Goal: Task Accomplishment & Management: Manage account settings

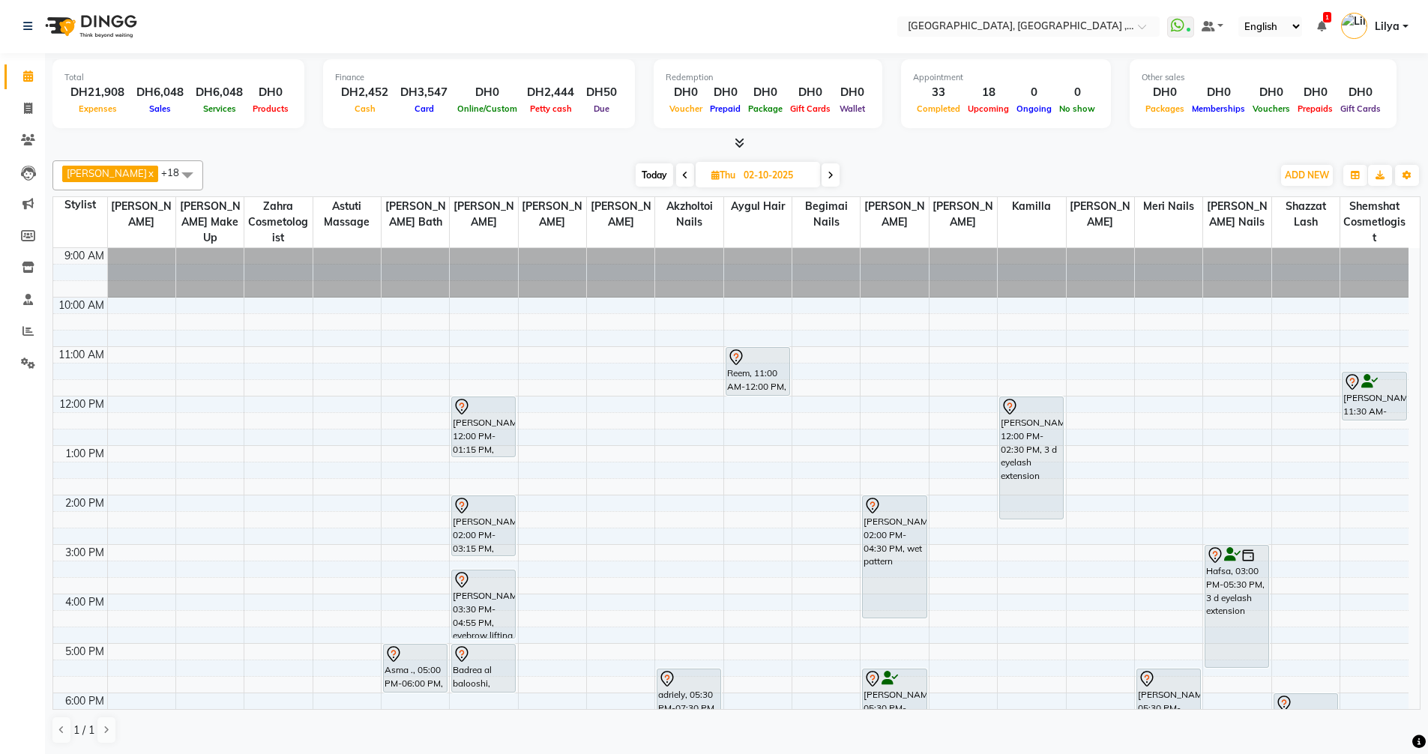
scroll to position [1, 0]
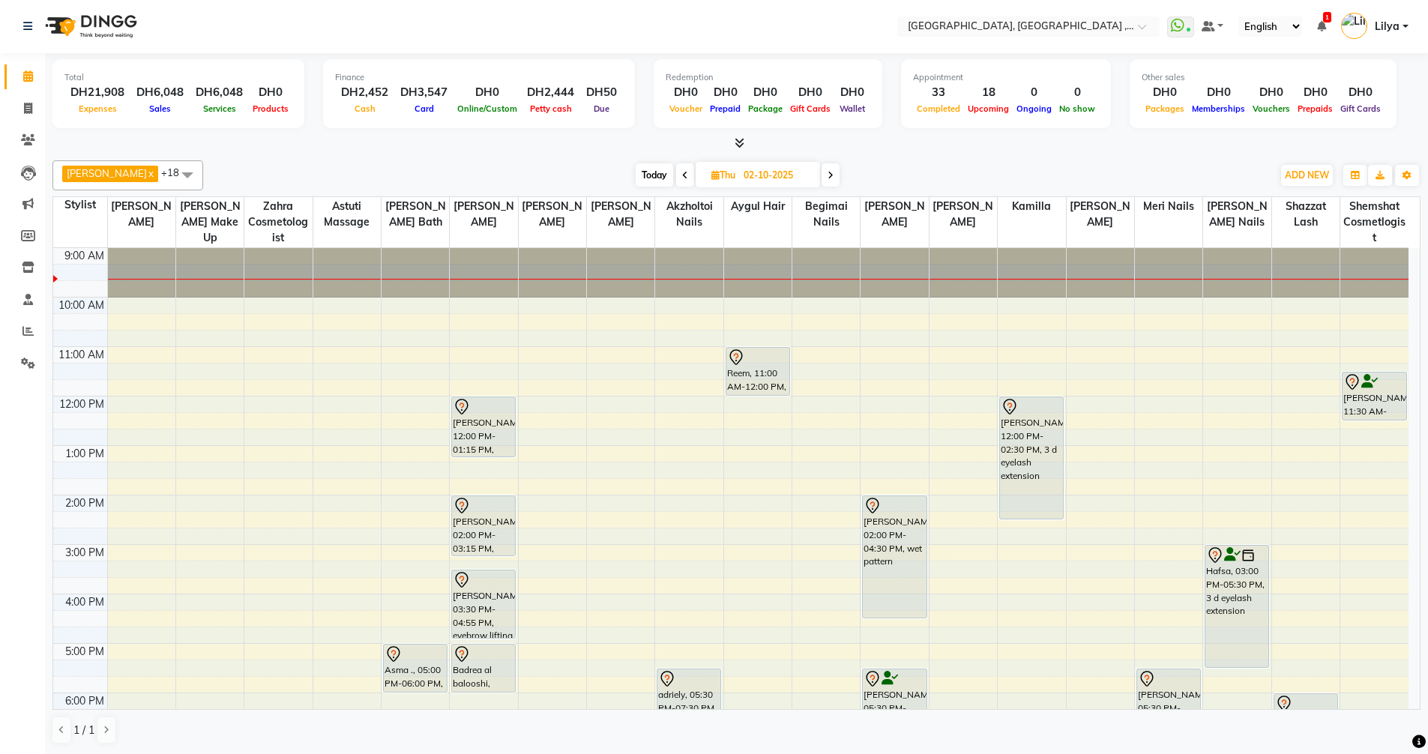
click at [961, 402] on div "9:00 AM 10:00 AM 11:00 AM 12:00 PM 1:00 PM 2:00 PM 3:00 PM 4:00 PM 5:00 PM 6:00…" at bounding box center [730, 618] width 1355 height 741
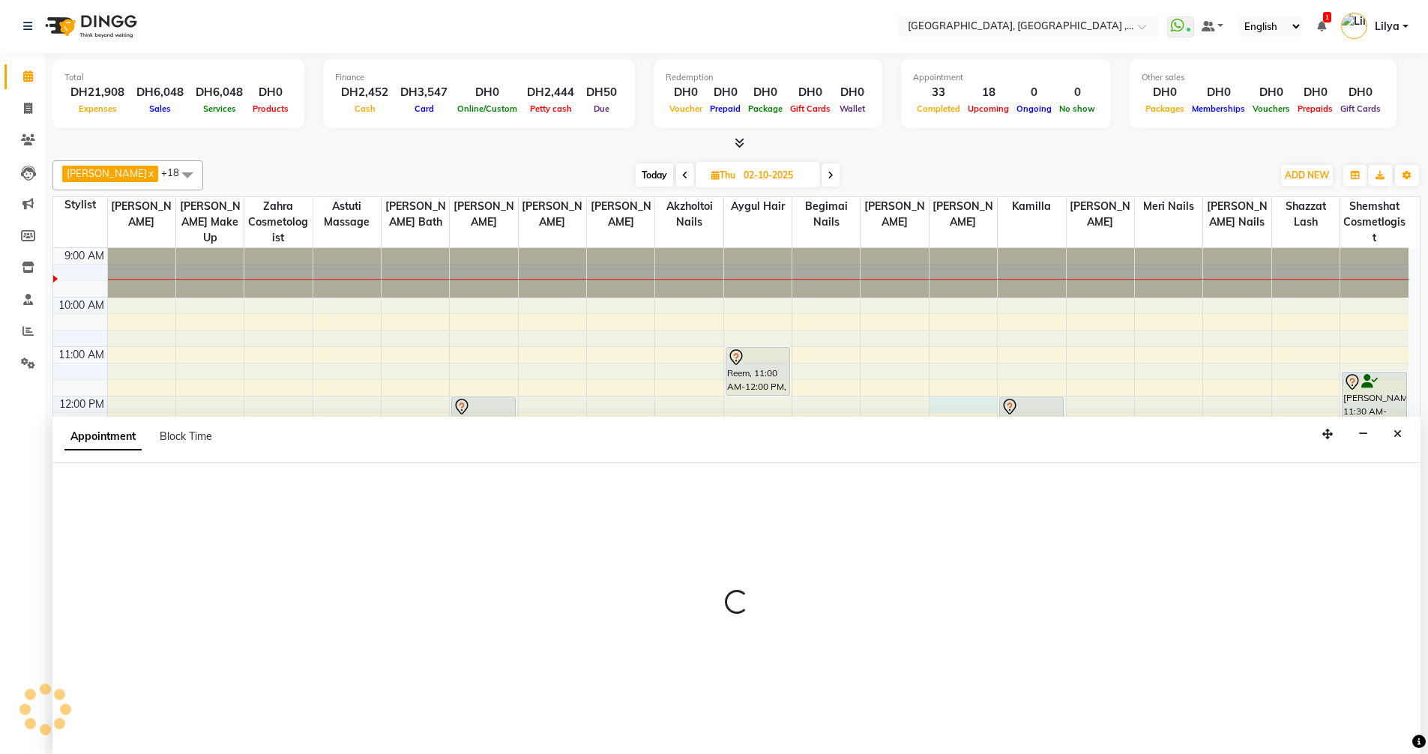
select select "90872"
select select "720"
select select "tentative"
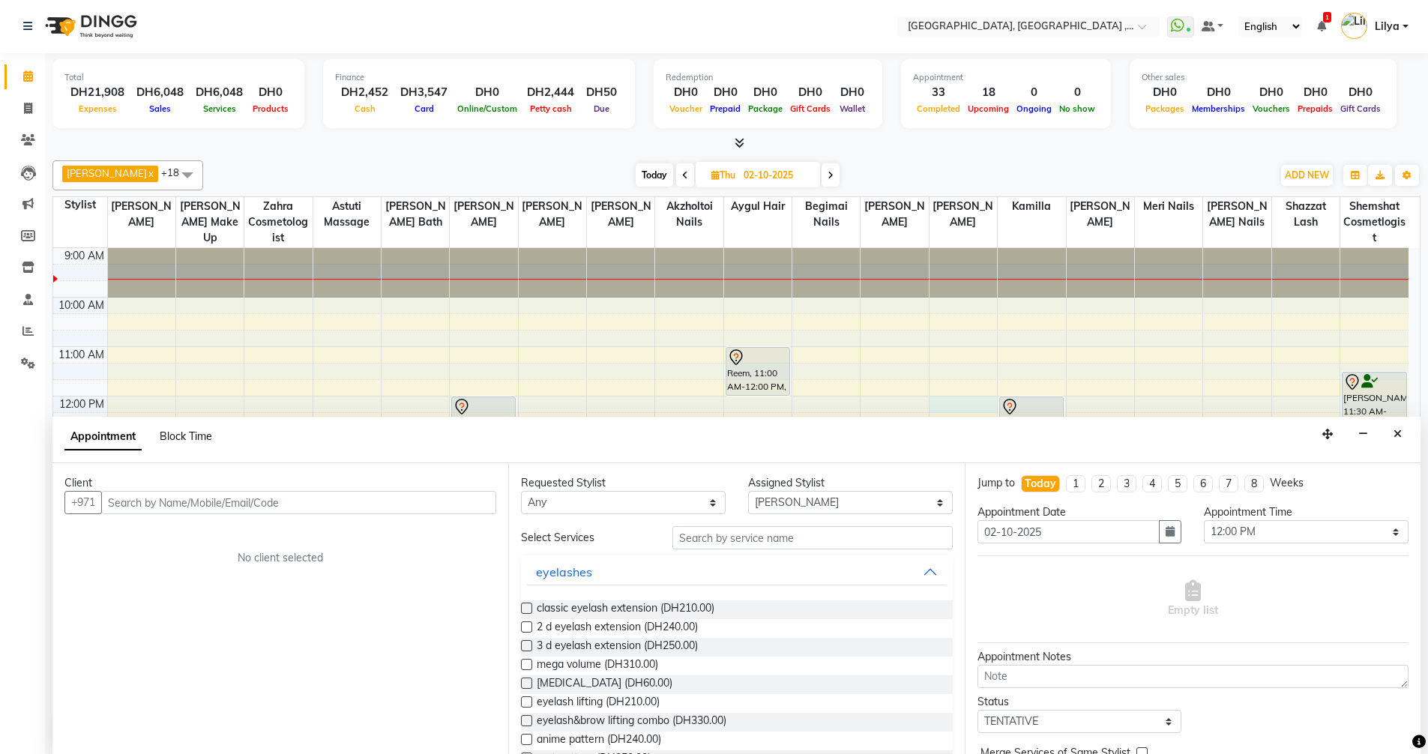
click at [209, 434] on span "Block Time" at bounding box center [186, 435] width 52 height 13
select select "90872"
select select "720"
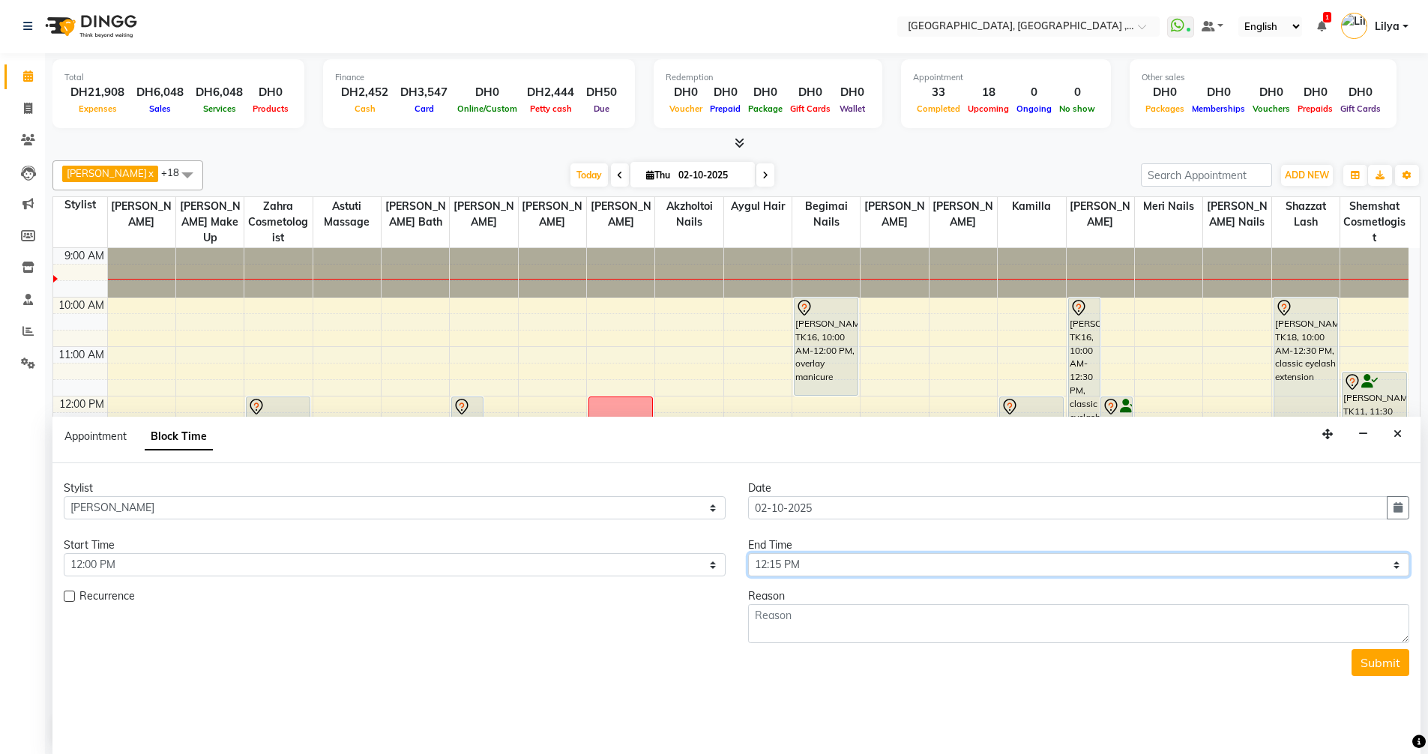
drag, startPoint x: 1389, startPoint y: 564, endPoint x: 1377, endPoint y: 561, distance: 12.4
click at [1389, 564] on select "Select 10:00 AM 10:15 AM 10:30 AM 10:45 AM 11:00 AM 11:15 AM 11:30 AM 11:45 AM …" at bounding box center [1079, 564] width 662 height 23
select select "1320"
click at [748, 553] on select "Select 10:00 AM 10:15 AM 10:30 AM 10:45 AM 11:00 AM 11:15 AM 11:30 AM 11:45 AM …" at bounding box center [1079, 564] width 662 height 23
click at [805, 620] on textarea at bounding box center [1079, 623] width 662 height 39
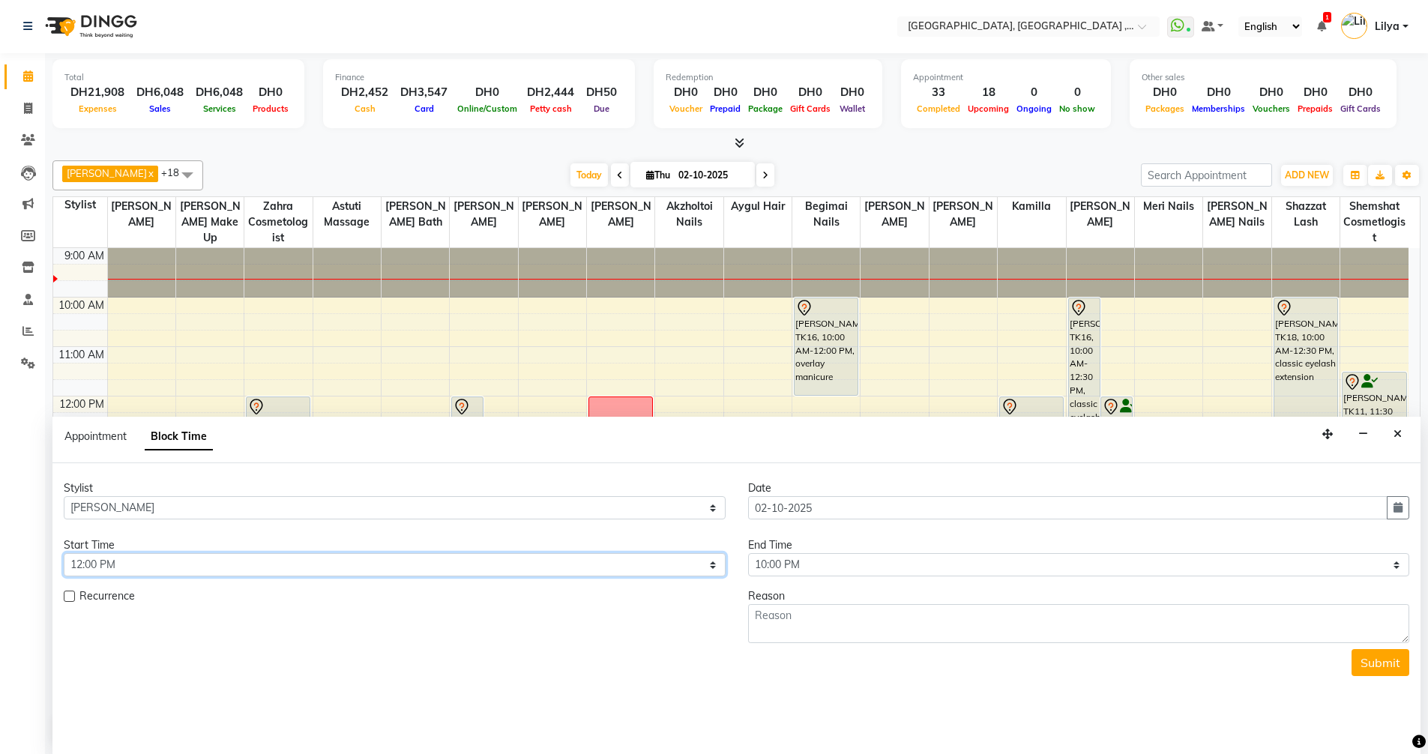
drag, startPoint x: 162, startPoint y: 560, endPoint x: 170, endPoint y: 555, distance: 9.4
click at [162, 560] on select "Select 10:00 AM 10:15 AM 10:30 AM 10:45 AM 11:00 AM 11:15 AM 11:30 AM 11:45 AM …" at bounding box center [395, 564] width 662 height 23
select select "600"
click at [64, 553] on select "Select 10:00 AM 10:15 AM 10:30 AM 10:45 AM 11:00 AM 11:15 AM 11:30 AM 11:45 AM …" at bounding box center [395, 564] width 662 height 23
click at [1108, 570] on select "Select 10:00 AM 10:15 AM 10:30 AM 10:45 AM 11:00 AM 11:15 AM 11:30 AM 11:45 AM …" at bounding box center [1079, 564] width 662 height 23
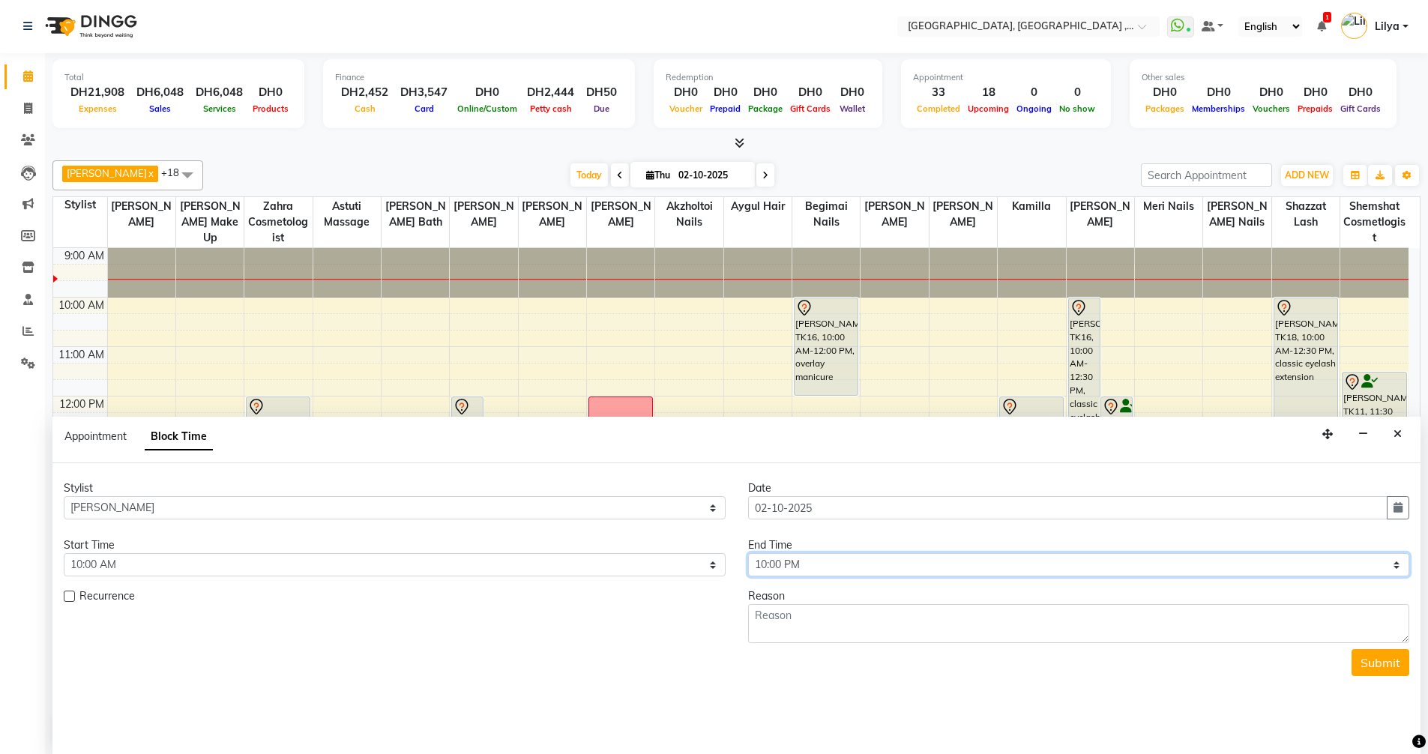
select select "1200"
click at [748, 553] on select "Select 10:00 AM 10:15 AM 10:30 AM 10:45 AM 11:00 AM 11:15 AM 11:30 AM 11:45 AM …" at bounding box center [1079, 564] width 662 height 23
click at [895, 639] on textarea at bounding box center [1079, 623] width 662 height 39
type textarea "off day"
click at [1373, 666] on button "Submit" at bounding box center [1380, 662] width 58 height 27
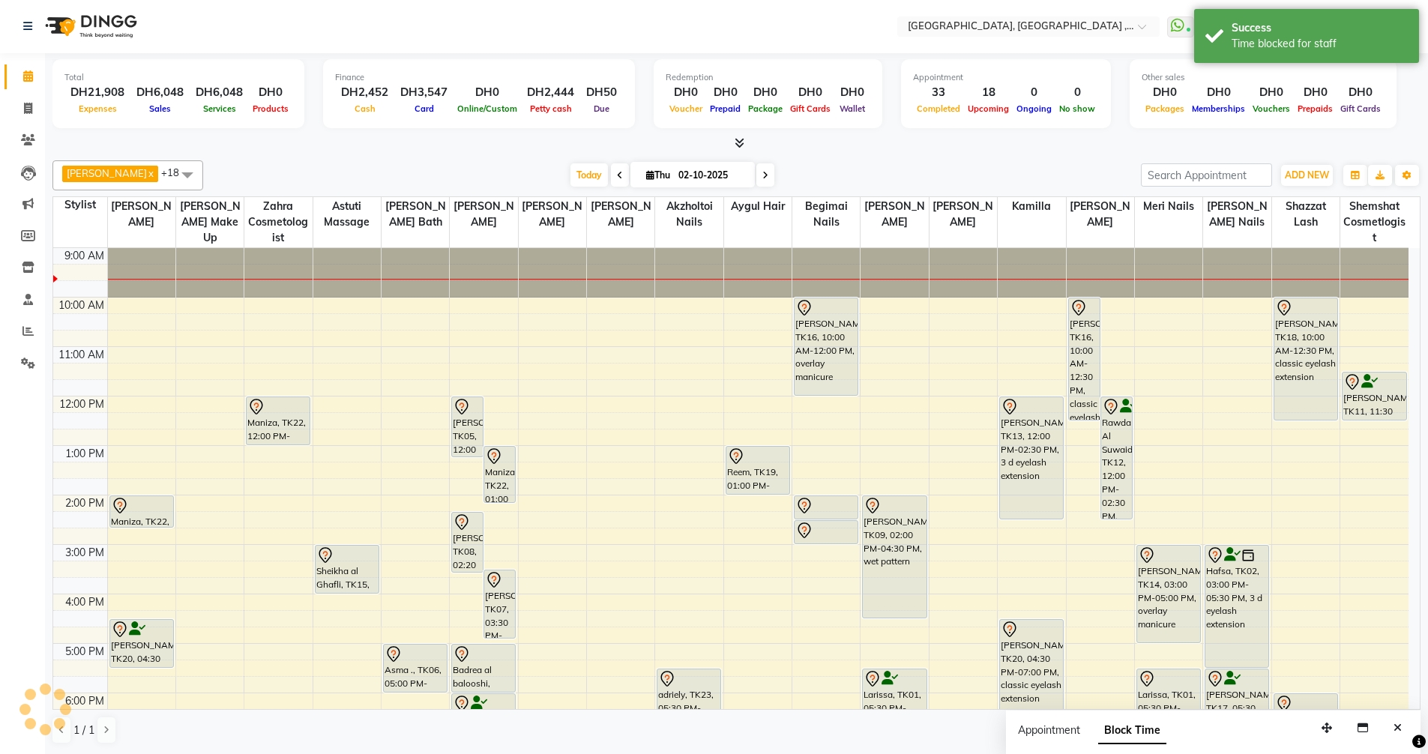
scroll to position [0, 0]
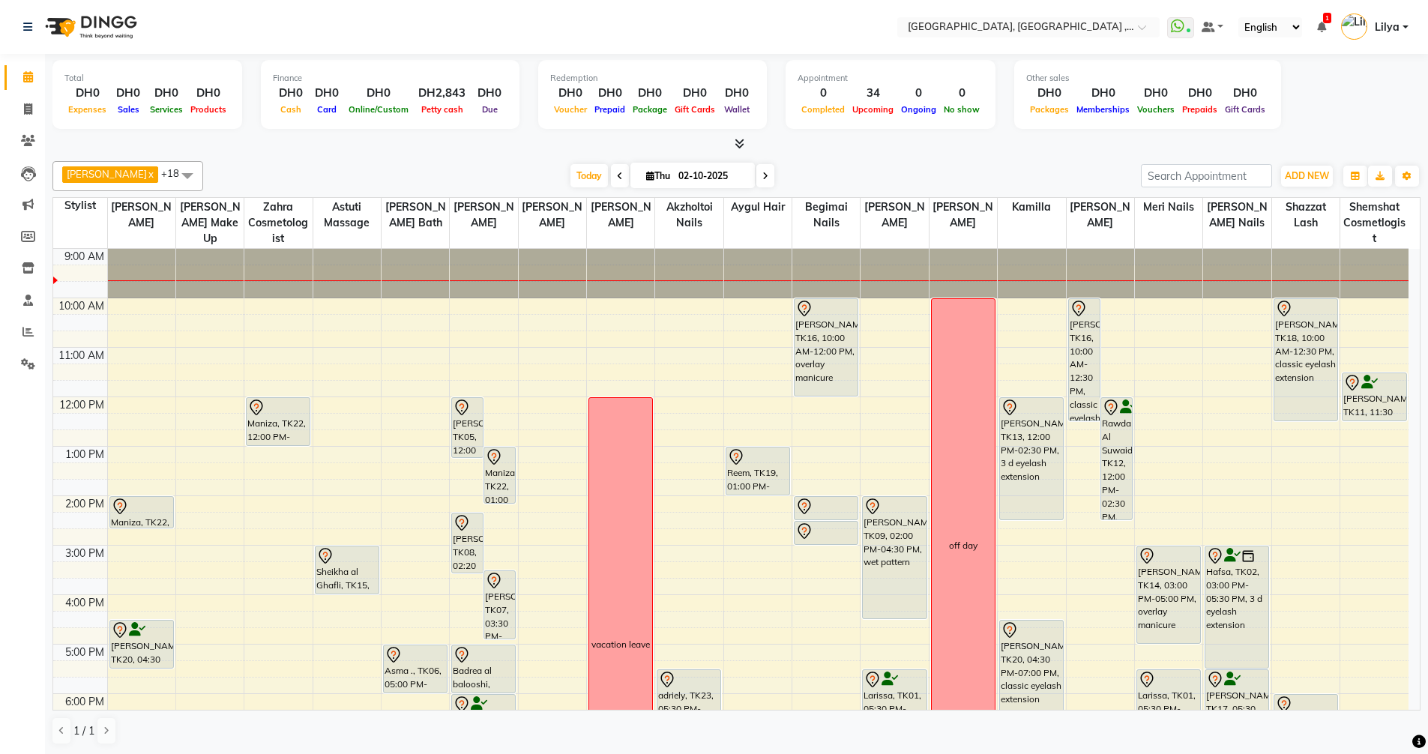
click at [774, 169] on span at bounding box center [765, 175] width 18 height 23
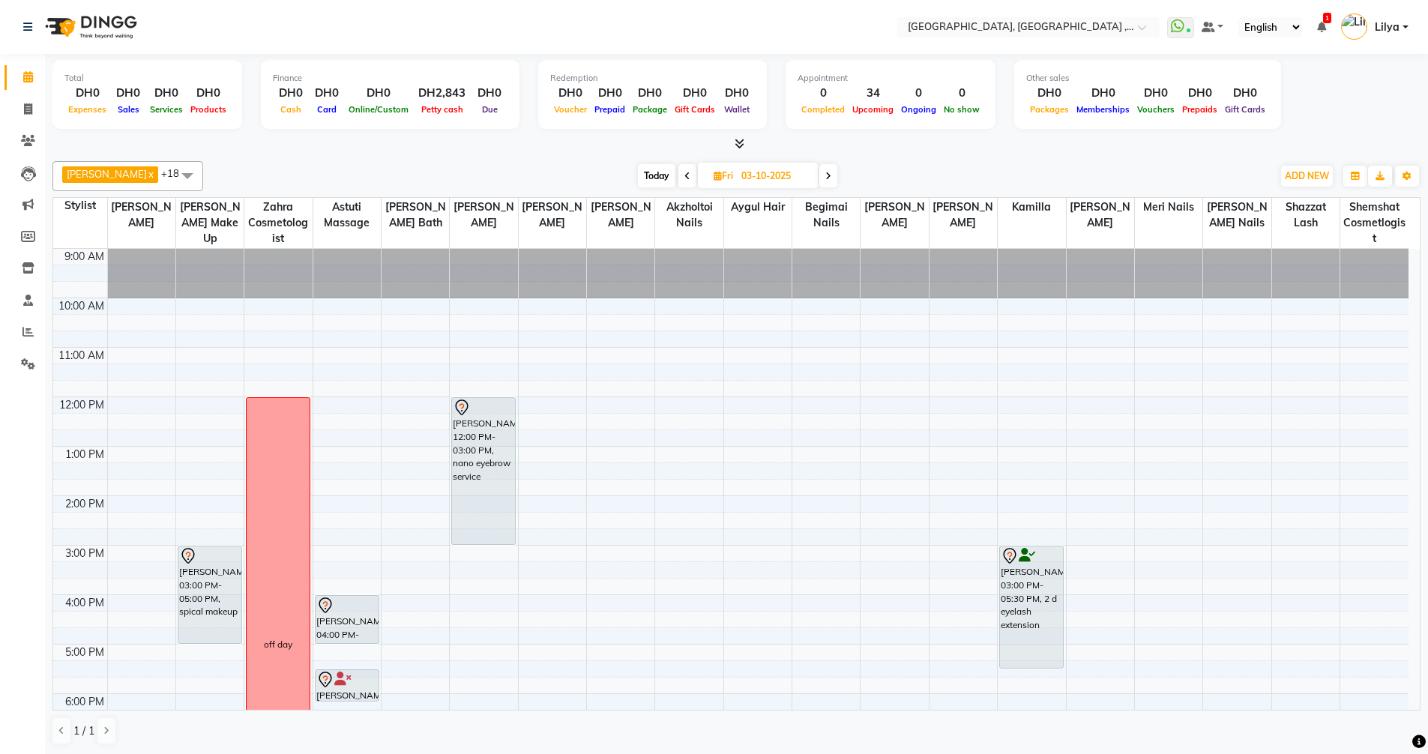
click at [686, 186] on span at bounding box center [687, 175] width 18 height 23
type input "02-10-2025"
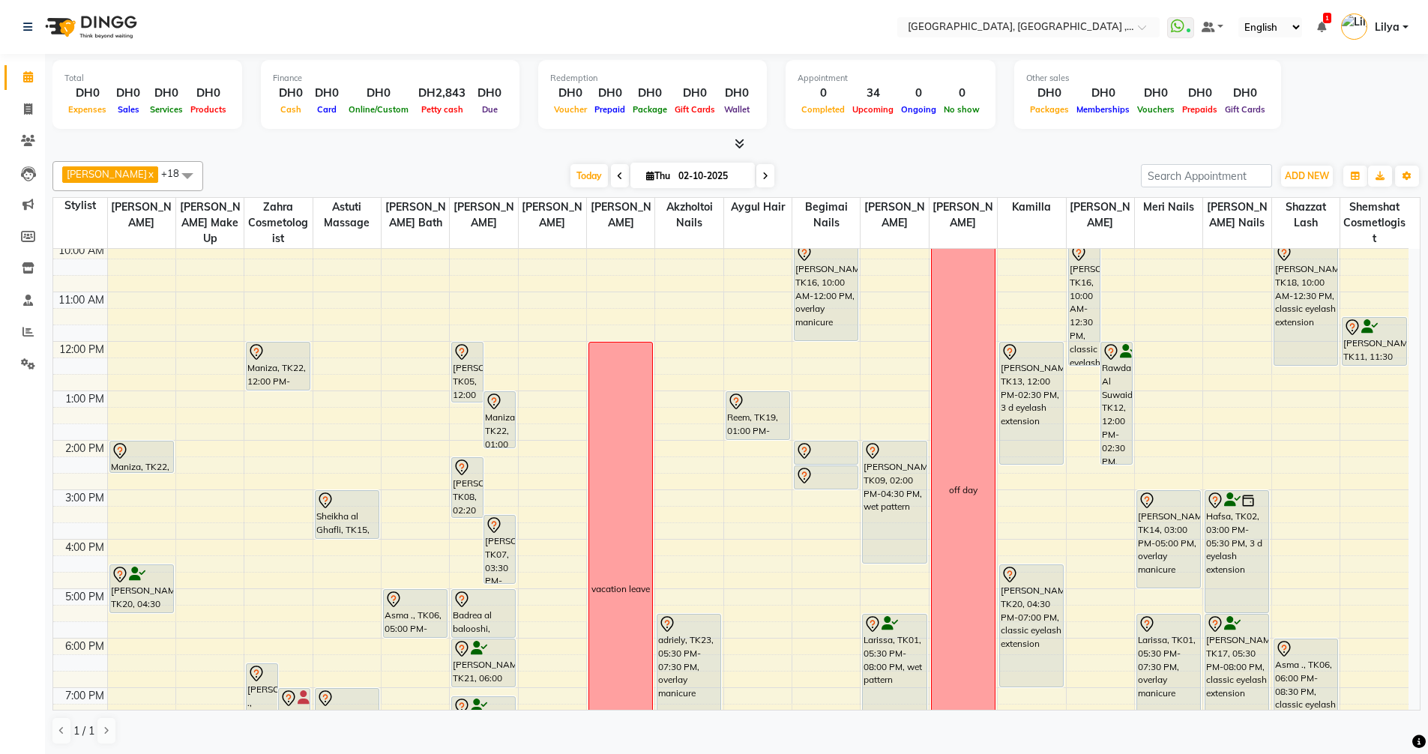
scroll to position [280, 0]
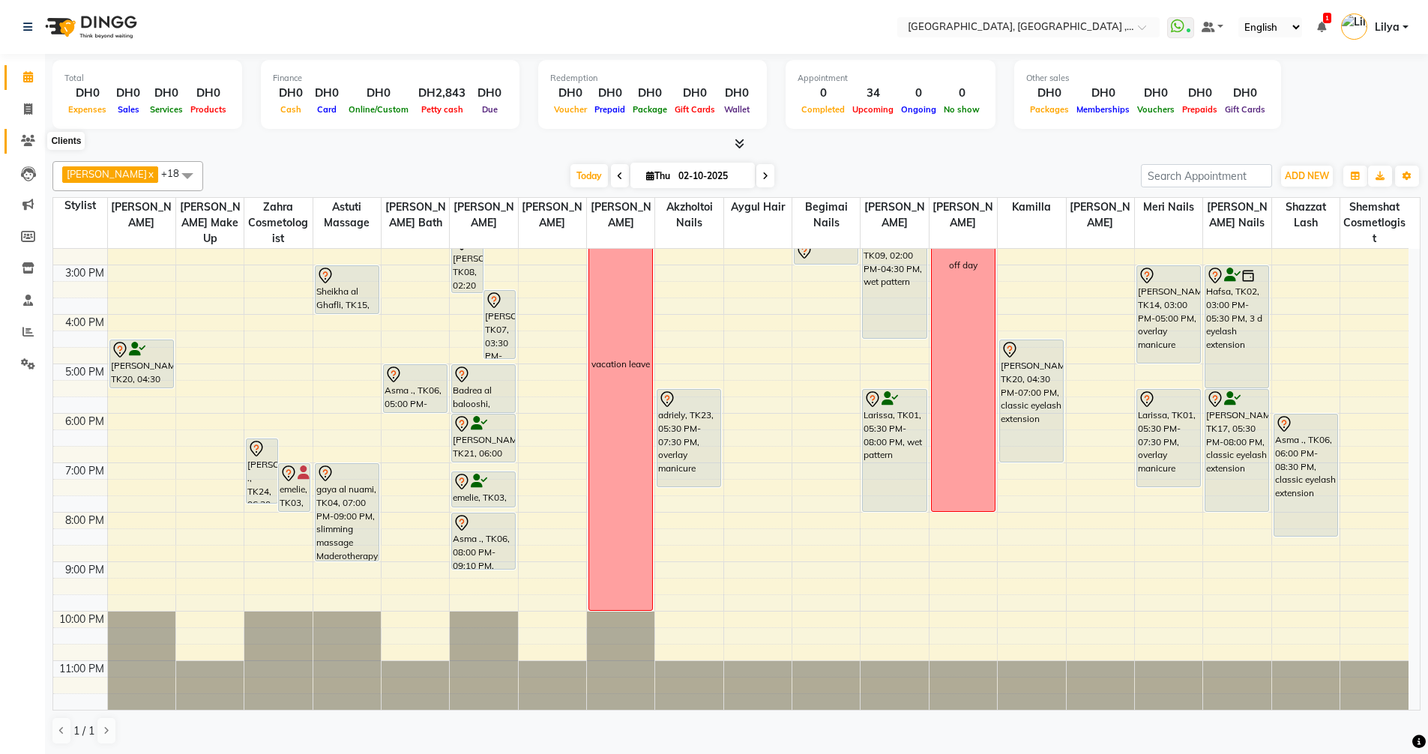
click at [35, 139] on span at bounding box center [28, 141] width 26 height 17
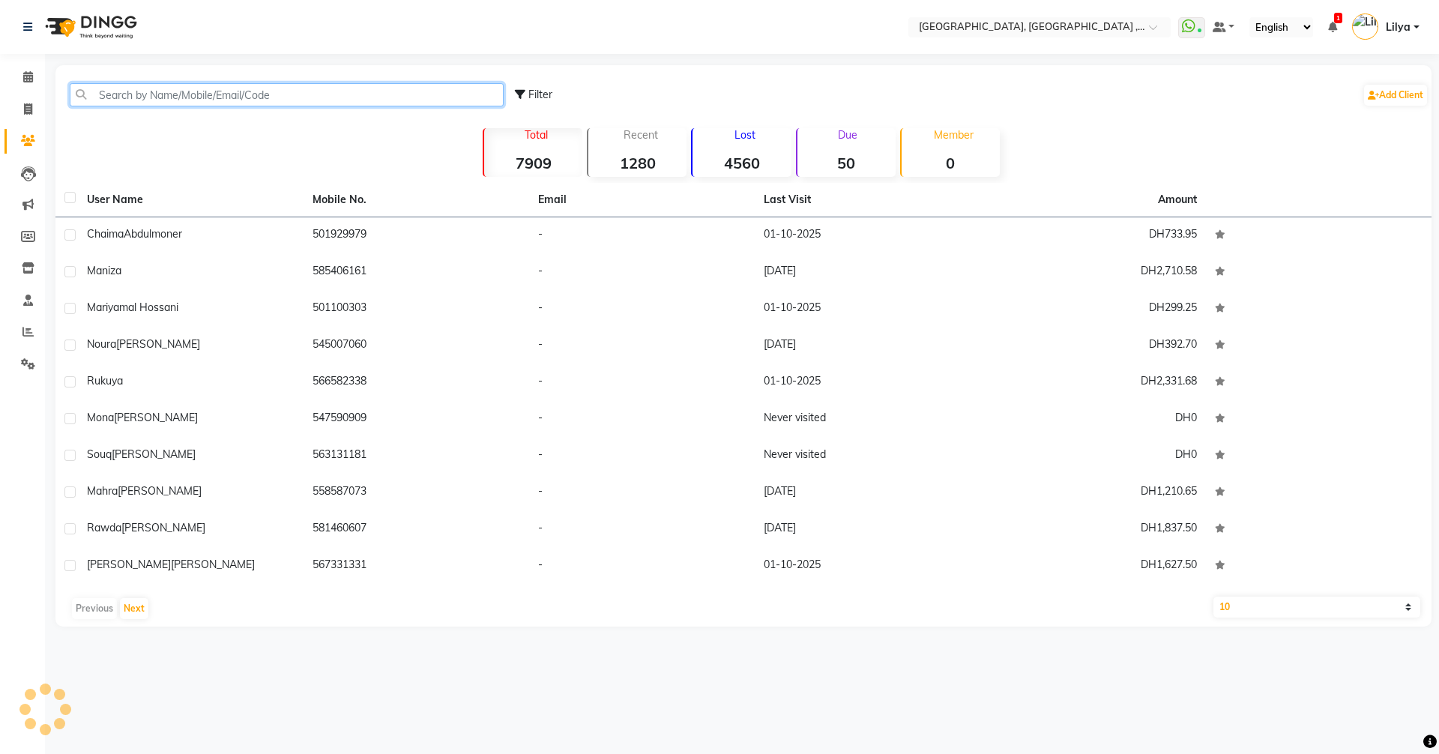
click at [118, 94] on input "text" at bounding box center [287, 94] width 434 height 23
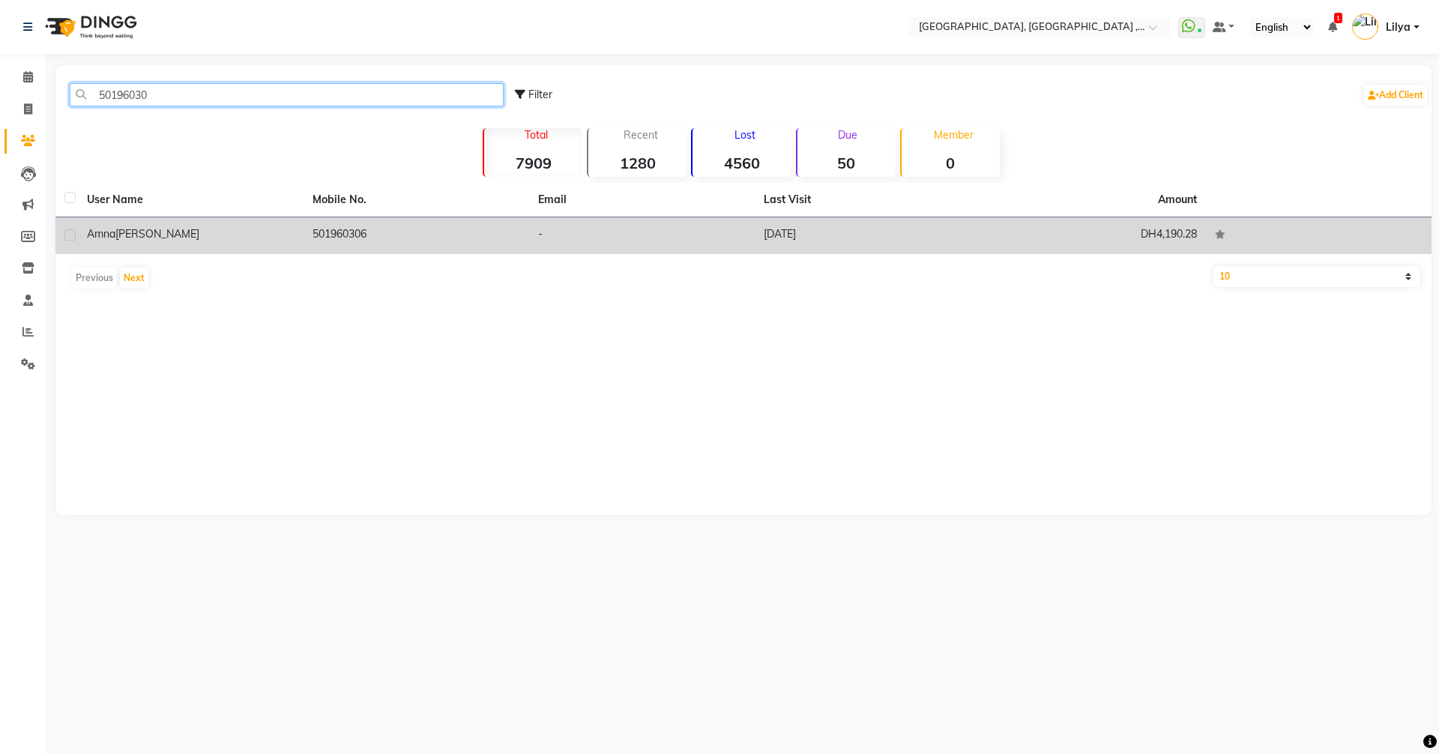
type input "50196030"
drag, startPoint x: 368, startPoint y: 235, endPoint x: 359, endPoint y: 235, distance: 9.0
click at [367, 235] on td "501960306" at bounding box center [417, 235] width 226 height 37
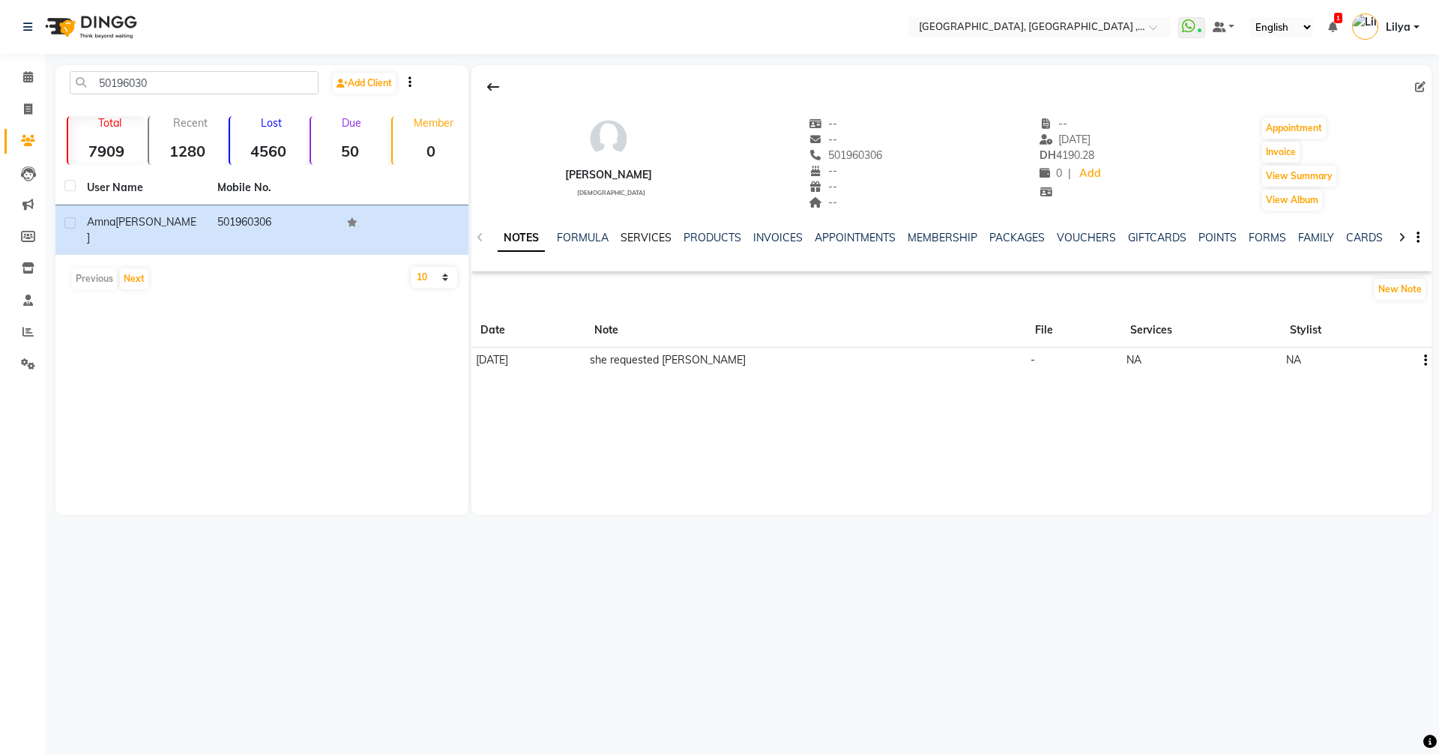
drag, startPoint x: 641, startPoint y: 237, endPoint x: 649, endPoint y: 229, distance: 11.7
click at [641, 237] on link "SERVICES" at bounding box center [646, 237] width 51 height 13
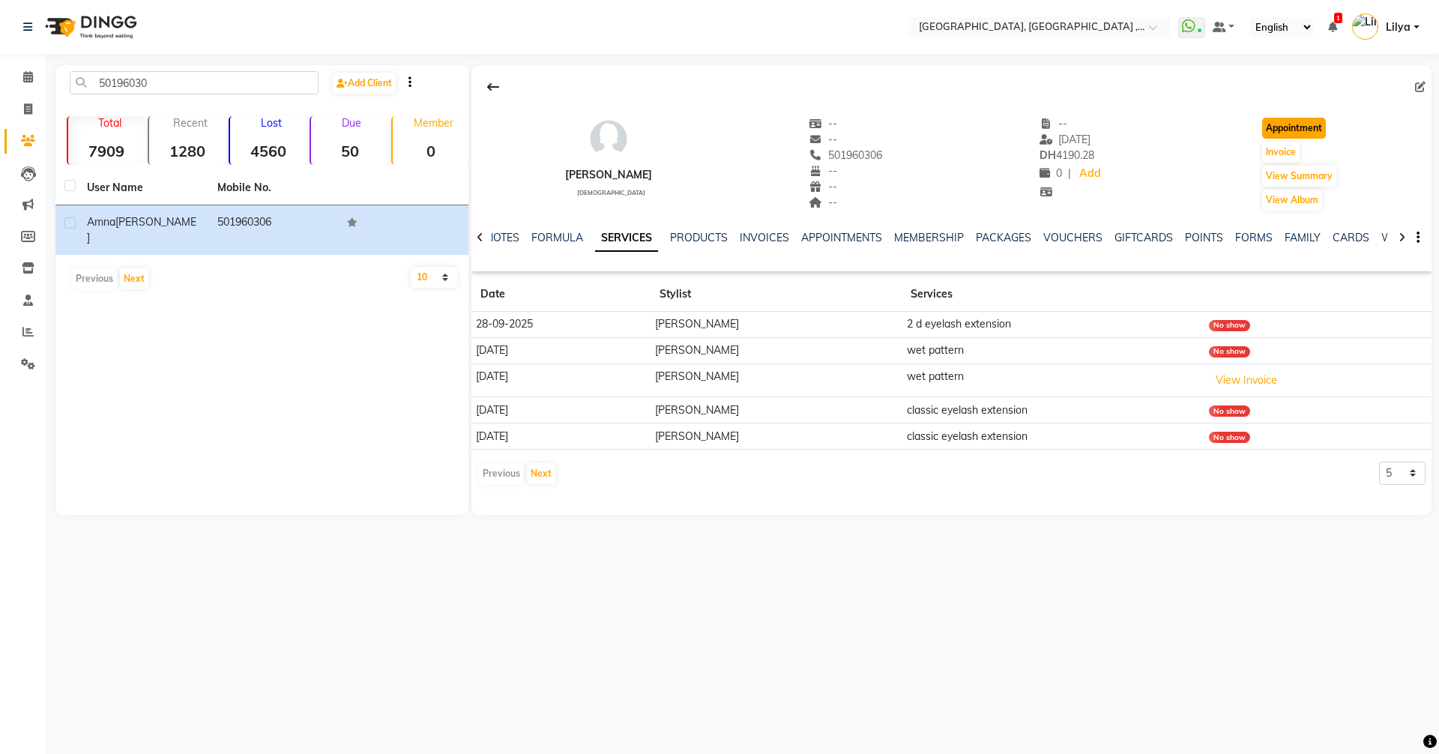
click at [1297, 124] on button "Appointment" at bounding box center [1294, 128] width 64 height 21
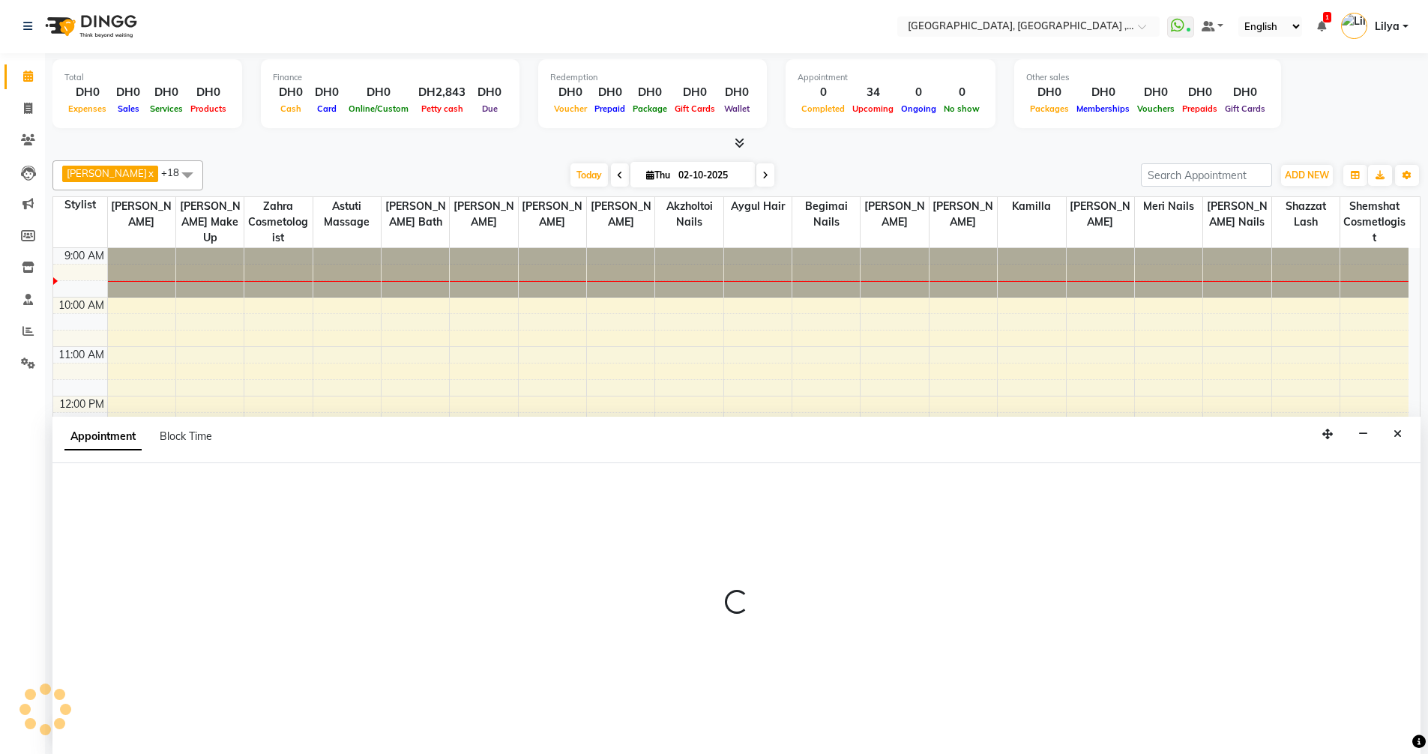
scroll to position [1, 0]
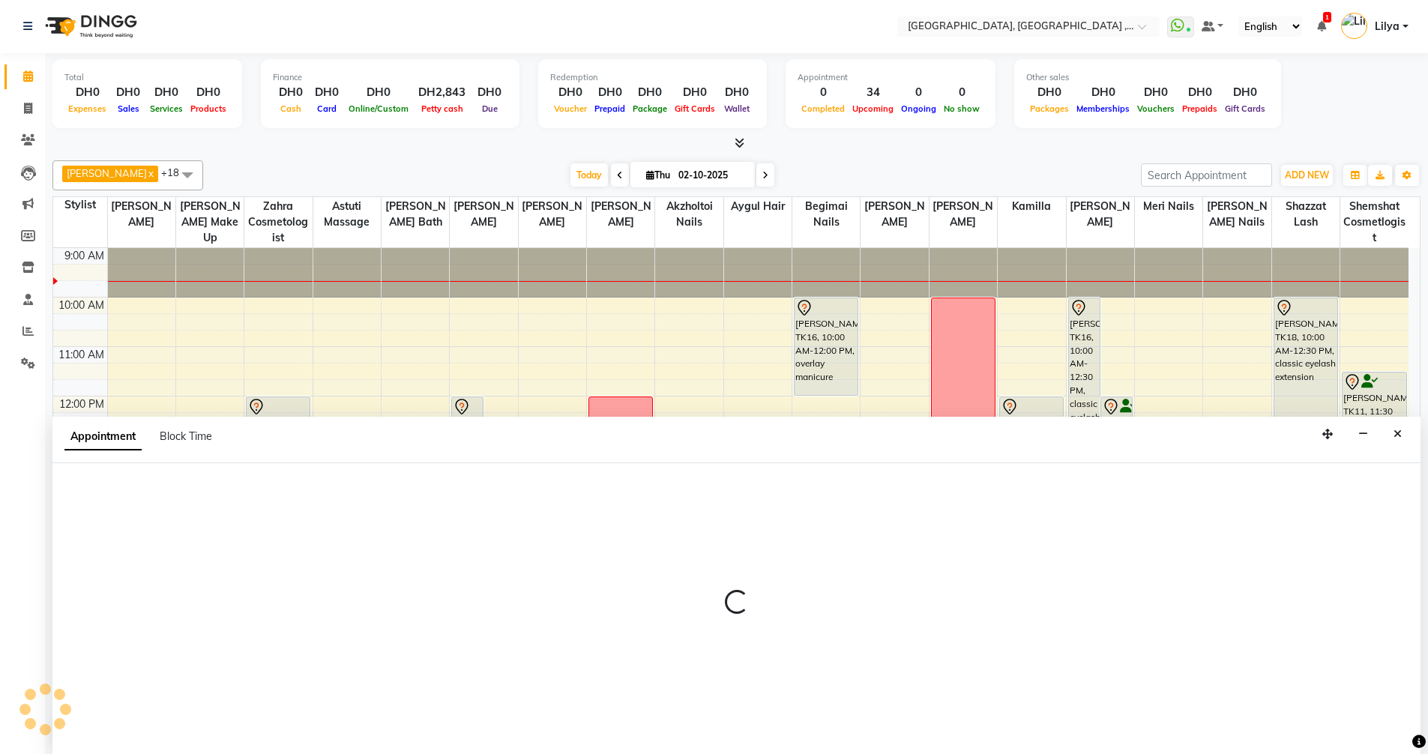
select select "600"
select select "tentative"
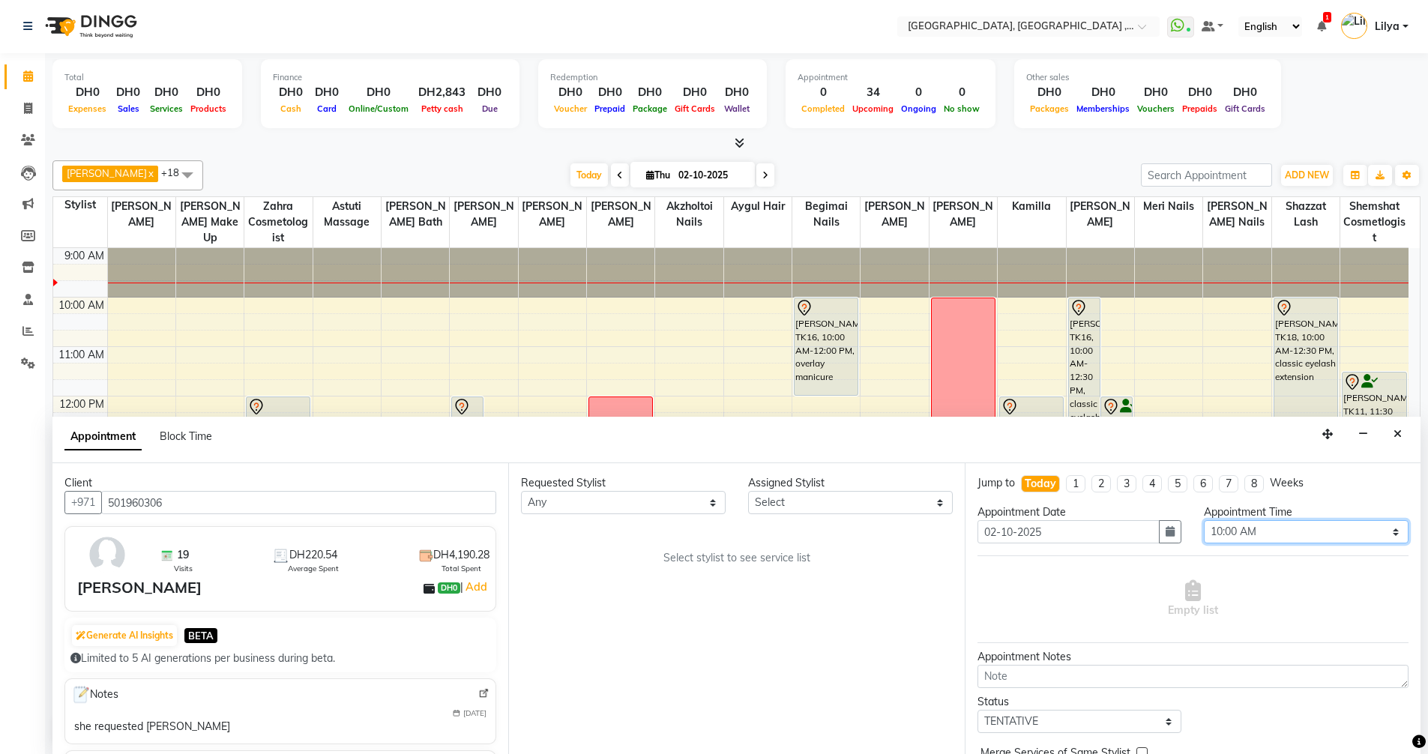
click at [1316, 530] on select "Select 10:00 AM 10:15 AM 10:30 AM 10:45 AM 11:00 AM 11:15 AM 11:30 AM 11:45 AM …" at bounding box center [1306, 531] width 205 height 23
select select "1200"
click at [1204, 520] on select "Select 10:00 AM 10:15 AM 10:30 AM 10:45 AM 11:00 AM 11:15 AM 11:30 AM 11:45 AM …" at bounding box center [1306, 531] width 205 height 23
click at [911, 510] on select "Select [PERSON_NAME] Aina Akzholtoi nails [PERSON_NAME] Astuti massage Aygul ha…" at bounding box center [850, 502] width 205 height 23
select select "59645"
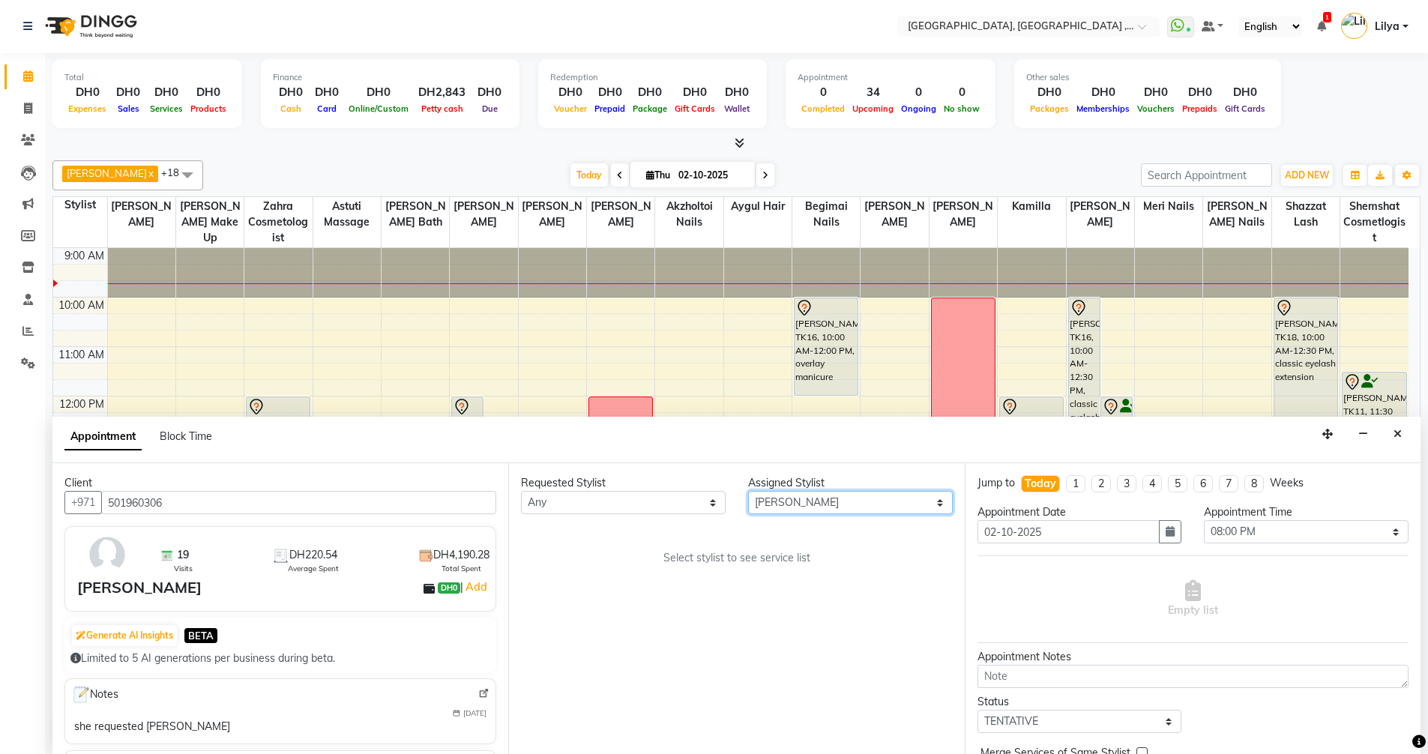
click at [748, 491] on select "Select [PERSON_NAME] Aina Akzholtoi nails [PERSON_NAME] Astuti massage Aygul ha…" at bounding box center [850, 502] width 205 height 23
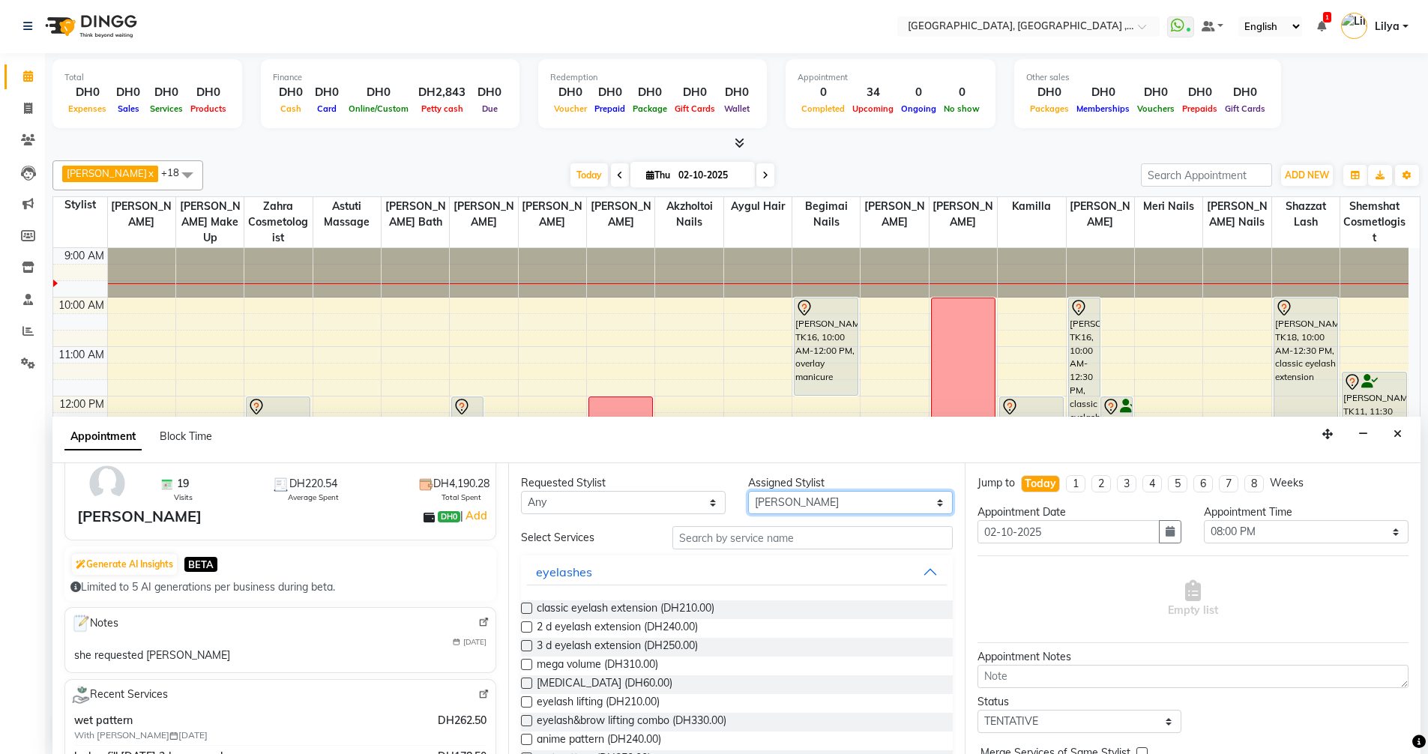
scroll to position [150, 0]
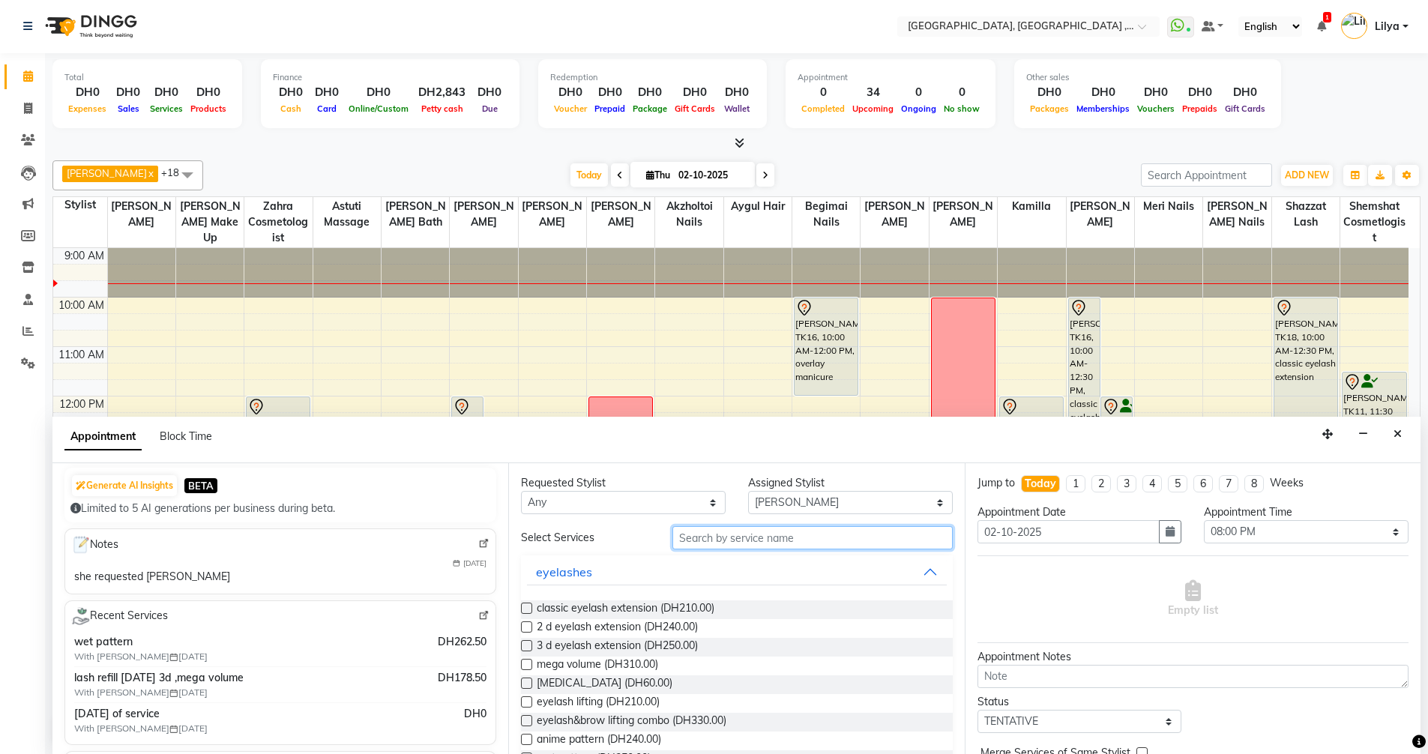
click at [749, 538] on input "text" at bounding box center [812, 537] width 280 height 23
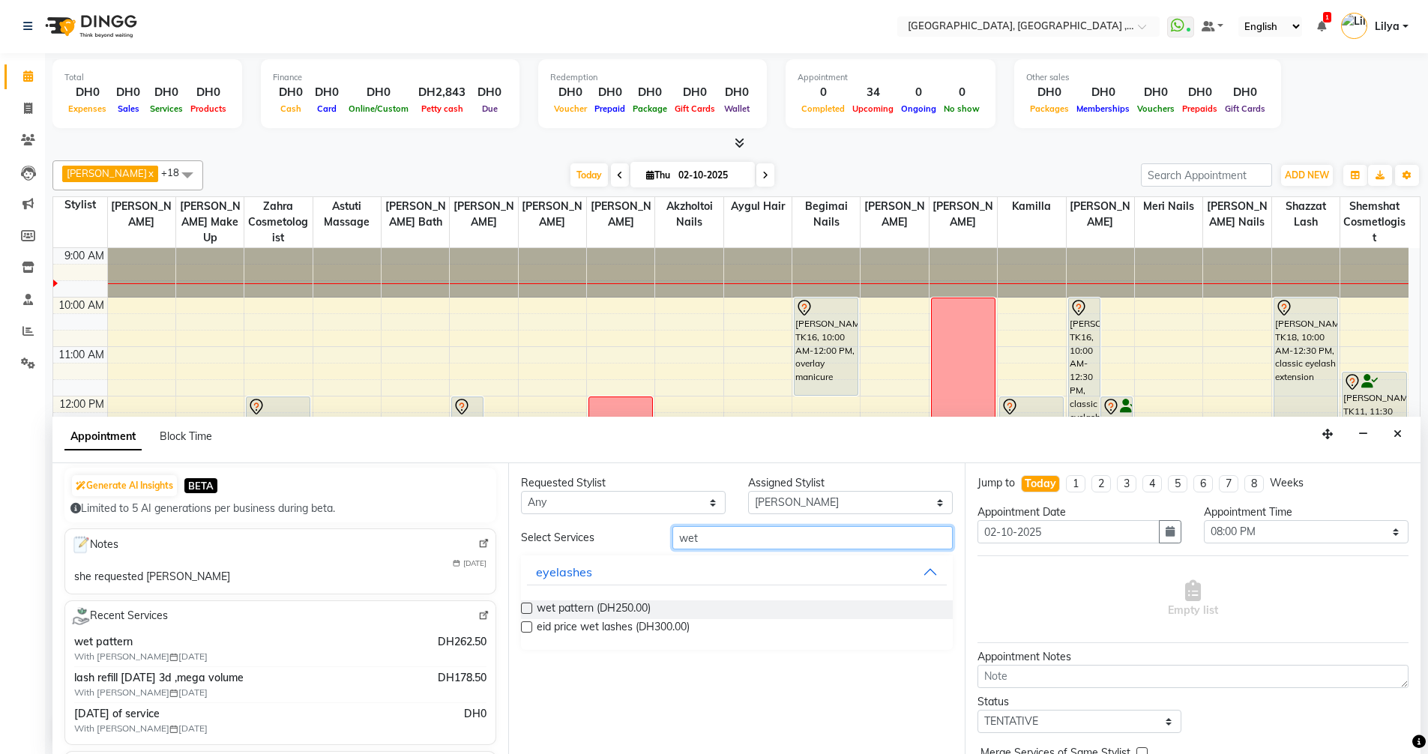
type input "wet"
click at [521, 608] on label at bounding box center [526, 608] width 11 height 11
click at [521, 608] on input "checkbox" at bounding box center [526, 610] width 10 height 10
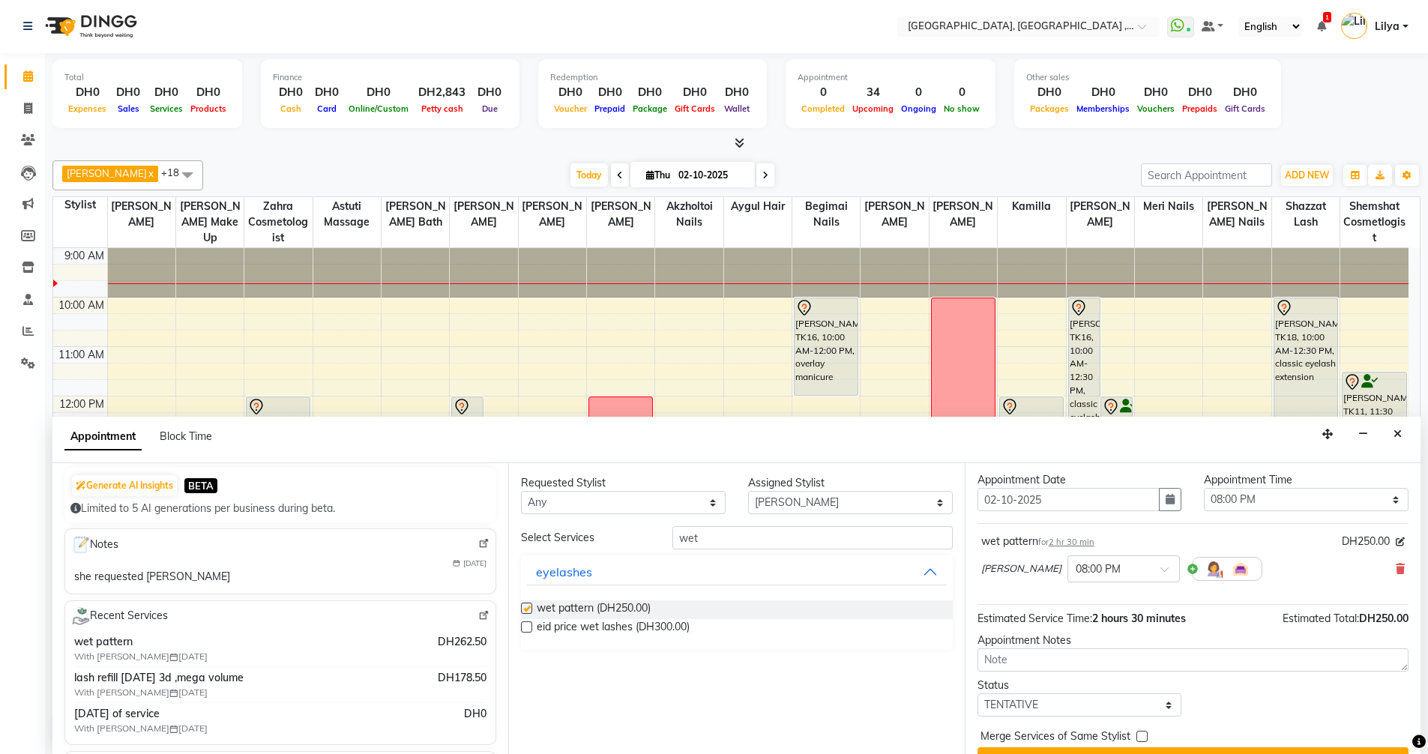
checkbox input "false"
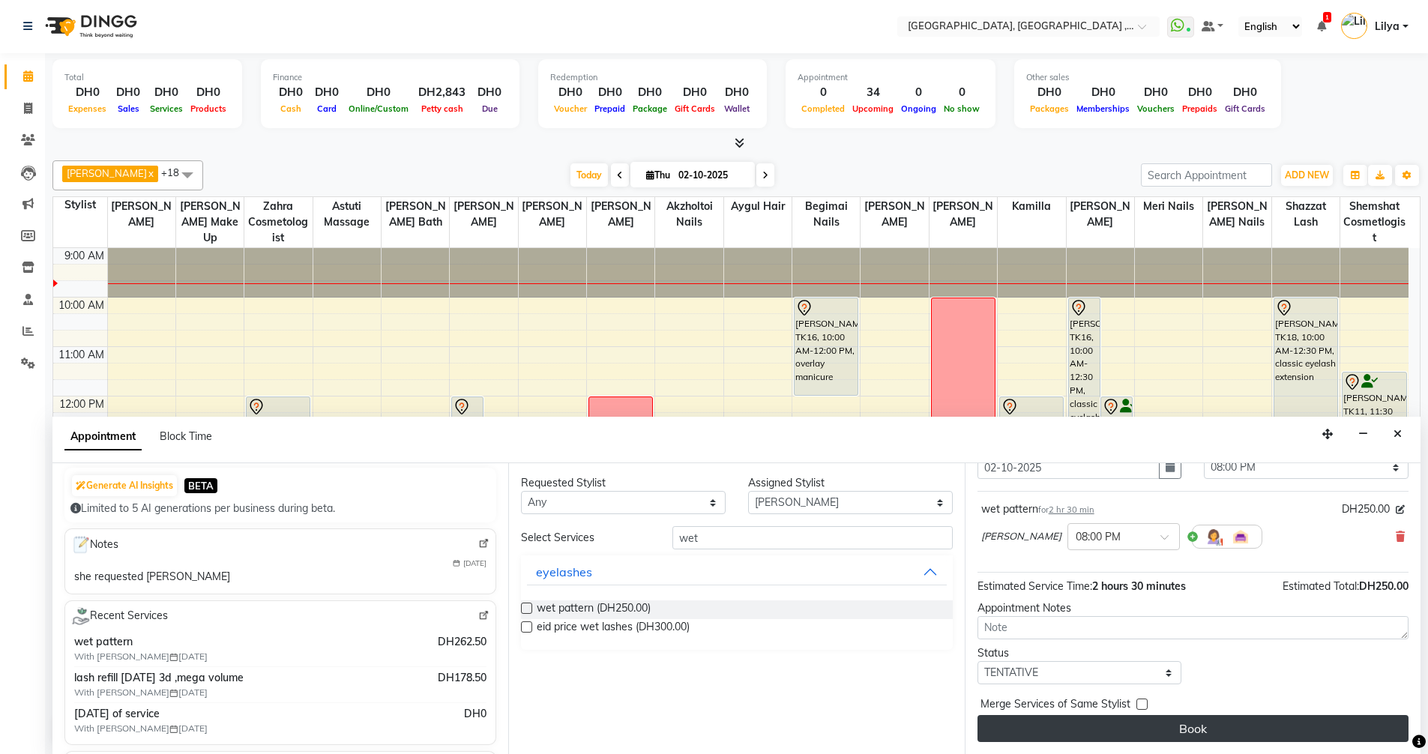
click at [1320, 734] on button "Book" at bounding box center [1192, 728] width 431 height 27
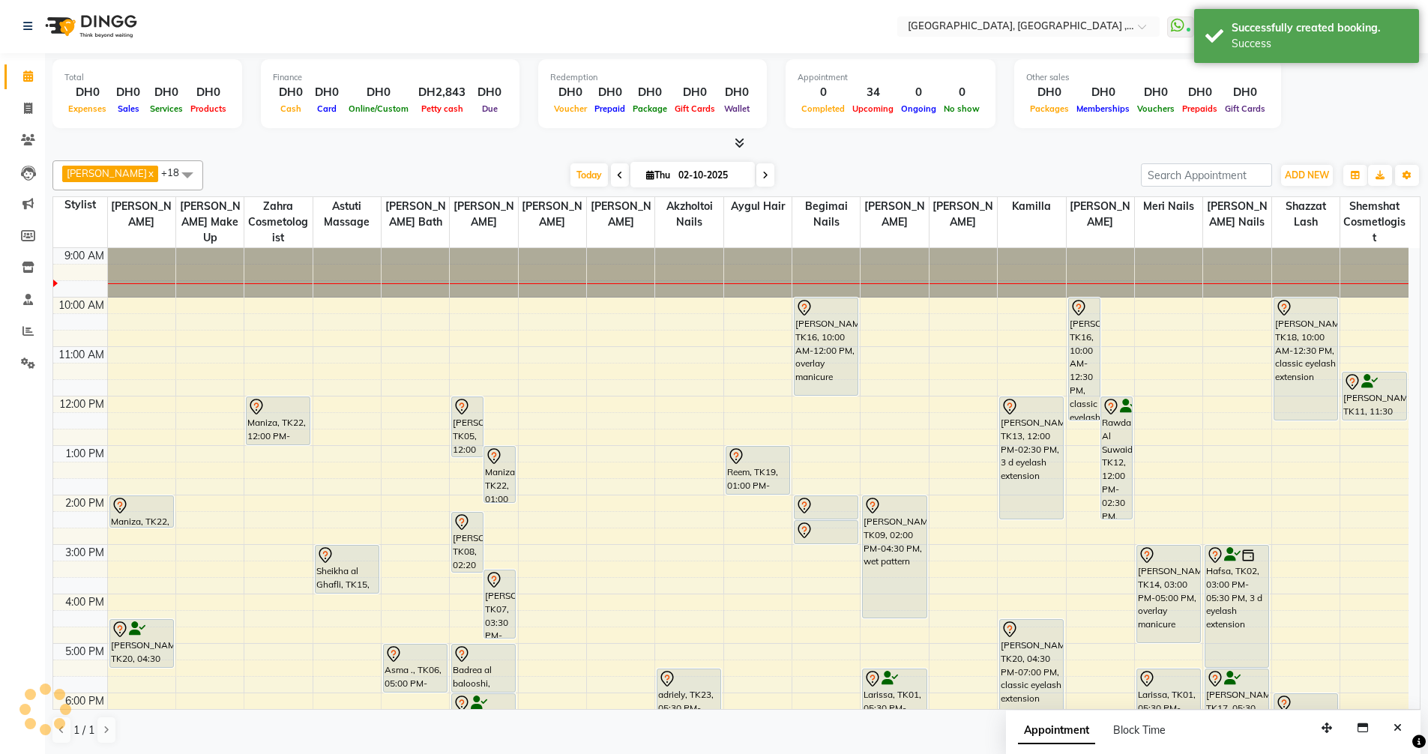
scroll to position [0, 0]
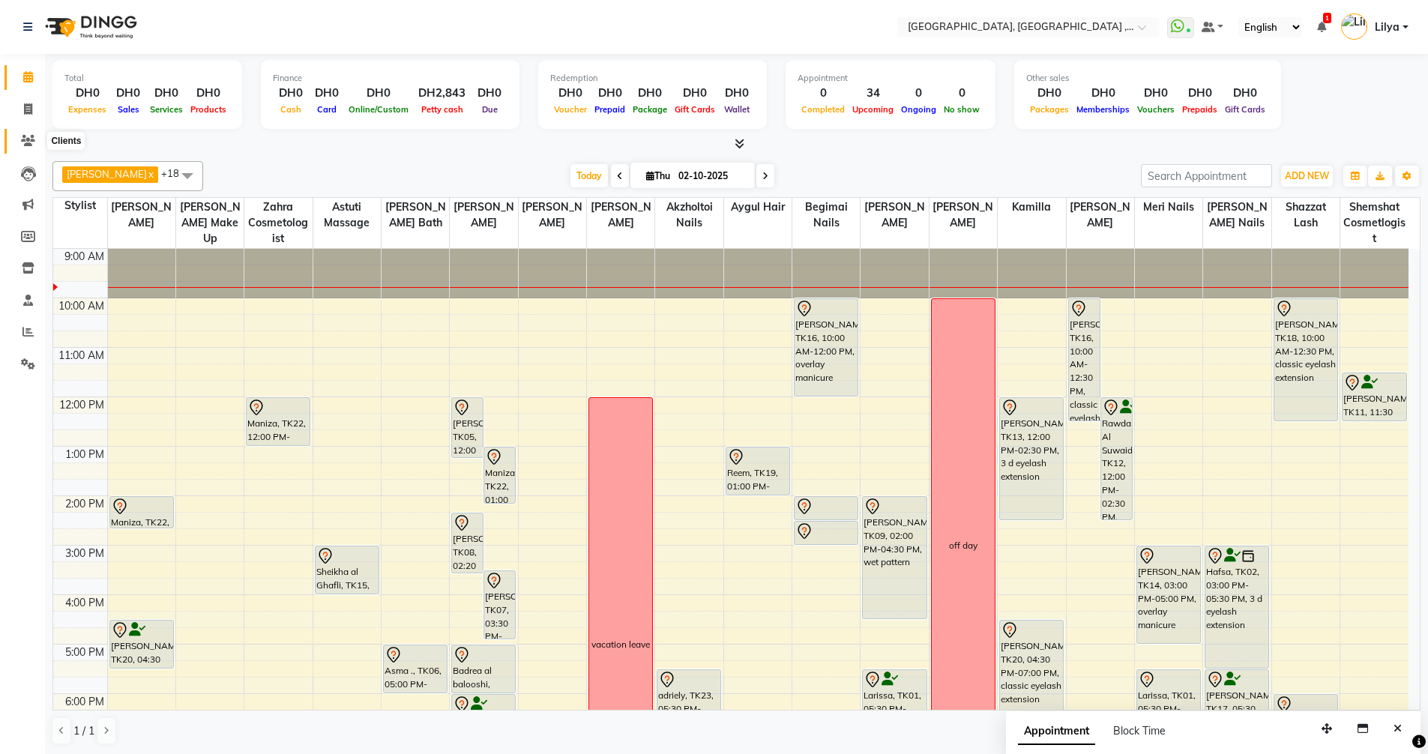
drag, startPoint x: 29, startPoint y: 142, endPoint x: 51, endPoint y: 132, distance: 24.1
click at [30, 142] on icon at bounding box center [28, 140] width 14 height 11
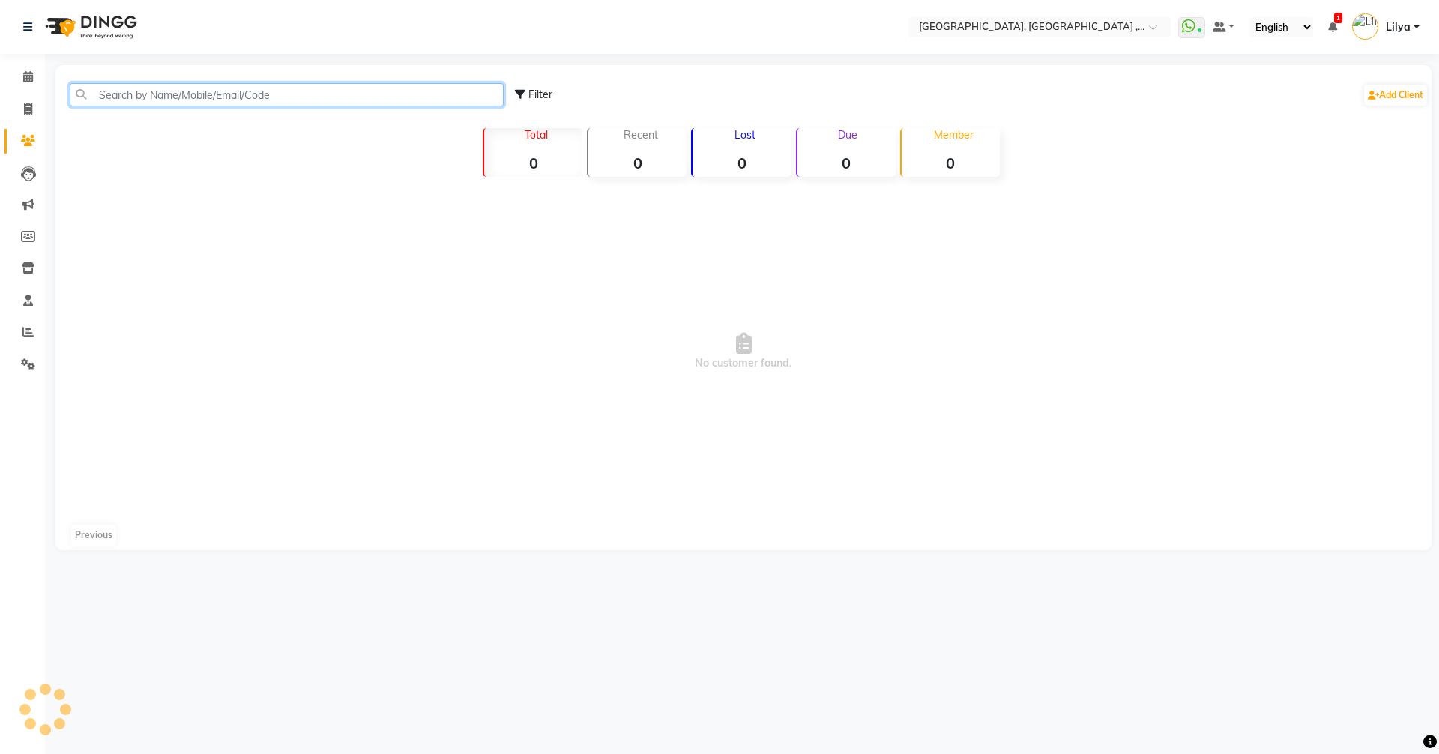
click at [184, 97] on input "text" at bounding box center [287, 94] width 434 height 23
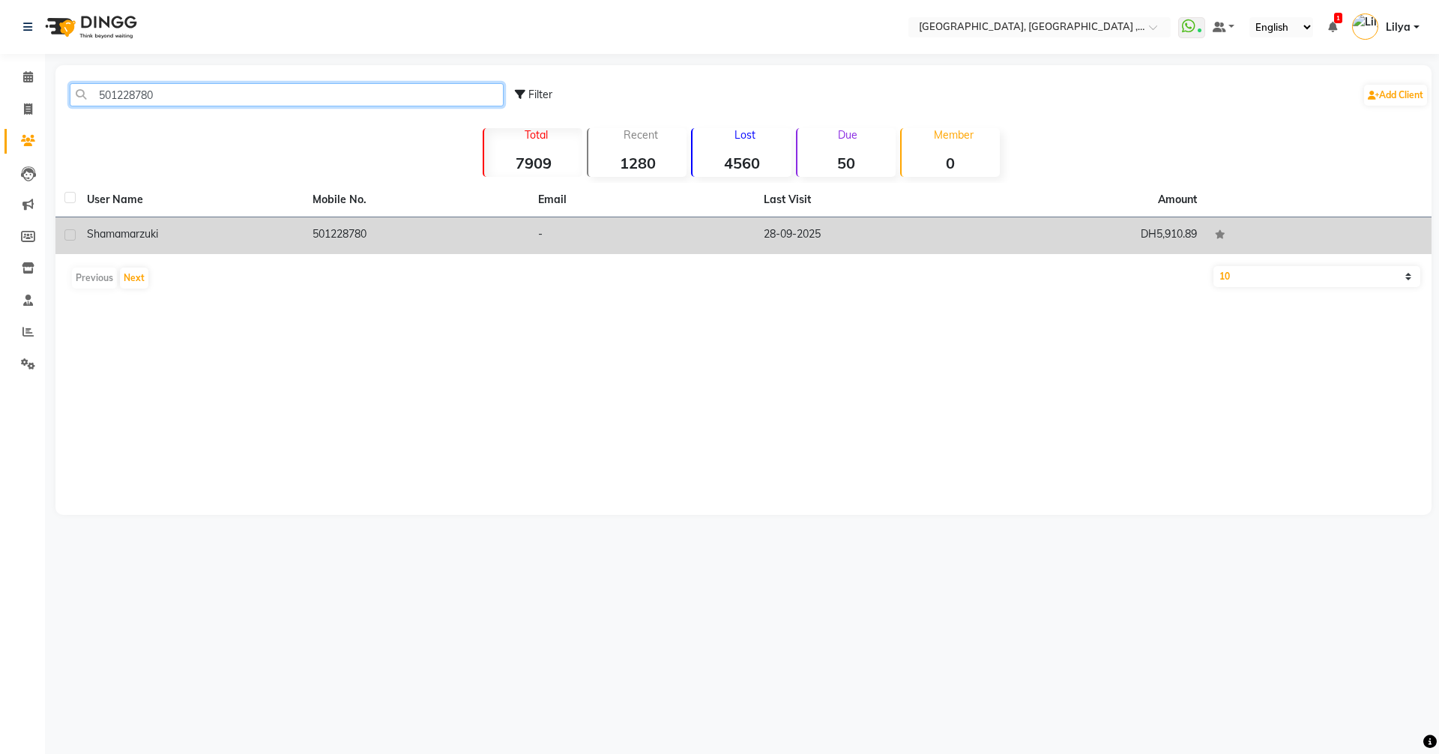
type input "501228780"
click at [307, 230] on td "501228780" at bounding box center [417, 235] width 226 height 37
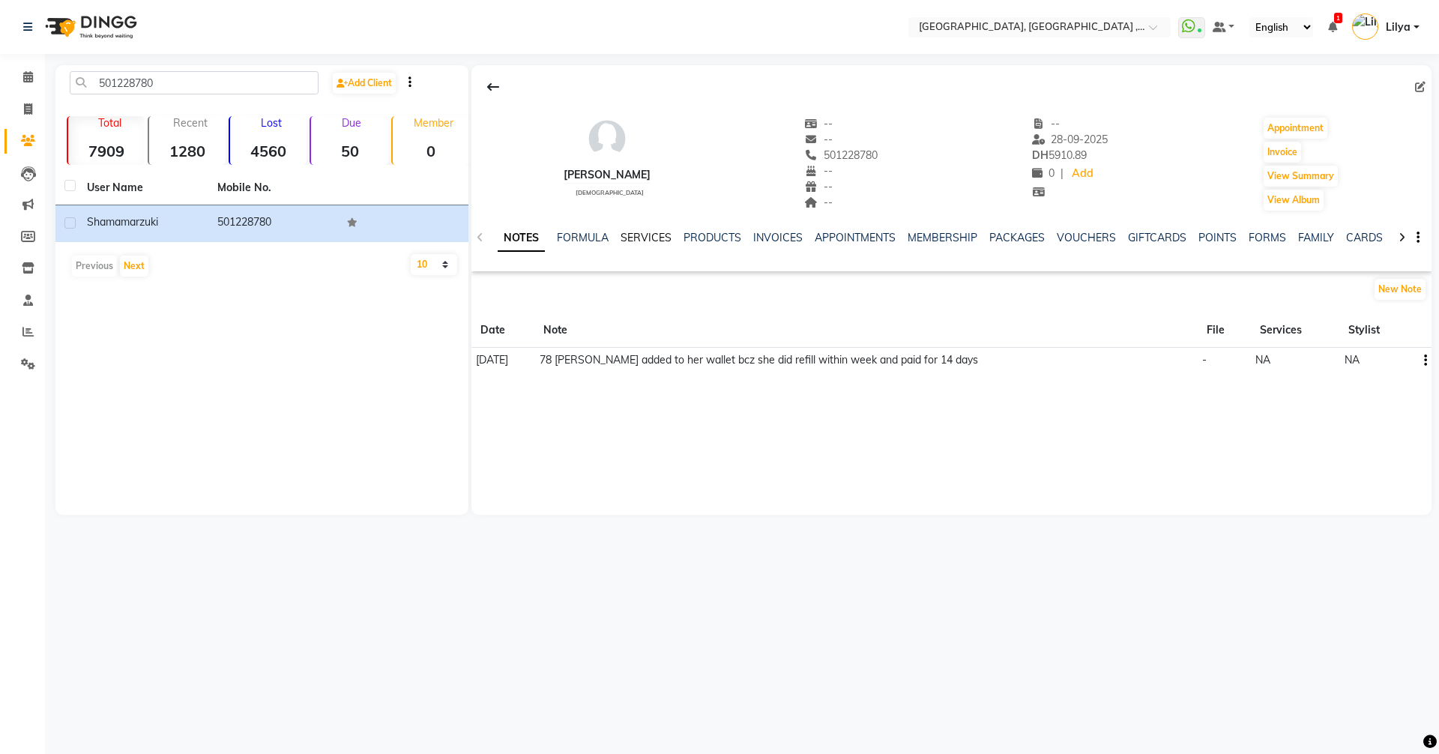
click at [635, 238] on link "SERVICES" at bounding box center [646, 237] width 51 height 13
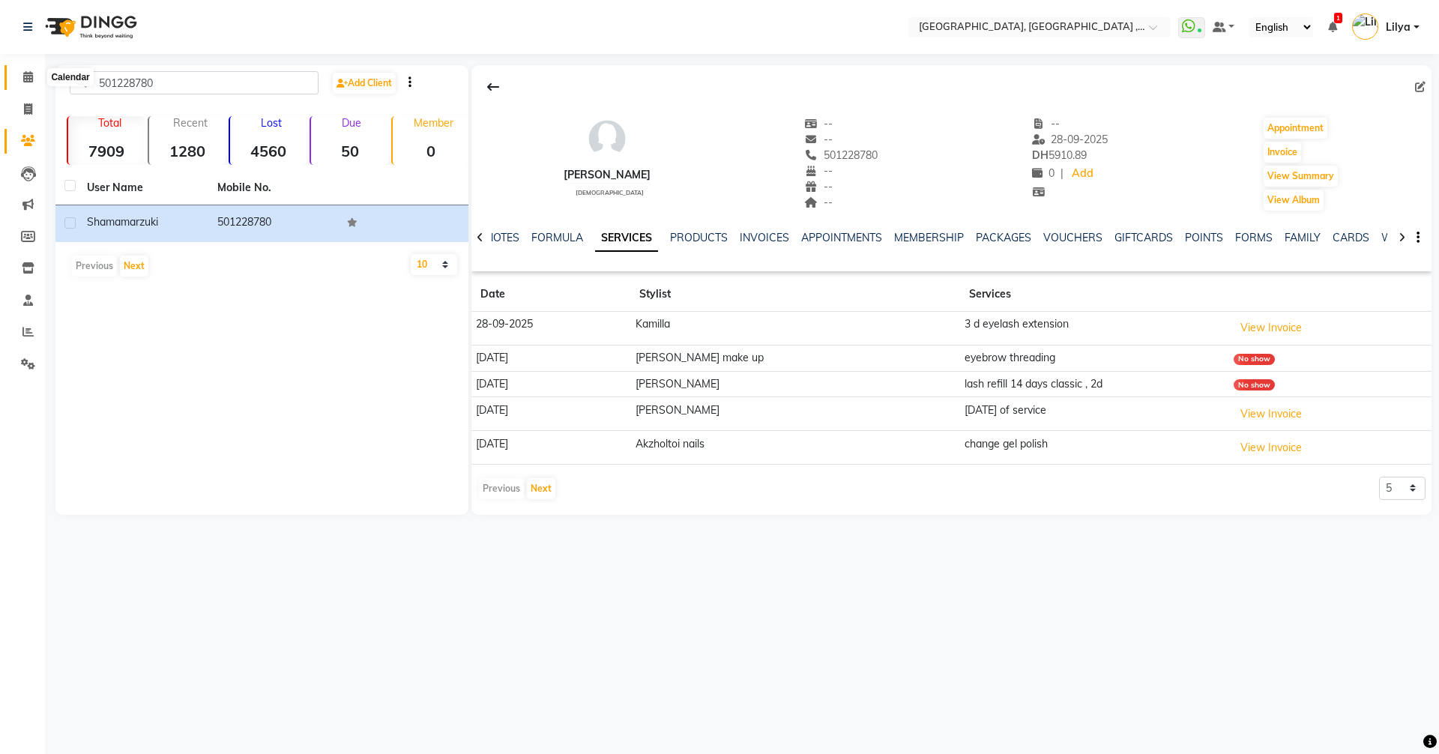
click at [25, 82] on span at bounding box center [28, 77] width 26 height 17
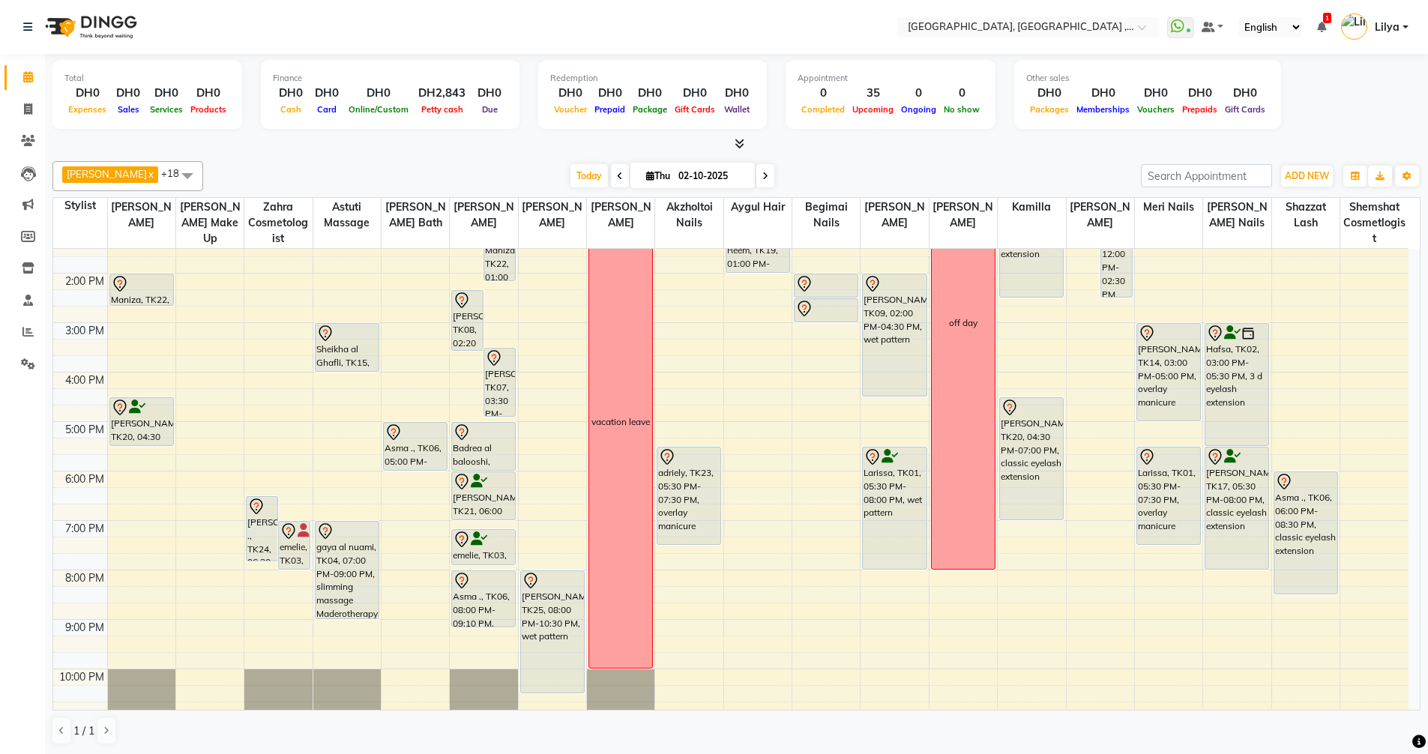
scroll to position [225, 0]
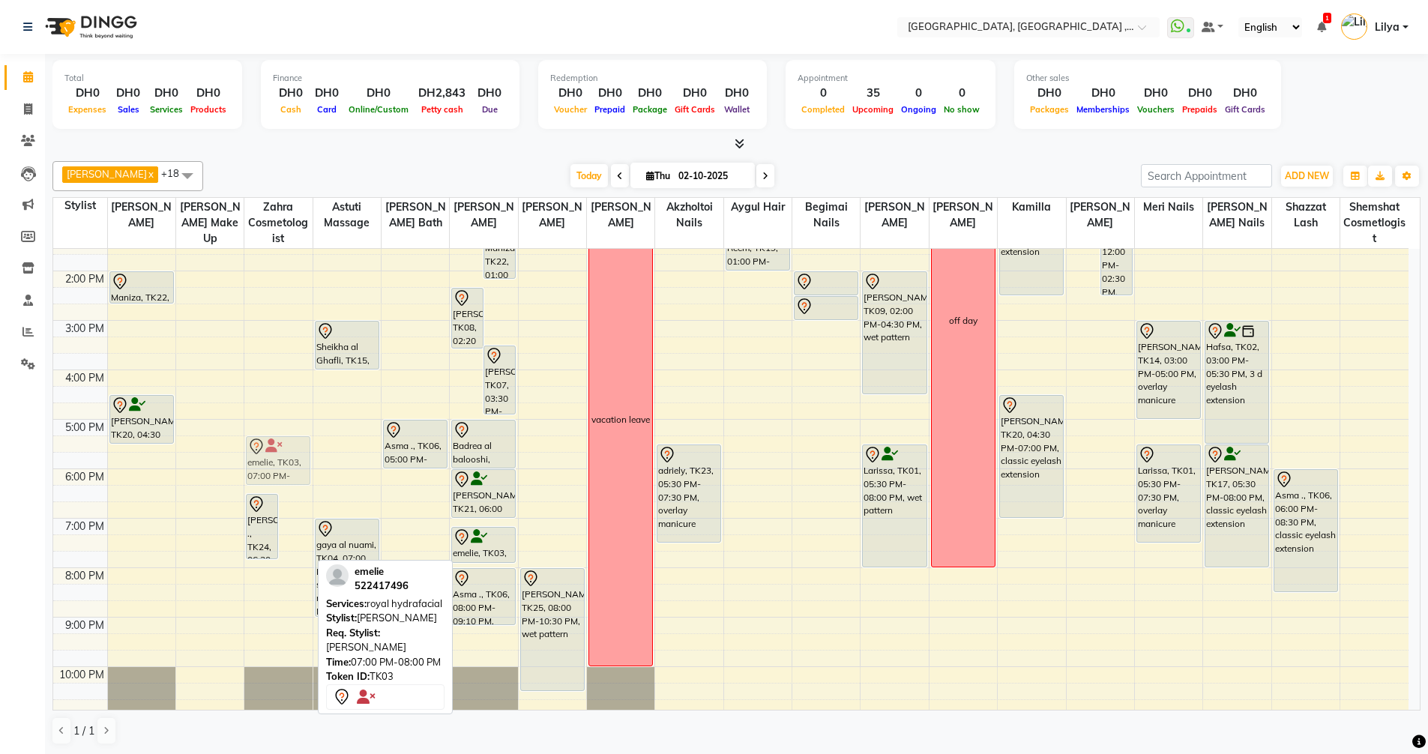
drag, startPoint x: 297, startPoint y: 537, endPoint x: 271, endPoint y: 459, distance: 82.7
click at [271, 459] on div "Mariyam ., TK24, 06:30 PM-07:50 PM, Dermapen world emelie, TK03, 07:00 PM-08:00…" at bounding box center [277, 394] width 67 height 741
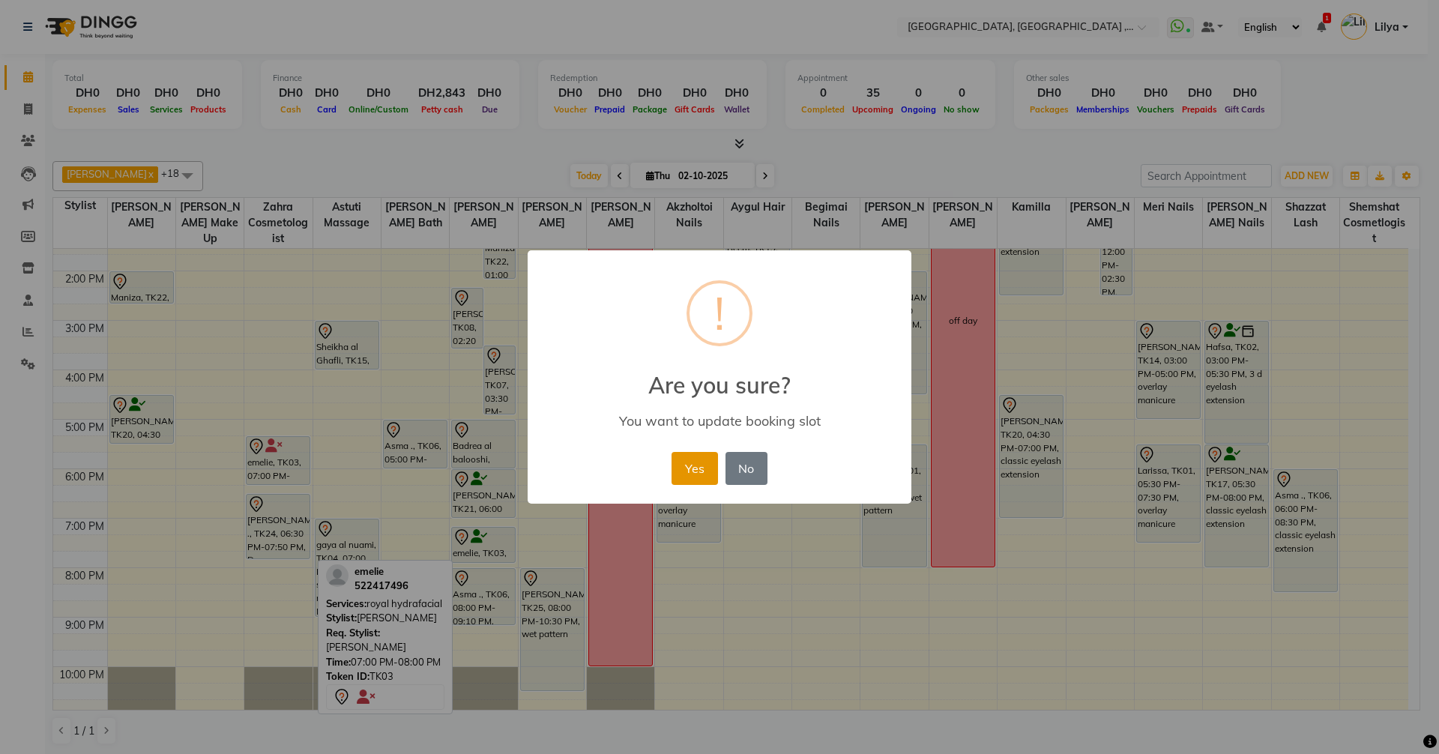
click at [682, 462] on button "Yes" at bounding box center [694, 468] width 46 height 33
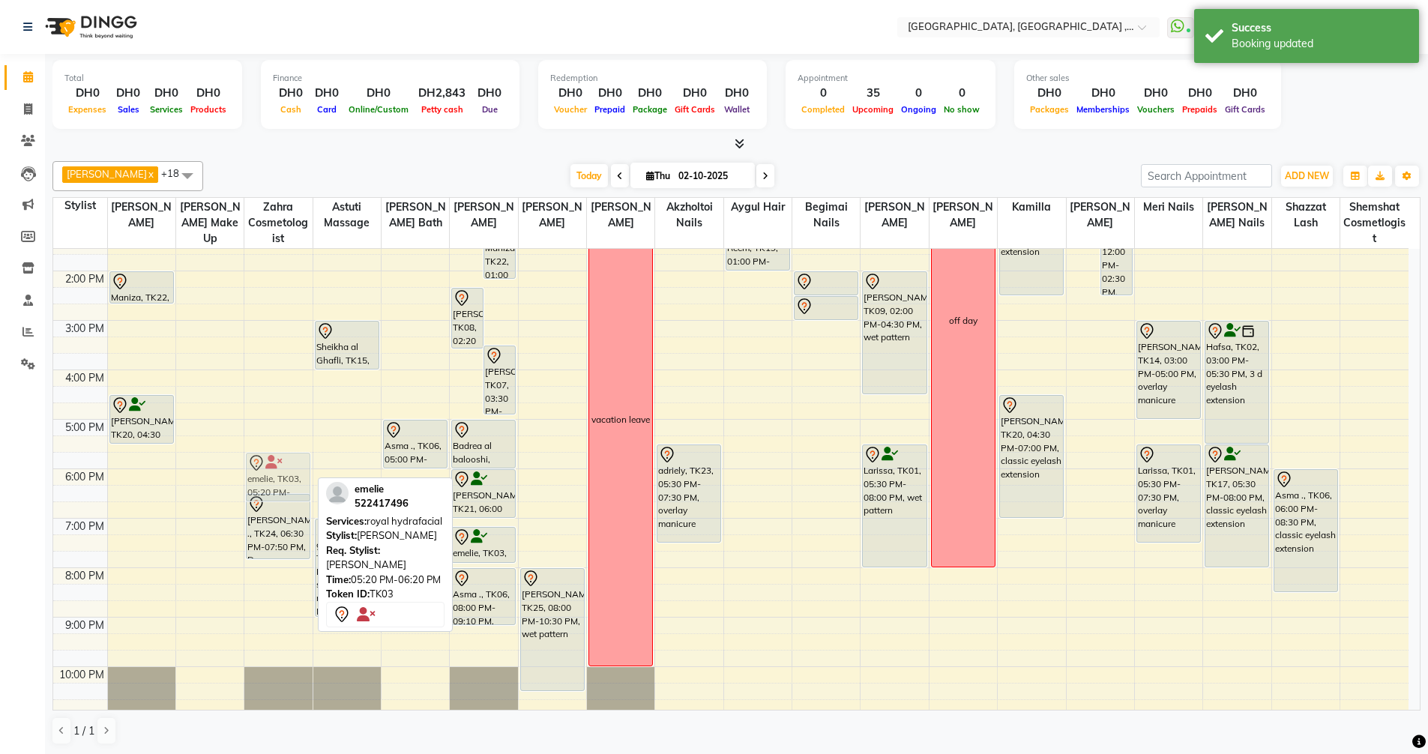
drag, startPoint x: 278, startPoint y: 456, endPoint x: 277, endPoint y: 465, distance: 8.3
click at [277, 465] on div "Maniza, TK22, 12:00 PM-01:00 PM, basic hydrafacial emelie, TK03, 05:20 PM-06:20…" at bounding box center [277, 394] width 67 height 741
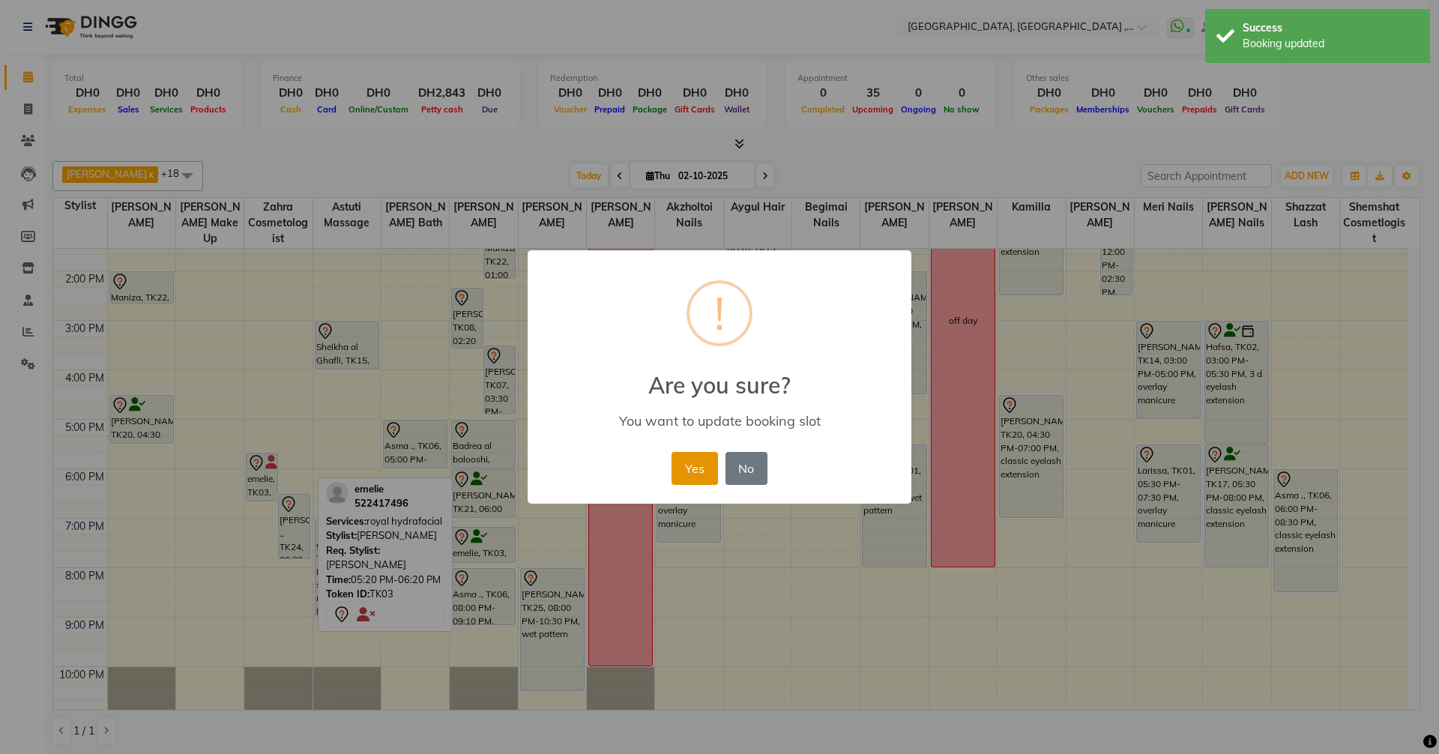
click at [690, 463] on button "Yes" at bounding box center [694, 468] width 46 height 33
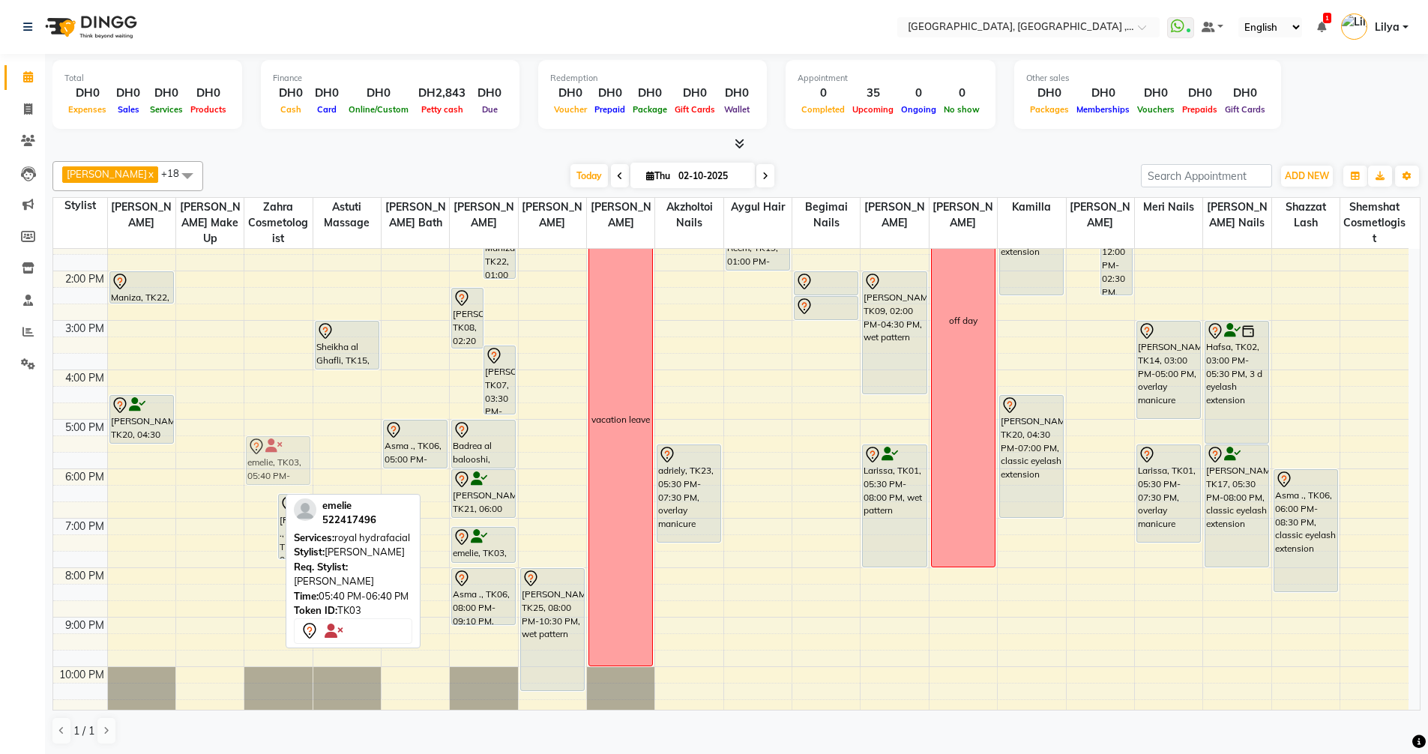
drag, startPoint x: 265, startPoint y: 471, endPoint x: 267, endPoint y: 462, distance: 9.1
click at [267, 462] on div "emelie, TK03, 05:40 PM-06:40 PM, royal hydrafacial Mariyam ., TK24, 06:30 PM-07…" at bounding box center [277, 394] width 67 height 741
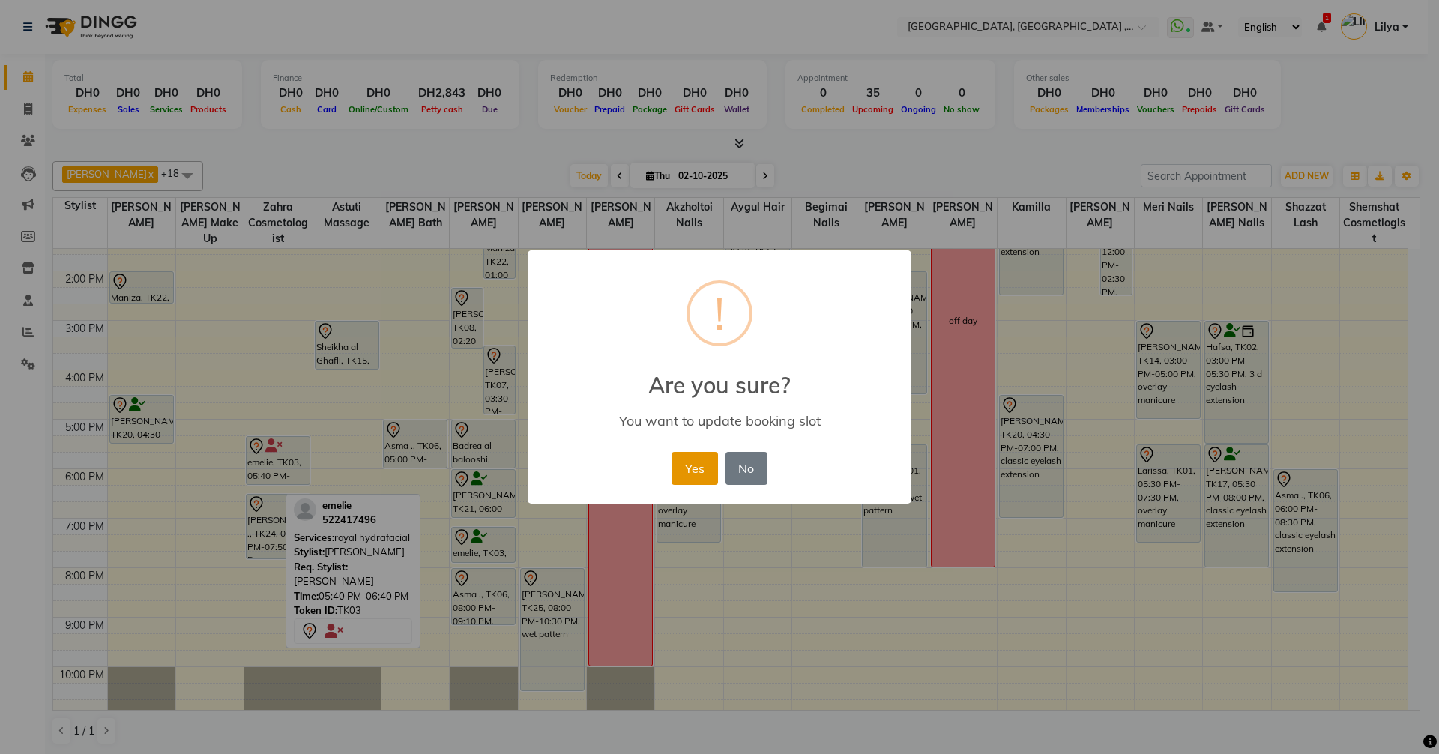
click at [689, 457] on button "Yes" at bounding box center [694, 468] width 46 height 33
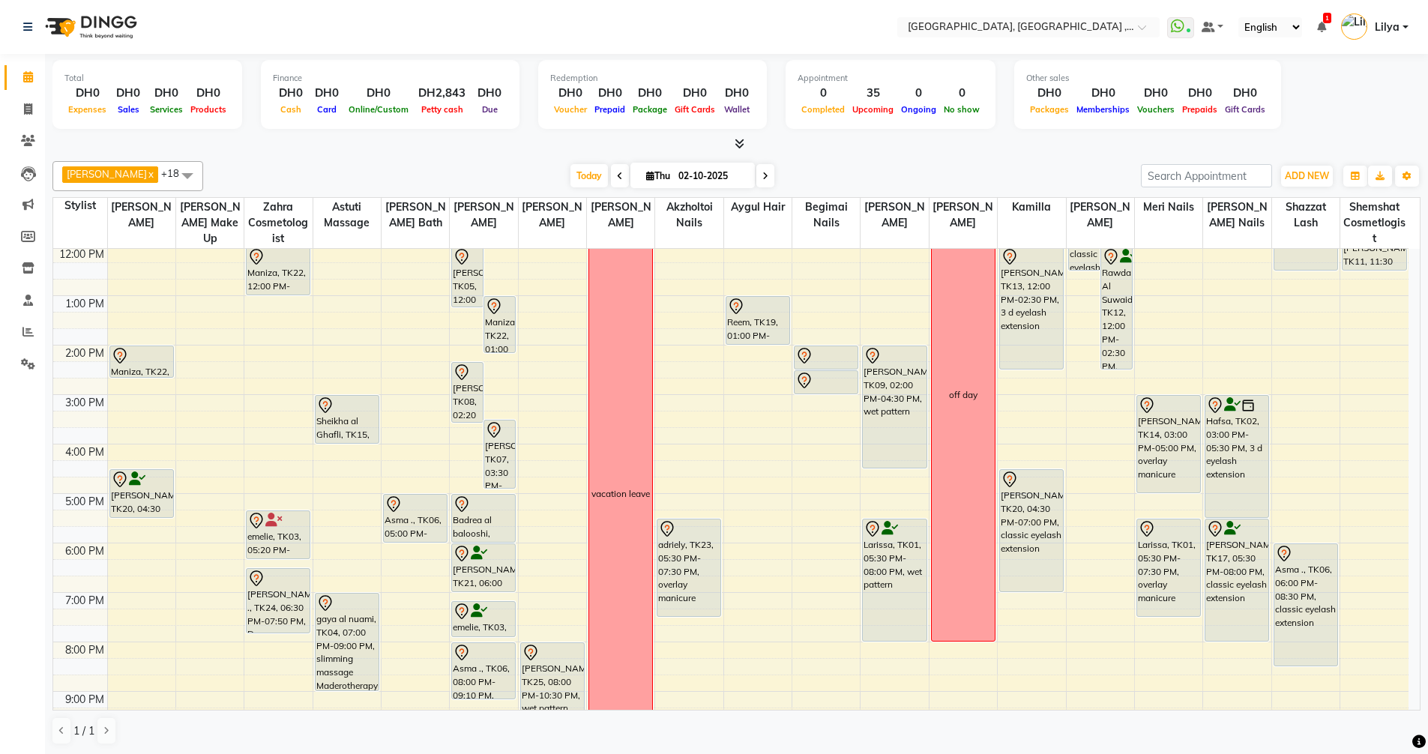
scroll to position [0, 0]
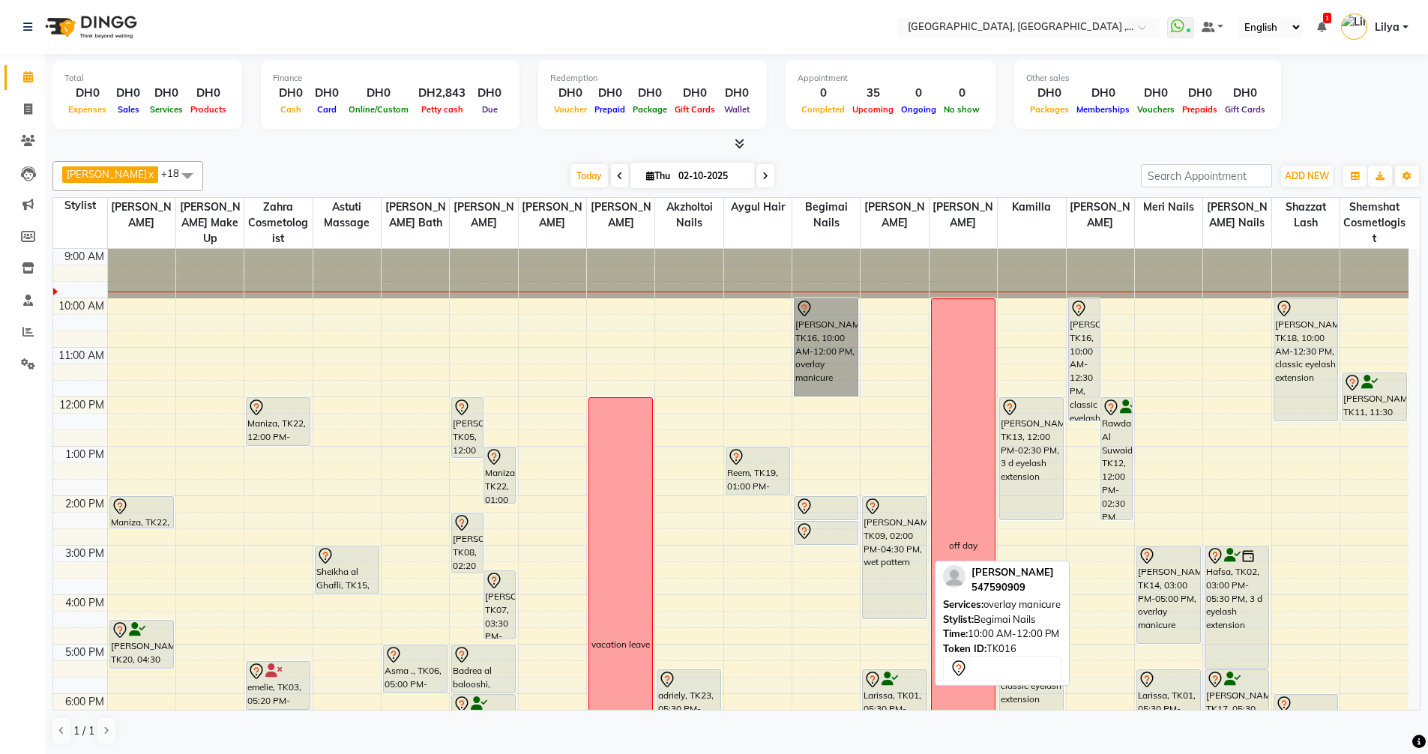
drag, startPoint x: 841, startPoint y: 346, endPoint x: 836, endPoint y: 336, distance: 11.1
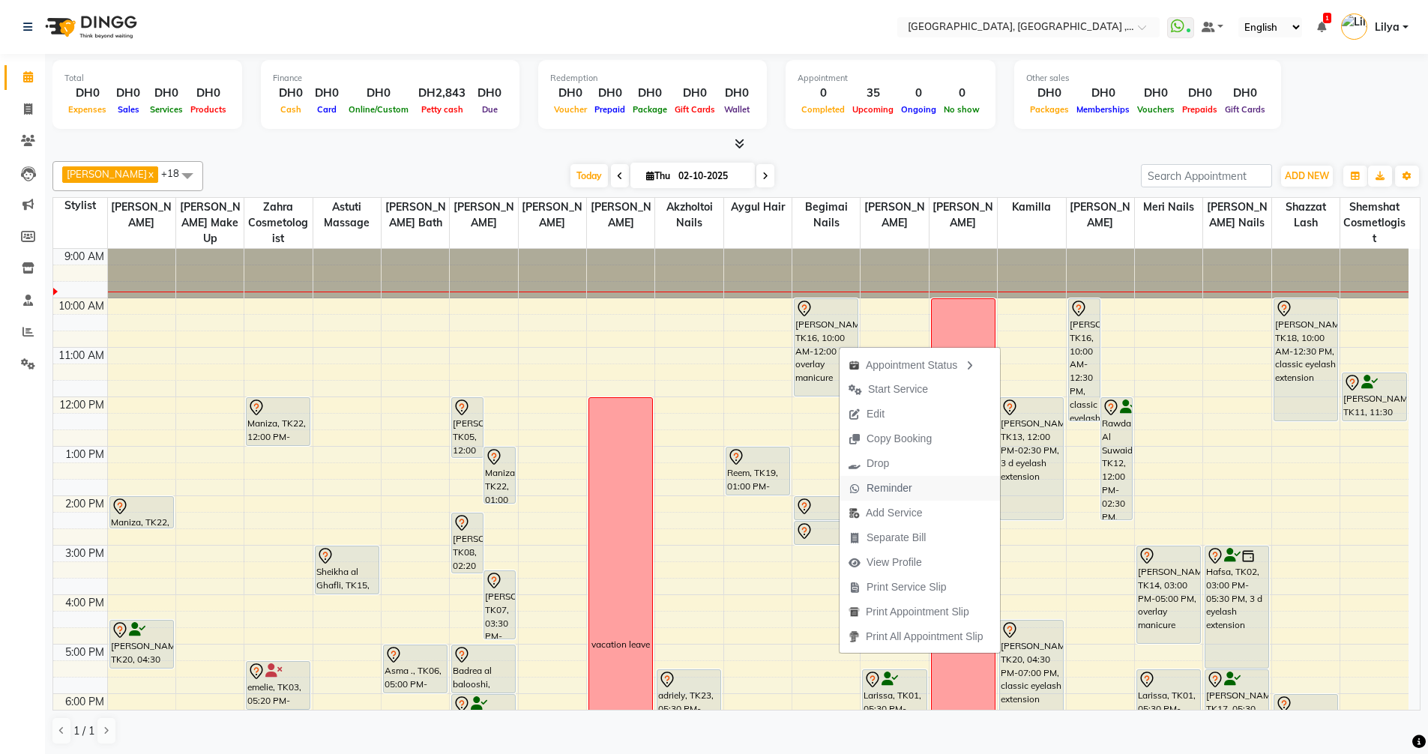
click at [919, 488] on span "Reminder" at bounding box center [880, 488] width 82 height 25
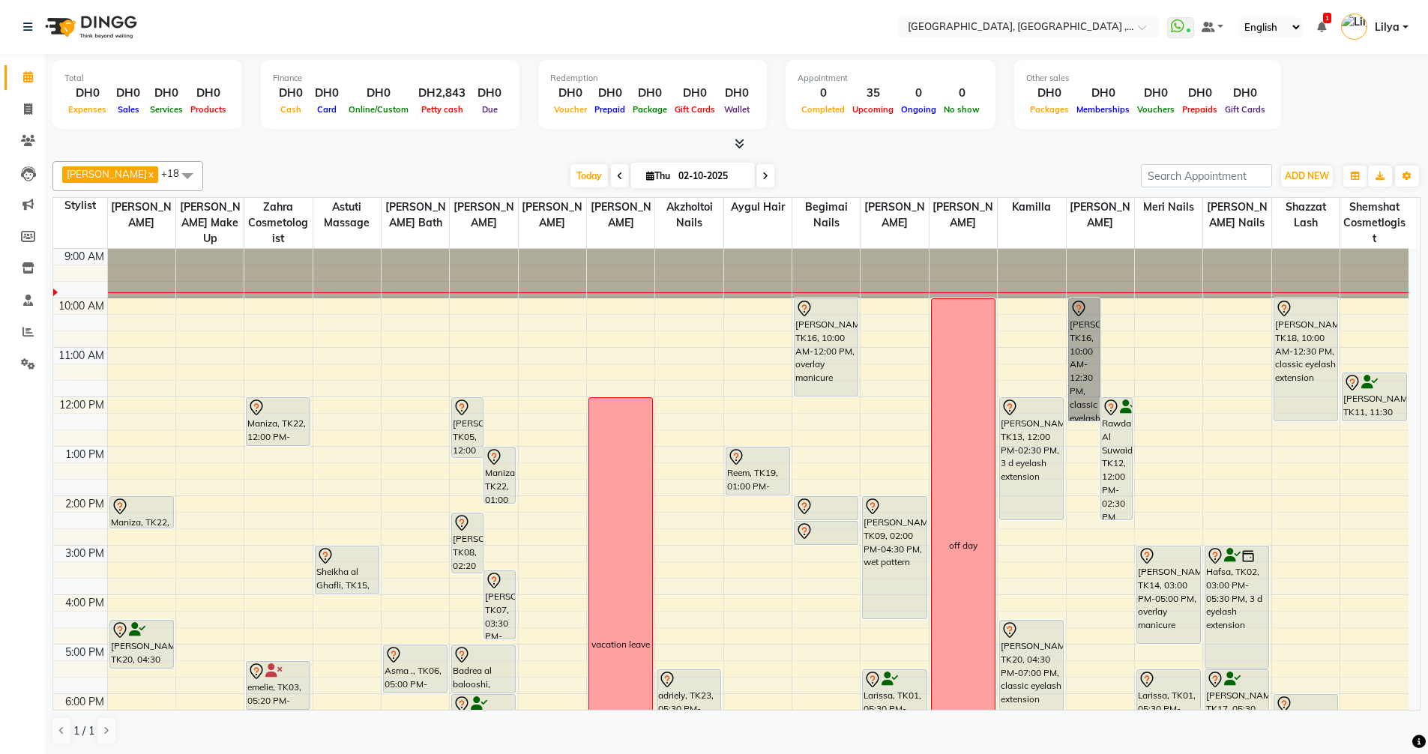
drag, startPoint x: 1063, startPoint y: 334, endPoint x: 1086, endPoint y: 320, distance: 26.9
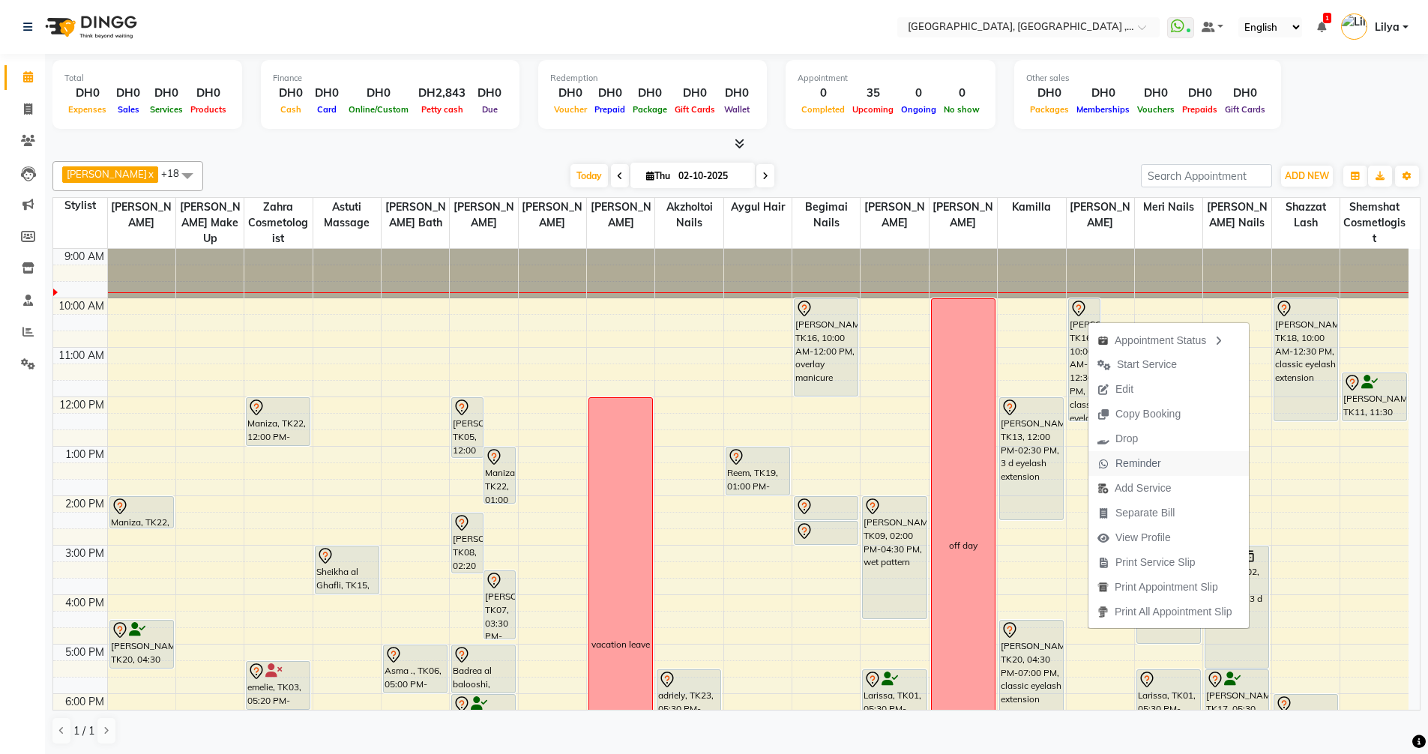
click at [1156, 463] on span "Reminder" at bounding box center [1138, 464] width 46 height 16
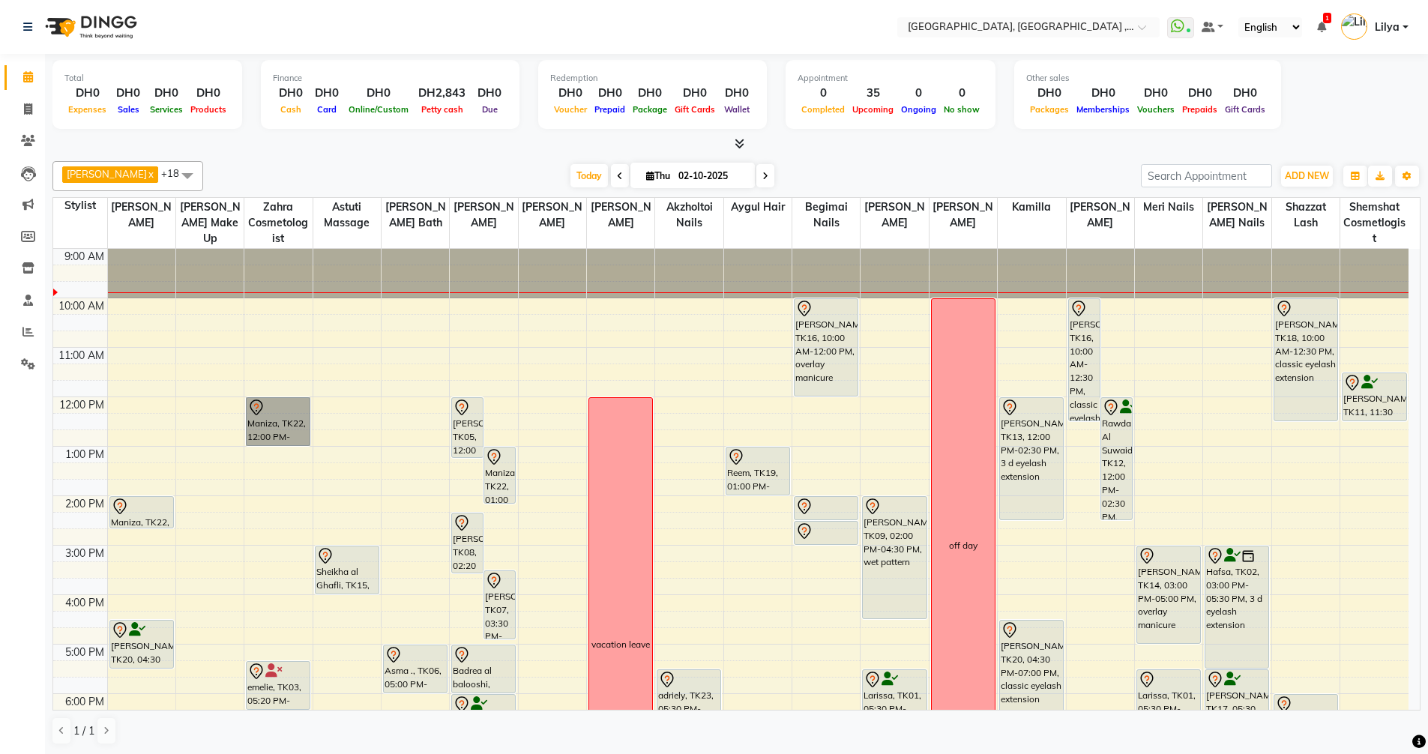
drag, startPoint x: 351, startPoint y: 405, endPoint x: 277, endPoint y: 417, distance: 75.3
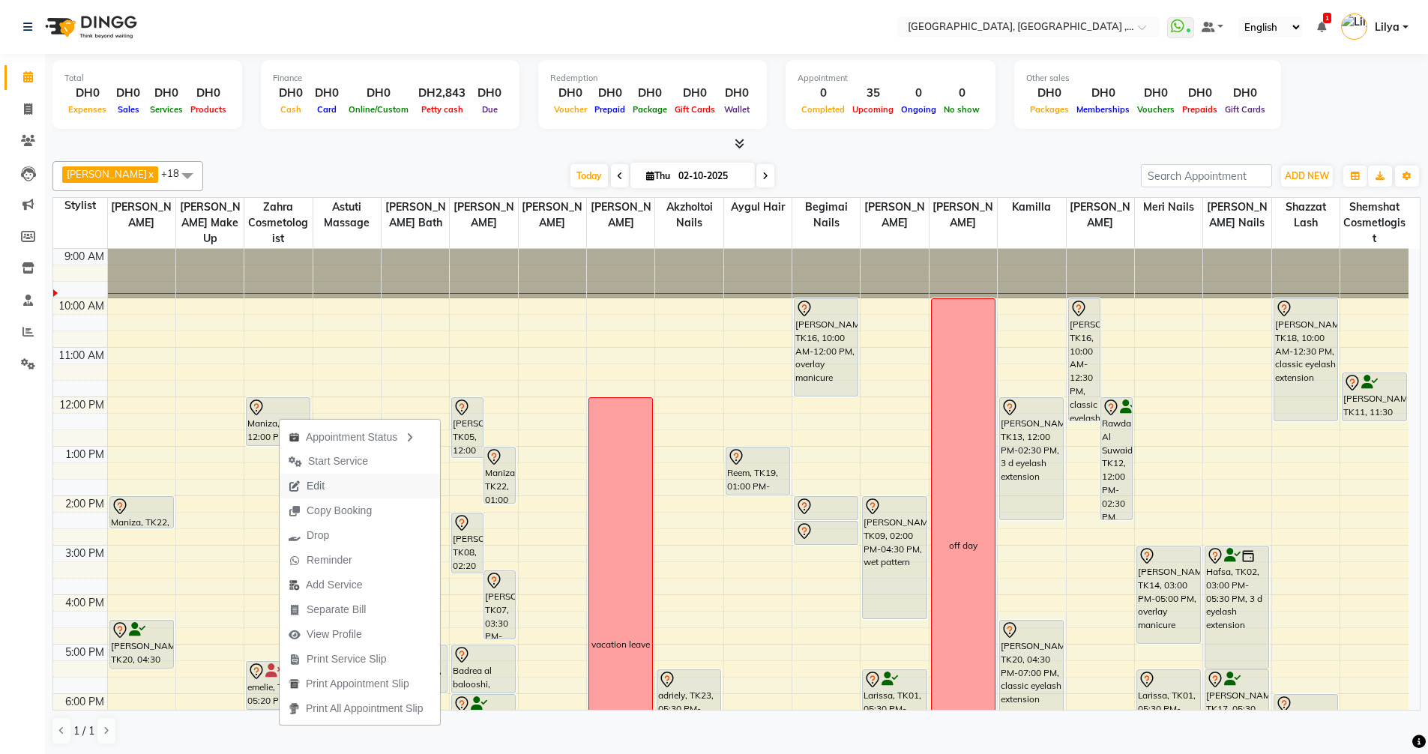
click at [333, 485] on span "Edit" at bounding box center [307, 486] width 54 height 25
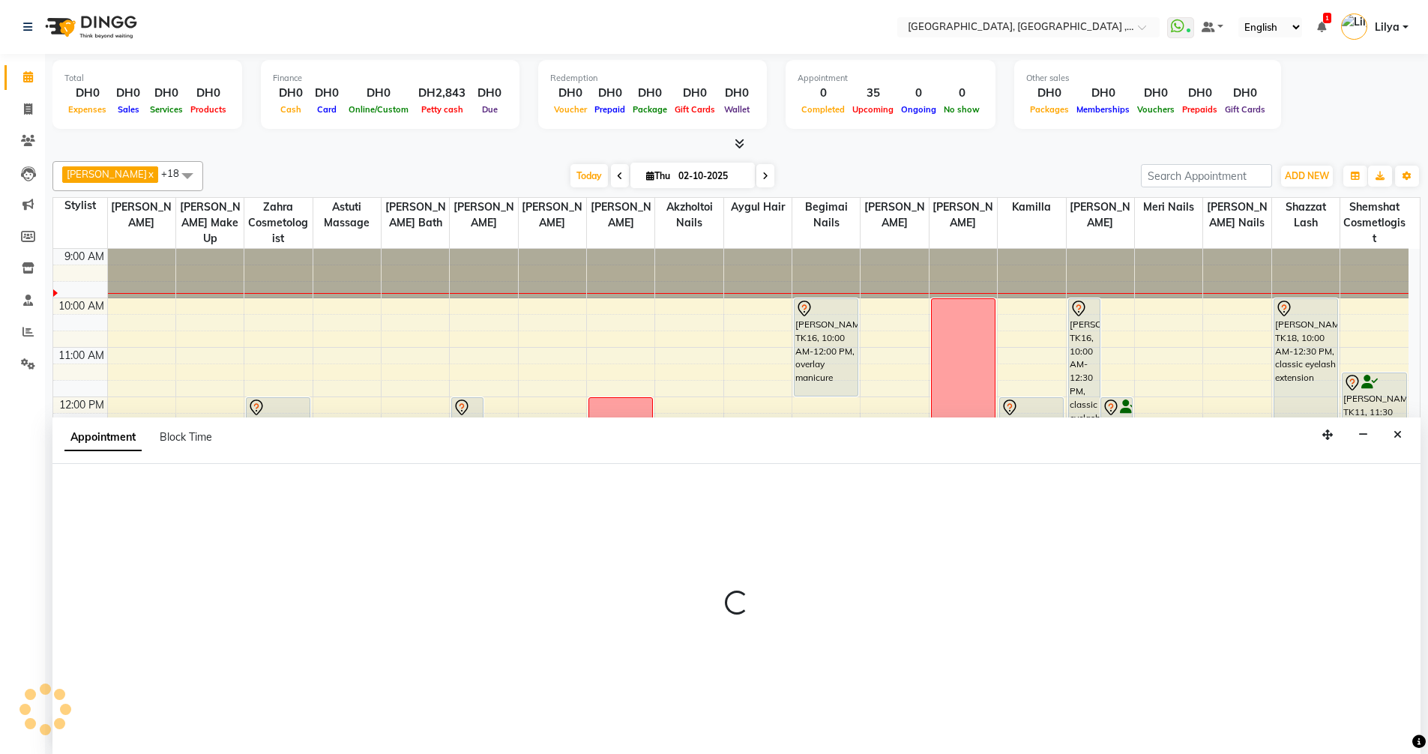
scroll to position [1, 0]
select select "tentative"
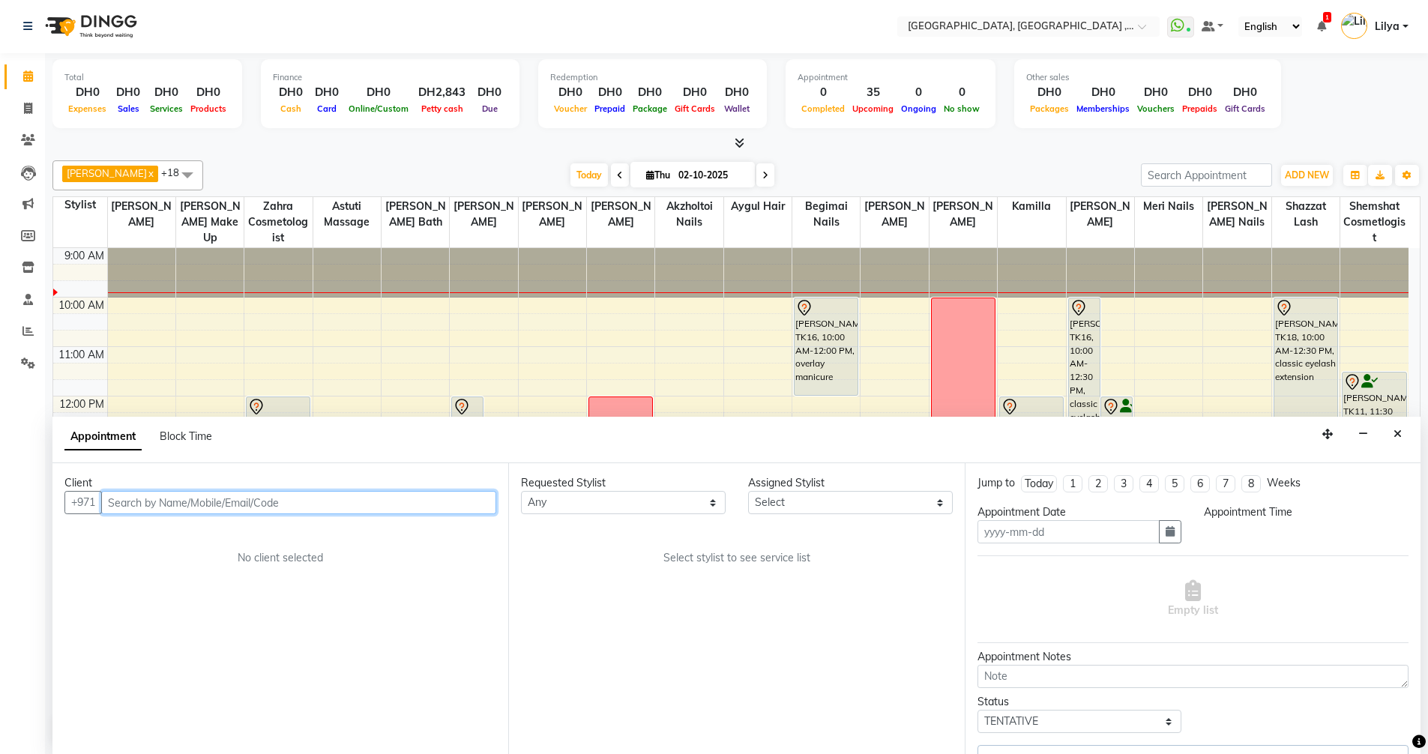
type input "02-10-2025"
select select "85019"
select select "720"
select select "1566"
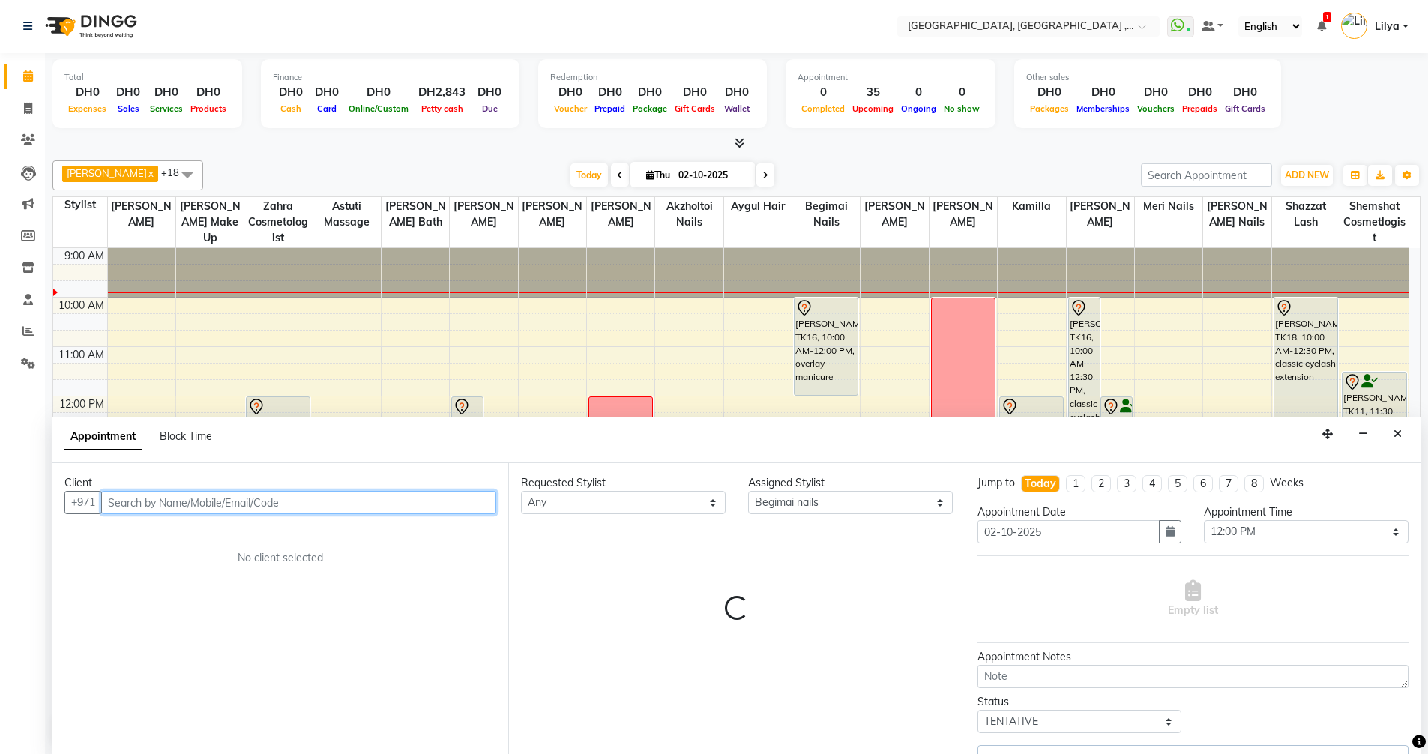
select select "1566"
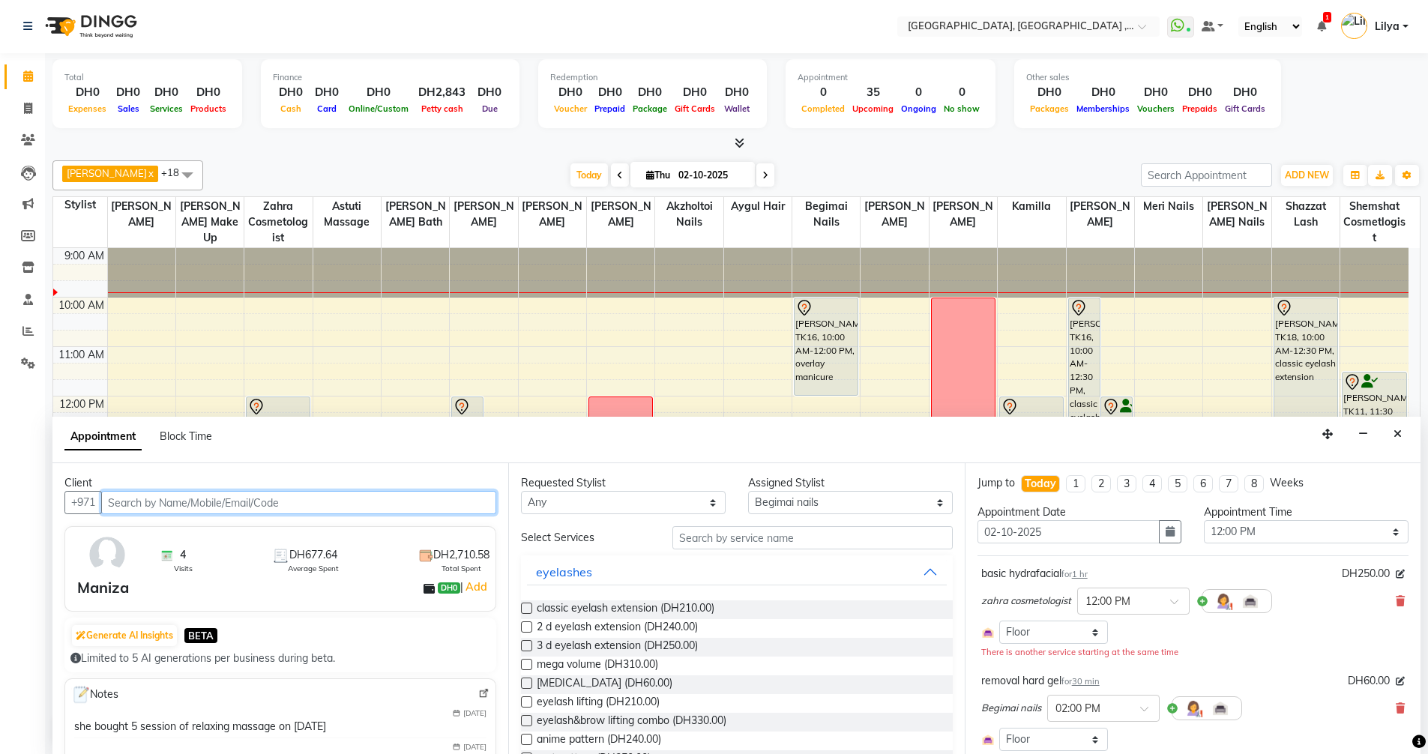
select select "1566"
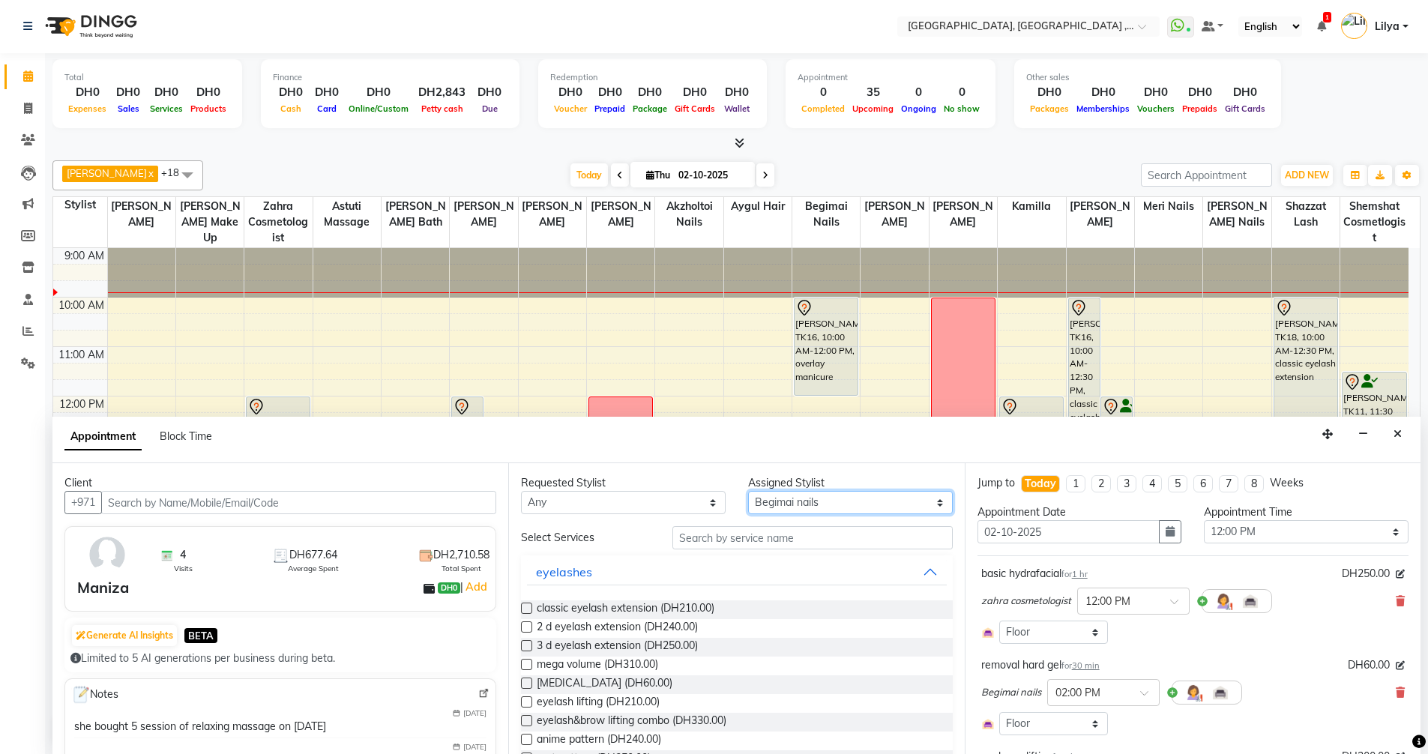
drag, startPoint x: 897, startPoint y: 504, endPoint x: 893, endPoint y: 496, distance: 8.4
click at [897, 504] on select "Select Adel brow Aina Akzholtoi nails Amina lash Astuti massage Aygul hair Begi…" at bounding box center [850, 502] width 205 height 23
select select "34258"
click at [748, 491] on select "Select Adel brow Aina Akzholtoi nails Amina lash Astuti massage Aygul hair Begi…" at bounding box center [850, 502] width 205 height 23
click at [717, 544] on input "text" at bounding box center [812, 537] width 280 height 23
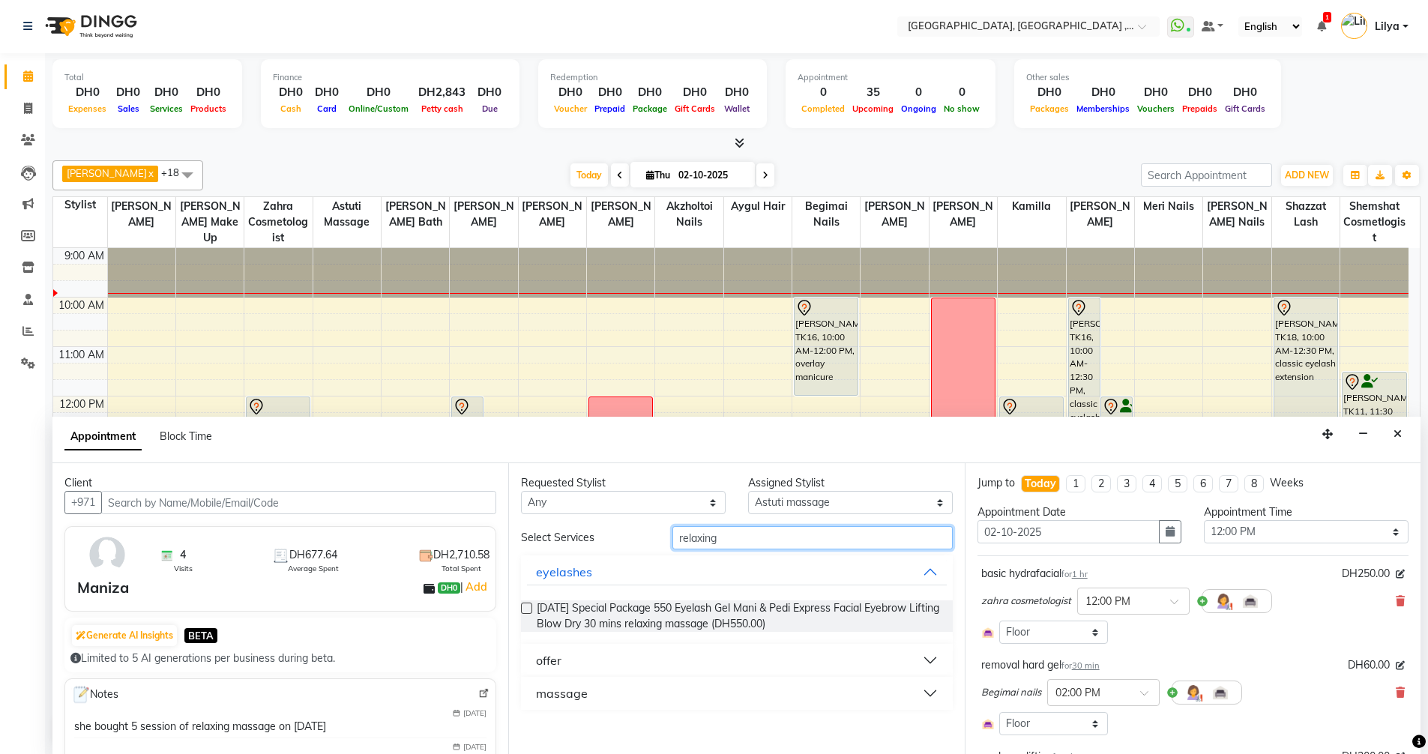
type input "relaxing"
click at [928, 682] on button "massage" at bounding box center [736, 693] width 419 height 27
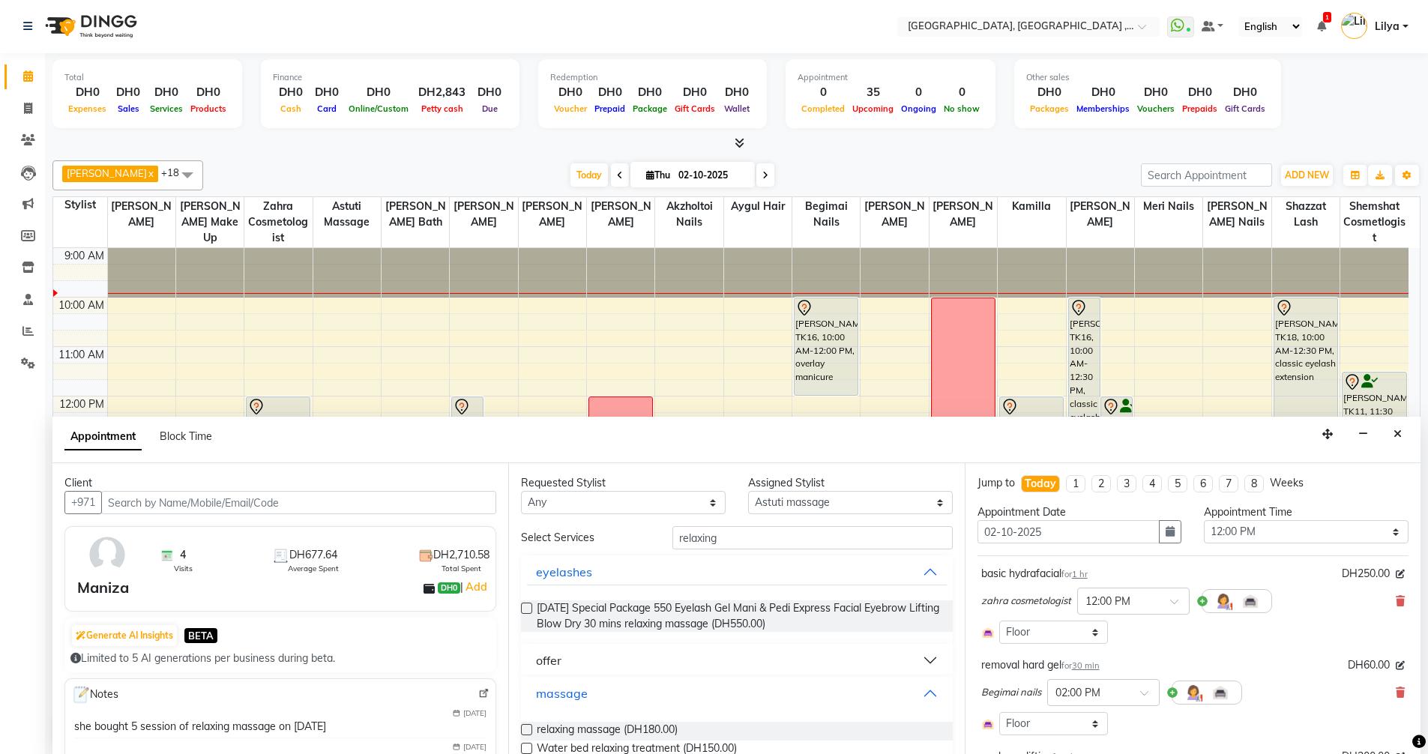
scroll to position [29, 0]
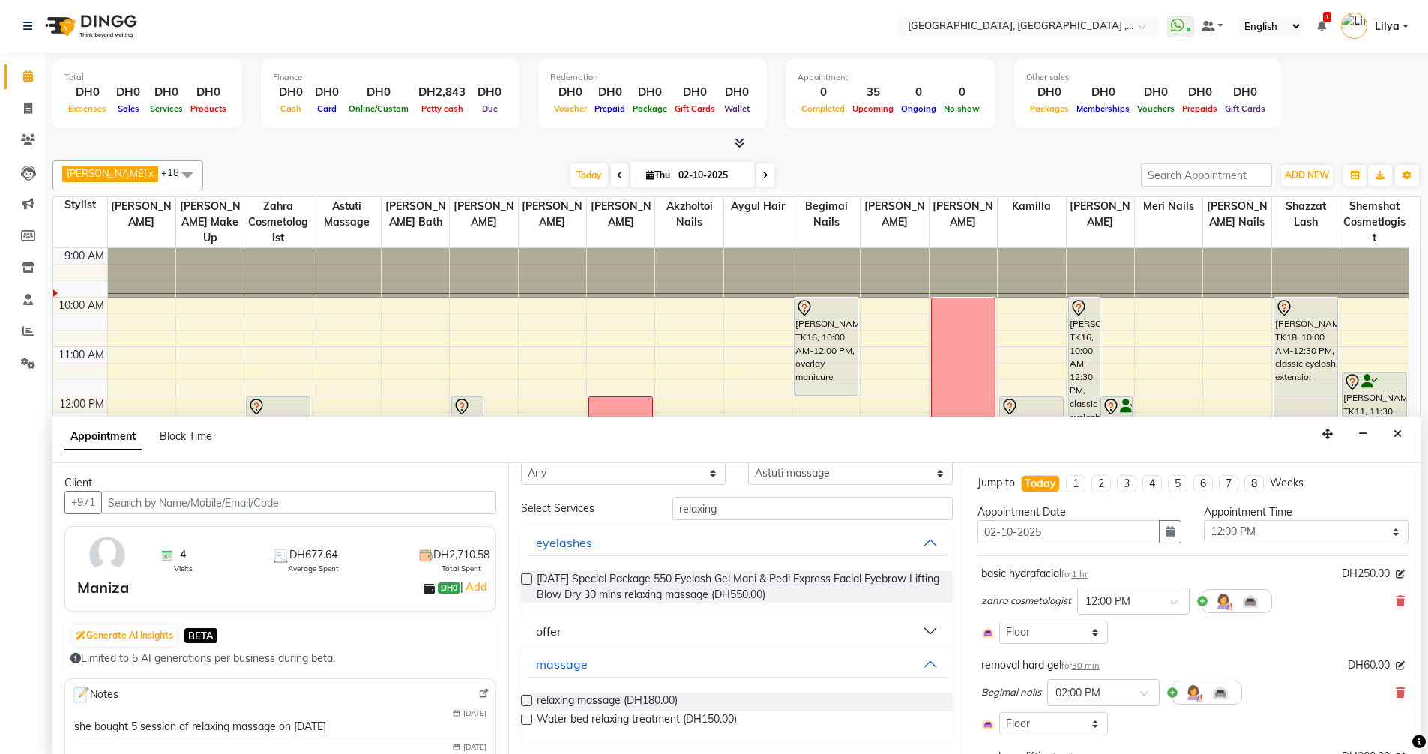
click at [538, 692] on div "relaxing massage (DH180.00) Water bed relaxing treatment (DH150.00)" at bounding box center [736, 710] width 431 height 61
drag, startPoint x: 523, startPoint y: 703, endPoint x: 536, endPoint y: 695, distance: 15.2
click at [524, 703] on label at bounding box center [526, 700] width 11 height 11
click at [524, 703] on input "checkbox" at bounding box center [526, 702] width 10 height 10
checkbox input "false"
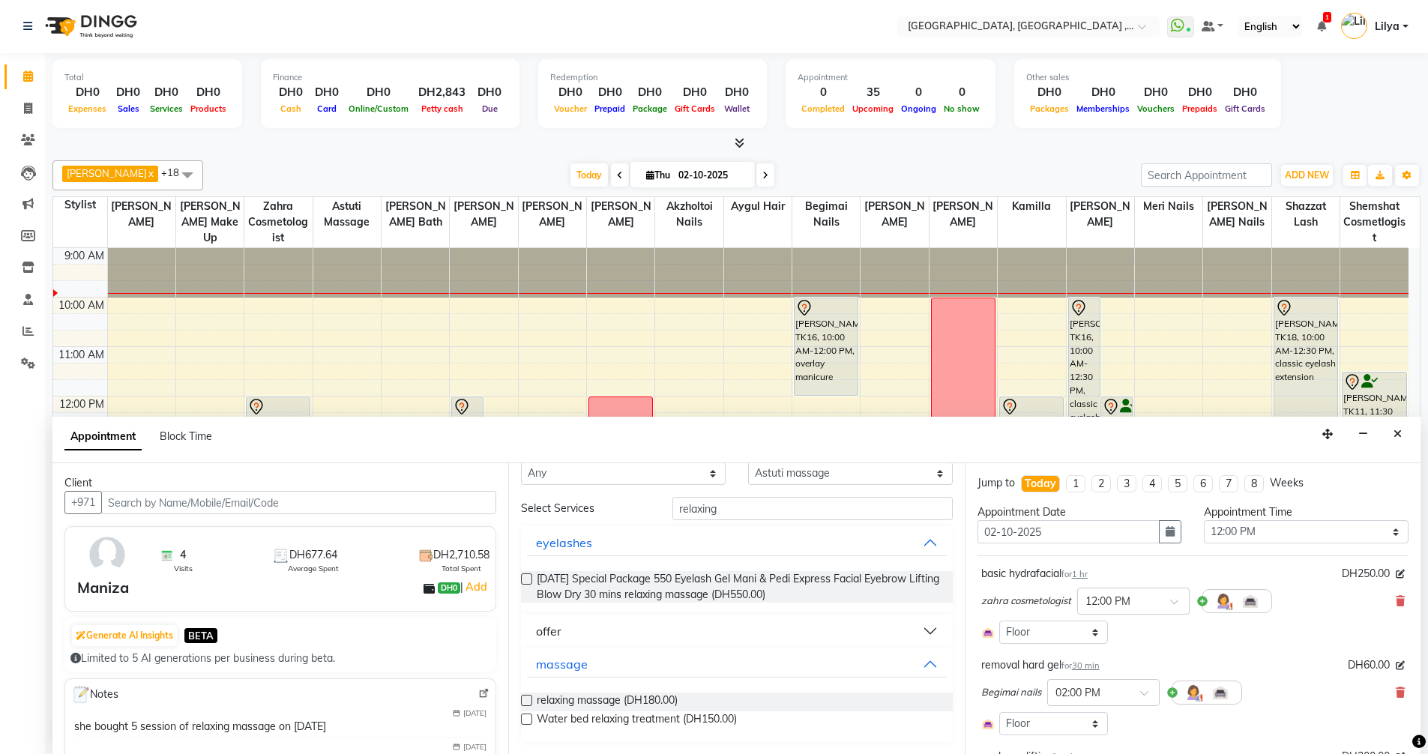
scroll to position [375, 0]
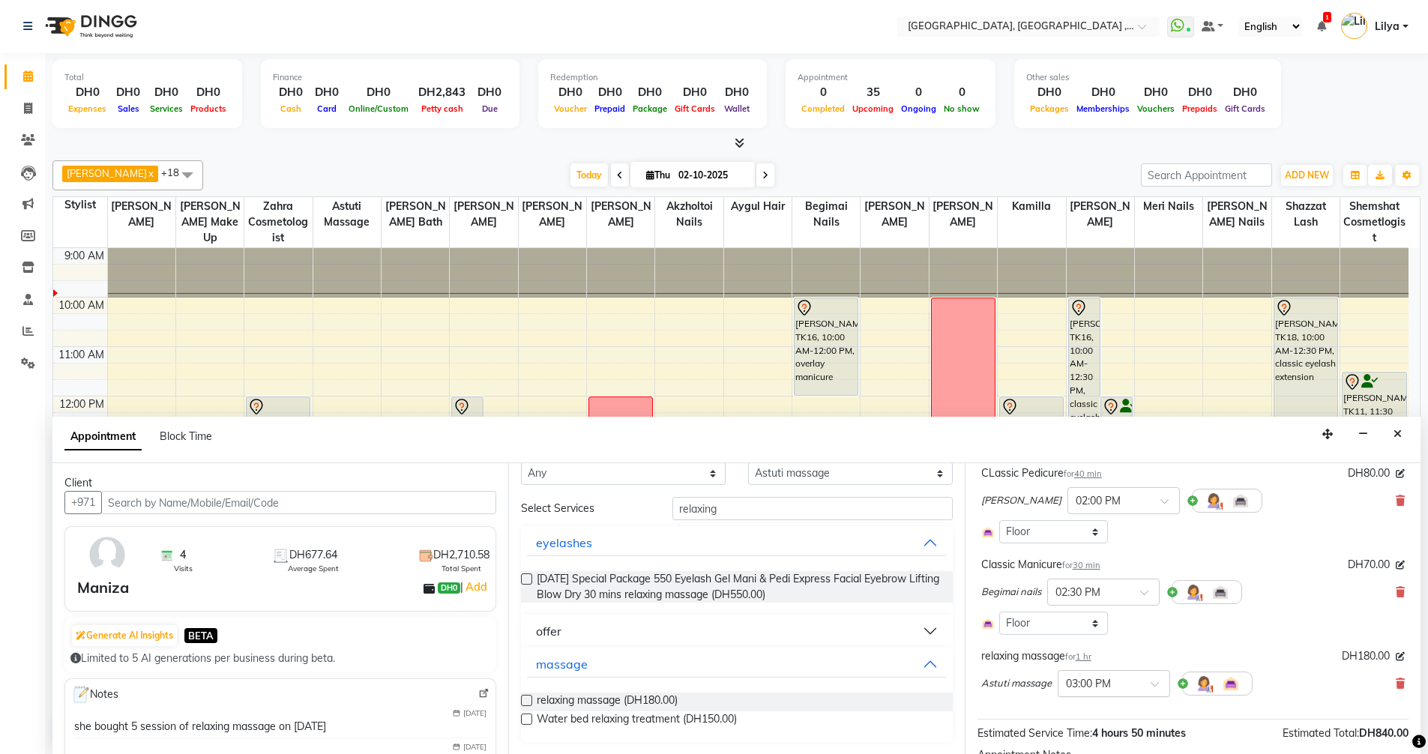
click at [1152, 689] on span at bounding box center [1159, 688] width 19 height 16
click at [1103, 746] on div "12:00 PM" at bounding box center [1113, 753] width 111 height 28
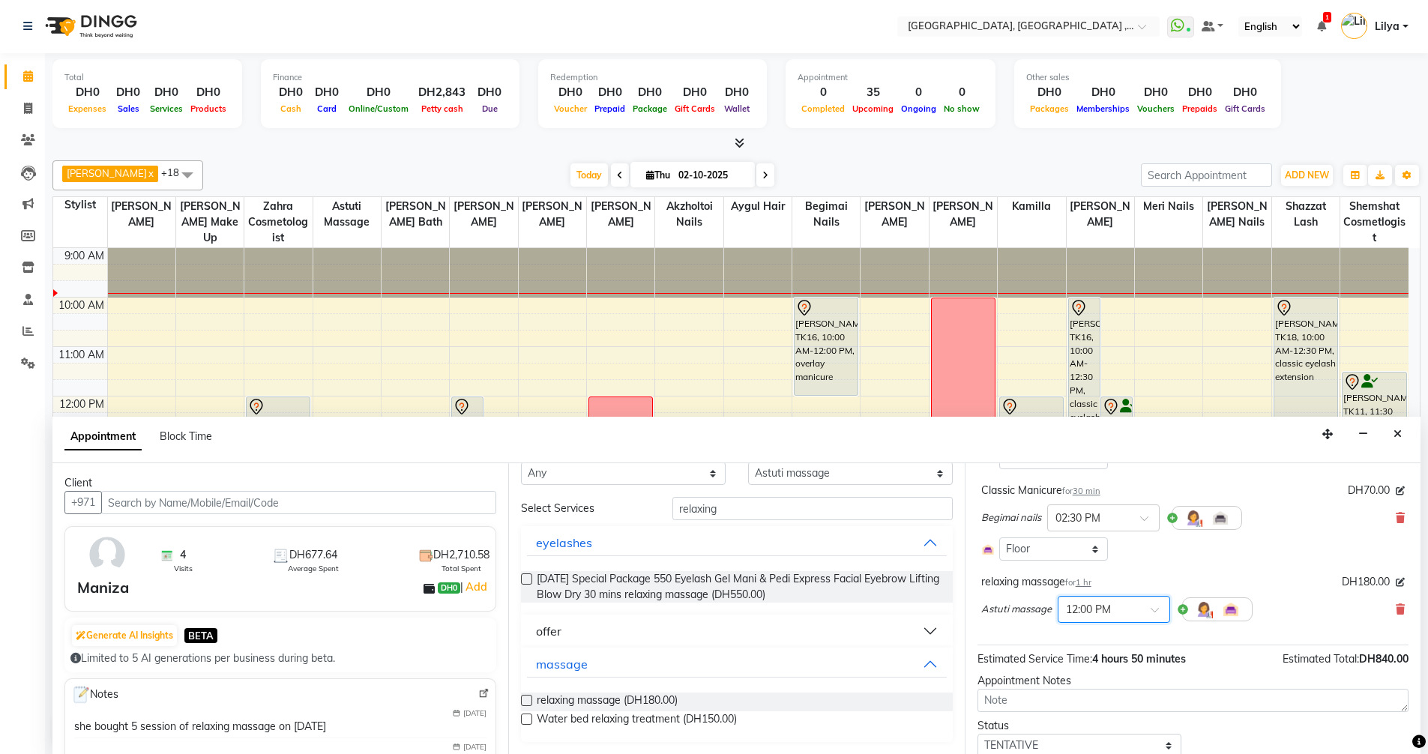
scroll to position [519, 0]
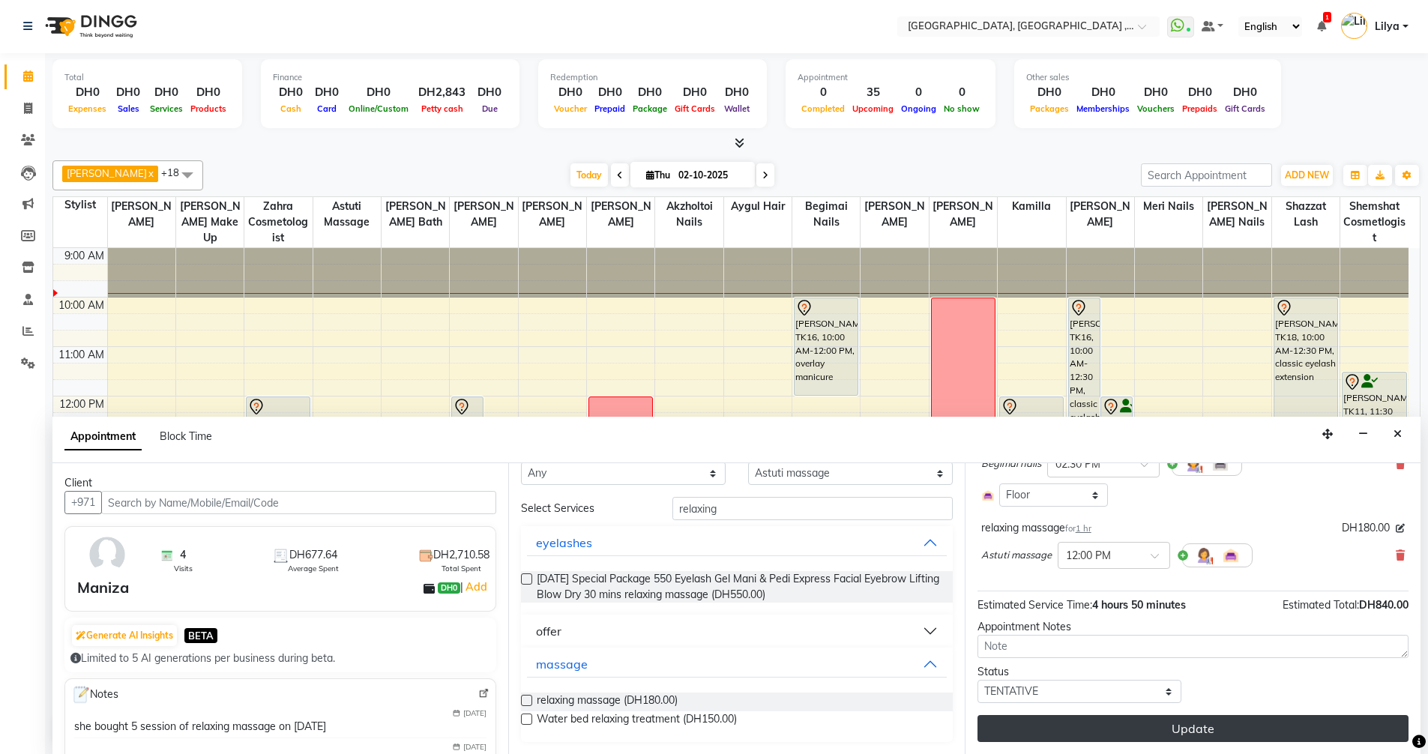
click at [1210, 728] on button "Update" at bounding box center [1192, 728] width 431 height 27
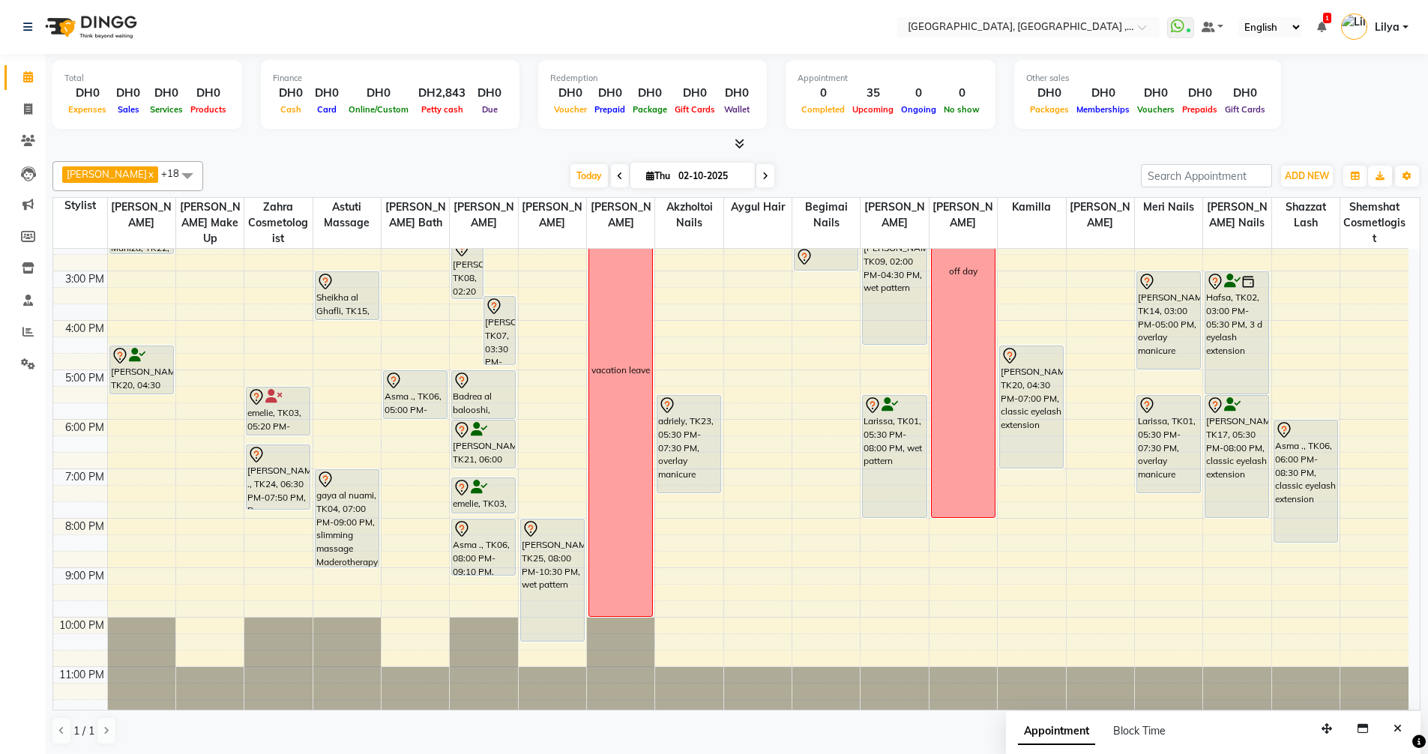
scroll to position [280, 0]
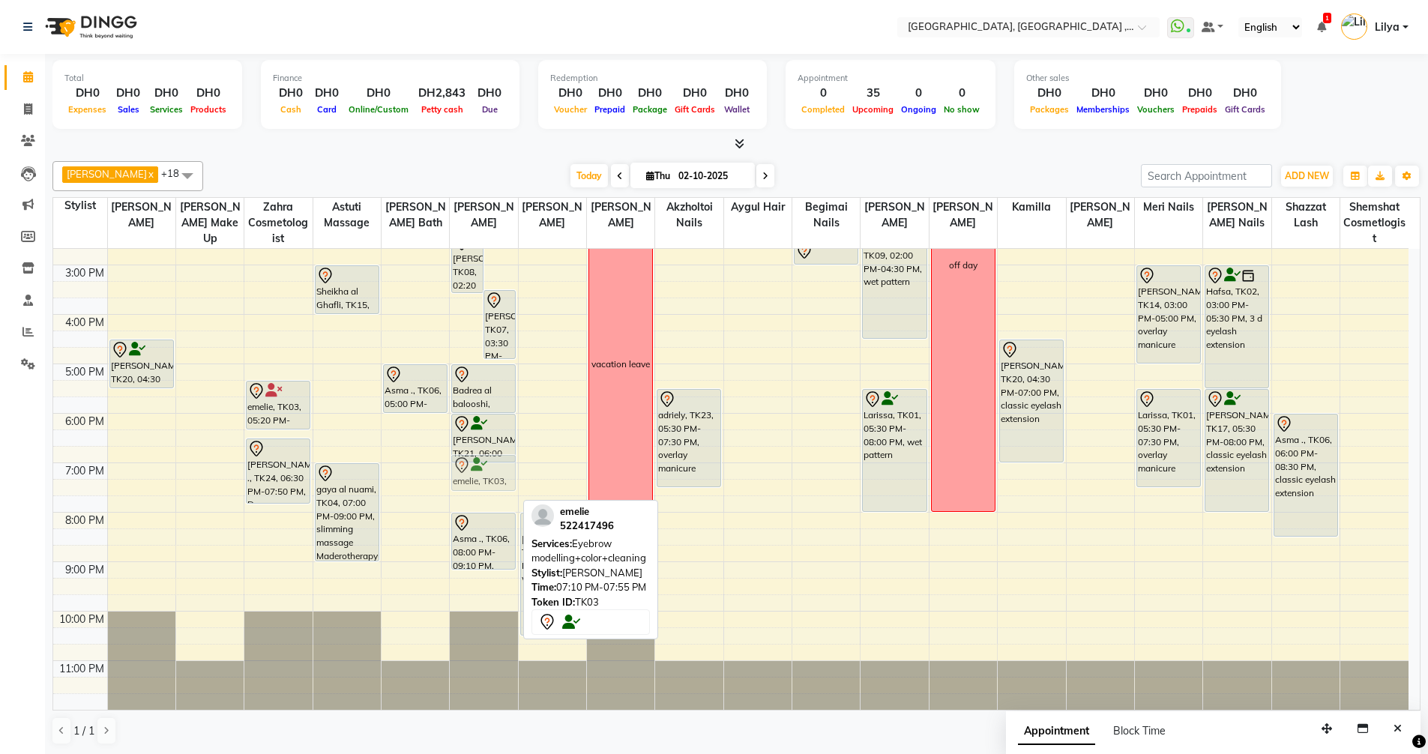
drag, startPoint x: 480, startPoint y: 487, endPoint x: 476, endPoint y: 477, distance: 10.7
click at [476, 477] on div "Amani al ali, TK05, 12:00 PM-01:15 PM, eyebrow architecture Plus tinting (color…" at bounding box center [483, 339] width 67 height 741
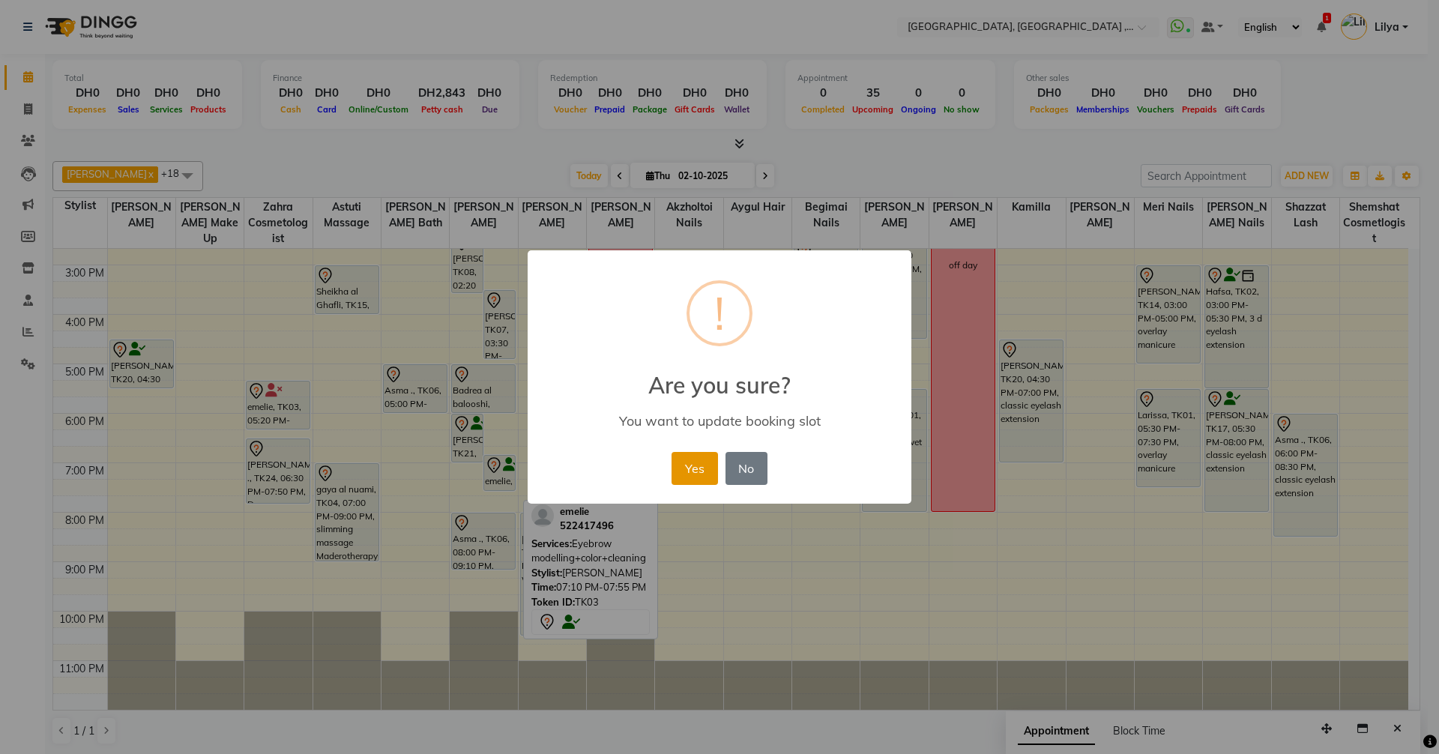
click at [690, 474] on button "Yes" at bounding box center [694, 468] width 46 height 33
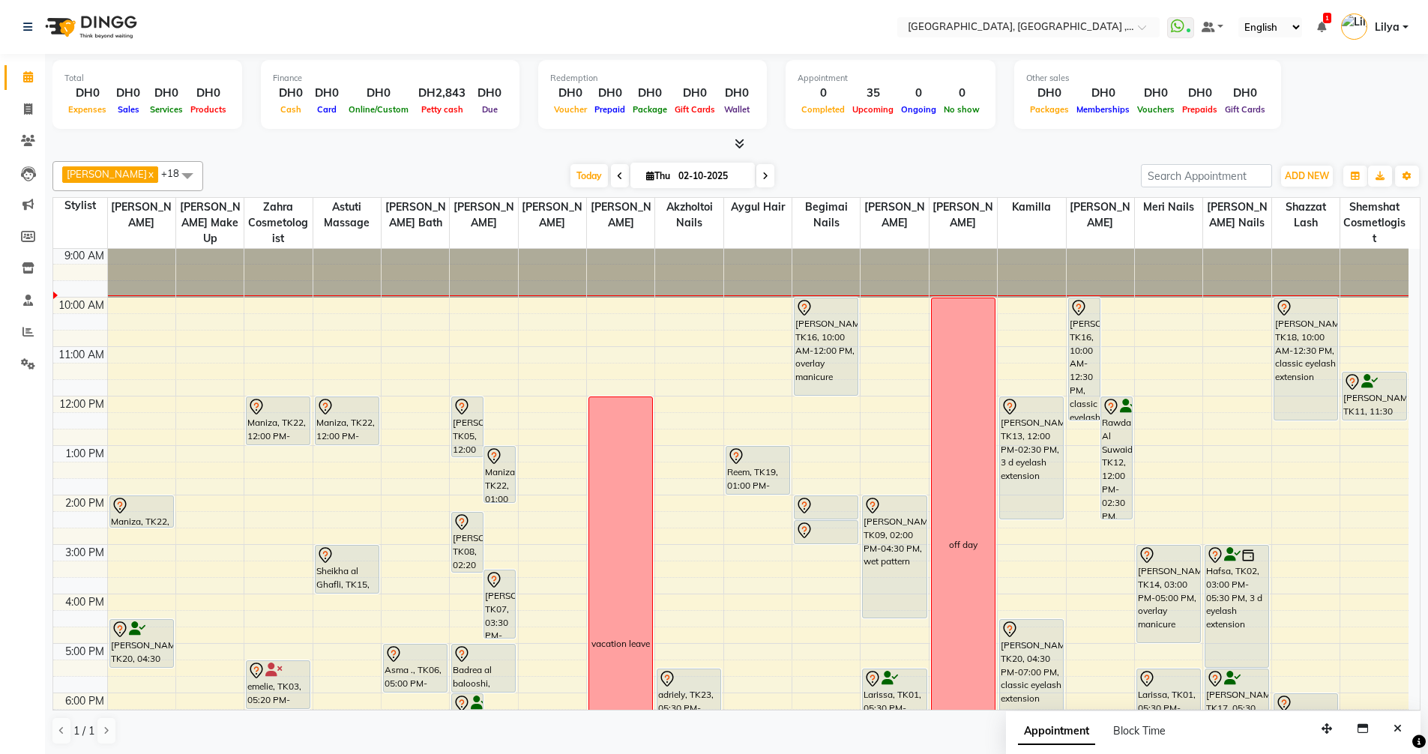
scroll to position [0, 0]
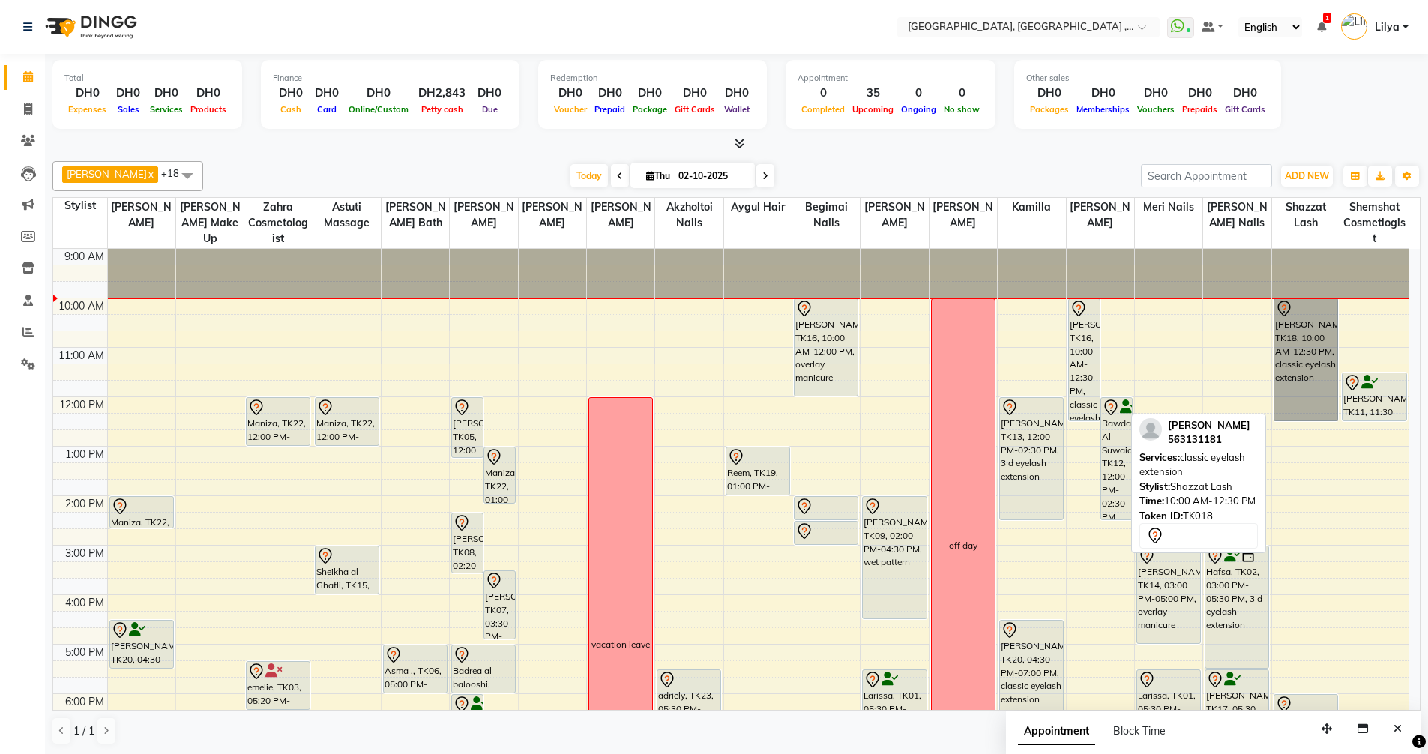
drag, startPoint x: 1291, startPoint y: 365, endPoint x: 1310, endPoint y: 342, distance: 29.3
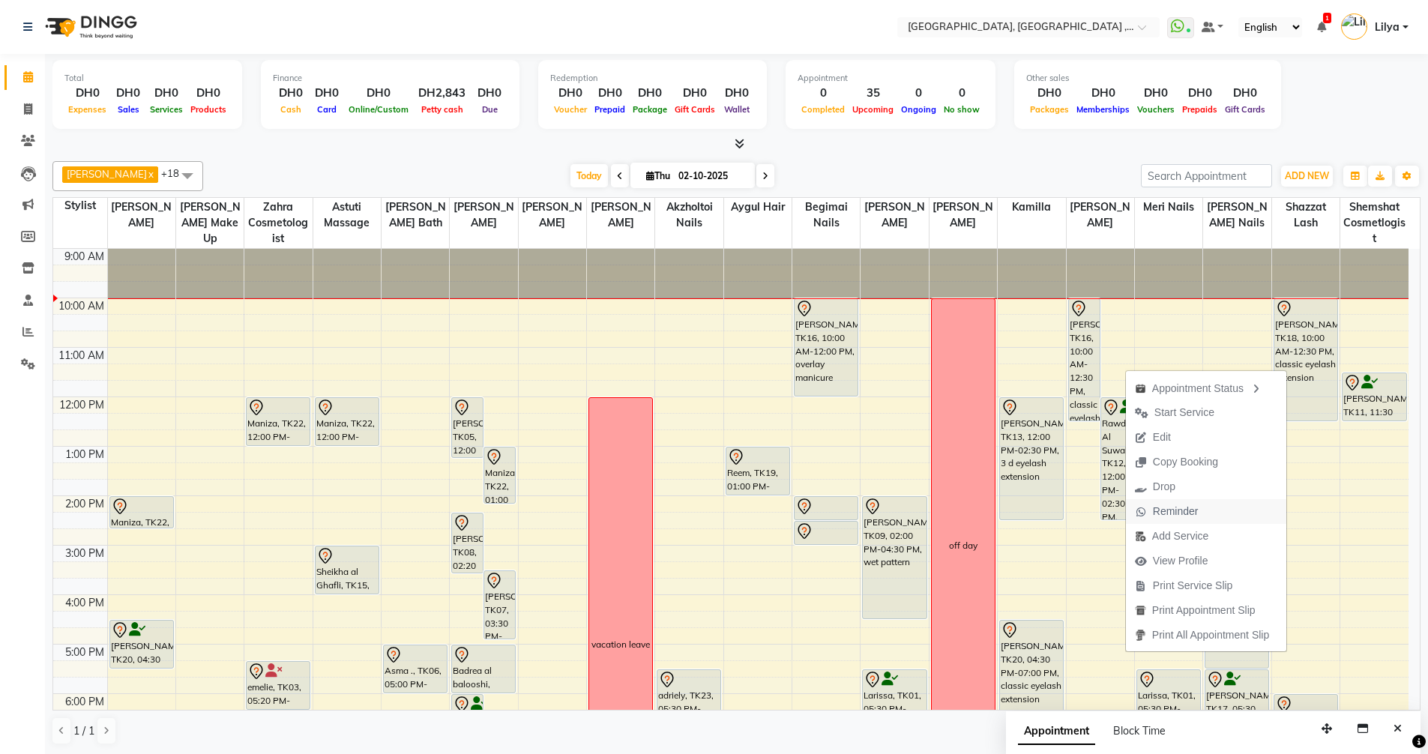
click at [1157, 511] on span "Reminder" at bounding box center [1176, 512] width 46 height 16
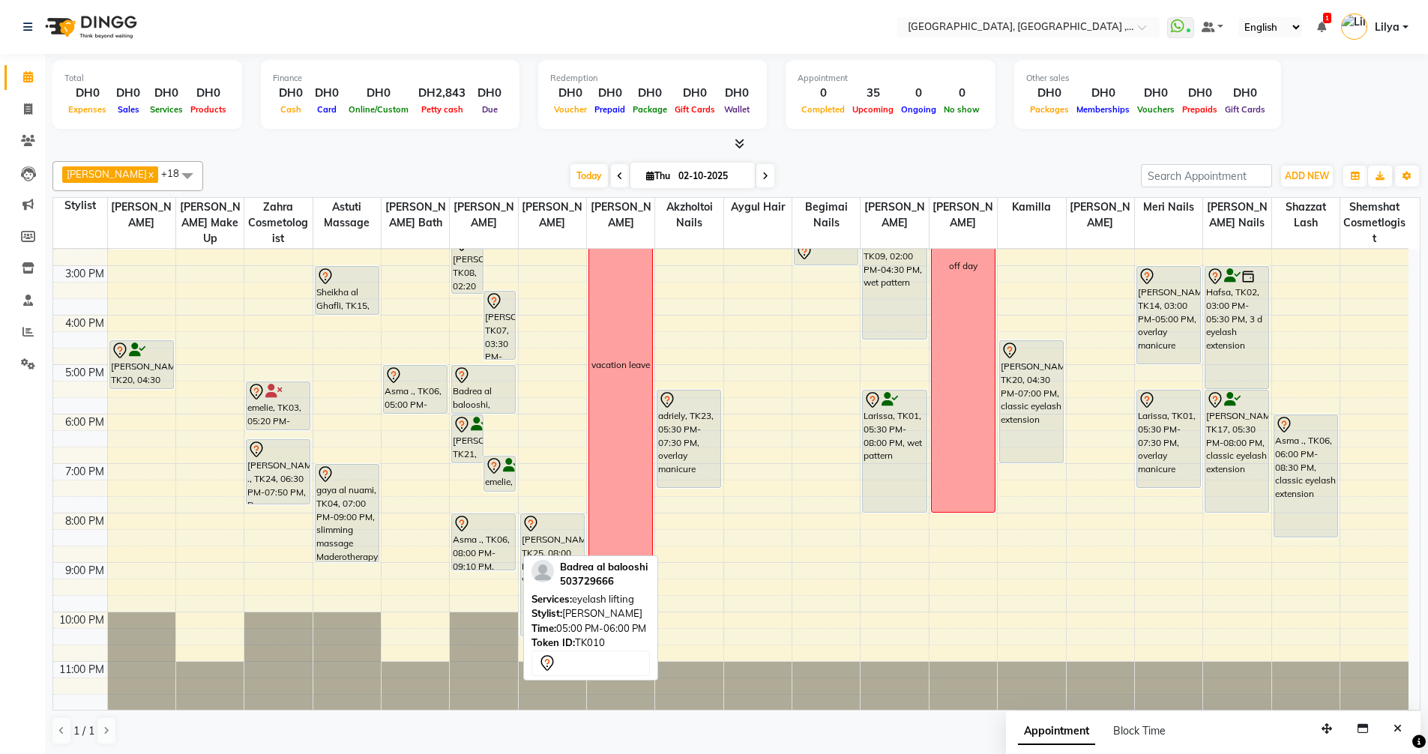
scroll to position [280, 0]
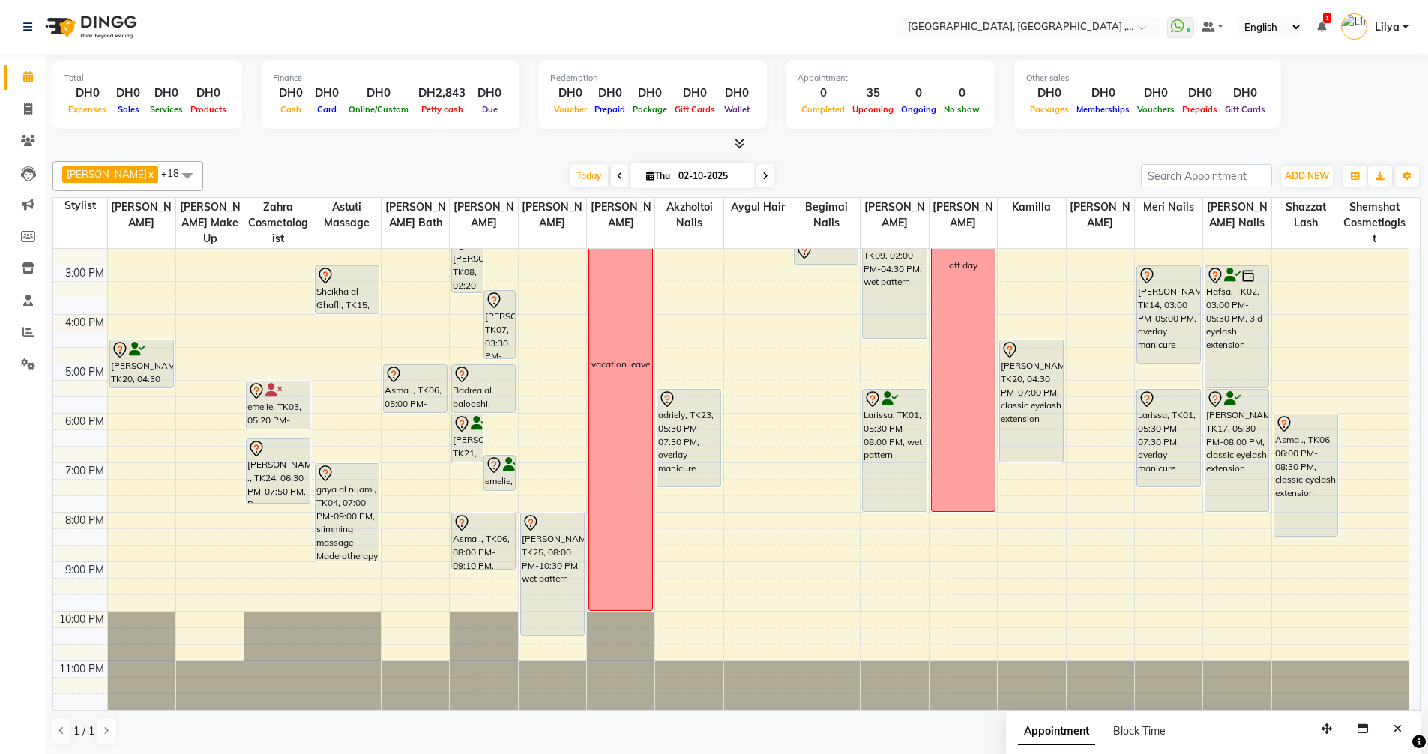
click at [767, 180] on icon at bounding box center [765, 176] width 6 height 9
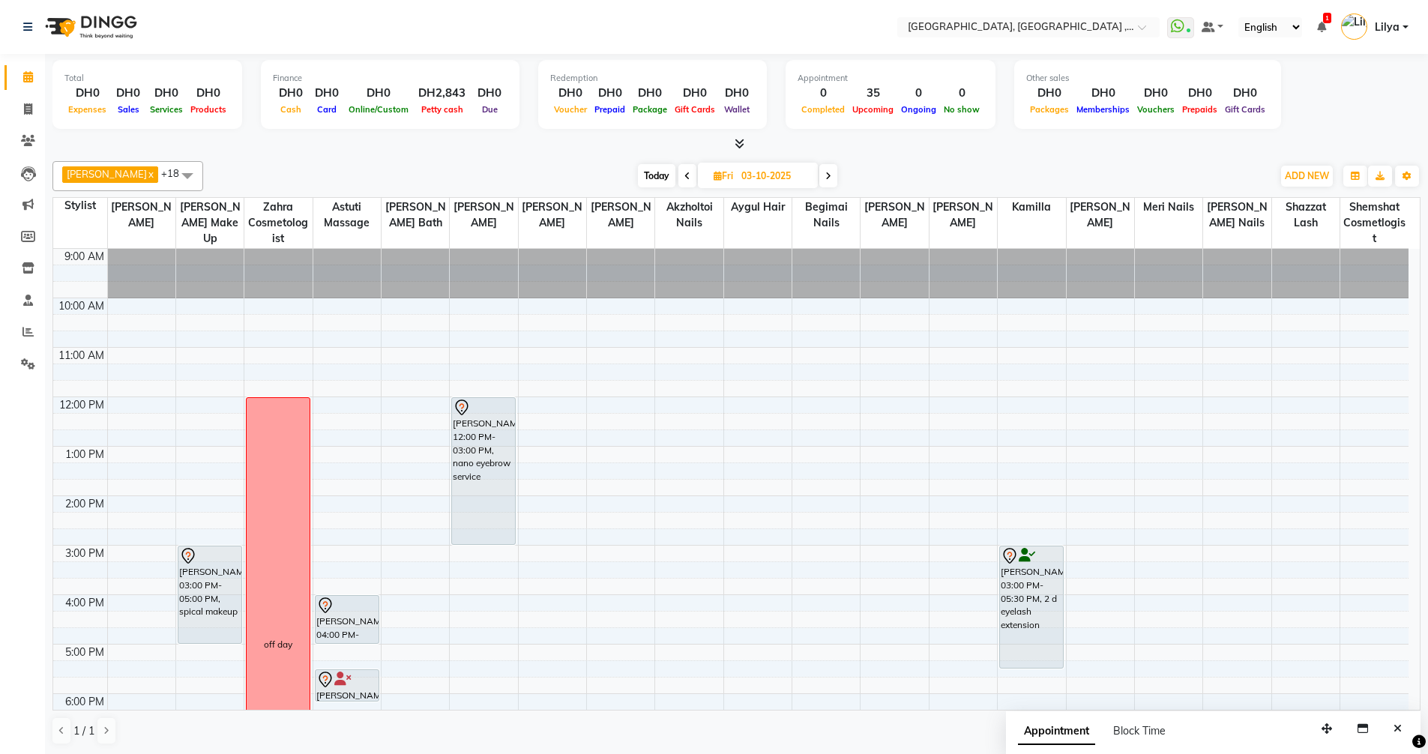
scroll to position [75, 0]
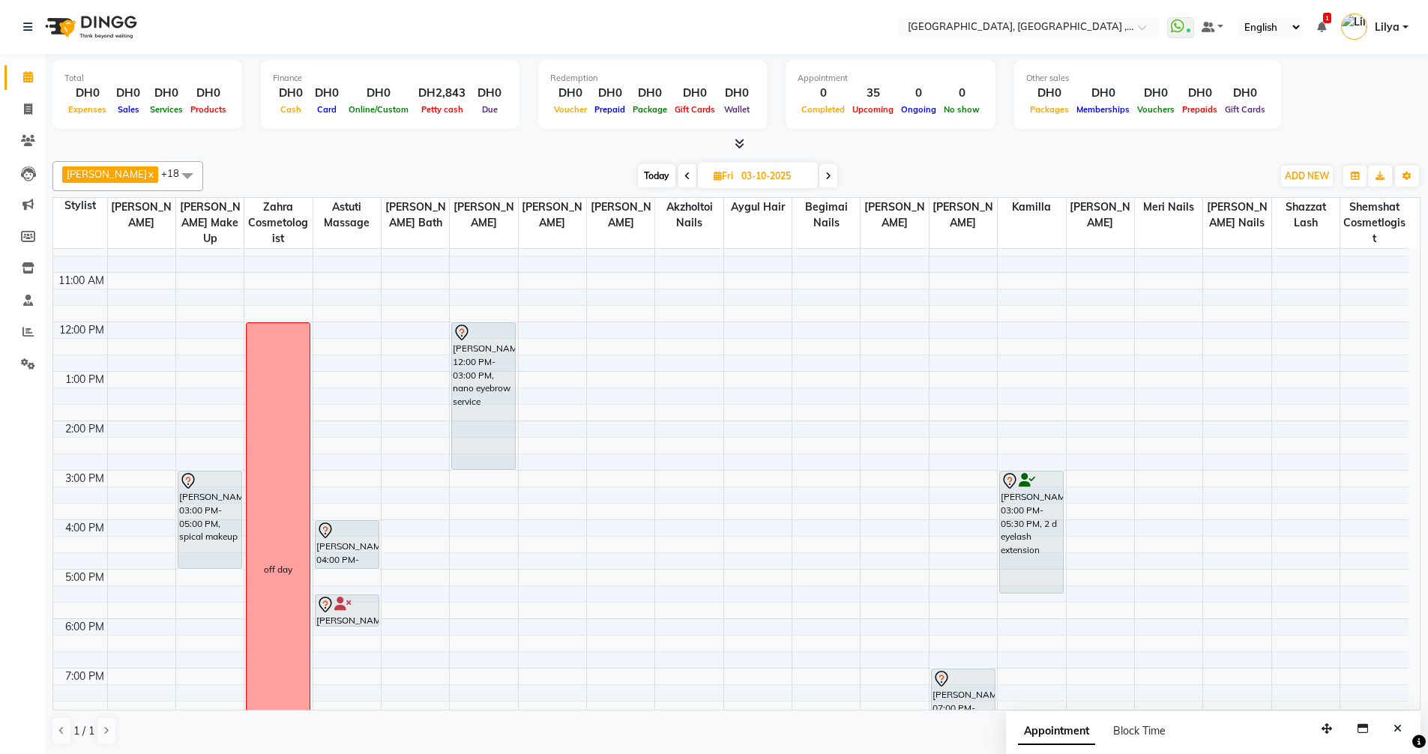
click at [692, 181] on span at bounding box center [687, 175] width 18 height 23
type input "02-10-2025"
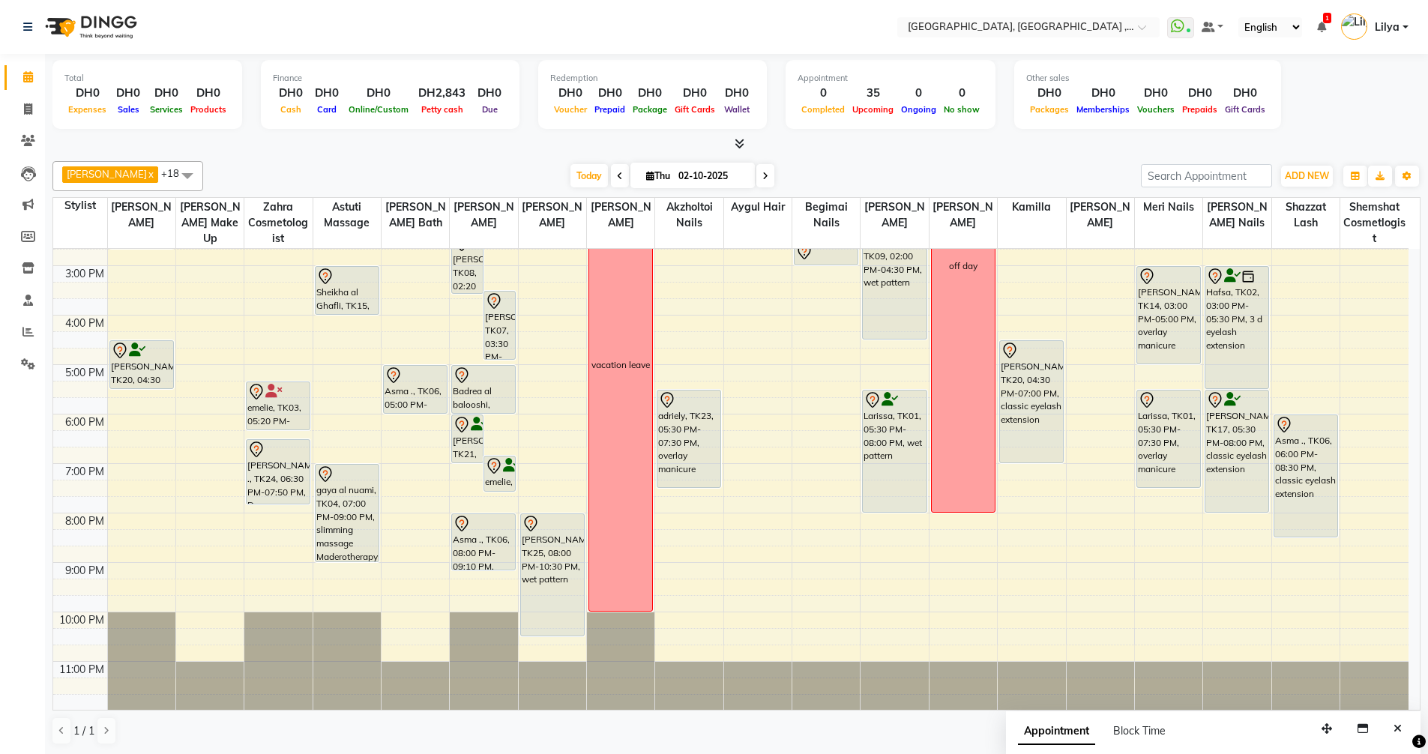
scroll to position [280, 0]
click at [483, 577] on div "9:00 AM 10:00 AM 11:00 AM 12:00 PM 1:00 PM 2:00 PM 3:00 PM 4:00 PM 5:00 PM 6:00…" at bounding box center [730, 339] width 1355 height 741
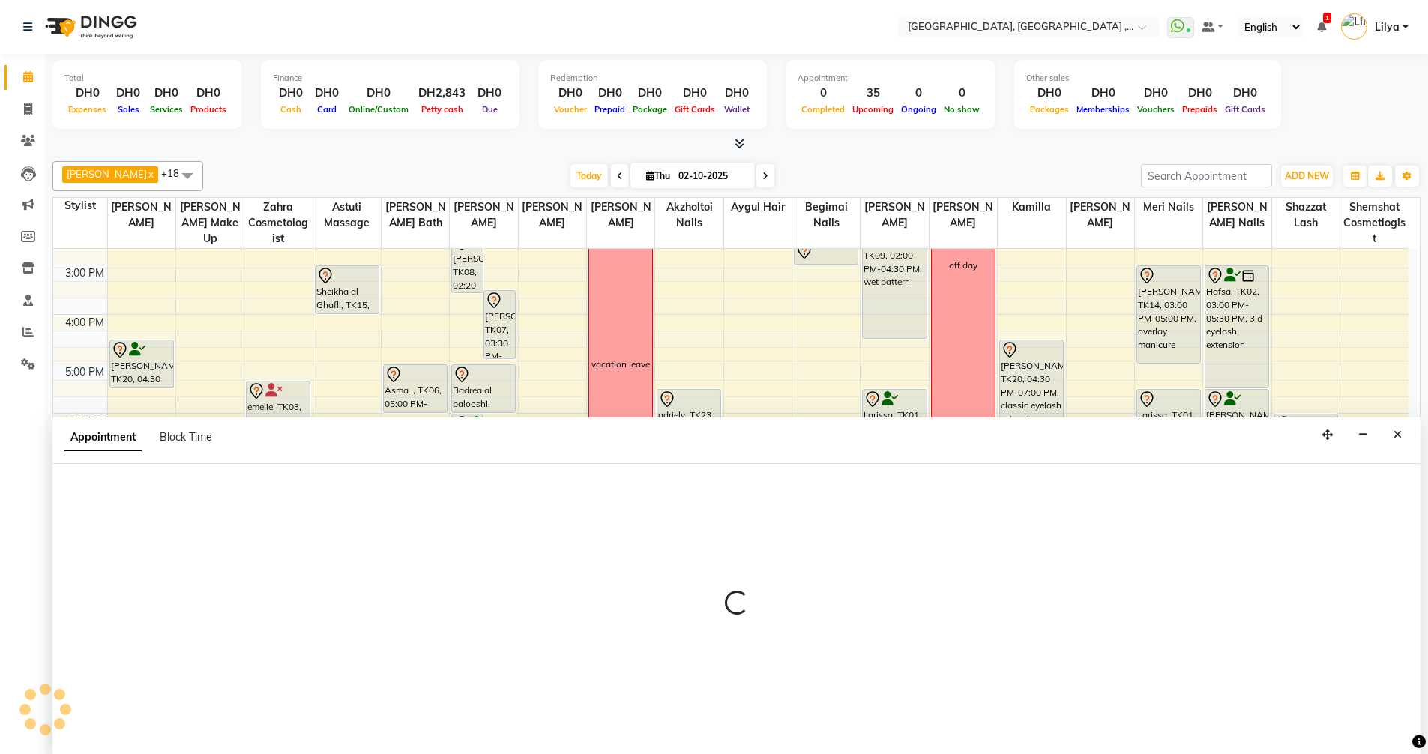
scroll to position [1, 0]
select select "53586"
select select "tentative"
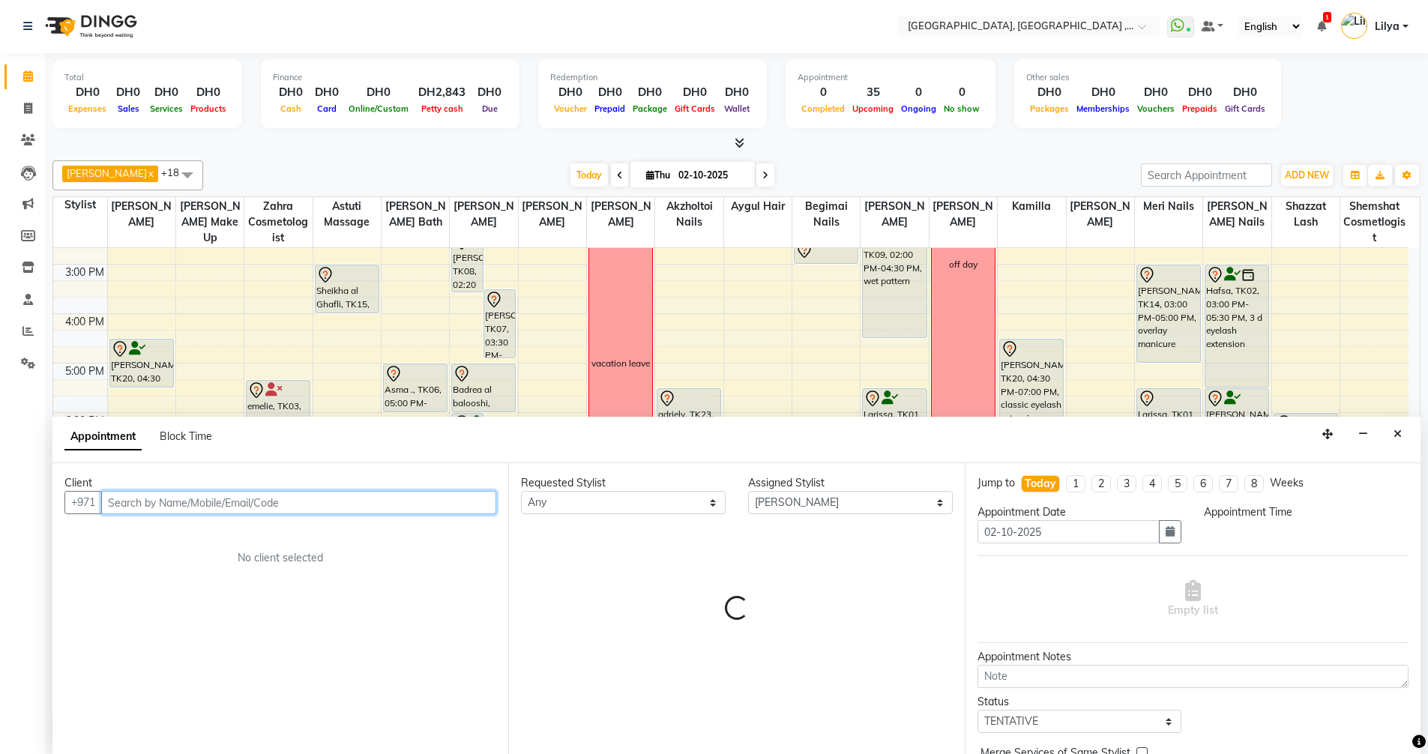
select select "1260"
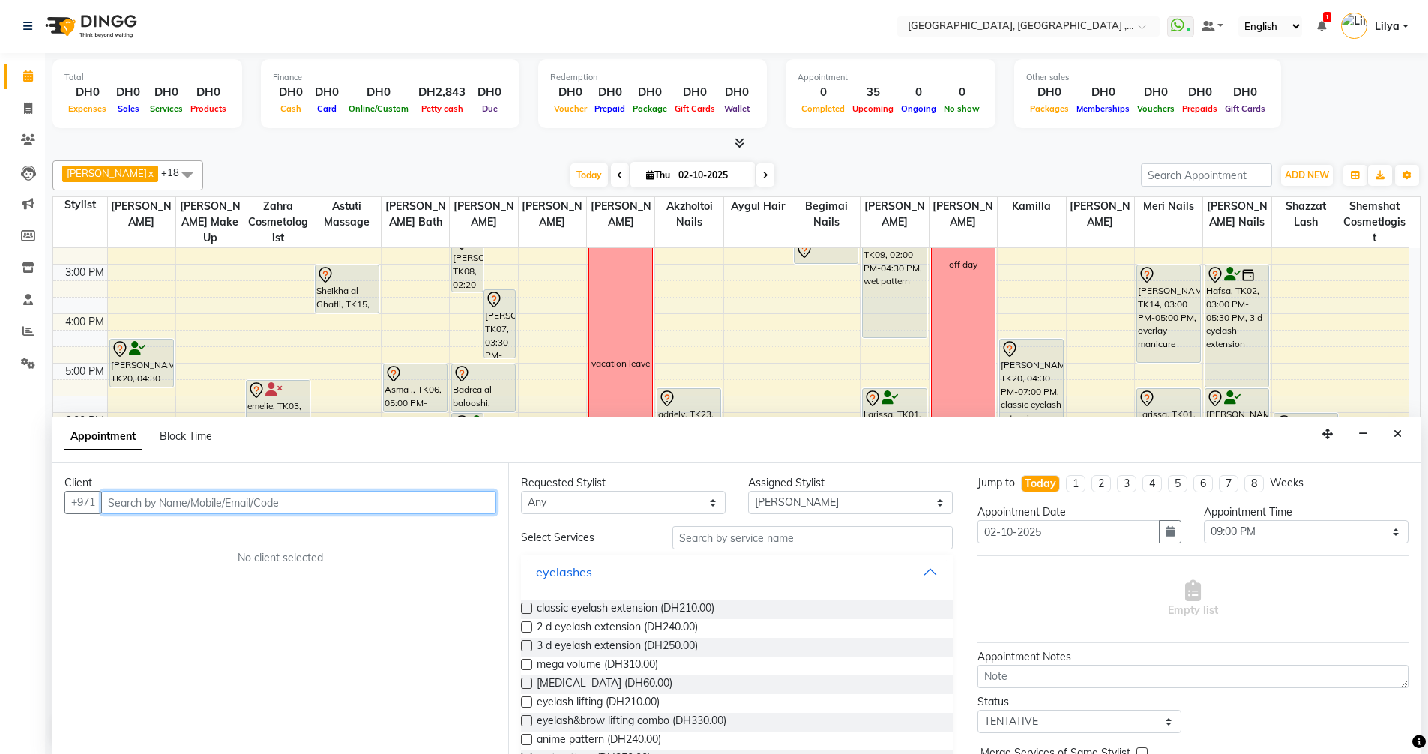
click at [308, 492] on input "text" at bounding box center [298, 502] width 395 height 23
click at [216, 499] on input "text" at bounding box center [298, 502] width 395 height 23
click at [254, 530] on button "Mariyam 5447747 07" at bounding box center [183, 534] width 160 height 24
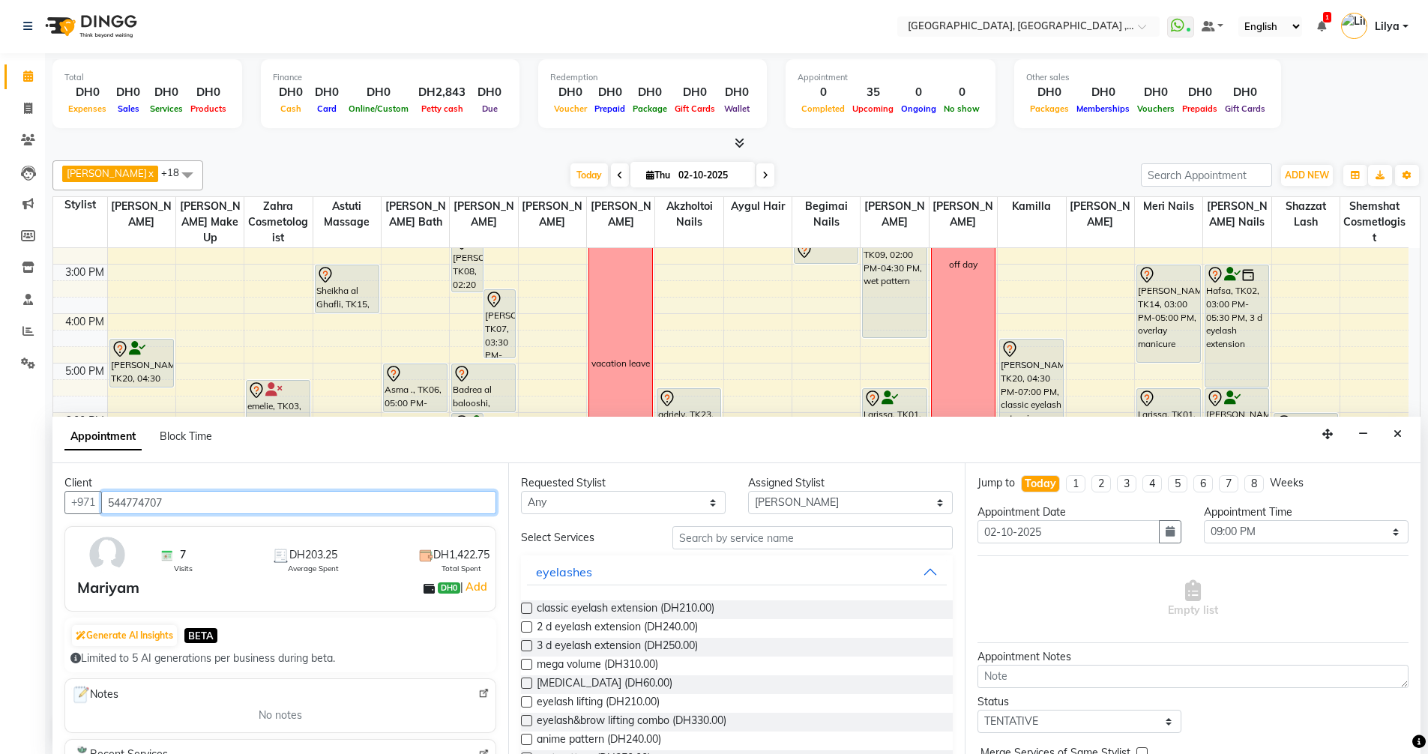
type input "544774707"
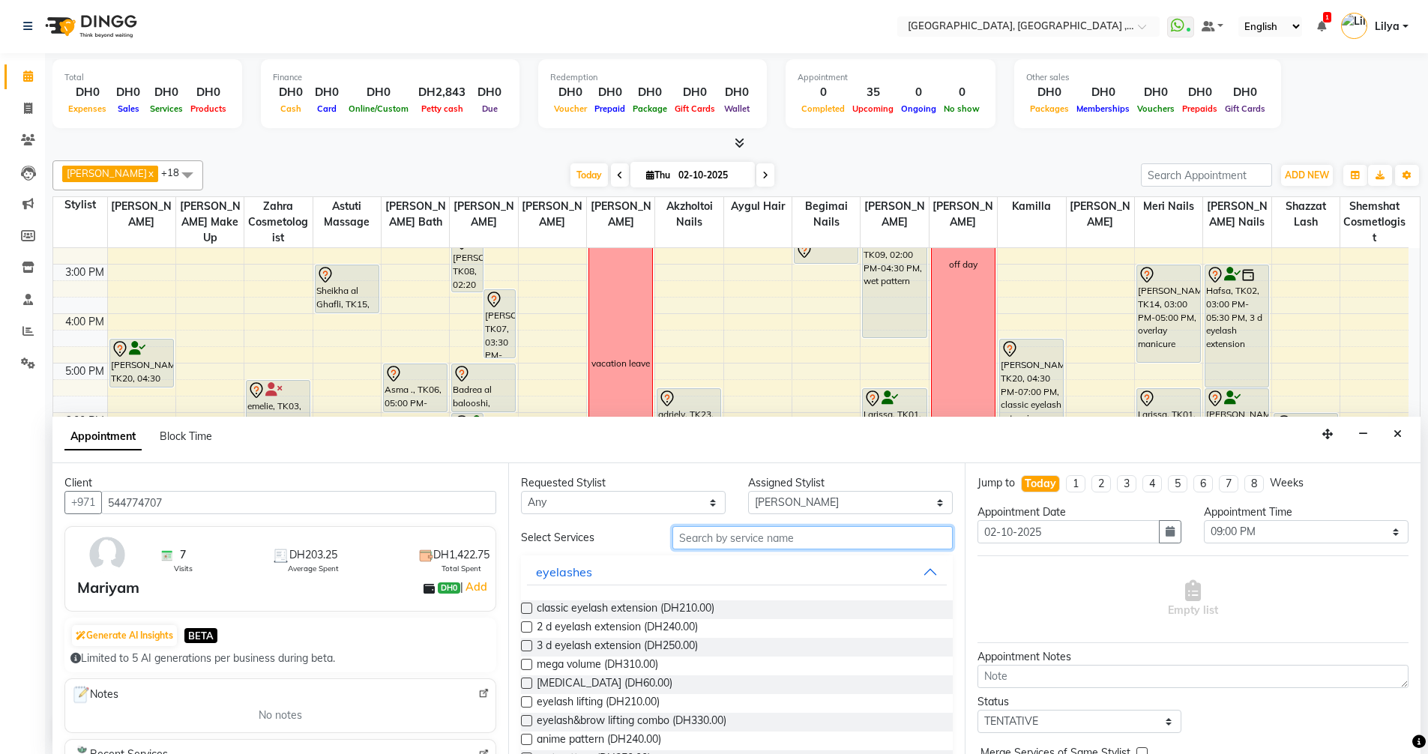
click at [713, 533] on input "text" at bounding box center [812, 537] width 280 height 23
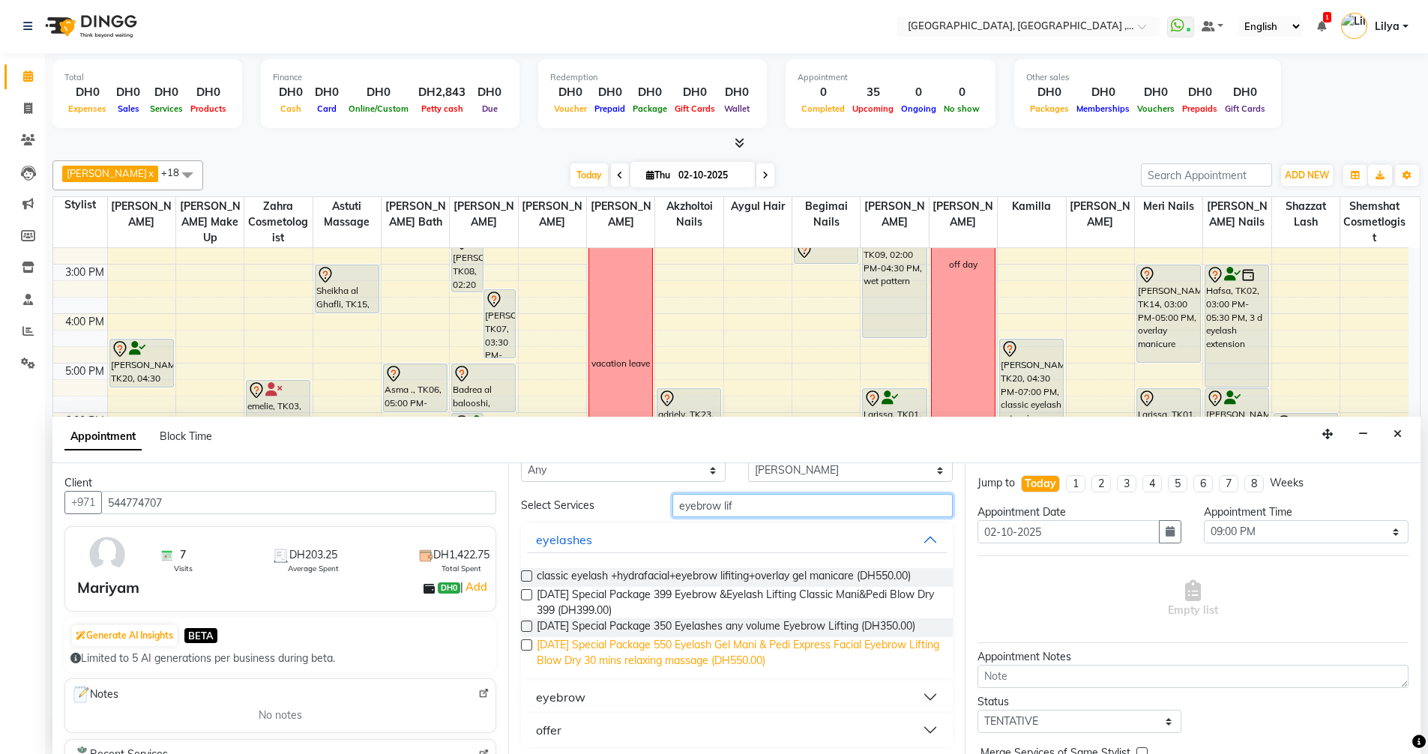
scroll to position [49, 0]
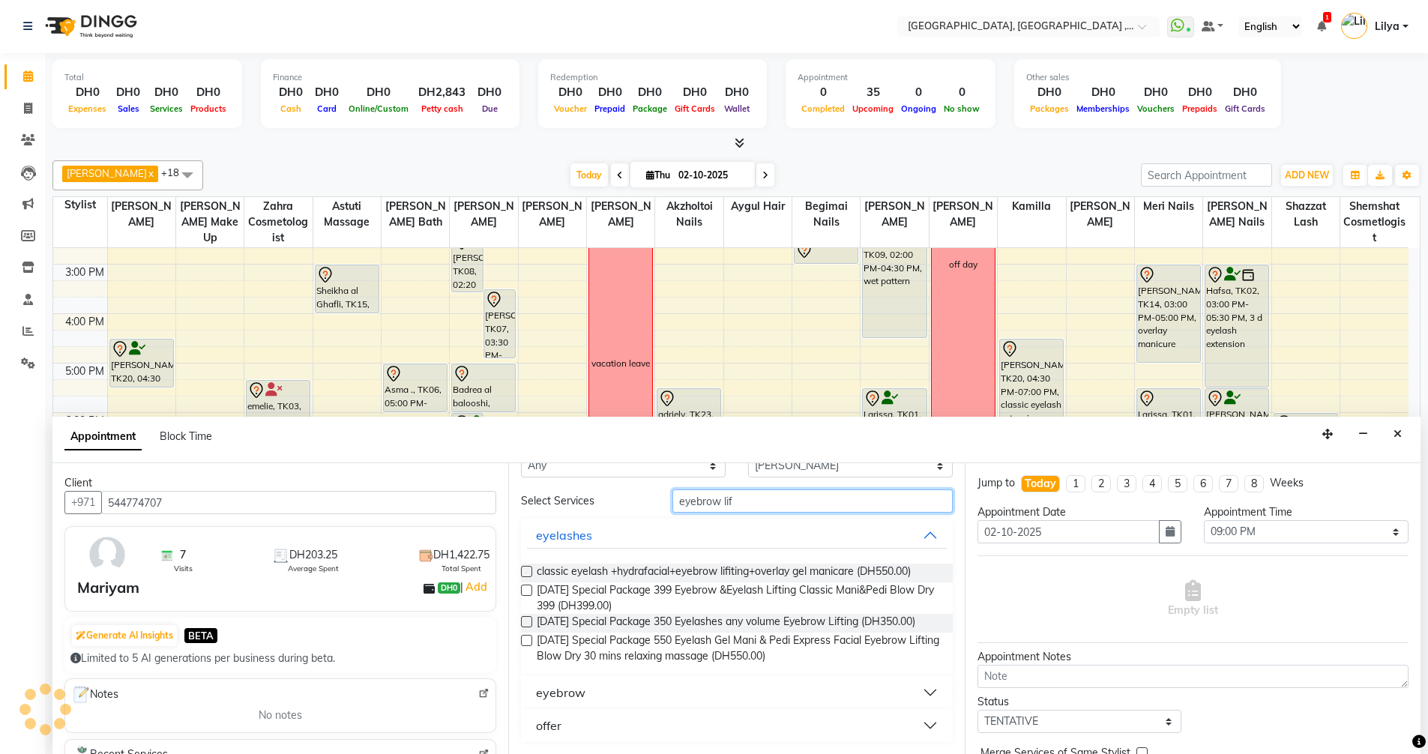
type input "eyebrow lif"
click at [923, 688] on button "eyebrow" at bounding box center [736, 692] width 419 height 27
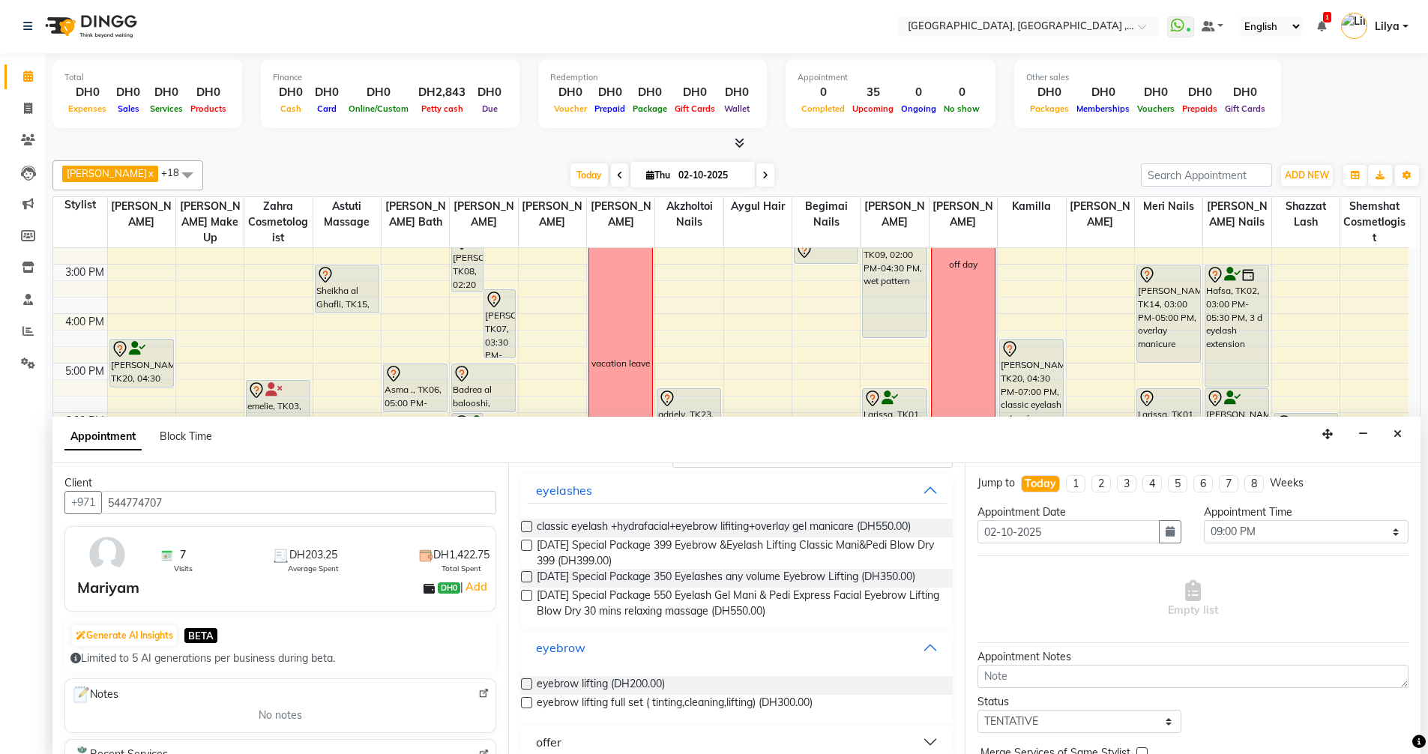
scroll to position [111, 0]
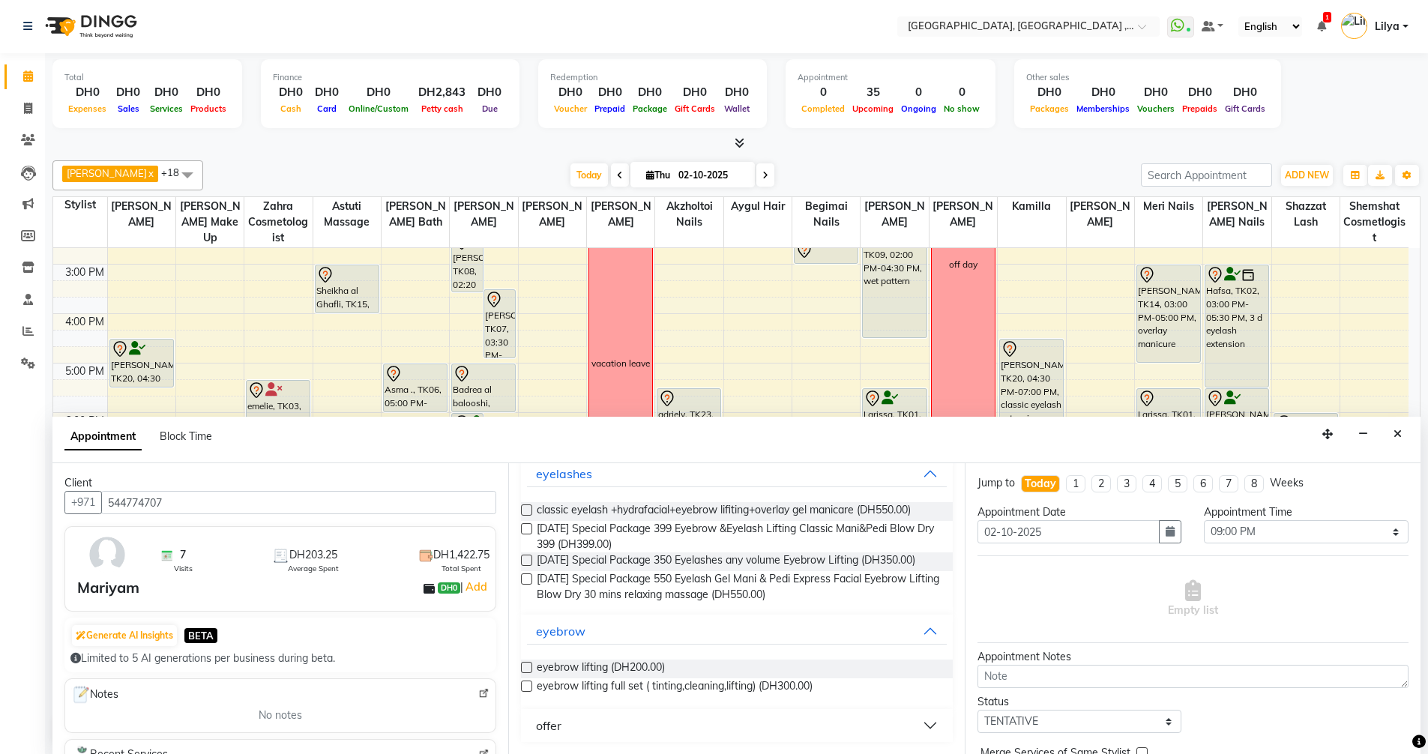
click at [525, 667] on label at bounding box center [526, 667] width 11 height 11
click at [525, 667] on input "checkbox" at bounding box center [526, 669] width 10 height 10
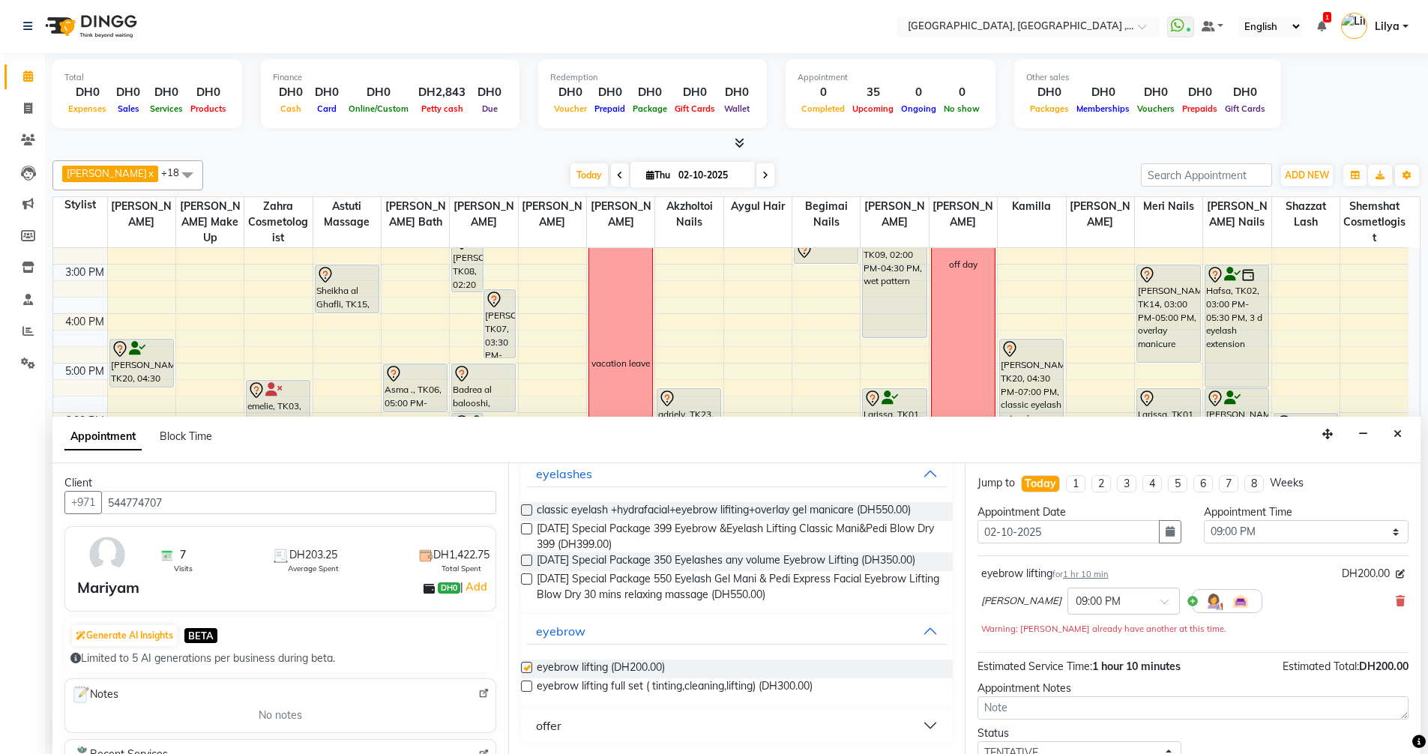
checkbox input "false"
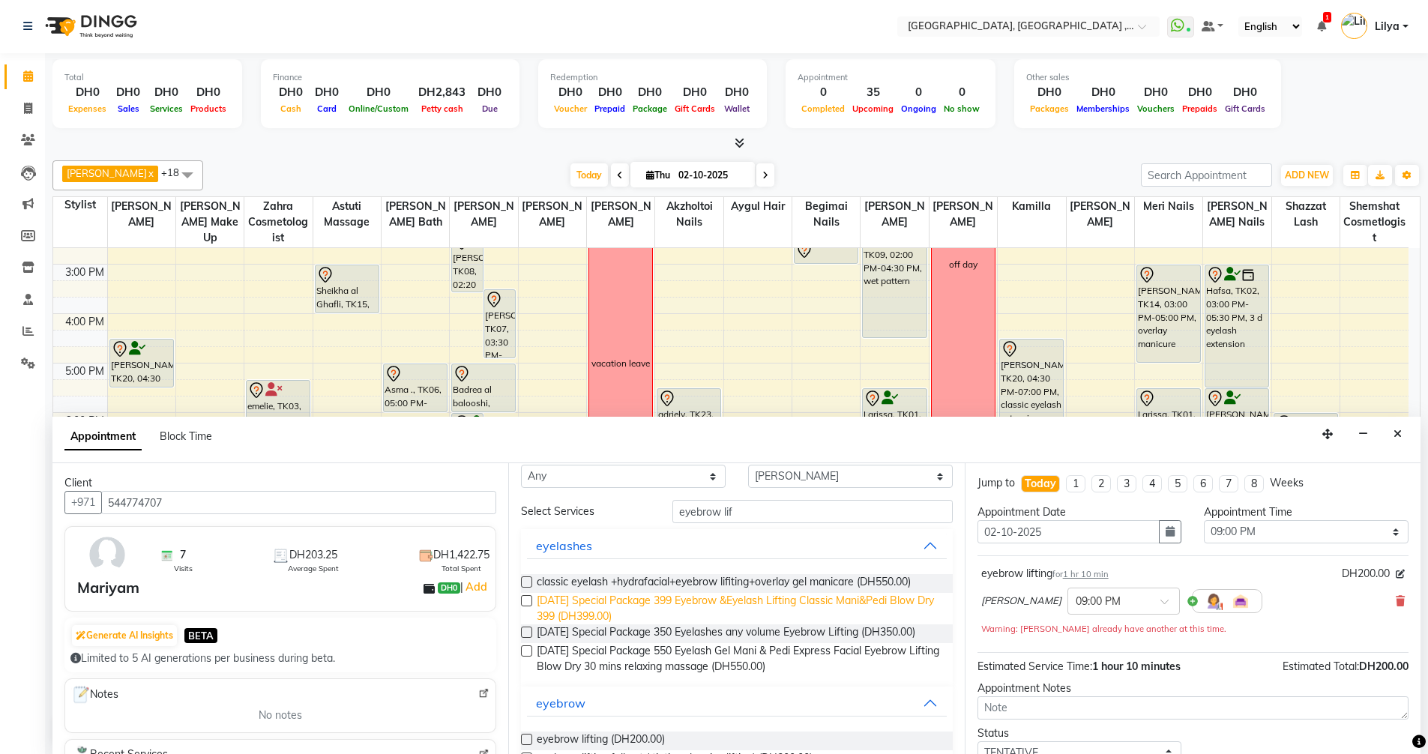
scroll to position [0, 0]
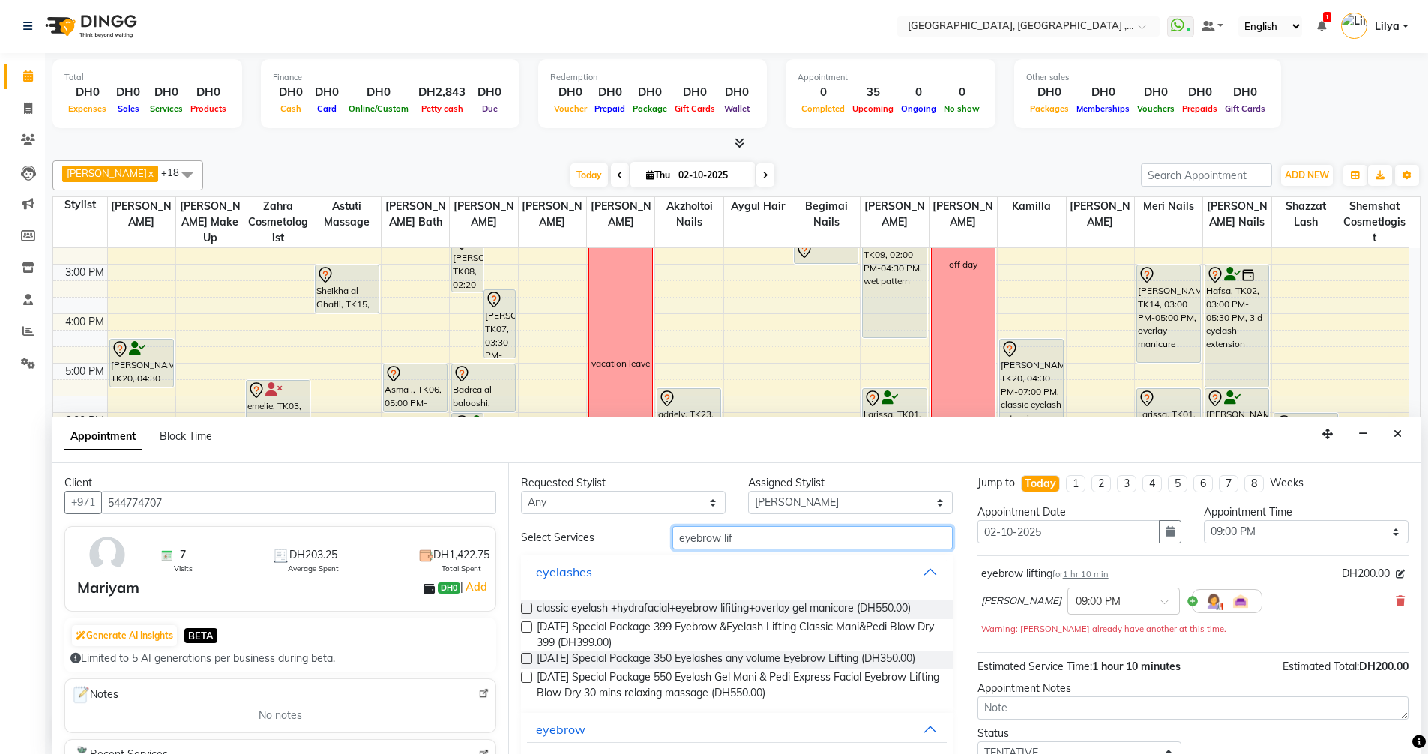
click at [780, 539] on input "eyebrow lif" at bounding box center [812, 537] width 280 height 23
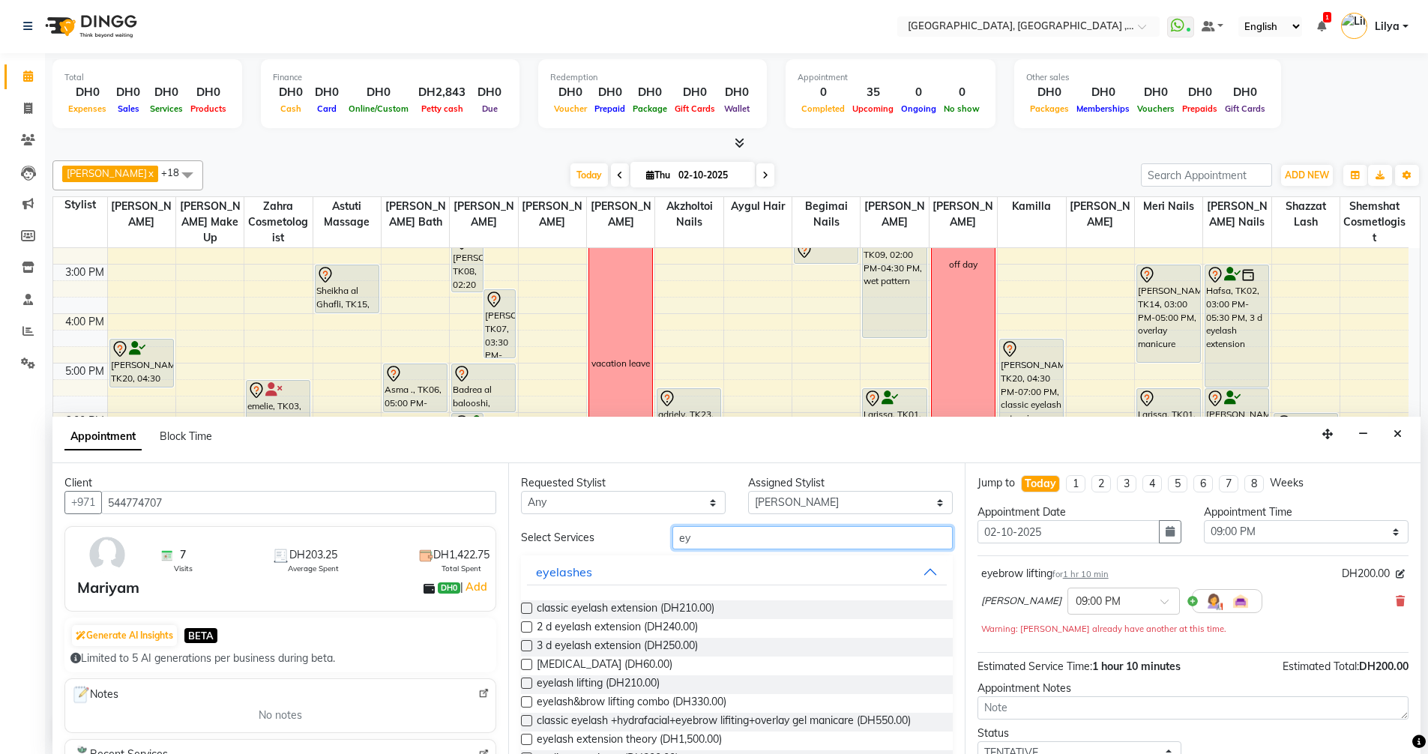
type input "e"
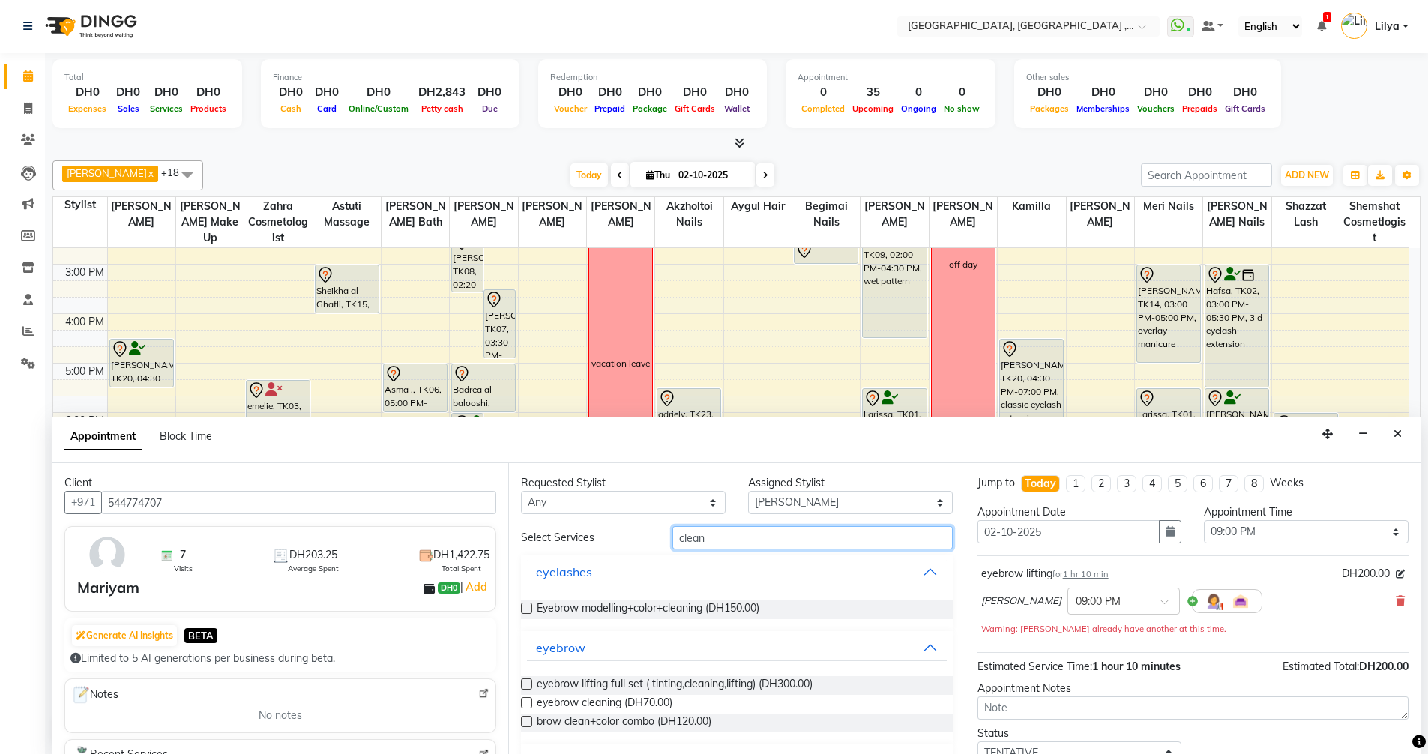
type input "clean"
click at [530, 702] on label at bounding box center [526, 702] width 11 height 11
click at [530, 702] on input "checkbox" at bounding box center [526, 704] width 10 height 10
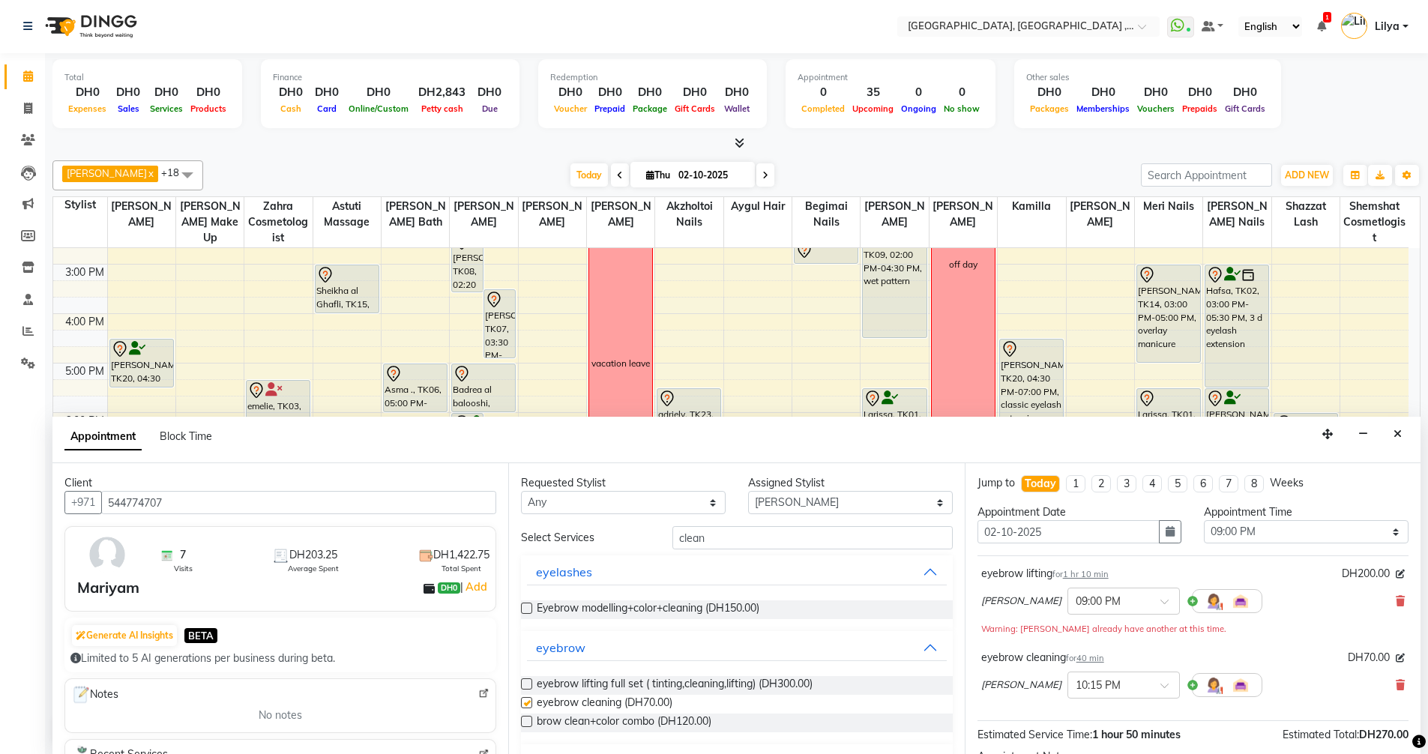
checkbox input "false"
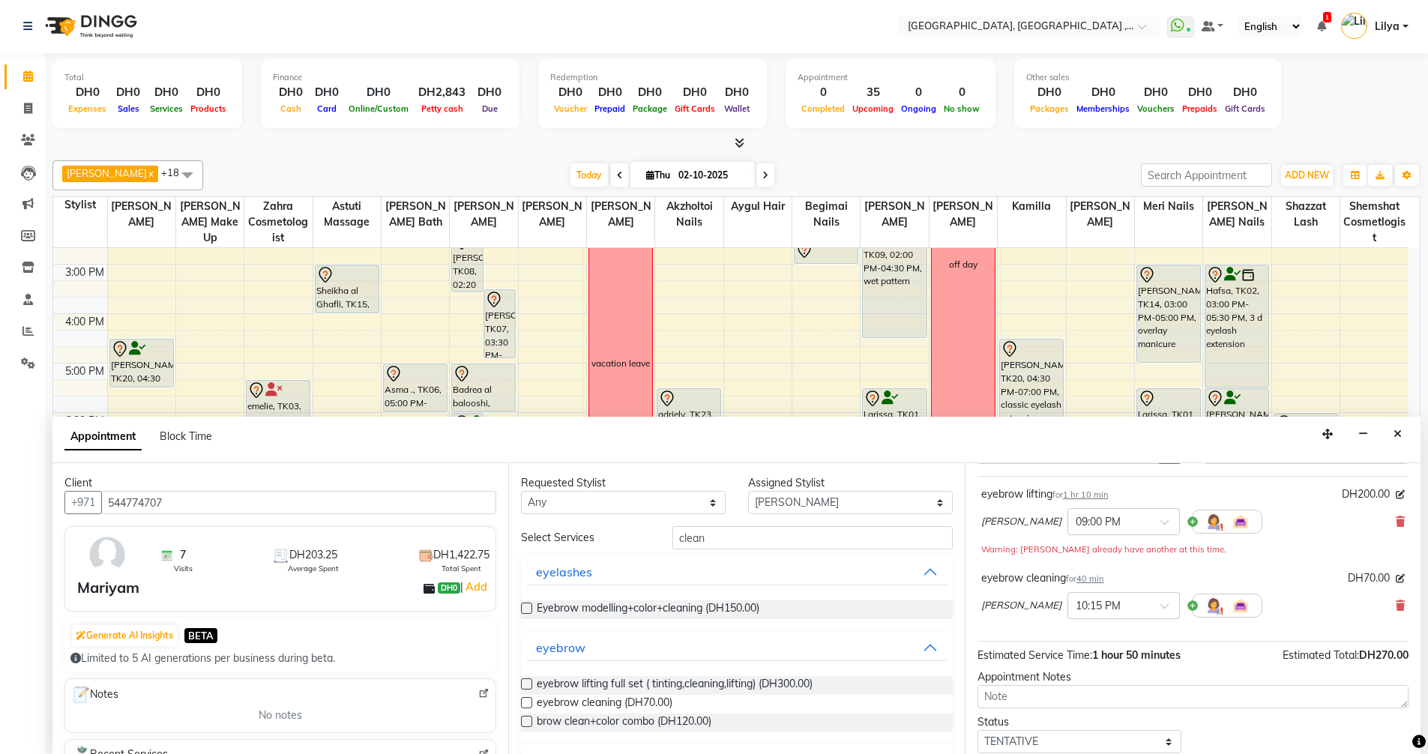
scroll to position [148, 0]
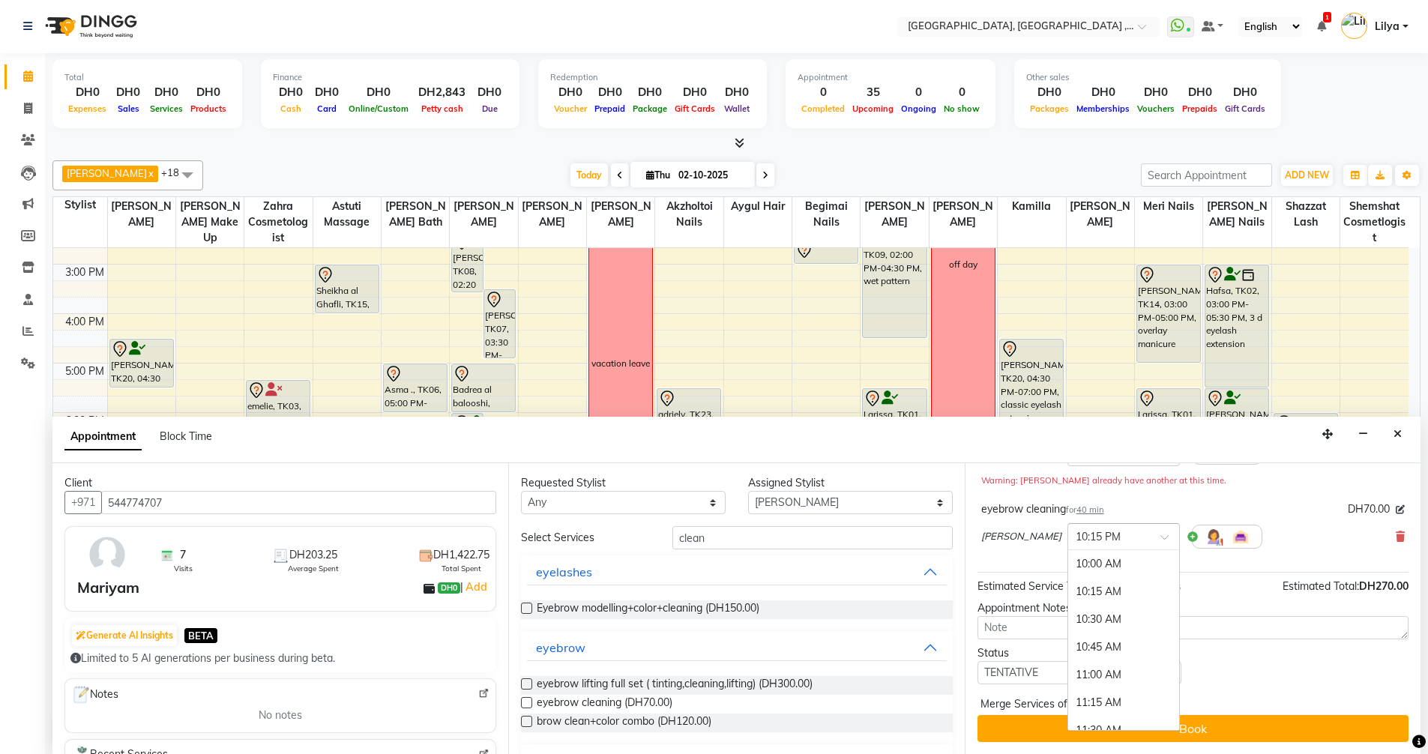
drag, startPoint x: 1123, startPoint y: 533, endPoint x: 1114, endPoint y: 600, distance: 67.4
click at [1124, 533] on div at bounding box center [1123, 536] width 111 height 16
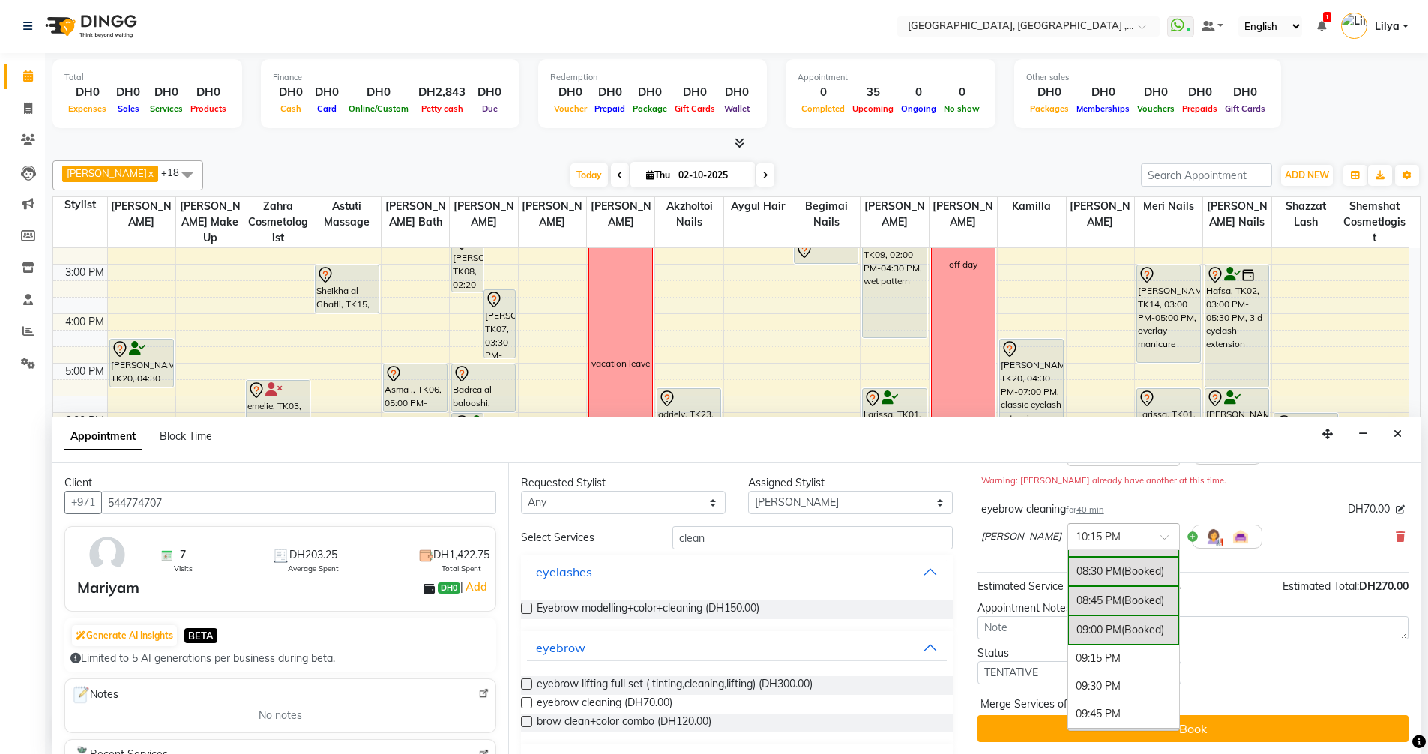
scroll to position [1201, 0]
click at [1100, 660] on div "09:15 PM" at bounding box center [1123, 665] width 111 height 28
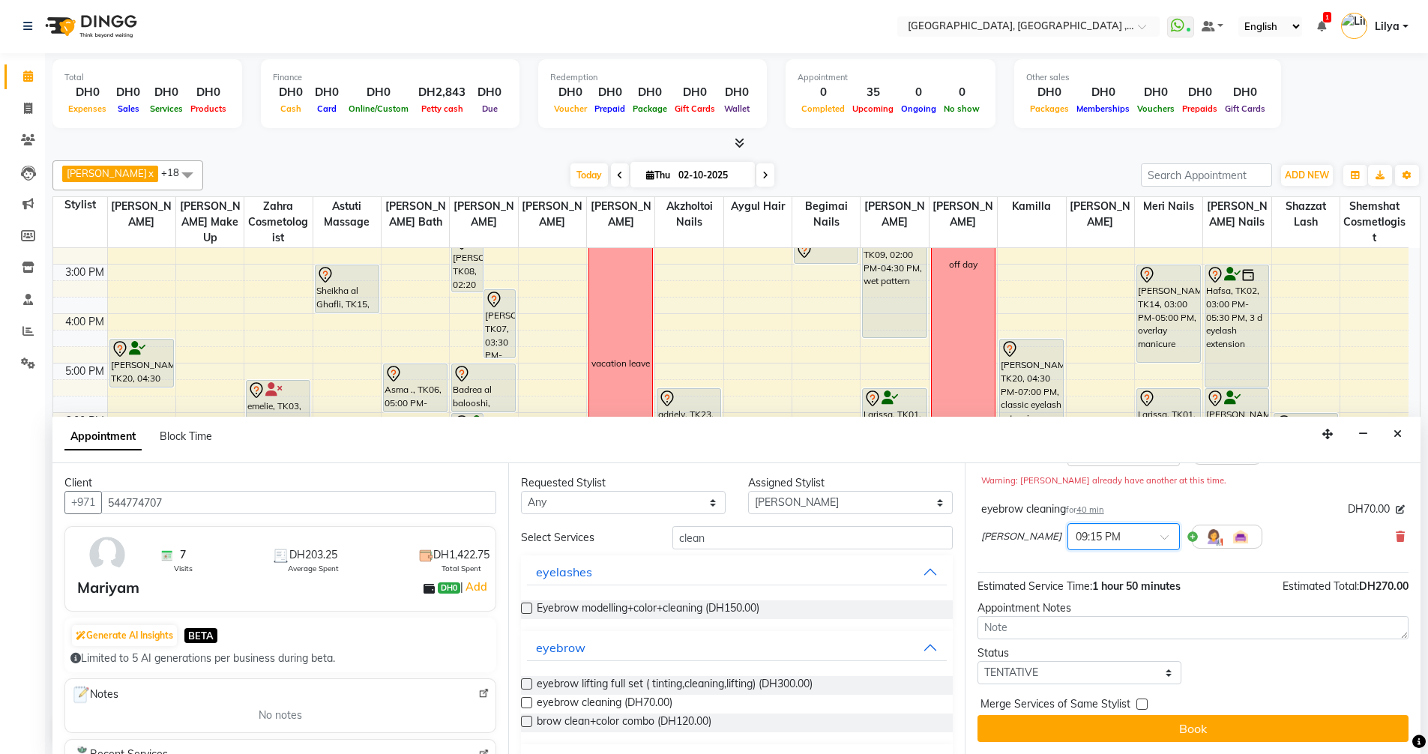
click at [1160, 537] on span at bounding box center [1169, 542] width 19 height 16
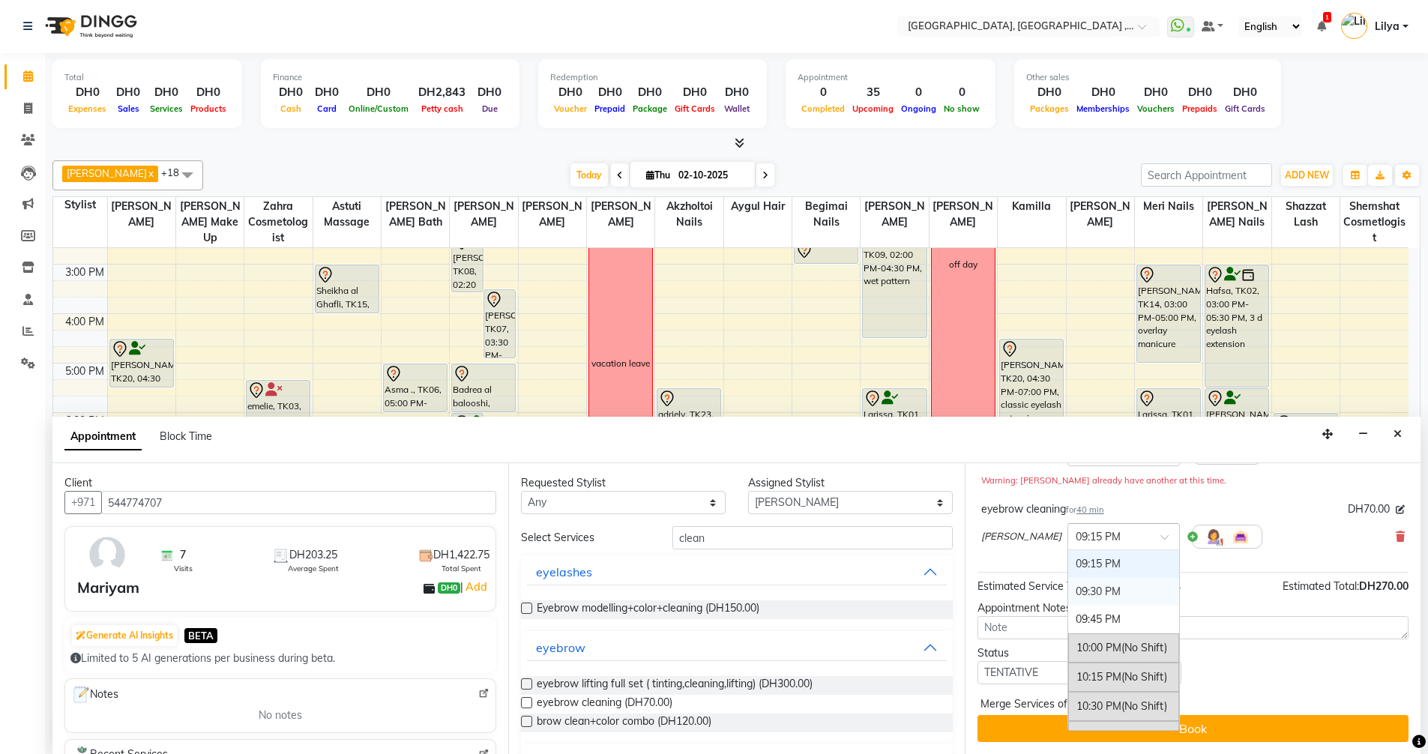
click at [1072, 596] on div "09:30 PM" at bounding box center [1123, 592] width 111 height 28
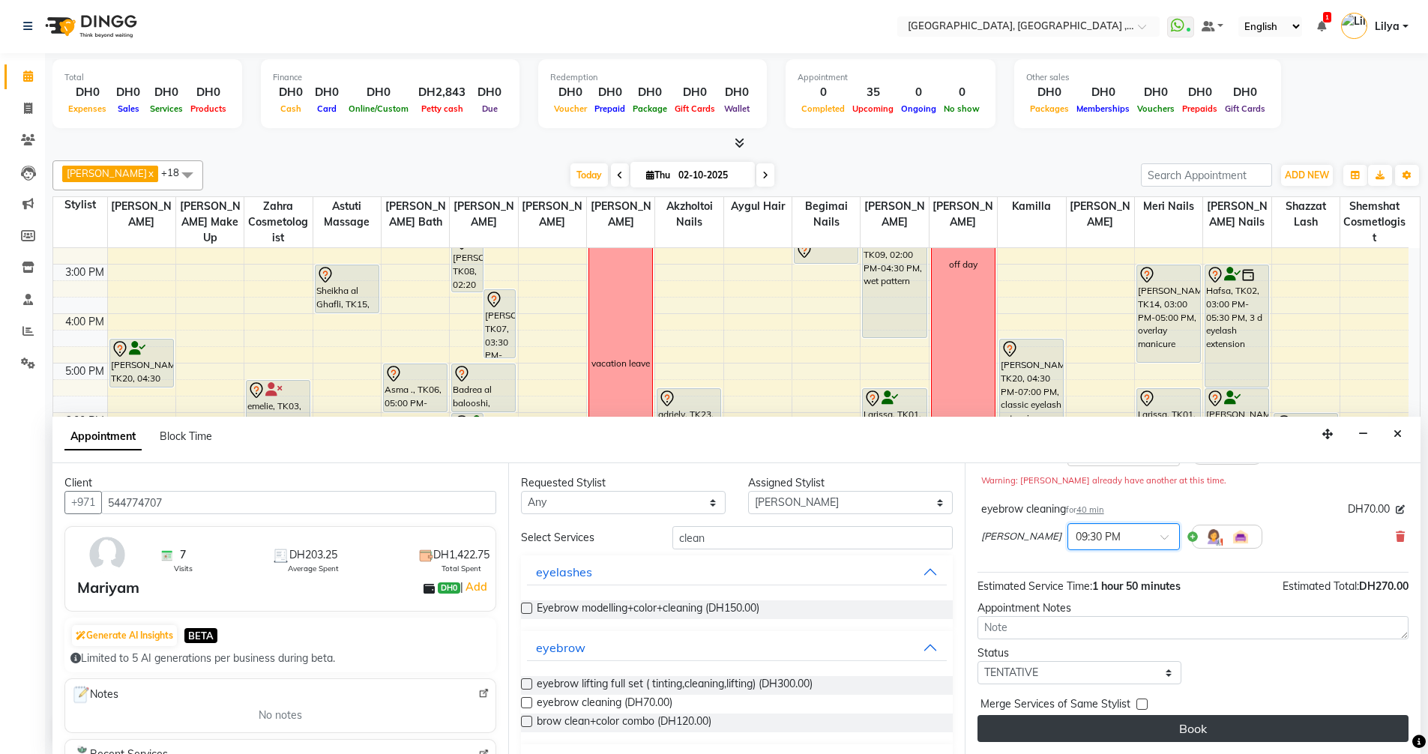
click at [1155, 728] on button "Book" at bounding box center [1192, 728] width 431 height 27
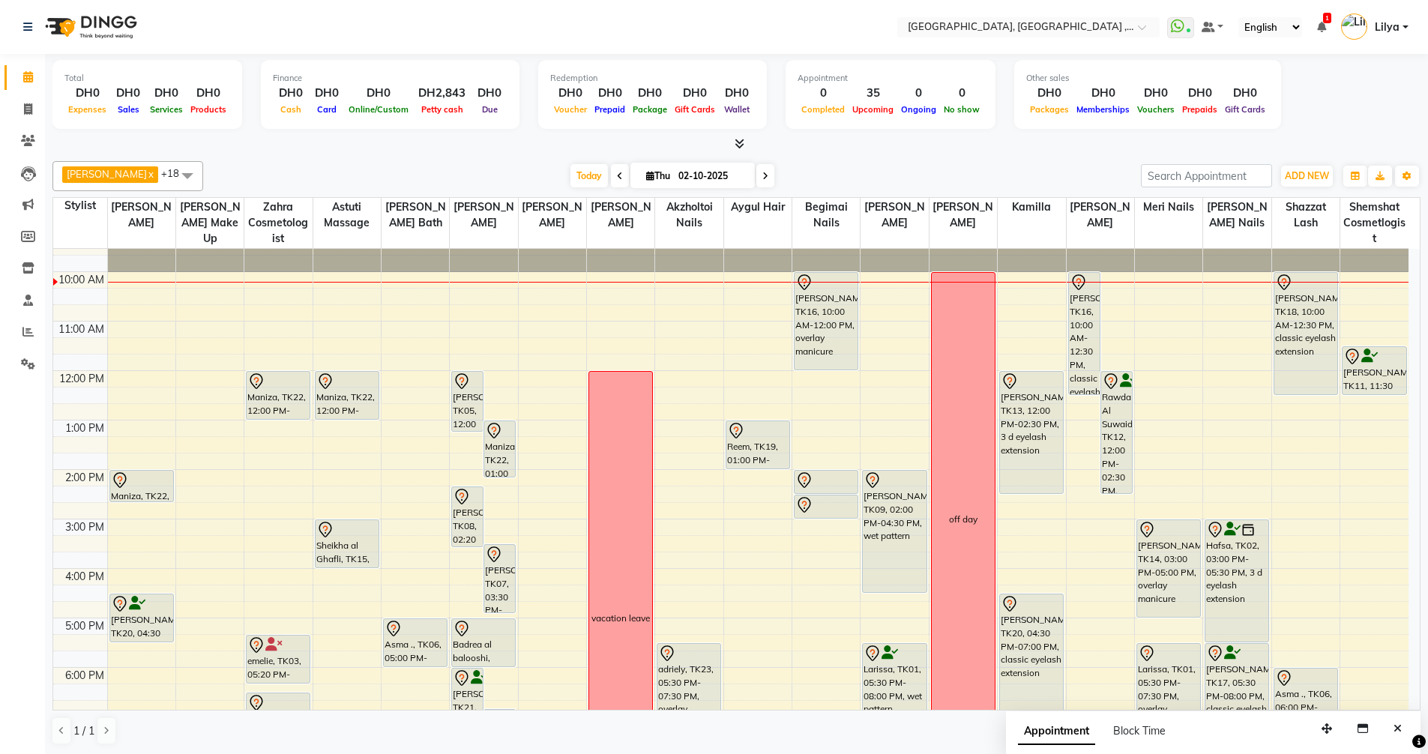
scroll to position [0, 0]
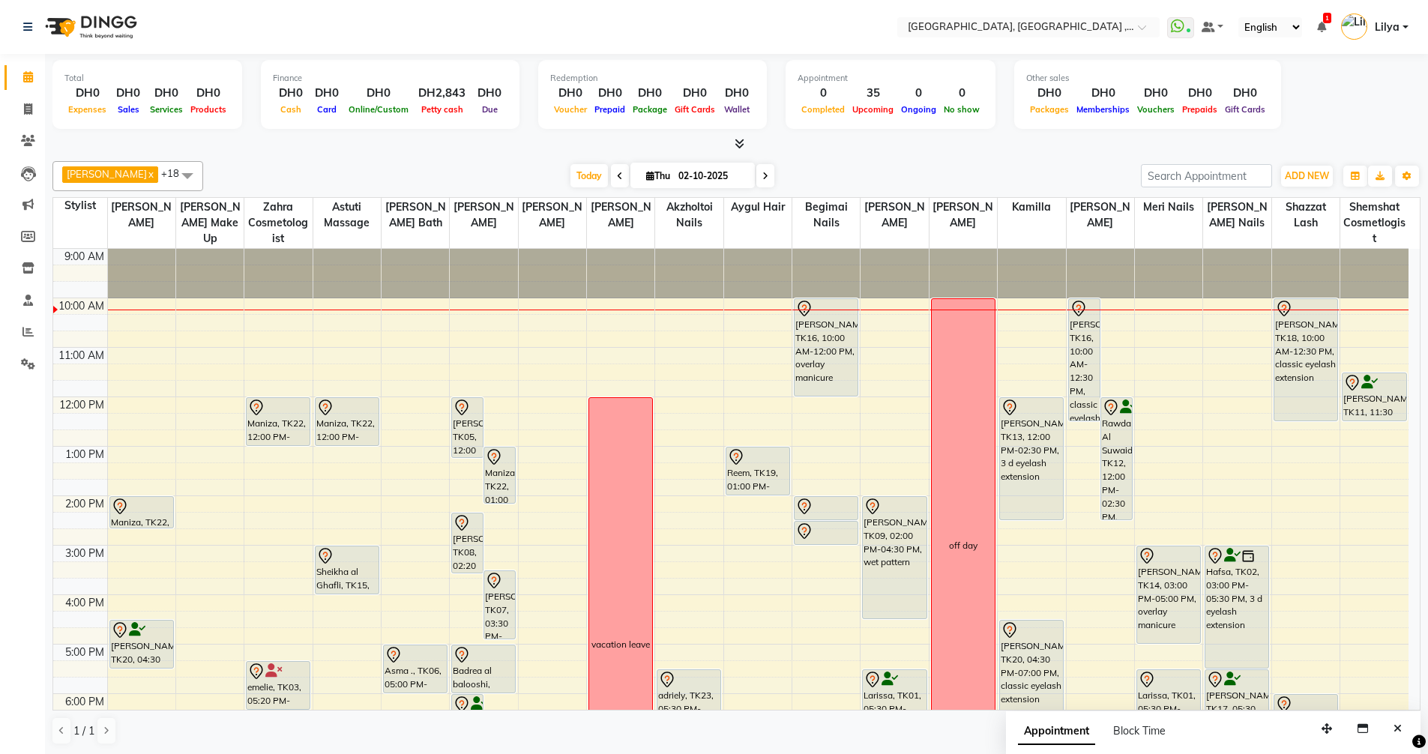
click at [767, 178] on icon at bounding box center [765, 176] width 6 height 9
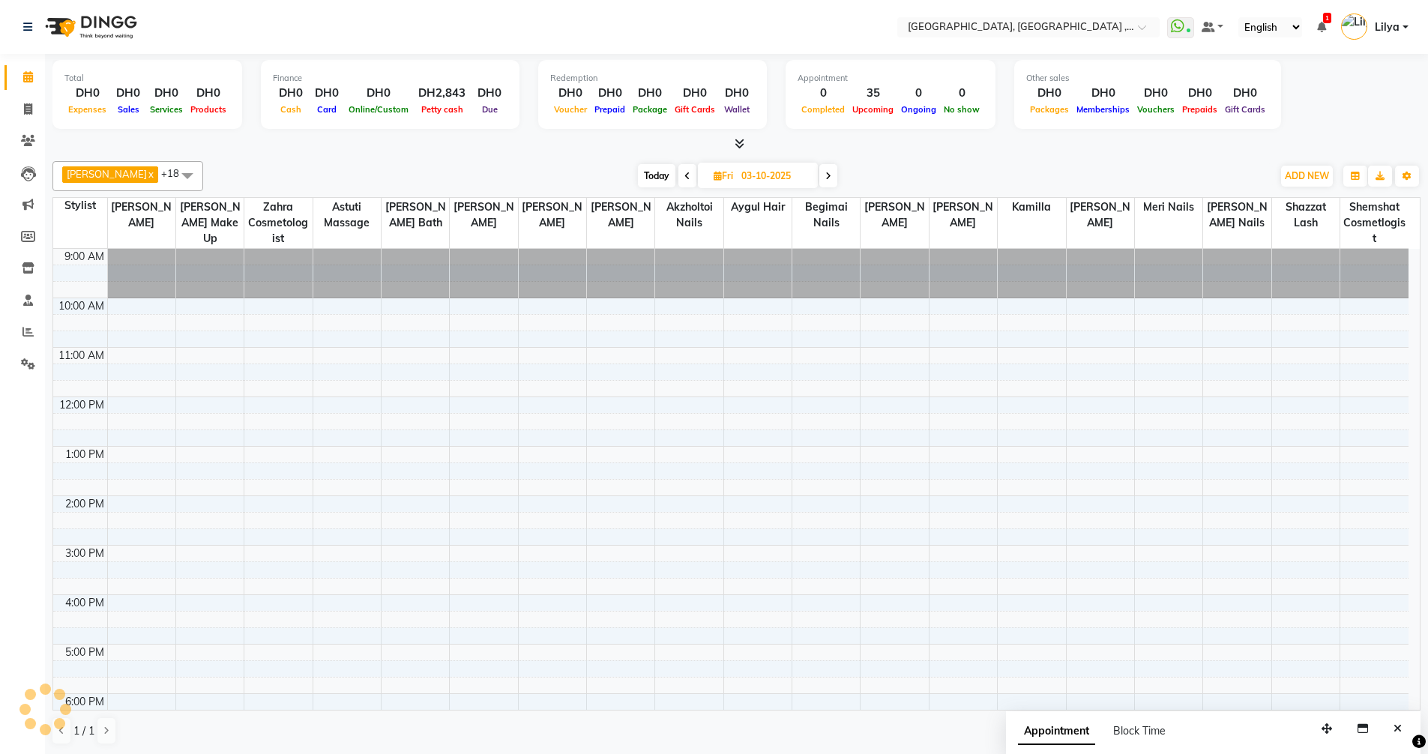
scroll to position [50, 0]
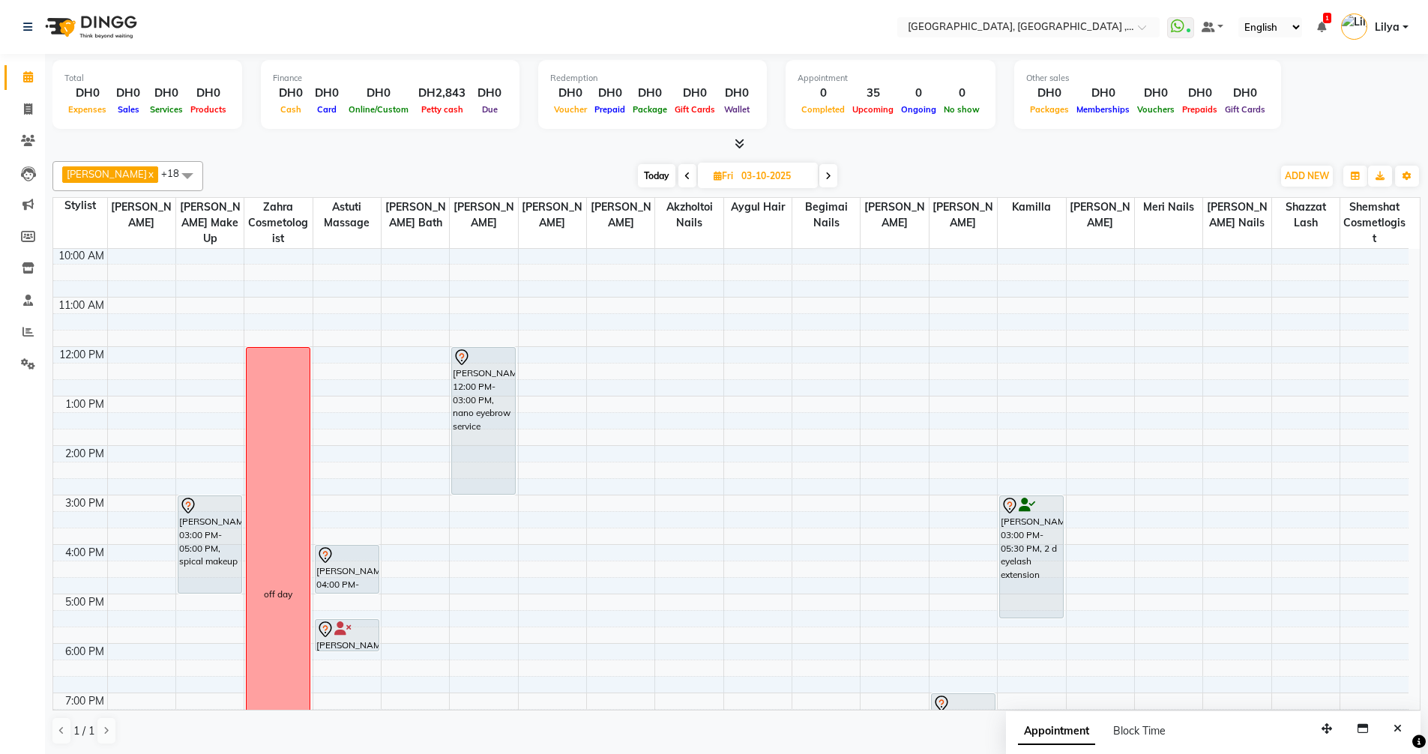
click at [657, 174] on span "Today" at bounding box center [656, 175] width 37 height 23
type input "02-10-2025"
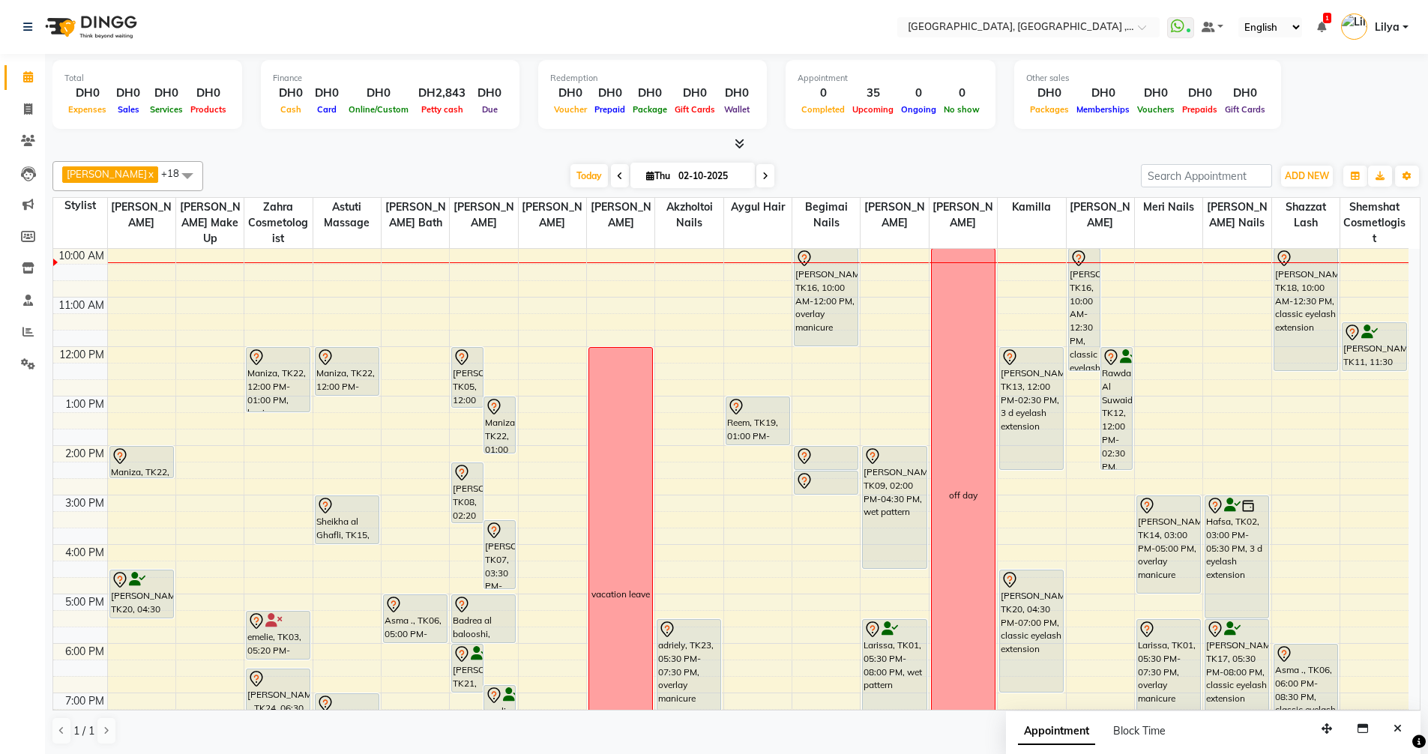
click at [277, 402] on div "Maniza, TK22, 12:00 PM-01:00 PM, basic hydrafacial emelie, TK03, 05:20 PM-06:20…" at bounding box center [277, 569] width 67 height 741
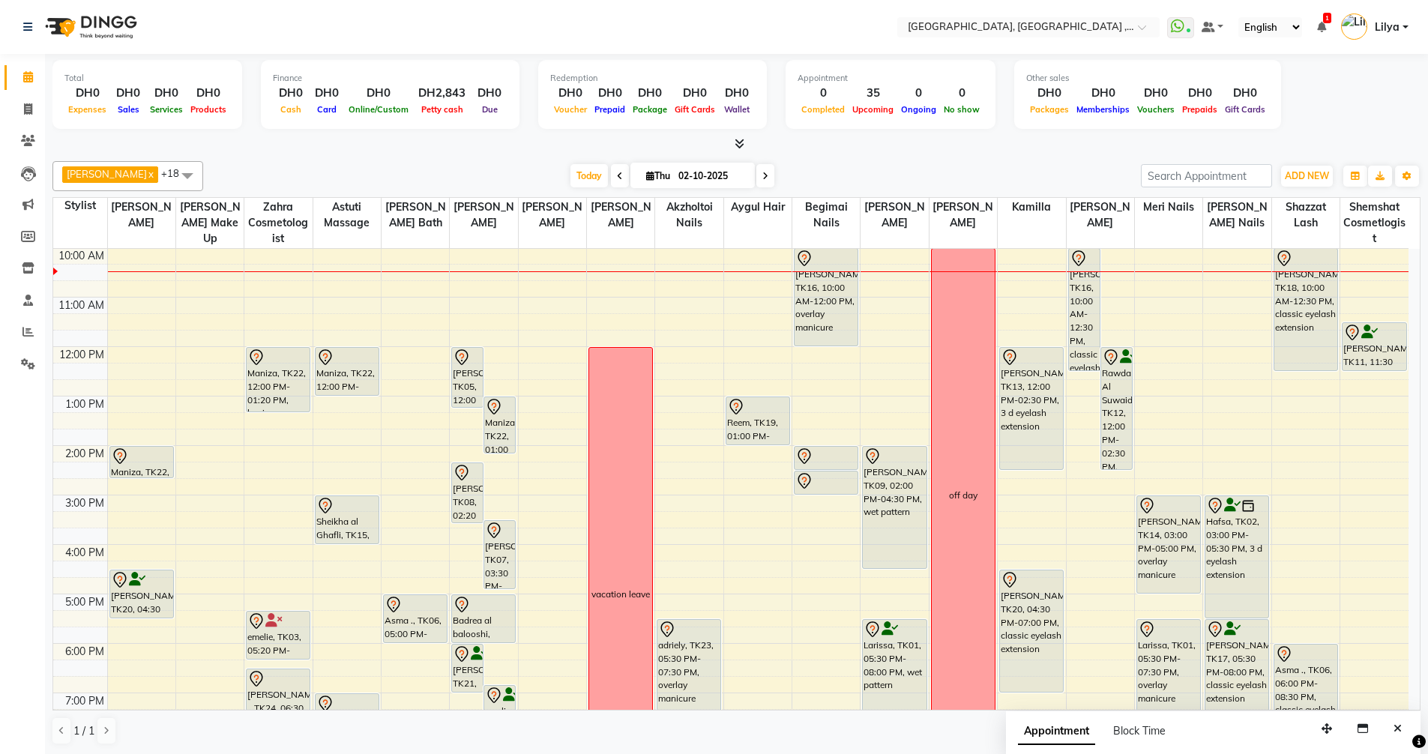
click at [555, 600] on div "9:00 AM 10:00 AM 11:00 AM 12:00 PM 1:00 PM 2:00 PM 3:00 PM 4:00 PM 5:00 PM 6:00…" at bounding box center [730, 569] width 1355 height 741
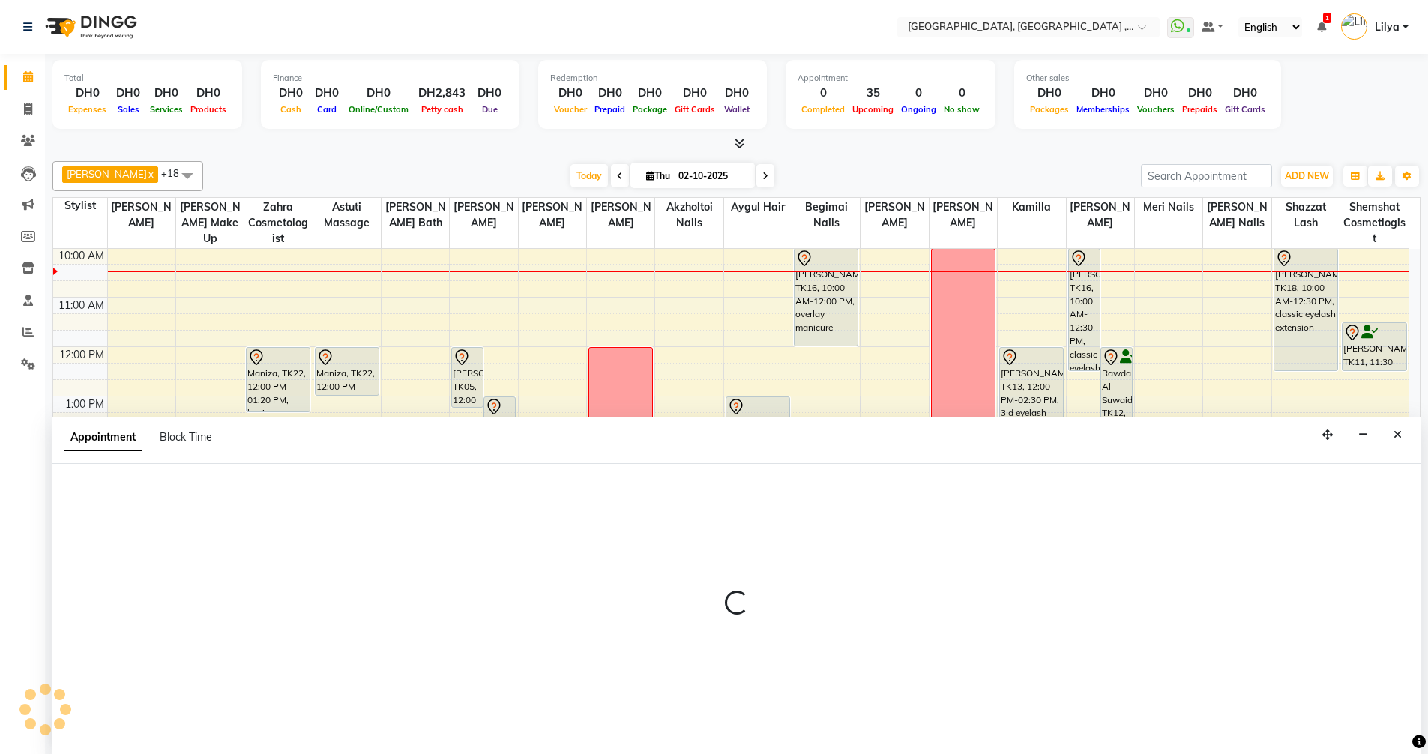
scroll to position [1, 0]
select select "59645"
select select "1020"
select select "tentative"
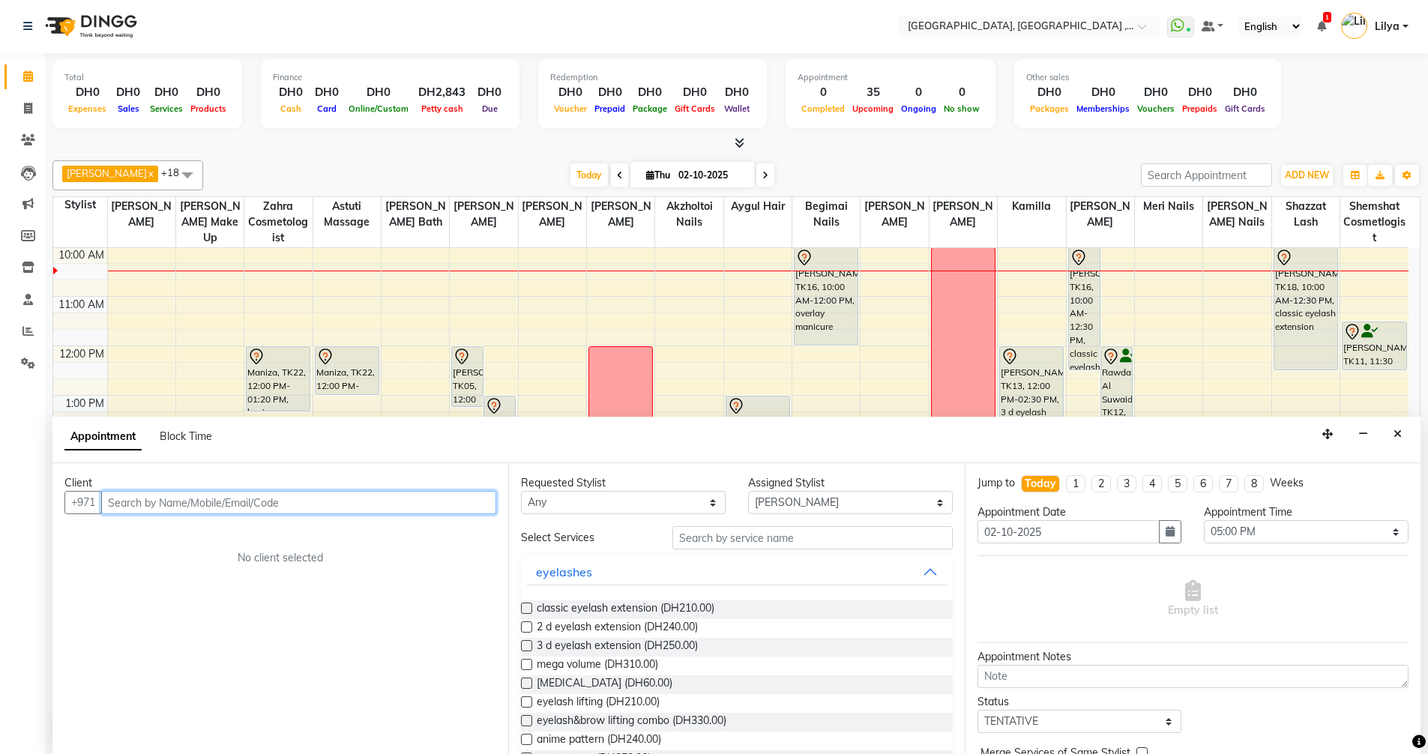
click at [232, 504] on input "text" at bounding box center [298, 502] width 395 height 23
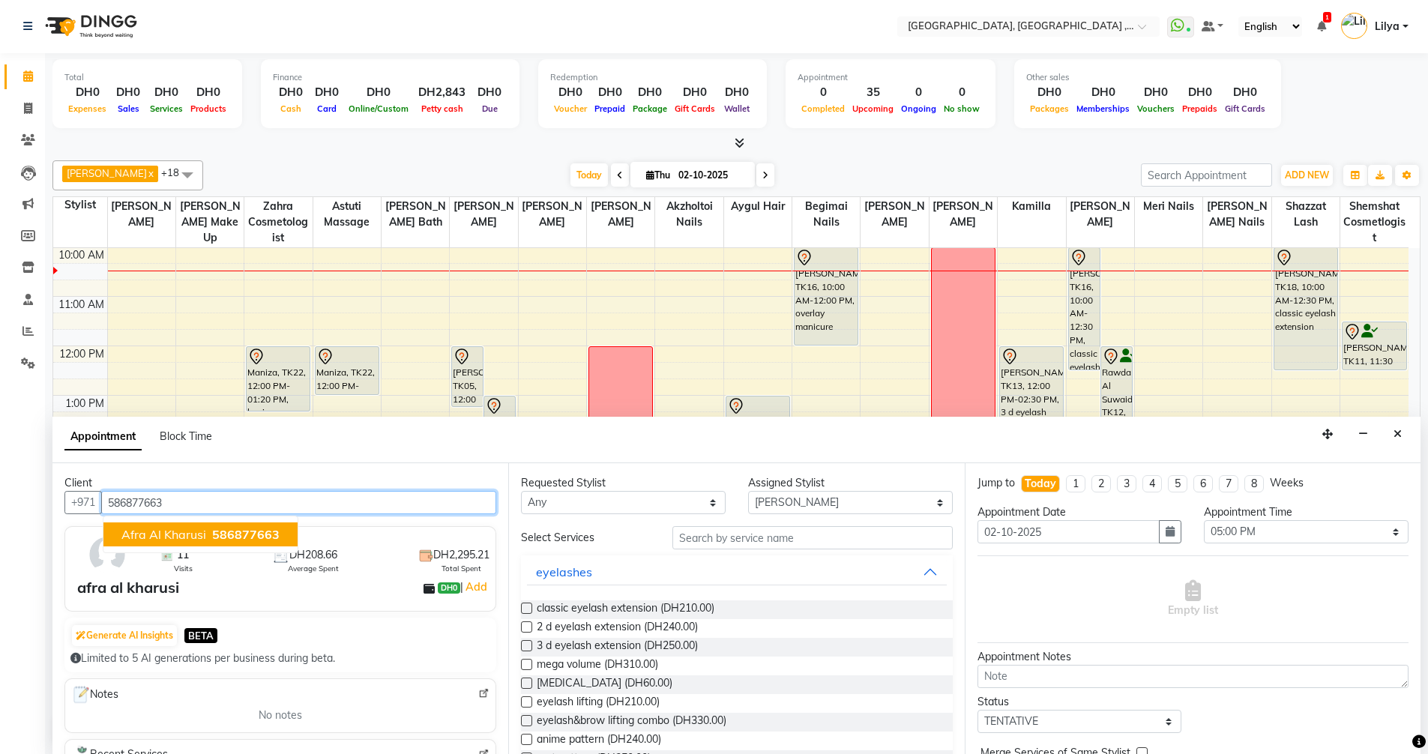
click at [280, 533] on button "afra al kharusi 586877663" at bounding box center [200, 534] width 194 height 24
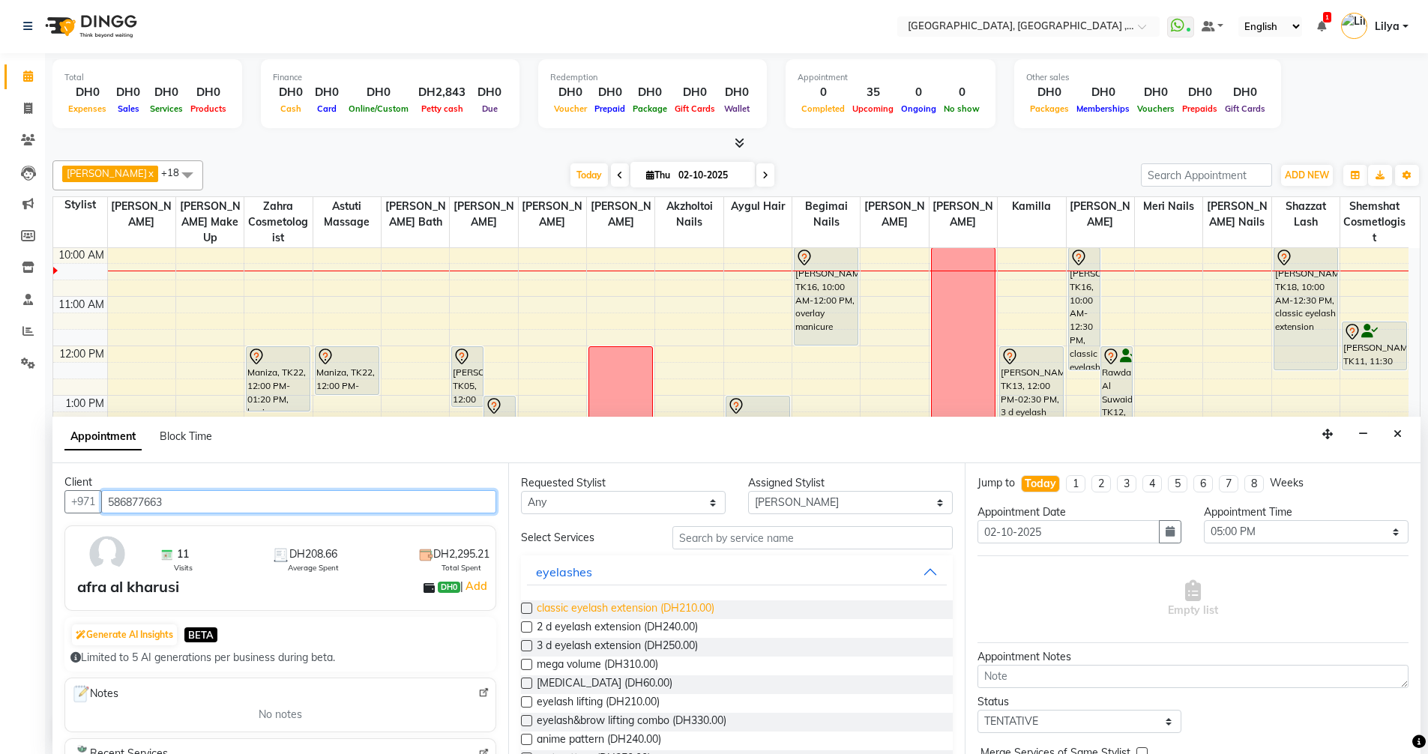
scroll to position [0, 0]
type input "586877663"
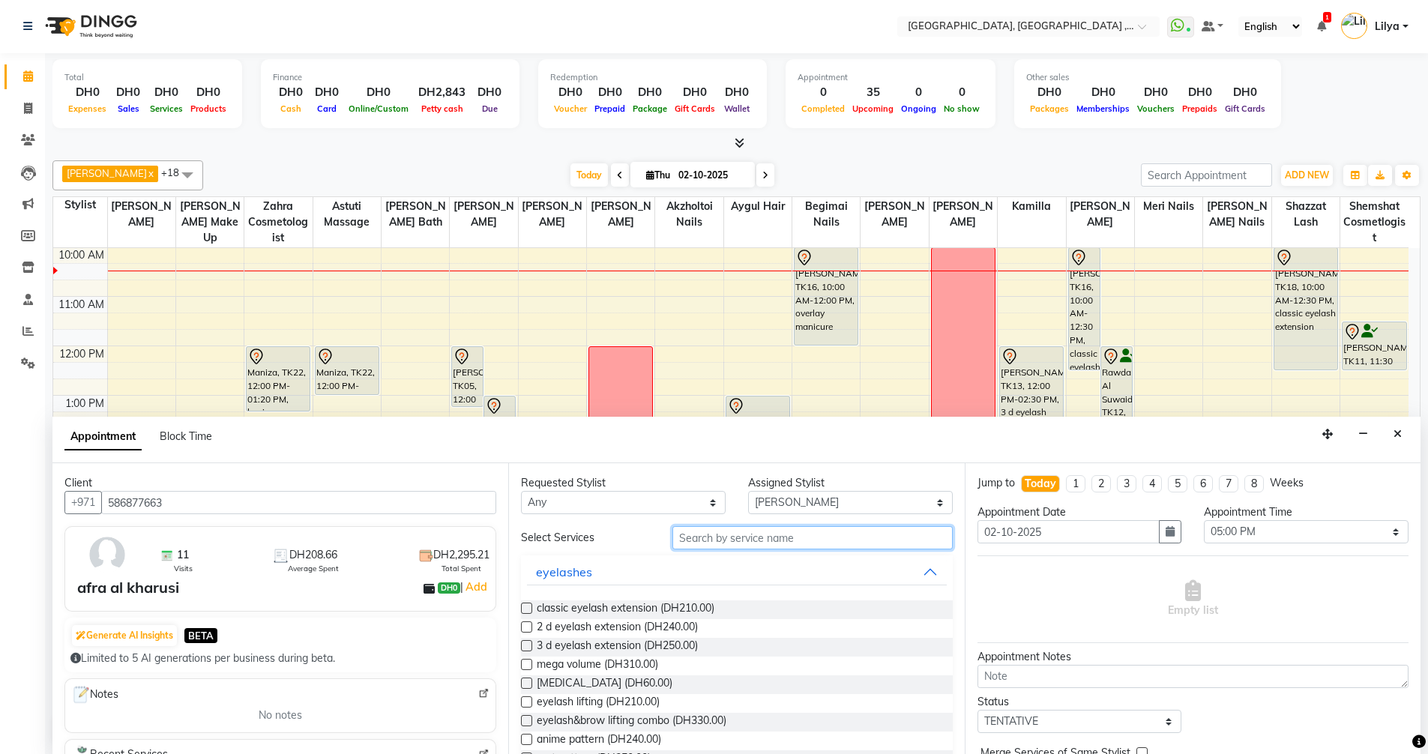
click at [713, 540] on input "text" at bounding box center [812, 537] width 280 height 23
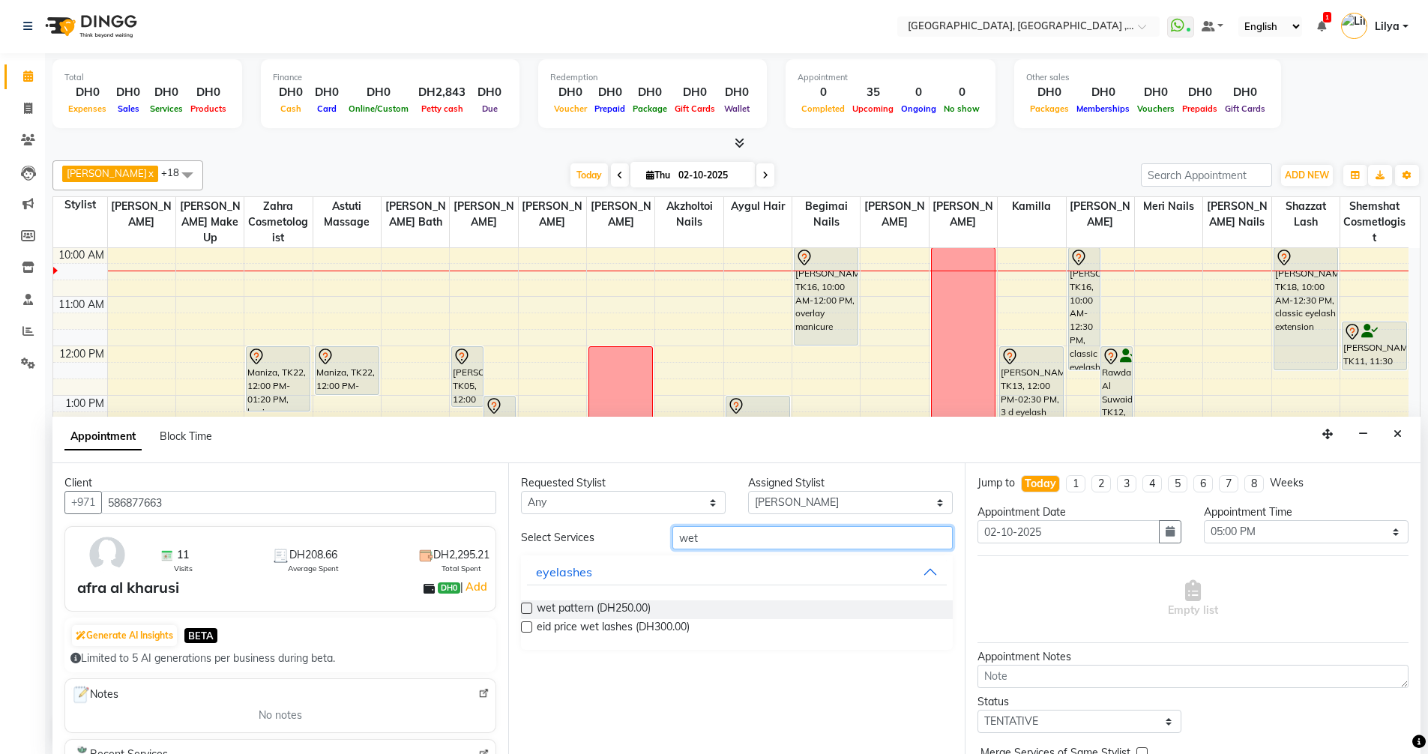
type input "wet"
click at [528, 603] on label at bounding box center [526, 608] width 11 height 11
click at [528, 605] on input "checkbox" at bounding box center [526, 610] width 10 height 10
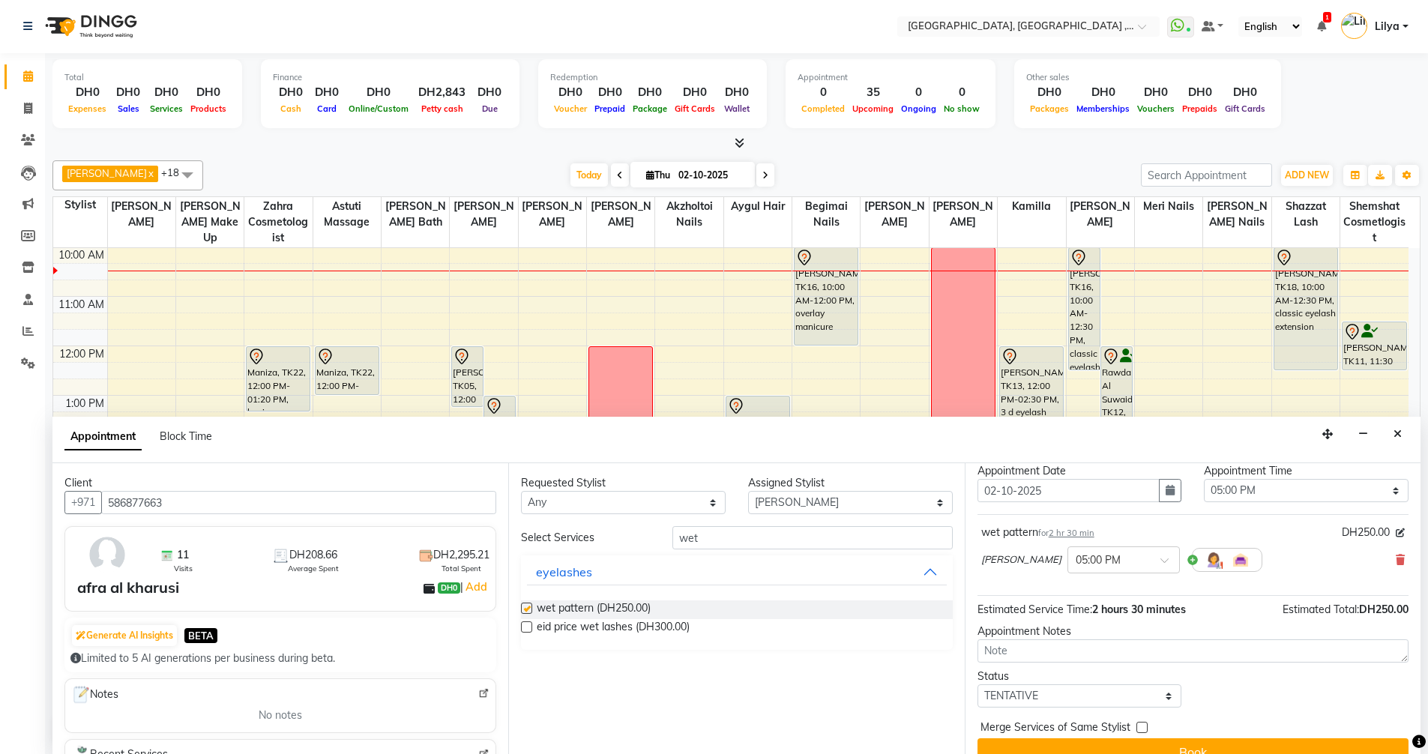
checkbox input "false"
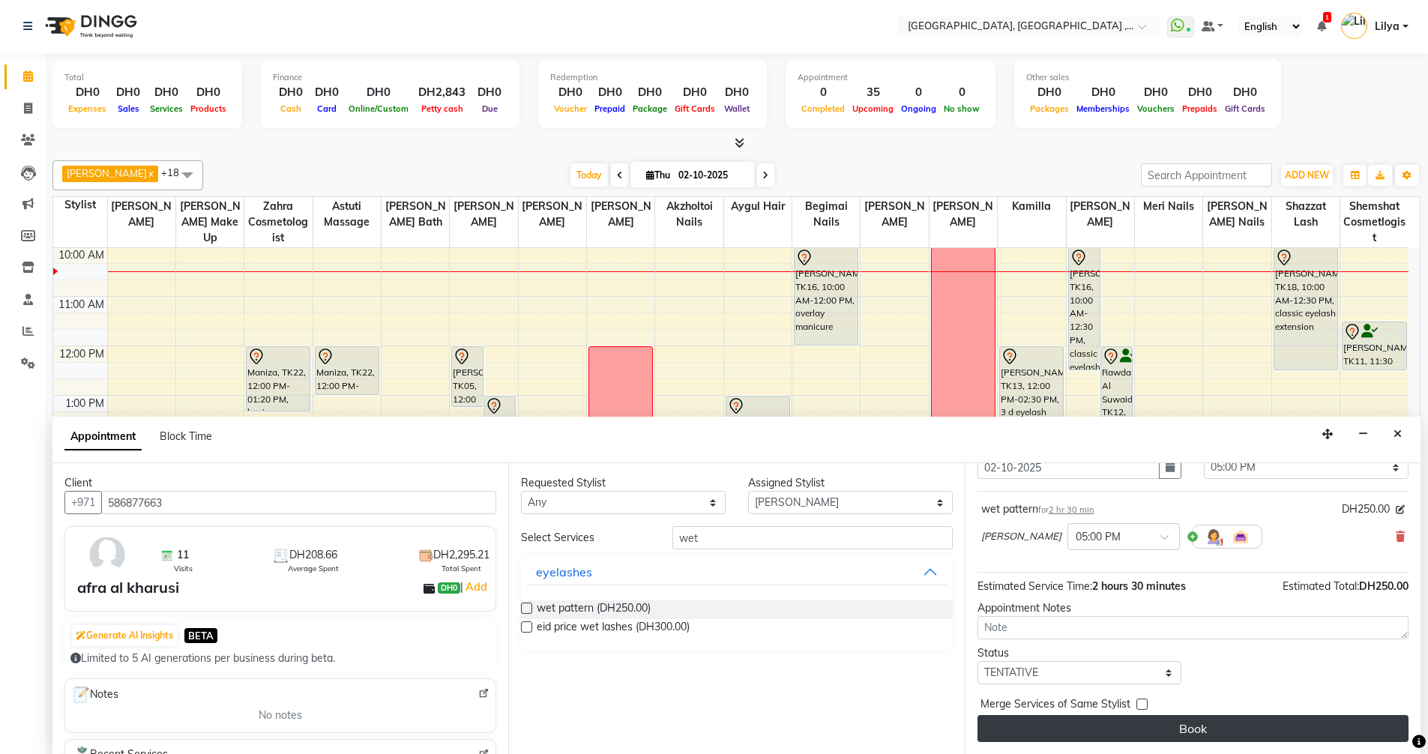
click at [1204, 726] on button "Book" at bounding box center [1192, 728] width 431 height 27
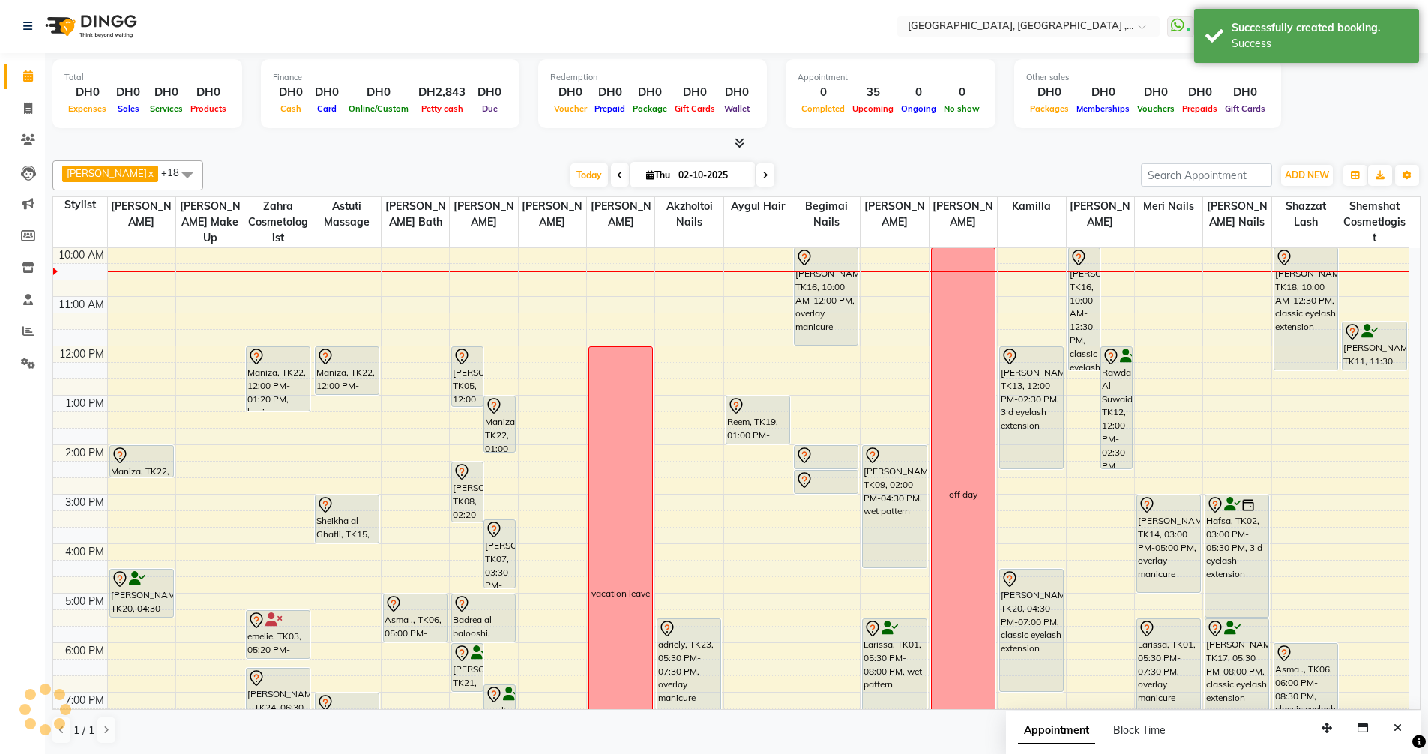
scroll to position [0, 0]
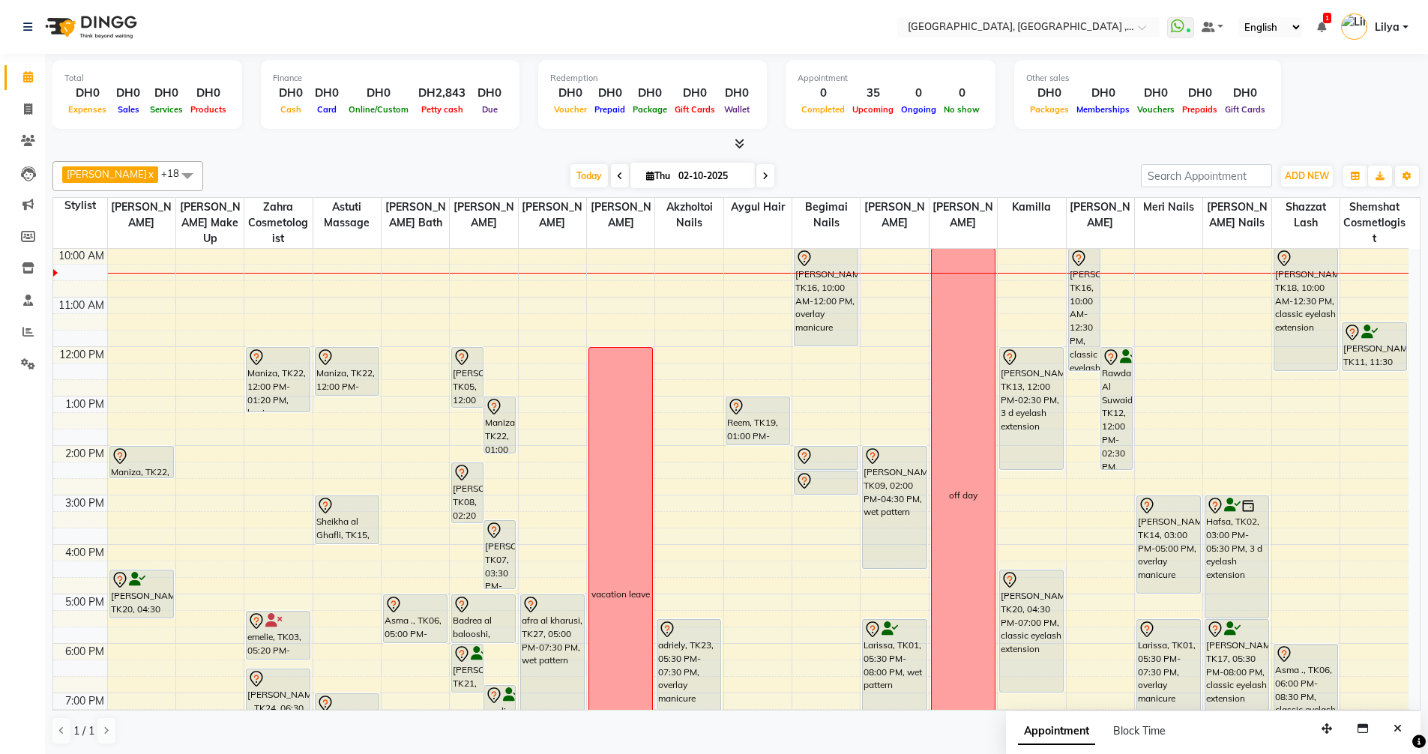
click at [409, 358] on div "9:00 AM 10:00 AM 11:00 AM 12:00 PM 1:00 PM 2:00 PM 3:00 PM 4:00 PM 5:00 PM 6:00…" at bounding box center [730, 569] width 1355 height 741
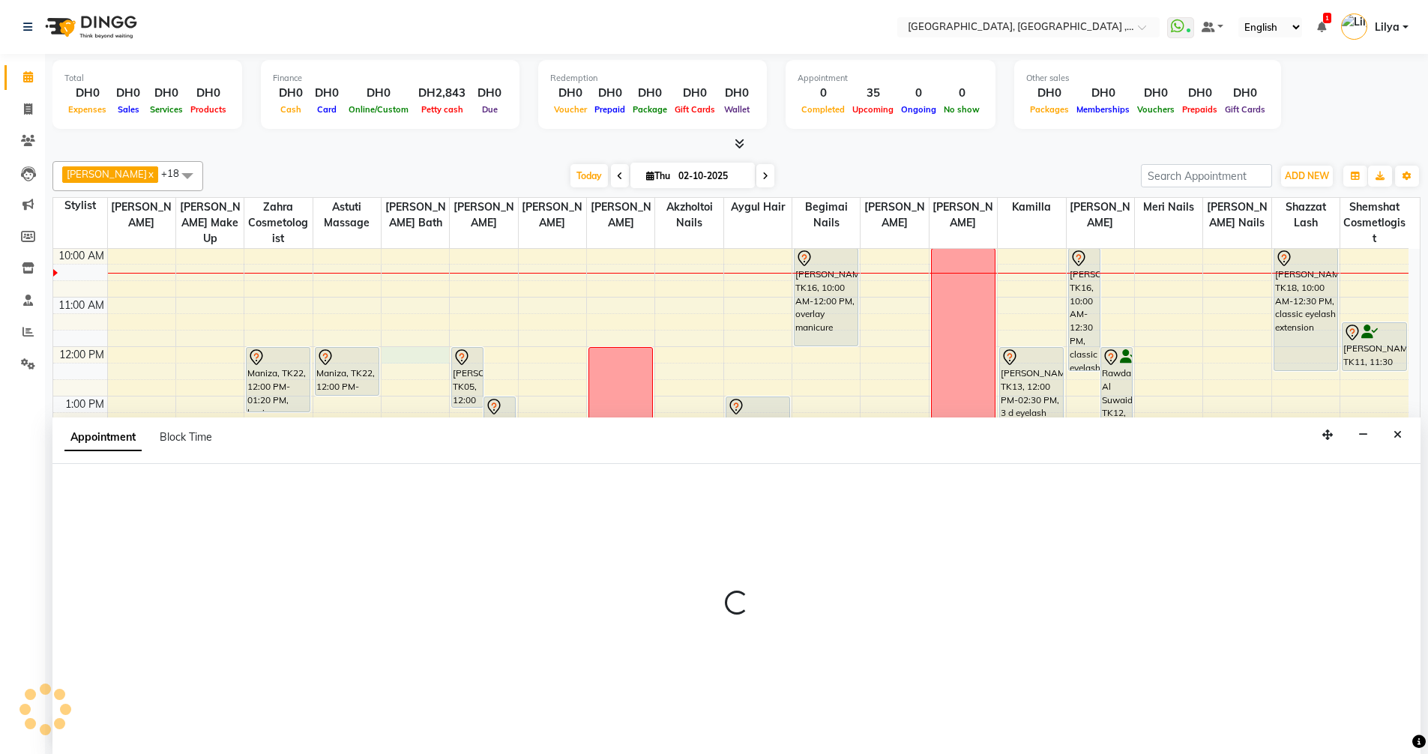
scroll to position [1, 0]
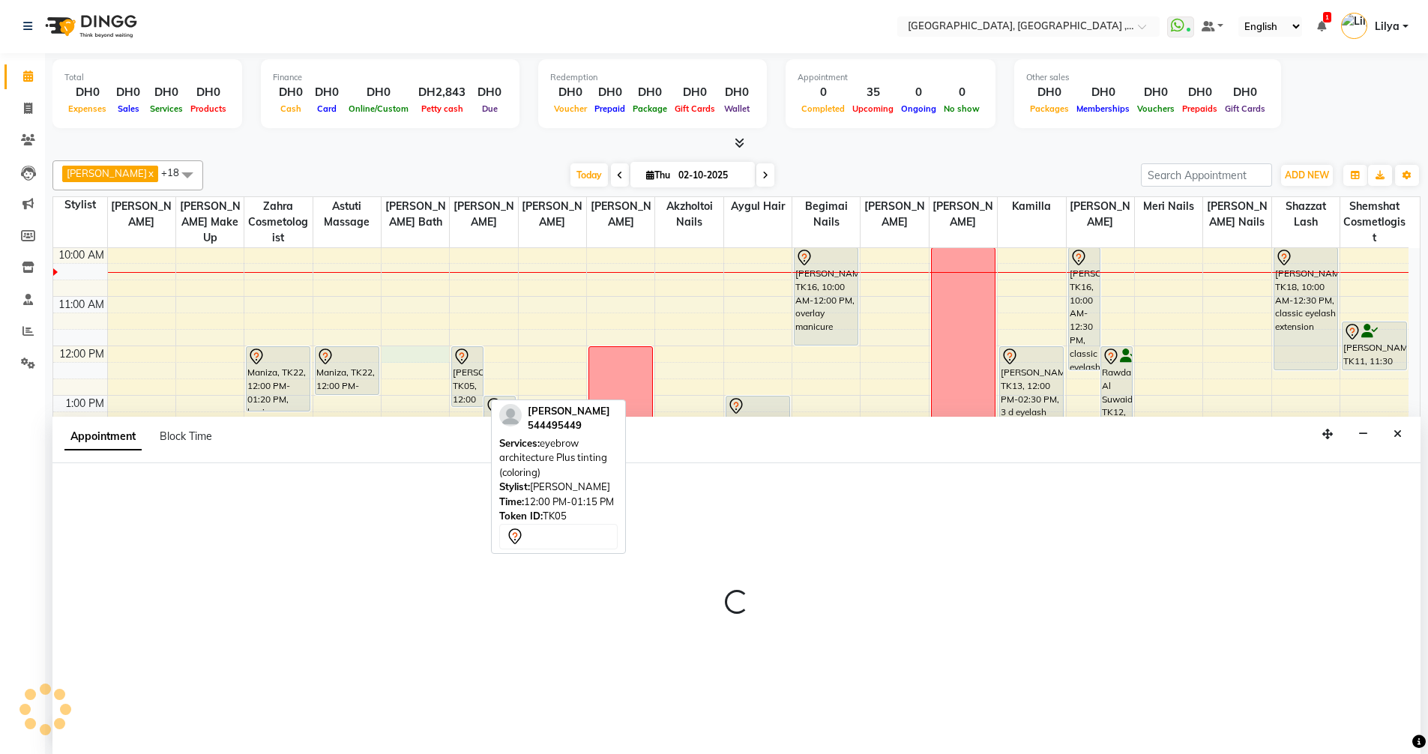
select select "65991"
select select "tentative"
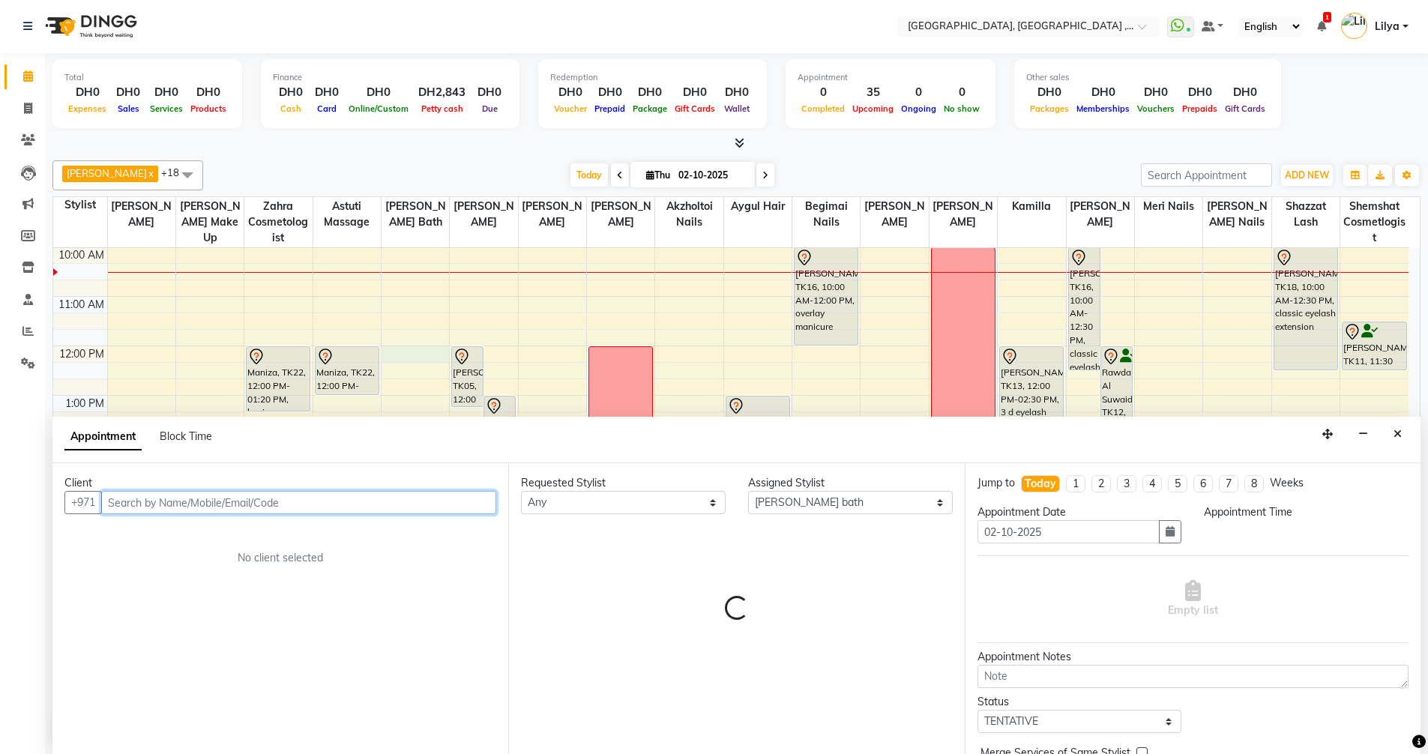
select select "720"
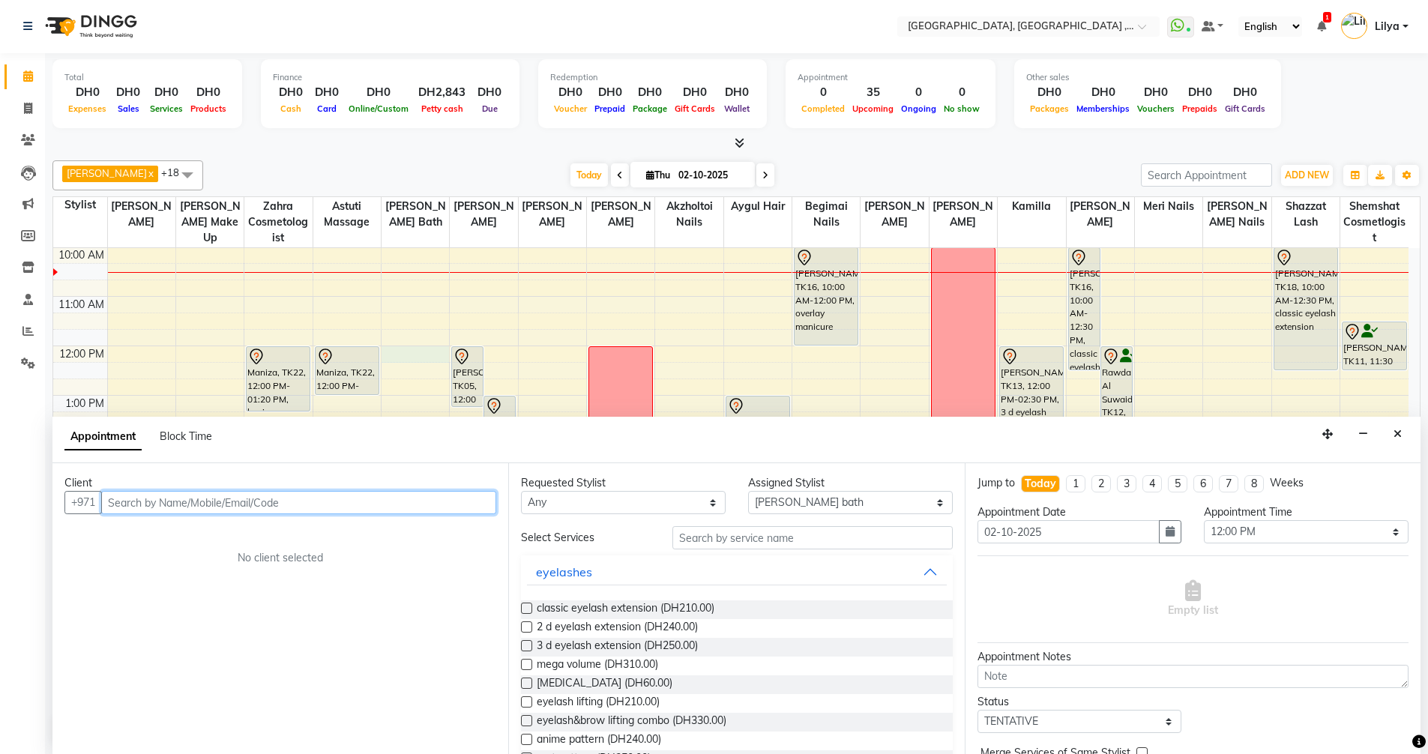
click at [338, 499] on input "text" at bounding box center [298, 502] width 395 height 23
click at [152, 503] on input "50639220" at bounding box center [267, 502] width 333 height 23
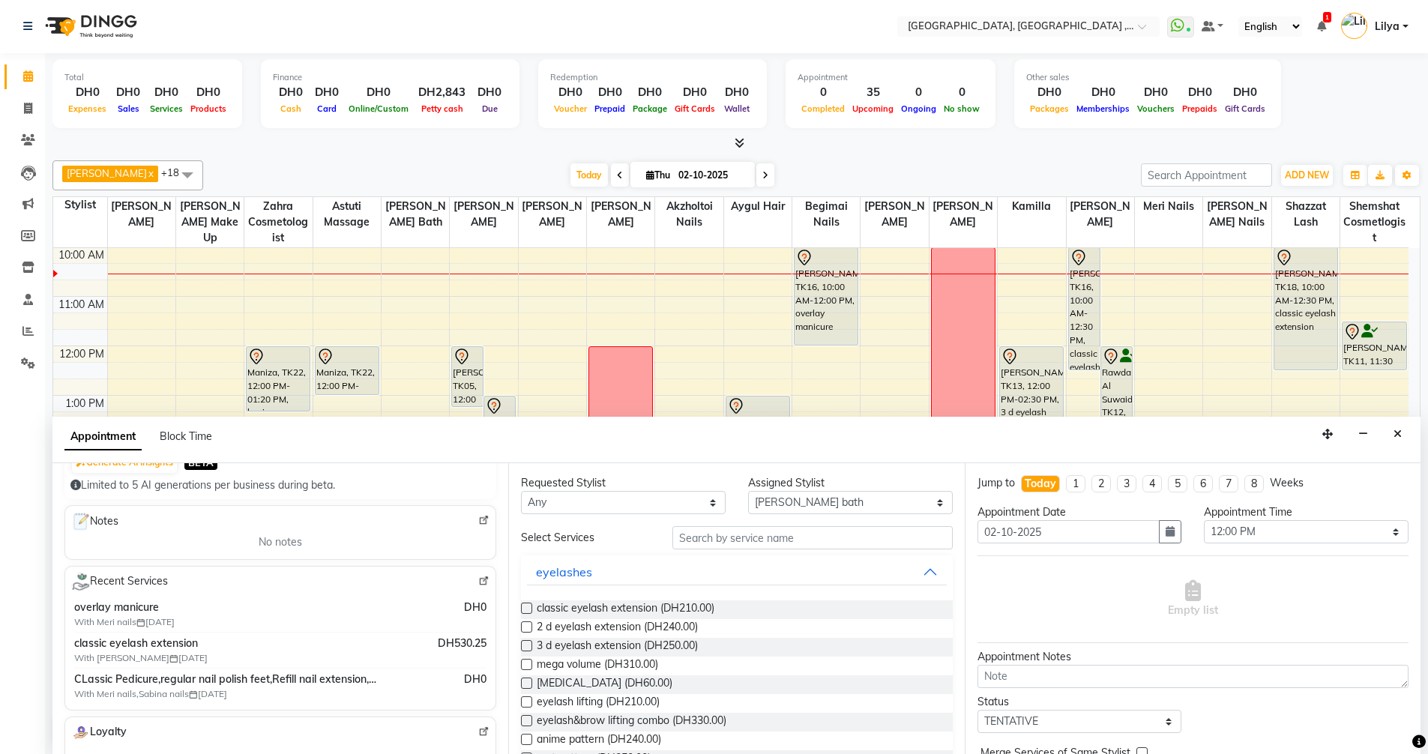
scroll to position [150, 0]
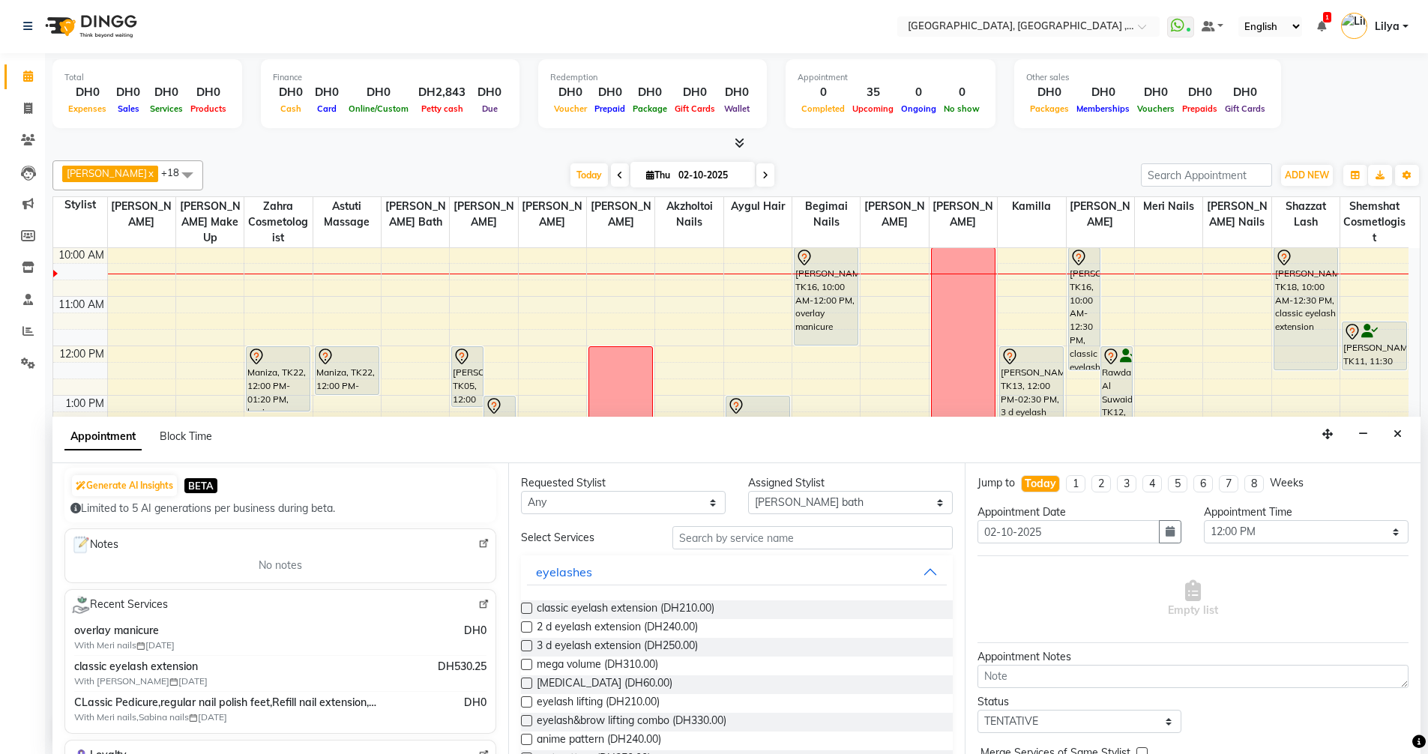
type input "506392220"
click at [782, 540] on input "text" at bounding box center [812, 537] width 280 height 23
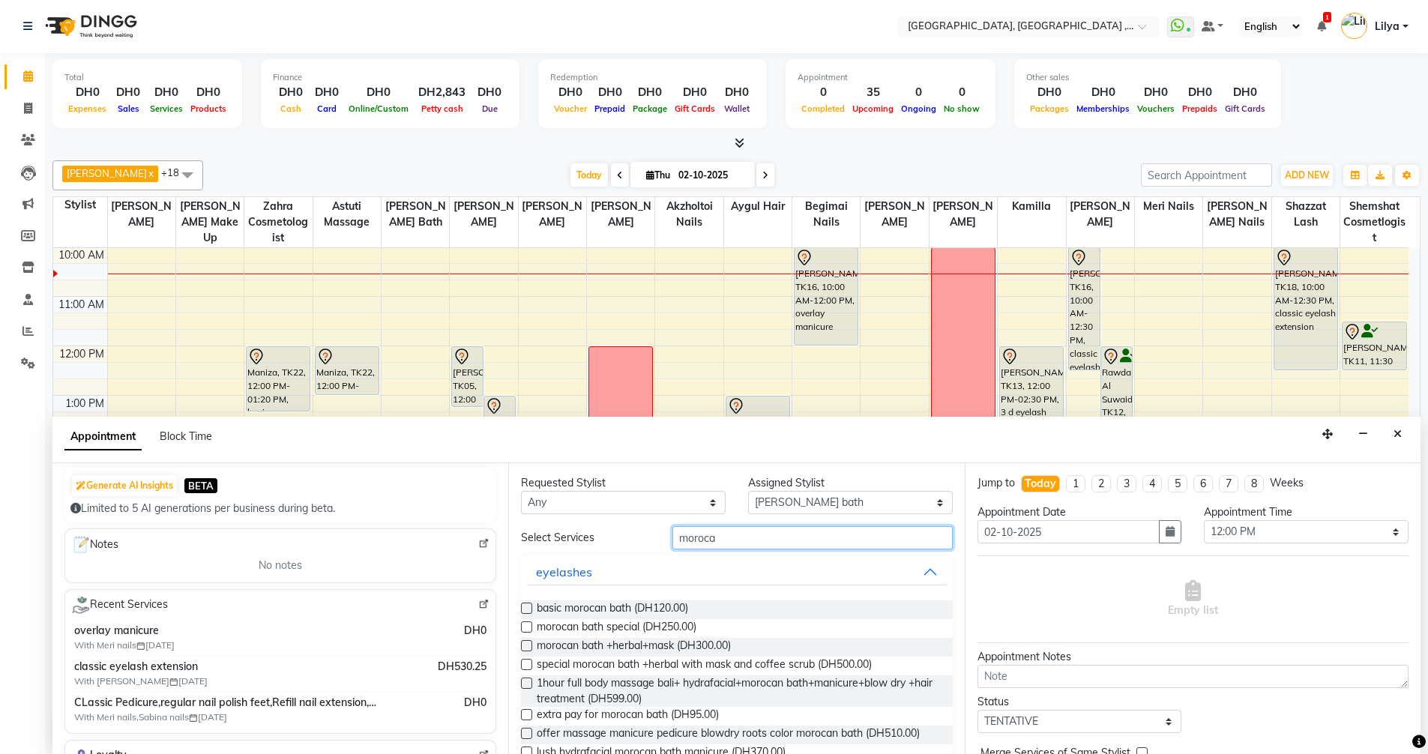
type input "moroca"
click at [528, 607] on label at bounding box center [526, 608] width 11 height 11
click at [528, 607] on input "checkbox" at bounding box center [526, 610] width 10 height 10
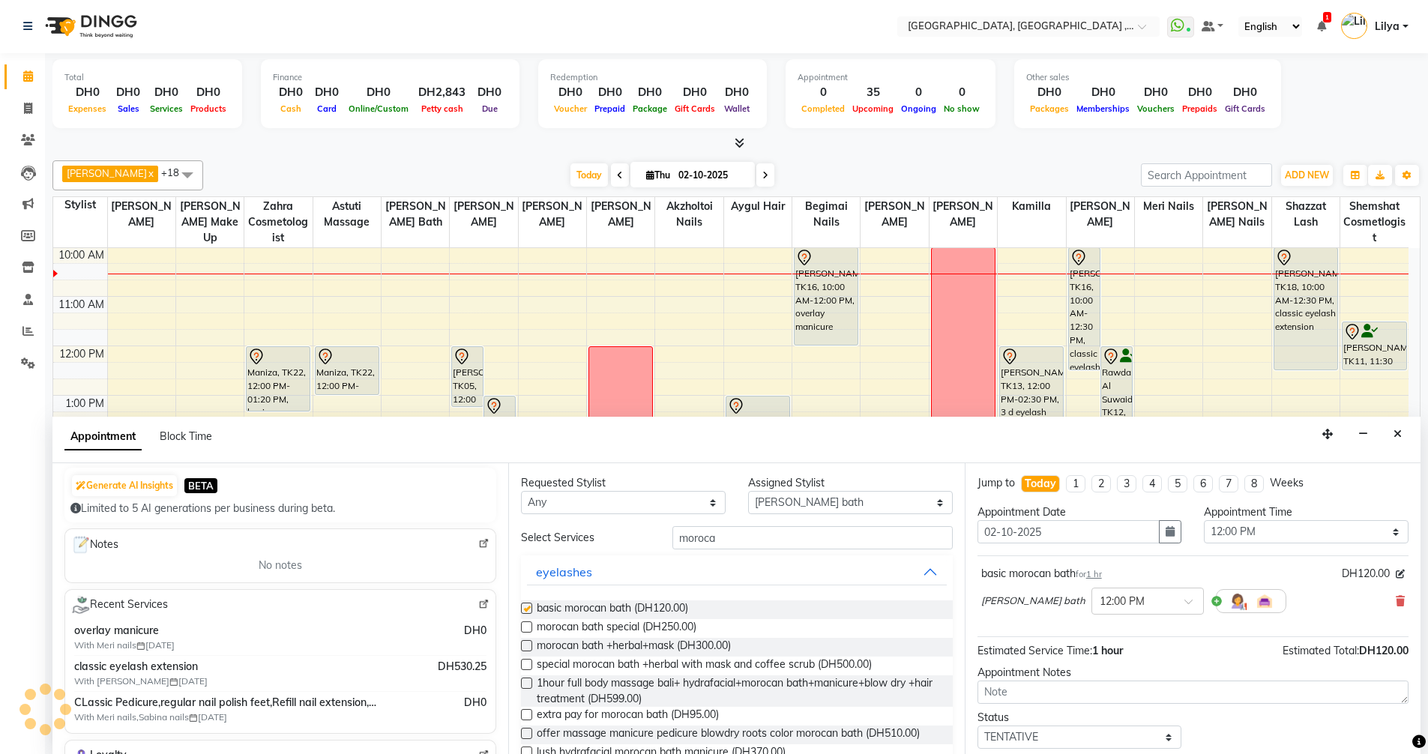
checkbox input "false"
click at [823, 504] on select "Select Adel brow Aina Akzholtoi nails Amina lash Astuti massage Aygul hair Begi…" at bounding box center [850, 502] width 205 height 23
select select "32099"
click at [748, 491] on select "Select Adel brow Aina Akzholtoi nails Amina lash Astuti massage Aygul hair Begi…" at bounding box center [850, 502] width 205 height 23
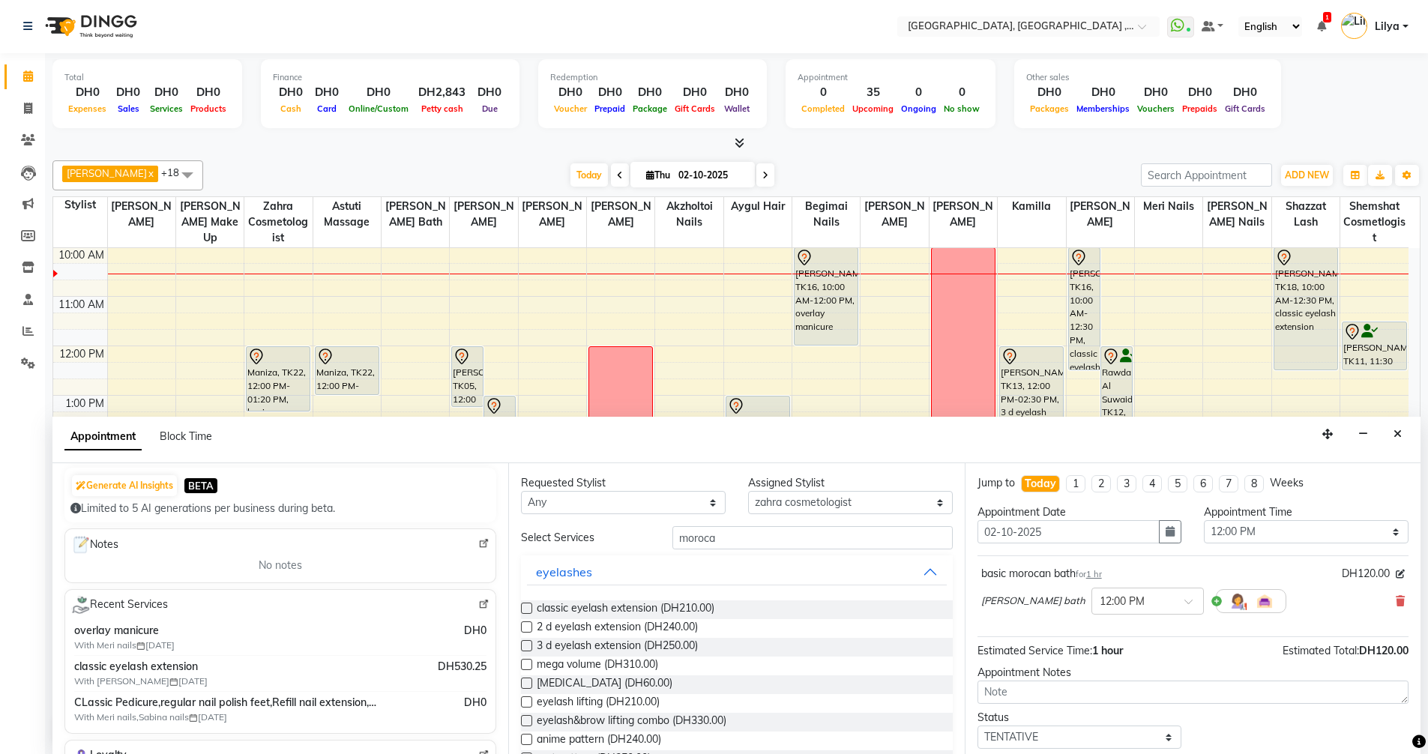
click at [752, 543] on input "moroca" at bounding box center [812, 537] width 280 height 23
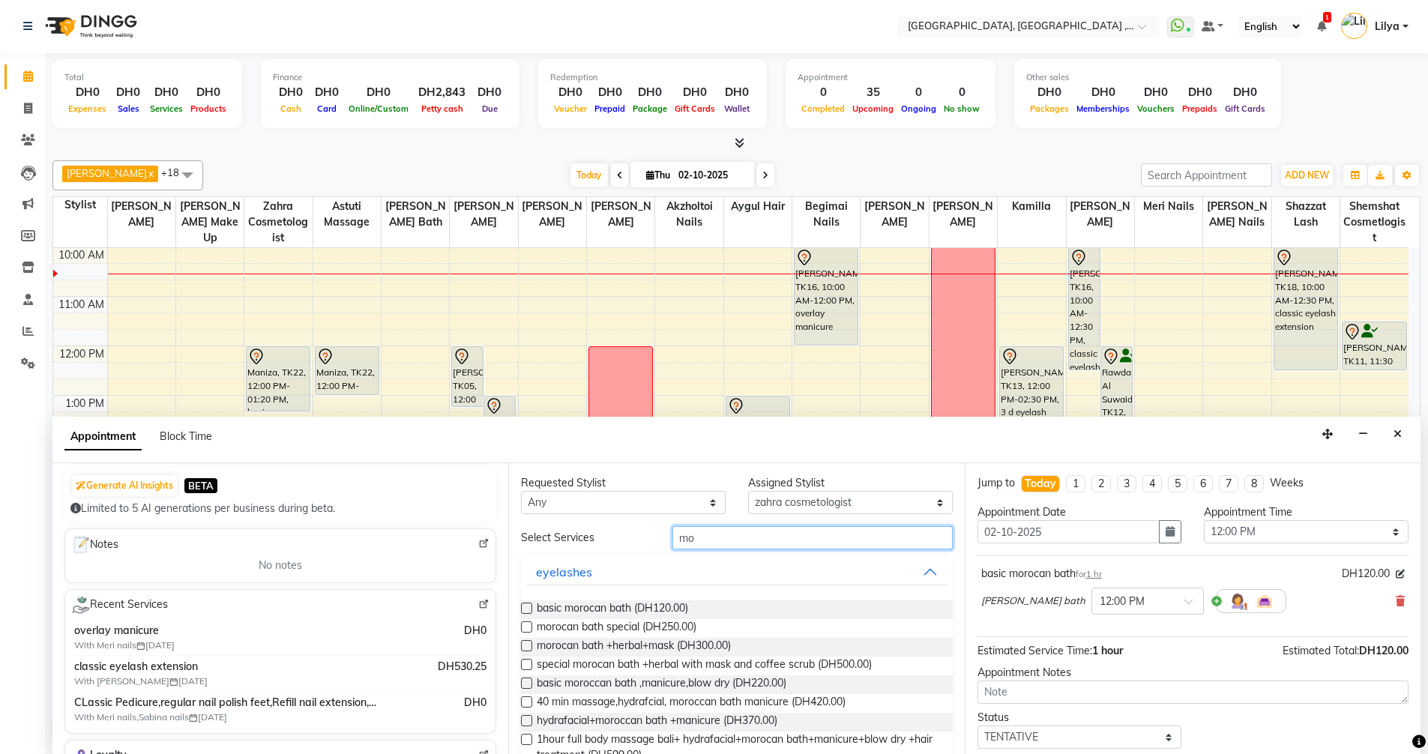
type input "m"
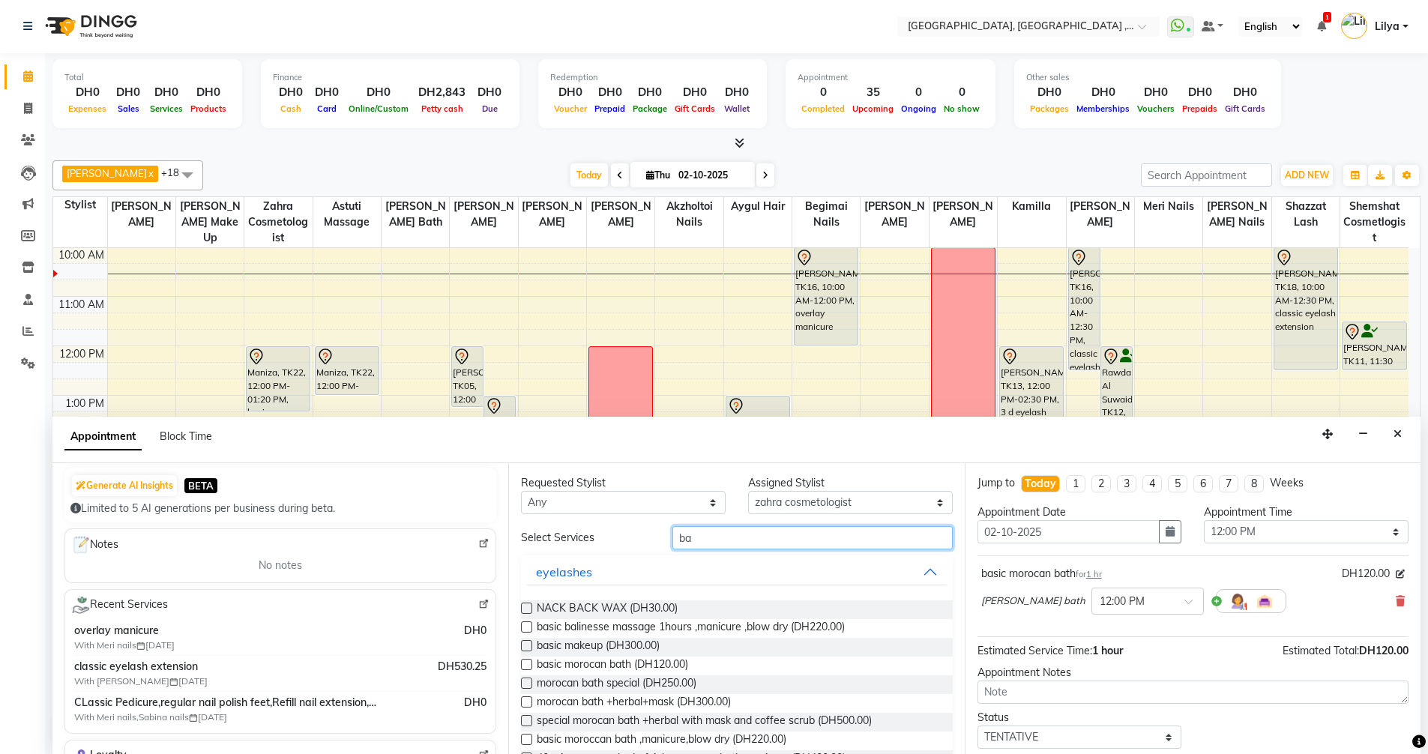
type input "b"
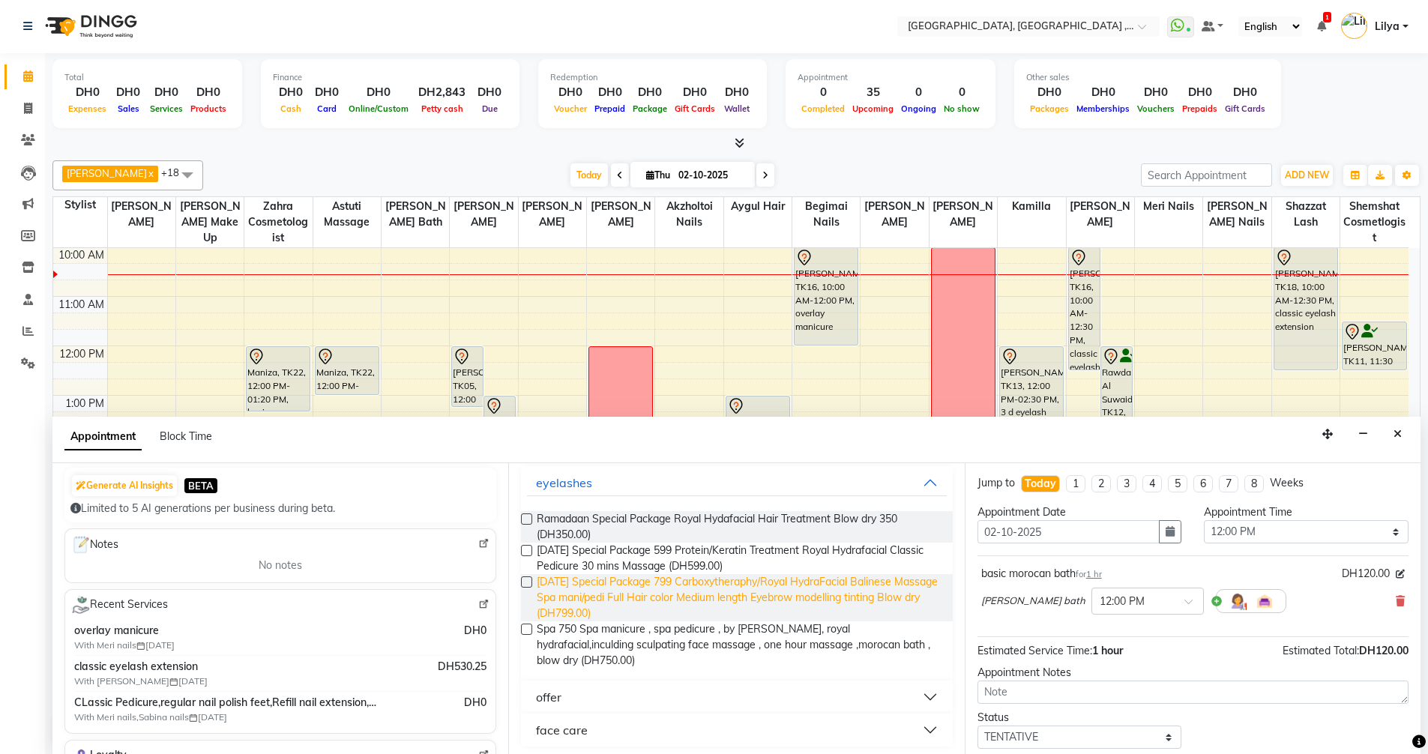
scroll to position [94, 0]
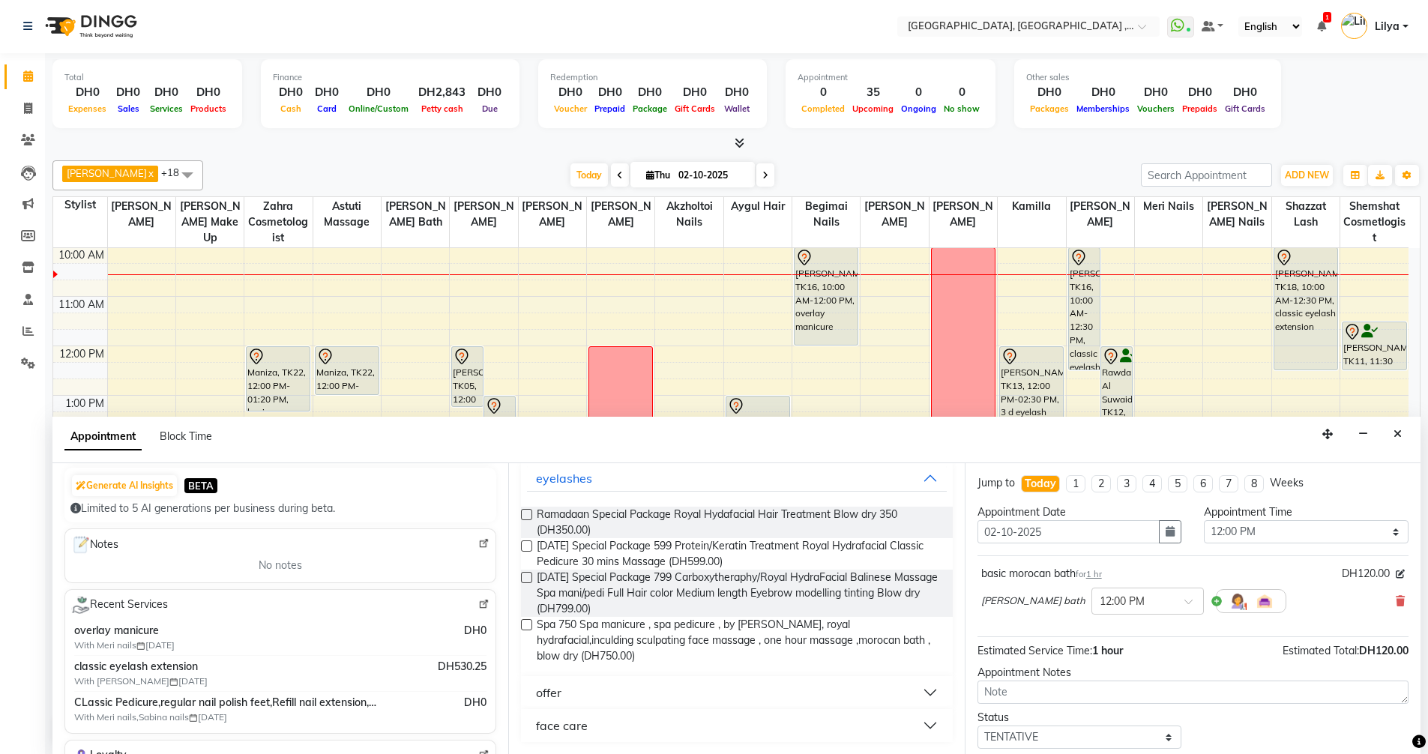
type input "royal"
click at [918, 719] on button "face care" at bounding box center [736, 725] width 419 height 27
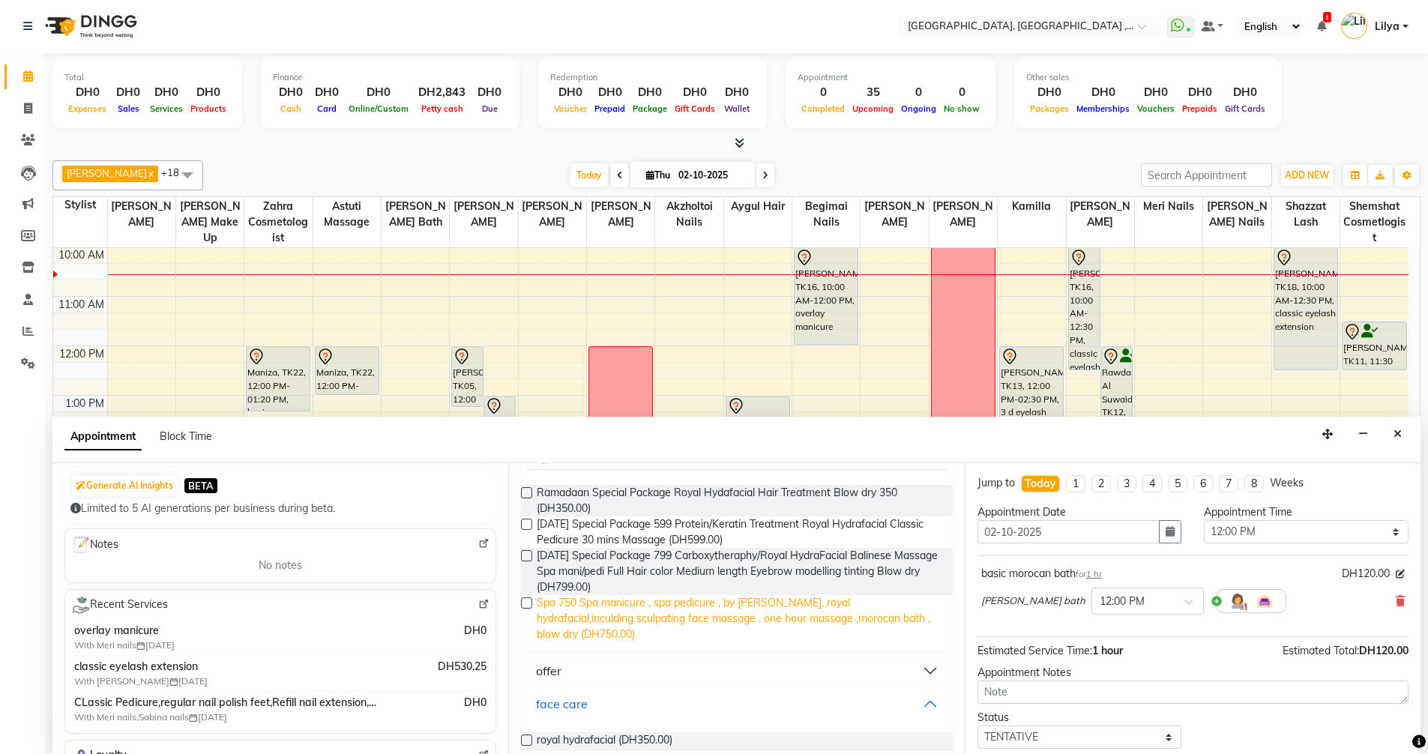
scroll to position [136, 0]
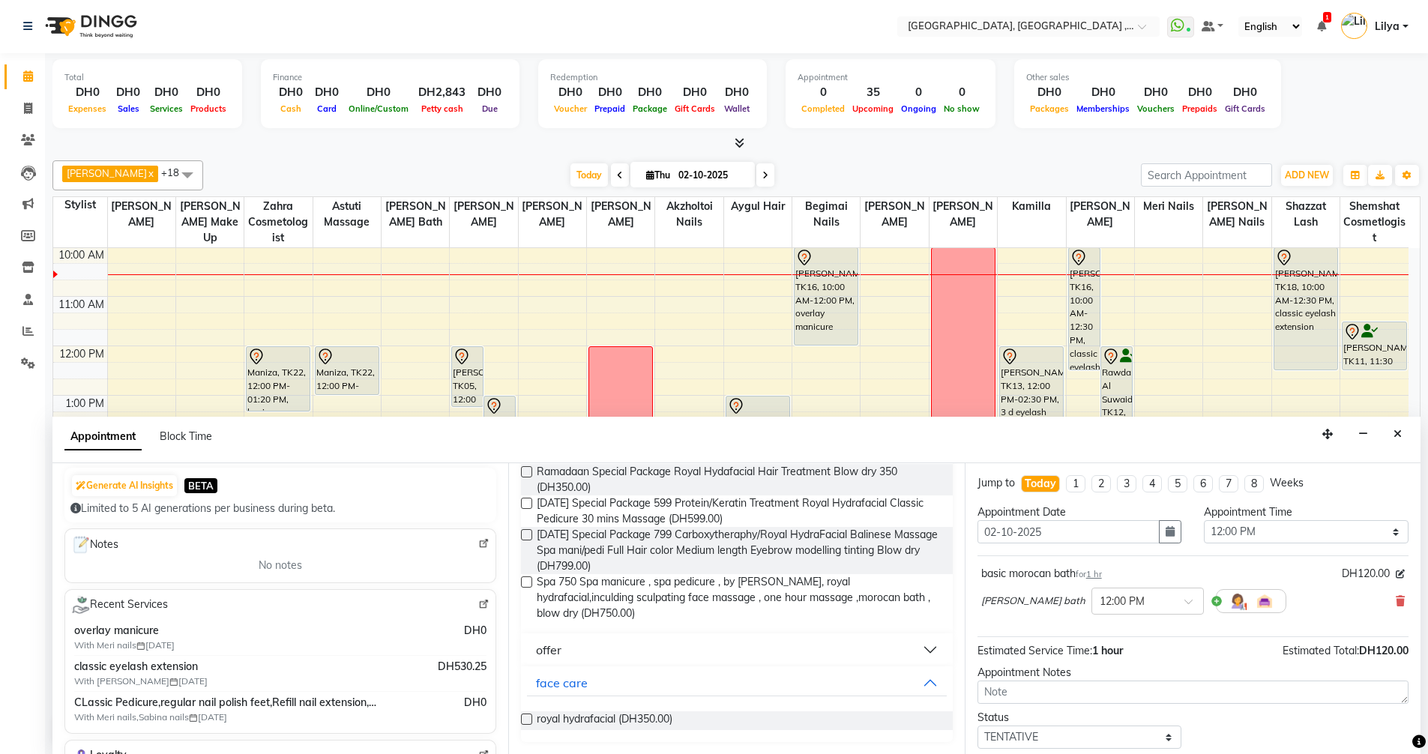
click at [530, 721] on label at bounding box center [526, 718] width 11 height 11
click at [530, 721] on input "checkbox" at bounding box center [526, 721] width 10 height 10
checkbox input "false"
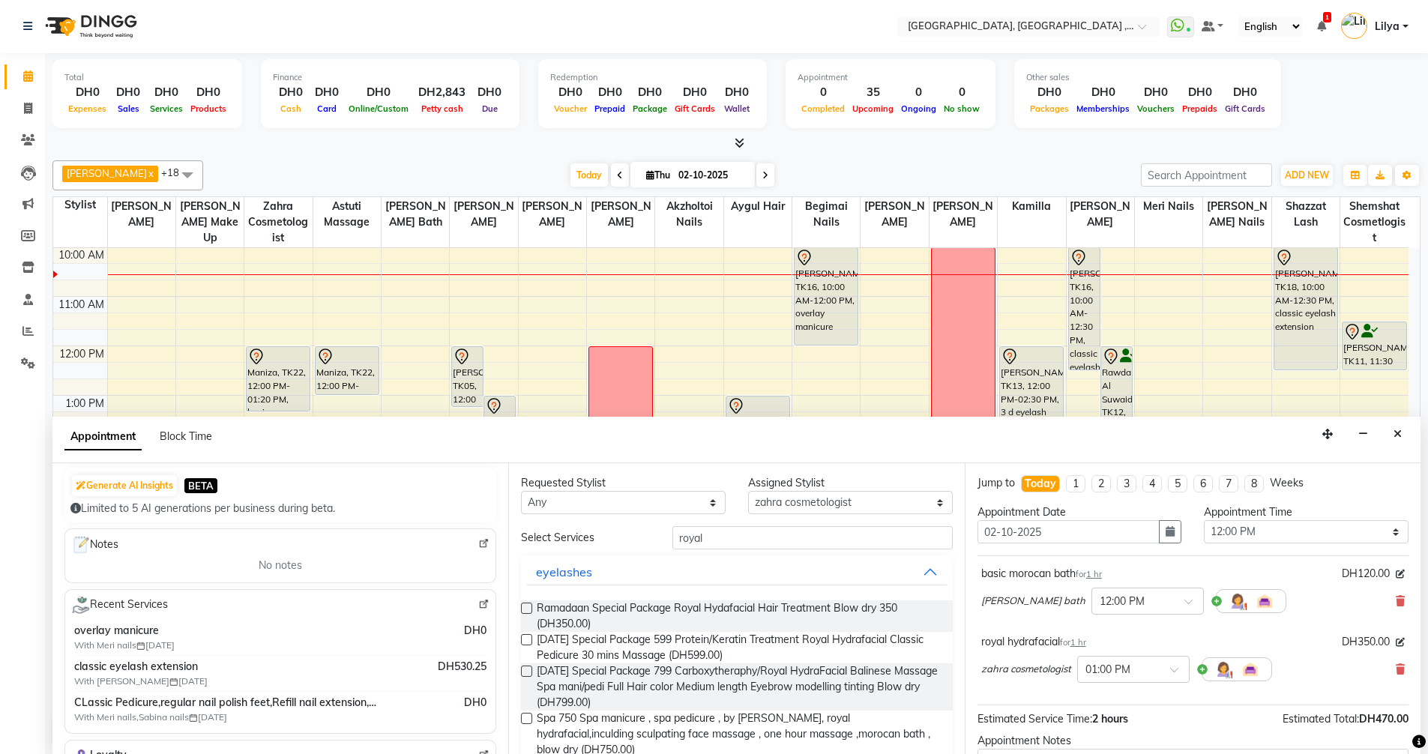
scroll to position [0, 0]
click at [851, 507] on select "Select Adel brow Aina Akzholtoi nails Amina lash Astuti massage Aygul hair Begi…" at bounding box center [850, 503] width 205 height 23
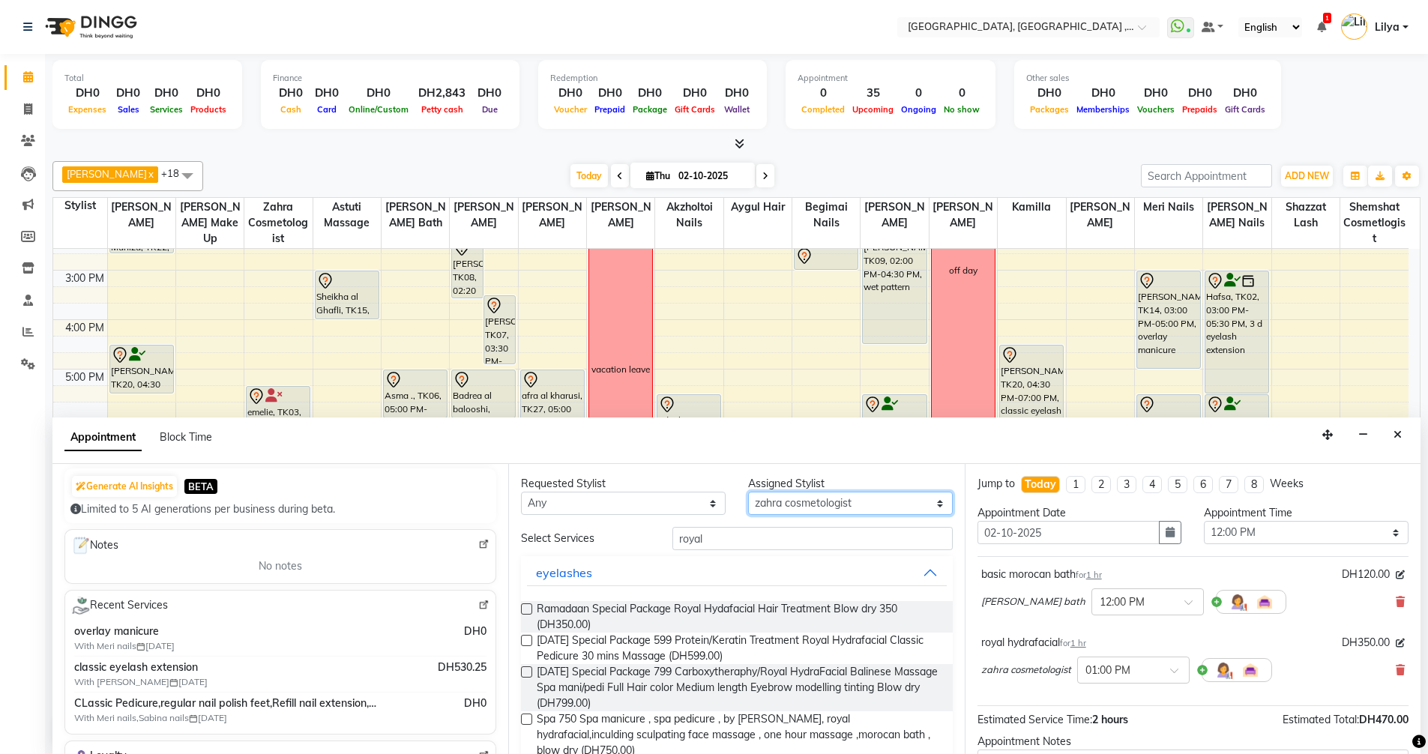
scroll to position [125, 0]
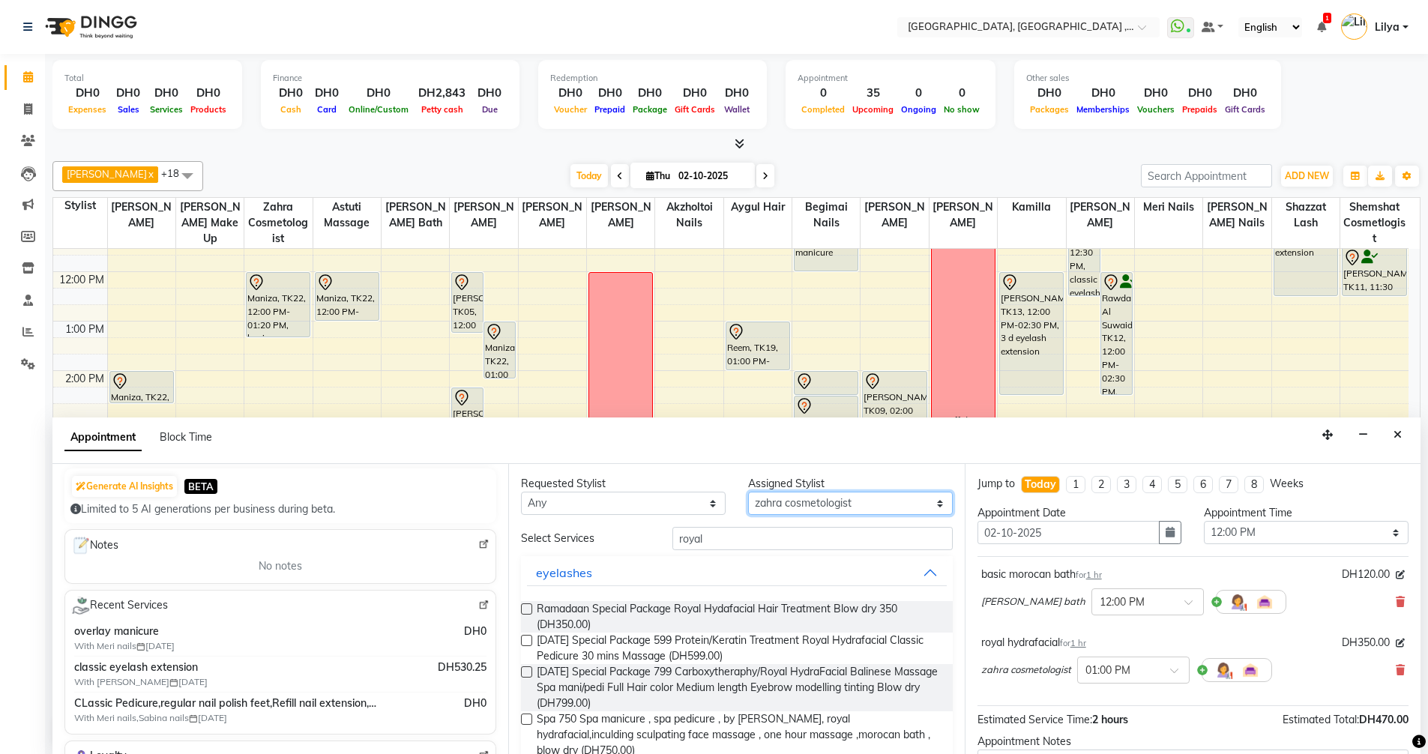
drag, startPoint x: 896, startPoint y: 504, endPoint x: 884, endPoint y: 494, distance: 16.0
click at [896, 504] on select "Select Adel brow Aina Akzholtoi nails Amina lash Astuti massage Aygul hair Begi…" at bounding box center [850, 503] width 205 height 23
select select "74061"
click at [748, 492] on select "Select Adel brow Aina Akzholtoi nails Amina lash Astuti massage Aygul hair Begi…" at bounding box center [850, 503] width 205 height 23
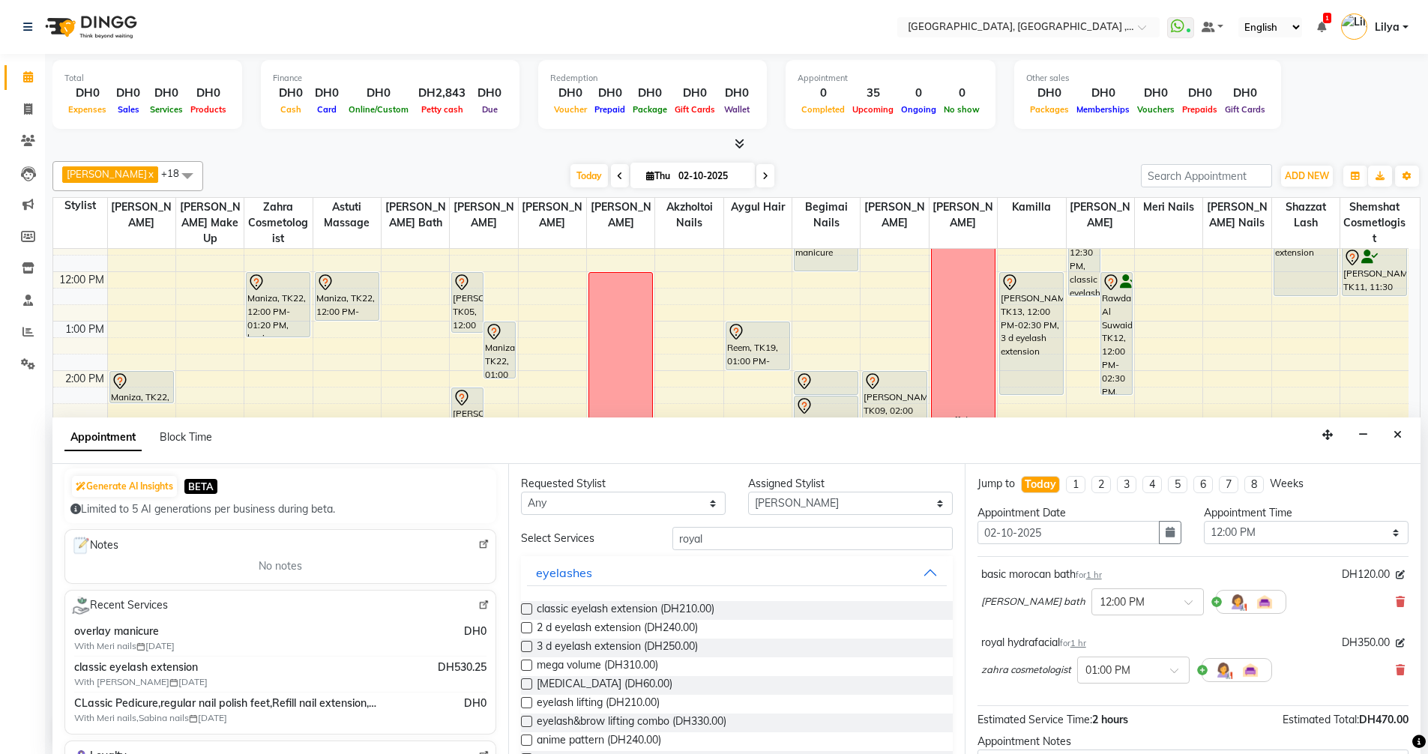
click at [525, 604] on label at bounding box center [526, 608] width 11 height 11
click at [525, 606] on input "checkbox" at bounding box center [526, 611] width 10 height 10
checkbox input "false"
click at [863, 505] on select "Select Adel brow Aina Akzholtoi nails Amina lash Astuti massage Aygul hair Begi…" at bounding box center [850, 503] width 205 height 23
select select "85659"
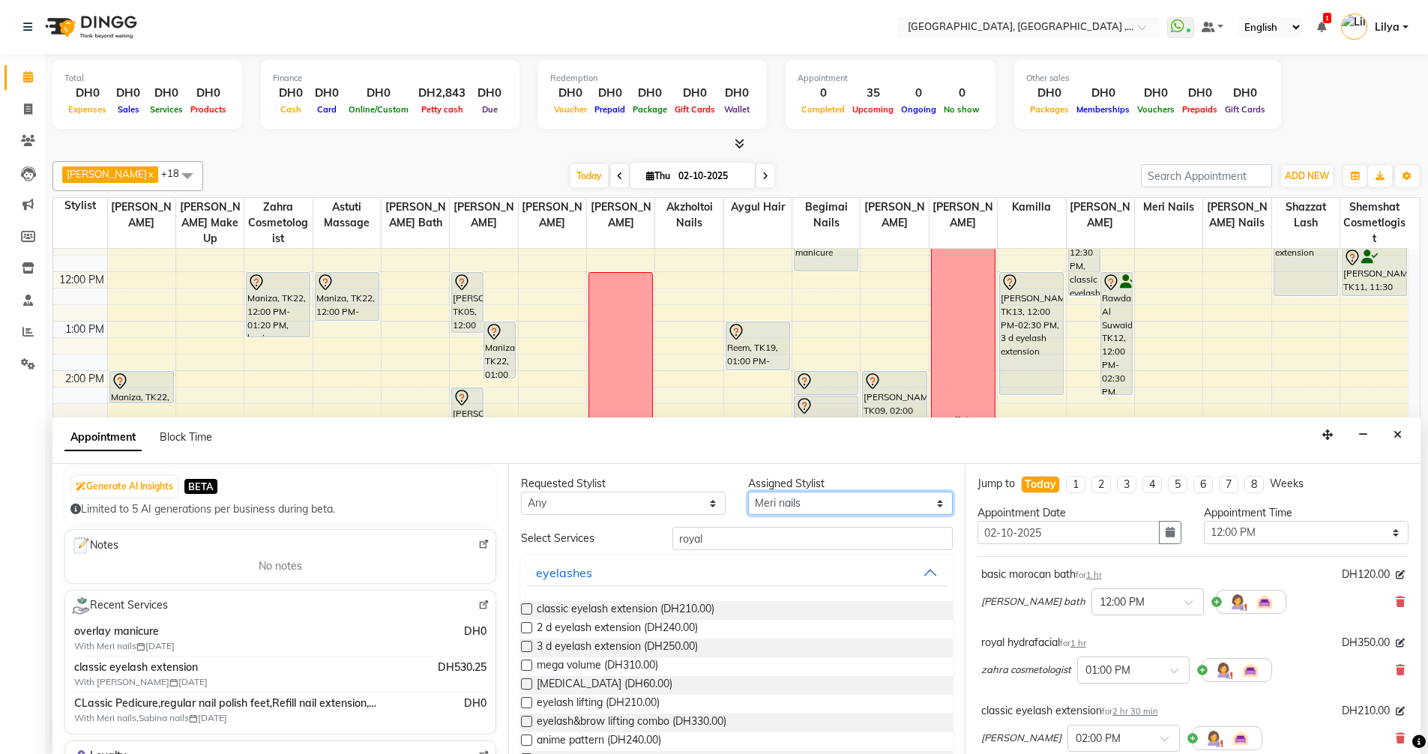
click at [748, 492] on select "Select Adel brow Aina Akzholtoi nails Amina lash Astuti massage Aygul hair Begi…" at bounding box center [850, 503] width 205 height 23
click at [745, 537] on input "royal" at bounding box center [812, 538] width 280 height 23
type input "r"
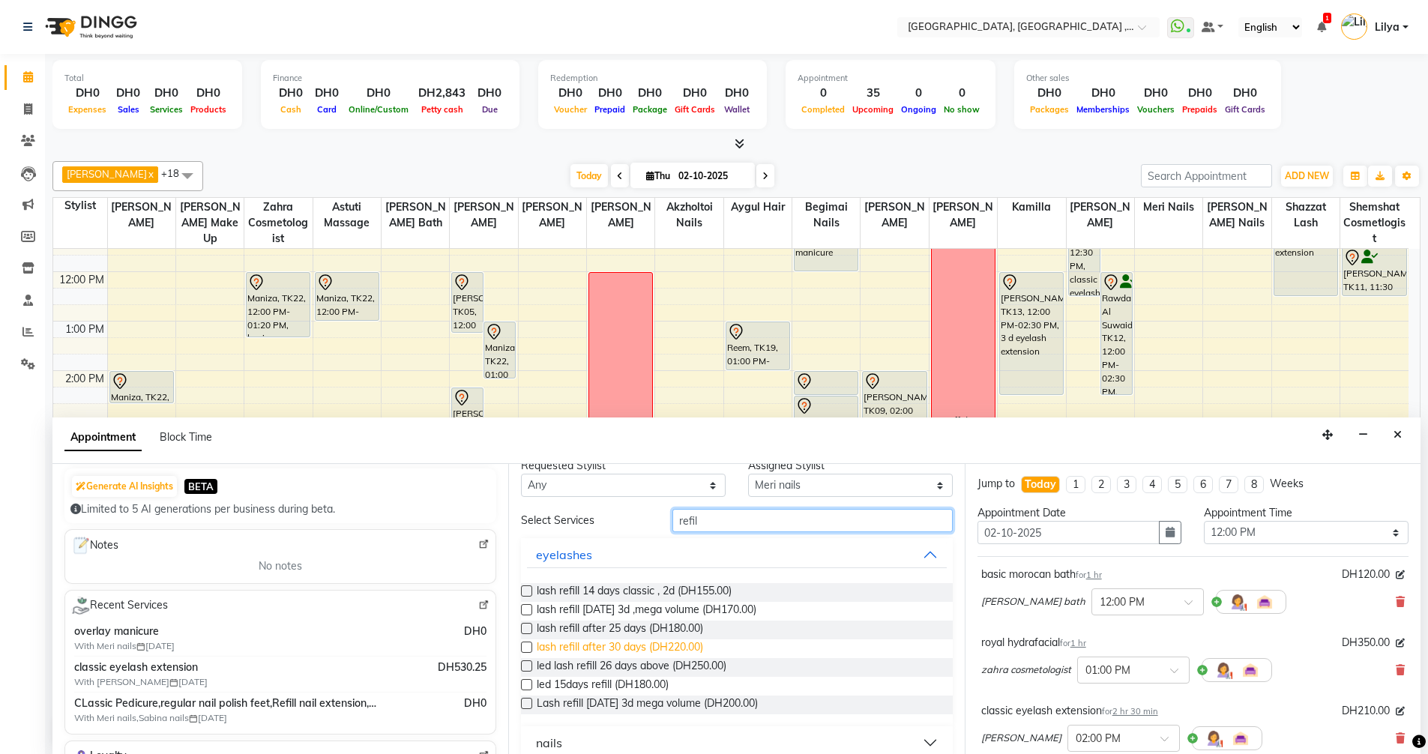
scroll to position [34, 0]
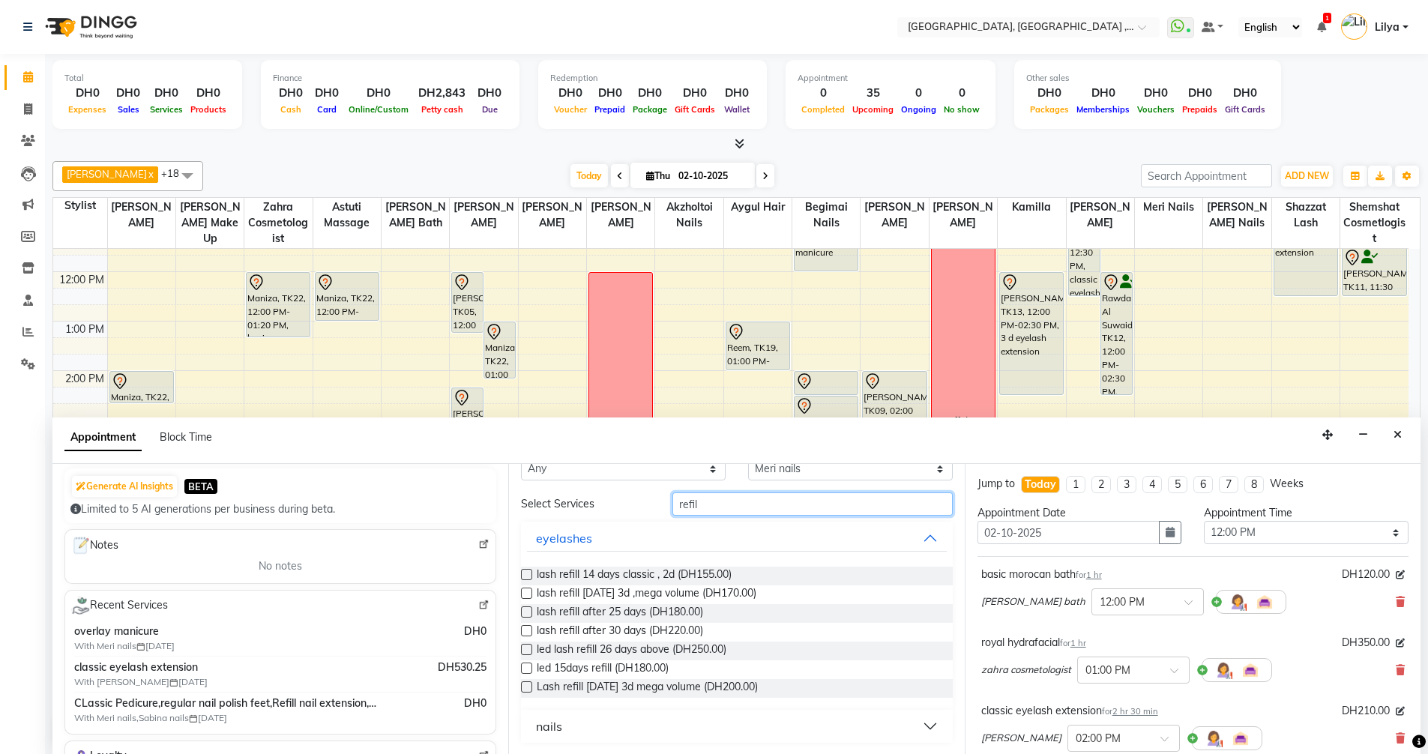
type input "refil"
click at [917, 723] on button "nails" at bounding box center [736, 726] width 419 height 27
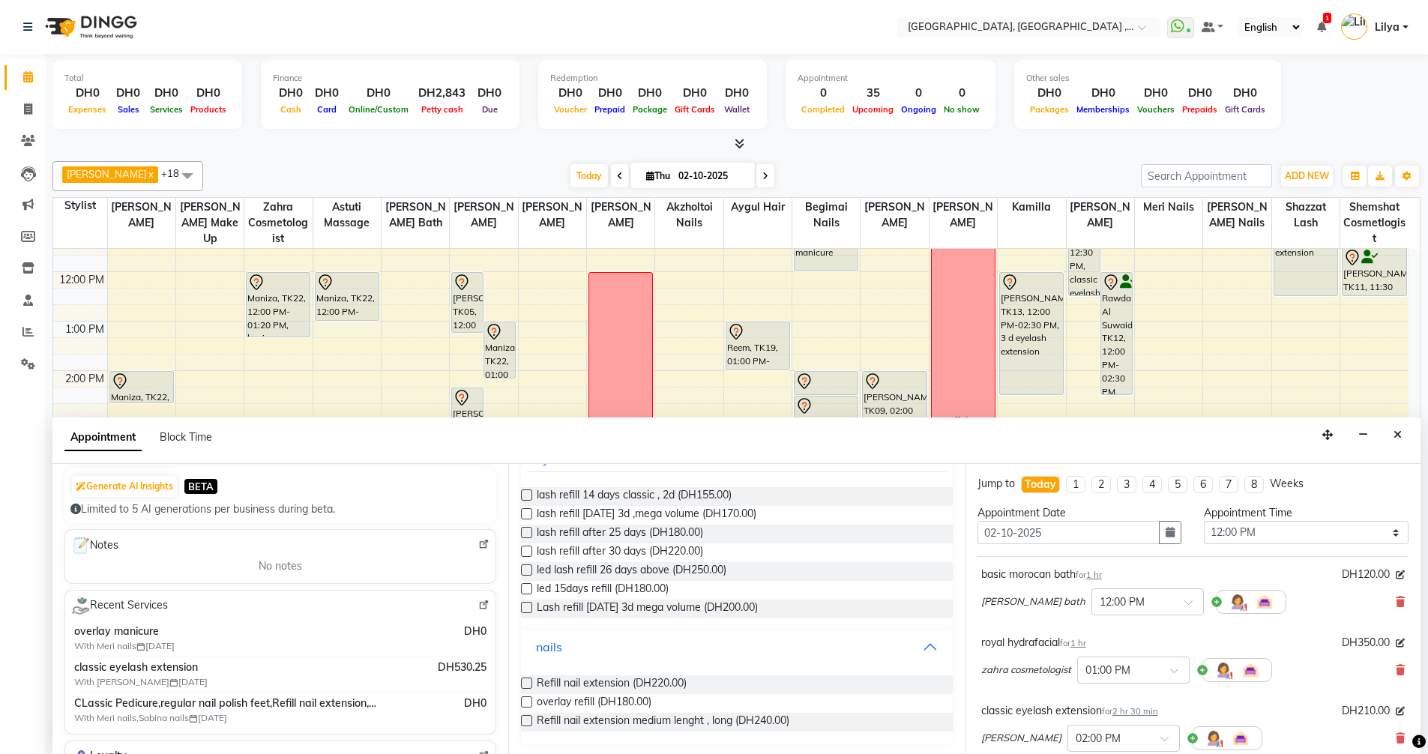
scroll to position [115, 0]
click at [525, 681] on label at bounding box center [526, 682] width 11 height 11
click at [525, 681] on input "checkbox" at bounding box center [526, 684] width 10 height 10
checkbox input "false"
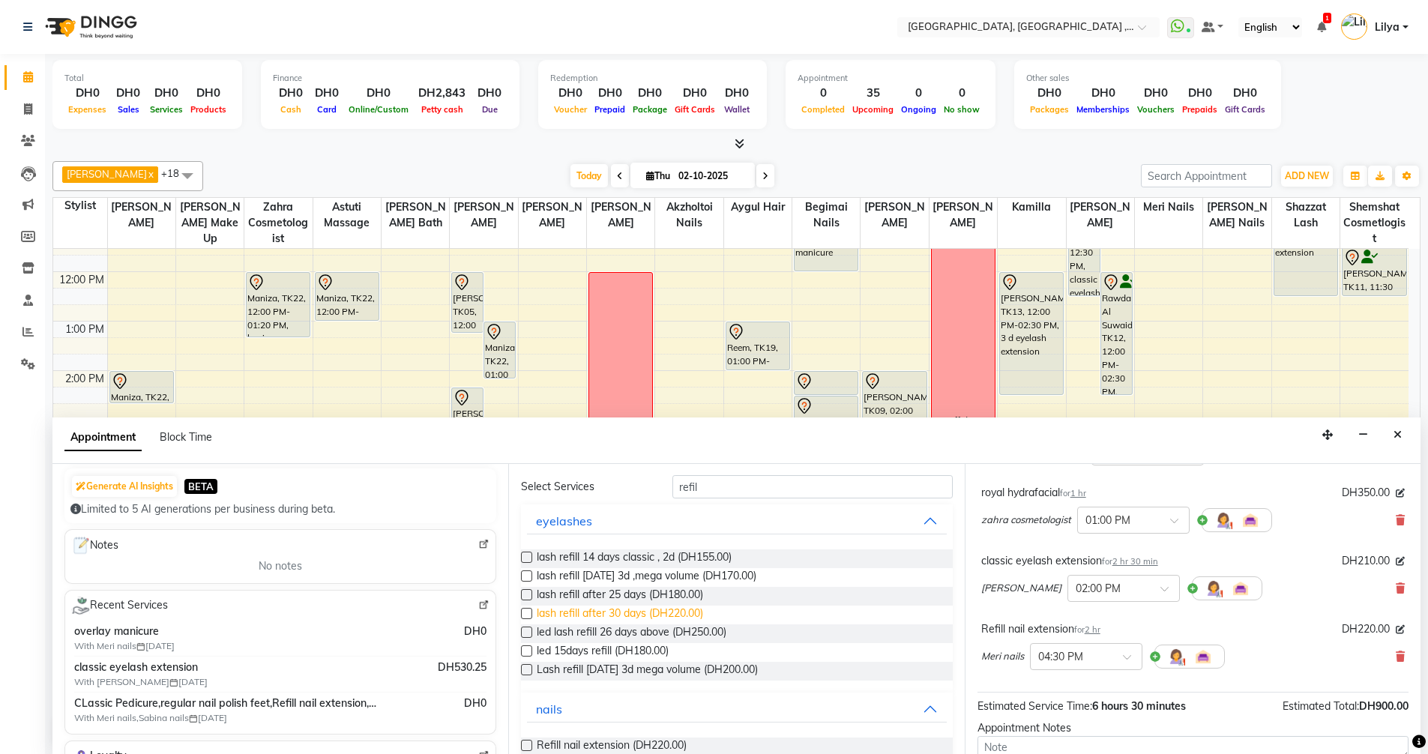
scroll to position [0, 0]
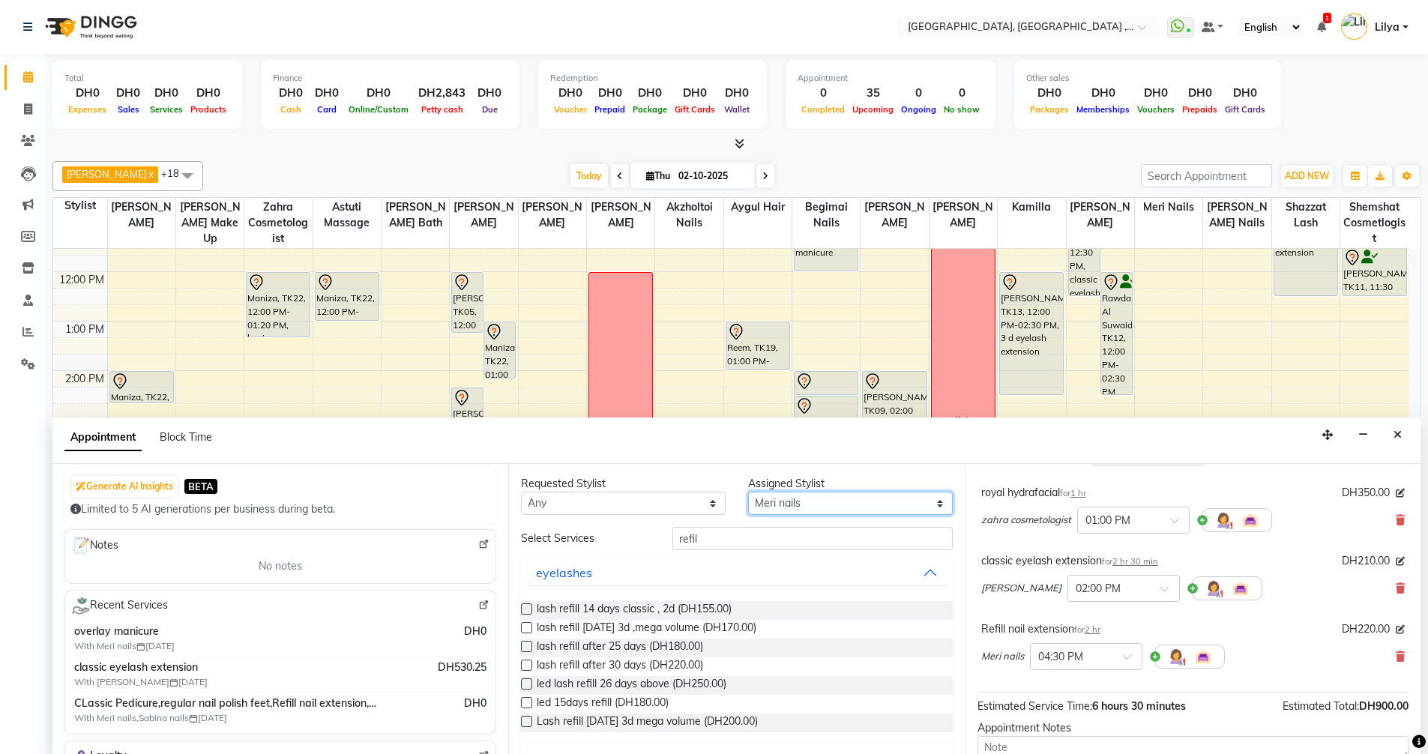
drag, startPoint x: 854, startPoint y: 507, endPoint x: 854, endPoint y: 494, distance: 12.8
click at [854, 507] on select "Select Adel brow Aina Akzholtoi nails Amina lash Astuti massage Aygul hair Begi…" at bounding box center [850, 503] width 205 height 23
select select "43437"
click at [748, 492] on select "Select Adel brow Aina Akzholtoi nails Amina lash Astuti massage Aygul hair Begi…" at bounding box center [850, 503] width 205 height 23
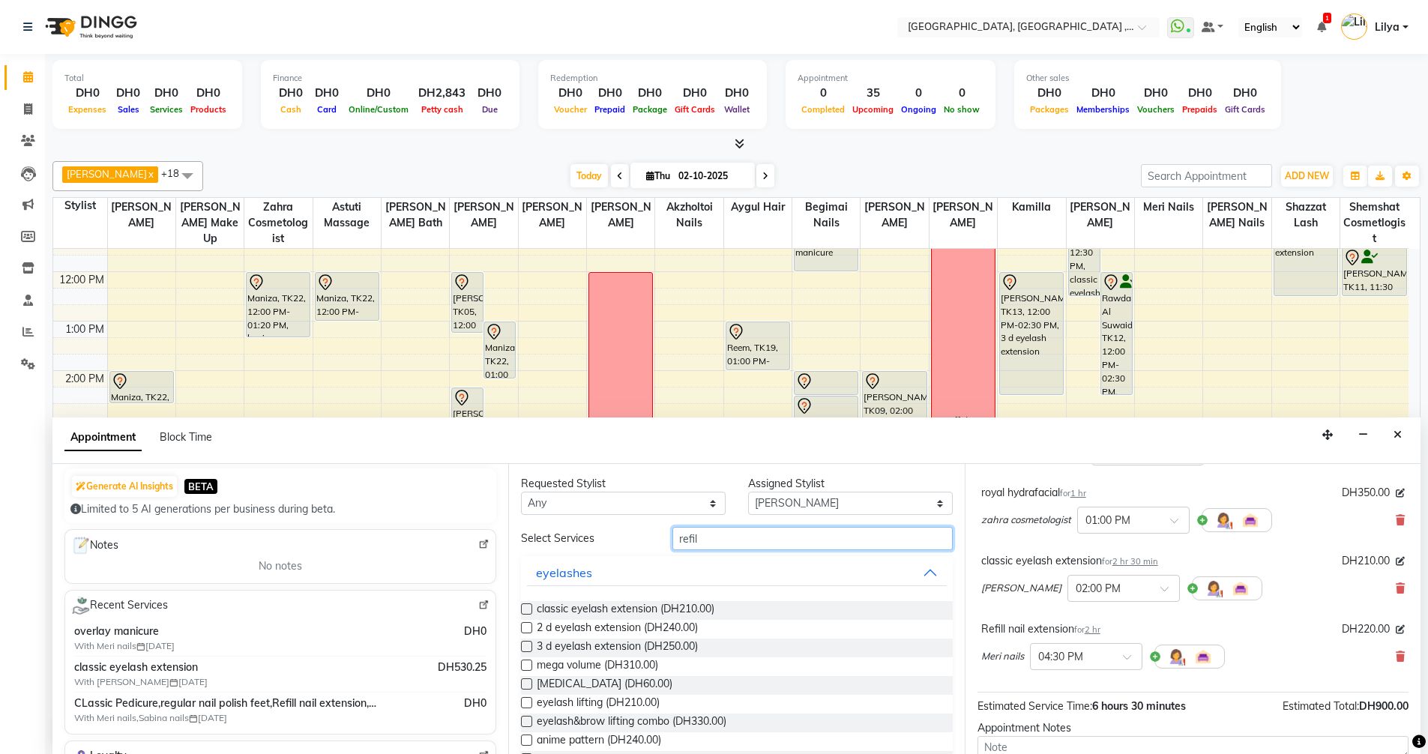
click at [757, 539] on input "refil" at bounding box center [812, 538] width 280 height 23
type input "r"
type input "class"
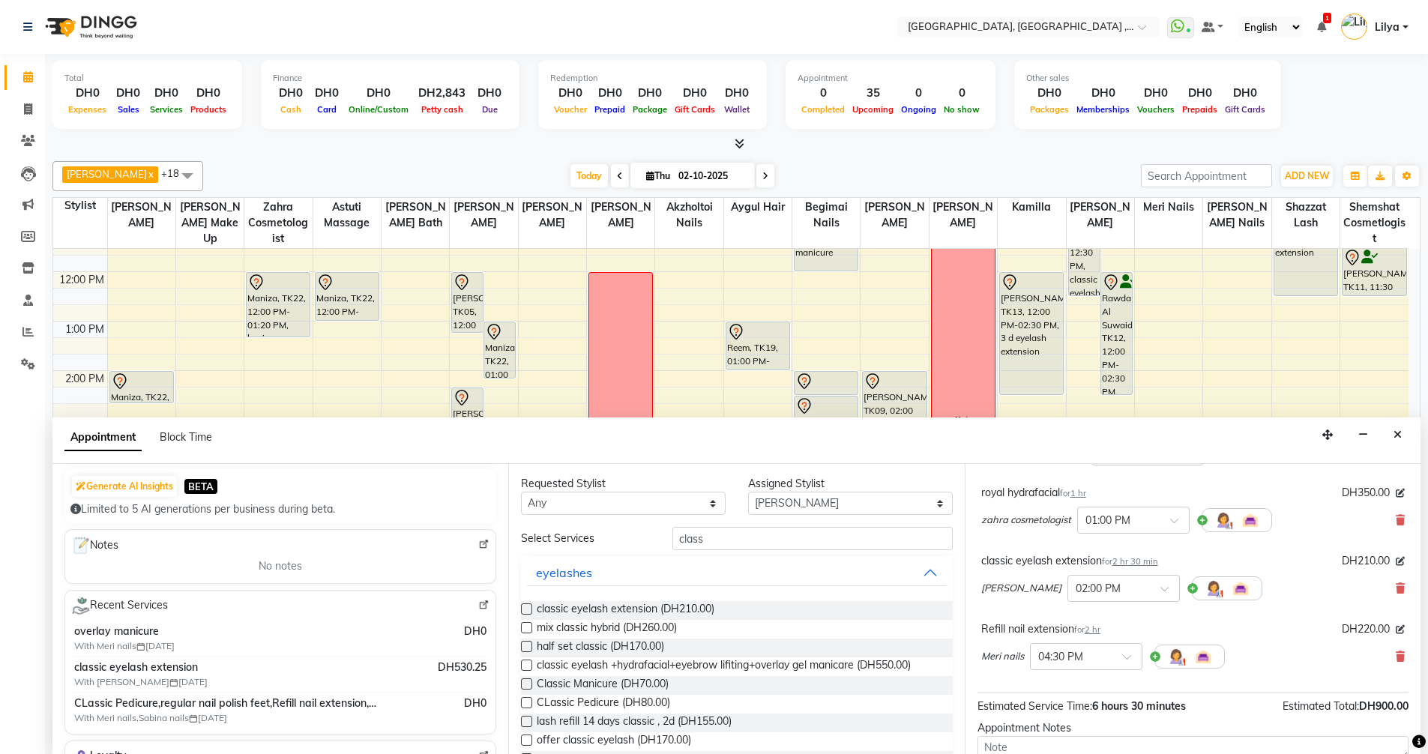
click at [531, 700] on label at bounding box center [526, 702] width 11 height 11
click at [531, 700] on input "checkbox" at bounding box center [526, 704] width 10 height 10
checkbox input "false"
click at [1127, 656] on span at bounding box center [1132, 662] width 19 height 16
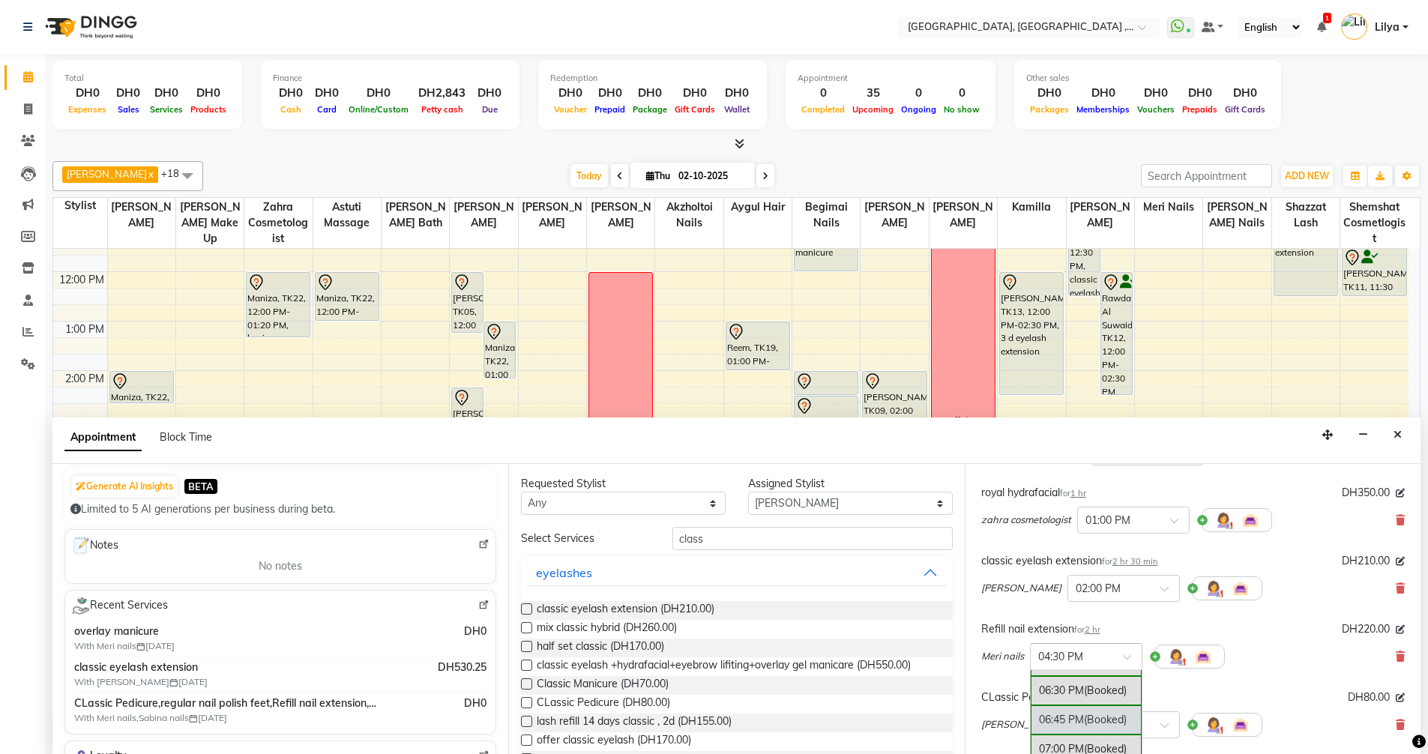
click at [1271, 670] on div "Meri nails × 04:30 PM 10:00 AM 10:15 AM 10:30 AM 10:45 AM 11:00 AM 11:15 AM 11:…" at bounding box center [1192, 656] width 423 height 39
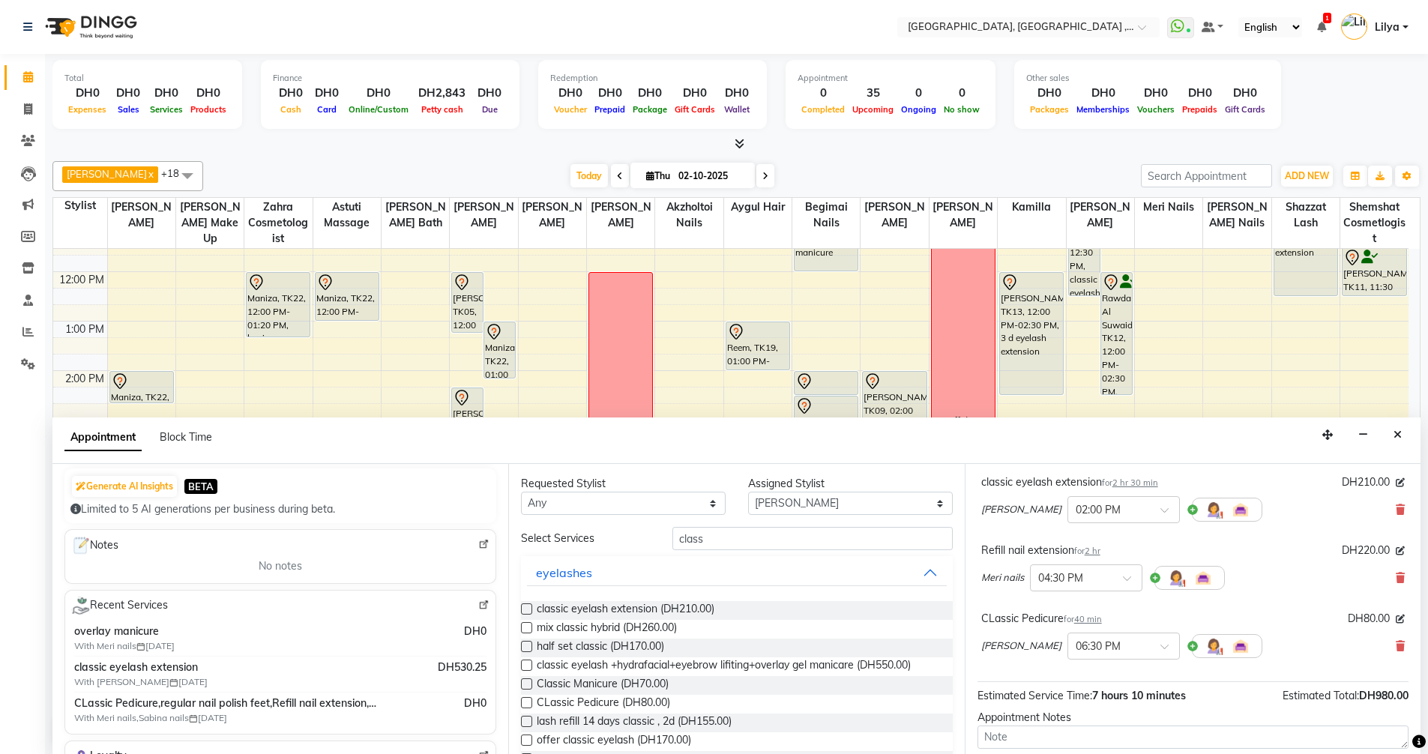
scroll to position [337, 0]
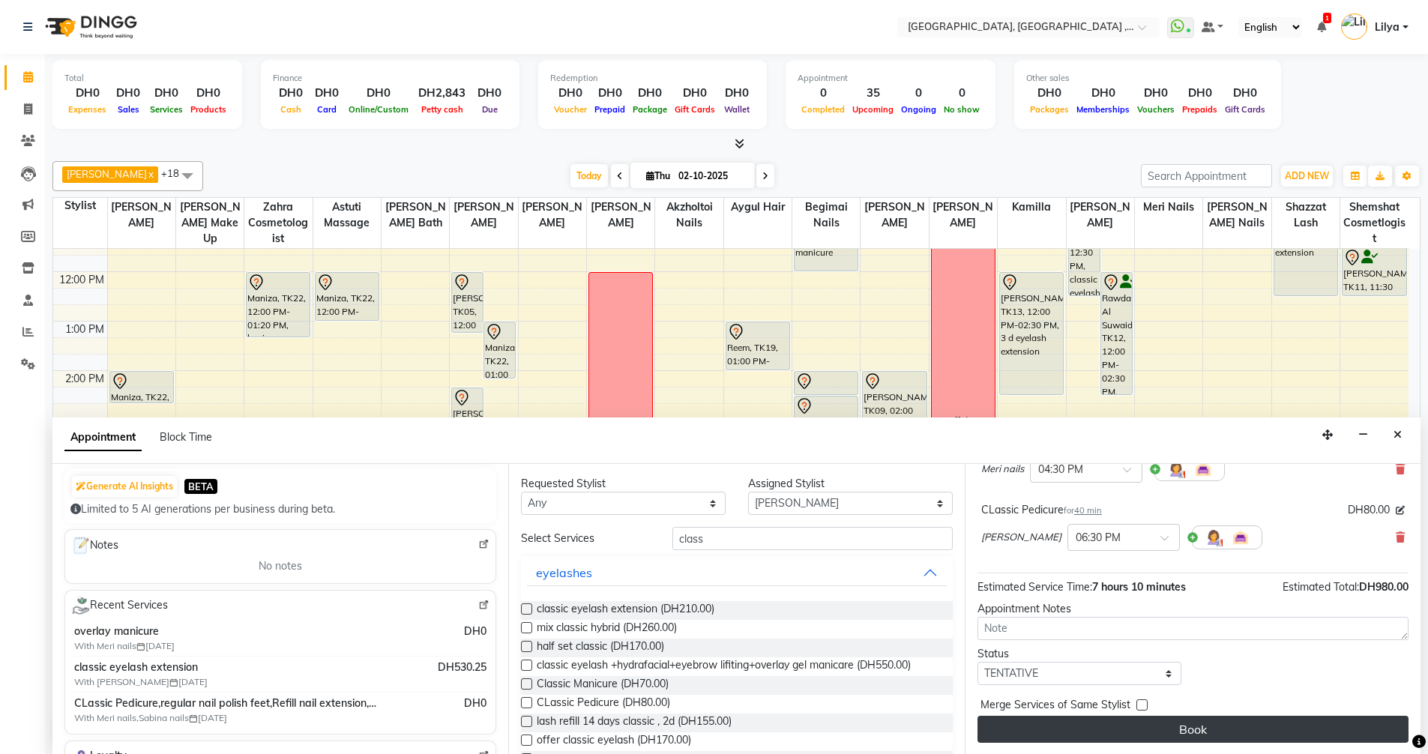
click at [1230, 727] on button "Book" at bounding box center [1192, 729] width 431 height 27
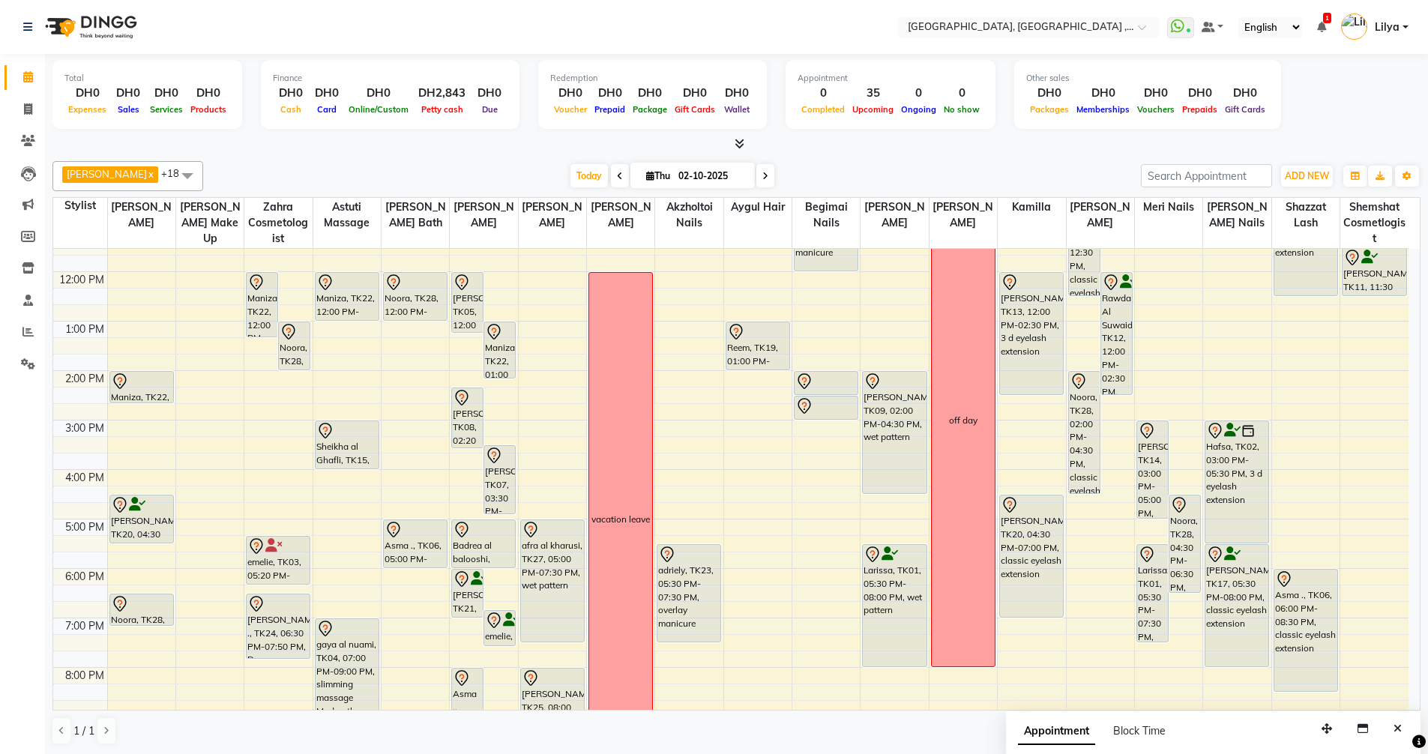
scroll to position [0, 0]
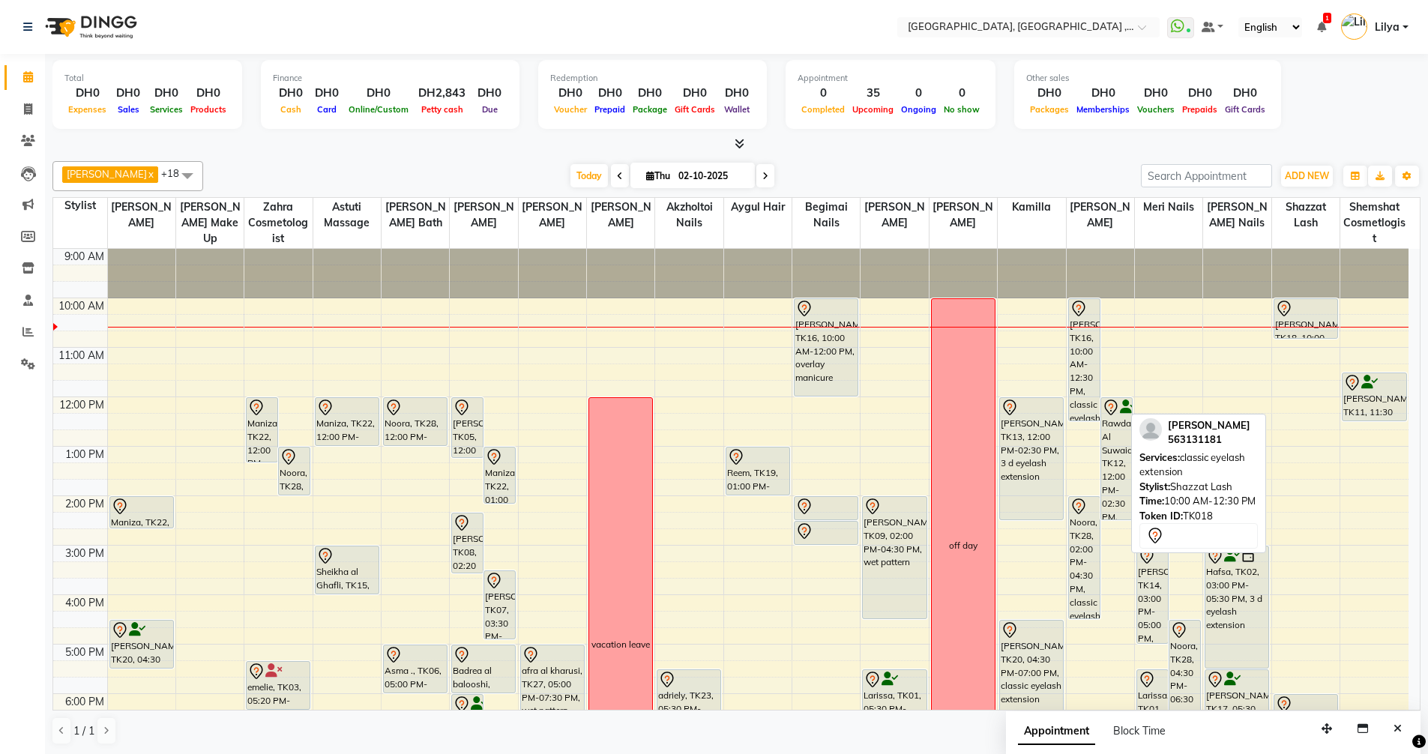
drag, startPoint x: 1298, startPoint y: 417, endPoint x: 1292, endPoint y: 342, distance: 75.2
click at [1292, 342] on div "9:00 AM 10:00 AM 11:00 AM 12:00 PM 1:00 PM 2:00 PM 3:00 PM 4:00 PM 5:00 PM 6:00…" at bounding box center [730, 619] width 1355 height 741
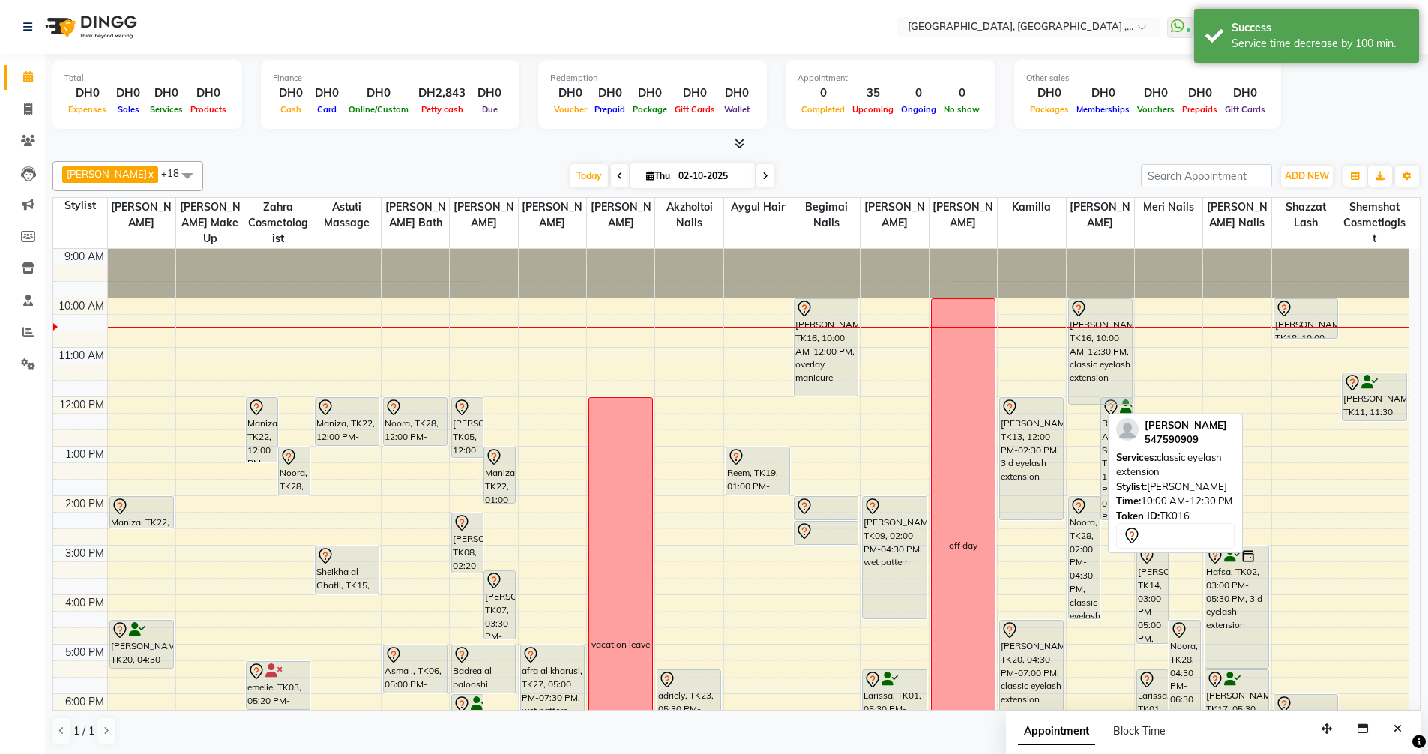
drag, startPoint x: 1081, startPoint y: 420, endPoint x: 1100, endPoint y: 398, distance: 29.3
click at [1100, 398] on div "Mona Ahmed, TK16, 10:00 AM-12:30 PM, classic eyelash extension Rawda Al Suwaidi…" at bounding box center [1099, 619] width 67 height 741
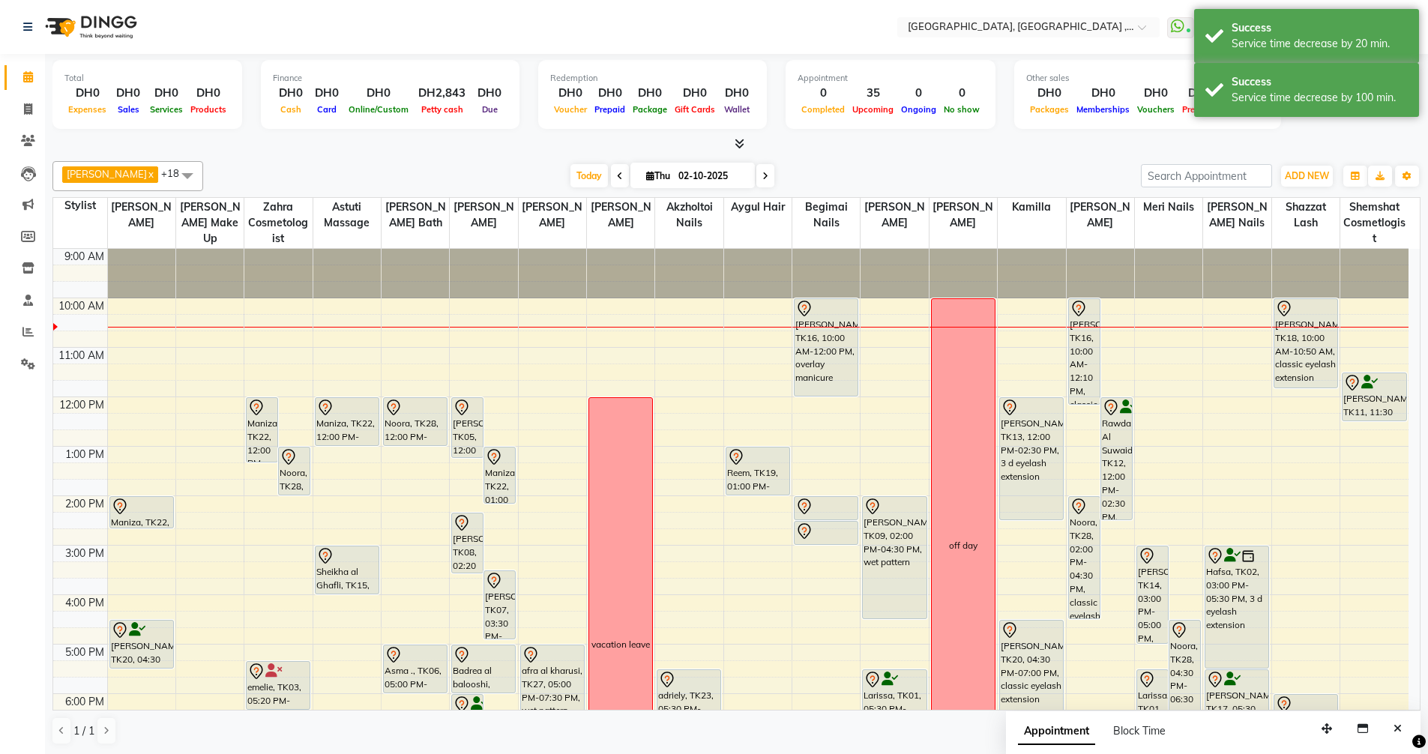
drag, startPoint x: 1300, startPoint y: 338, endPoint x: 1303, endPoint y: 395, distance: 57.0
click at [1303, 395] on div "9:00 AM 10:00 AM 11:00 AM 12:00 PM 1:00 PM 2:00 PM 3:00 PM 4:00 PM 5:00 PM 6:00…" at bounding box center [730, 619] width 1355 height 741
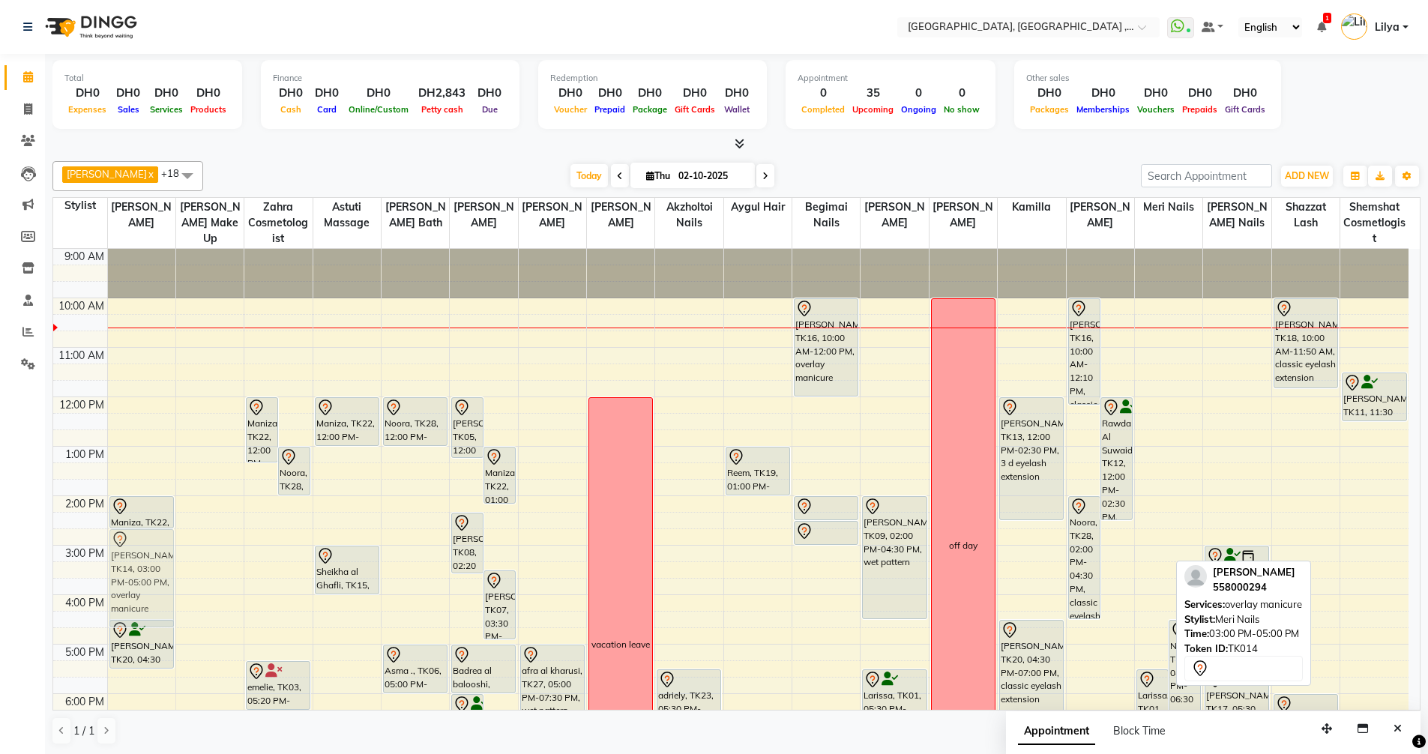
drag, startPoint x: 1156, startPoint y: 591, endPoint x: 124, endPoint y: 578, distance: 1032.1
click at [124, 578] on tr "Maniza, TK22, 02:00 PM-02:40 PM, CLassic Pedicure Noura Al Mulla, TK20, 04:30 P…" at bounding box center [730, 619] width 1355 height 741
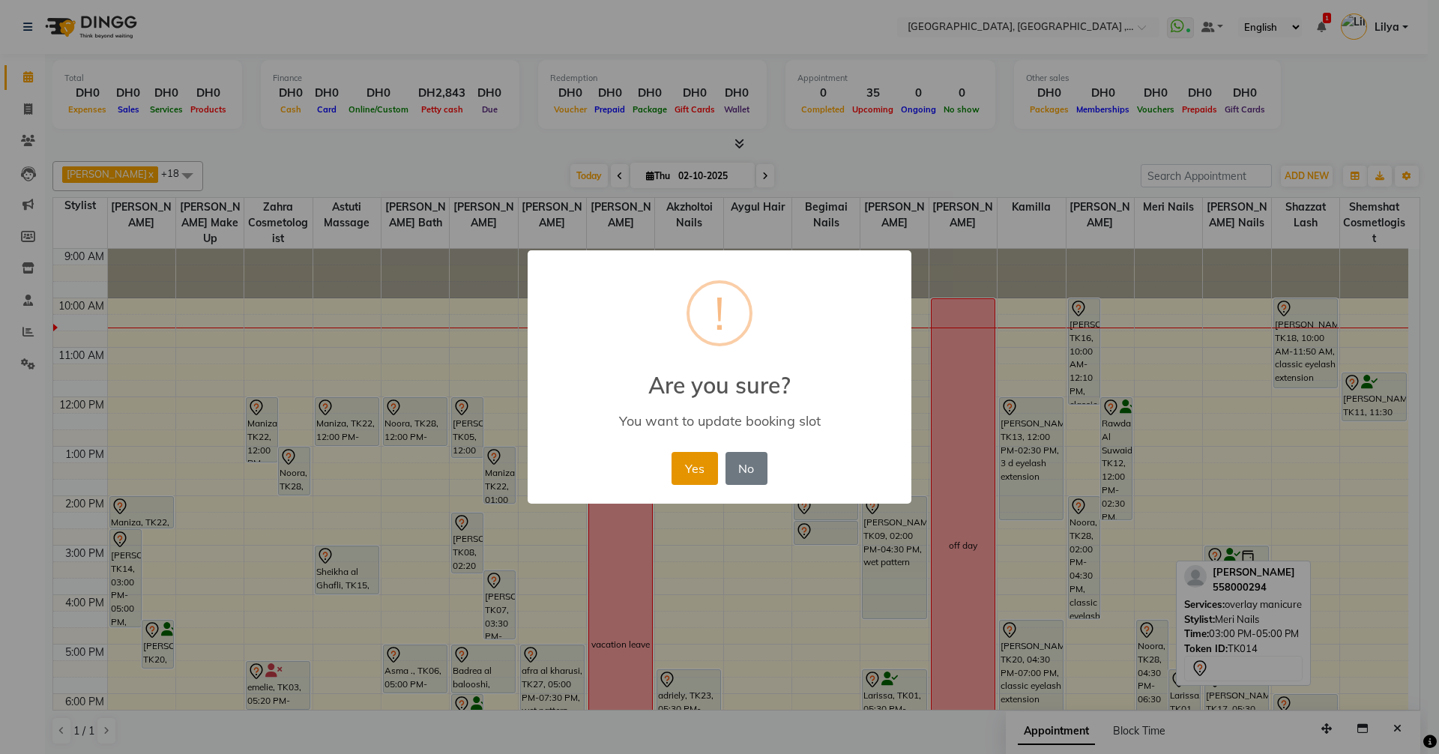
click at [699, 461] on button "Yes" at bounding box center [694, 468] width 46 height 33
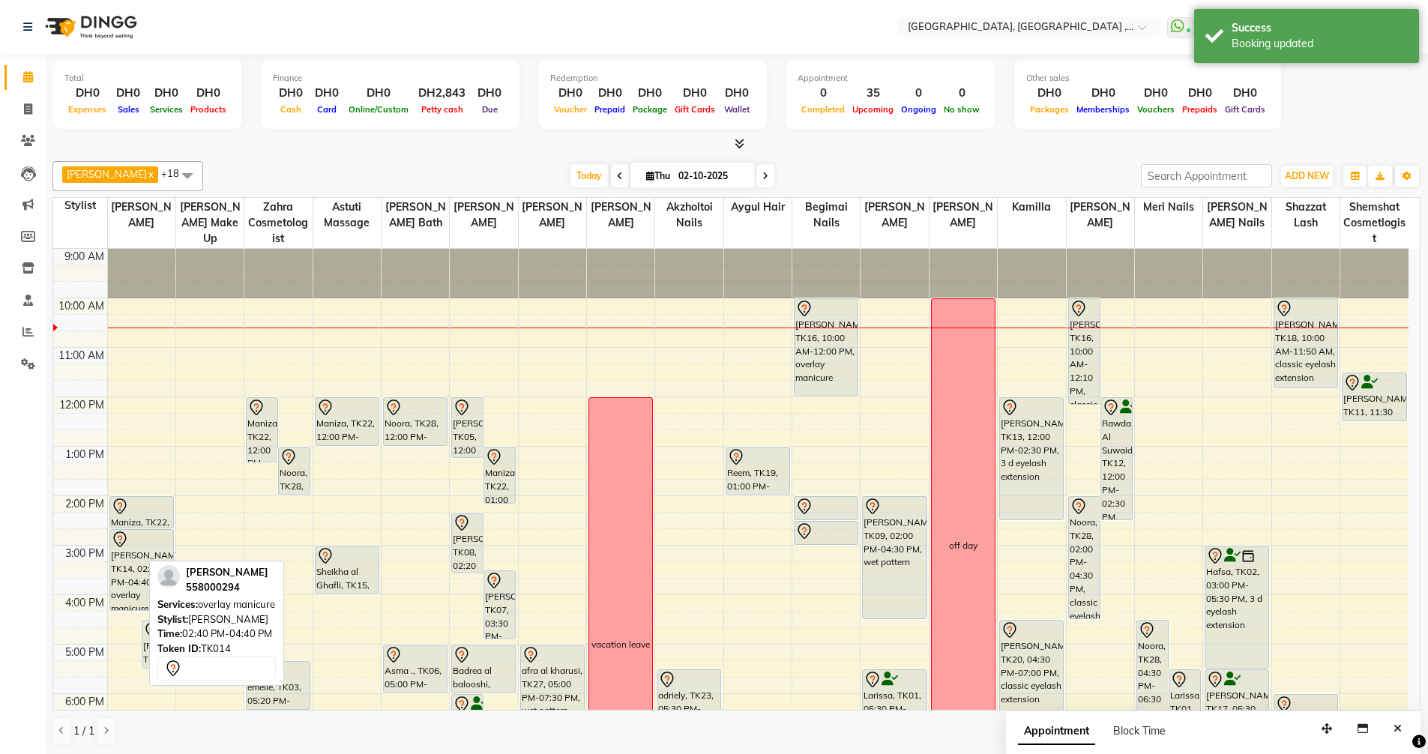
click at [123, 610] on div "Sopihia Sylvester, TK14, 02:40 PM-04:40 PM, overlay manicure Noura Al Mulla, TK…" at bounding box center [141, 619] width 67 height 741
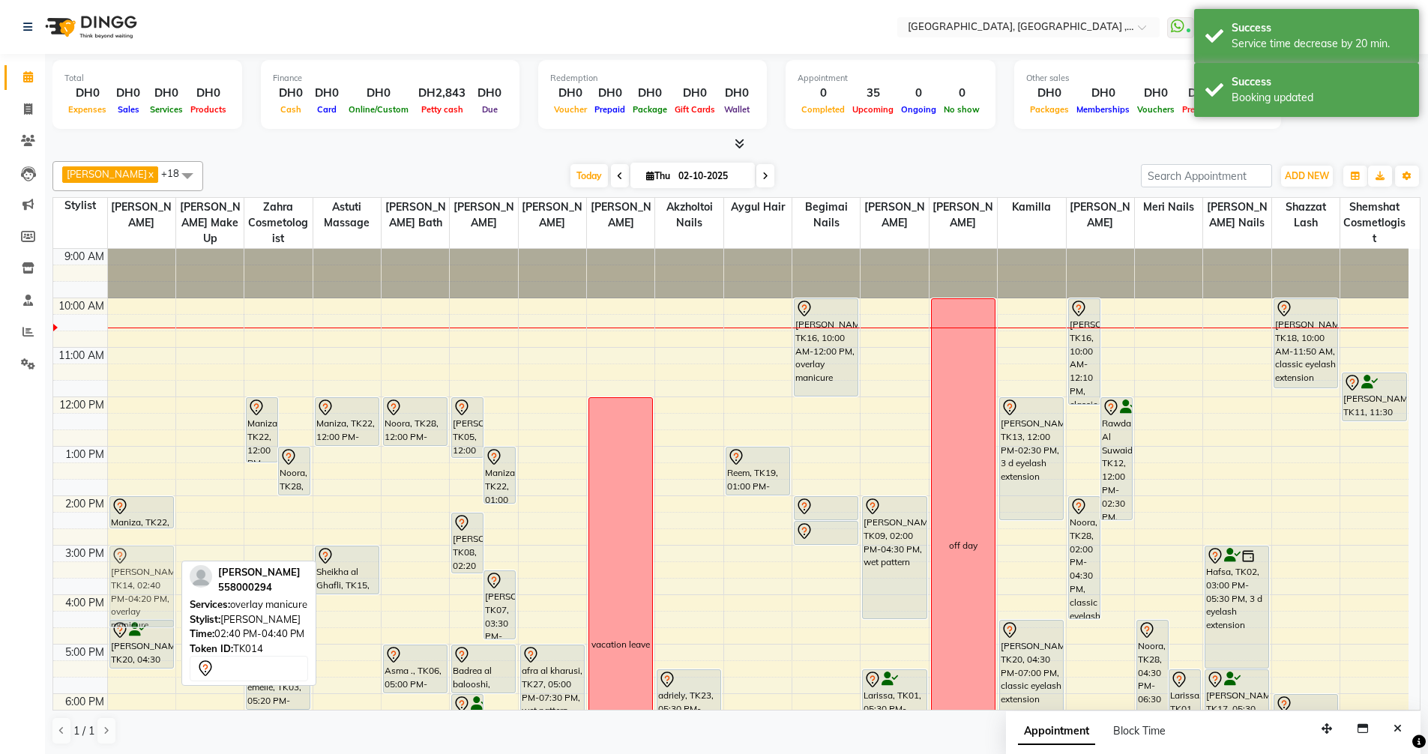
drag, startPoint x: 130, startPoint y: 551, endPoint x: 132, endPoint y: 563, distance: 12.1
click at [132, 563] on div "Maniza, TK22, 02:00 PM-02:40 PM, CLassic Pedicure Sopihia Sylvester, TK14, 02:4…" at bounding box center [141, 619] width 67 height 741
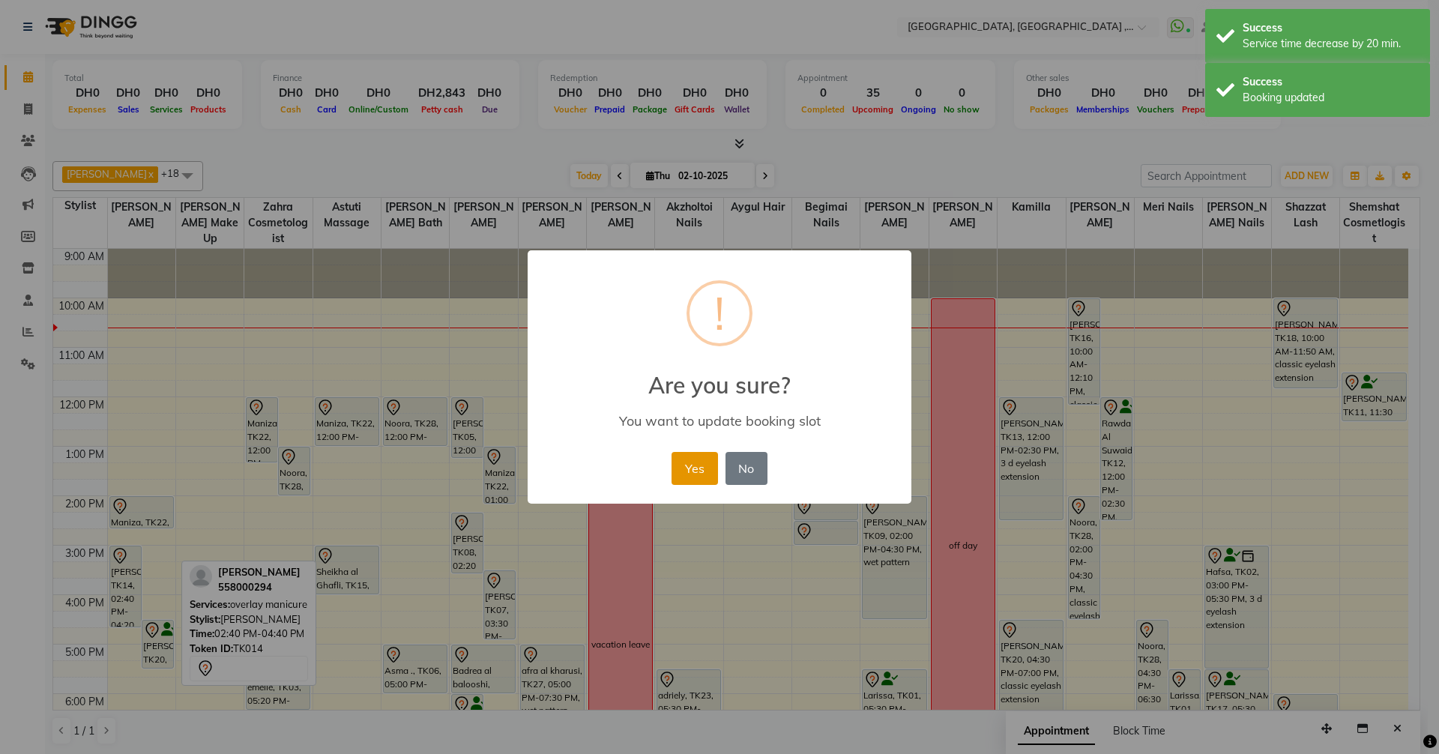
click at [691, 471] on button "Yes" at bounding box center [694, 468] width 46 height 33
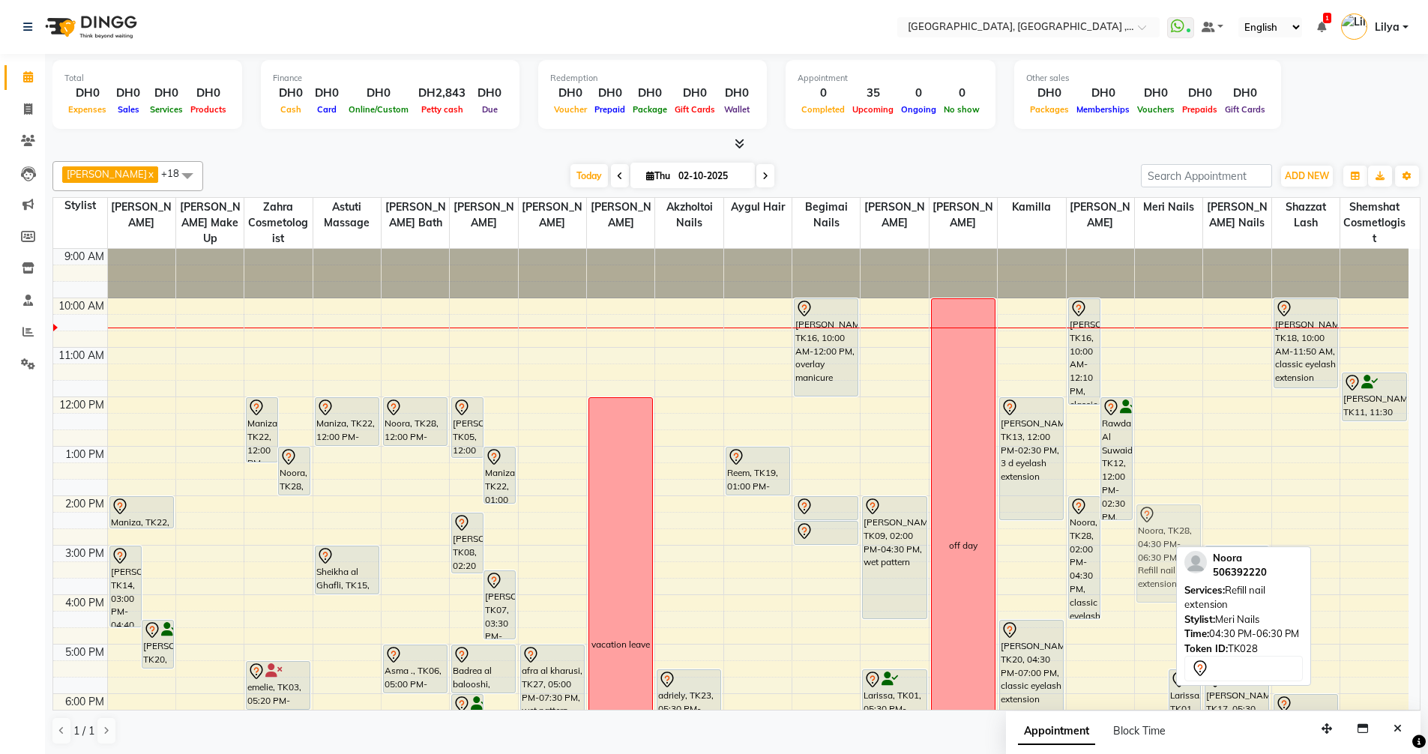
drag, startPoint x: 1152, startPoint y: 663, endPoint x: 1162, endPoint y: 546, distance: 117.4
click at [1162, 546] on div "Noora, TK28, 04:30 PM-06:30 PM, Refill nail extension Larissa, TK01, 05:30 PM-0…" at bounding box center [1168, 619] width 67 height 741
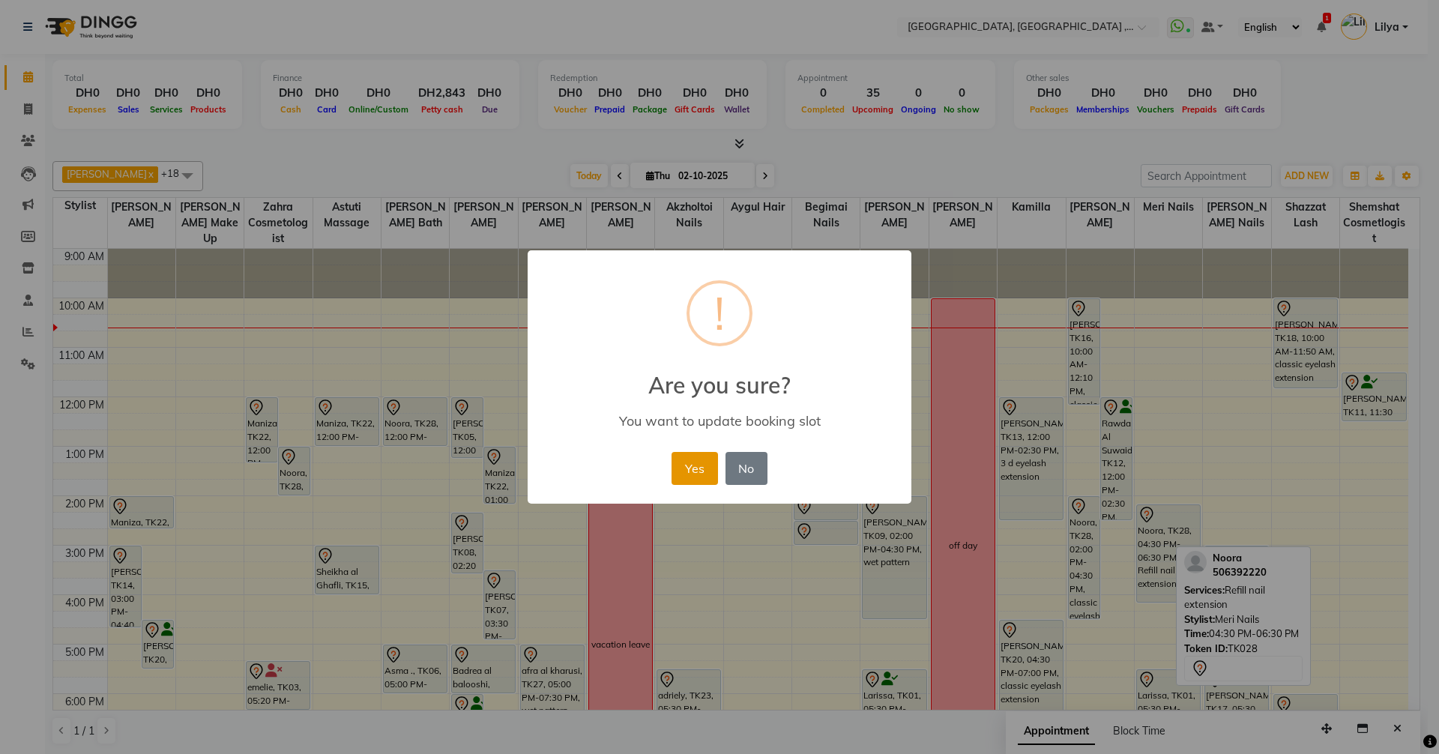
click at [677, 468] on button "Yes" at bounding box center [694, 468] width 46 height 33
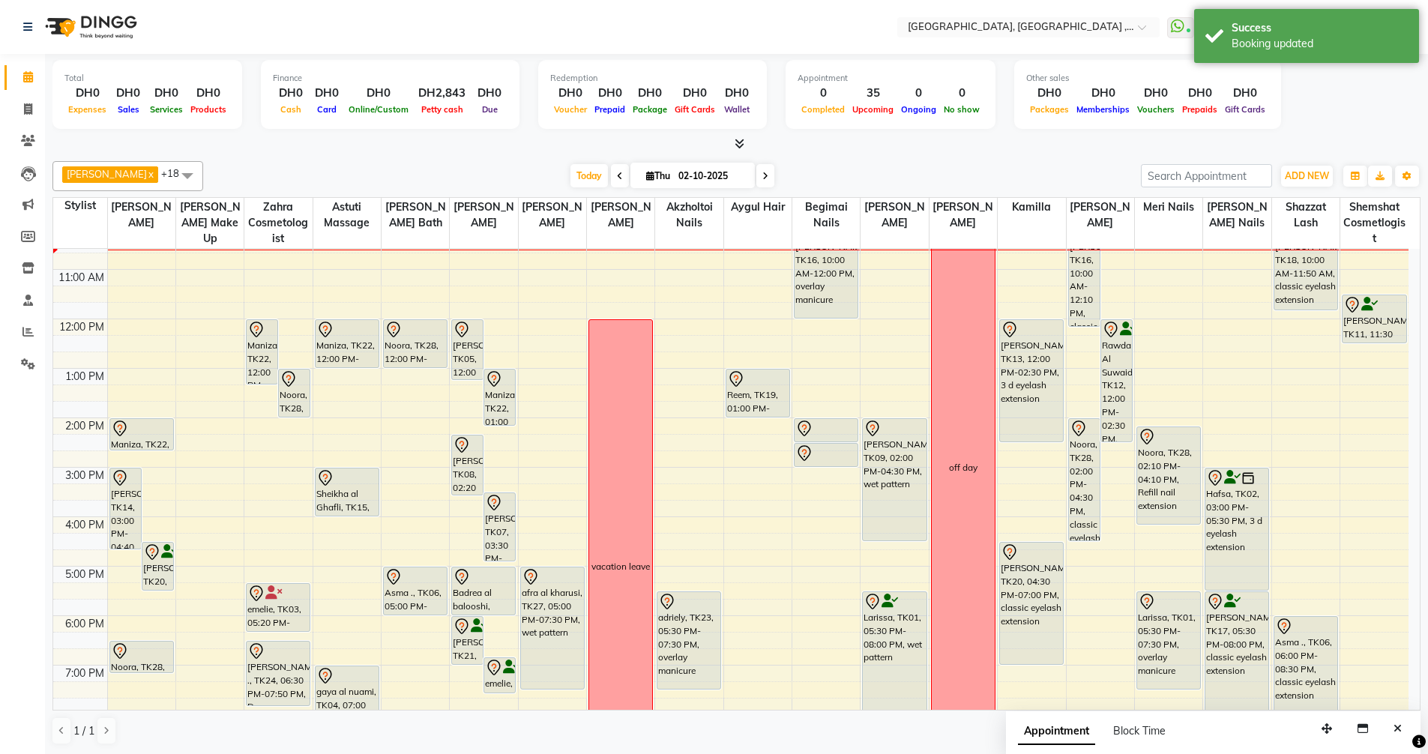
scroll to position [75, 0]
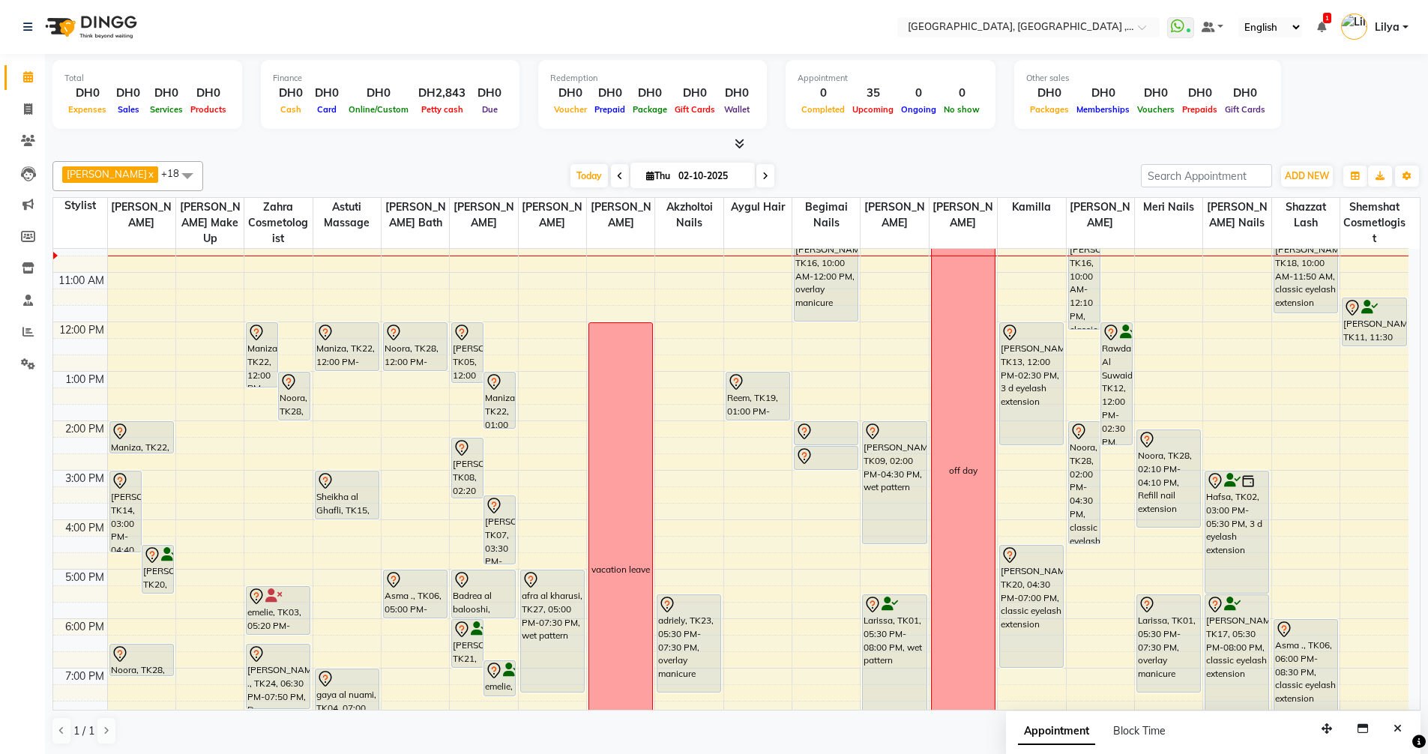
click at [754, 434] on div "9:00 AM 10:00 AM 11:00 AM 12:00 PM 1:00 PM 2:00 PM 3:00 PM 4:00 PM 5:00 PM 6:00…" at bounding box center [730, 544] width 1355 height 741
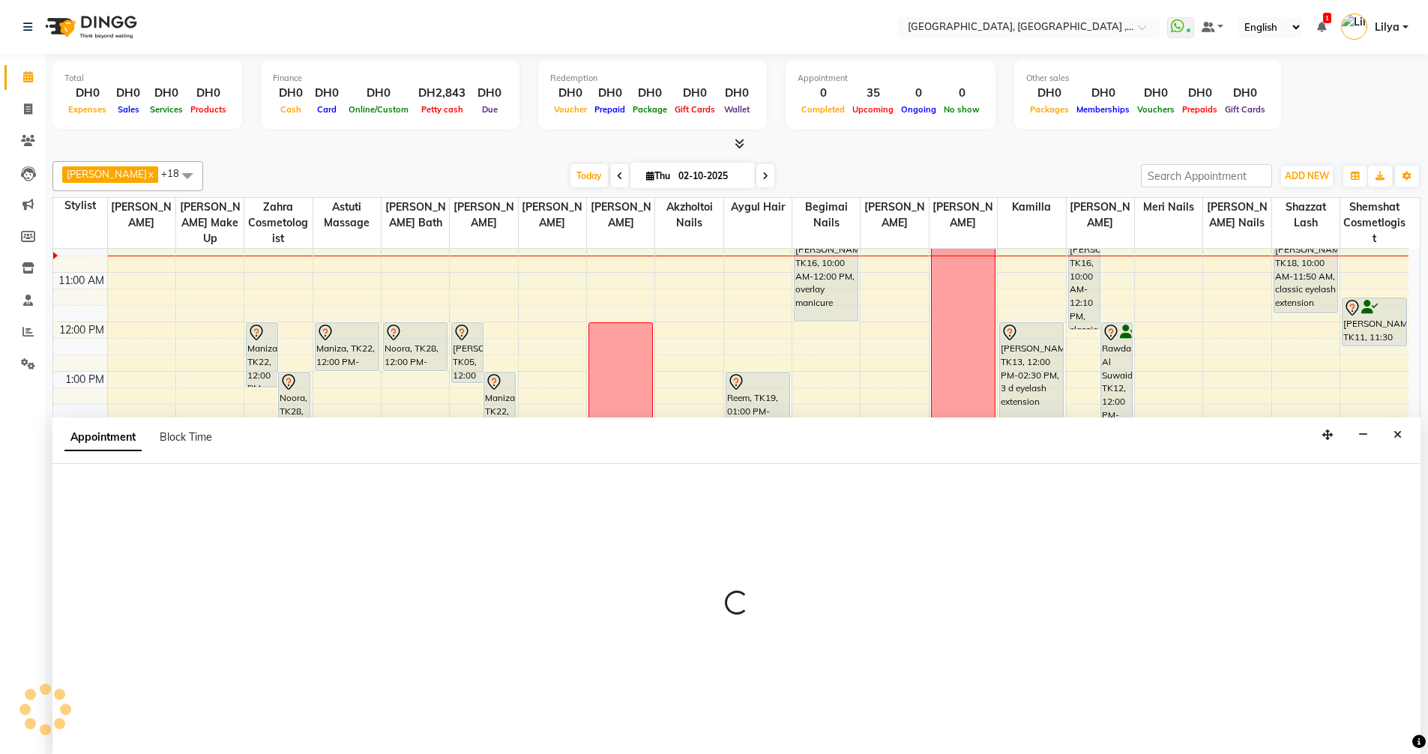
scroll to position [1, 0]
select select "80058"
select select "840"
select select "tentative"
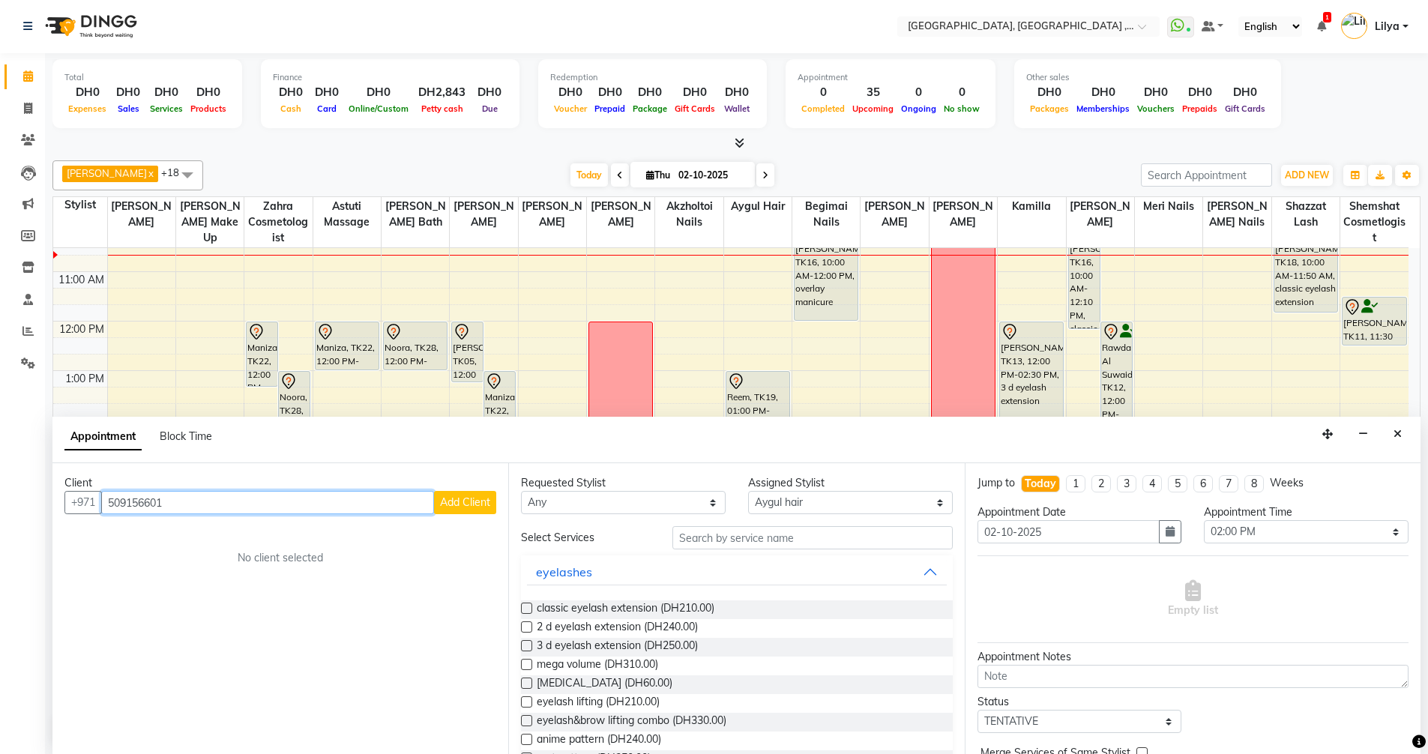
type input "509156601"
click at [457, 501] on span "Add Client" at bounding box center [465, 501] width 50 height 13
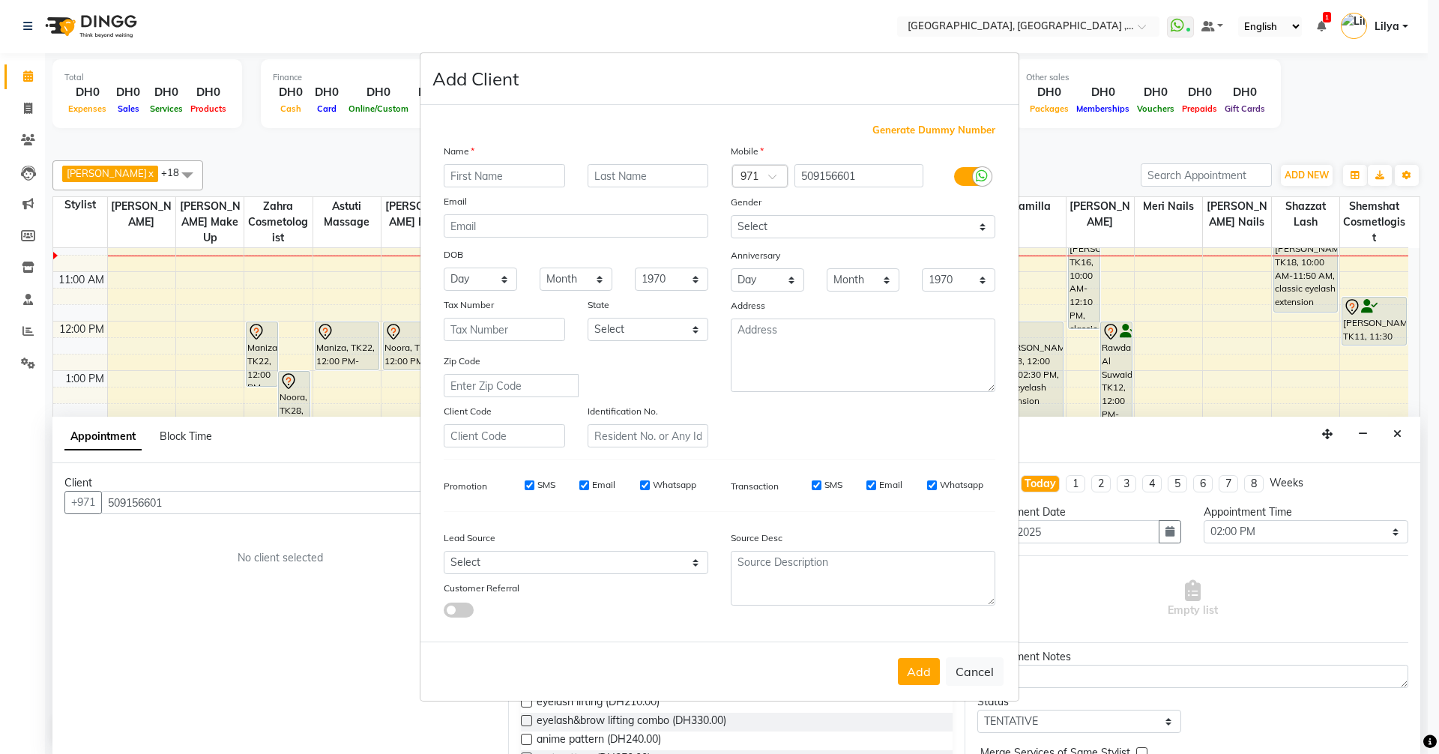
click at [473, 163] on div "Name" at bounding box center [456, 153] width 48 height 21
click at [492, 179] on input "text" at bounding box center [504, 175] width 121 height 23
type input "Sheikha"
drag, startPoint x: 829, startPoint y: 224, endPoint x: 824, endPoint y: 233, distance: 10.1
click at [829, 224] on select "Select Male Female Other Prefer Not To Say" at bounding box center [863, 226] width 265 height 23
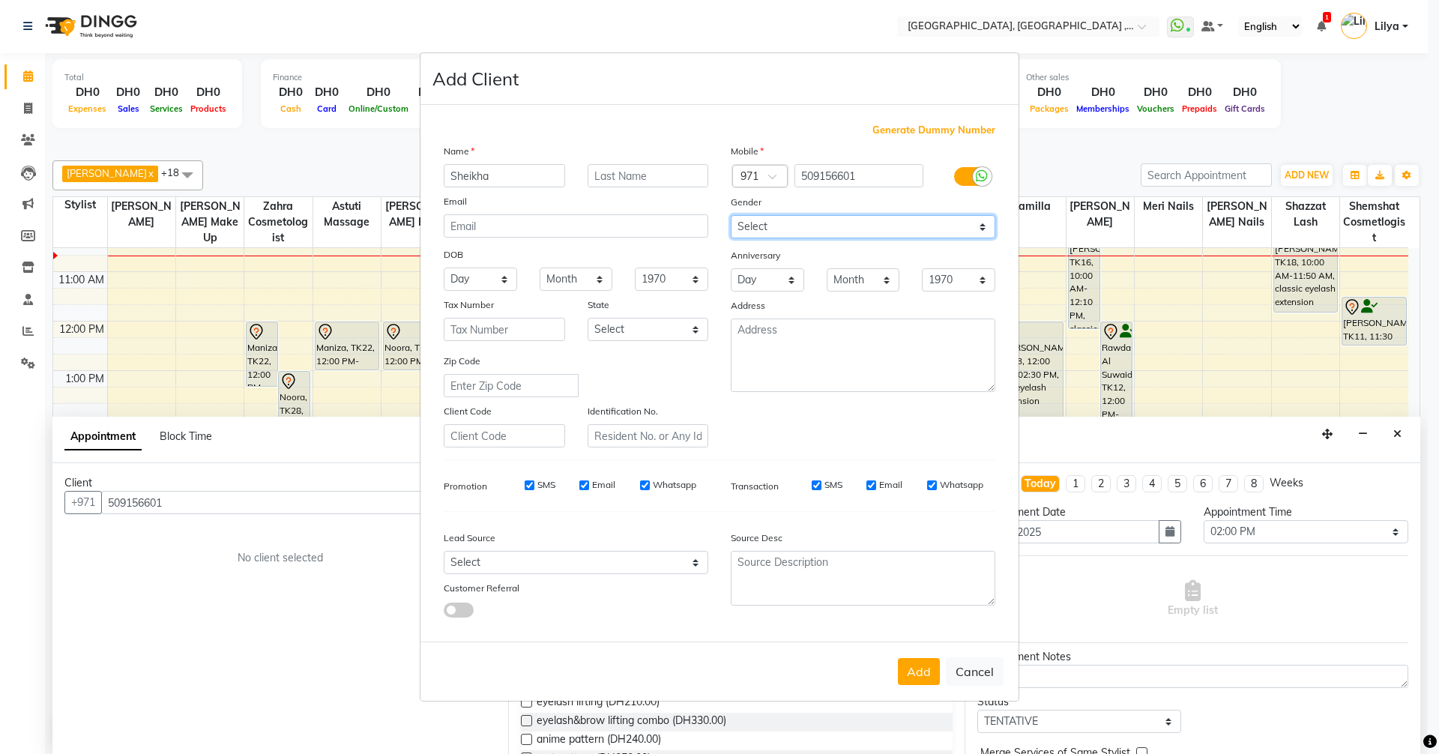
select select "female"
click at [731, 215] on select "Select Male Female Other Prefer Not To Say" at bounding box center [863, 226] width 265 height 23
click at [928, 673] on button "Add" at bounding box center [919, 671] width 42 height 27
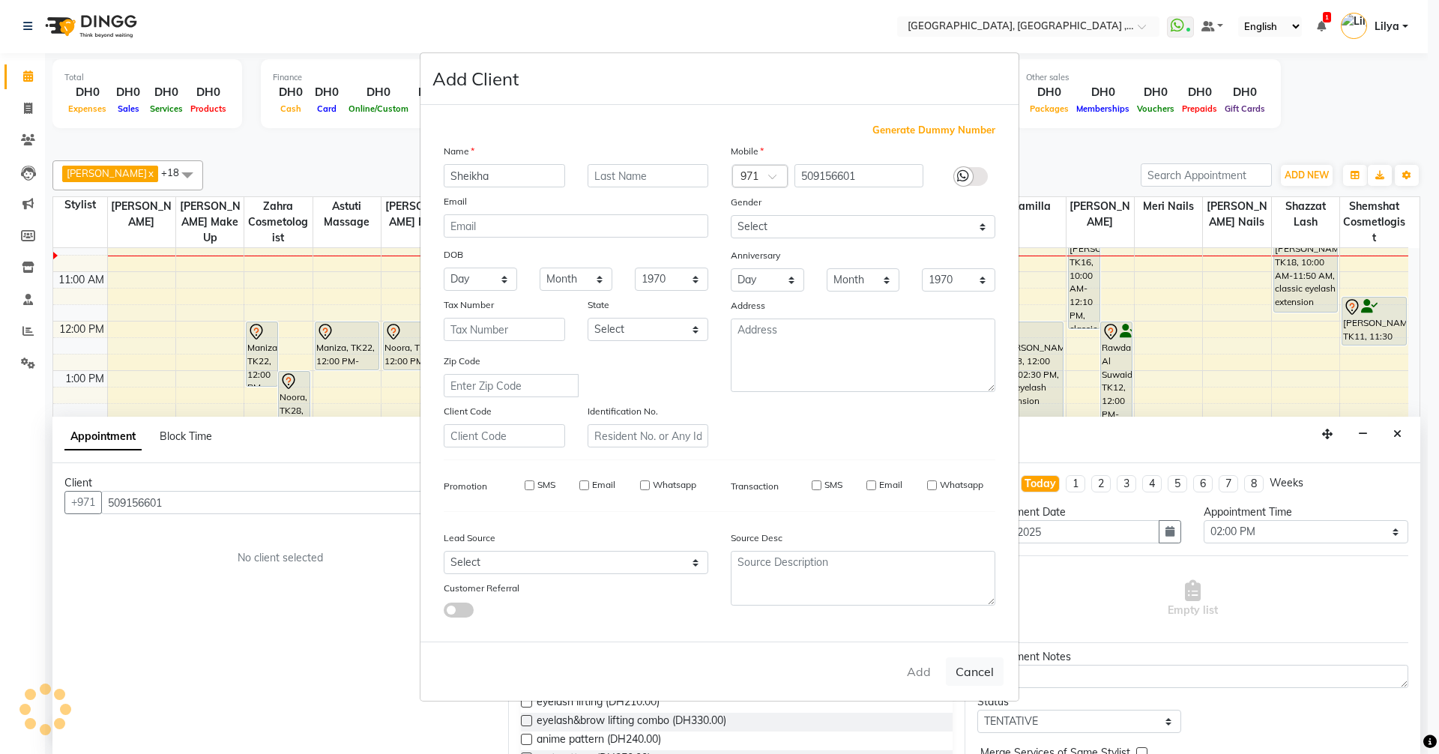
select select
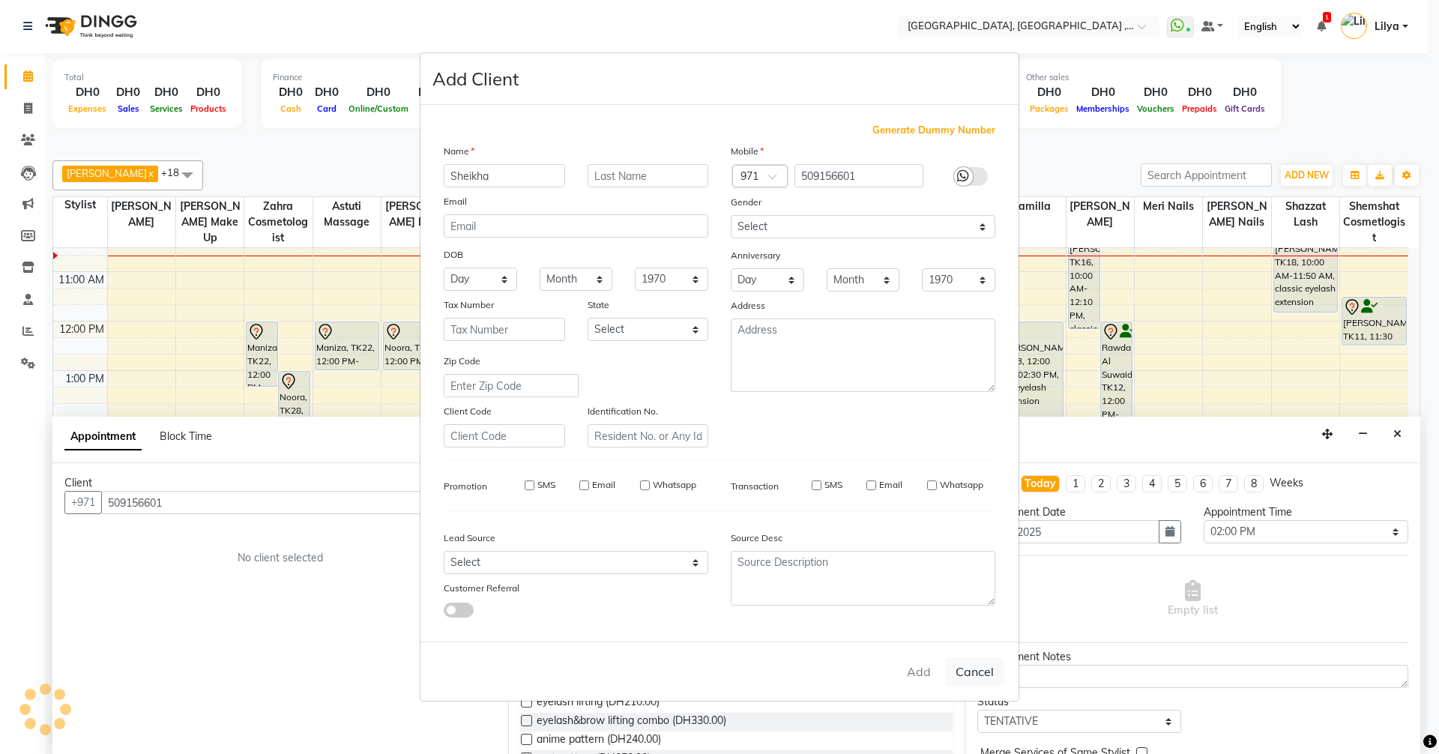
select select
checkbox input "false"
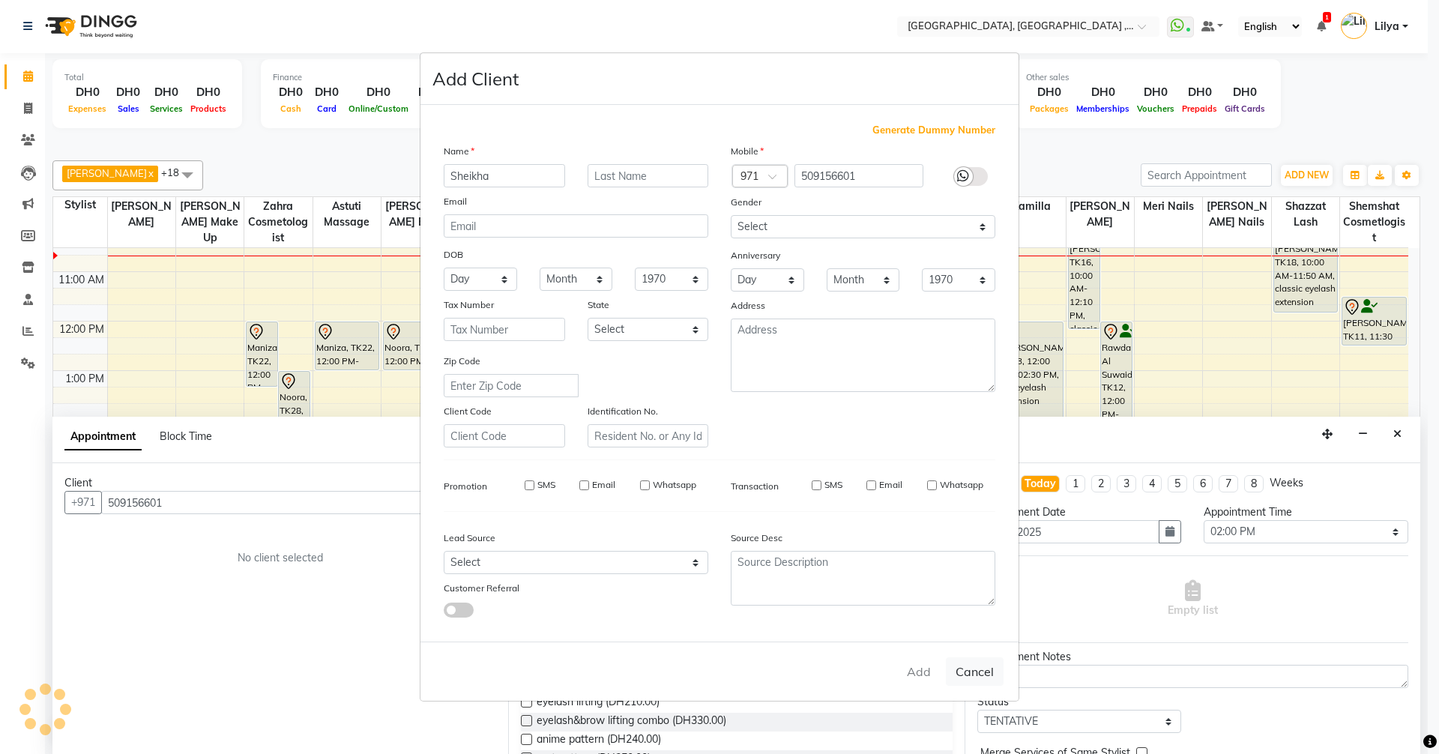
checkbox input "false"
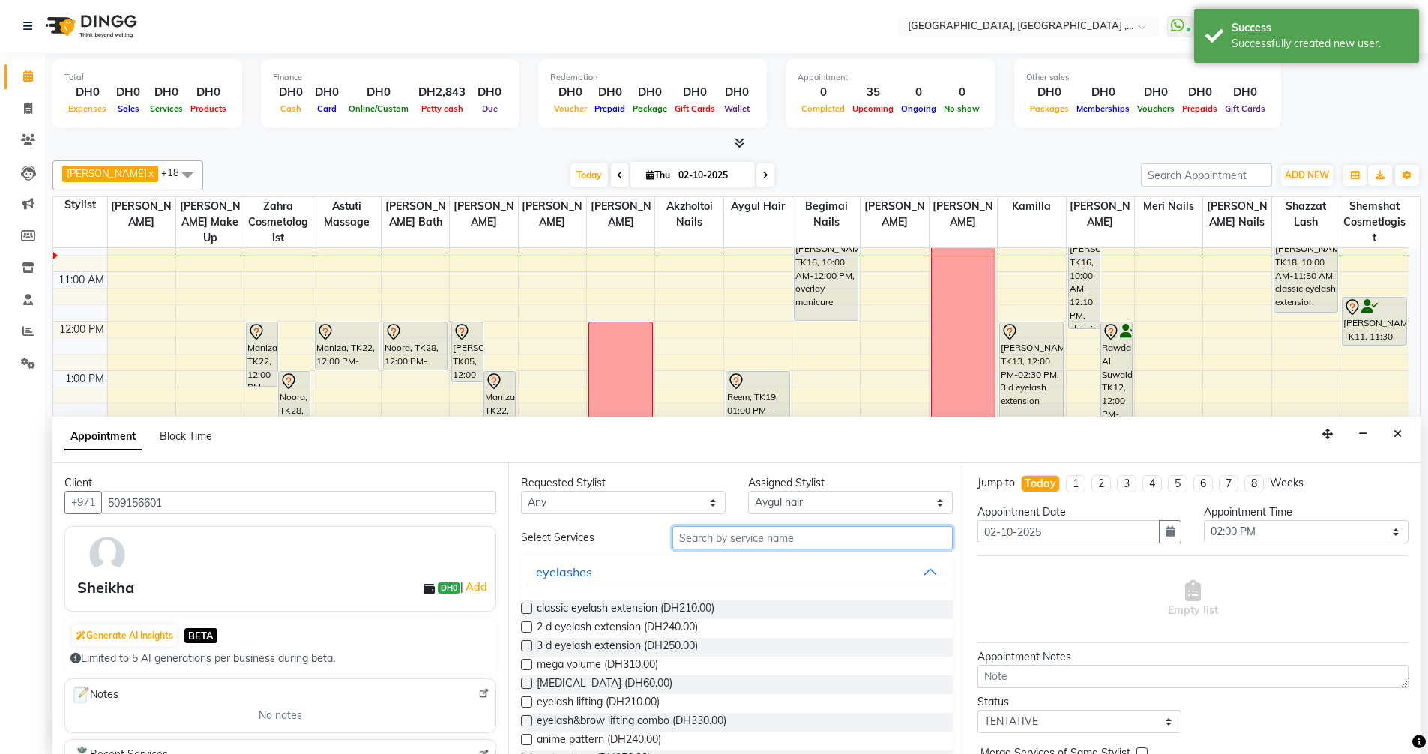
click at [827, 540] on input "text" at bounding box center [812, 537] width 280 height 23
type input "H"
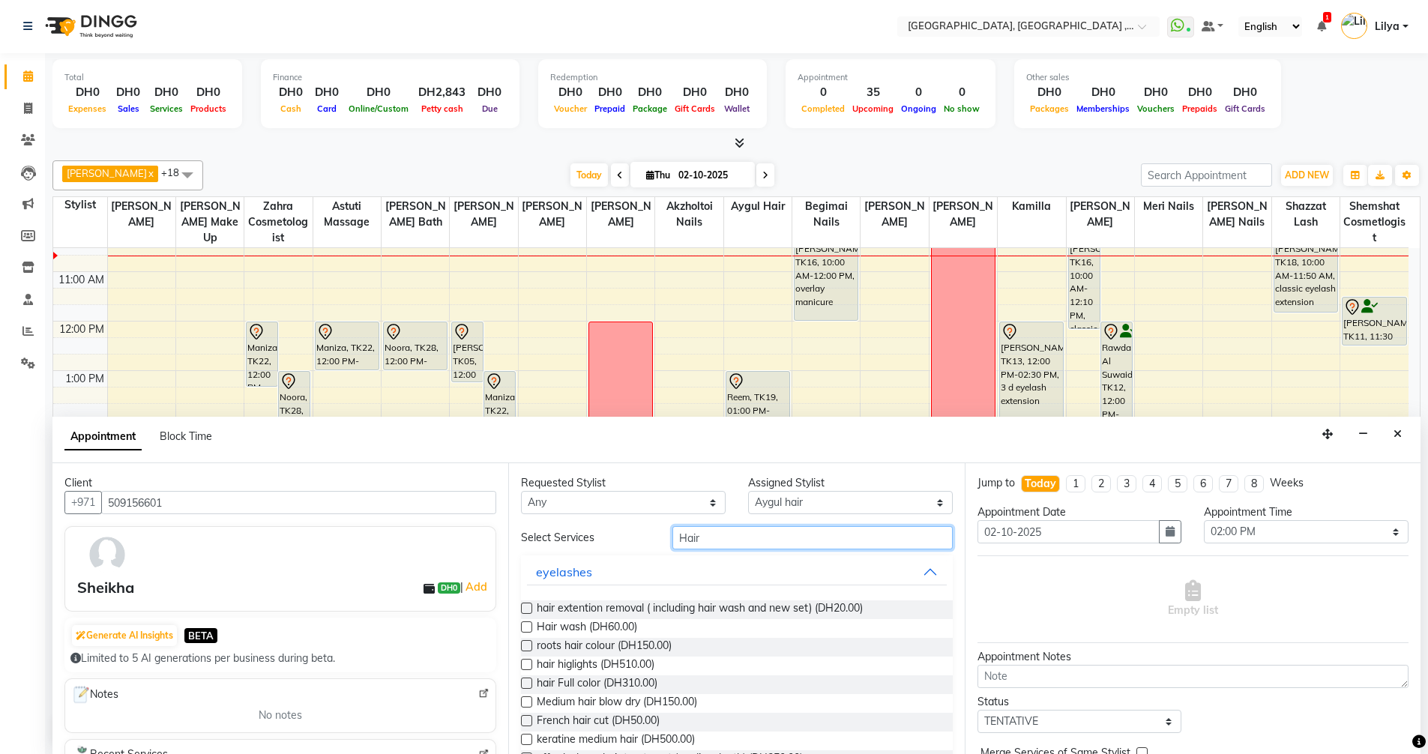
type input "Hair"
click at [523, 664] on label at bounding box center [526, 664] width 11 height 11
click at [523, 664] on input "checkbox" at bounding box center [526, 666] width 10 height 10
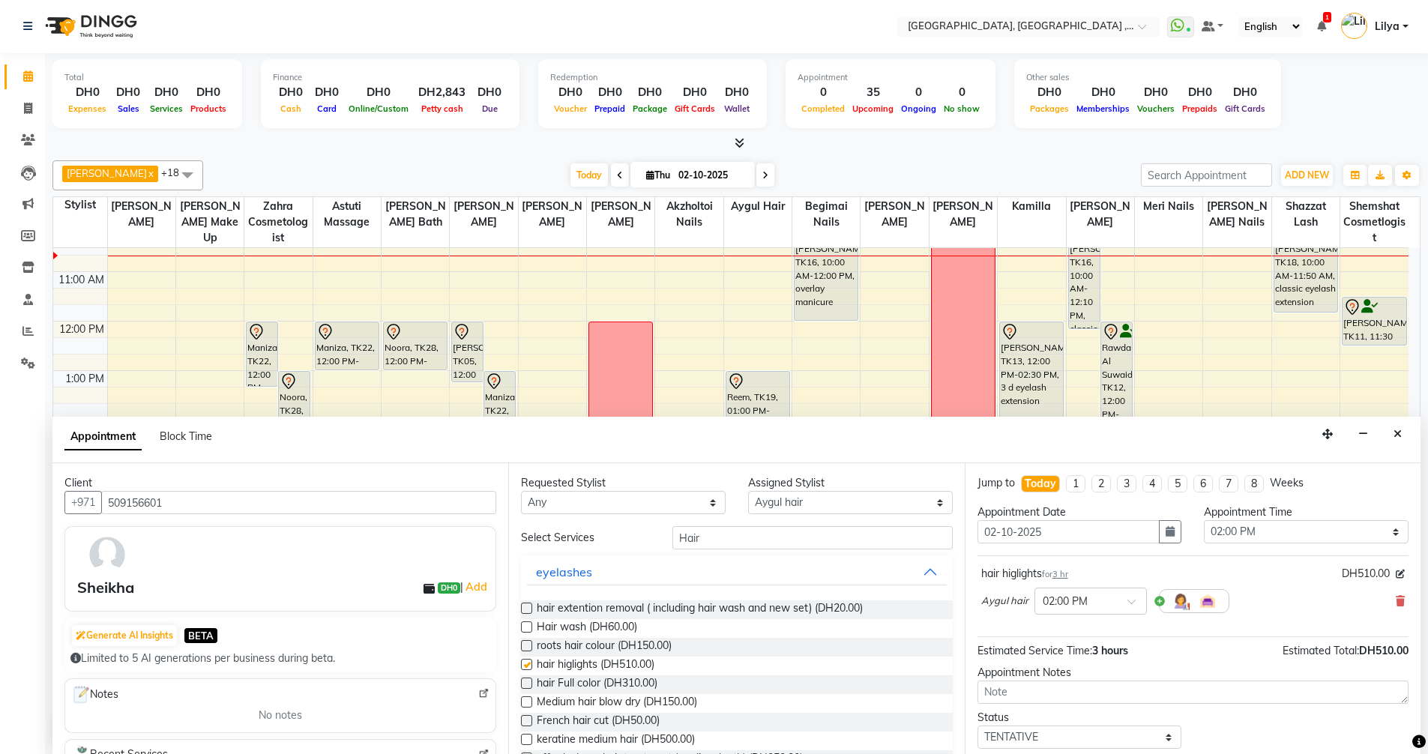
checkbox input "false"
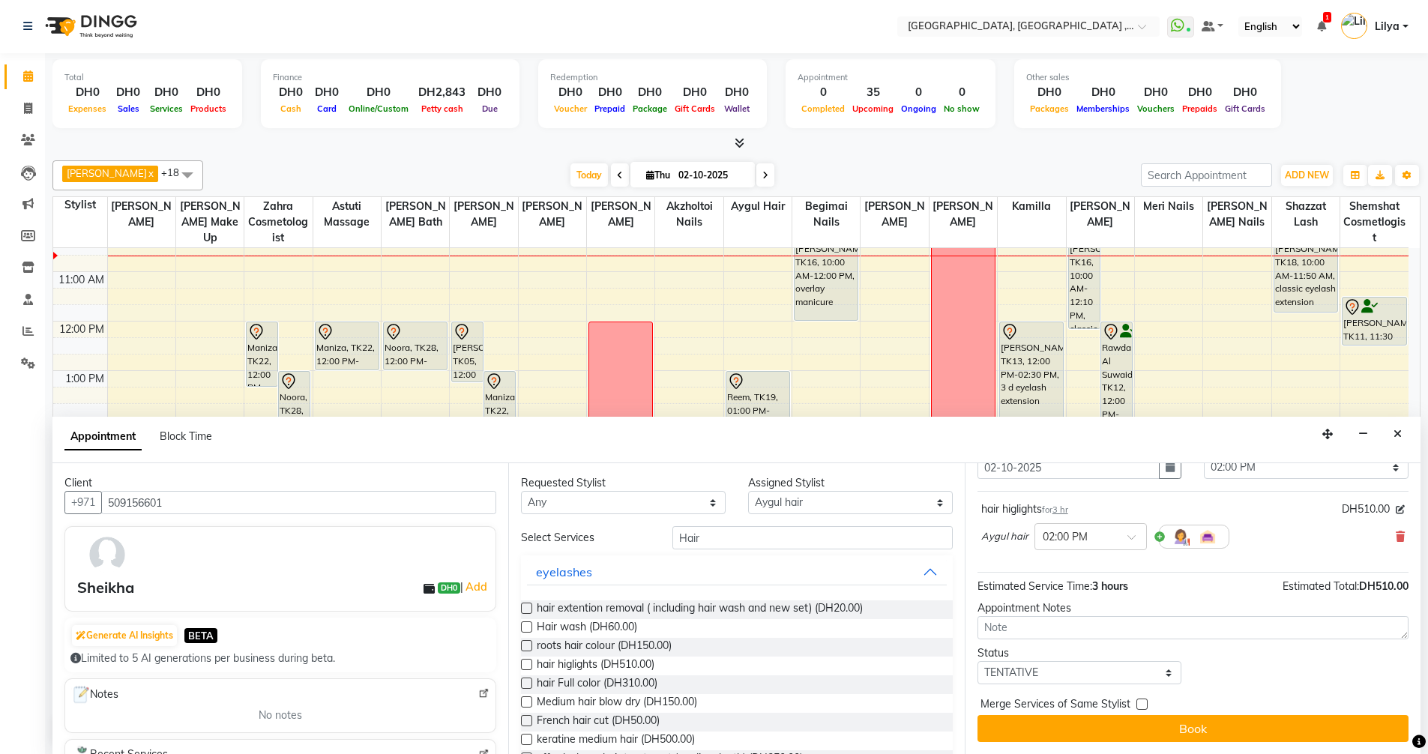
click at [1157, 727] on button "Book" at bounding box center [1192, 728] width 431 height 27
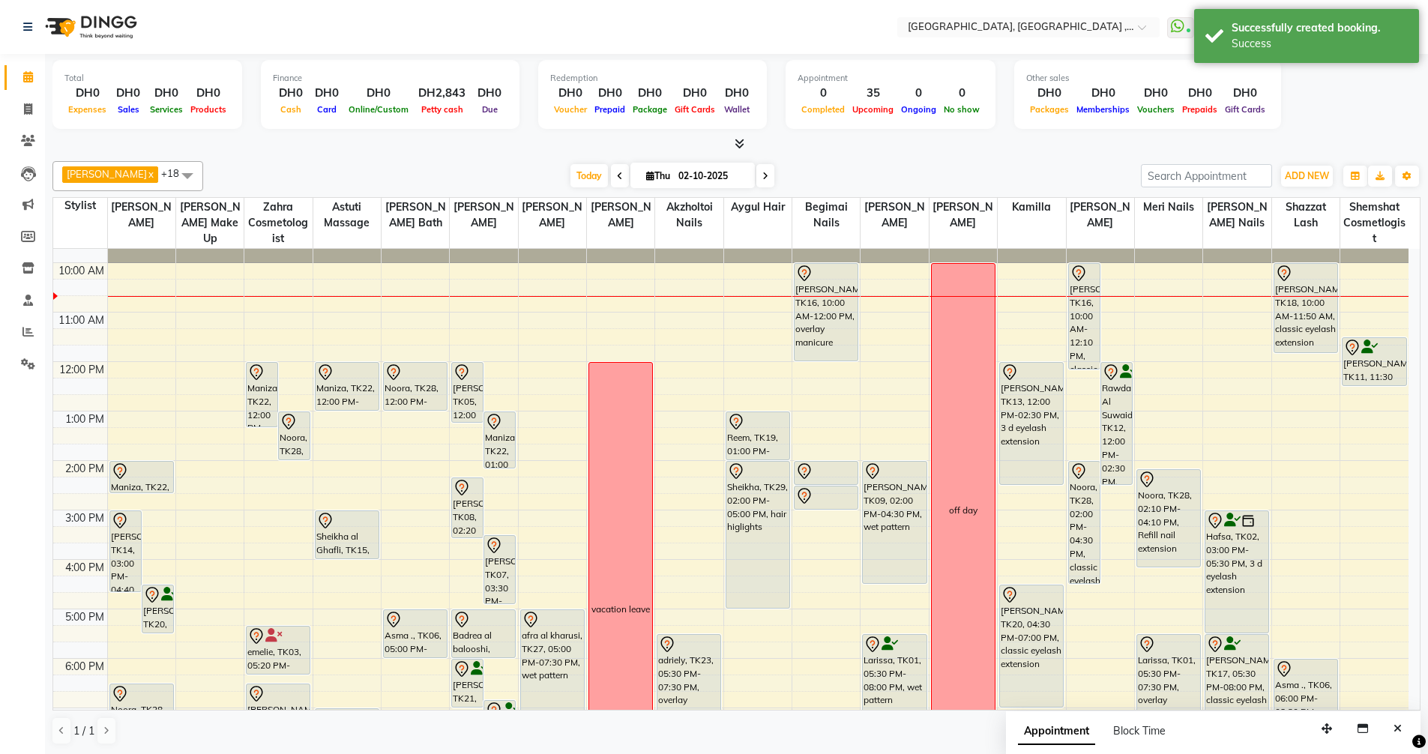
scroll to position [0, 0]
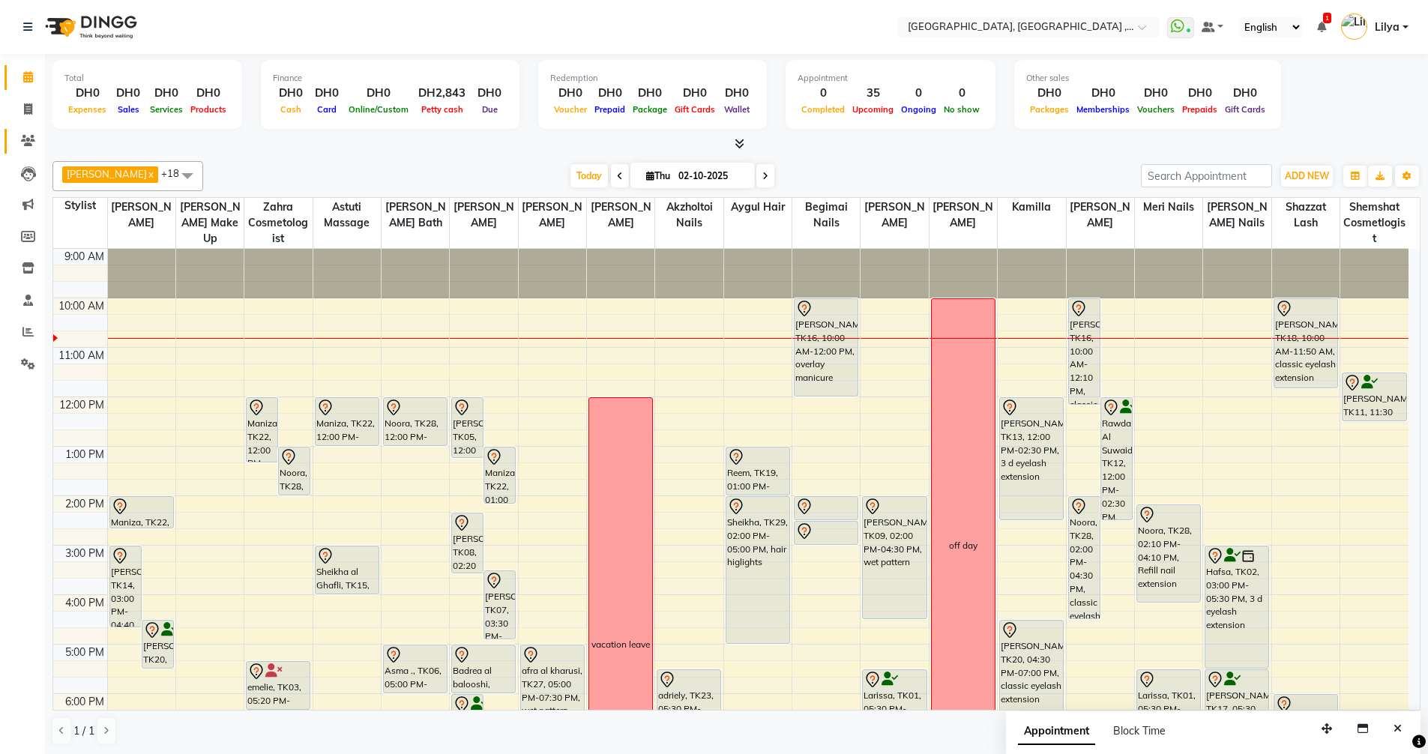
click at [26, 133] on span at bounding box center [28, 141] width 26 height 17
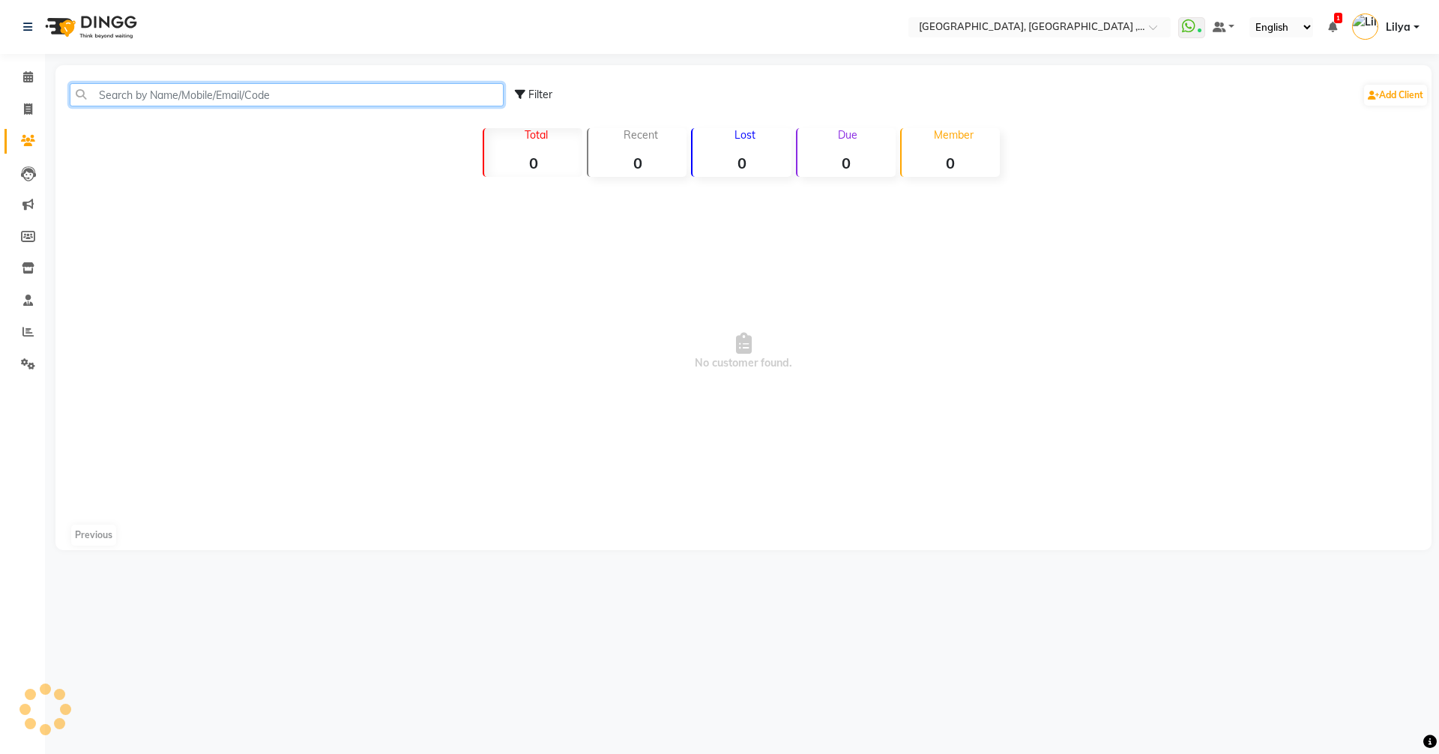
click at [159, 91] on input "text" at bounding box center [287, 94] width 434 height 23
type input "557907334"
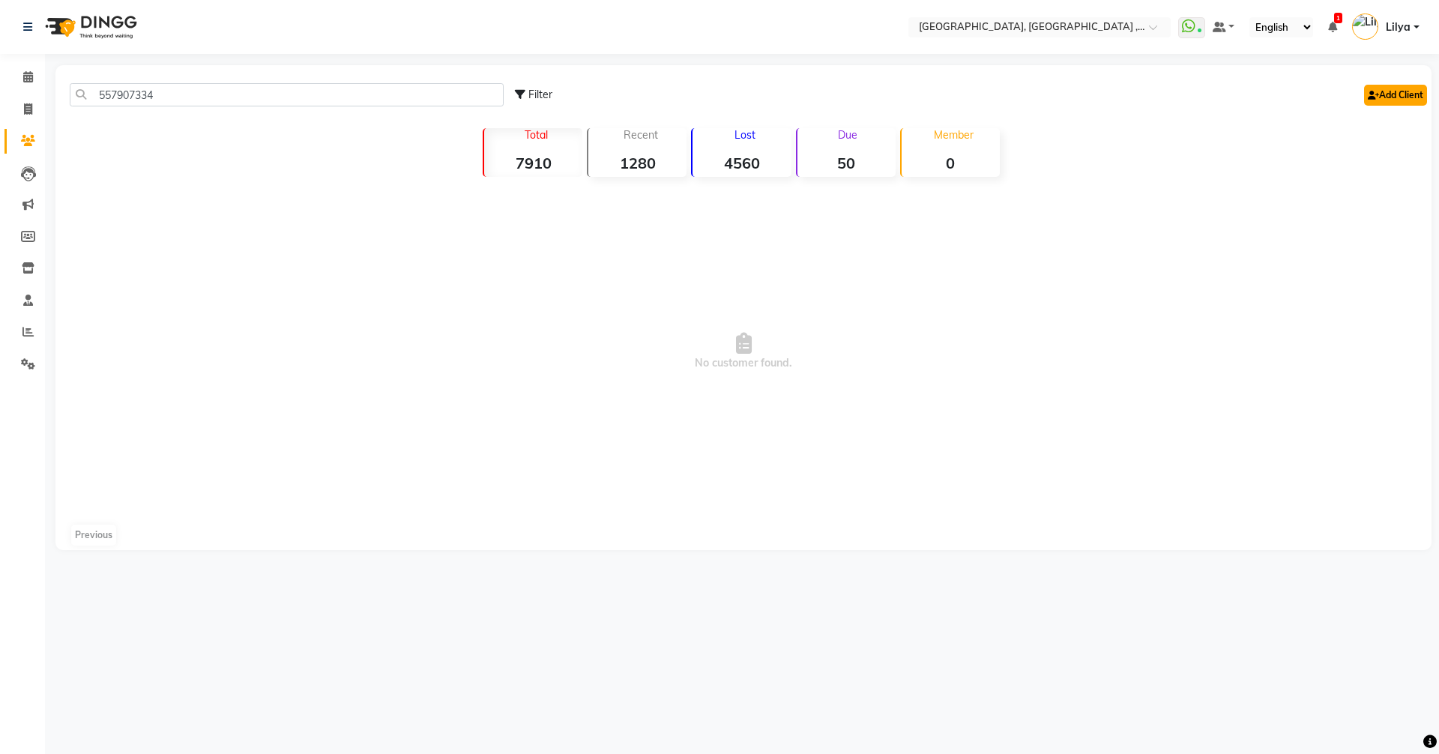
click at [1383, 85] on link "Add Client" at bounding box center [1395, 95] width 63 height 21
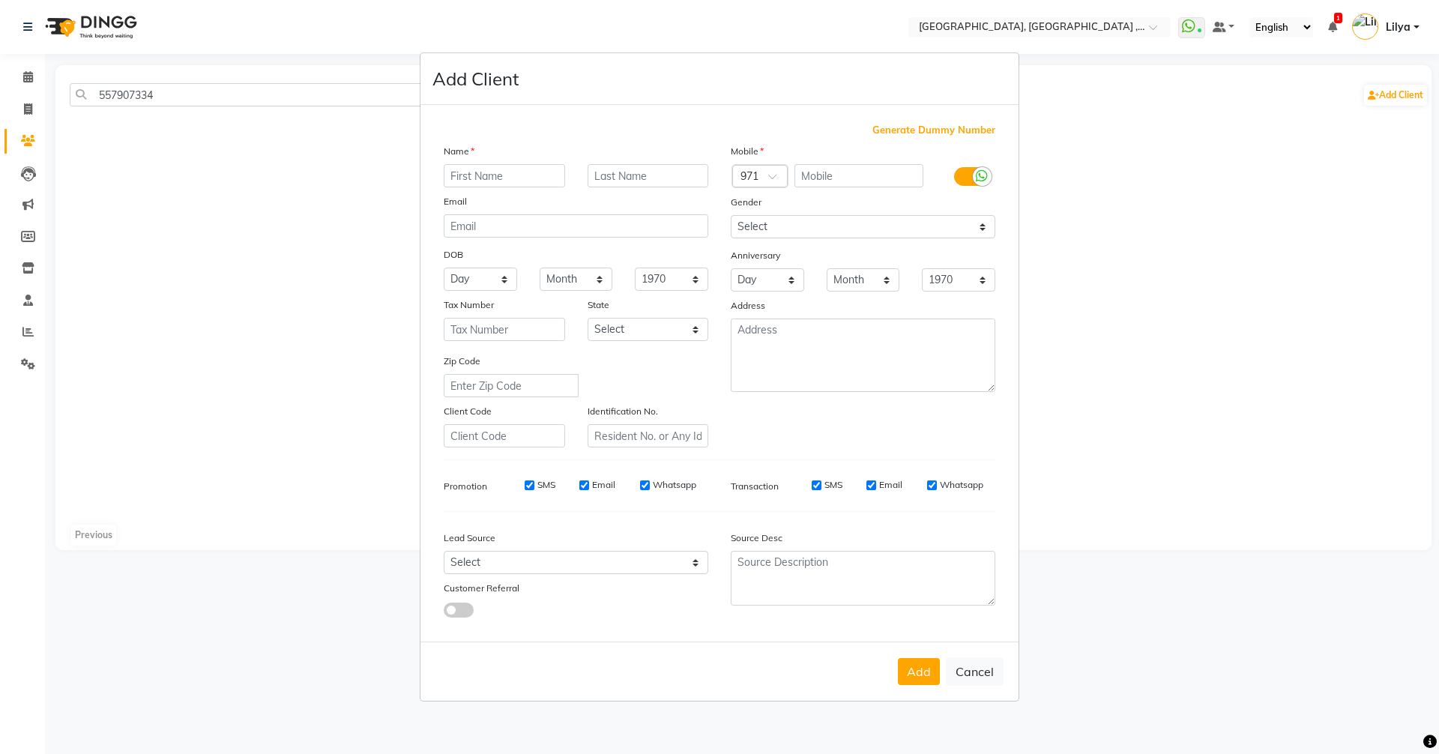
click at [510, 179] on input "text" at bounding box center [504, 175] width 121 height 23
type input "Samar"
click at [637, 175] on input "text" at bounding box center [648, 175] width 121 height 23
click at [598, 175] on input "Elhakim" at bounding box center [648, 175] width 121 height 23
type input "Elhakim"
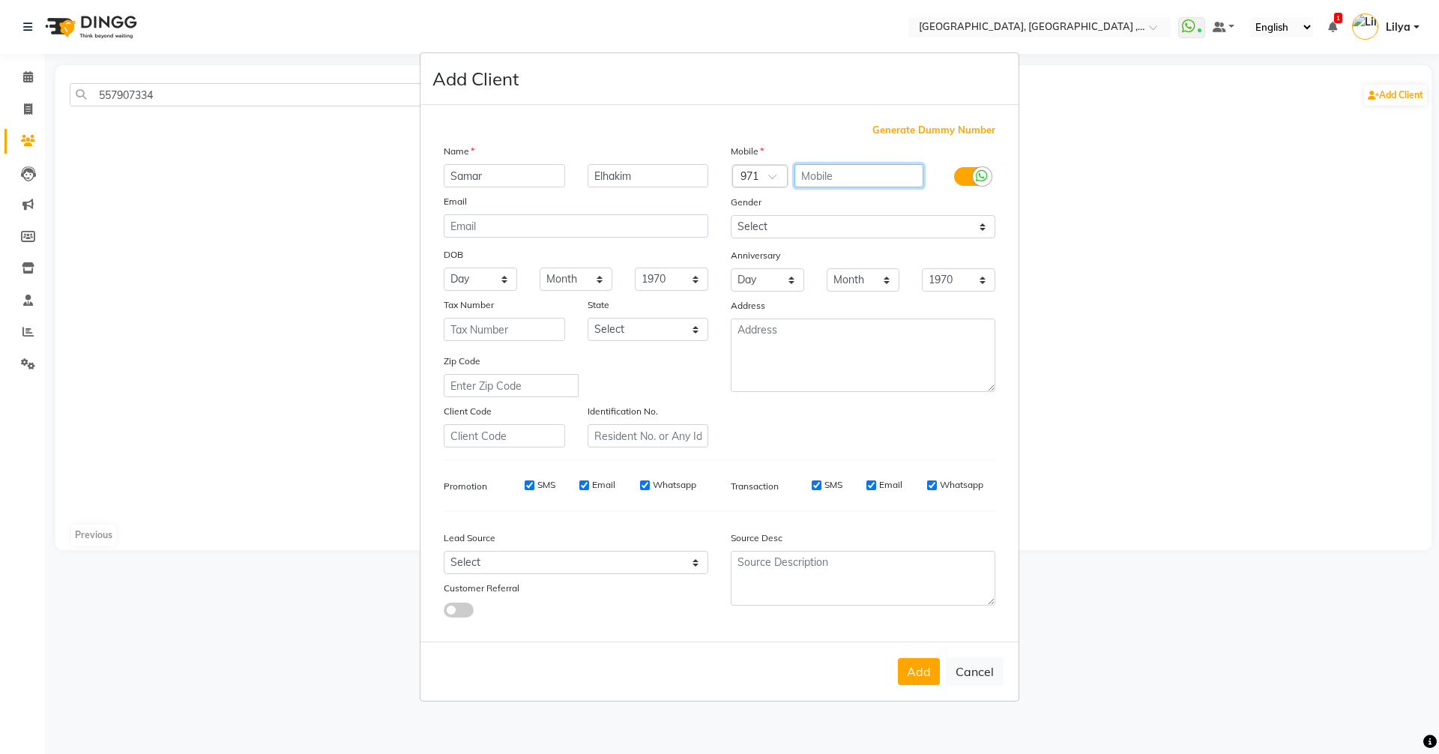
click at [853, 179] on input "text" at bounding box center [859, 175] width 130 height 23
type input "557907334"
drag, startPoint x: 900, startPoint y: 220, endPoint x: 901, endPoint y: 237, distance: 16.5
click at [900, 220] on select "Select Male Female Other Prefer Not To Say" at bounding box center [863, 226] width 265 height 23
select select "female"
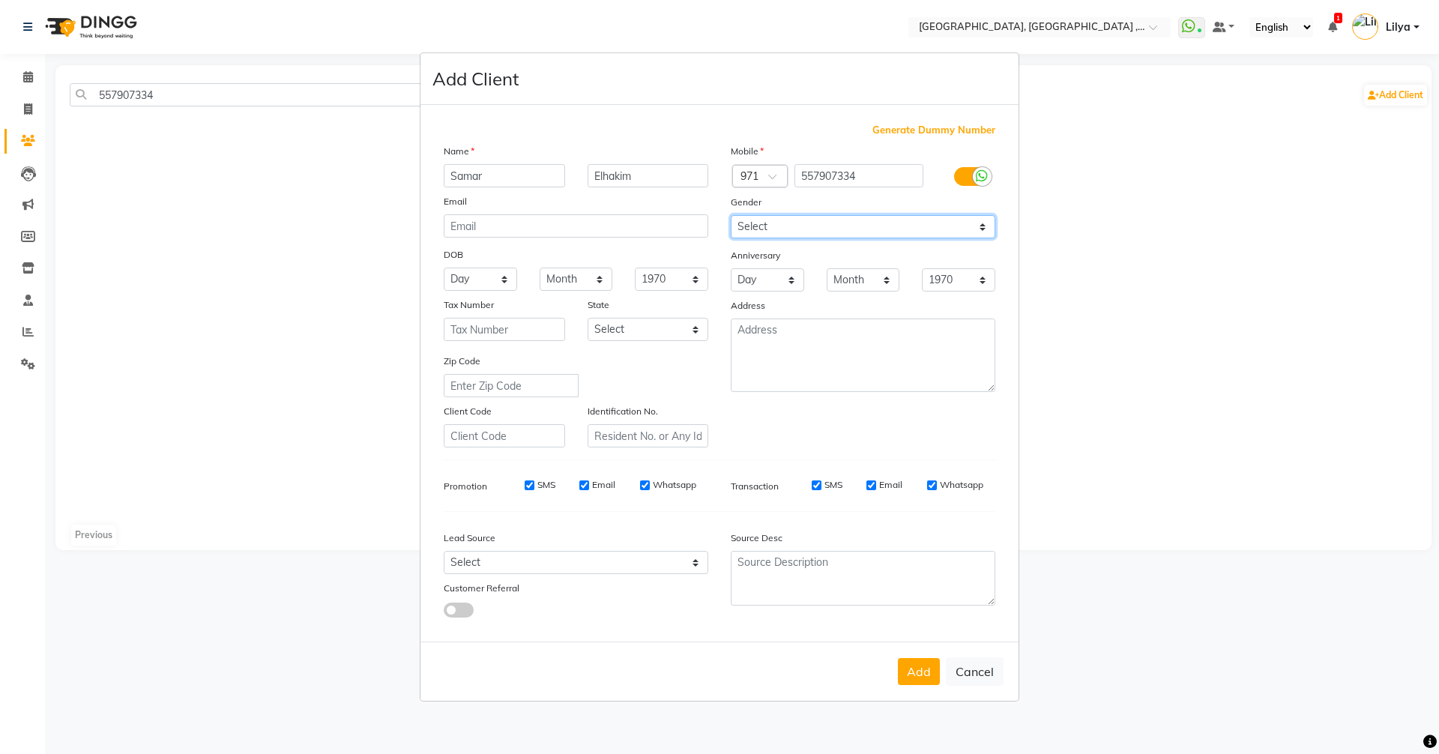
click at [731, 215] on select "Select Male Female Other Prefer Not To Say" at bounding box center [863, 226] width 265 height 23
click at [920, 670] on button "Add" at bounding box center [919, 671] width 42 height 27
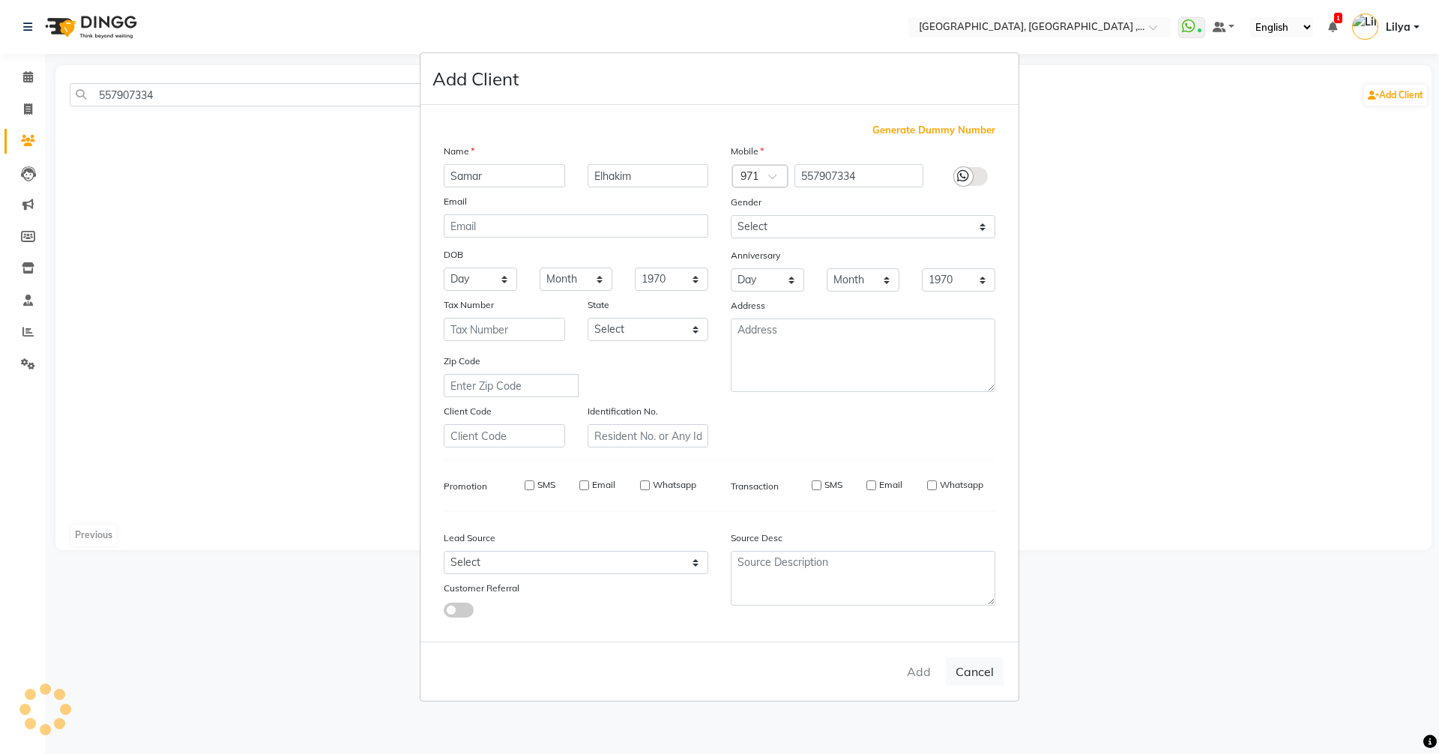
select select
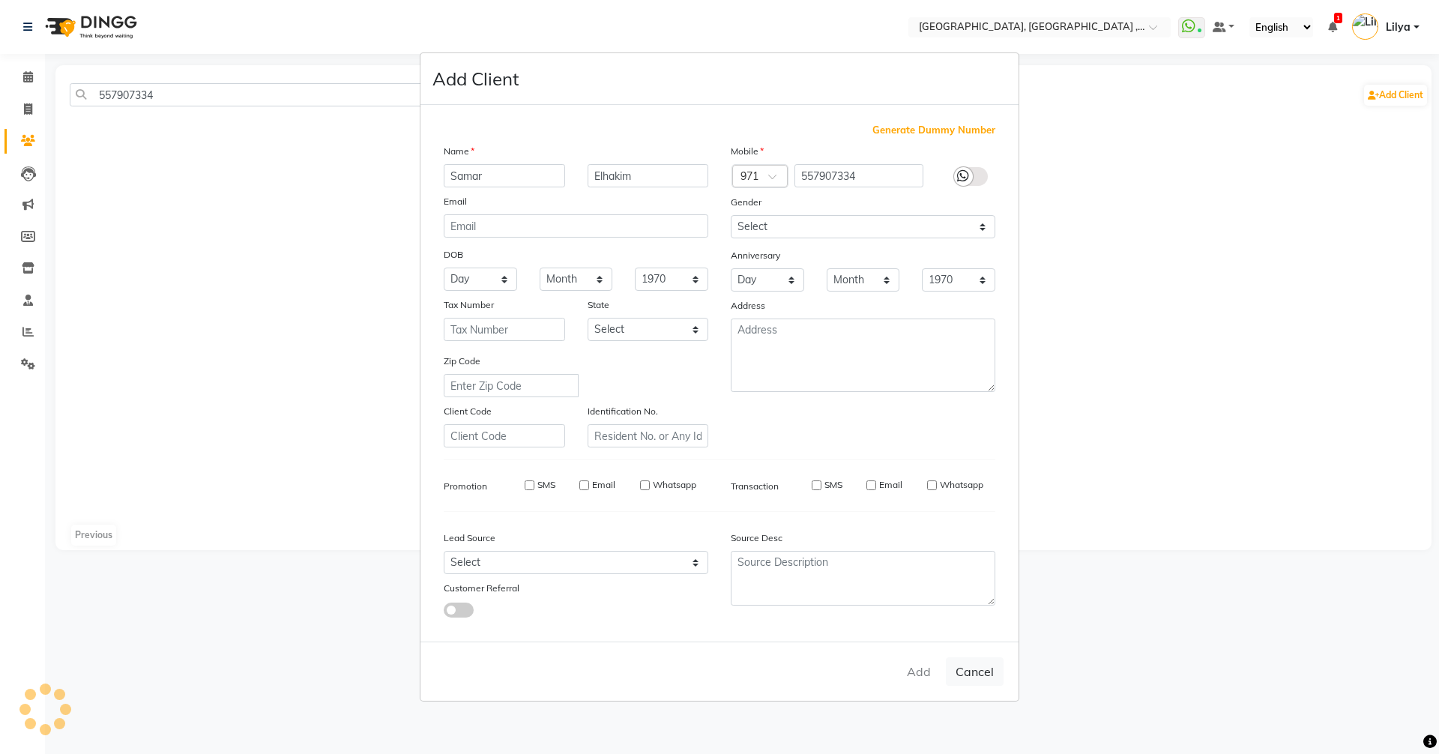
select select
checkbox input "false"
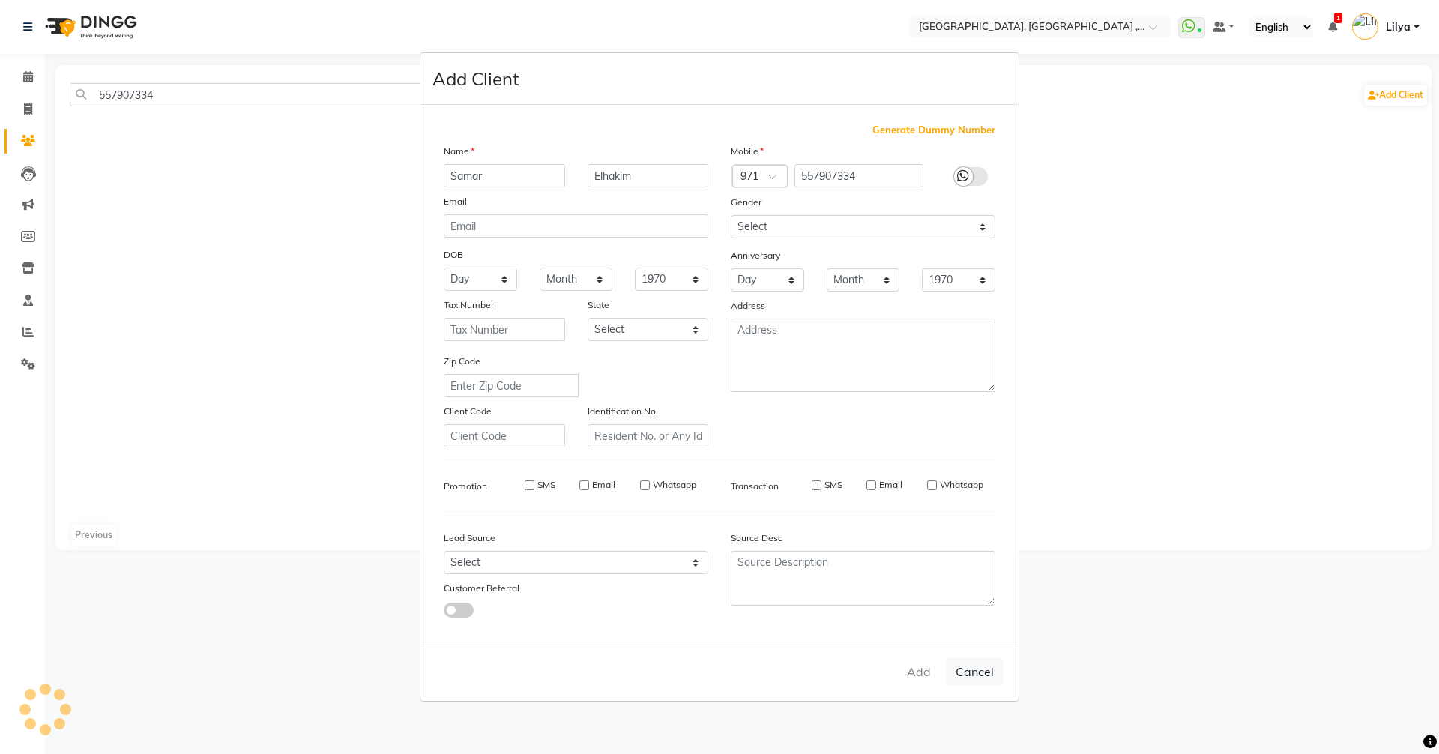
checkbox input "false"
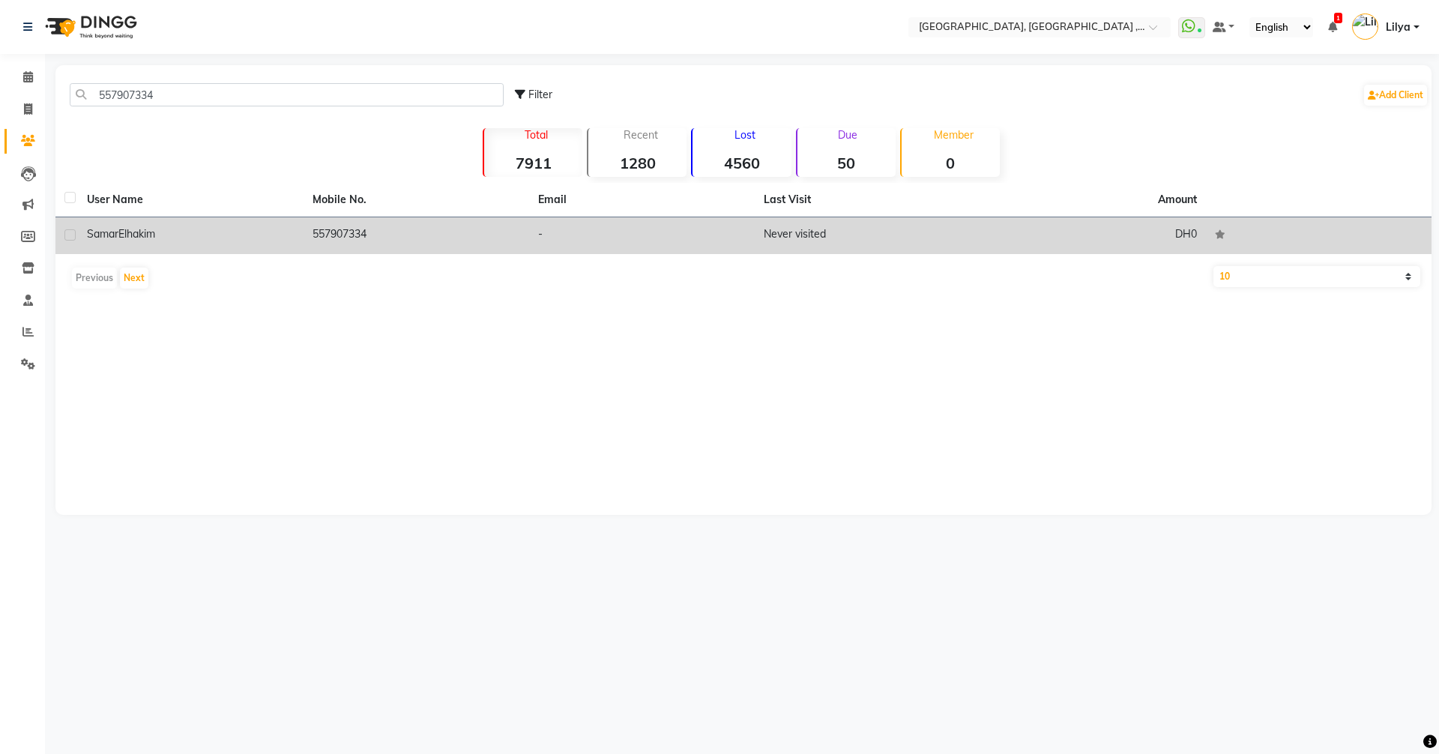
click at [333, 240] on td "557907334" at bounding box center [417, 235] width 226 height 37
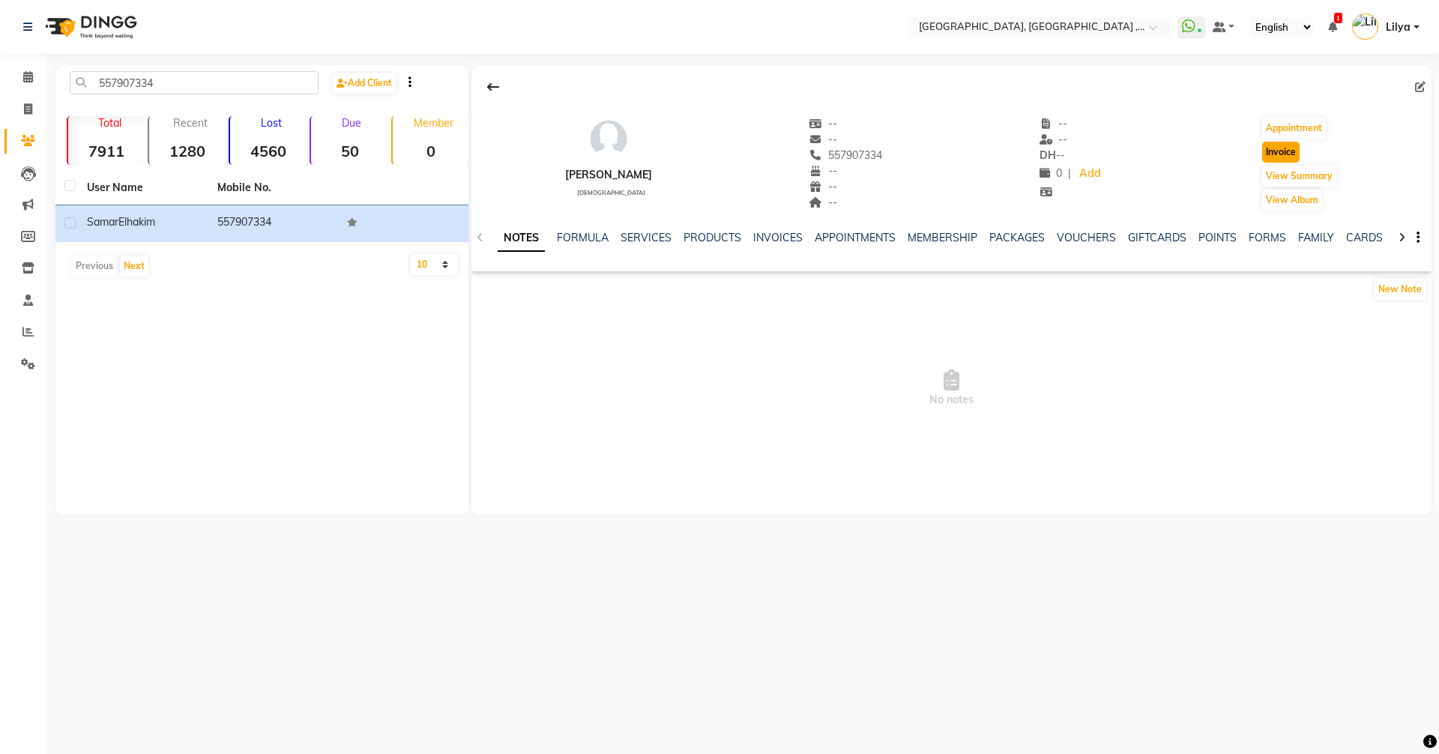
click at [1285, 154] on button "Invoice" at bounding box center [1280, 152] width 37 height 21
select select "service"
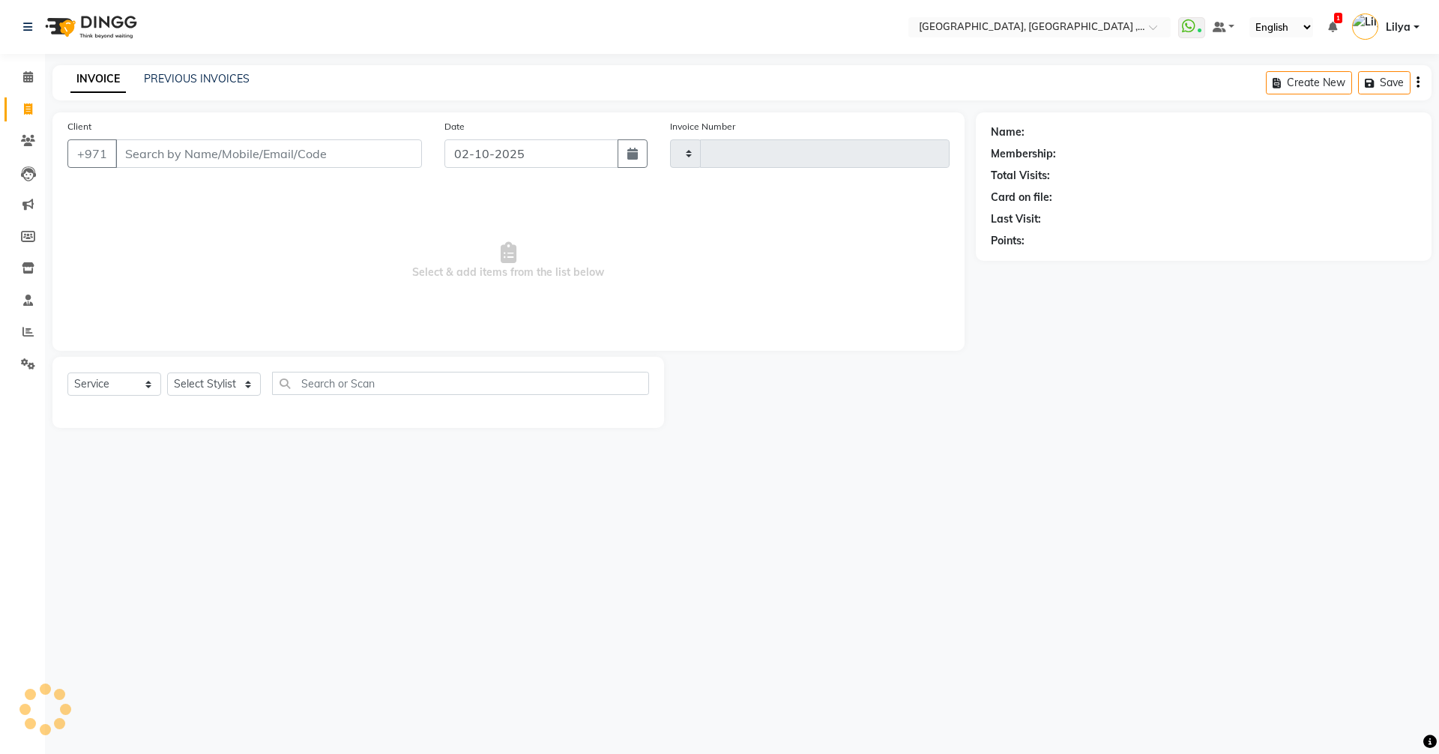
type input "5399"
select select "3838"
click at [28, 76] on icon at bounding box center [28, 76] width 10 height 11
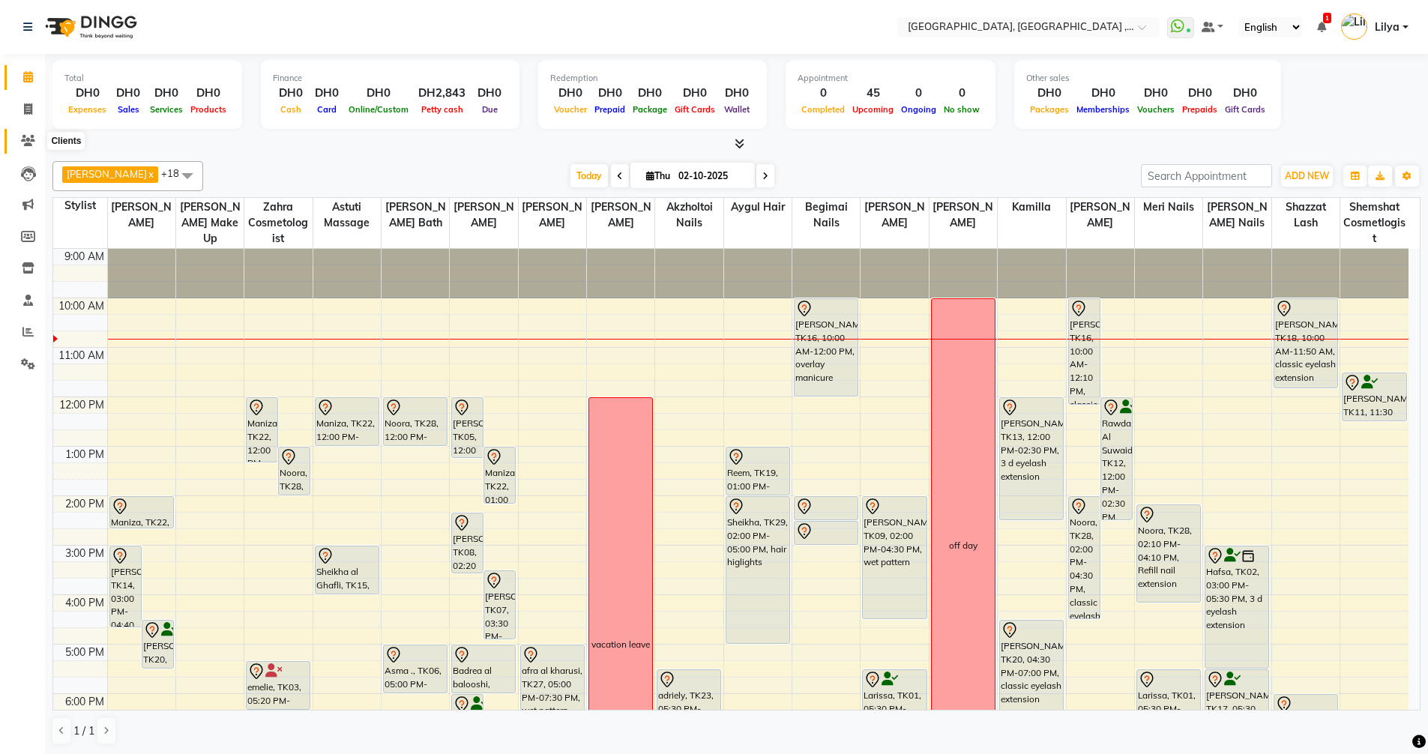
click at [25, 136] on icon at bounding box center [28, 140] width 14 height 11
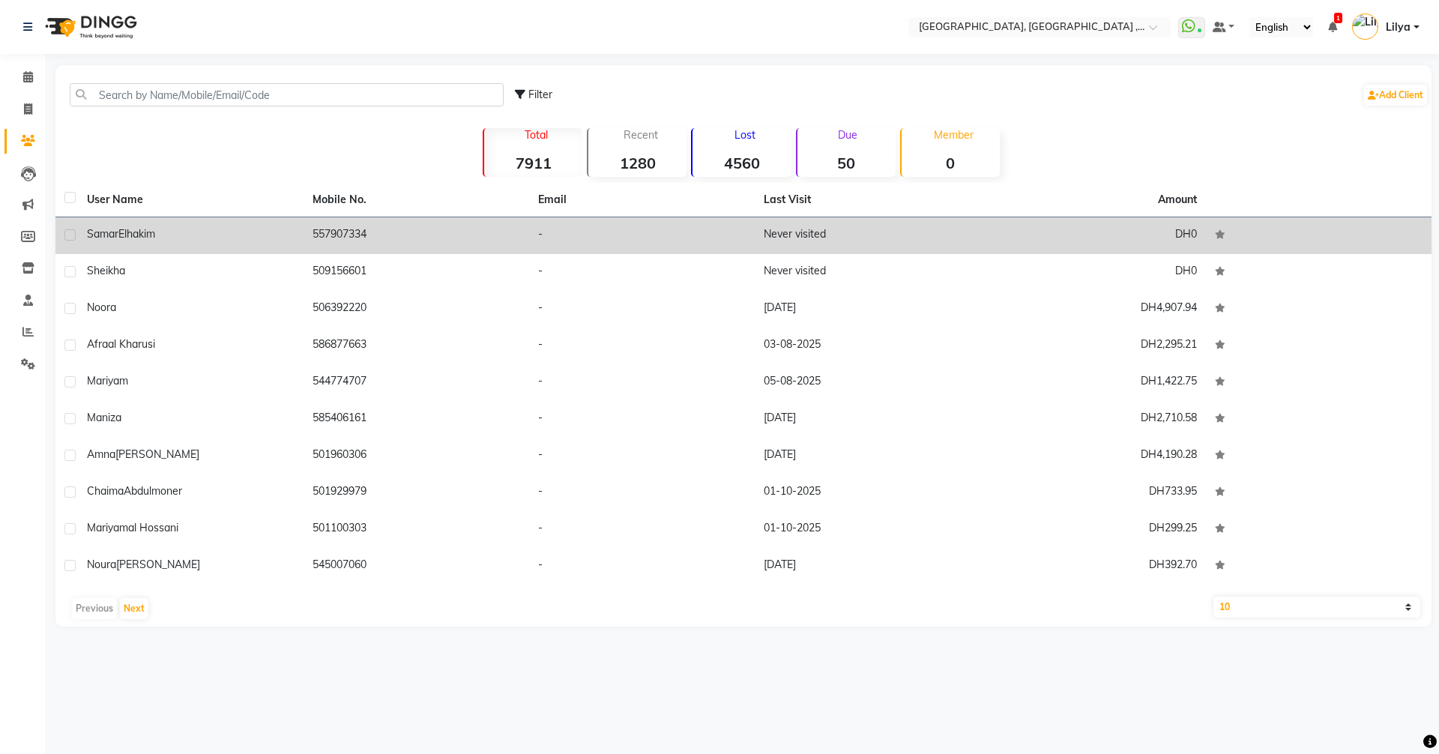
click at [155, 232] on span "Elhakim" at bounding box center [136, 233] width 37 height 13
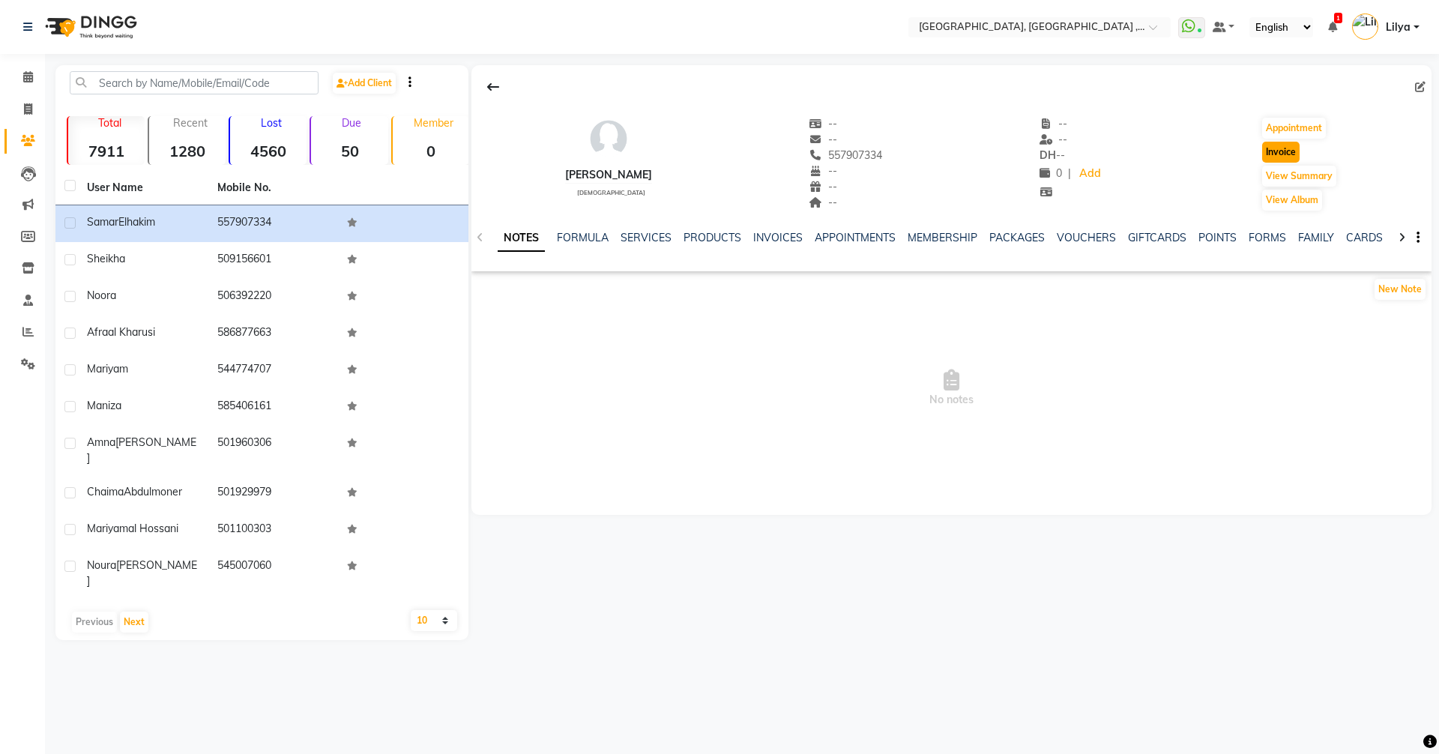
click at [1277, 154] on button "Invoice" at bounding box center [1280, 152] width 37 height 21
select select "service"
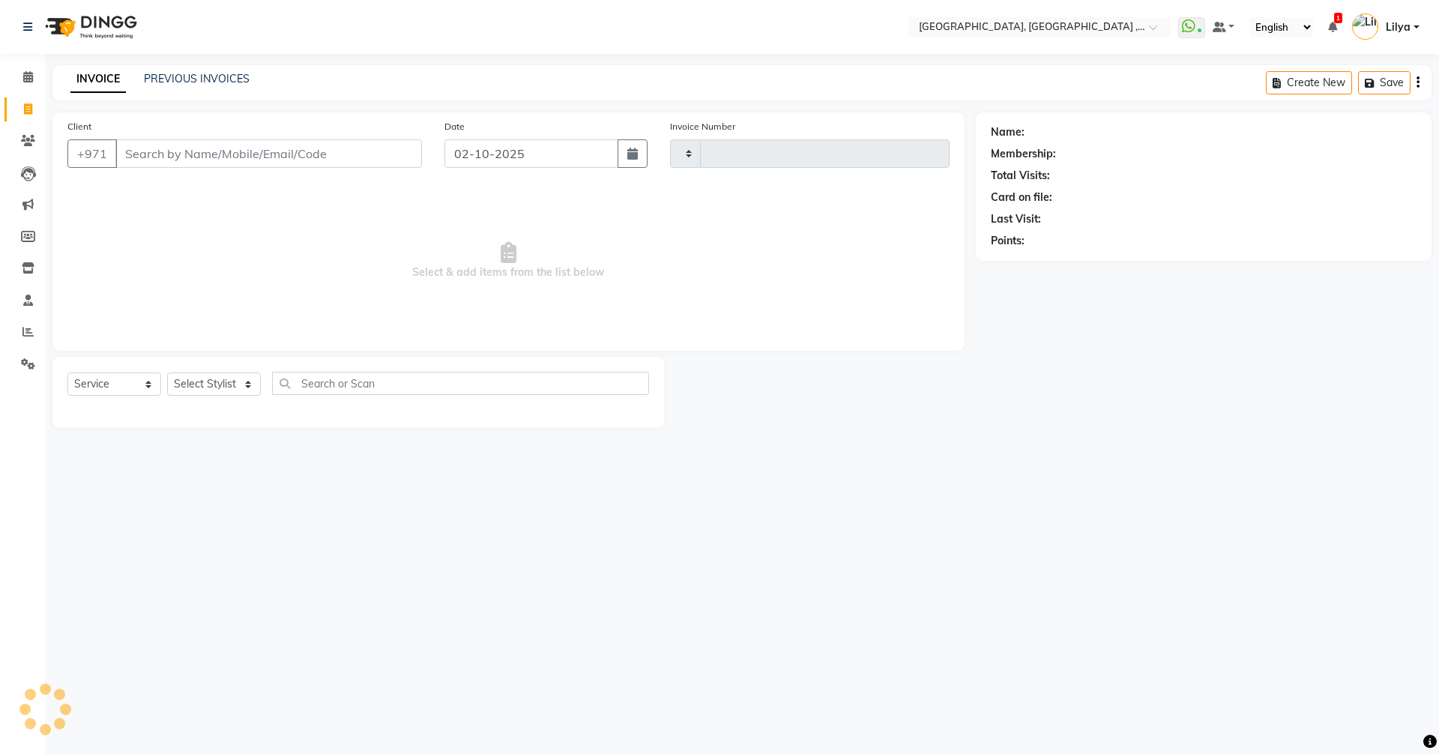
type input "5399"
select select "3838"
type input "557907334"
click at [226, 391] on select "Select Stylist Adel brow Aina Akzholtoi nails Amina lash Astuti massage Aygul h…" at bounding box center [217, 383] width 100 height 23
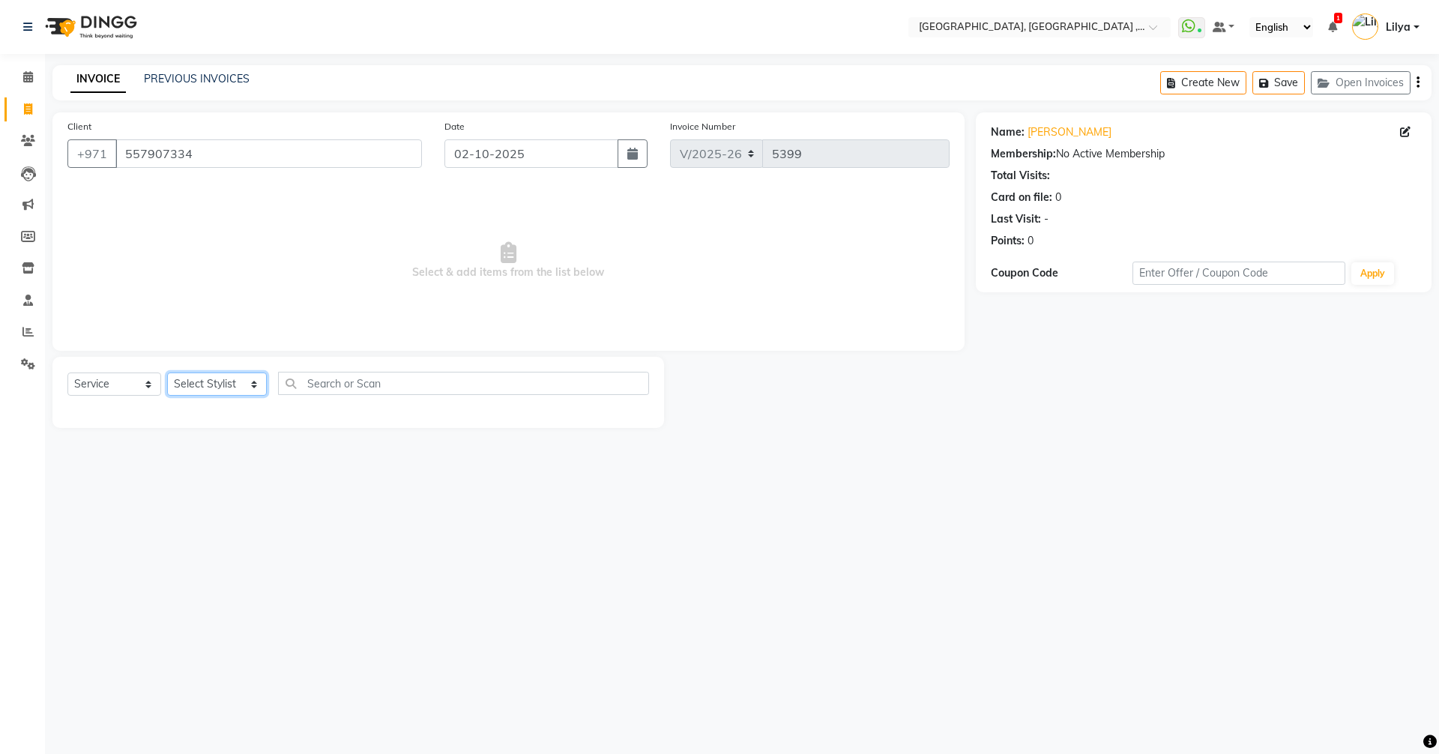
select select "65991"
click at [167, 372] on select "Select Stylist Adel brow Aina Akzholtoi nails Amina lash Astuti massage Aygul h…" at bounding box center [217, 383] width 100 height 23
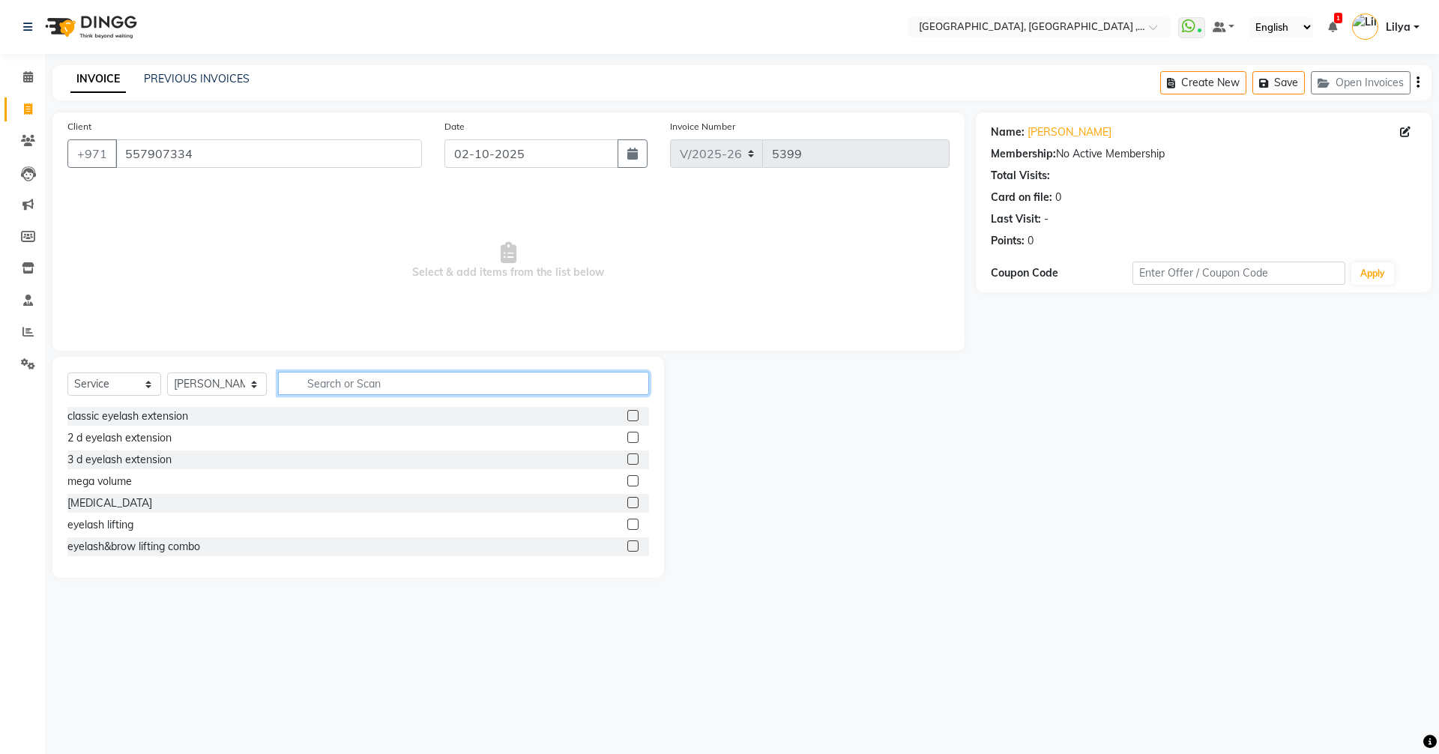
click at [428, 384] on input "text" at bounding box center [463, 383] width 371 height 23
type input "Basic"
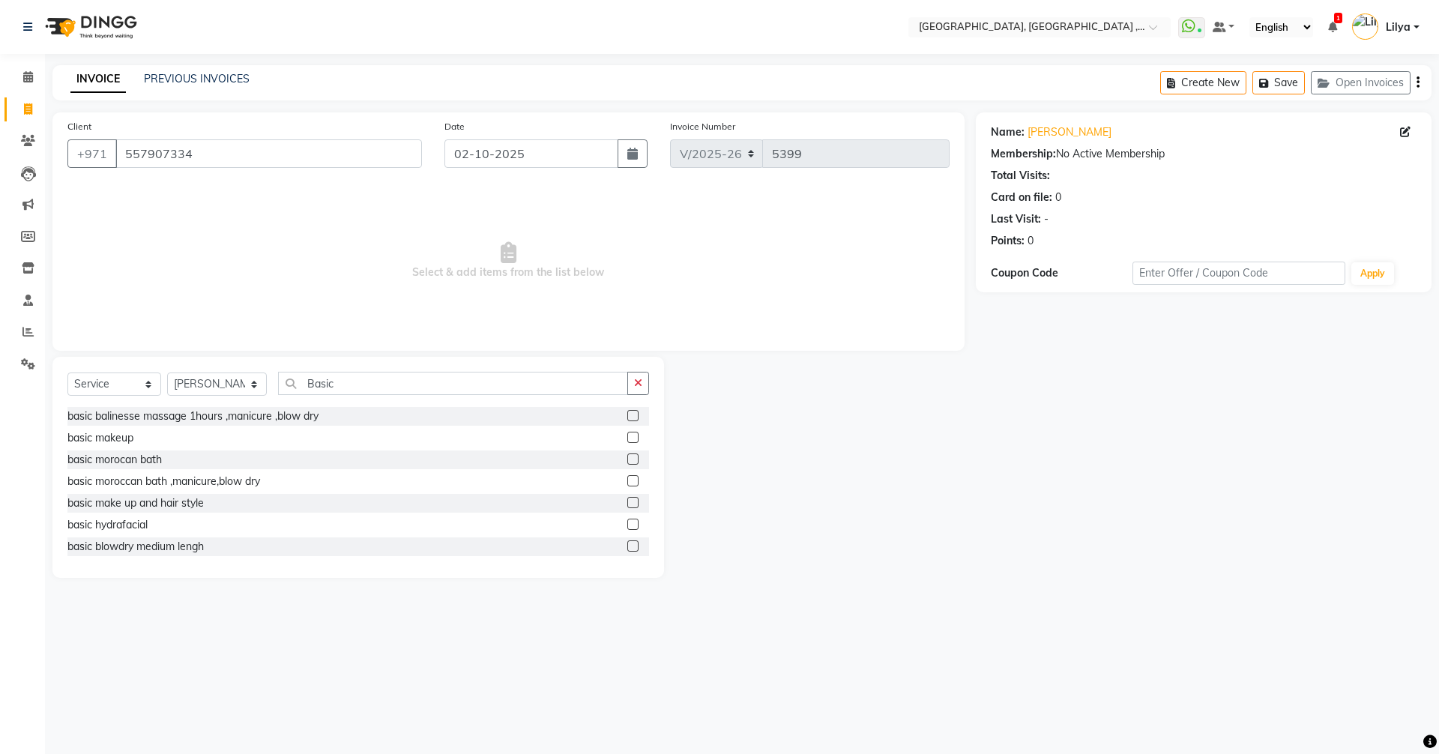
click at [627, 459] on label at bounding box center [632, 458] width 11 height 11
click at [627, 459] on input "checkbox" at bounding box center [632, 460] width 10 height 10
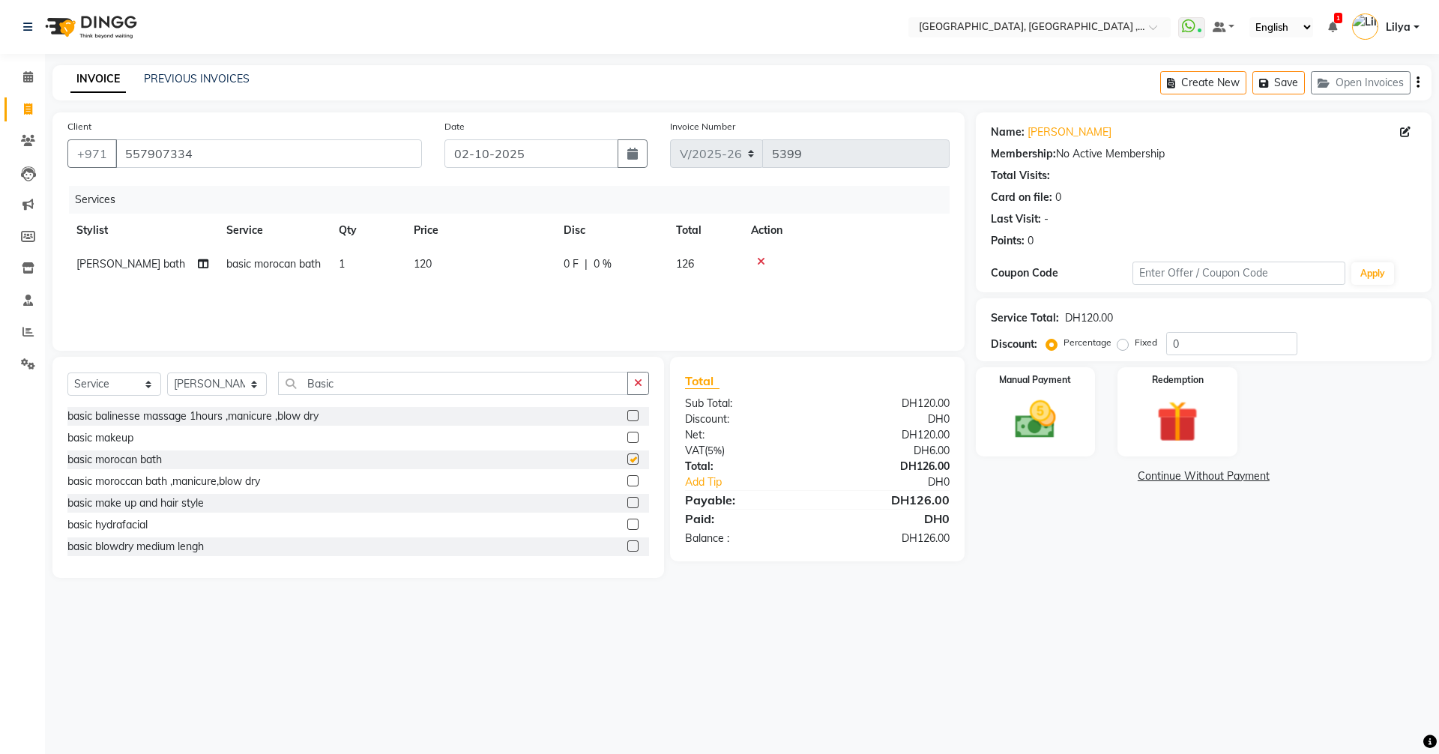
checkbox input "false"
click at [384, 371] on div "Select Service Product Membership Package Voucher Prepaid Gift Card Select Styl…" at bounding box center [358, 467] width 612 height 221
click at [241, 390] on select "Select Stylist Adel brow Aina Akzholtoi nails Amina lash Astuti massage Aygul h…" at bounding box center [217, 383] width 100 height 23
select select "85659"
click at [167, 372] on select "Select Stylist Adel brow Aina Akzholtoi nails Amina lash Astuti massage Aygul h…" at bounding box center [217, 383] width 100 height 23
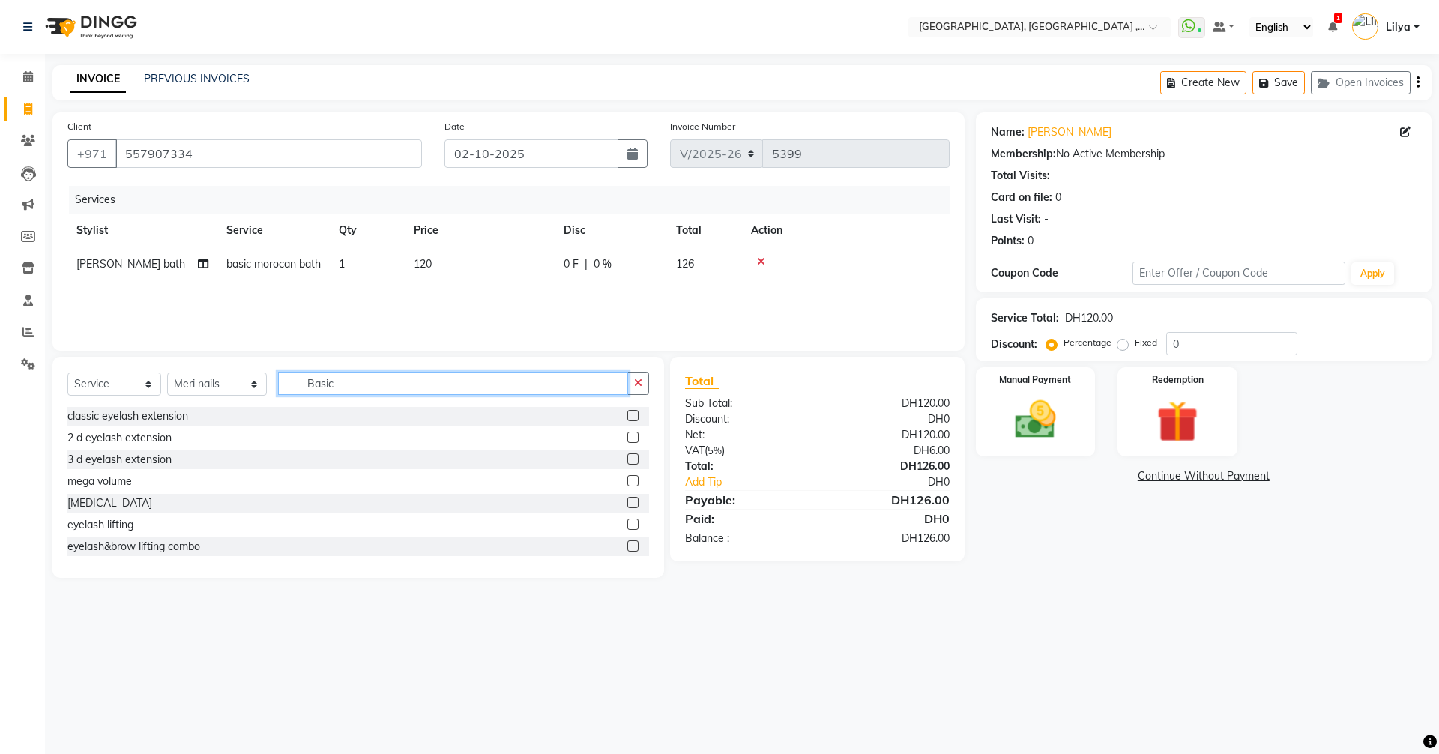
click at [354, 384] on input "Basic" at bounding box center [453, 383] width 350 height 23
type input "B"
type input "nail"
click at [627, 481] on label at bounding box center [632, 480] width 11 height 11
click at [627, 481] on input "checkbox" at bounding box center [632, 482] width 10 height 10
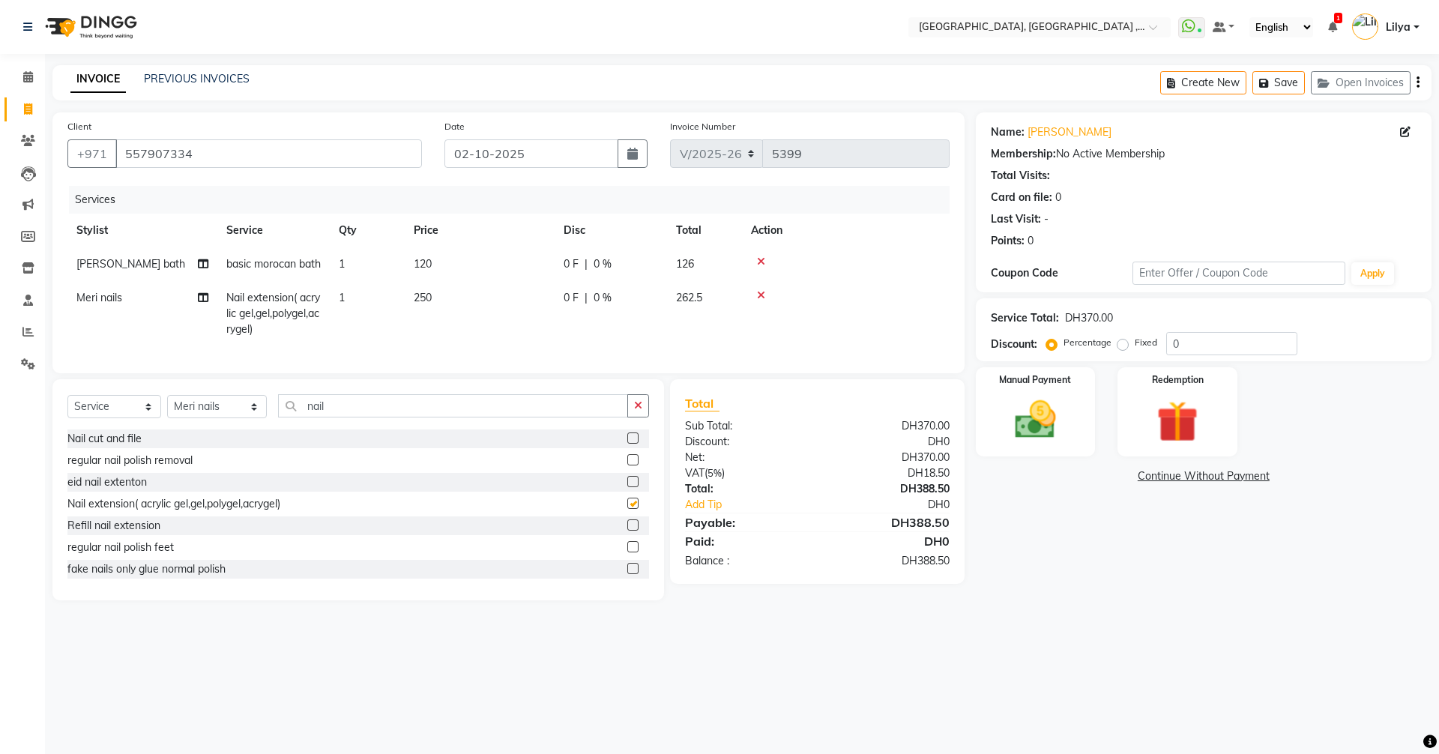
checkbox input "false"
click at [348, 417] on input "nail" at bounding box center [453, 405] width 350 height 23
type input "n"
click at [252, 418] on select "Select Stylist Adel brow Aina Akzholtoi nails Amina lash Astuti massage Aygul h…" at bounding box center [217, 406] width 100 height 23
select select "85658"
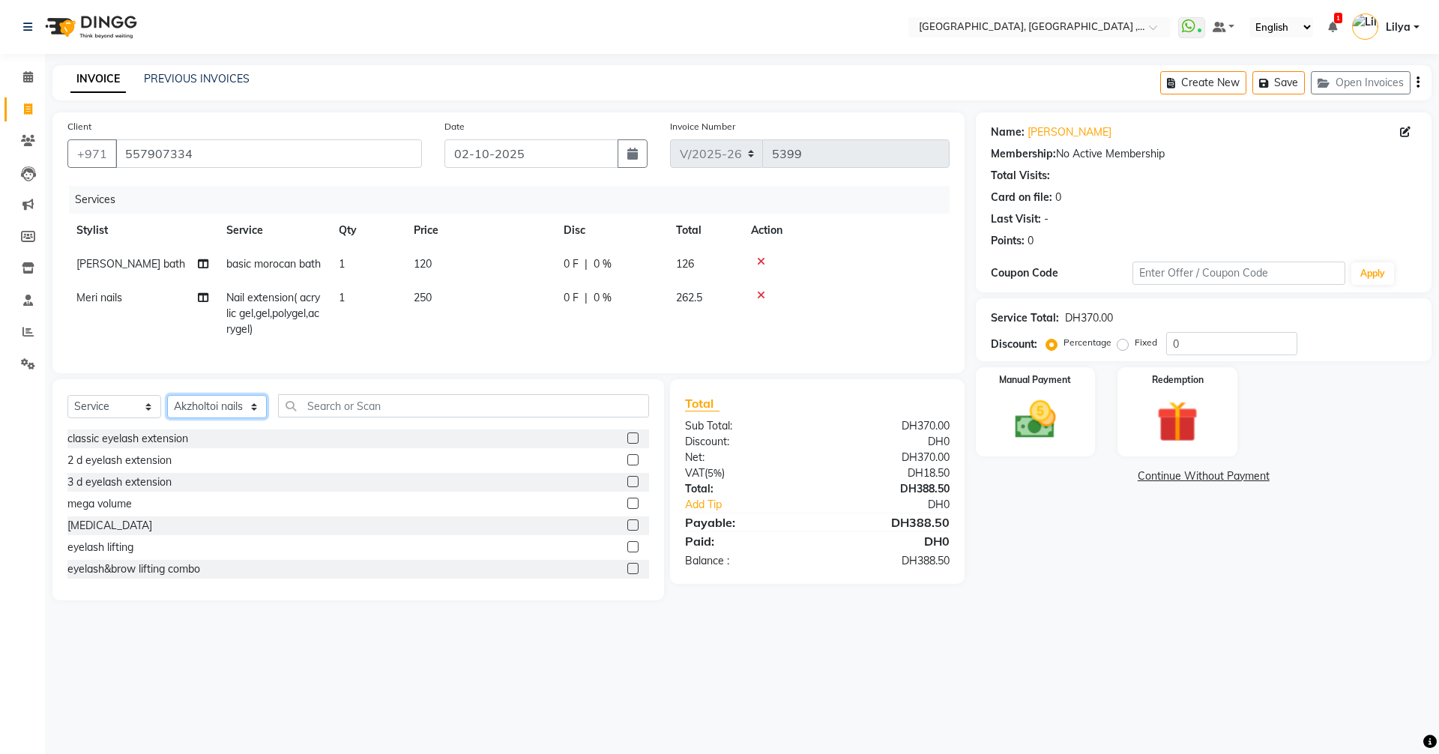
click at [167, 418] on select "Select Stylist Adel brow Aina Akzholtoi nails Amina lash Astuti massage Aygul h…" at bounding box center [217, 406] width 100 height 23
click at [334, 417] on input "text" at bounding box center [463, 405] width 371 height 23
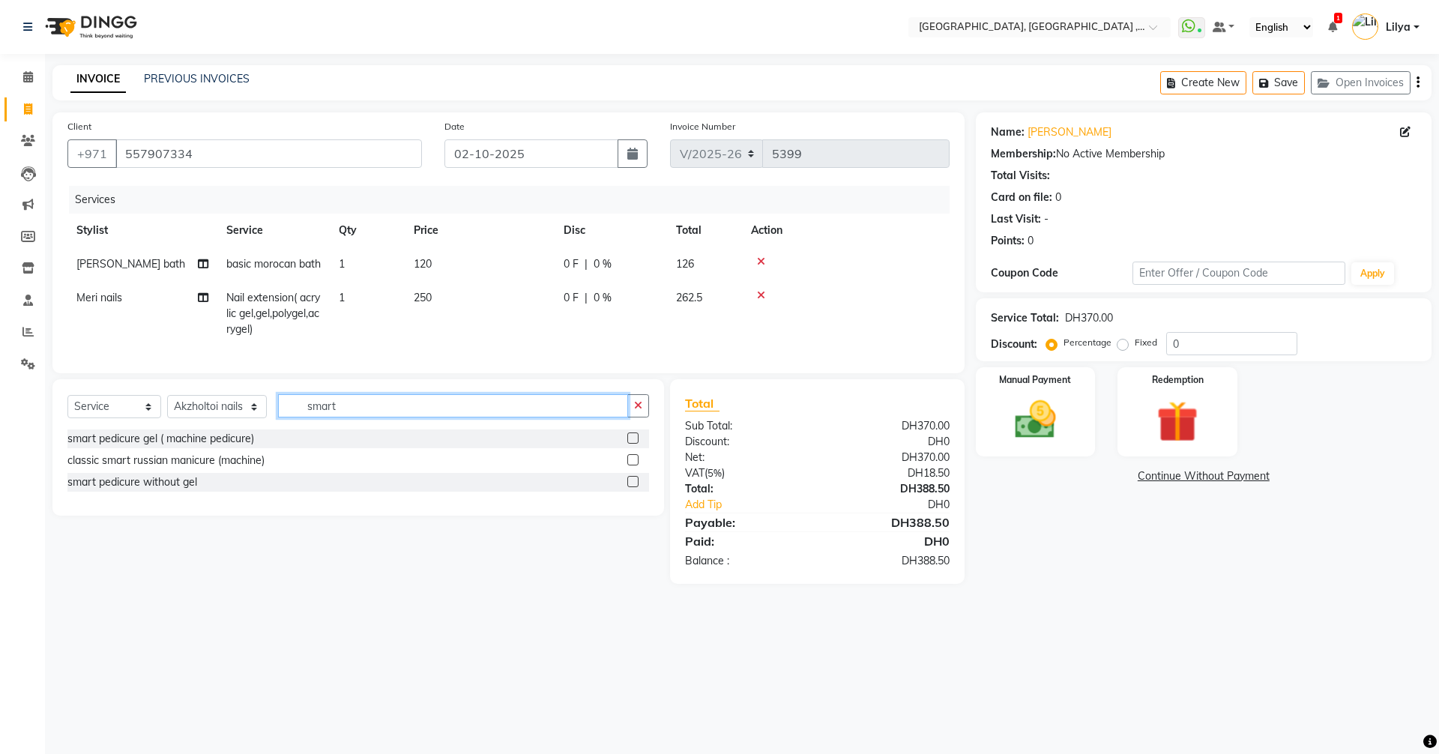
type input "smart"
click at [635, 444] on label at bounding box center [632, 437] width 11 height 11
click at [635, 444] on input "checkbox" at bounding box center [632, 439] width 10 height 10
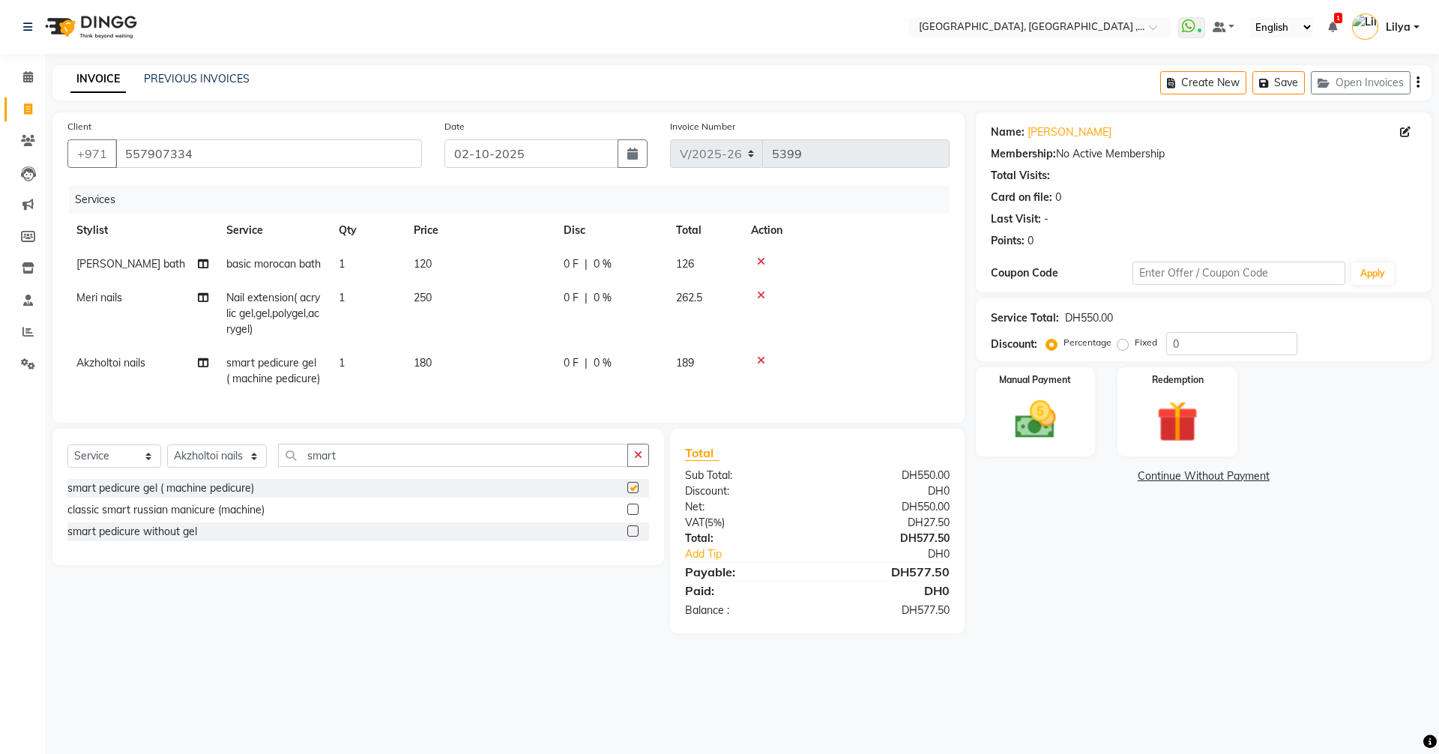
checkbox input "false"
click at [760, 366] on icon at bounding box center [761, 360] width 8 height 10
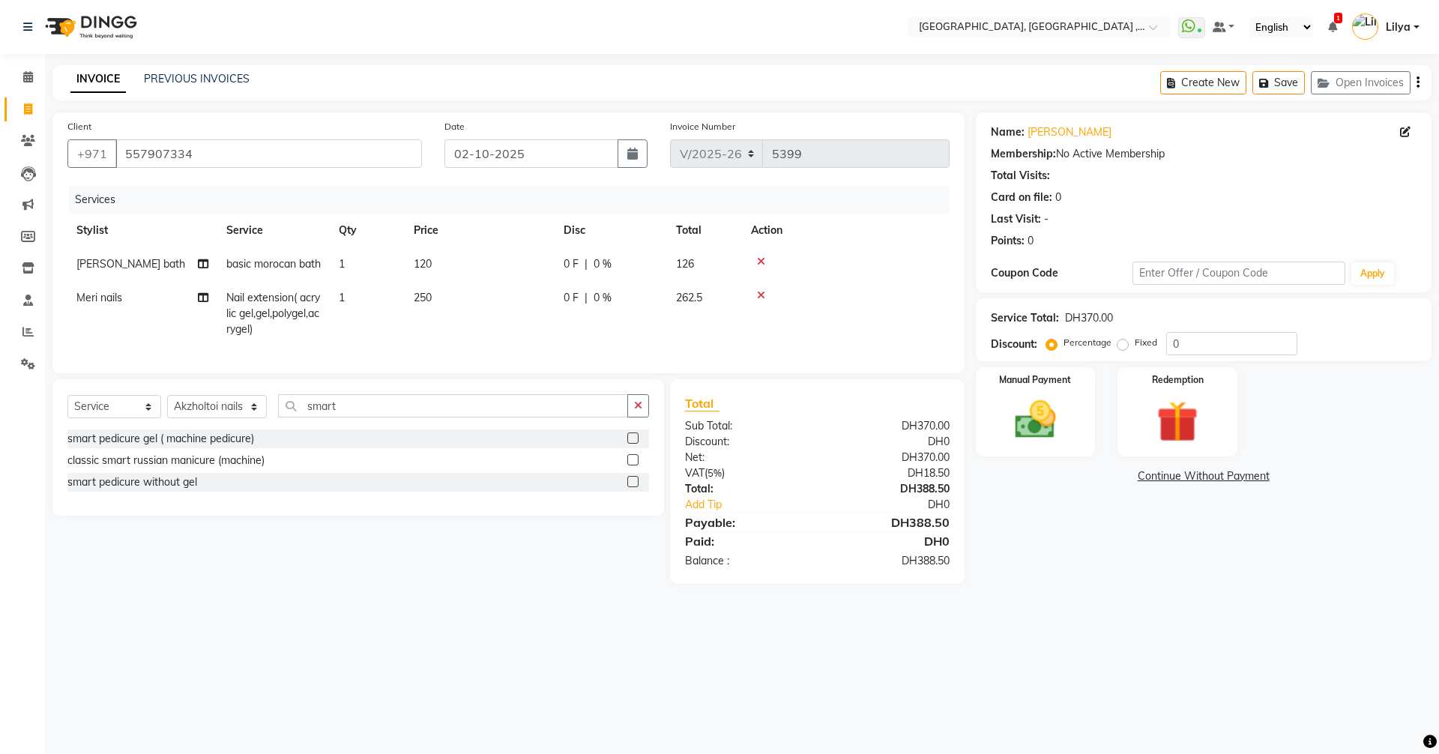
click at [630, 487] on label at bounding box center [632, 481] width 11 height 11
click at [630, 487] on input "checkbox" at bounding box center [632, 482] width 10 height 10
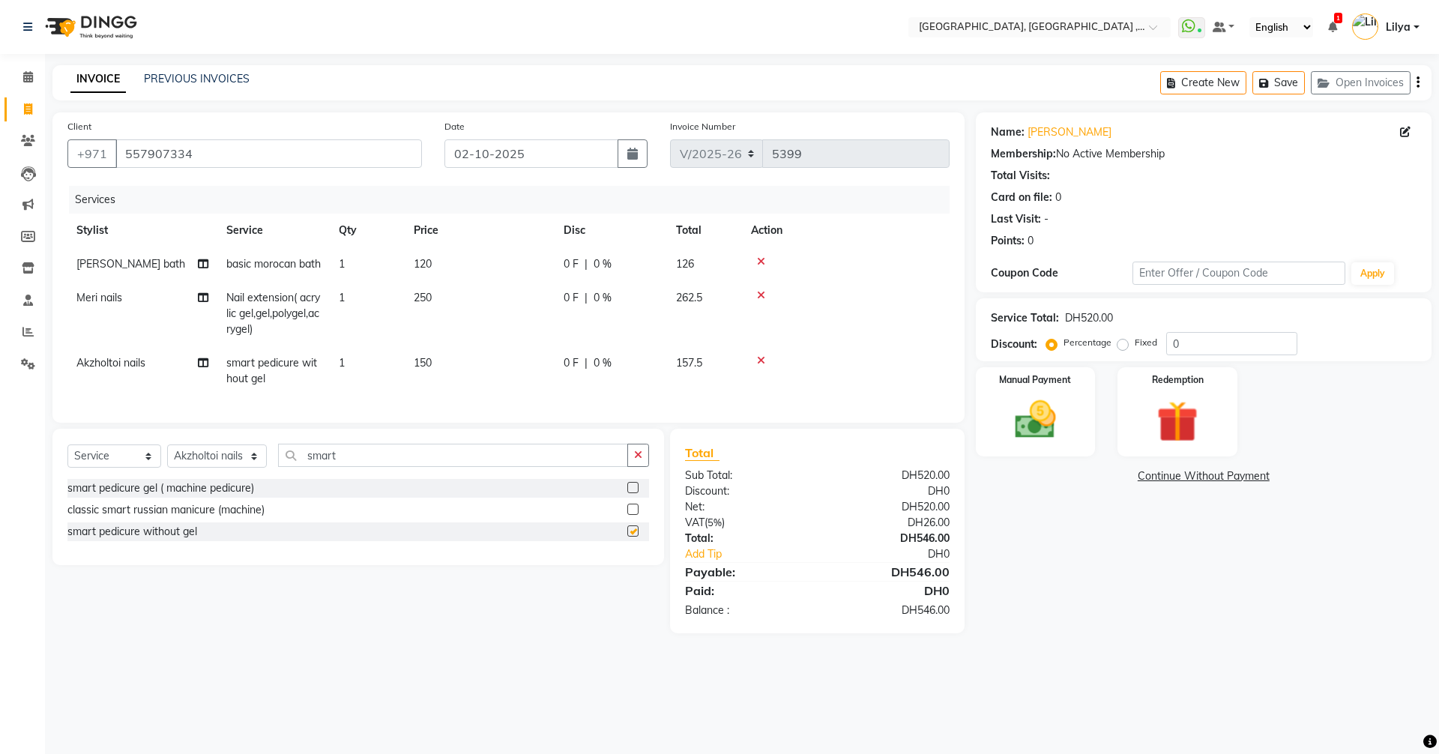
checkbox input "false"
click at [376, 467] on input "smart" at bounding box center [453, 455] width 350 height 23
click at [111, 468] on select "Select Service Product Membership Package Voucher Prepaid Gift Card" at bounding box center [114, 455] width 94 height 23
select select "product"
click at [67, 468] on select "Select Service Product Membership Package Voucher Prepaid Gift Card" at bounding box center [114, 455] width 94 height 23
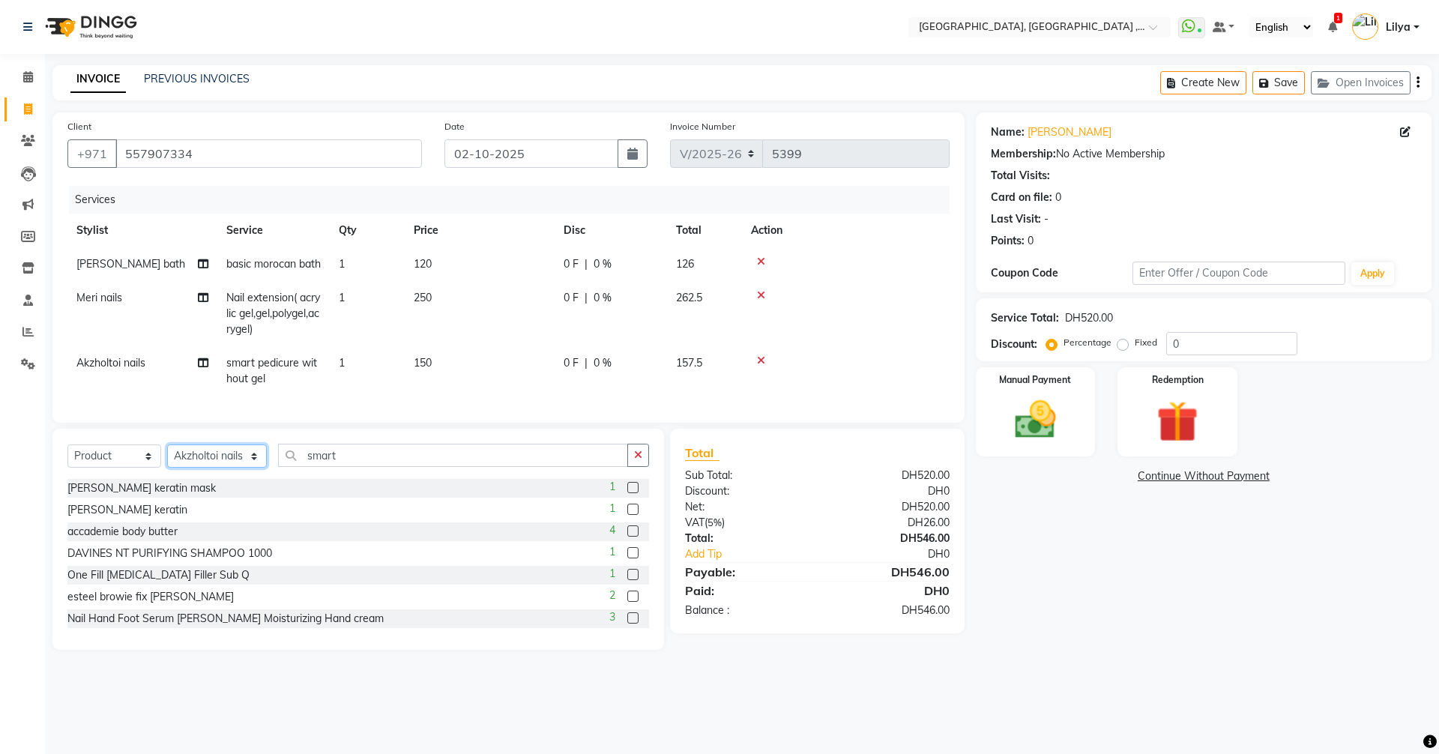
click at [246, 468] on select "Select Stylist Adel brow Aina Akzholtoi nails Amina lash Astuti massage Aygul h…" at bounding box center [217, 455] width 100 height 23
select select "65991"
click at [167, 468] on select "Select Stylist Adel brow Aina Akzholtoi nails Amina lash Astuti massage Aygul h…" at bounding box center [217, 455] width 100 height 23
click at [360, 479] on div "Select Service Product Membership Package Voucher Prepaid Gift Card Select Styl…" at bounding box center [358, 461] width 582 height 35
click at [357, 467] on input "smart" at bounding box center [453, 455] width 350 height 23
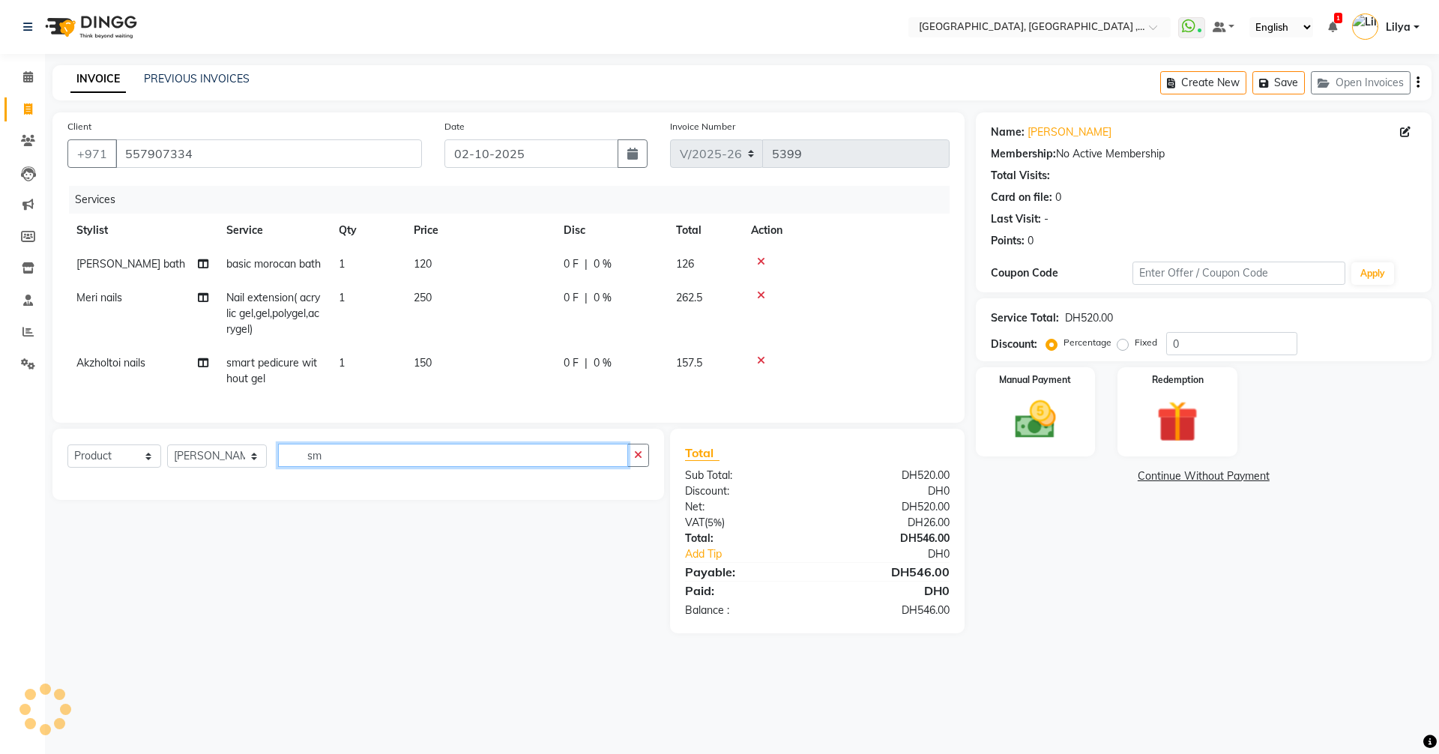
type input "s"
type input "lifa"
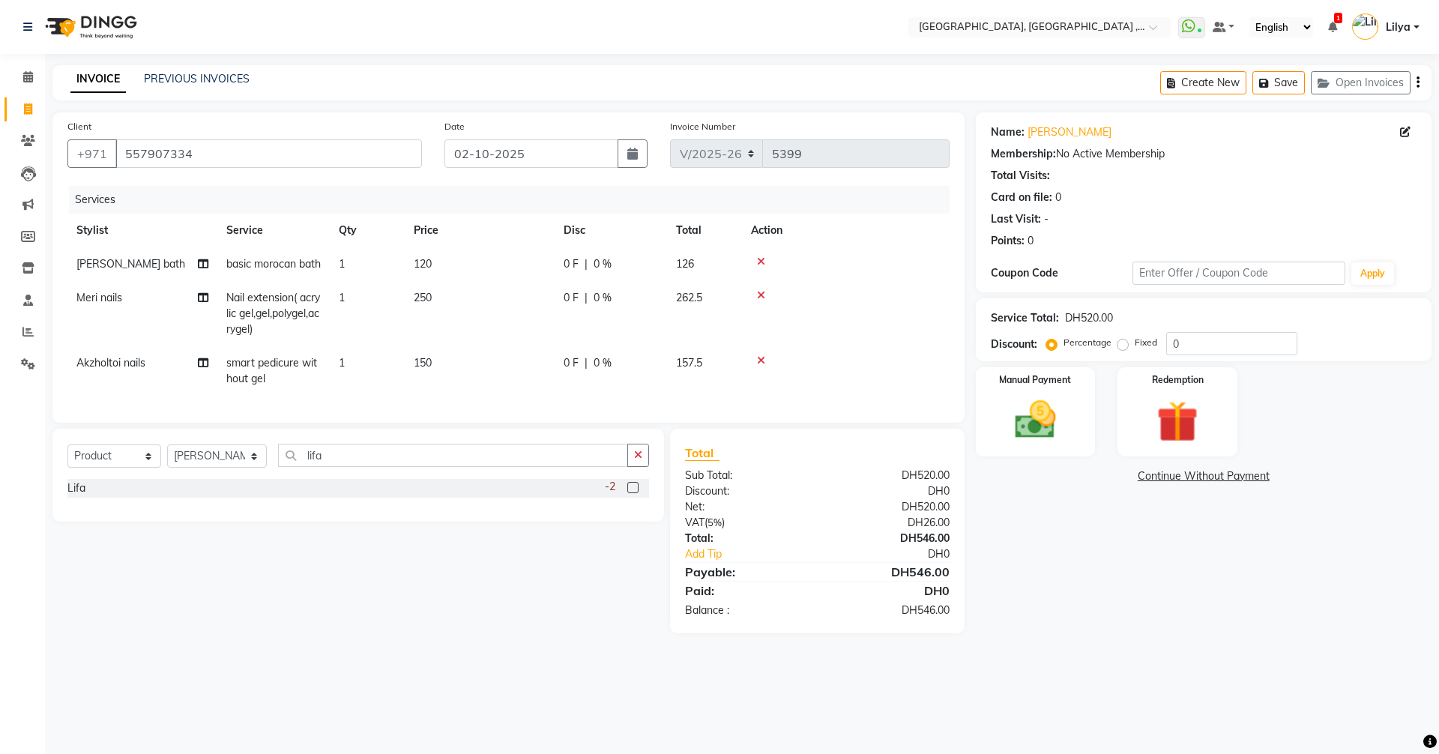
click at [630, 493] on label at bounding box center [632, 487] width 11 height 11
click at [630, 493] on input "checkbox" at bounding box center [632, 488] width 10 height 10
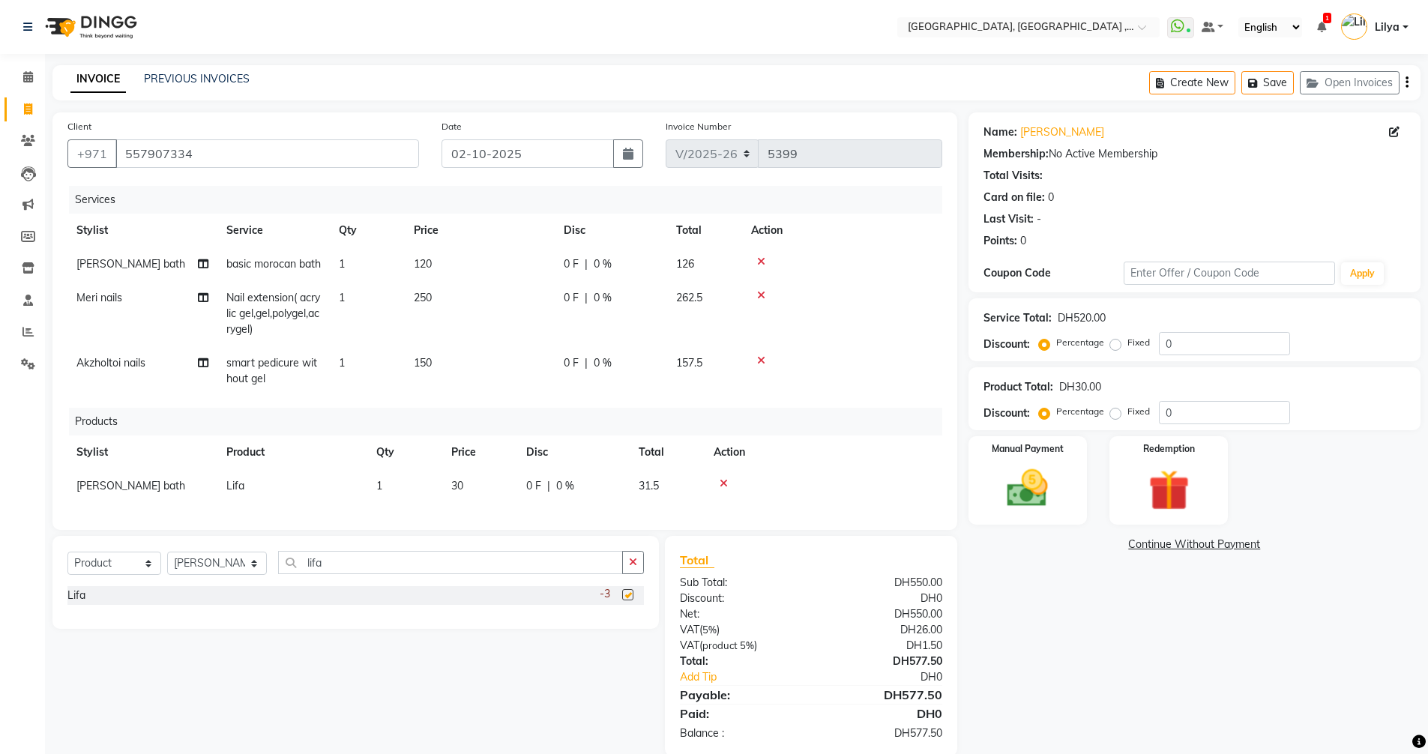
checkbox input "false"
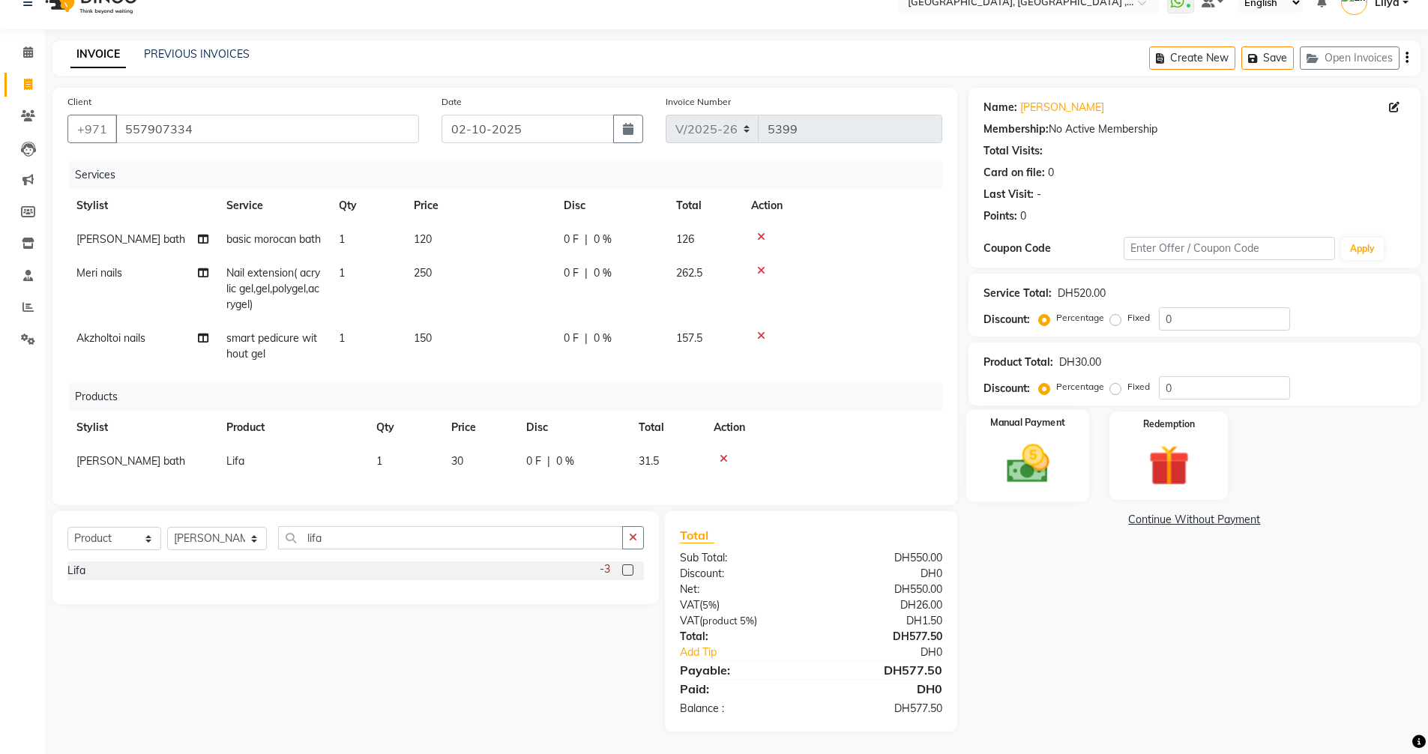
click at [1045, 439] on img at bounding box center [1027, 463] width 69 height 49
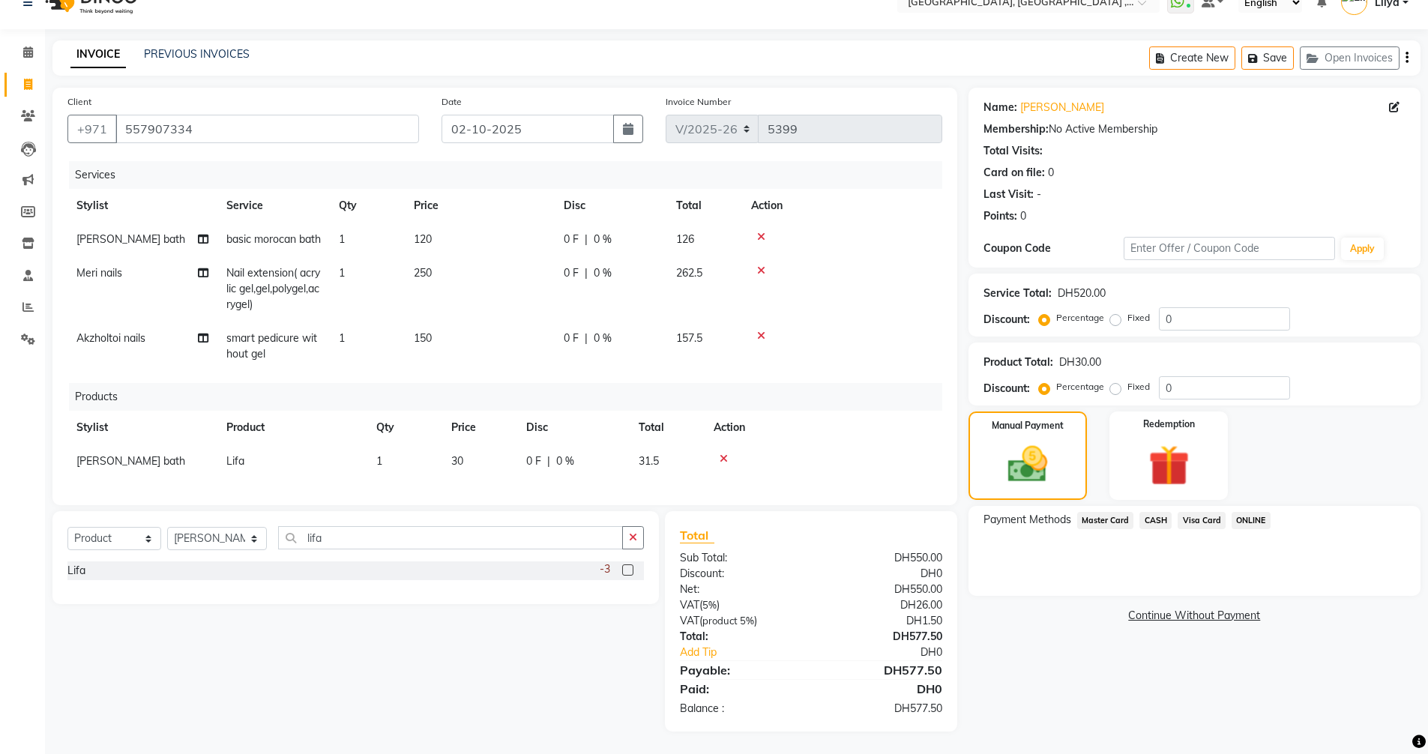
click at [1218, 512] on span "Visa Card" at bounding box center [1201, 520] width 48 height 17
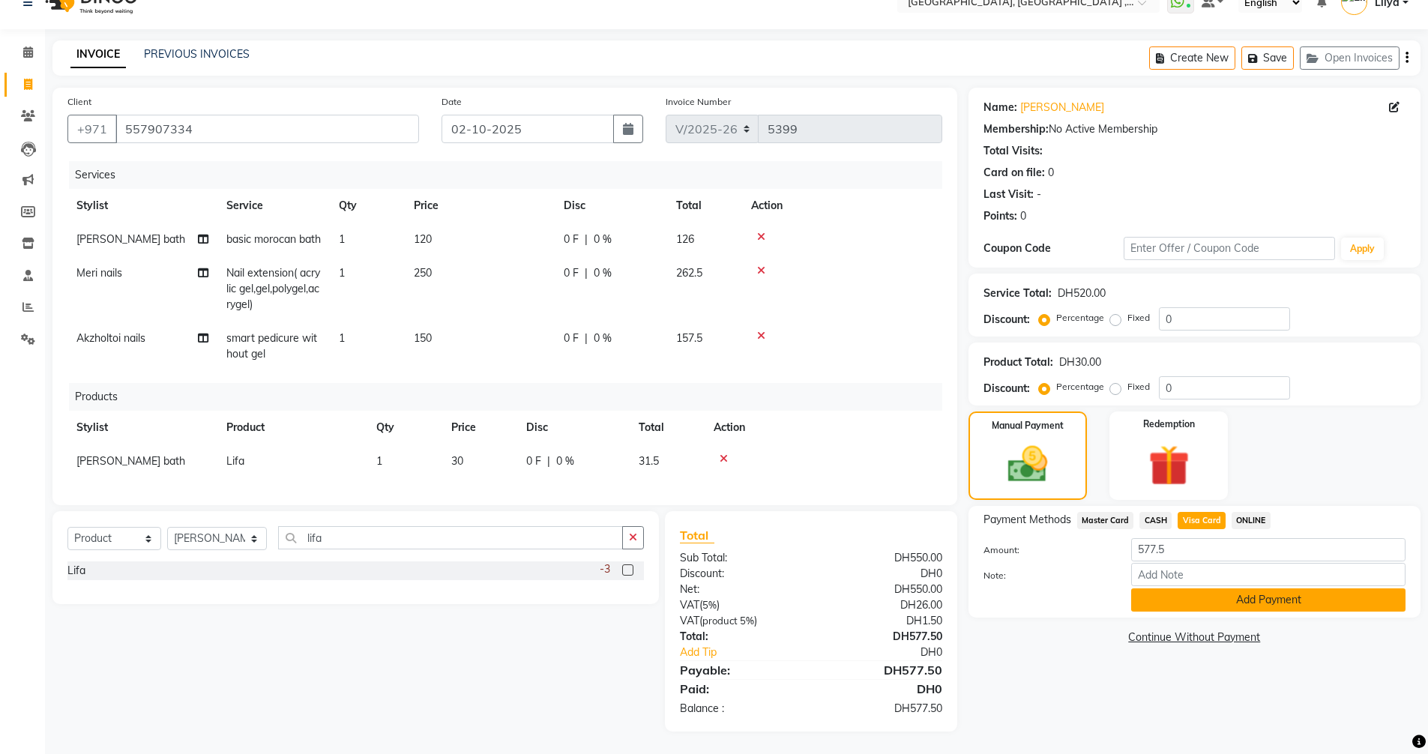
click at [1221, 588] on button "Add Payment" at bounding box center [1268, 599] width 274 height 23
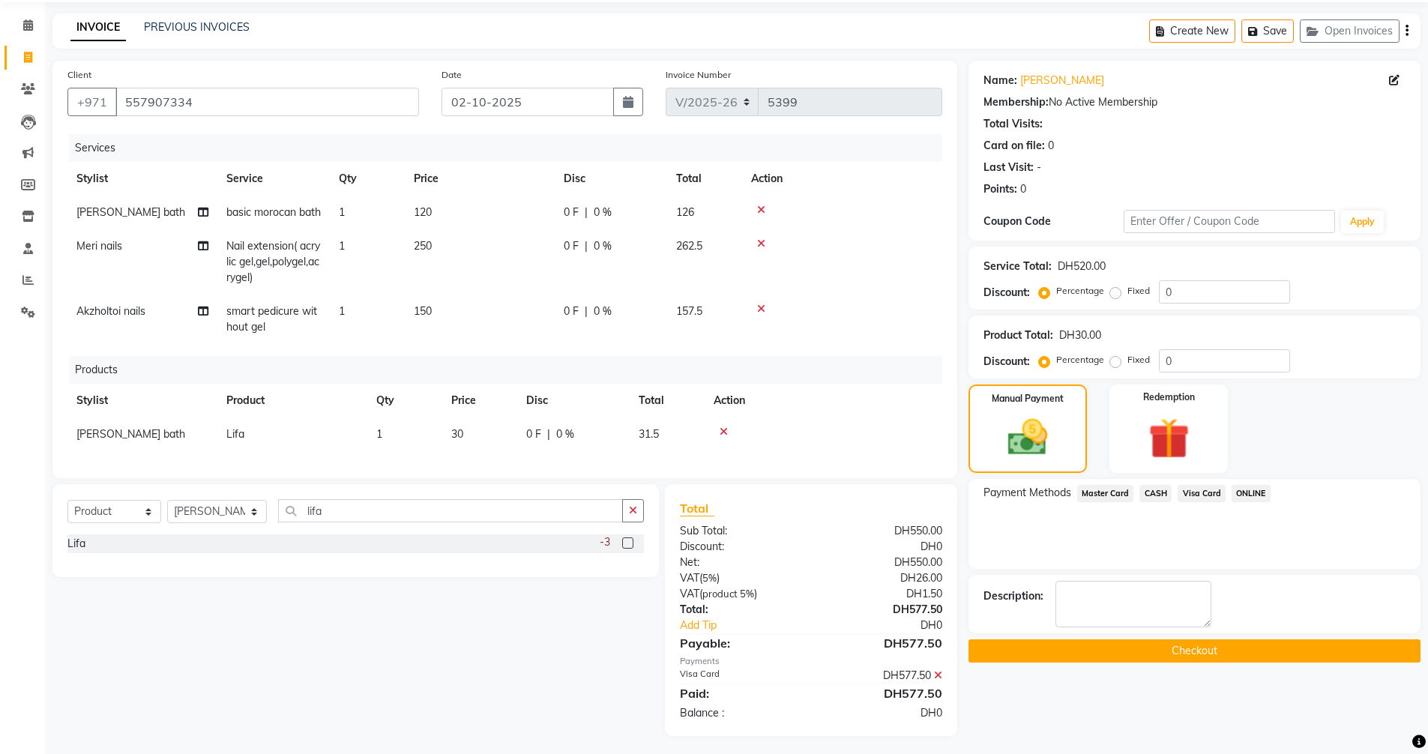
click at [1219, 652] on button "Checkout" at bounding box center [1194, 650] width 452 height 23
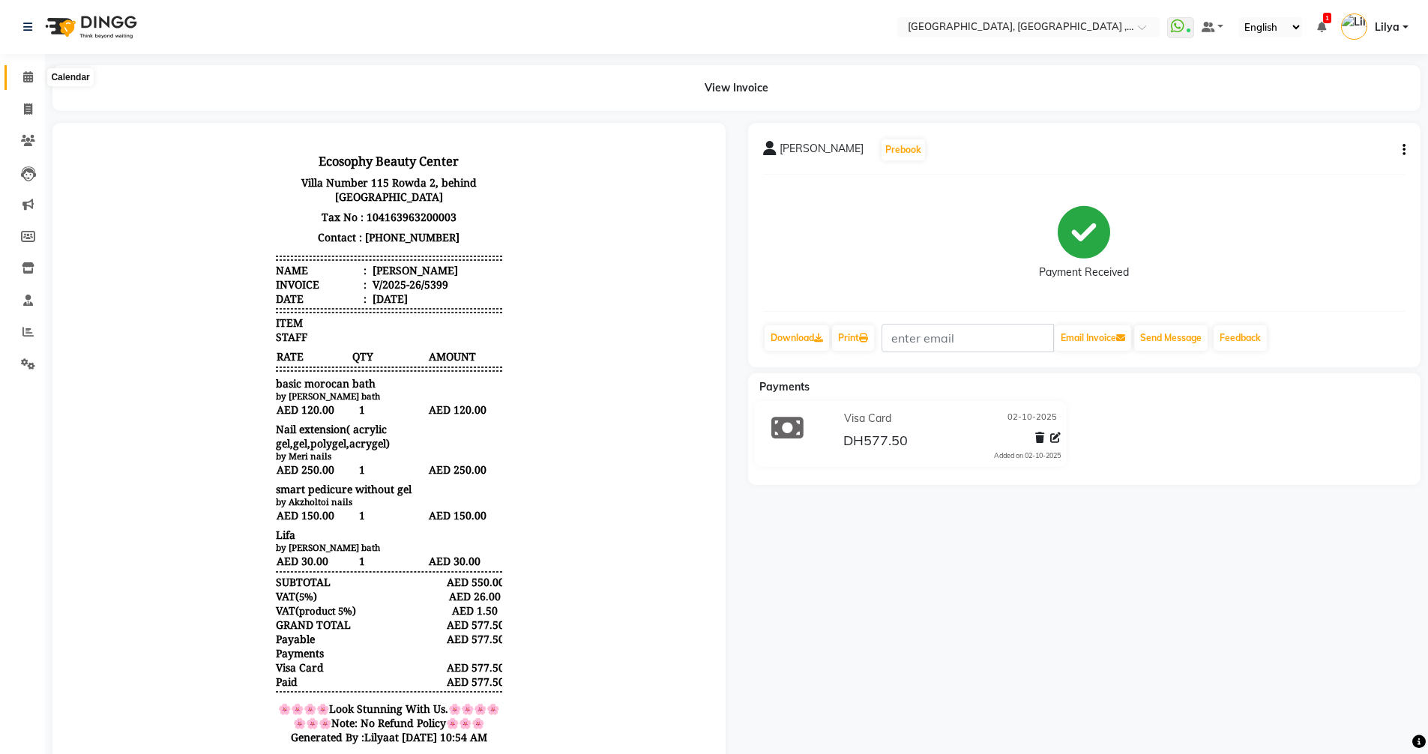
drag, startPoint x: 30, startPoint y: 80, endPoint x: 44, endPoint y: 82, distance: 14.3
click at [30, 80] on icon at bounding box center [28, 76] width 10 height 11
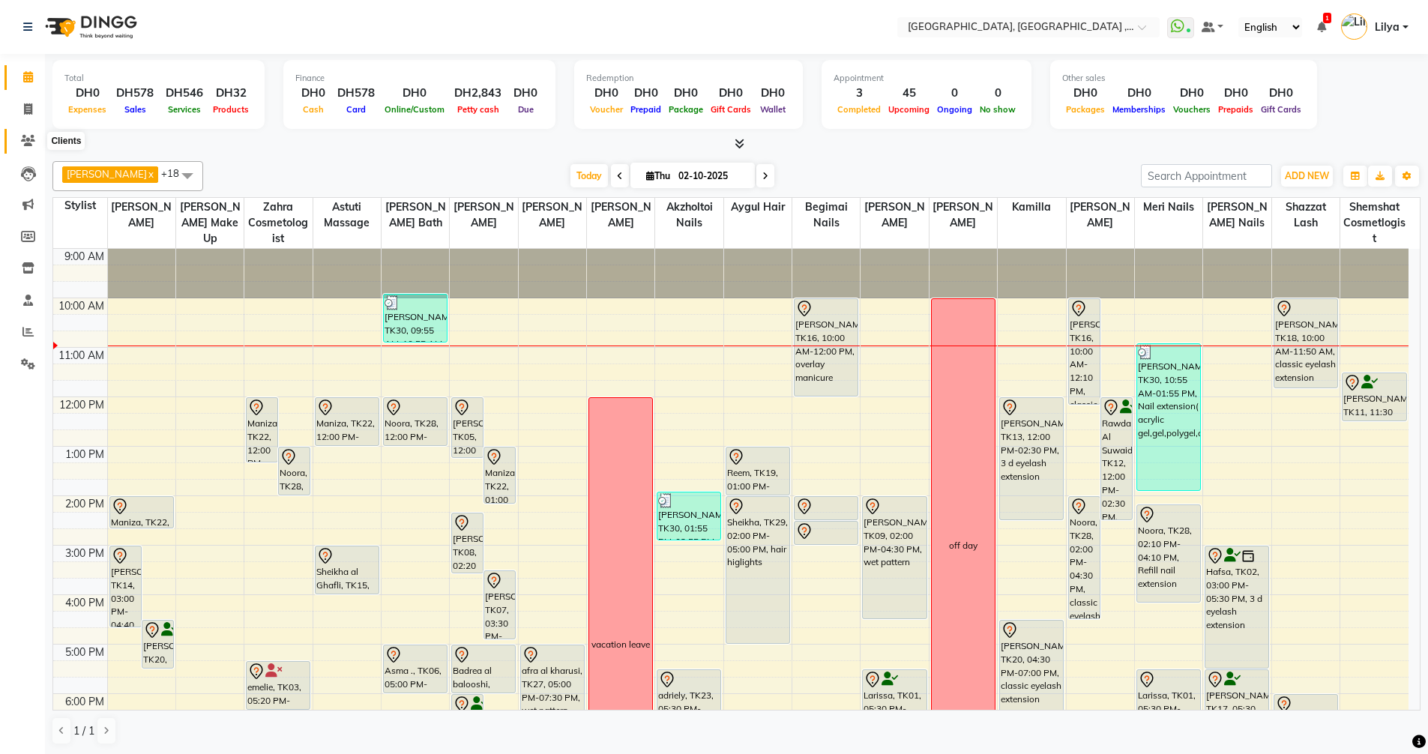
click at [25, 145] on icon at bounding box center [28, 140] width 14 height 11
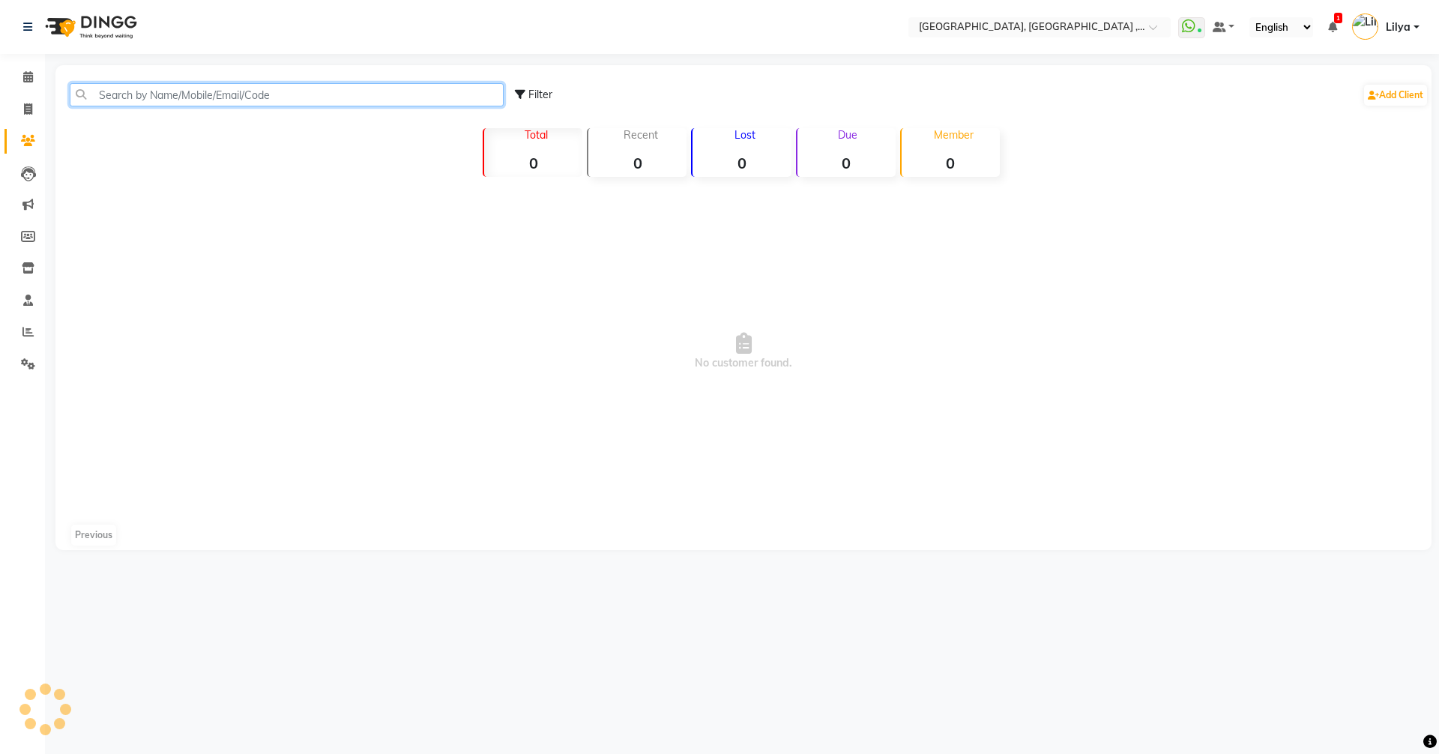
click at [151, 99] on input "text" at bounding box center [287, 94] width 434 height 23
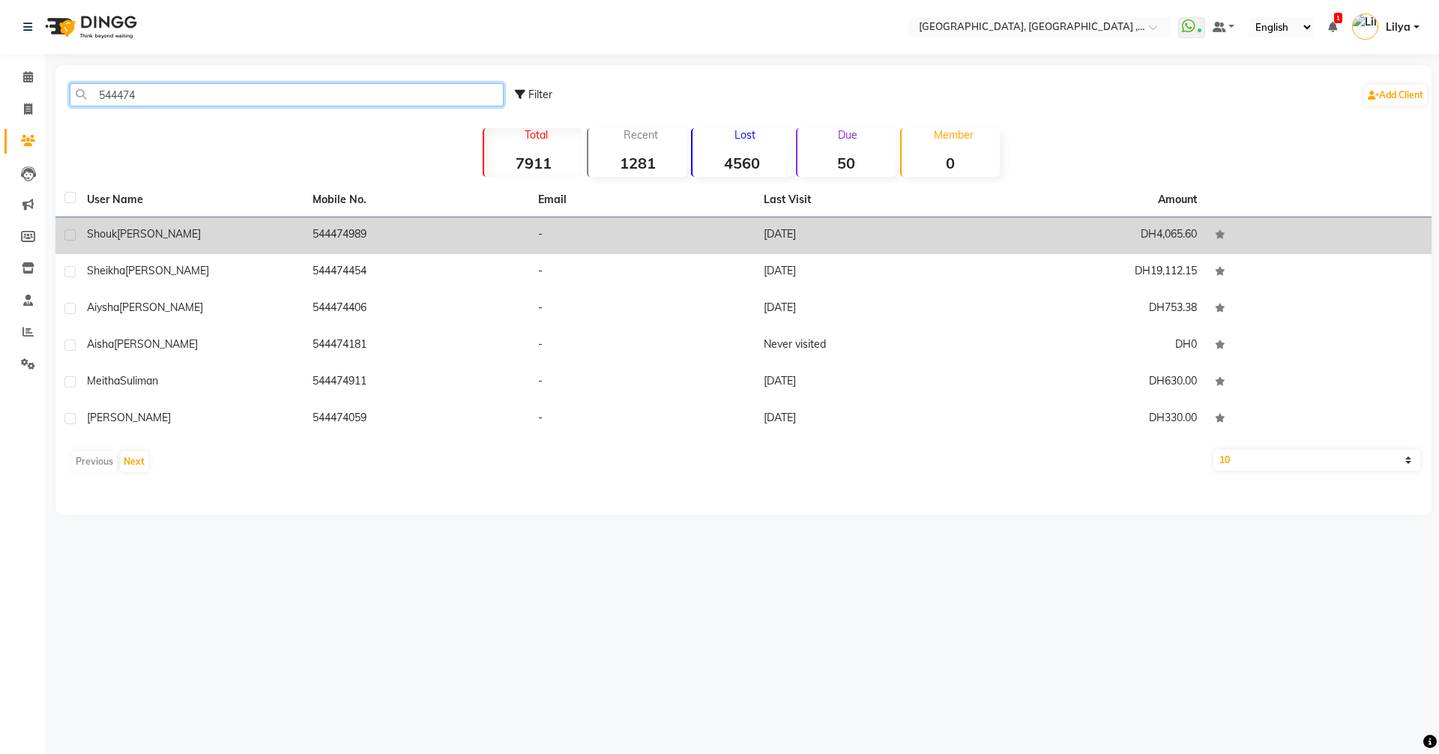
type input "544474"
click at [277, 228] on div "shouk mamary" at bounding box center [191, 234] width 208 height 16
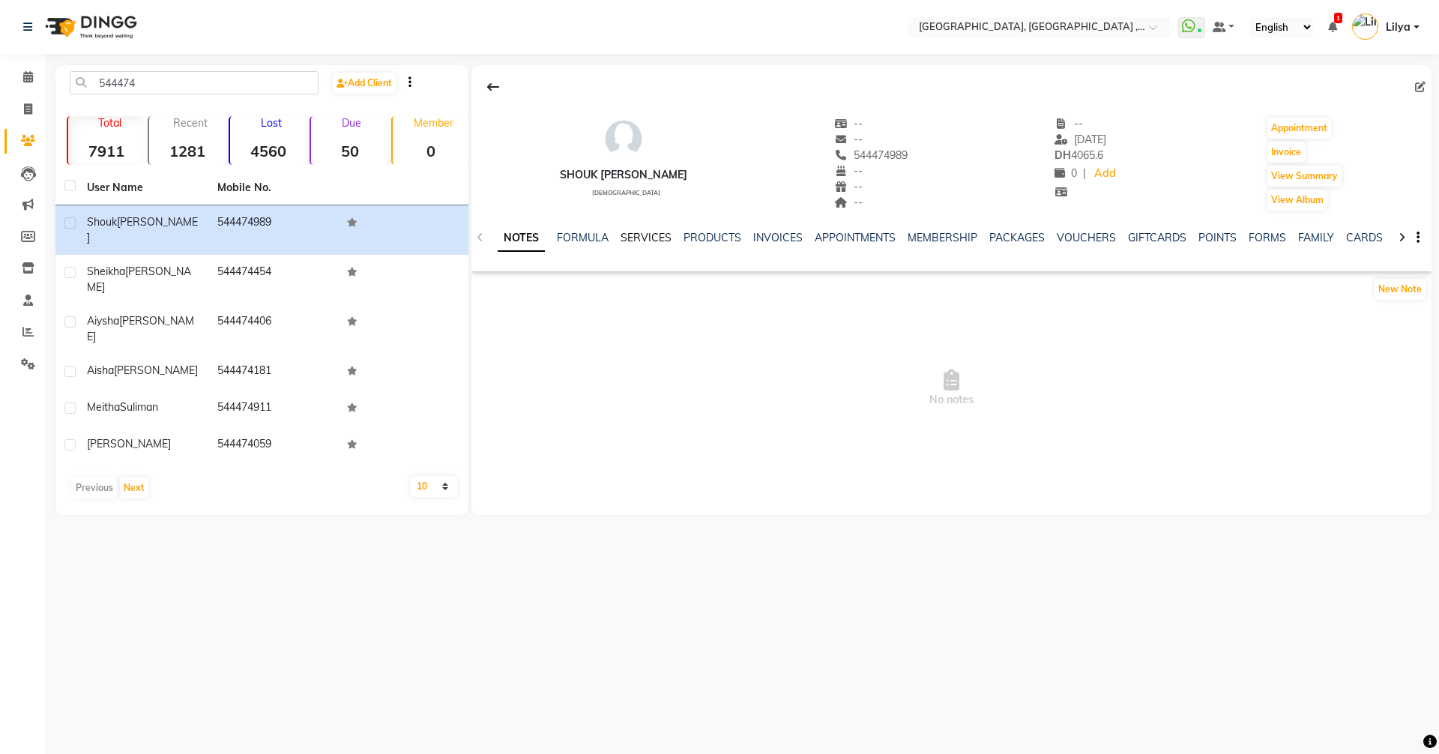
click at [651, 232] on link "SERVICES" at bounding box center [646, 237] width 51 height 13
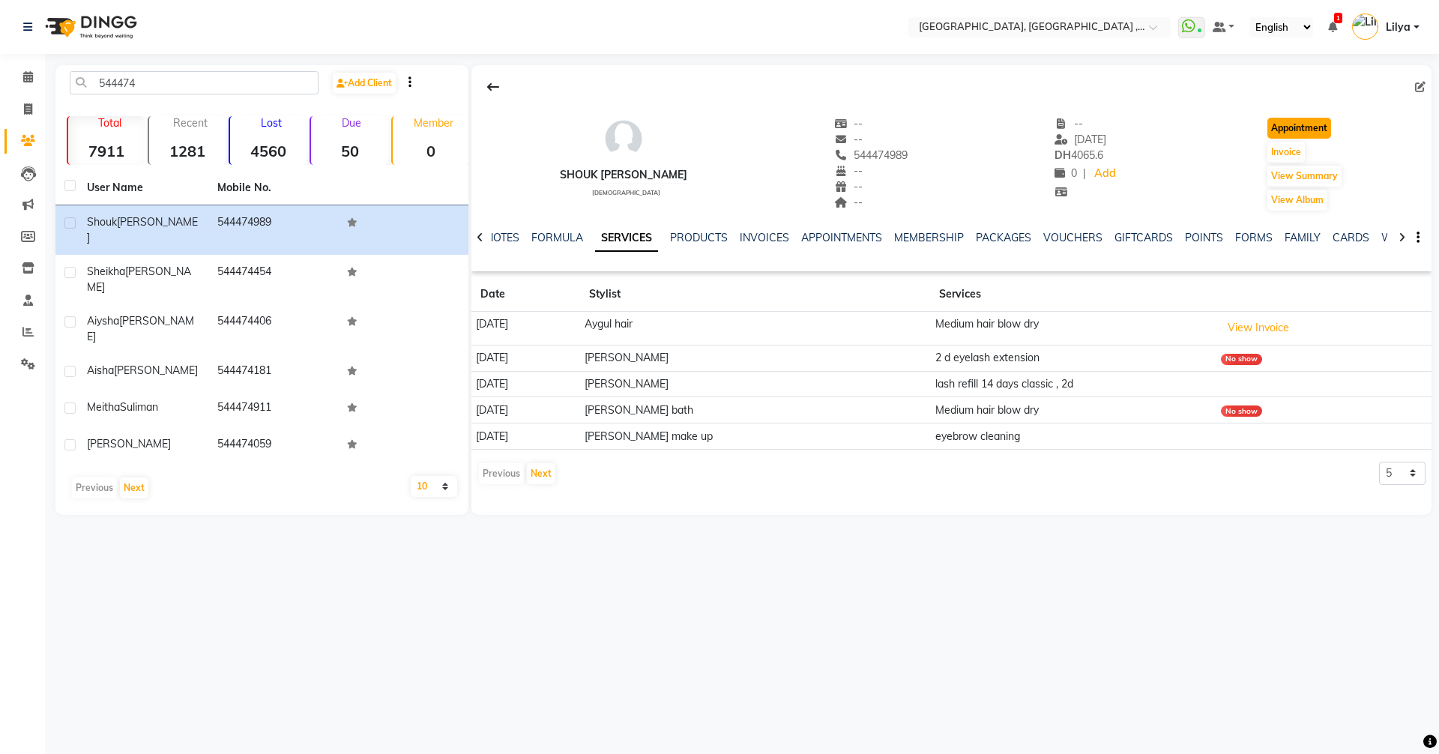
click at [1304, 132] on button "Appointment" at bounding box center [1299, 128] width 64 height 21
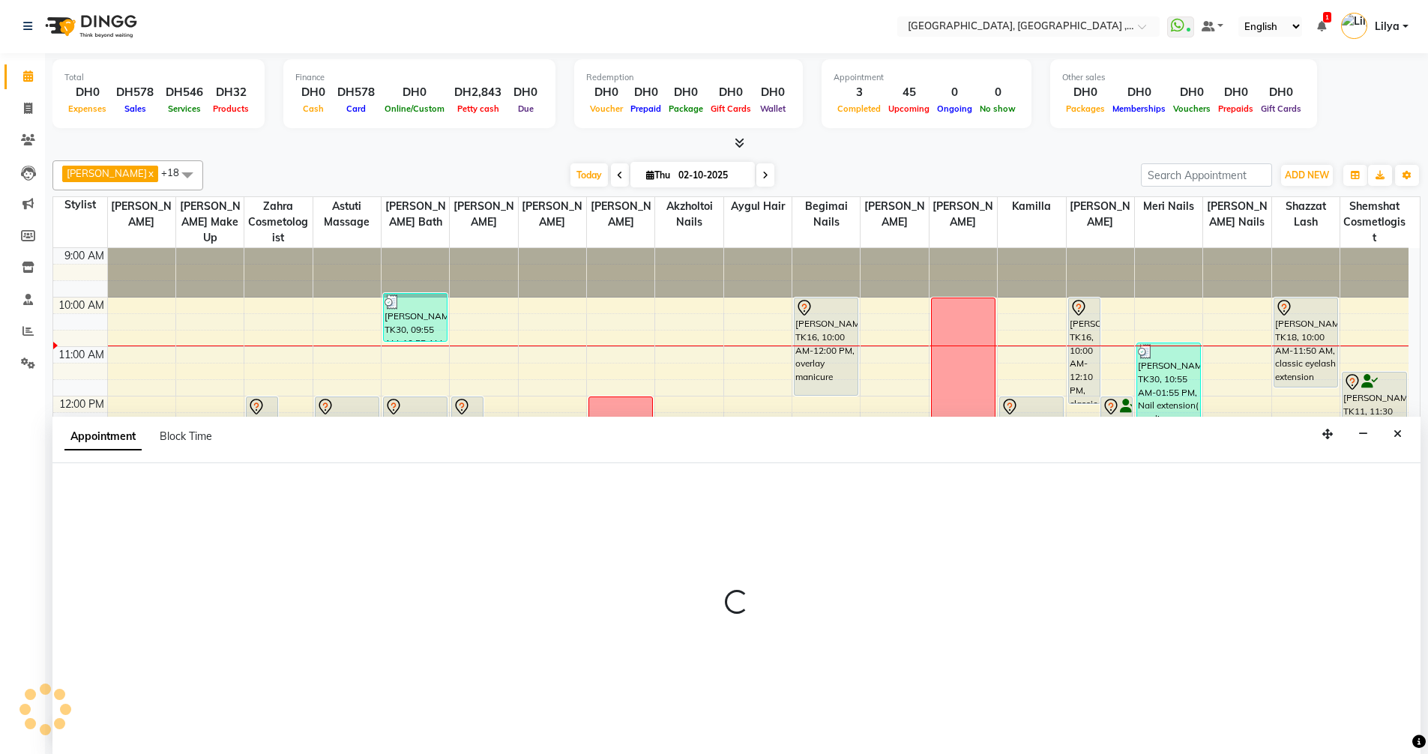
select select "600"
select select "tentative"
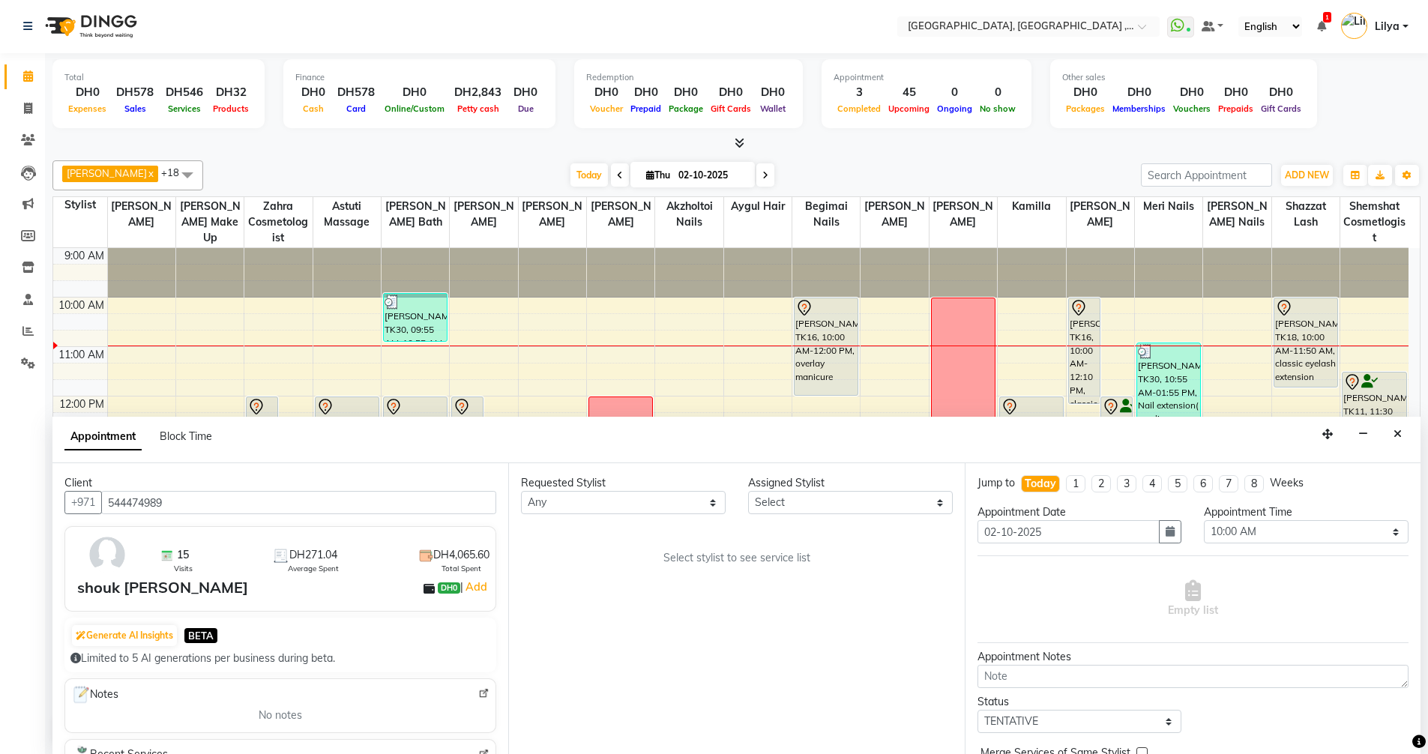
scroll to position [50, 0]
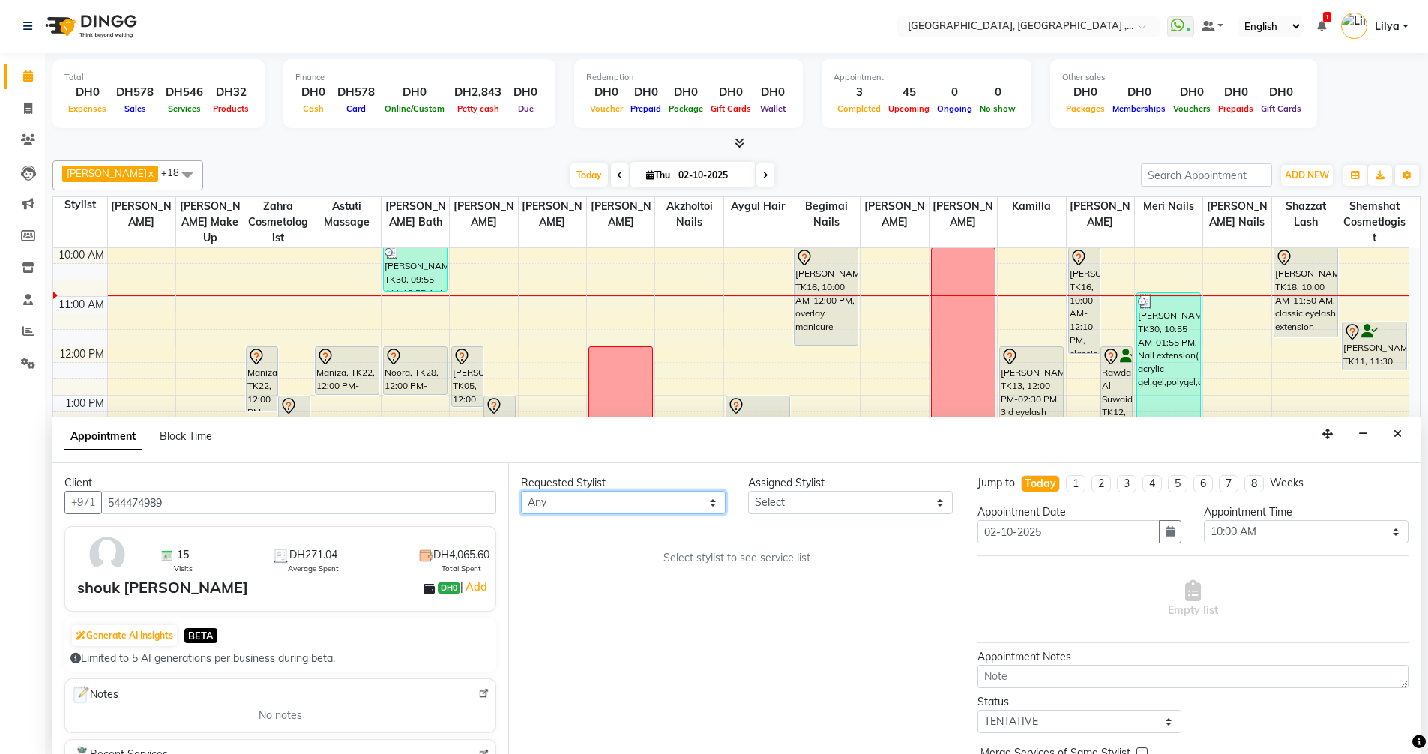
drag, startPoint x: 700, startPoint y: 508, endPoint x: 695, endPoint y: 495, distance: 13.8
click at [700, 508] on select "Any Adel brow Aina Akzholtoi nails Amina lash Astuti massage Aygul hair Begimai…" at bounding box center [623, 502] width 205 height 23
select select "67076"
click at [521, 491] on select "Any Adel brow Aina Akzholtoi nails Amina lash Astuti massage Aygul hair Begimai…" at bounding box center [623, 502] width 205 height 23
select select "67076"
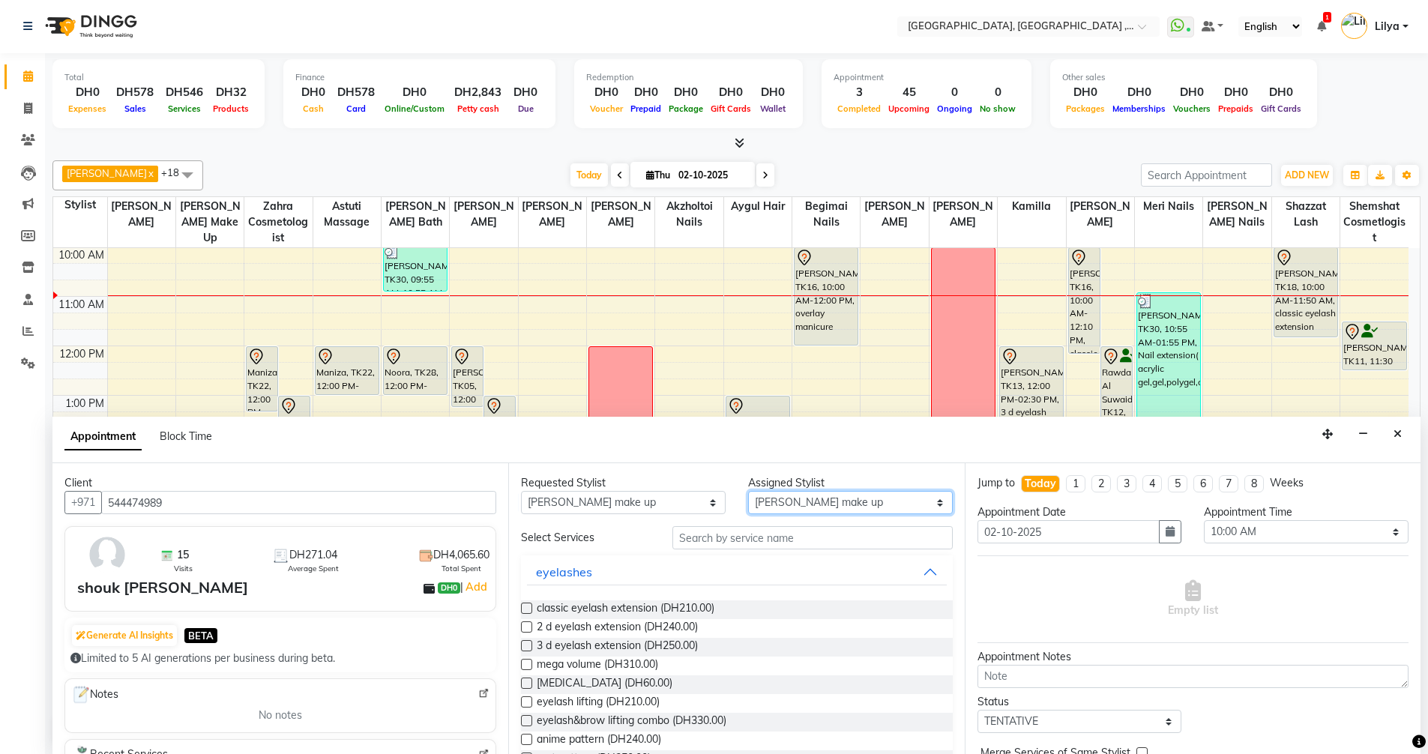
click at [859, 498] on select "Select Adel brow Aina Akzholtoi nails Amina lash Astuti massage Aygul hair Begi…" at bounding box center [850, 502] width 205 height 23
click at [719, 544] on input "text" at bounding box center [812, 537] width 280 height 23
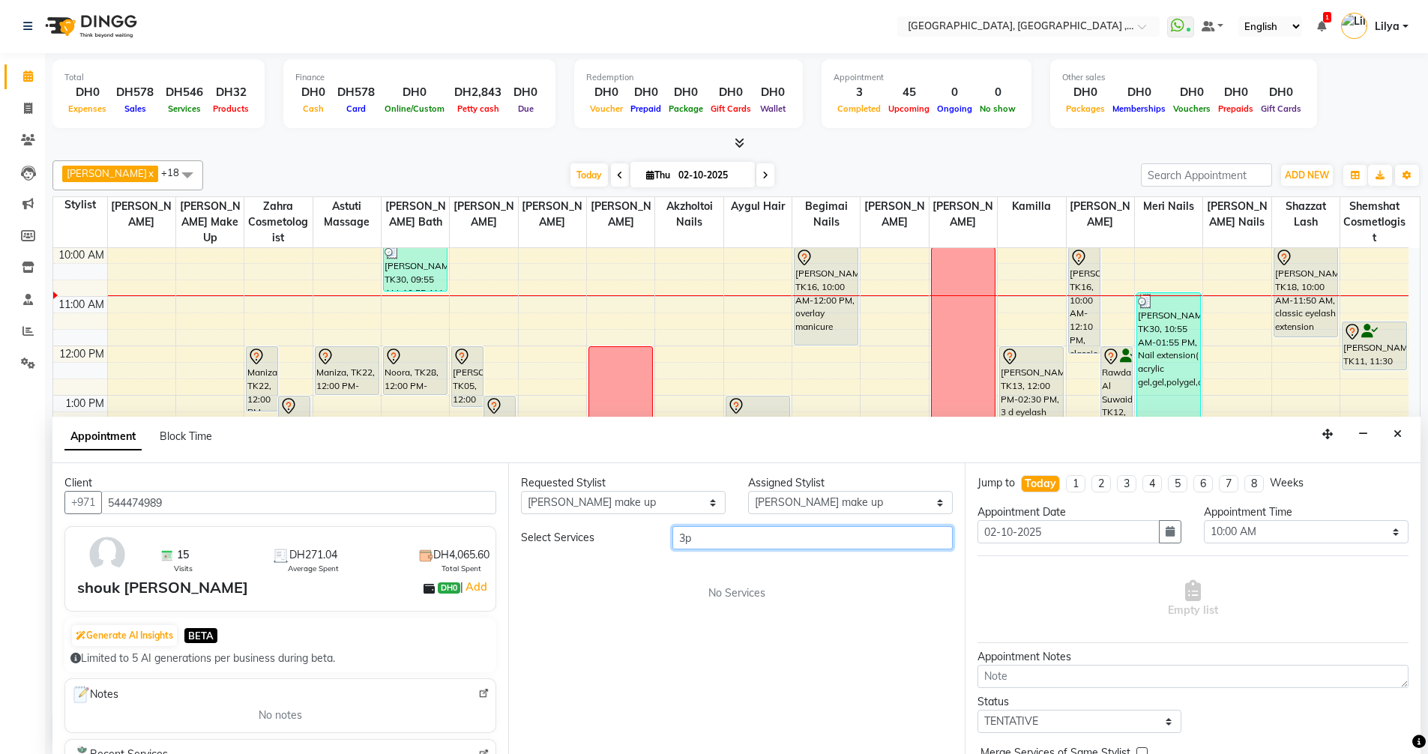
type input "3"
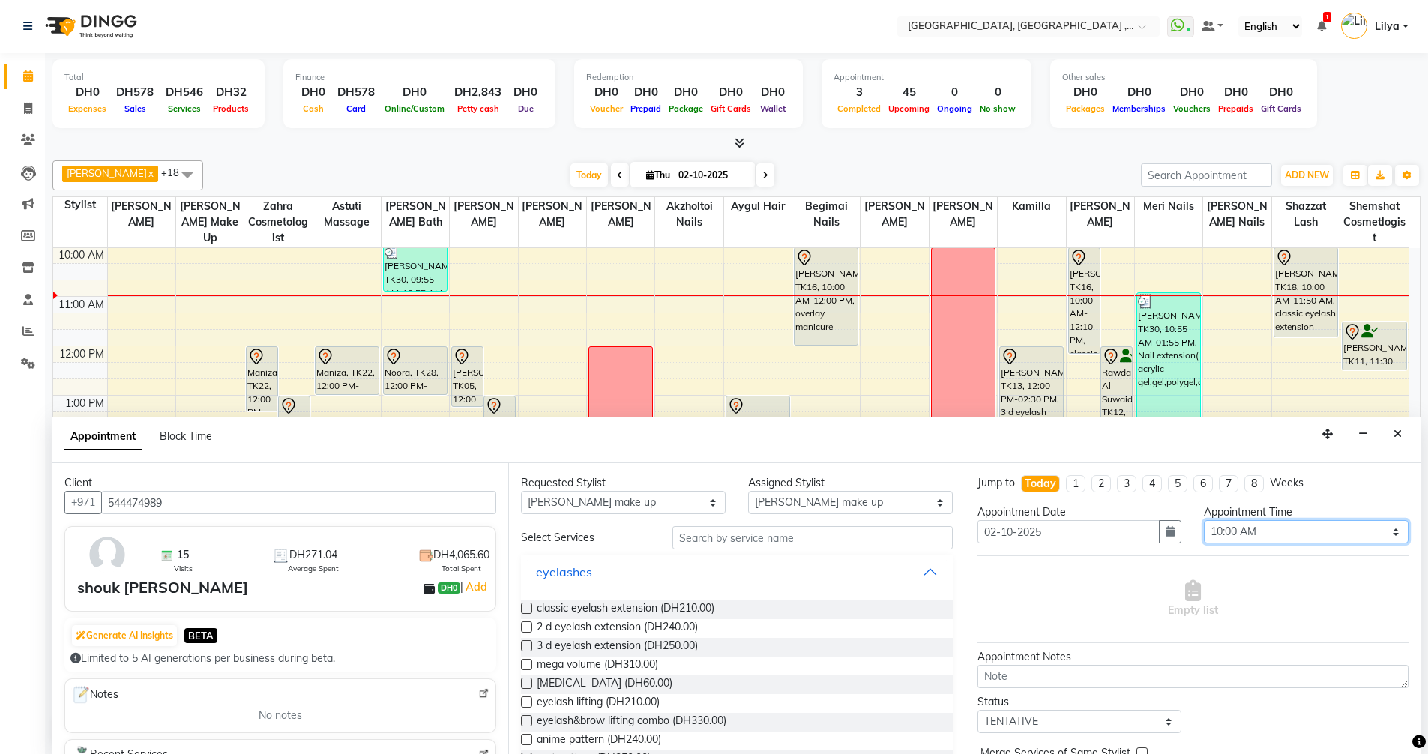
drag, startPoint x: 1327, startPoint y: 532, endPoint x: 1333, endPoint y: 525, distance: 10.1
click at [1327, 532] on select "Select 10:00 AM 10:15 AM 10:30 AM 10:45 AM 11:00 AM 11:15 AM 11:30 AM 11:45 AM …" at bounding box center [1306, 531] width 205 height 23
select select "900"
click at [1204, 520] on select "Select 10:00 AM 10:15 AM 10:30 AM 10:45 AM 11:00 AM 11:15 AM 11:30 AM 11:45 AM …" at bounding box center [1306, 531] width 205 height 23
click at [714, 537] on input "text" at bounding box center [812, 537] width 280 height 23
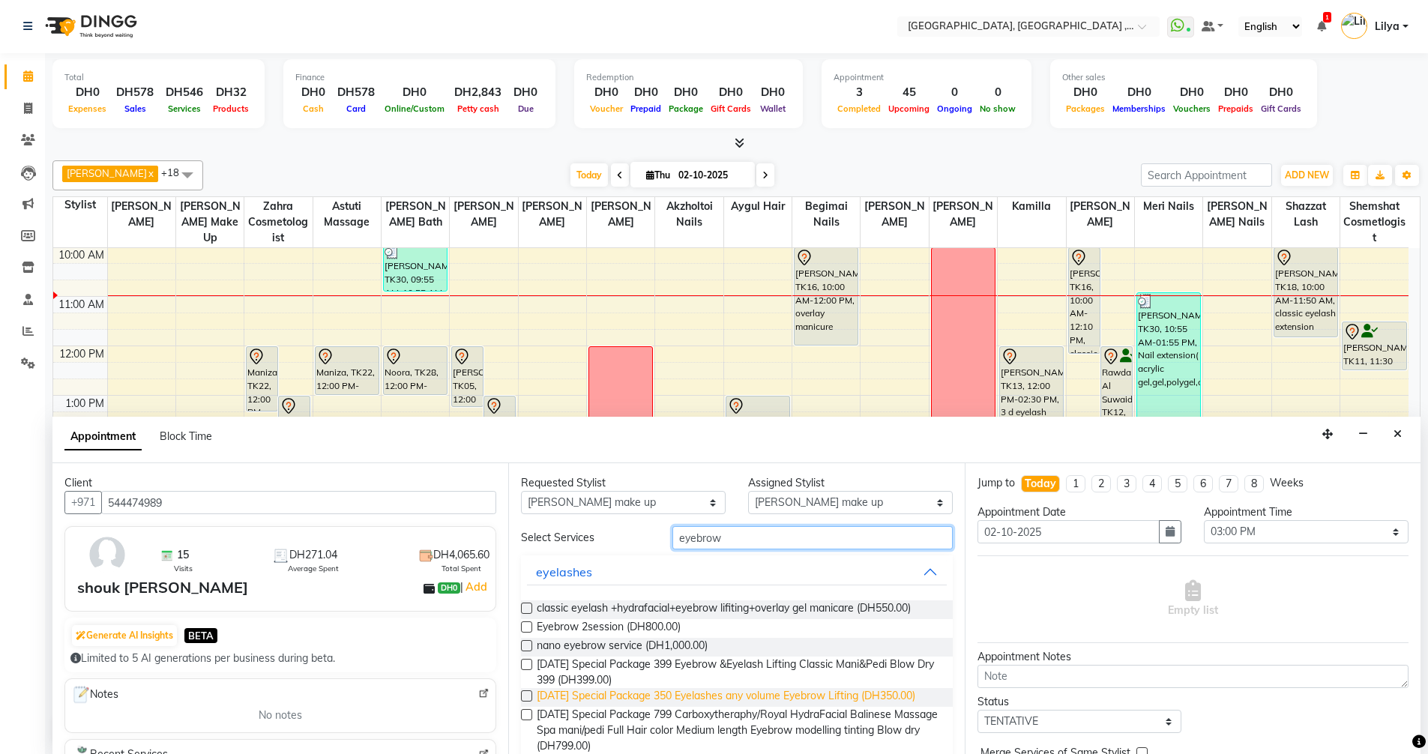
scroll to position [186, 0]
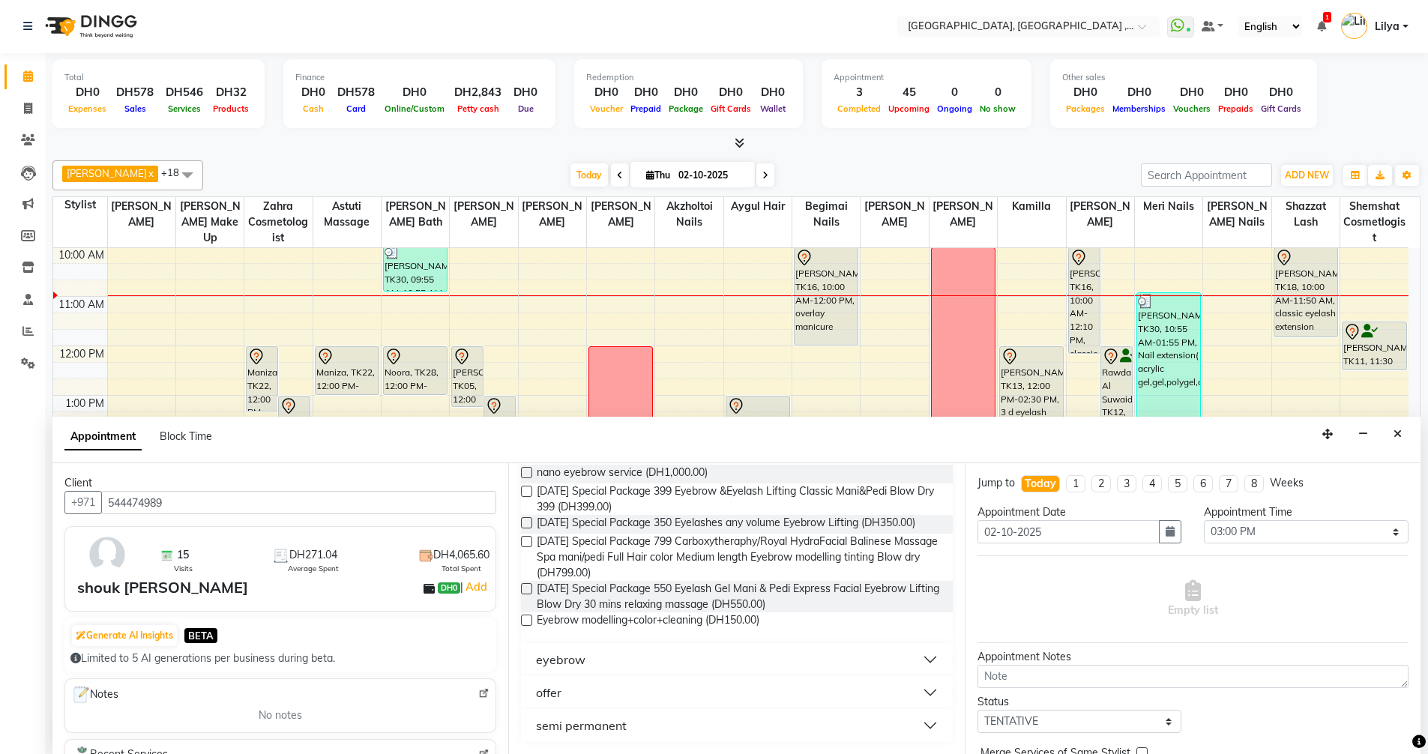
type input "eyebrow"
click at [929, 654] on button "eyebrow" at bounding box center [736, 659] width 419 height 27
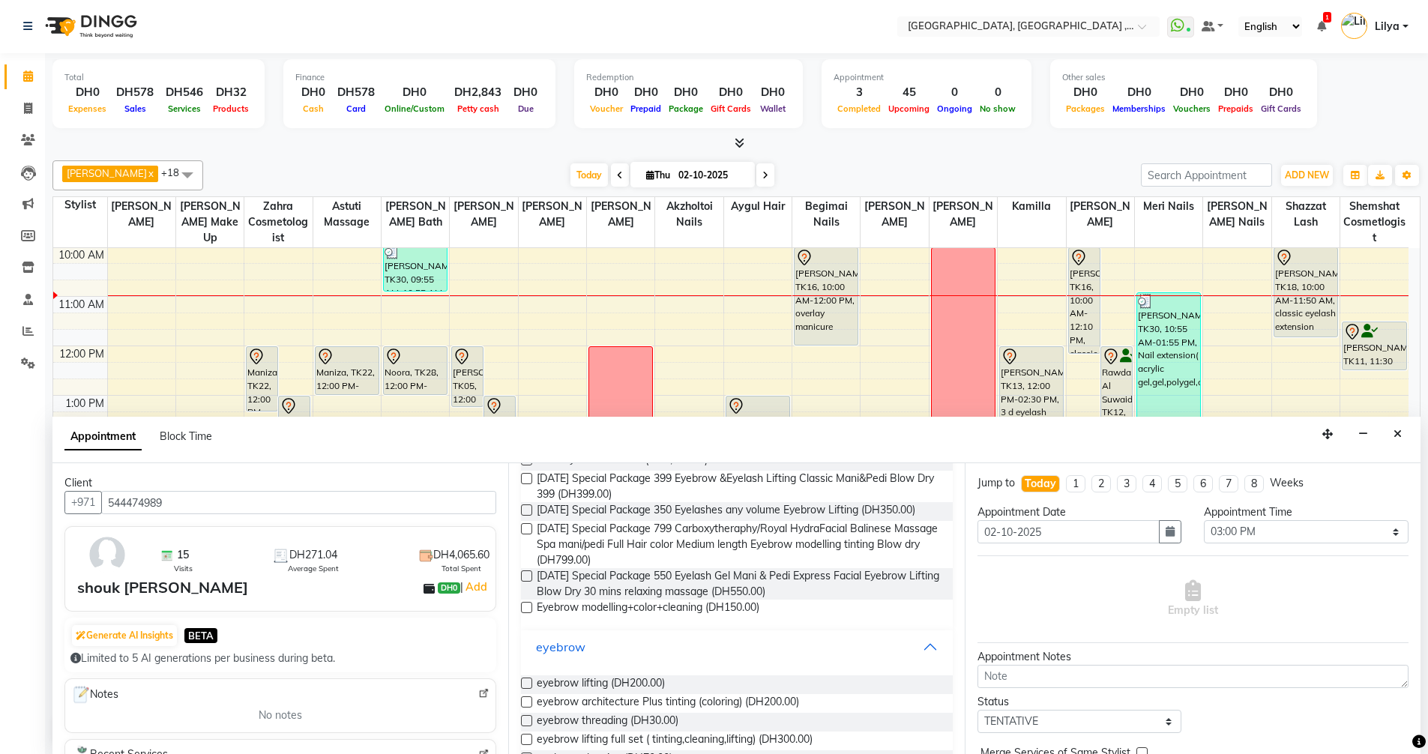
scroll to position [261, 0]
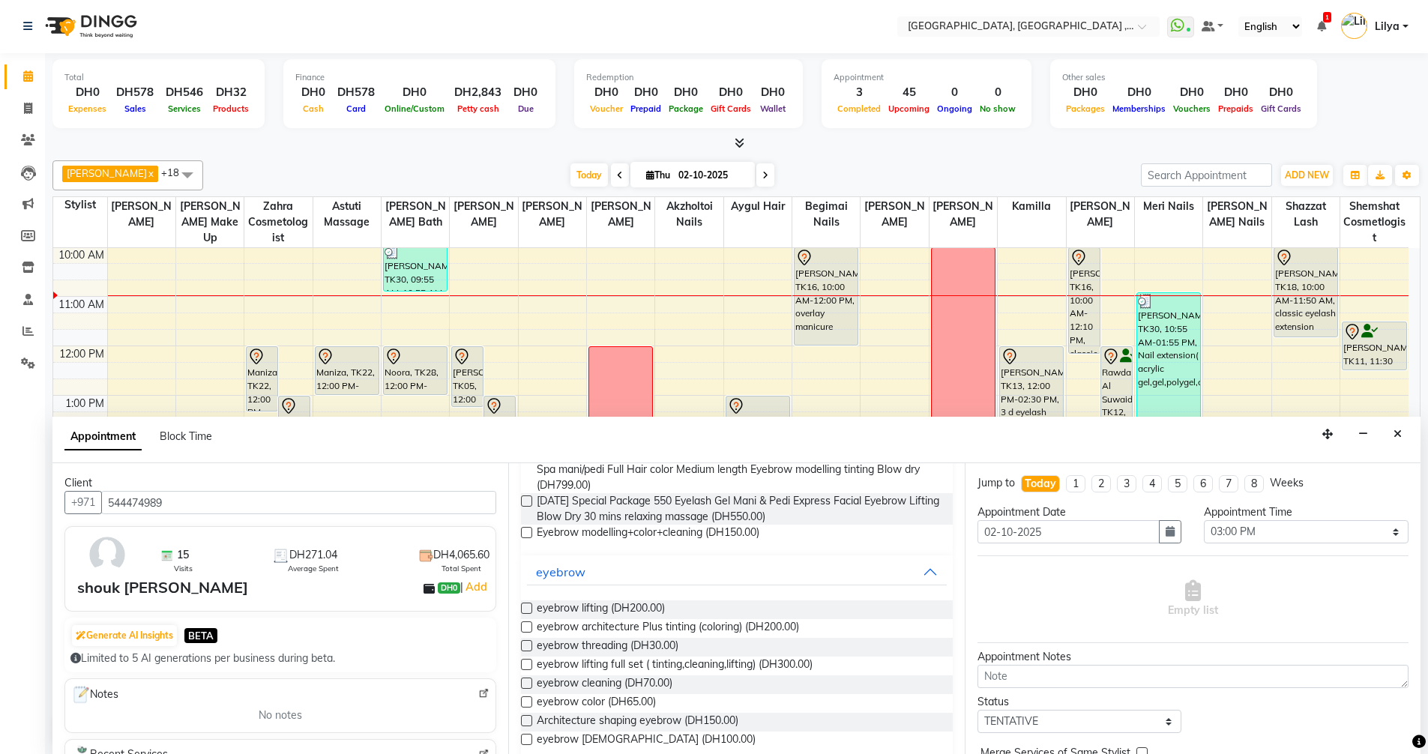
click at [525, 651] on label at bounding box center [526, 645] width 11 height 11
click at [525, 652] on input "checkbox" at bounding box center [526, 647] width 10 height 10
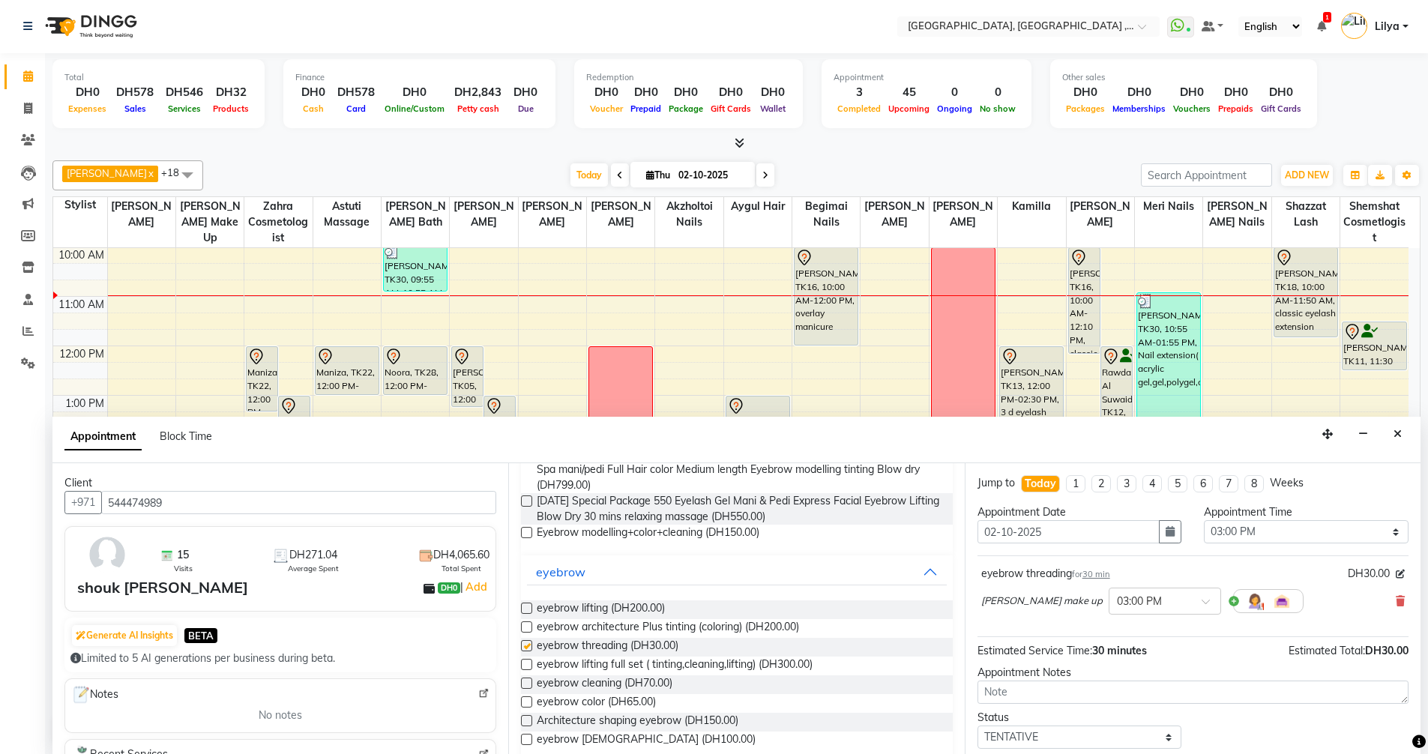
checkbox input "false"
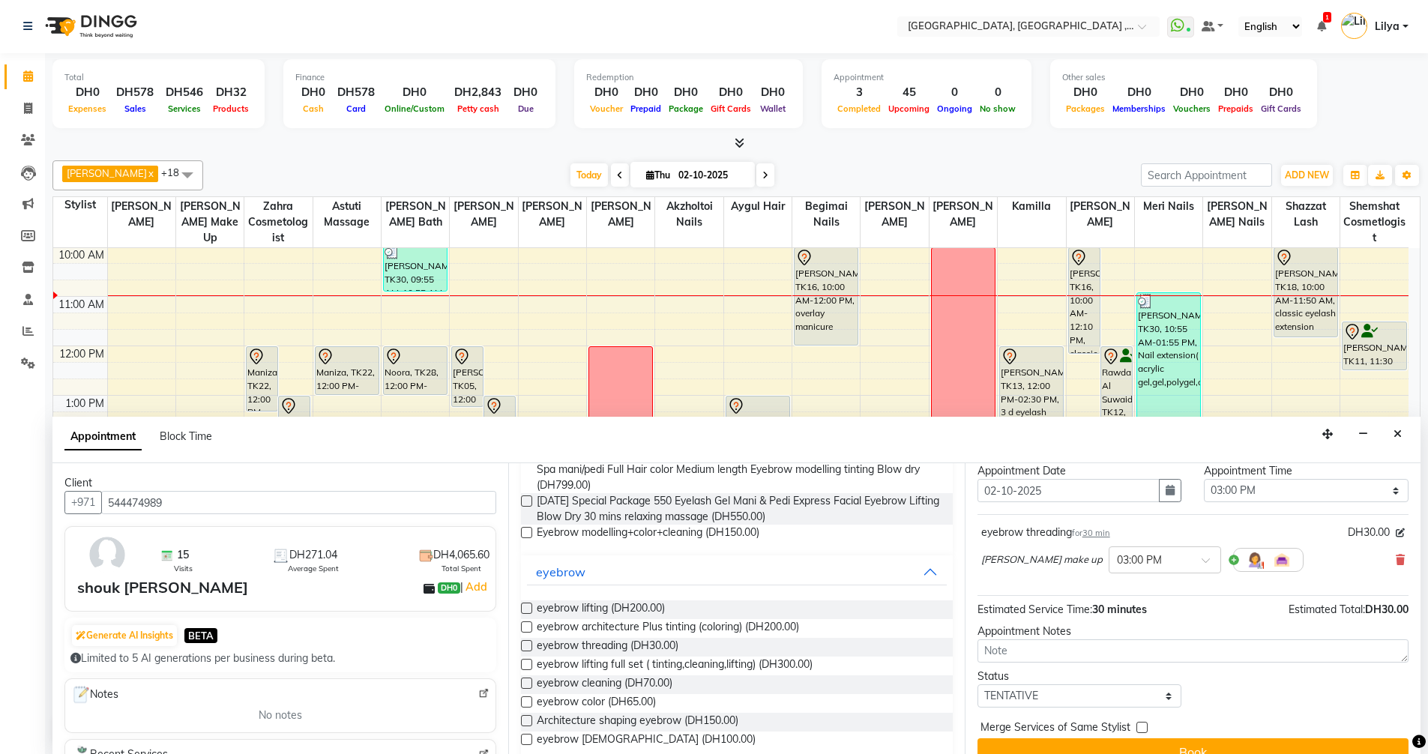
scroll to position [64, 0]
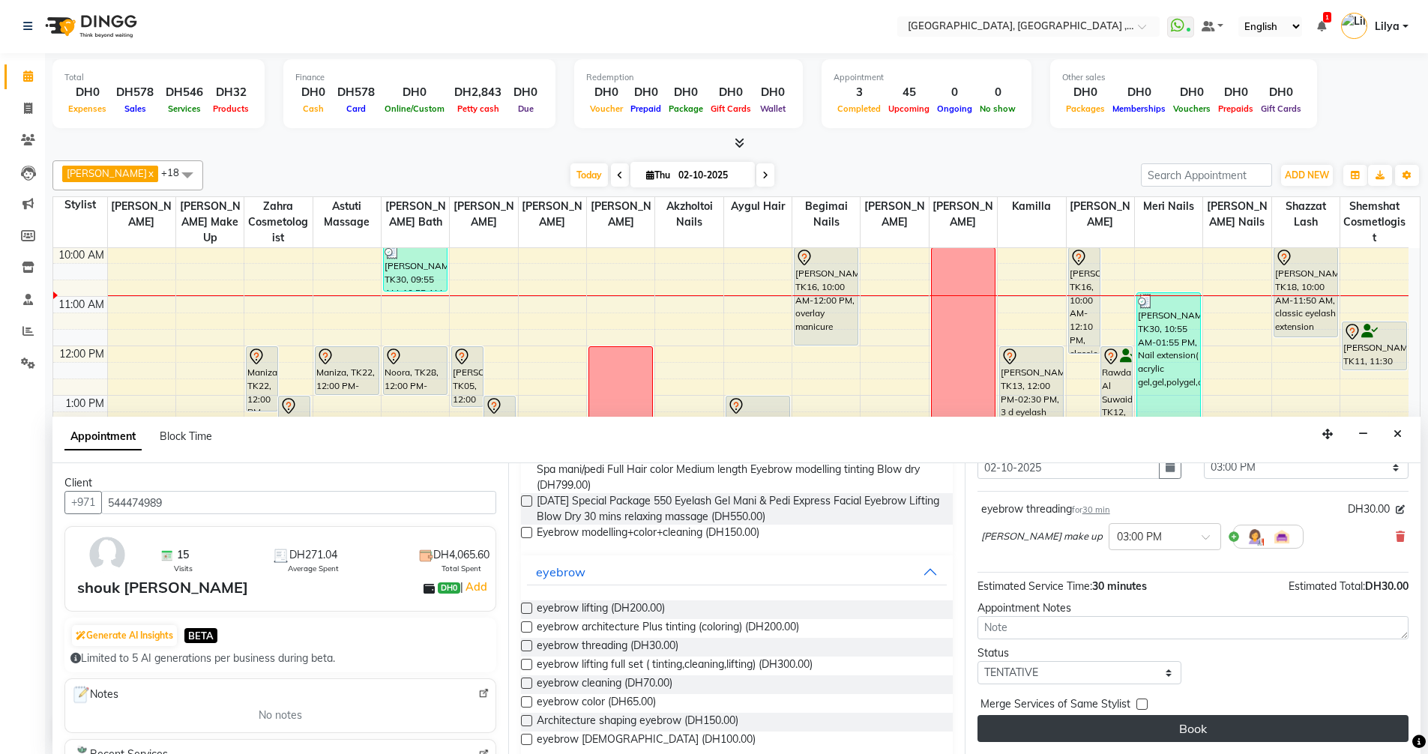
click at [1306, 725] on button "Book" at bounding box center [1192, 728] width 431 height 27
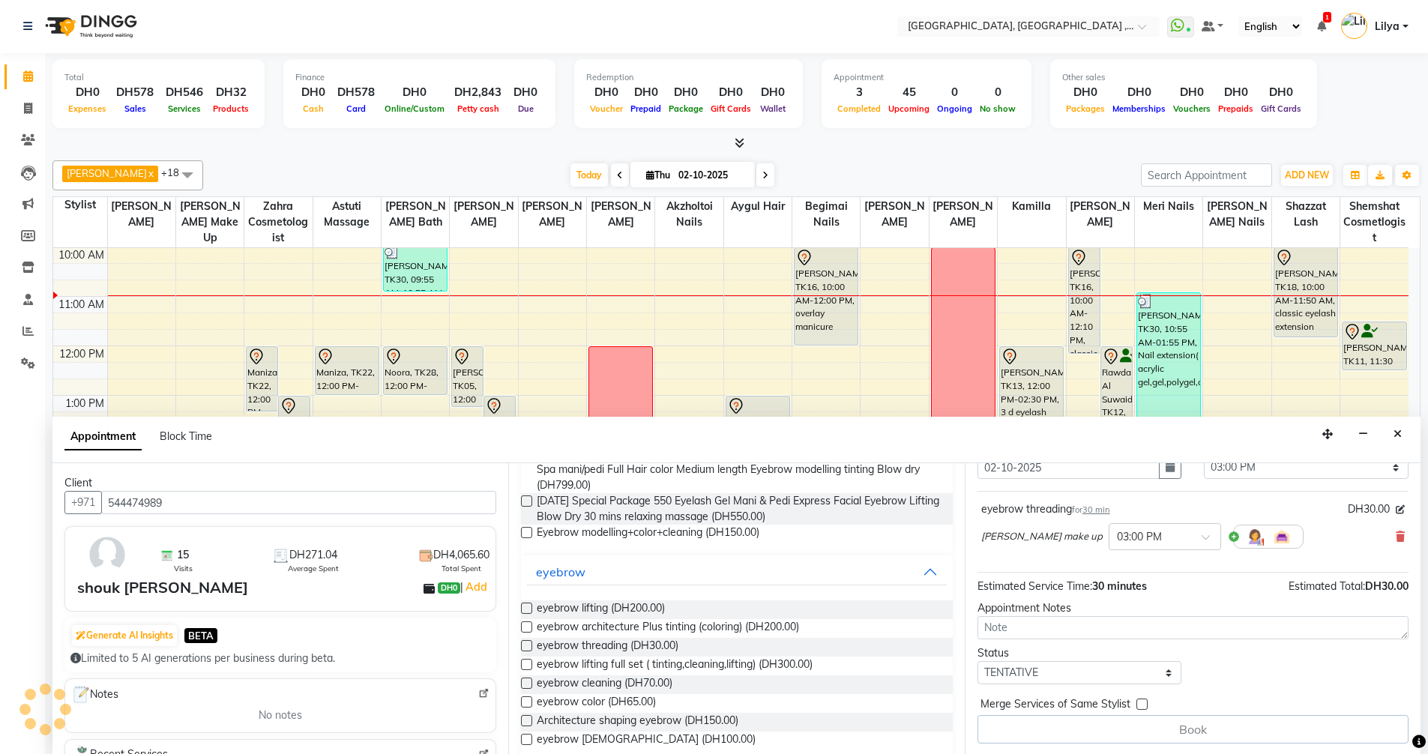
scroll to position [0, 0]
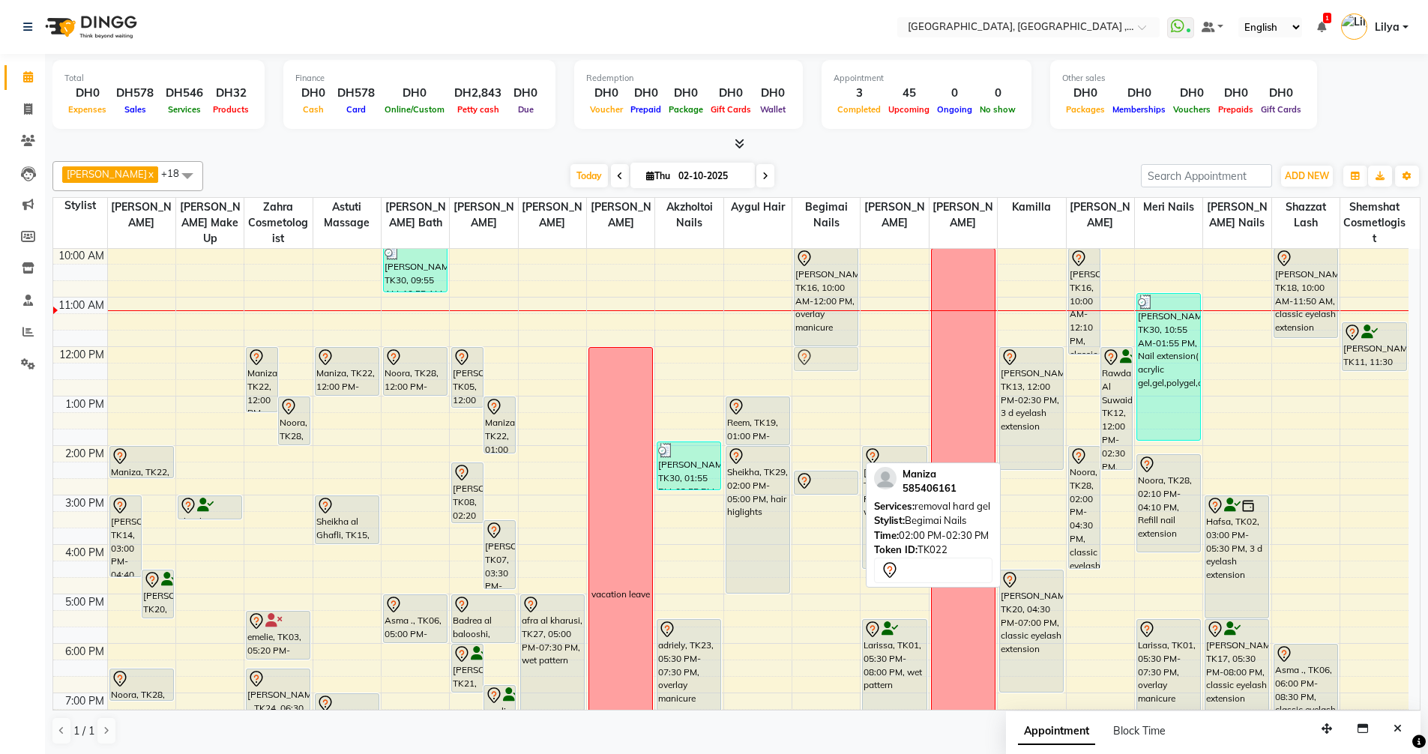
drag, startPoint x: 814, startPoint y: 465, endPoint x: 813, endPoint y: 376, distance: 88.4
click at [813, 376] on div "9:00 AM 10:00 AM 11:00 AM 12:00 PM 1:00 PM 2:00 PM 3:00 PM 4:00 PM 5:00 PM 6:00…" at bounding box center [730, 569] width 1355 height 741
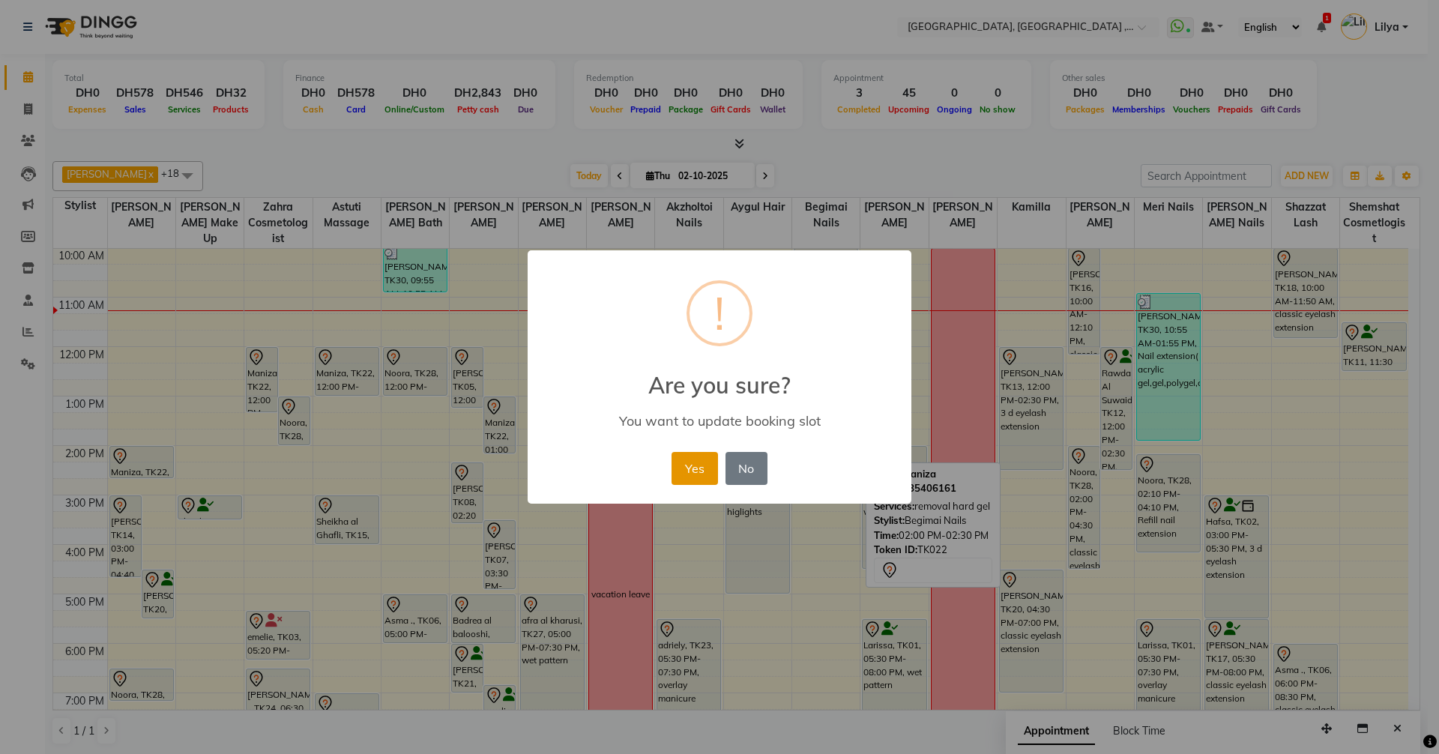
drag, startPoint x: 699, startPoint y: 470, endPoint x: 725, endPoint y: 463, distance: 26.4
click at [700, 470] on button "Yes" at bounding box center [694, 468] width 46 height 33
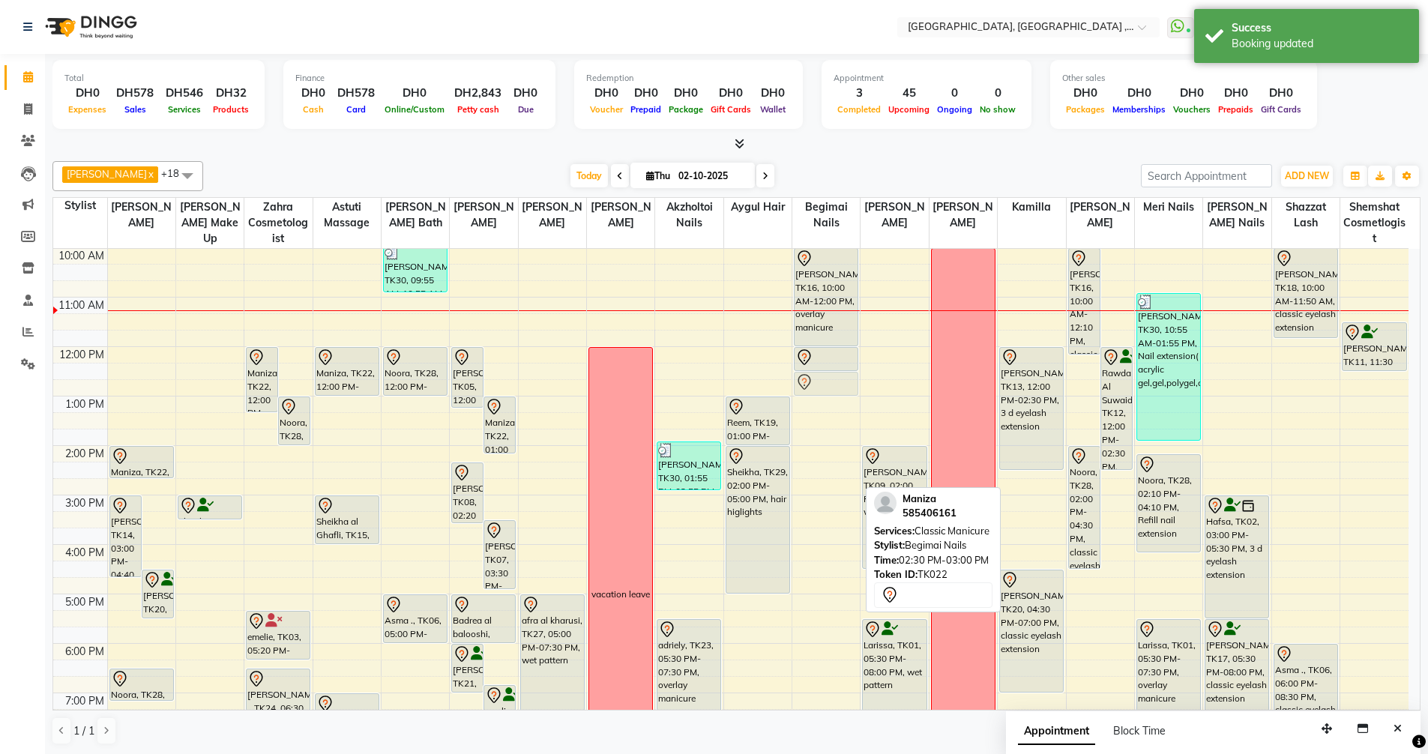
drag, startPoint x: 821, startPoint y: 478, endPoint x: 827, endPoint y: 381, distance: 96.9
click at [827, 381] on div "Mona Ahmed, TK16, 10:00 AM-12:00 PM, overlay manicure Maniza, TK22, 12:00 PM-12…" at bounding box center [825, 569] width 67 height 741
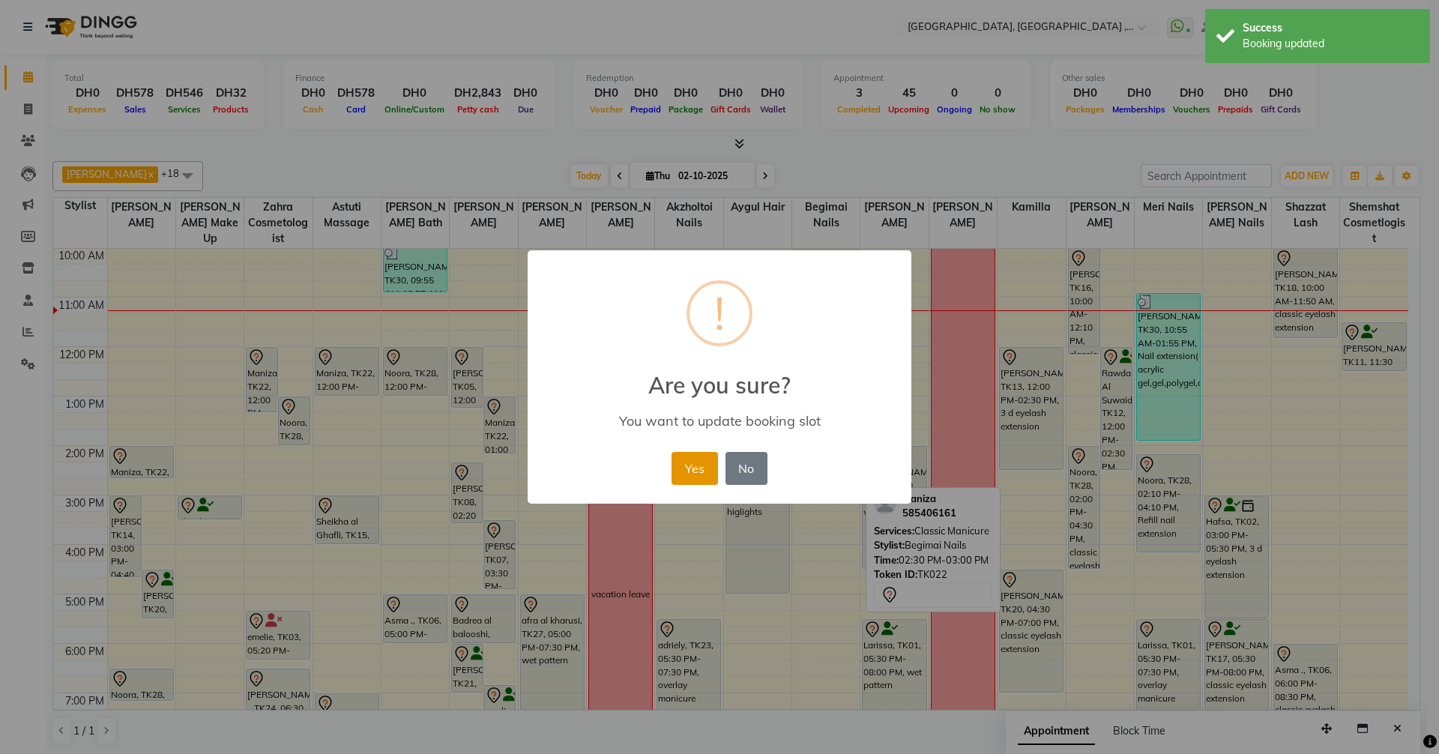
click at [706, 465] on button "Yes" at bounding box center [694, 468] width 46 height 33
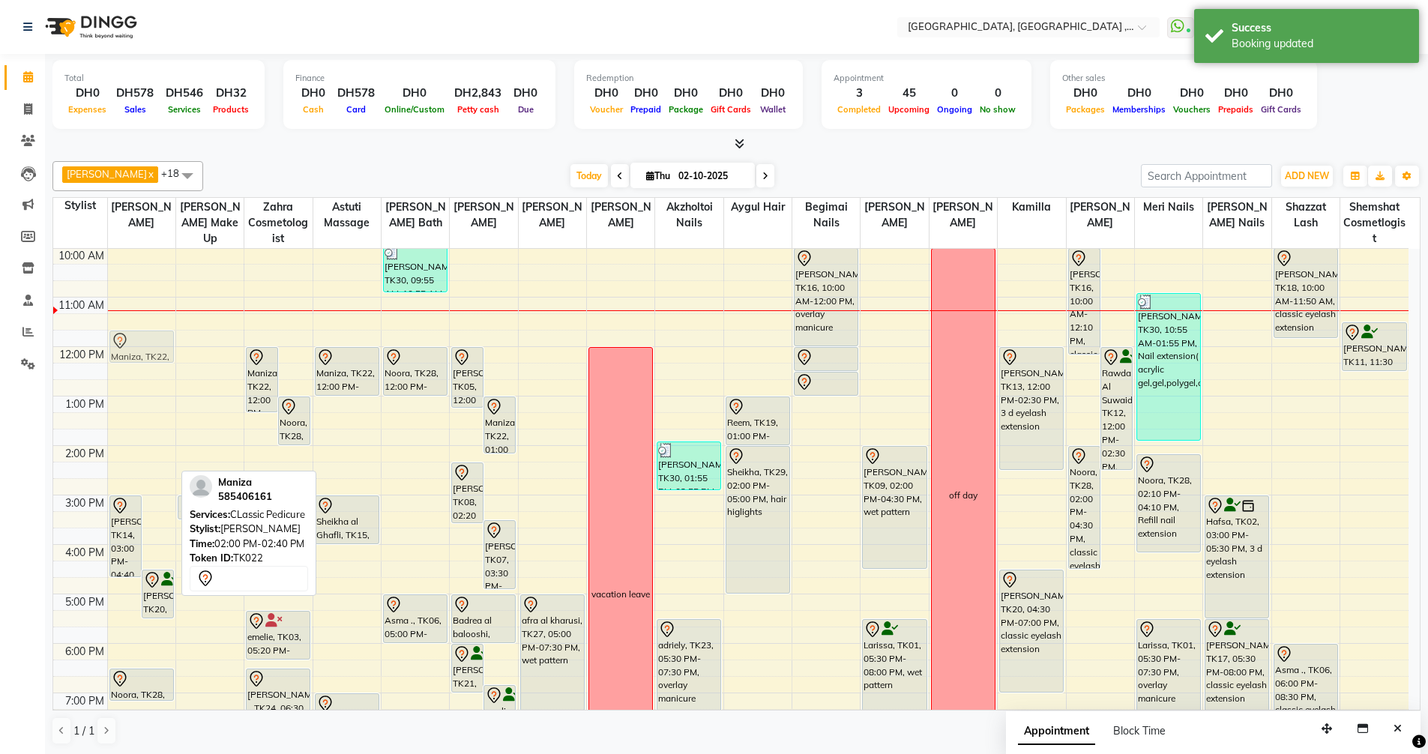
drag, startPoint x: 138, startPoint y: 465, endPoint x: 140, endPoint y: 346, distance: 119.2
click at [140, 346] on div "Sopihia Sylvester, TK14, 03:00 PM-04:40 PM, overlay manicure Noura Al Mulla, TK…" at bounding box center [141, 569] width 67 height 741
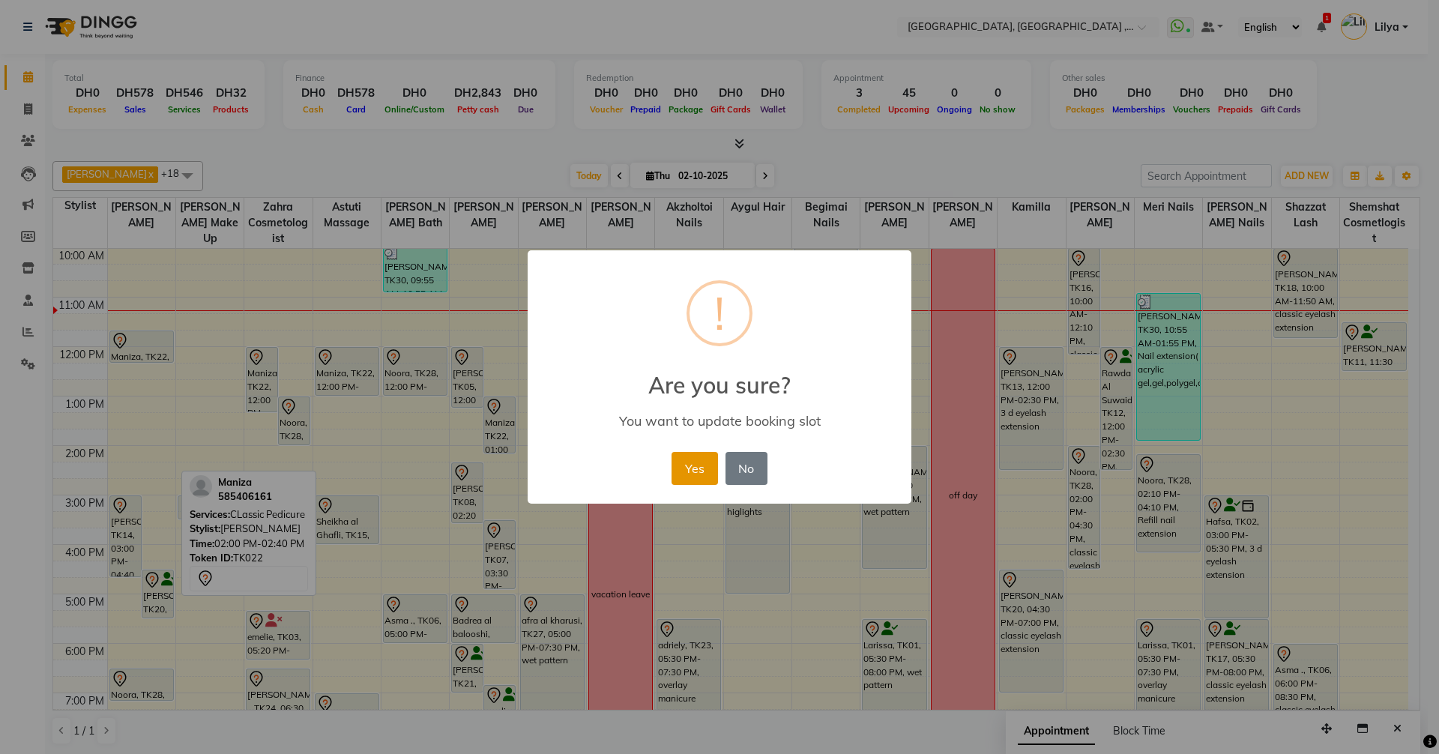
click at [690, 456] on button "Yes" at bounding box center [694, 468] width 46 height 33
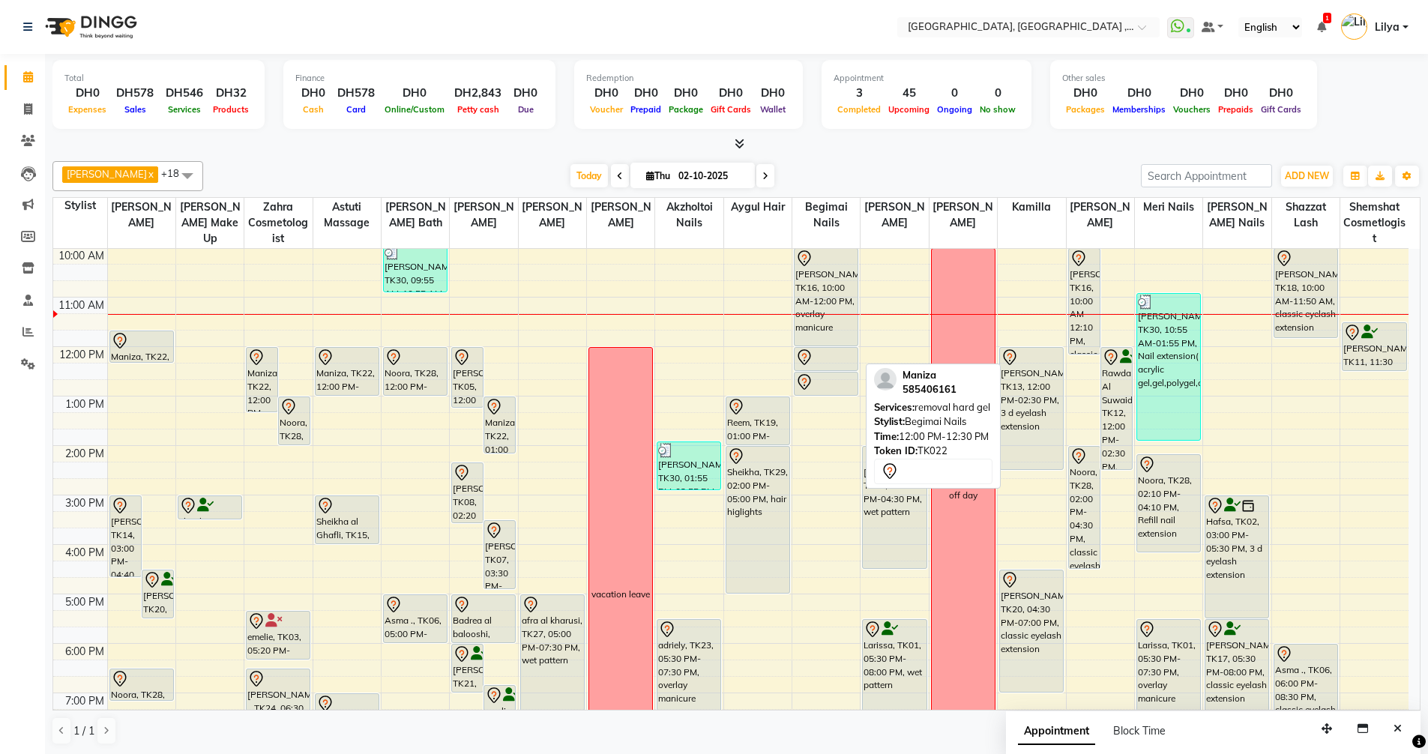
click at [839, 359] on div at bounding box center [825, 357] width 61 height 18
click at [836, 367] on div at bounding box center [825, 370] width 63 height 6
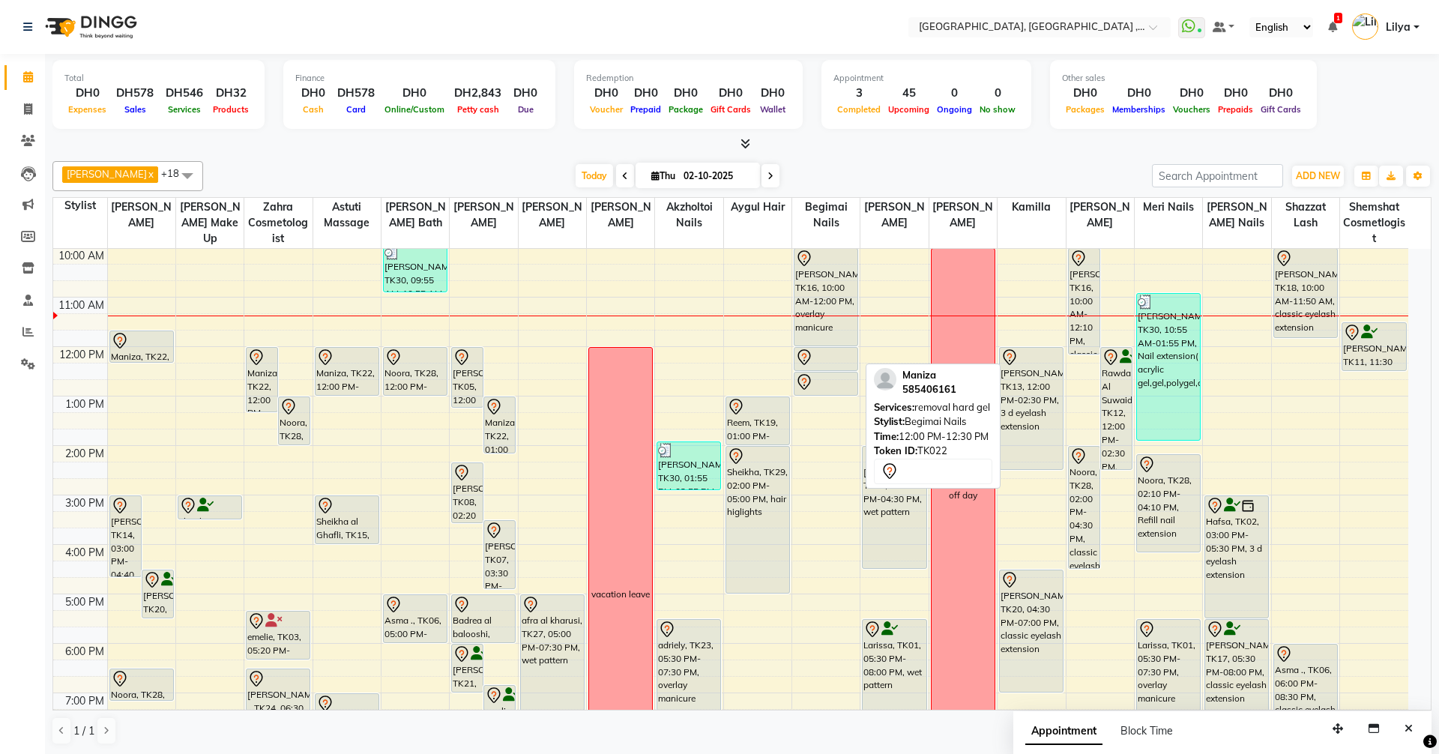
select select "7"
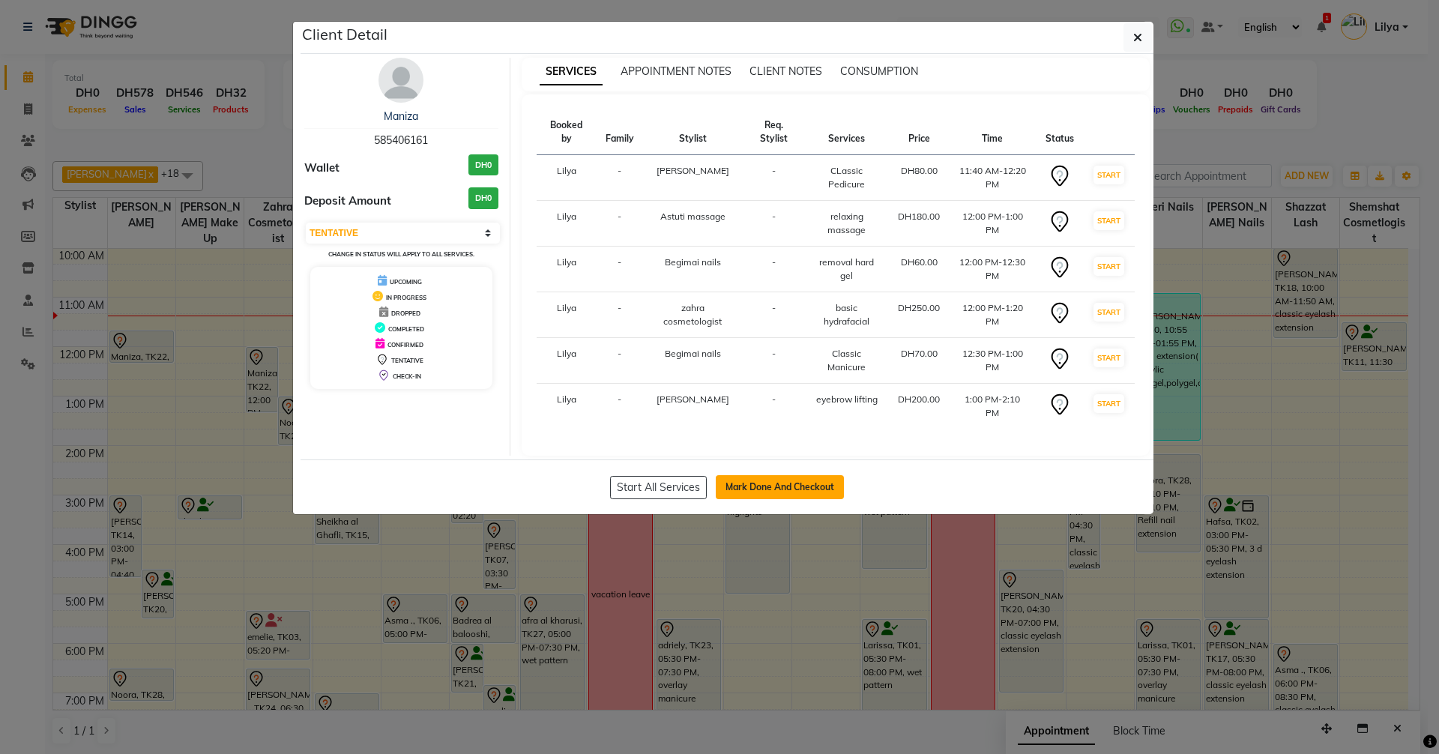
click at [771, 481] on button "Mark Done And Checkout" at bounding box center [780, 487] width 128 height 24
select select "service"
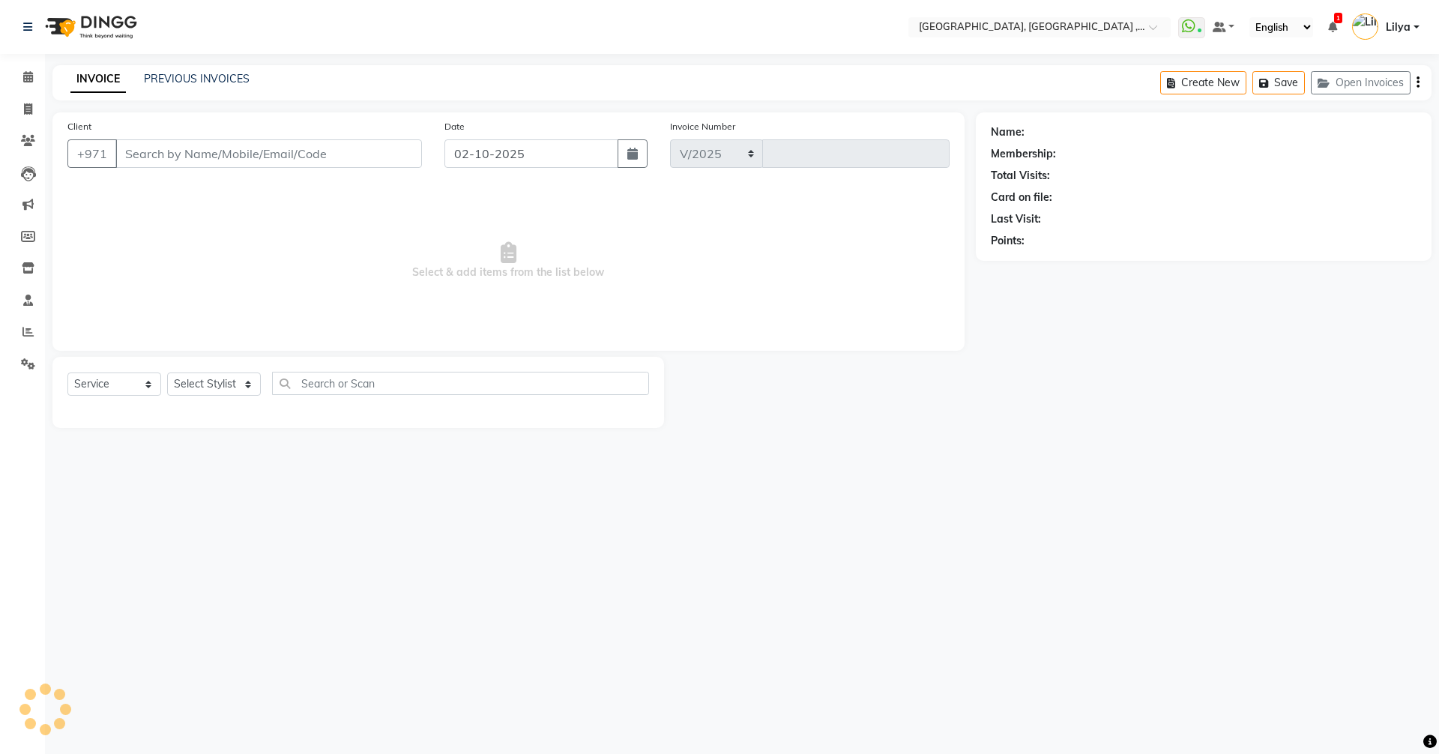
select select "3838"
type input "5400"
type input "585406161"
select select "34258"
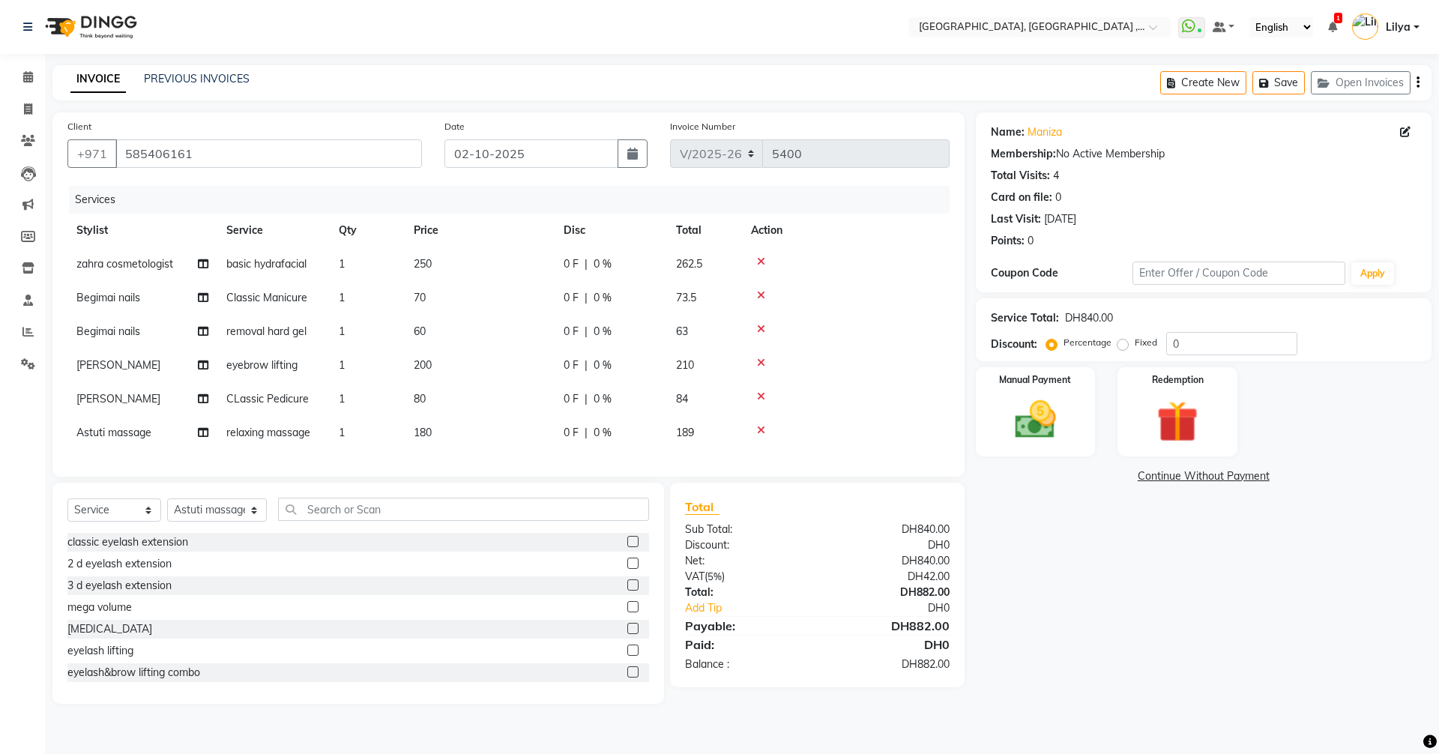
click at [760, 429] on icon at bounding box center [761, 430] width 8 height 10
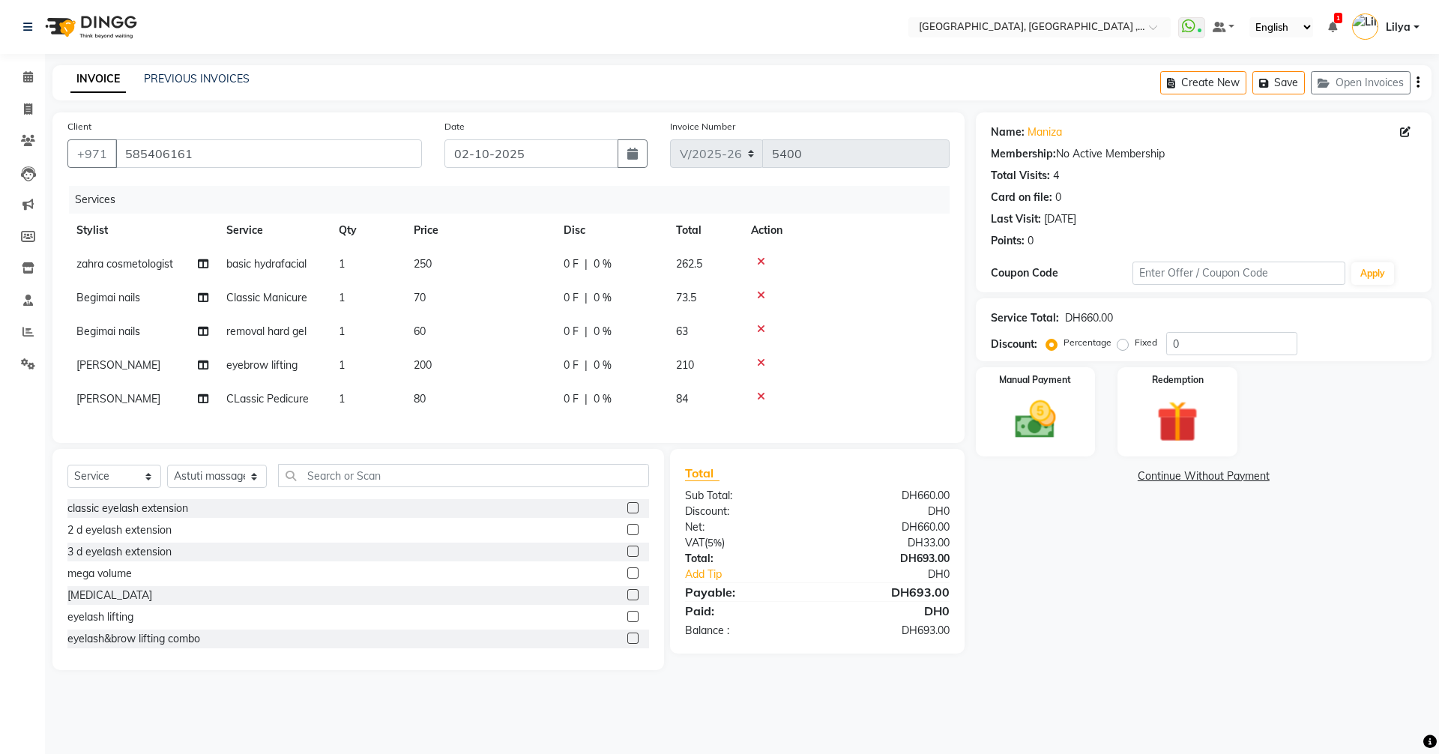
click at [1174, 477] on link "Continue Without Payment" at bounding box center [1204, 476] width 450 height 16
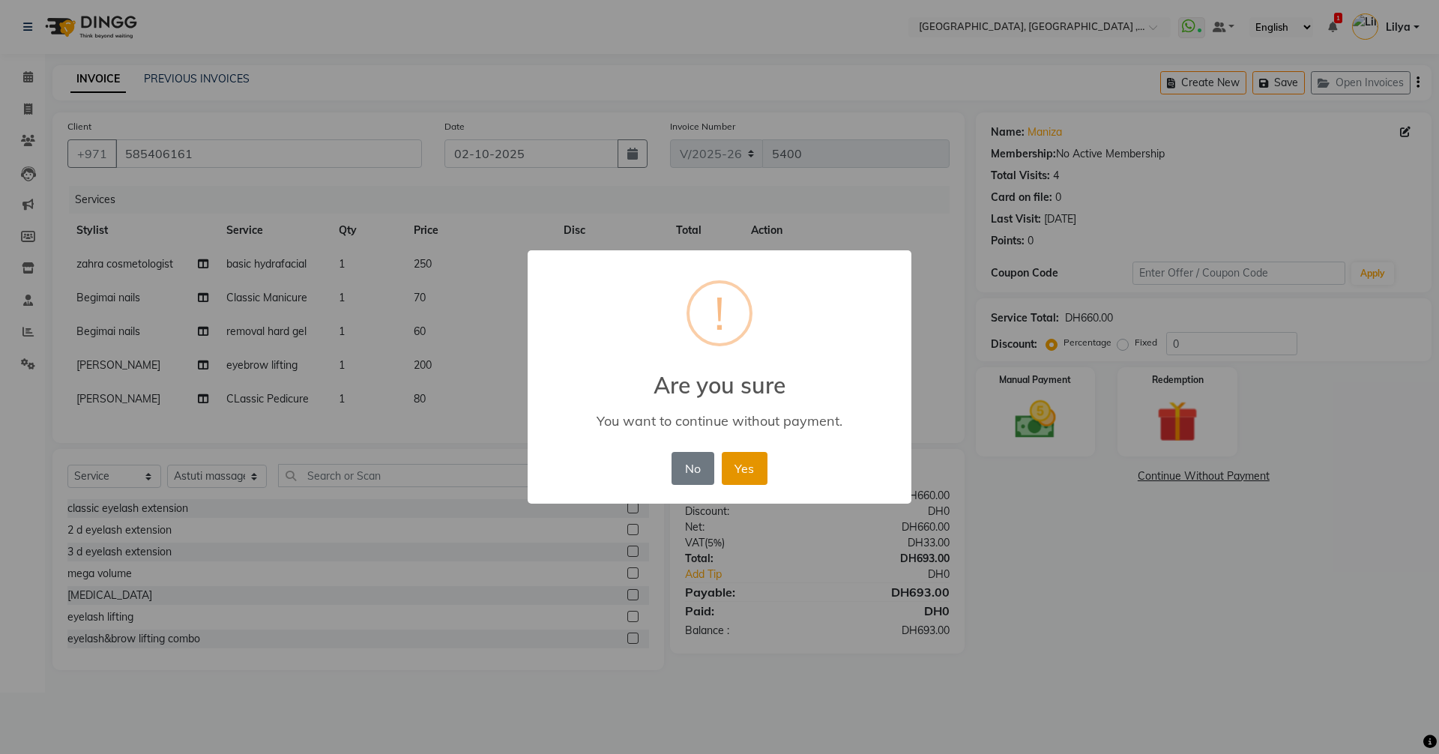
click at [748, 473] on button "Yes" at bounding box center [745, 468] width 46 height 33
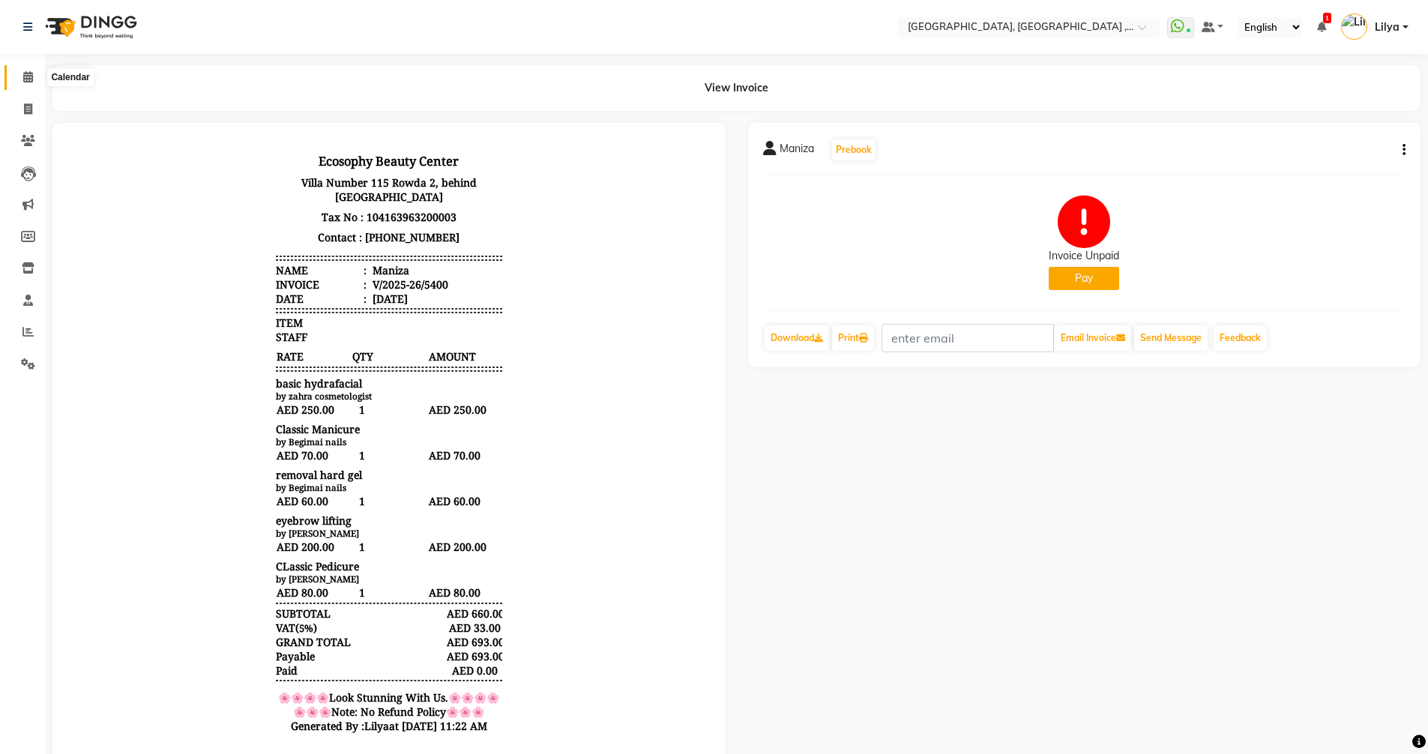
drag, startPoint x: 19, startPoint y: 83, endPoint x: 7, endPoint y: 67, distance: 20.8
click at [19, 83] on span at bounding box center [28, 77] width 26 height 17
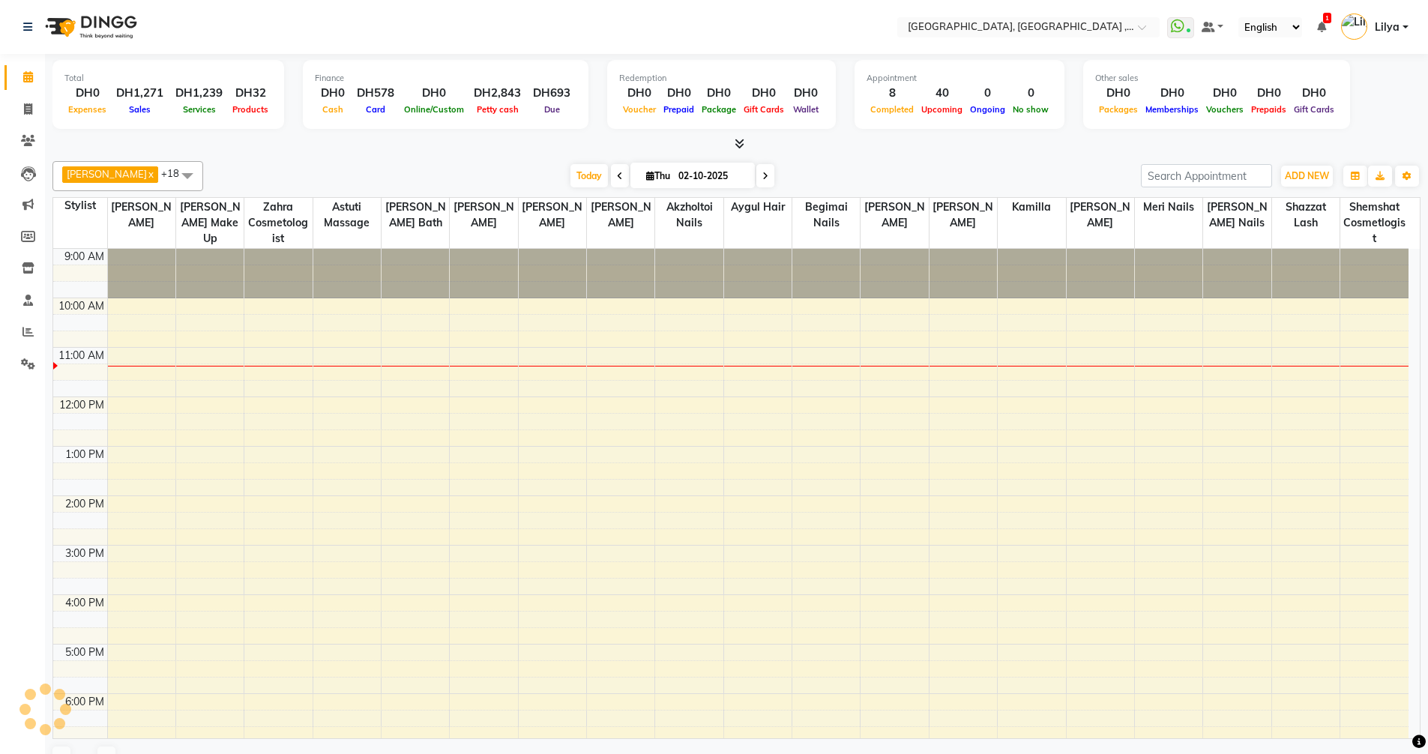
scroll to position [100, 0]
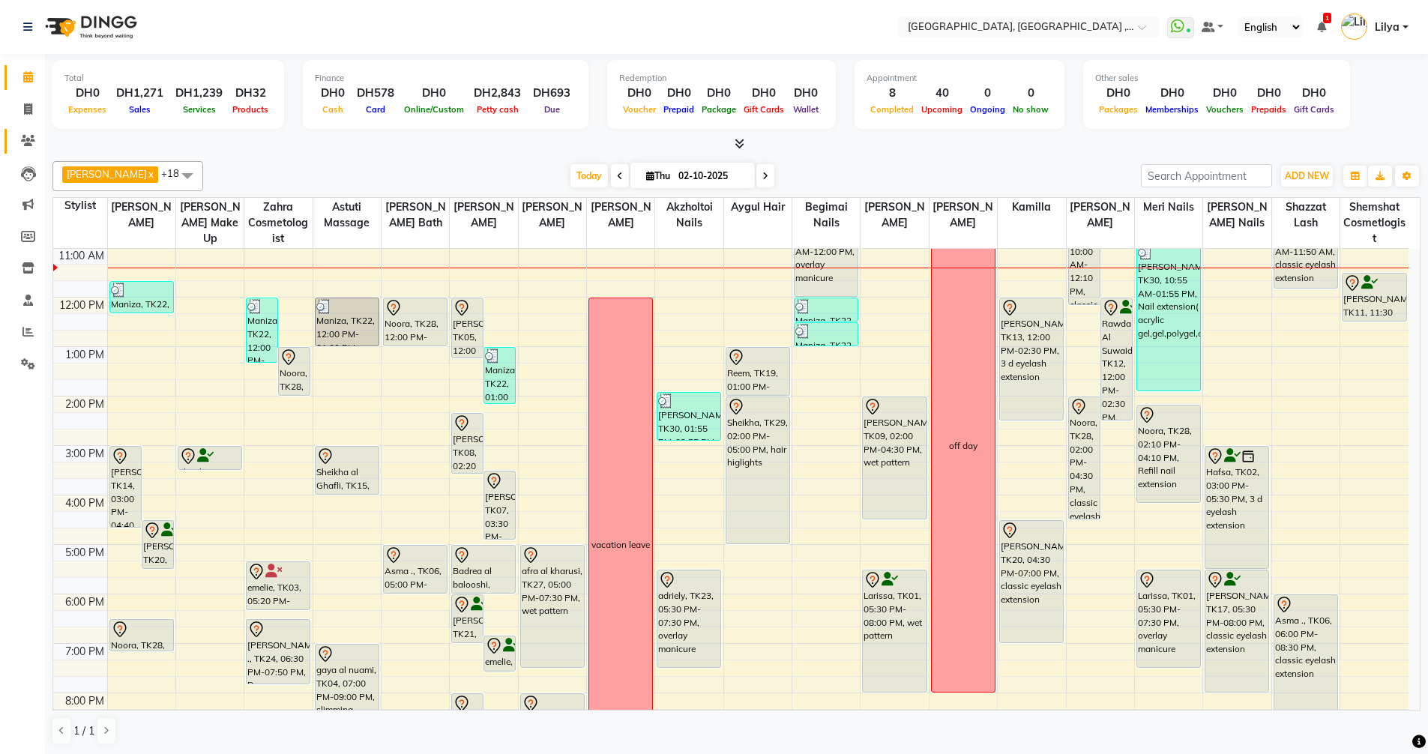
click at [32, 130] on link "Clients" at bounding box center [22, 141] width 36 height 25
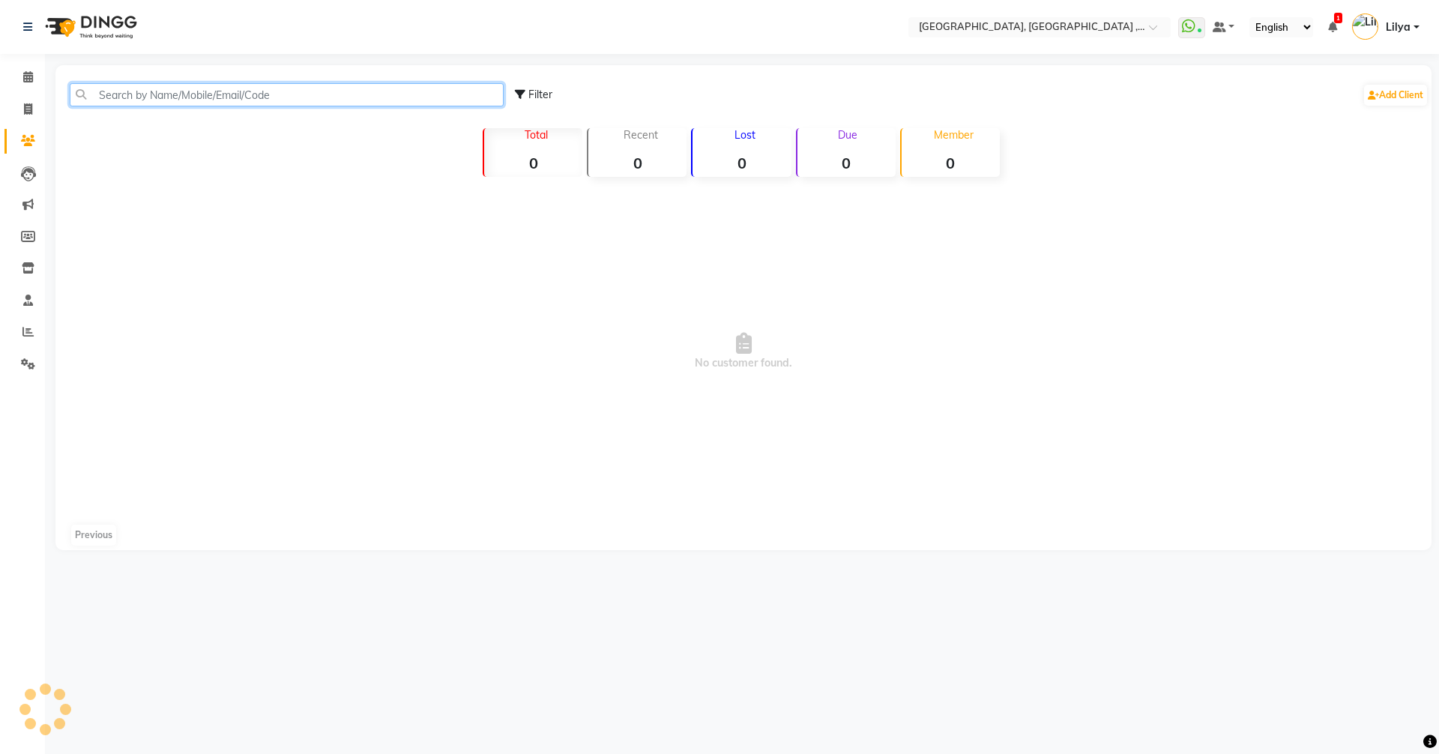
click at [142, 96] on input "text" at bounding box center [287, 94] width 434 height 23
type input "502907029"
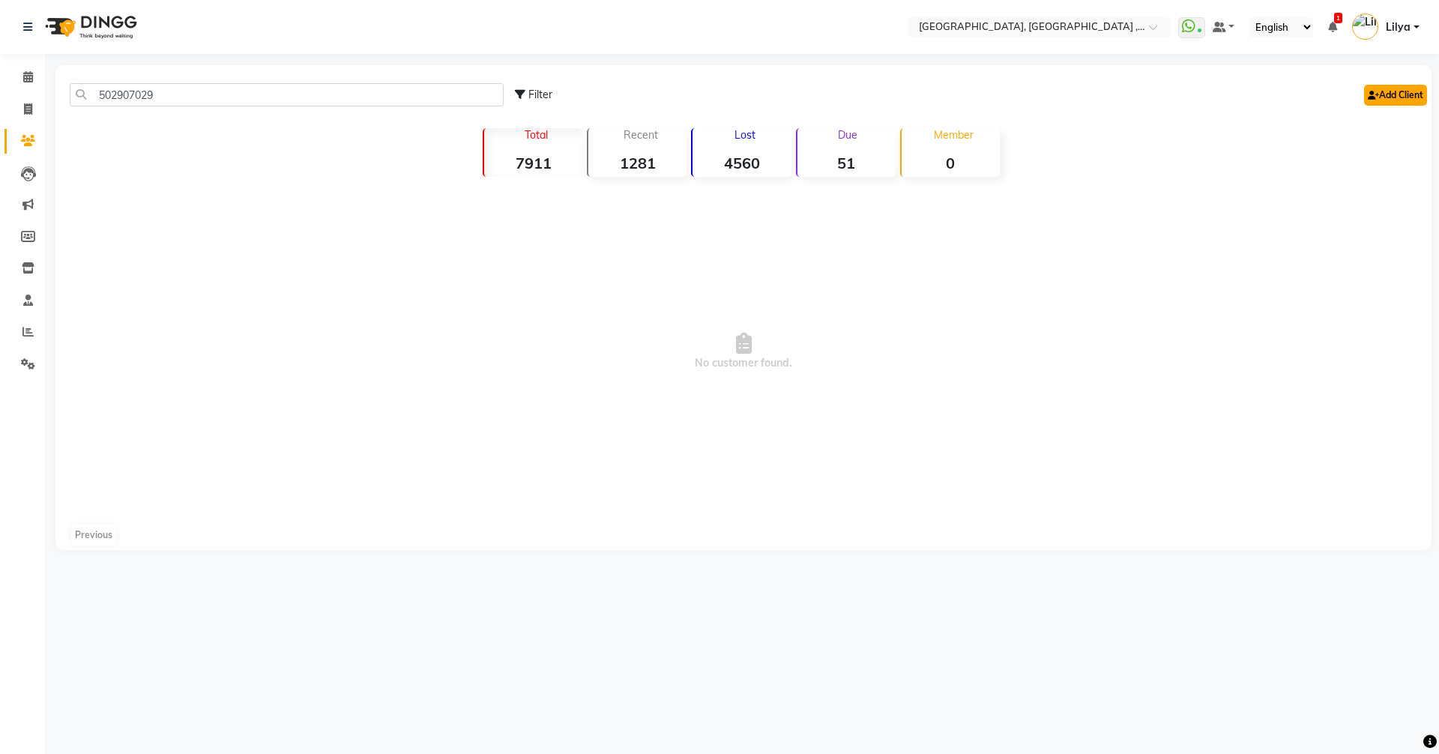
click at [1378, 94] on link "Add Client" at bounding box center [1395, 95] width 63 height 21
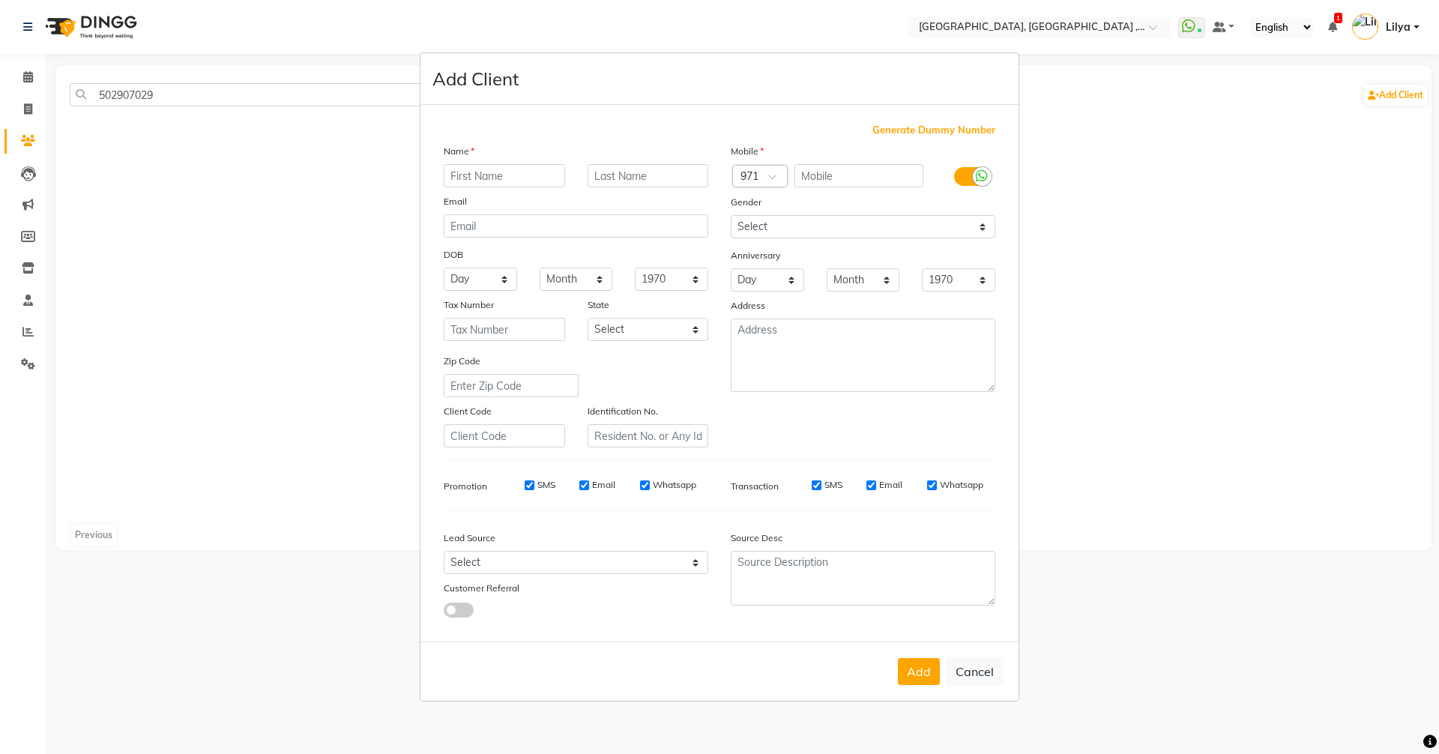
click at [480, 173] on input "text" at bounding box center [504, 175] width 121 height 23
type input "Hess"
click at [923, 671] on button "Add" at bounding box center [919, 671] width 42 height 27
click at [201, 91] on ngb-modal-window "Add Client Generate Dummy Number Name Hess Email DOB Day 01 02 03 04 05 06 07 0…" at bounding box center [719, 377] width 1439 height 754
click at [986, 674] on button "Cancel" at bounding box center [975, 671] width 58 height 28
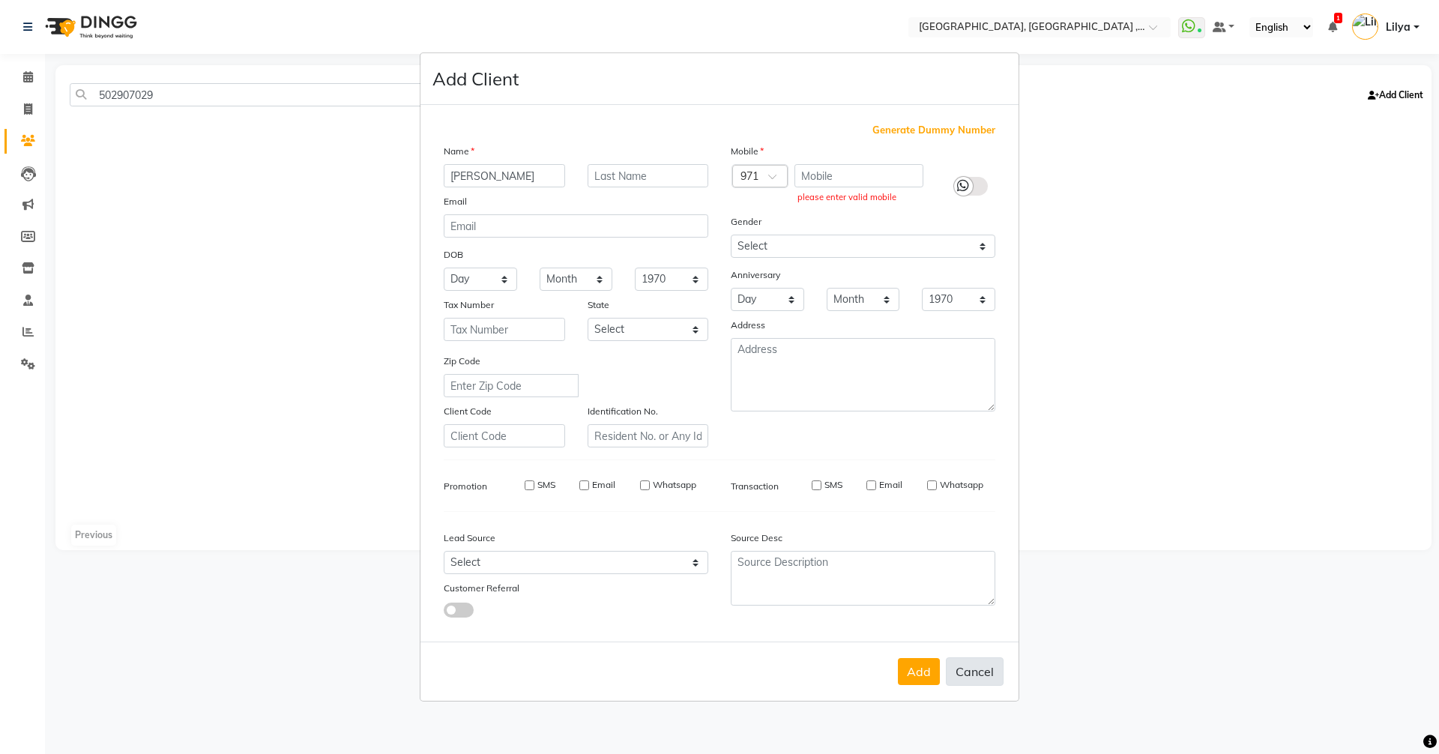
select select
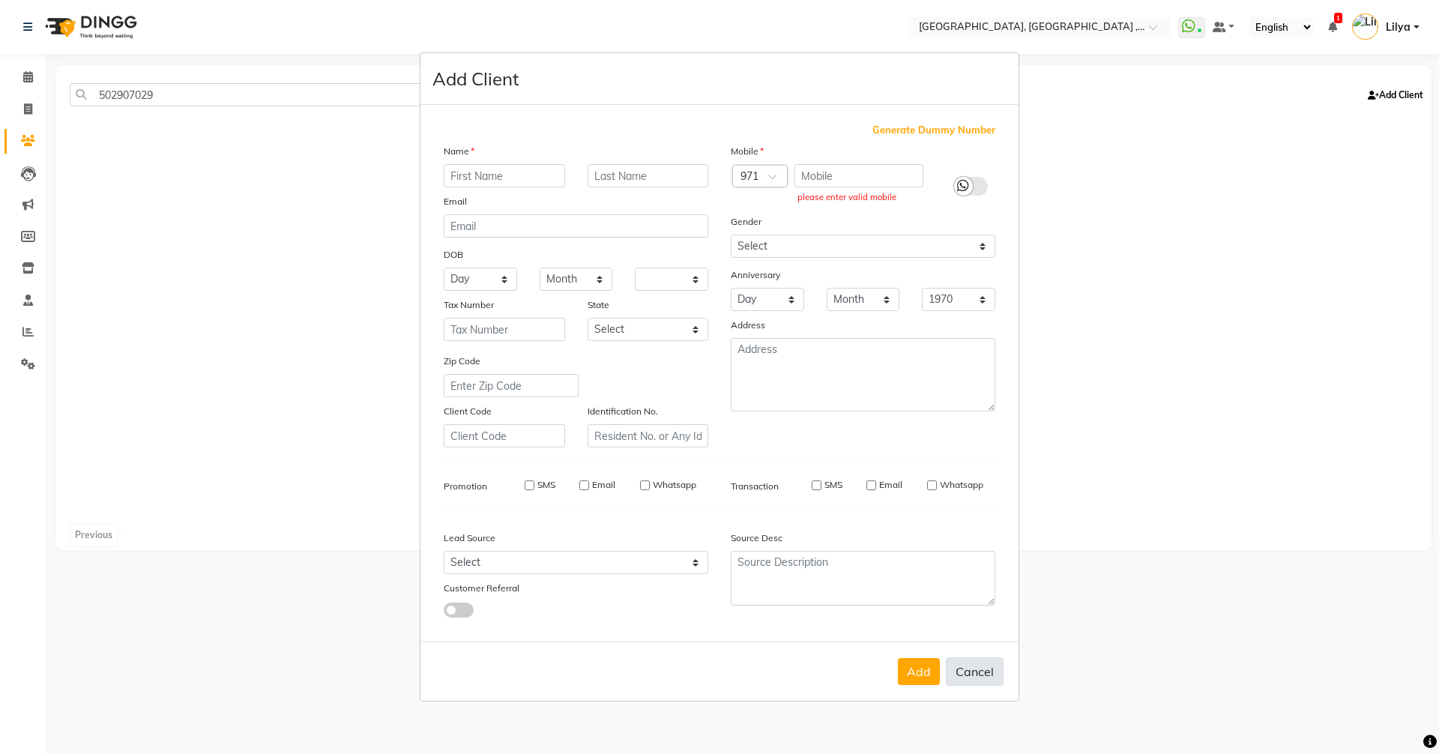
select select
checkbox input "false"
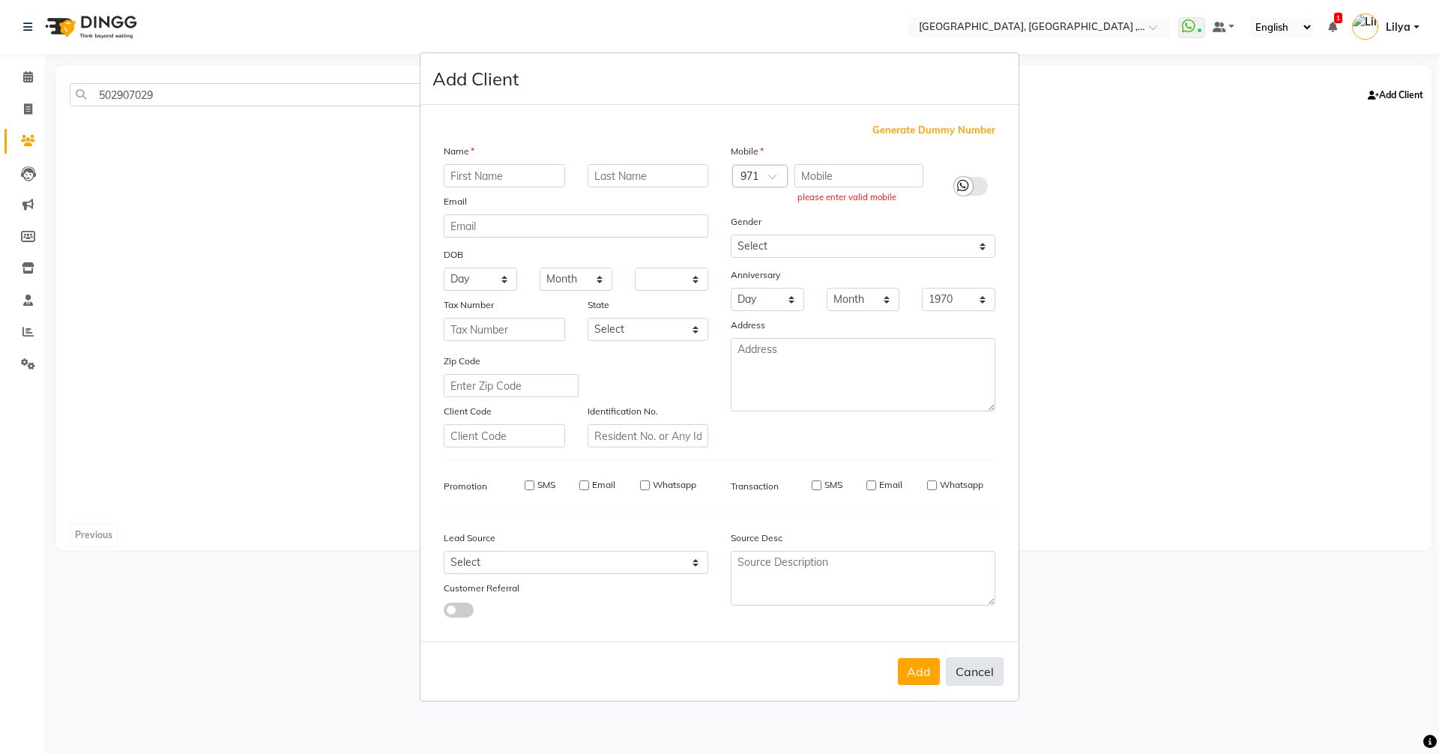
checkbox input "false"
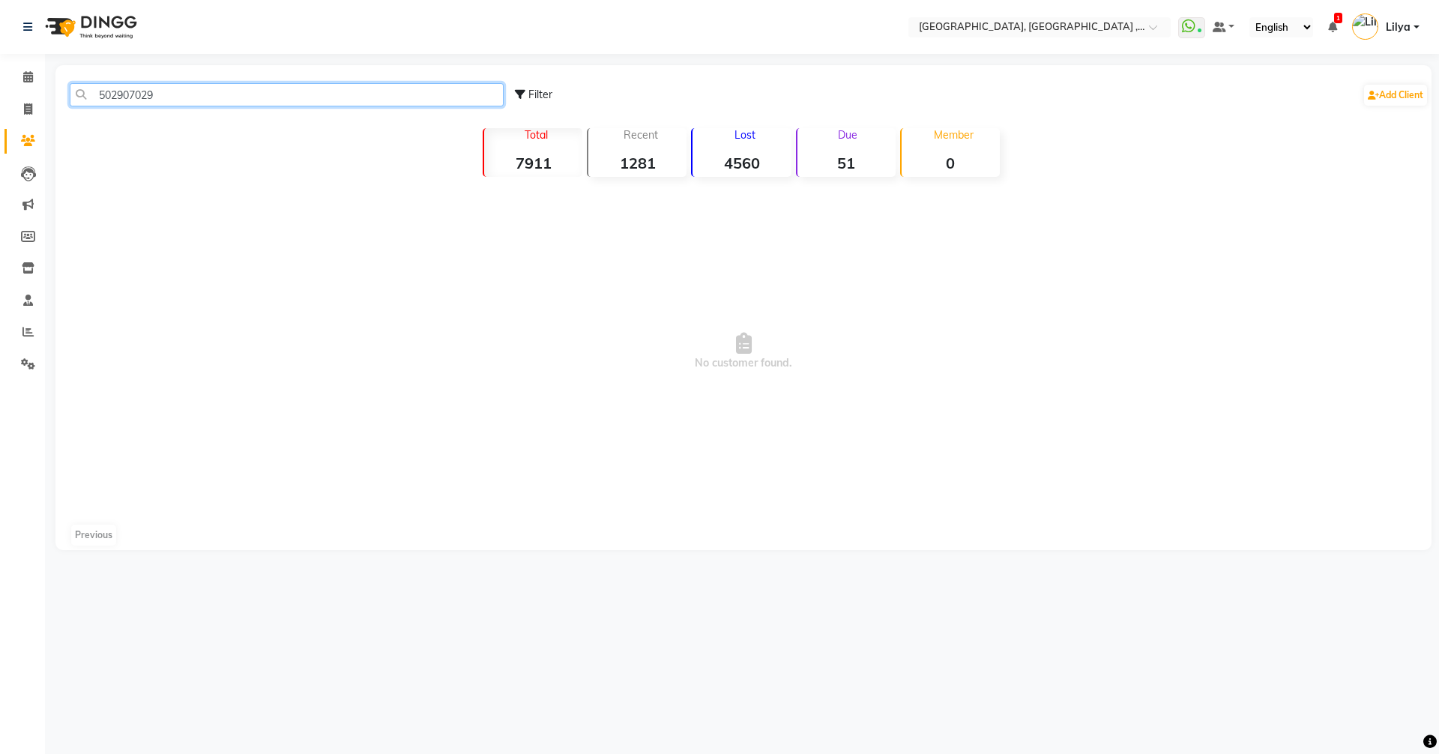
click at [217, 102] on input "502907029" at bounding box center [287, 94] width 434 height 23
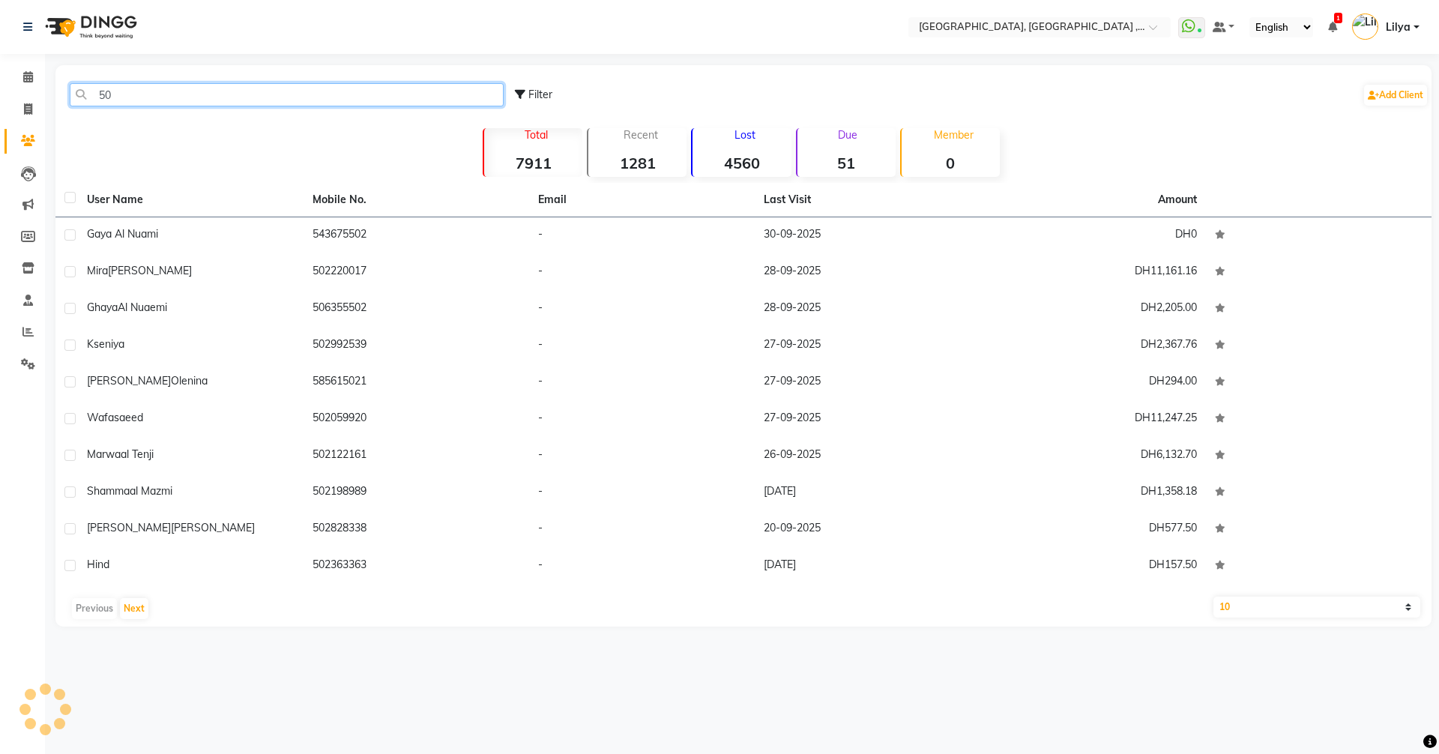
type input "5"
click at [142, 91] on input "text" at bounding box center [287, 94] width 434 height 23
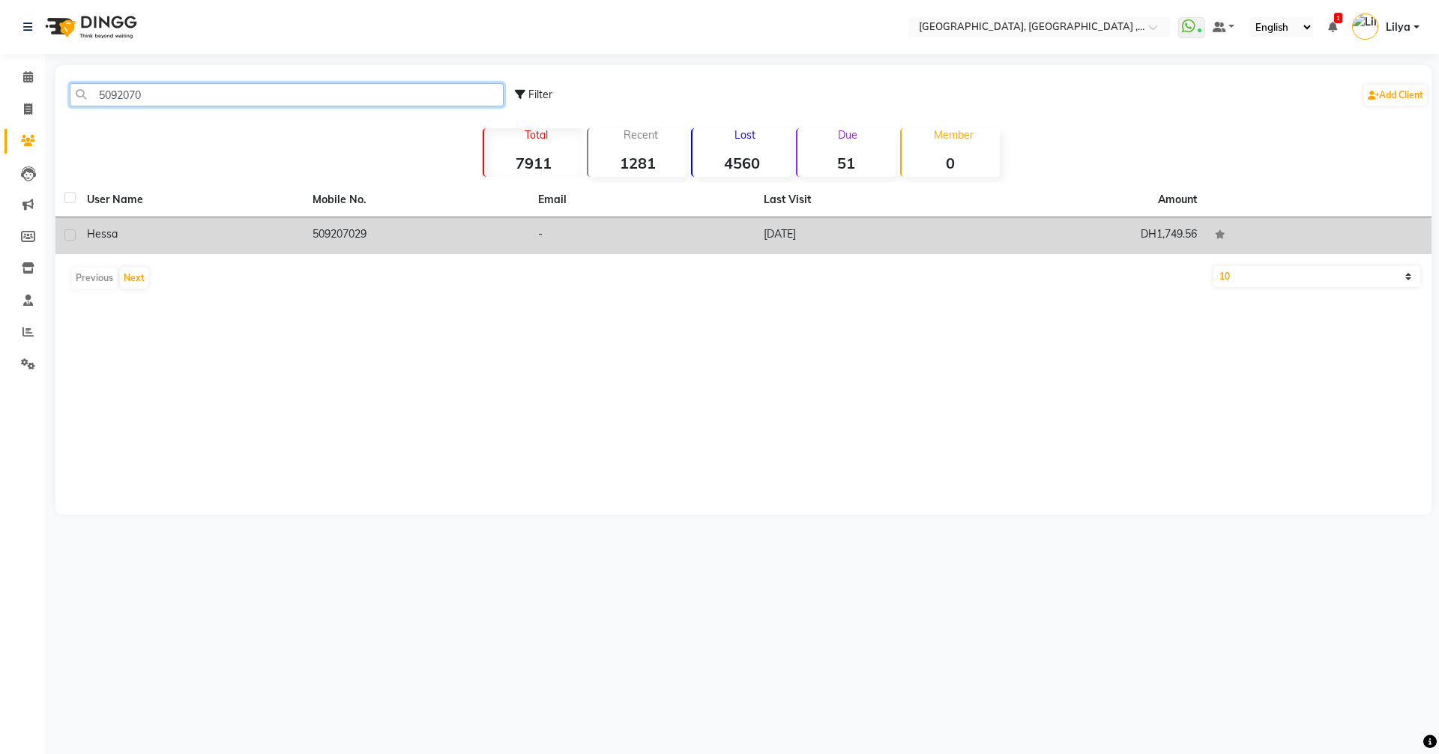
type input "5092070"
click at [233, 230] on div "hessa" at bounding box center [191, 234] width 208 height 16
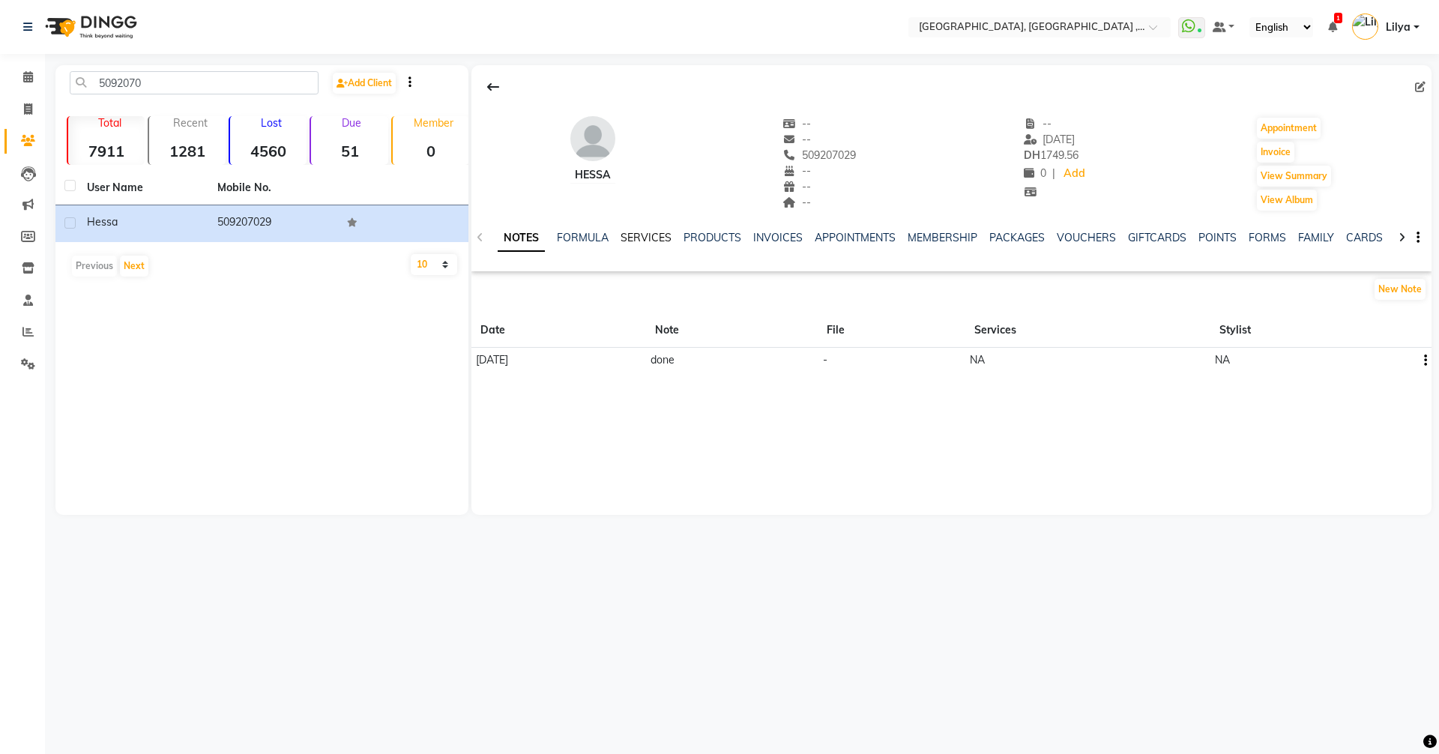
click at [635, 238] on link "SERVICES" at bounding box center [646, 237] width 51 height 13
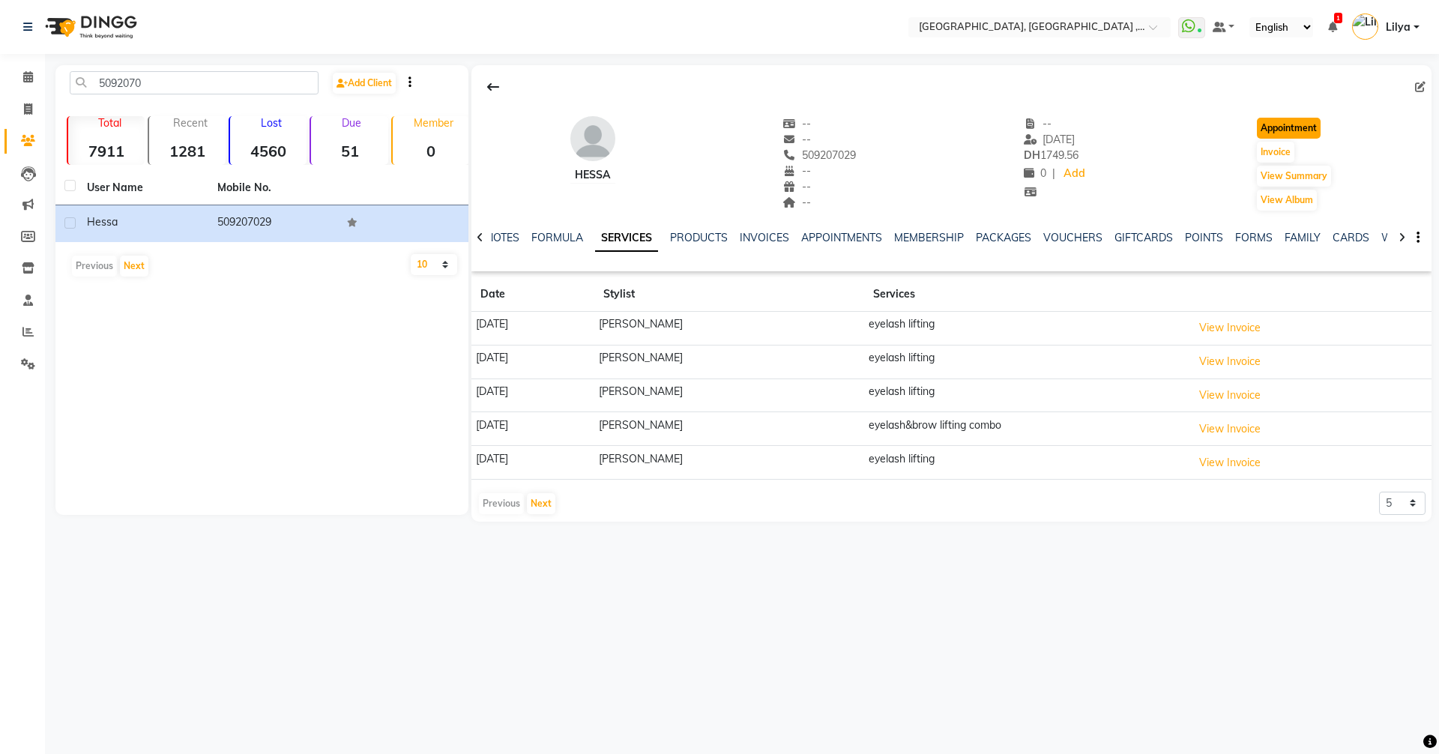
click at [1297, 126] on button "Appointment" at bounding box center [1289, 128] width 64 height 21
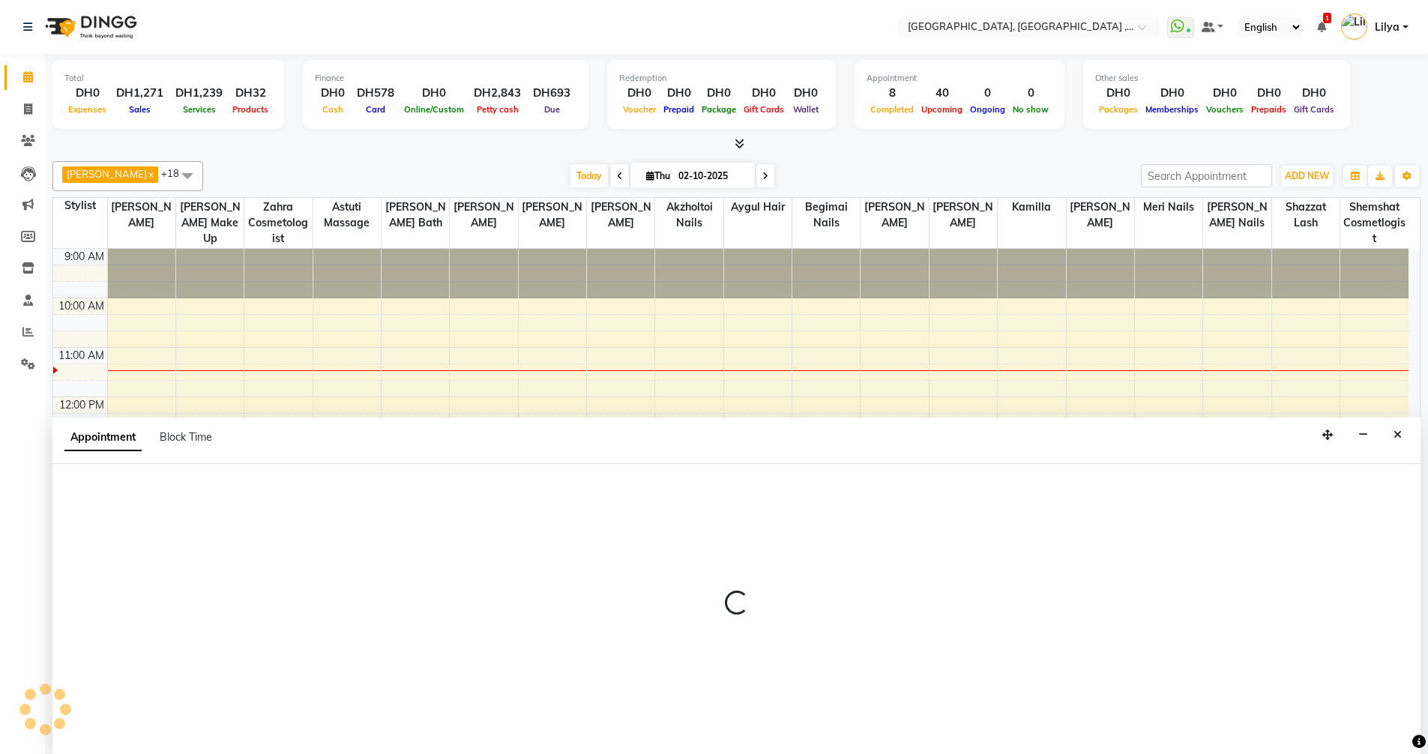
scroll to position [1, 0]
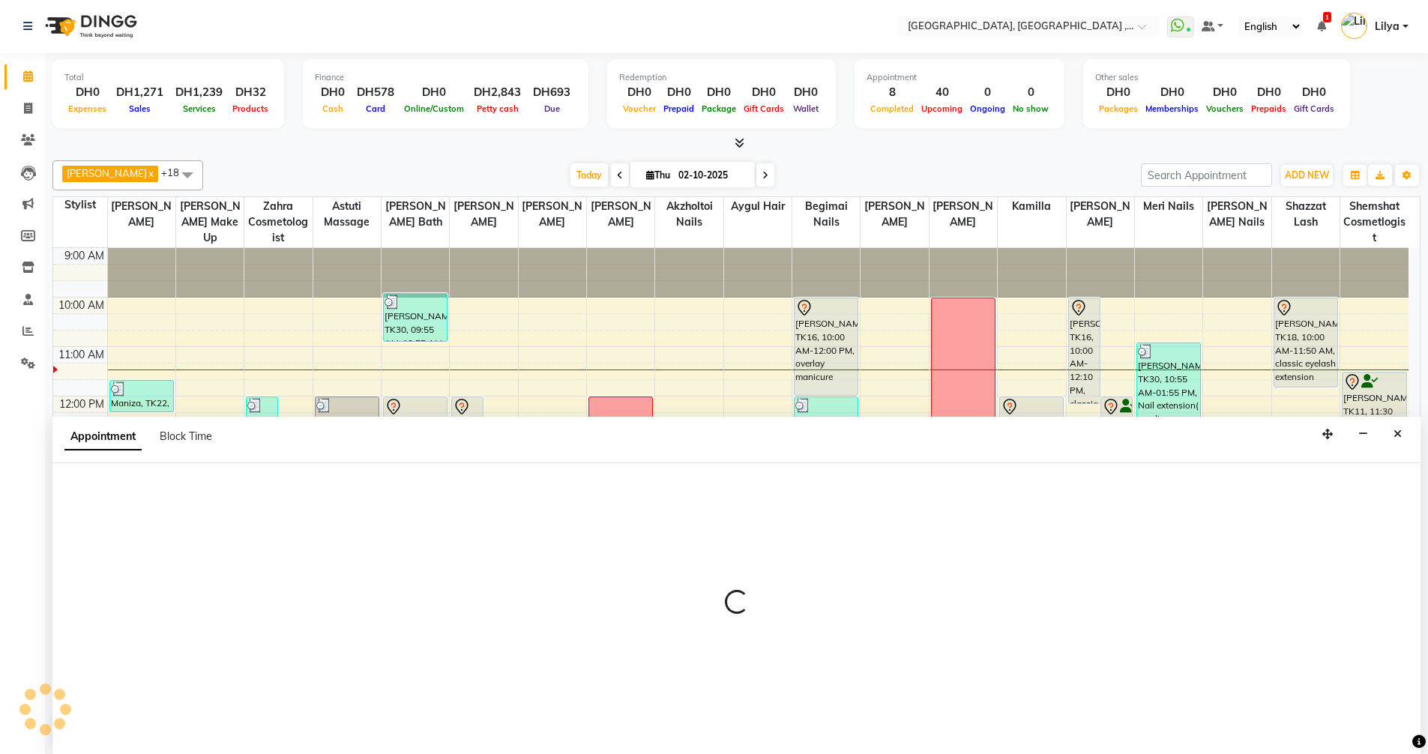
select select "tentative"
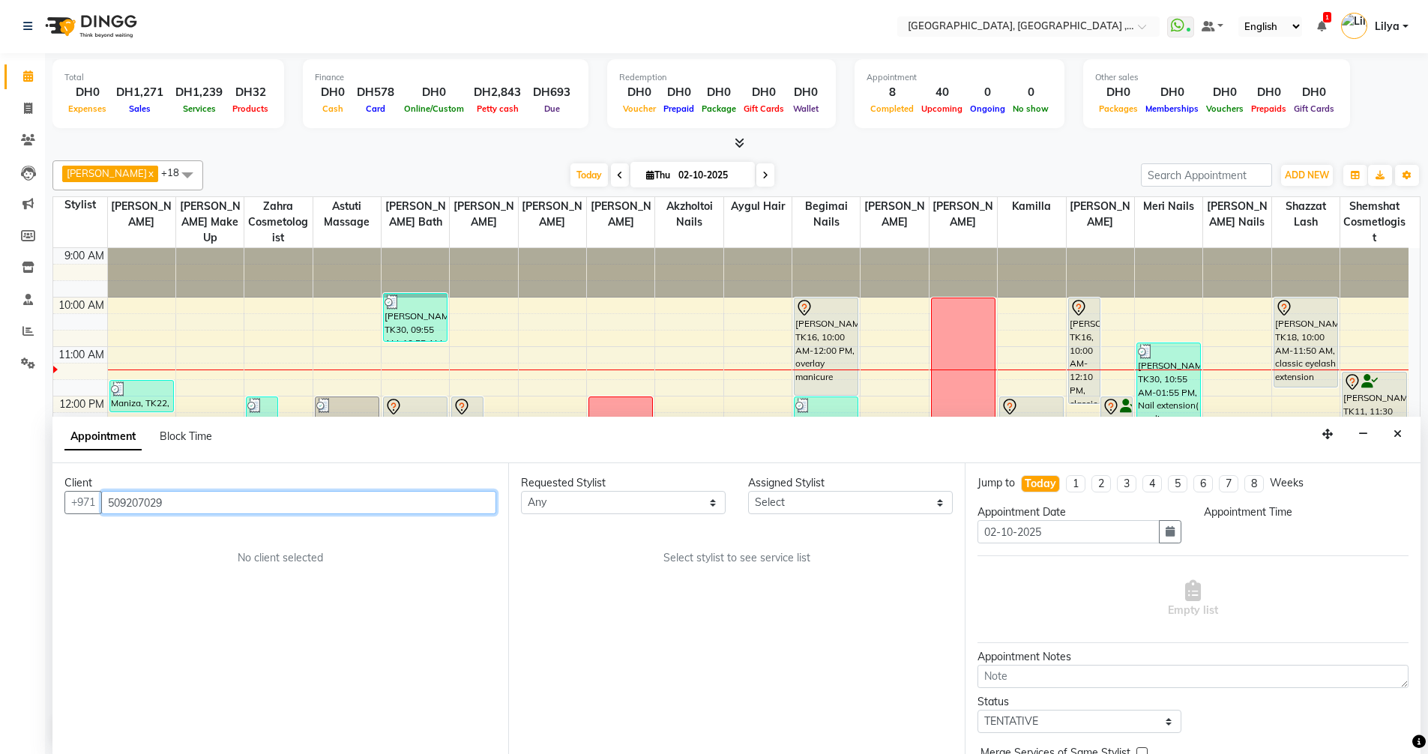
select select "600"
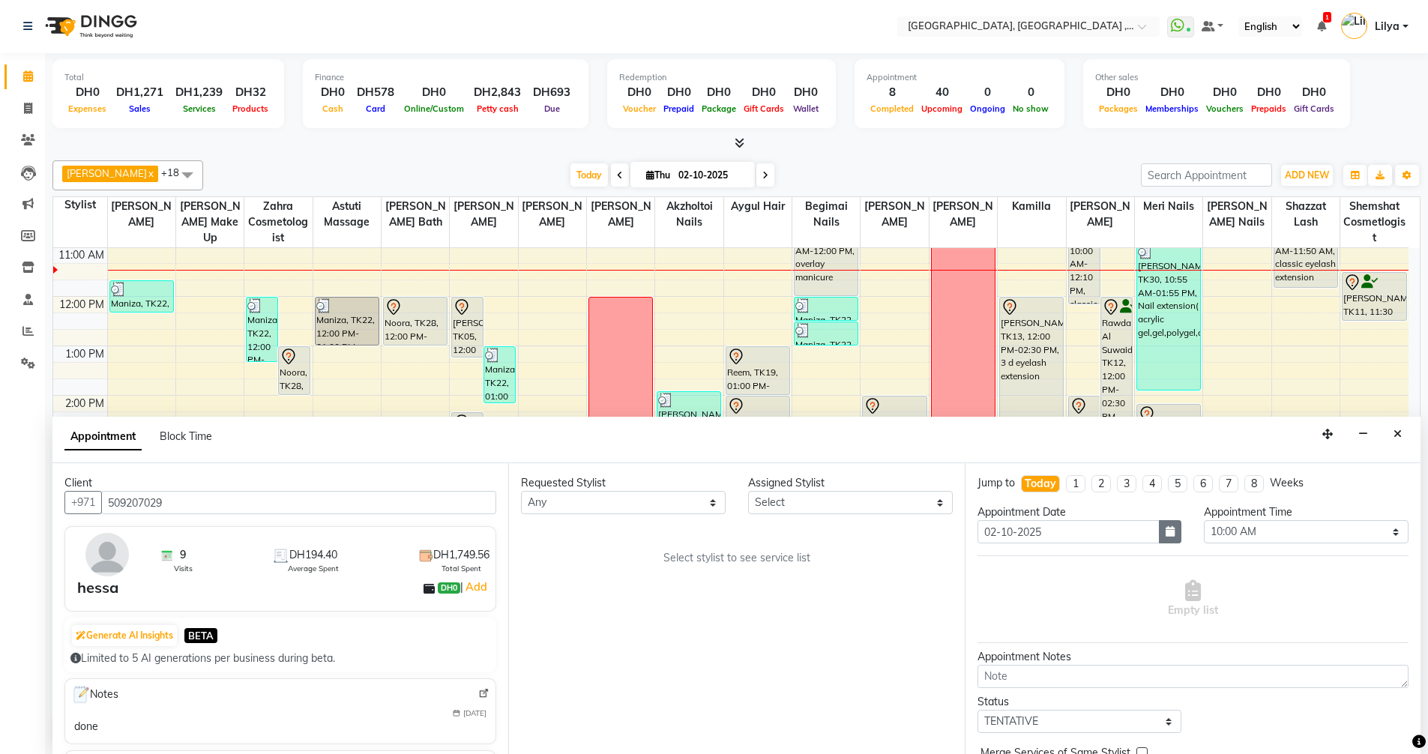
click at [1167, 538] on button "button" at bounding box center [1170, 531] width 22 height 23
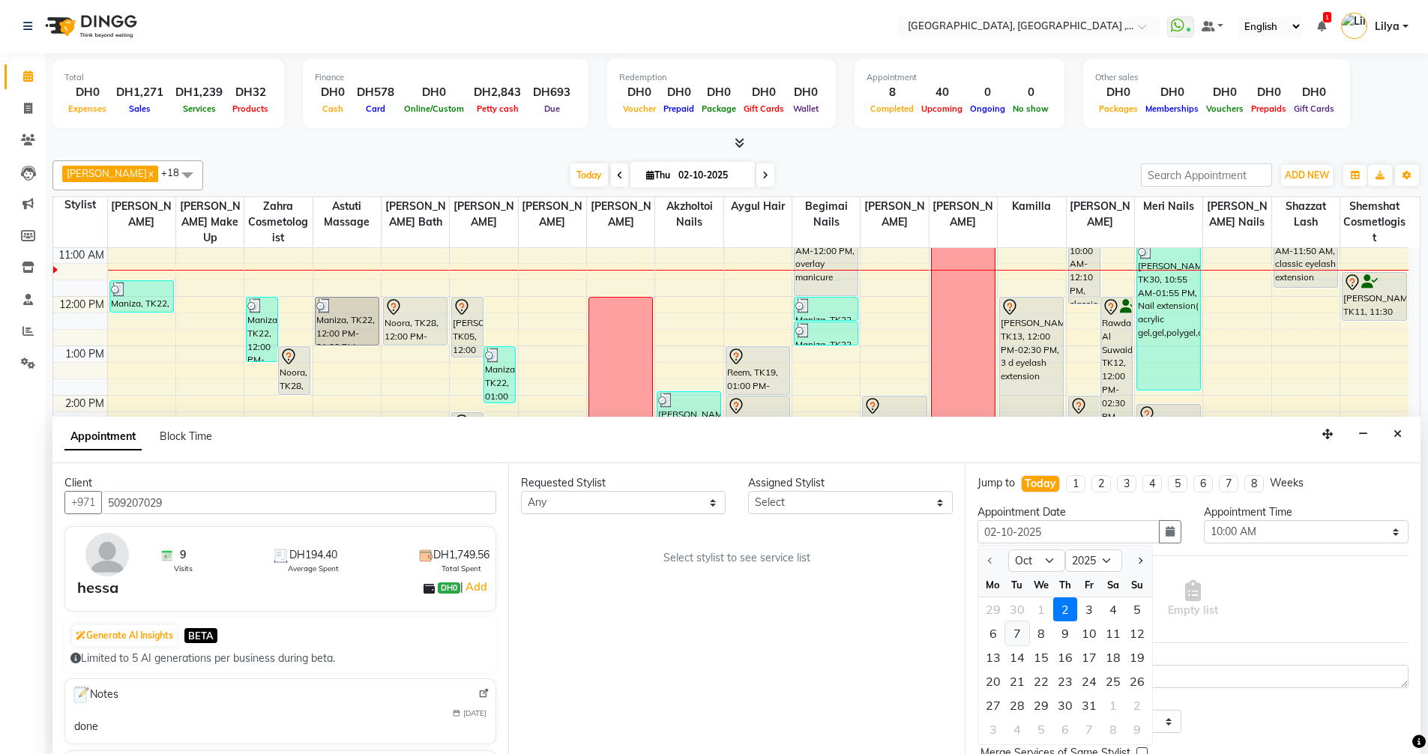
click at [1020, 633] on div "7" at bounding box center [1017, 633] width 24 height 24
type input "07-10-2025"
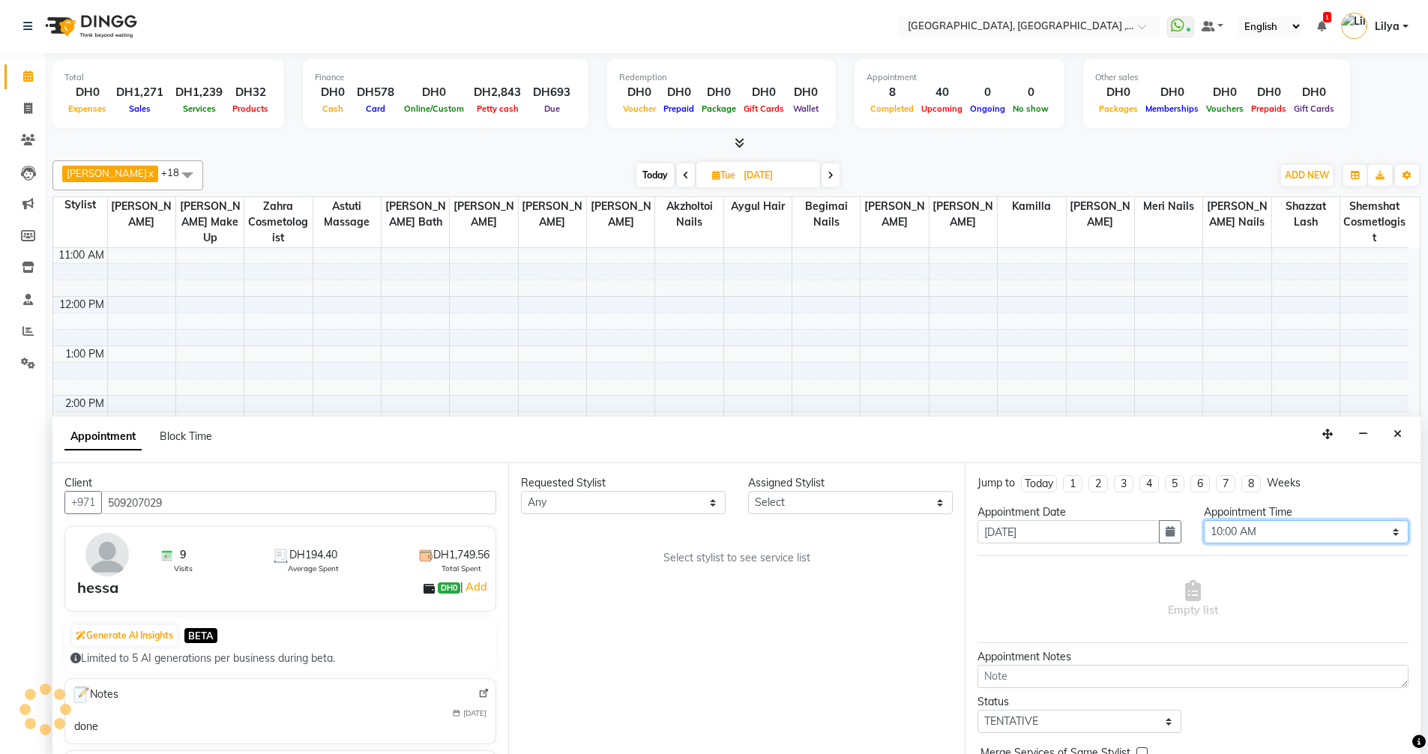
click at [1296, 528] on select "Select 10:00 AM 10:15 AM 10:30 AM 10:45 AM 11:00 AM 11:15 AM 11:30 AM 11:45 AM …" at bounding box center [1306, 531] width 205 height 23
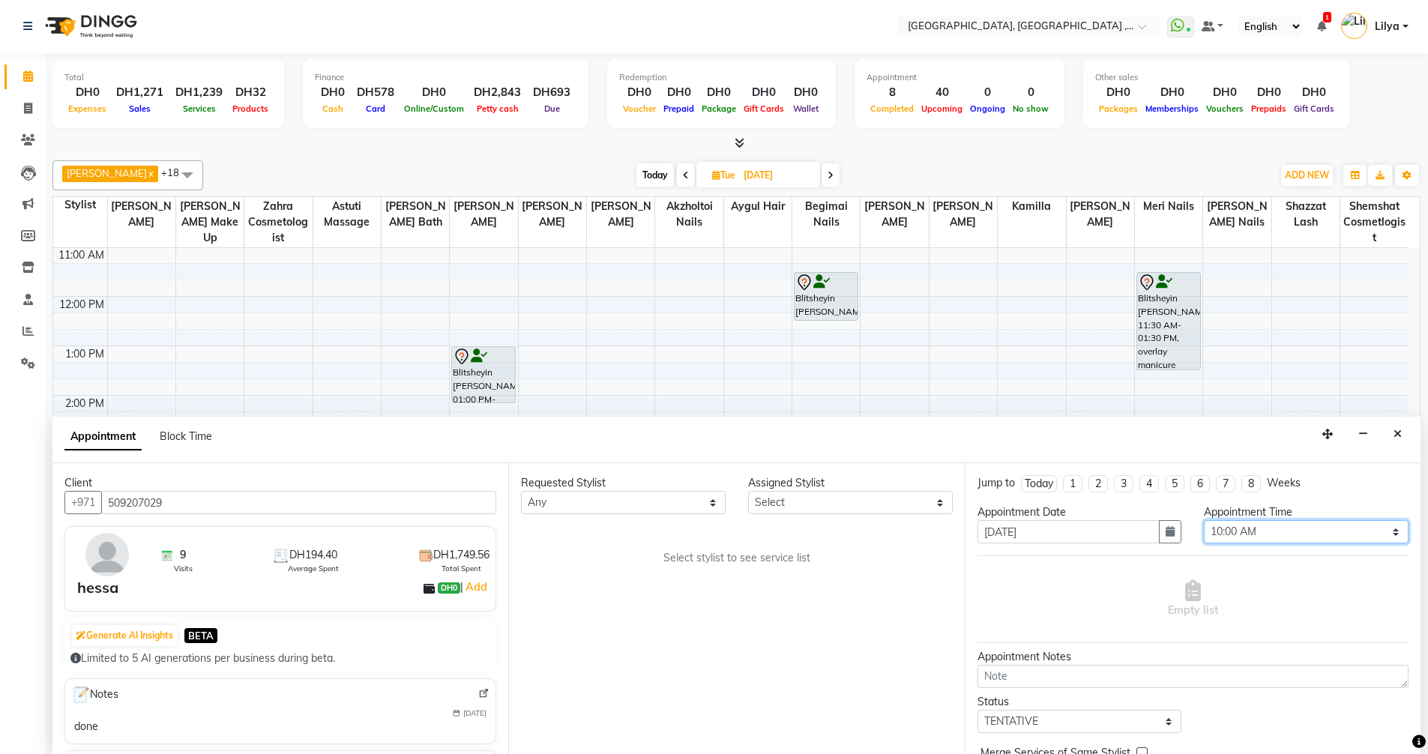
select select "720"
click at [1204, 520] on select "Select 10:00 AM 10:15 AM 10:30 AM 10:45 AM 11:00 AM 11:15 AM 11:30 AM 11:45 AM …" at bounding box center [1306, 531] width 205 height 23
click at [874, 504] on select "Select Adel brow Aina Akzholtoi nails Amina lash Astuti massage Aygul hair Begi…" at bounding box center [850, 502] width 205 height 23
select select "53586"
click at [748, 491] on select "Select Adel brow Aina Akzholtoi nails Amina lash Astuti massage Aygul hair Begi…" at bounding box center [850, 502] width 205 height 23
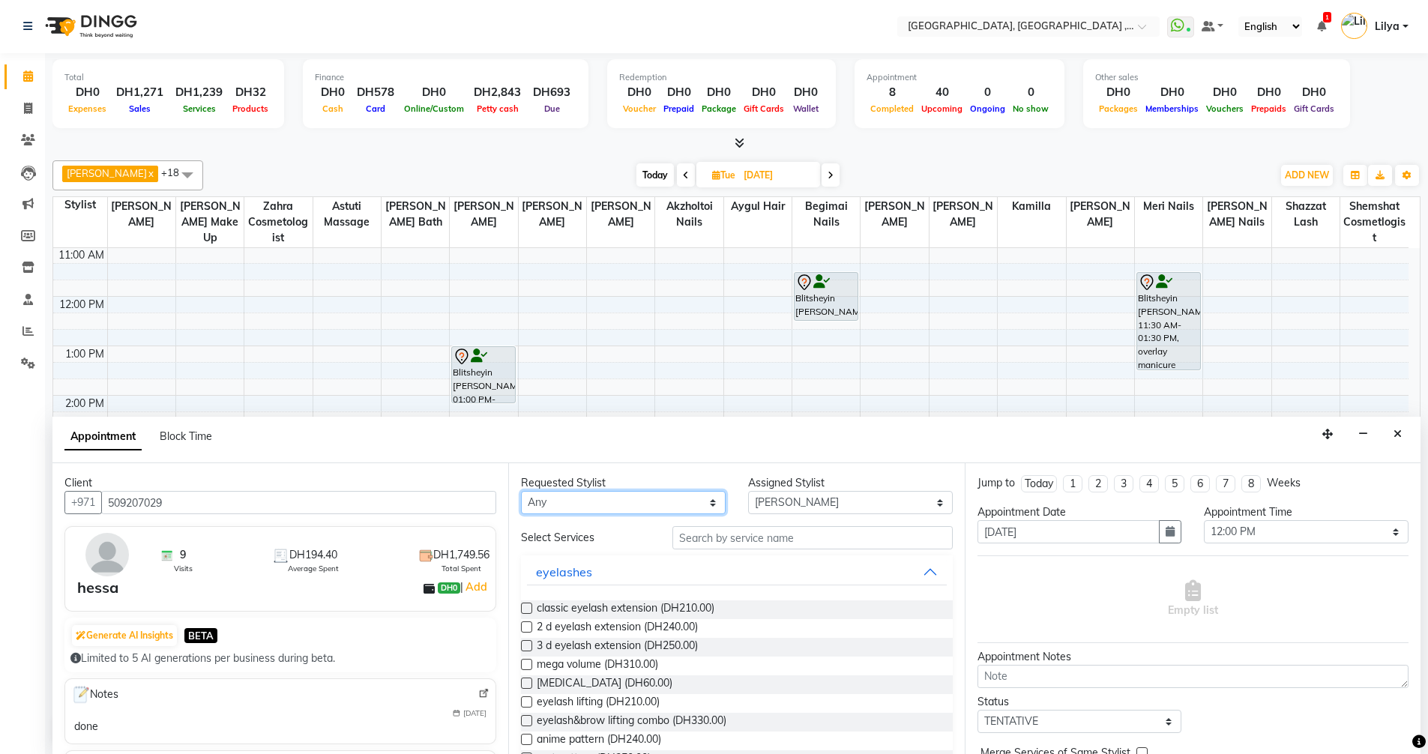
click at [684, 498] on select "Any Adel brow Aina Akzholtoi nails Amina lash Astuti massage Aygul hair Begimai…" at bounding box center [623, 502] width 205 height 23
select select "53586"
click at [521, 491] on select "Any Adel brow Aina Akzholtoi nails Amina lash Astuti massage Aygul hair Begimai…" at bounding box center [623, 502] width 205 height 23
click at [742, 535] on input "text" at bounding box center [812, 537] width 280 height 23
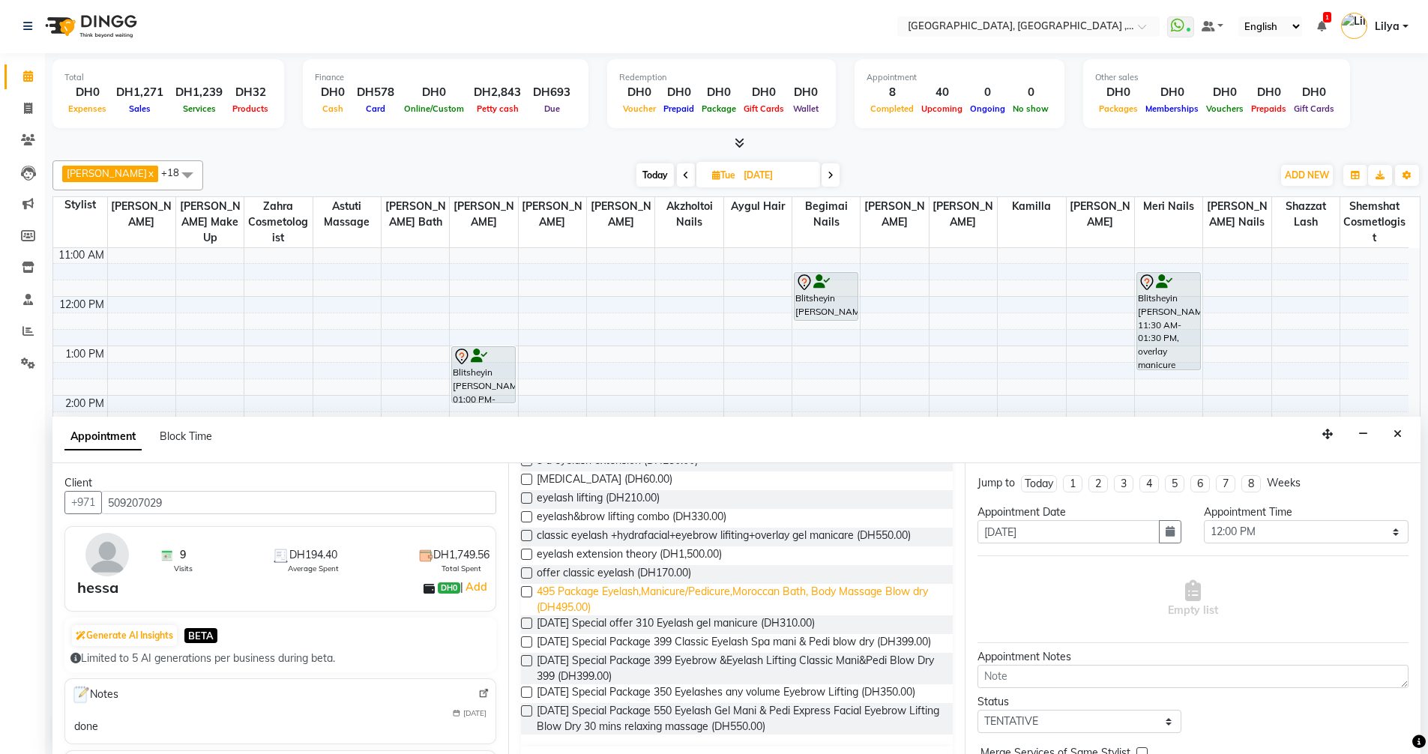
scroll to position [98, 0]
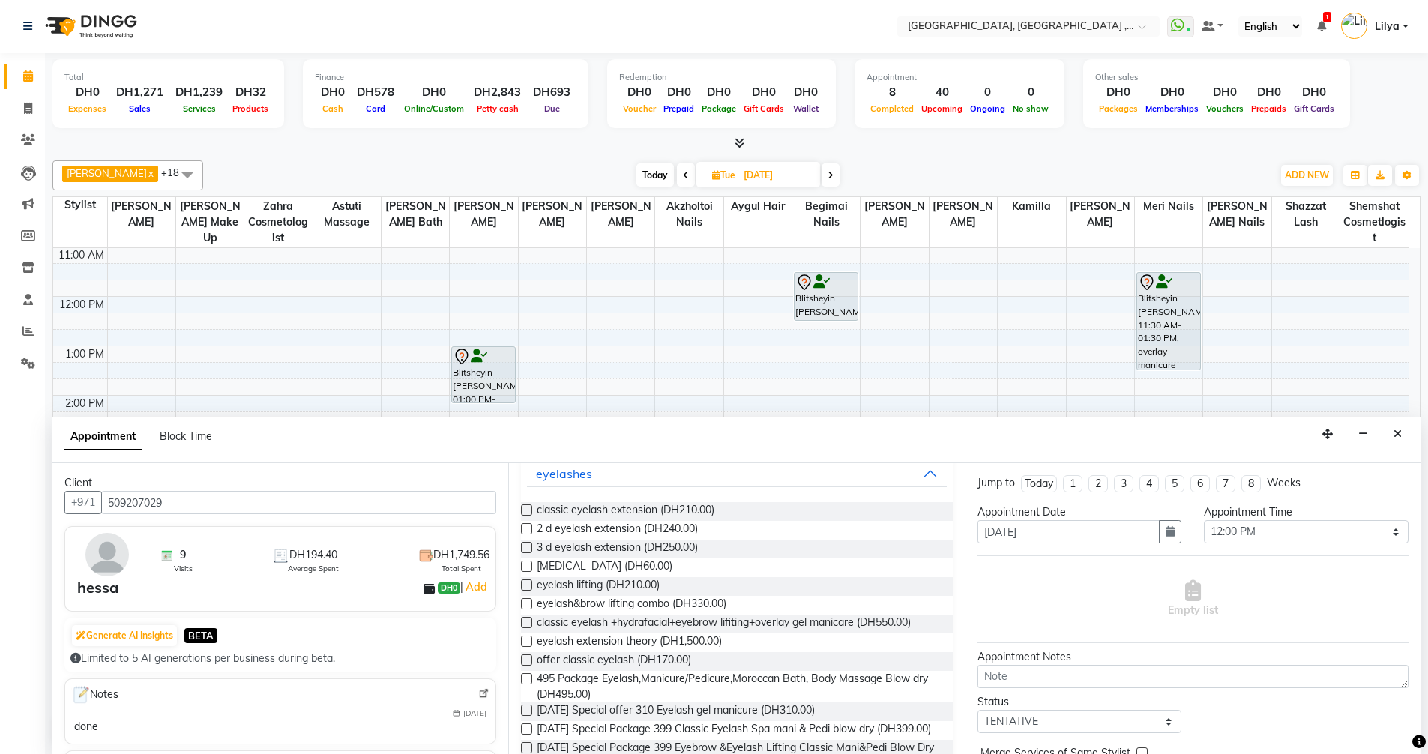
type input "eyelash"
click at [528, 564] on label at bounding box center [526, 566] width 11 height 11
click at [528, 564] on input "checkbox" at bounding box center [526, 568] width 10 height 10
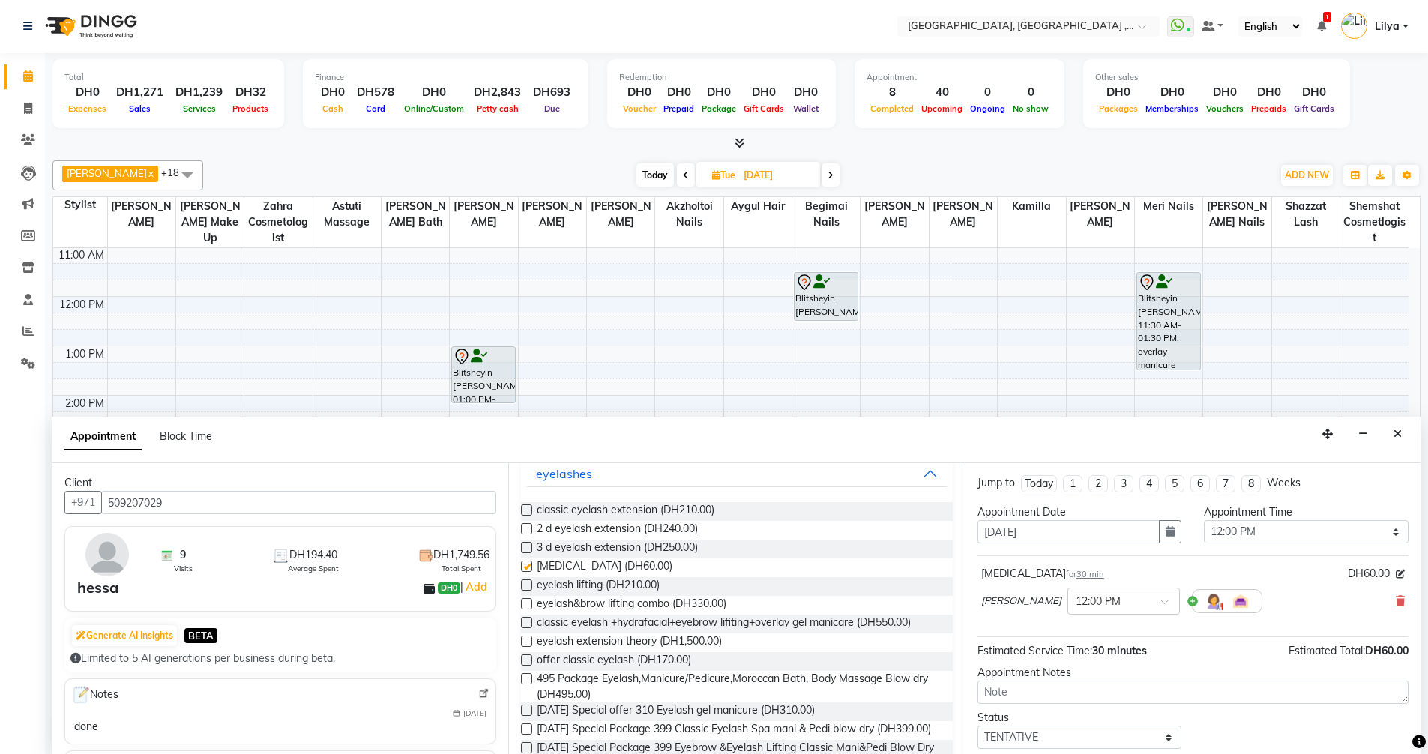
checkbox input "false"
click at [1395, 596] on icon at bounding box center [1399, 601] width 9 height 10
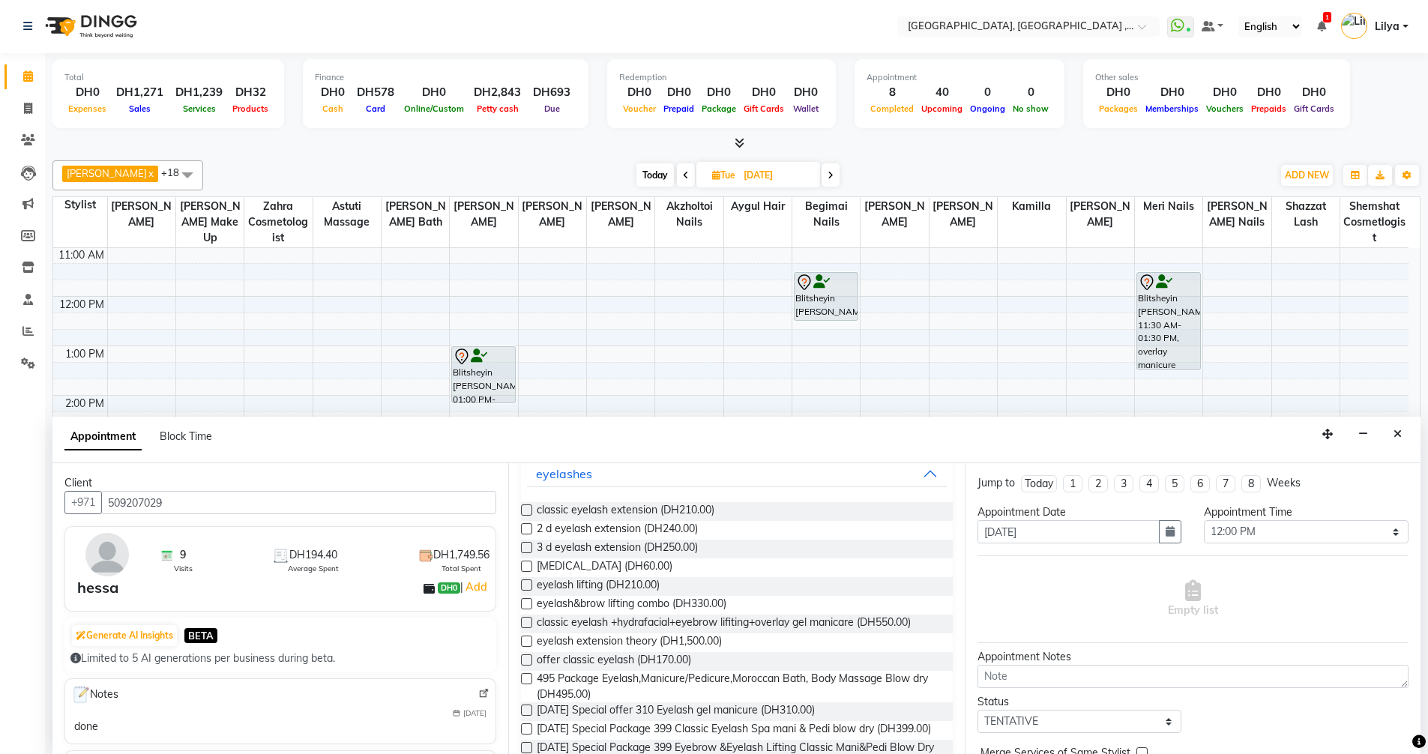
click at [523, 585] on label at bounding box center [526, 584] width 11 height 11
click at [523, 585] on input "checkbox" at bounding box center [526, 587] width 10 height 10
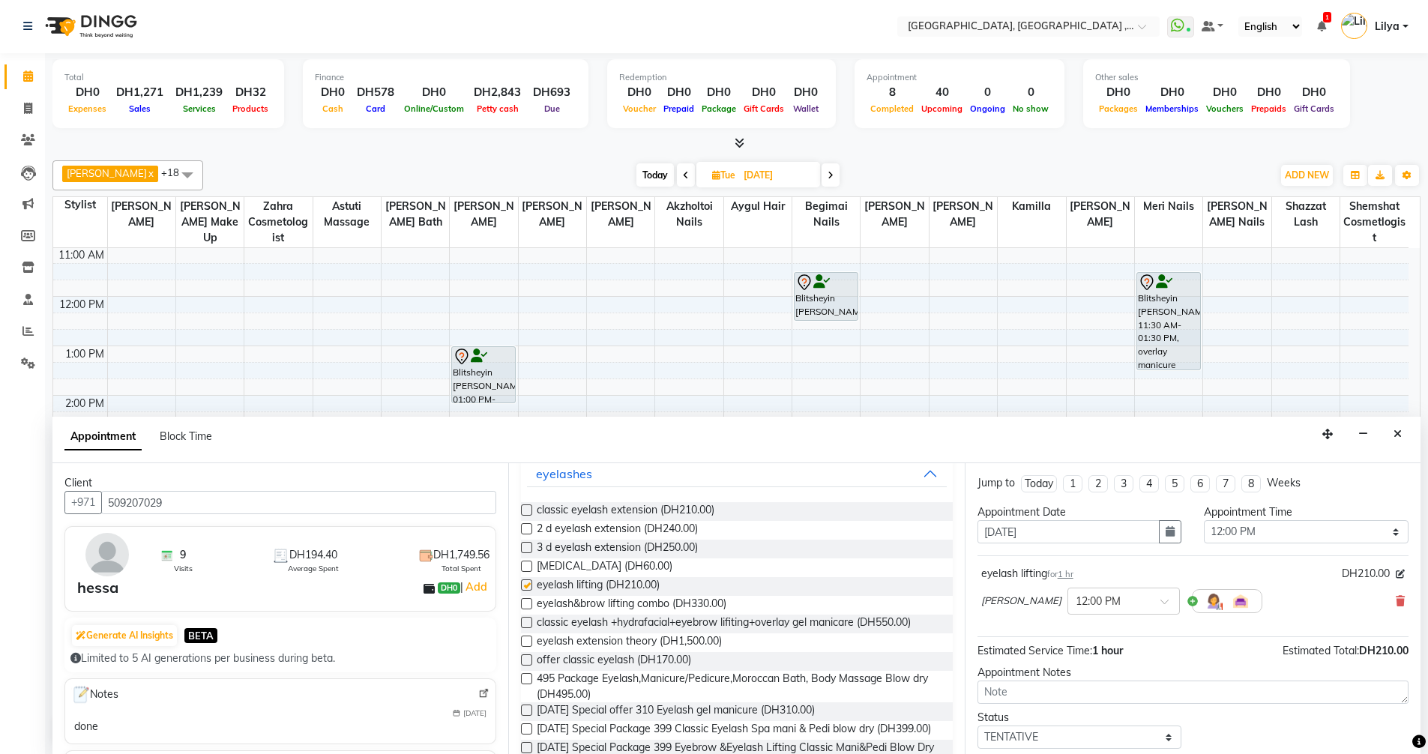
checkbox input "false"
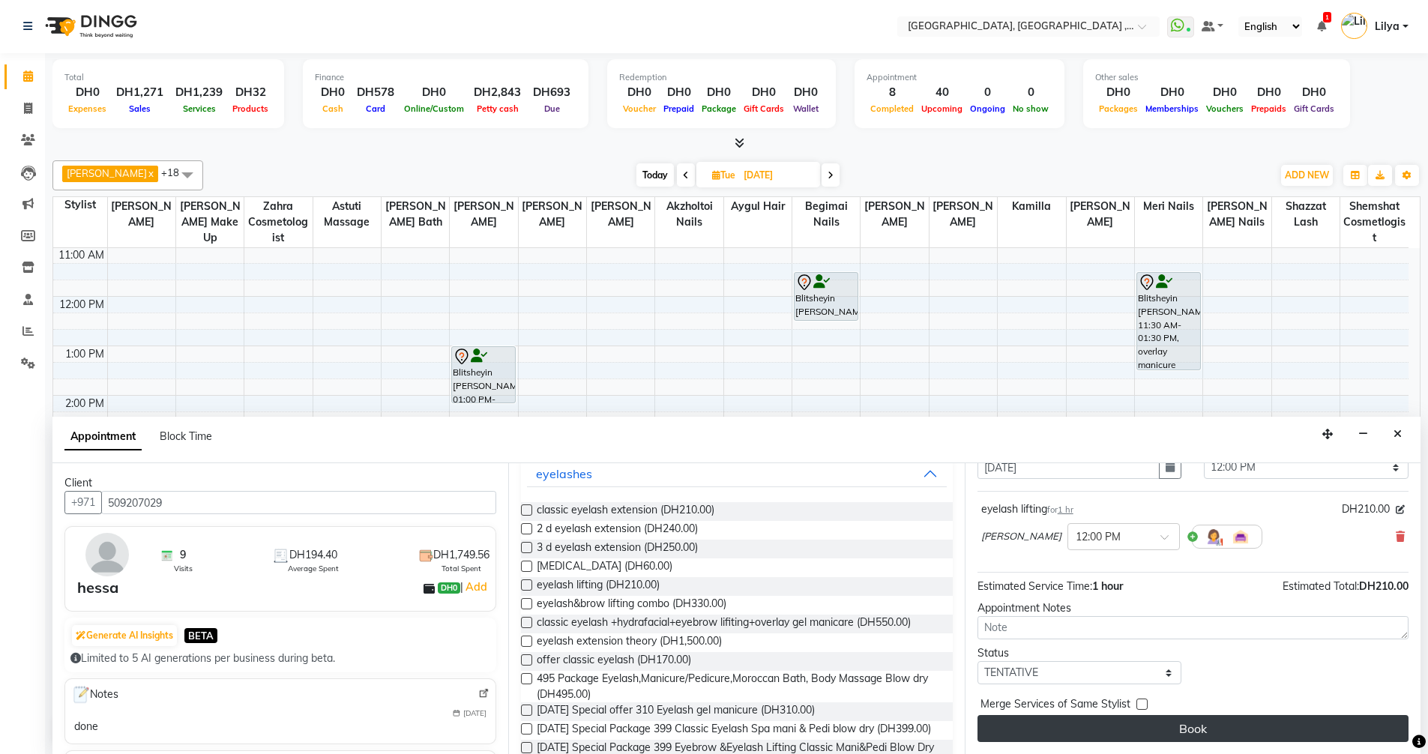
click at [1156, 729] on button "Book" at bounding box center [1192, 728] width 431 height 27
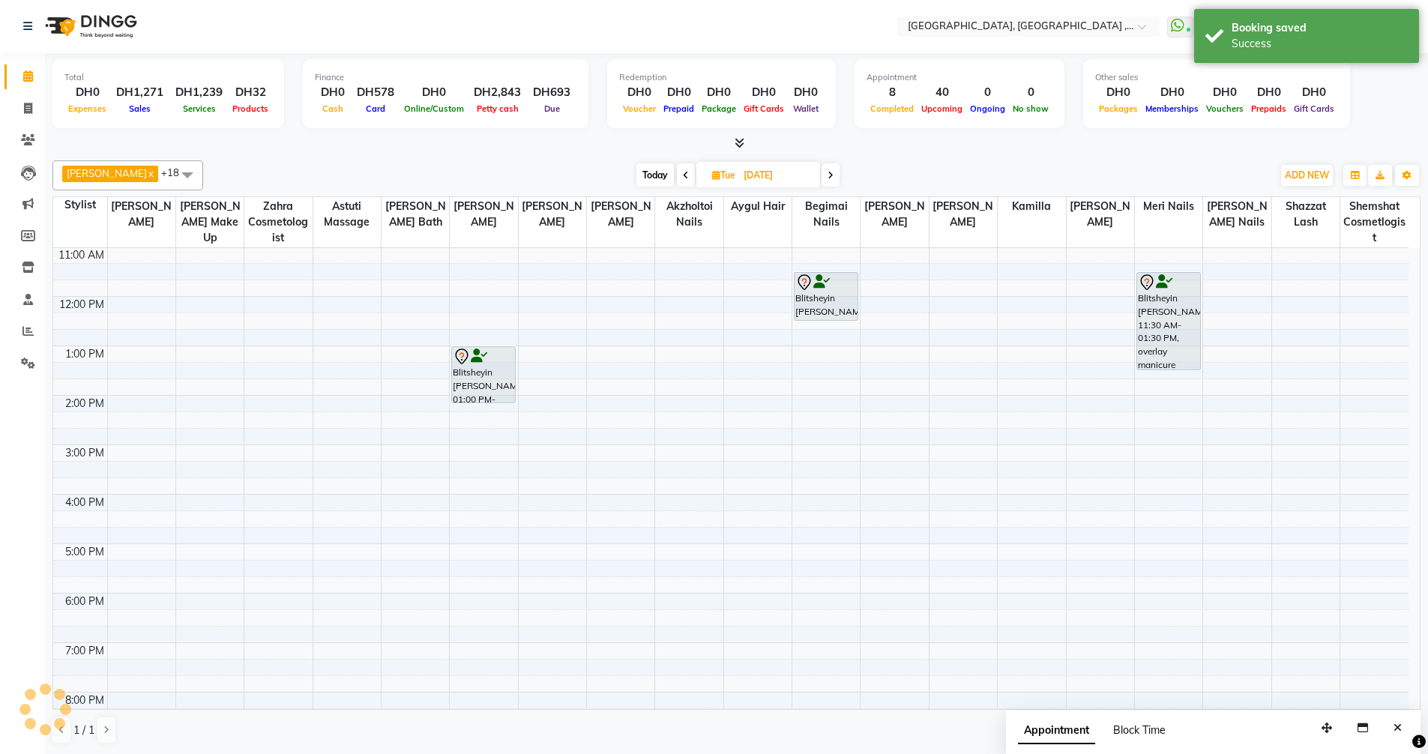
scroll to position [0, 0]
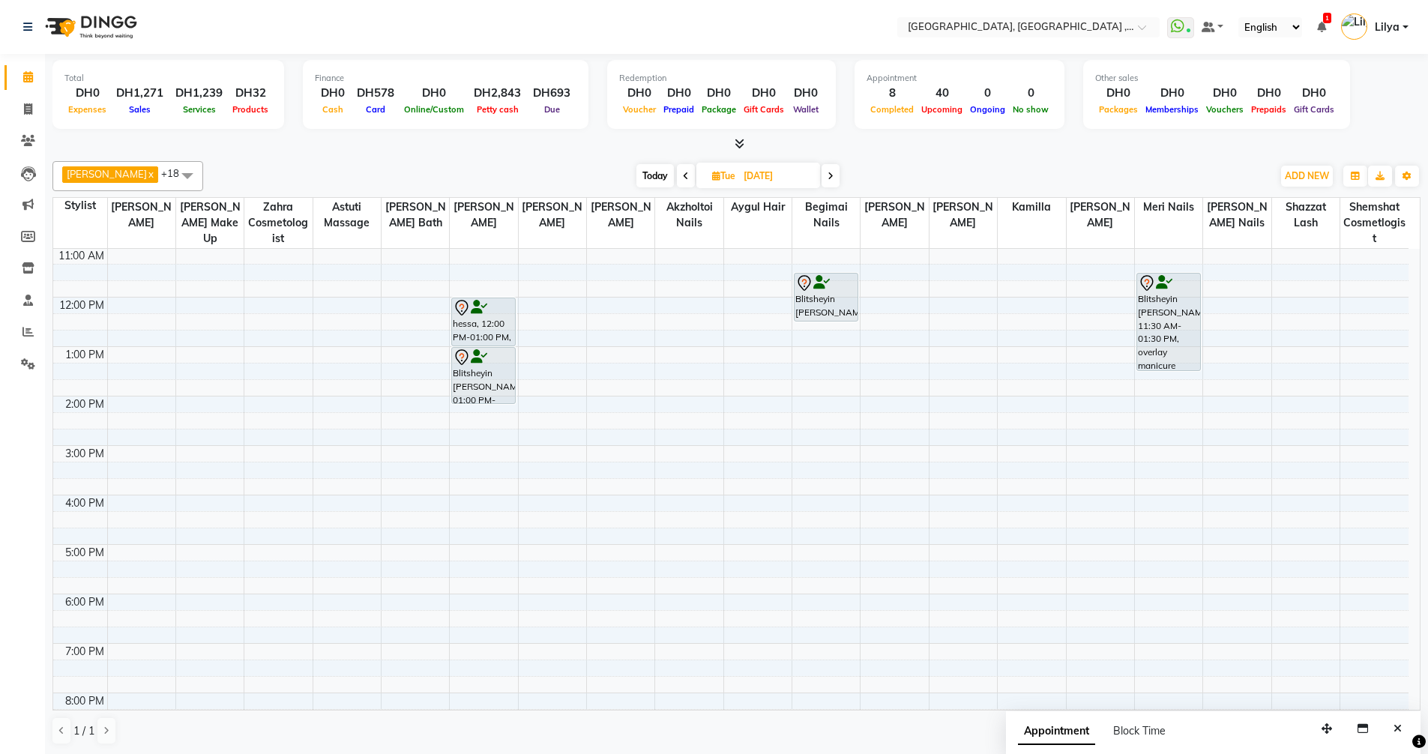
click at [687, 175] on icon at bounding box center [686, 176] width 6 height 9
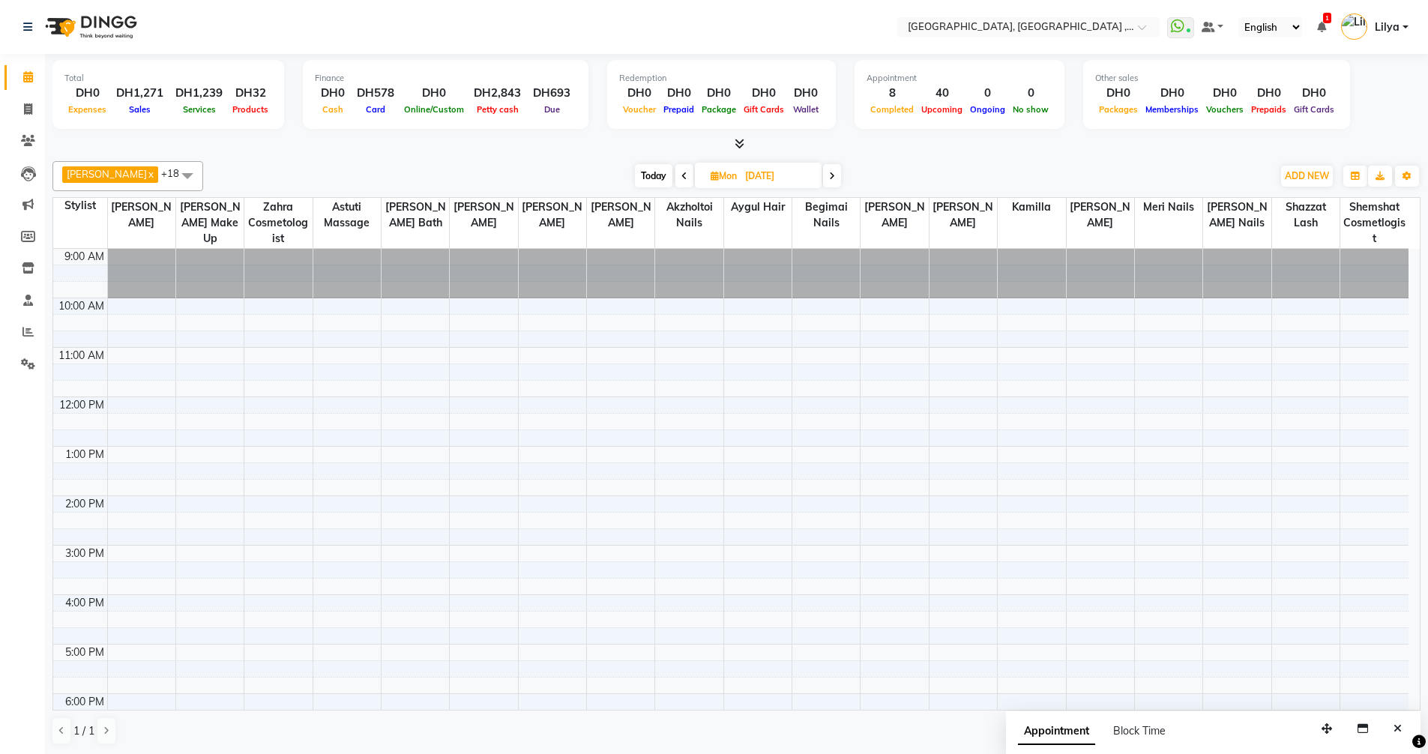
click at [671, 174] on span "Today" at bounding box center [653, 175] width 37 height 23
type input "02-10-2025"
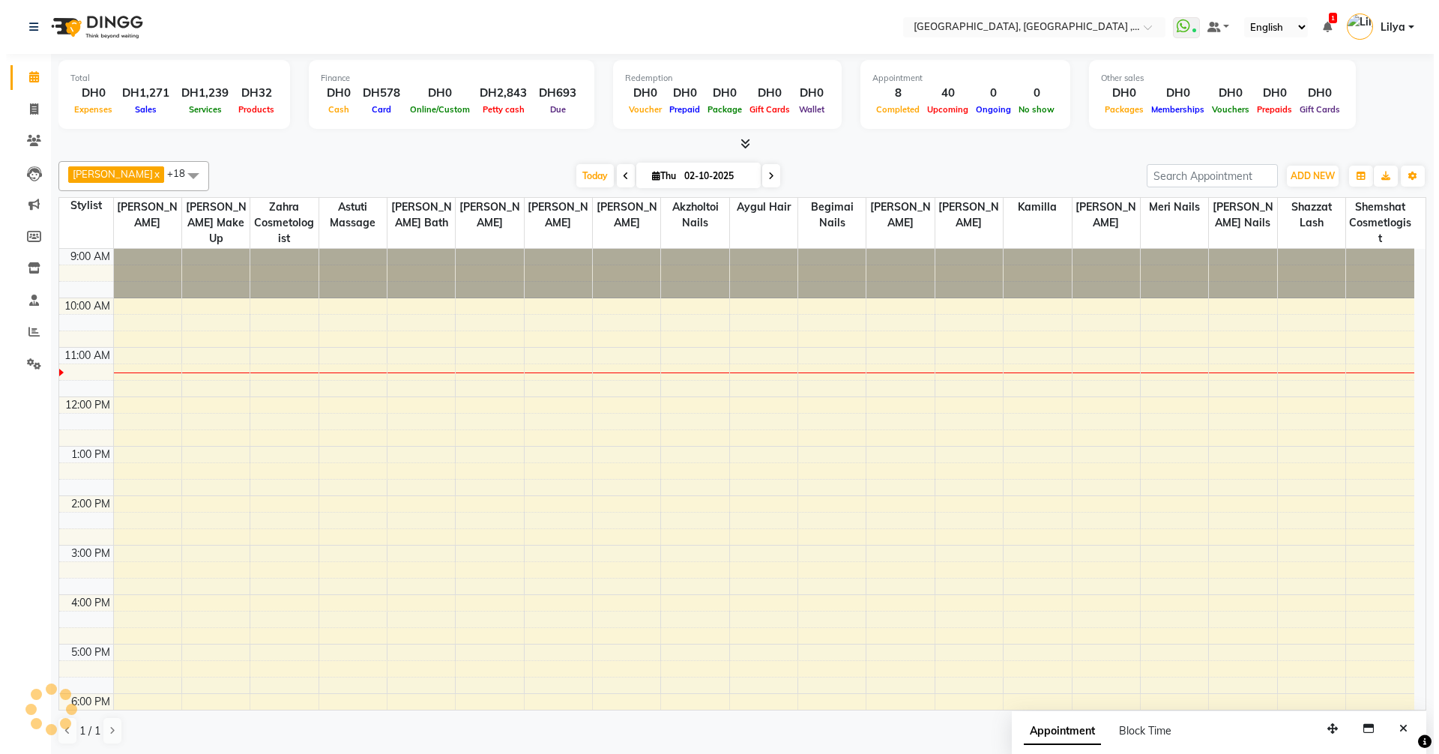
scroll to position [100, 0]
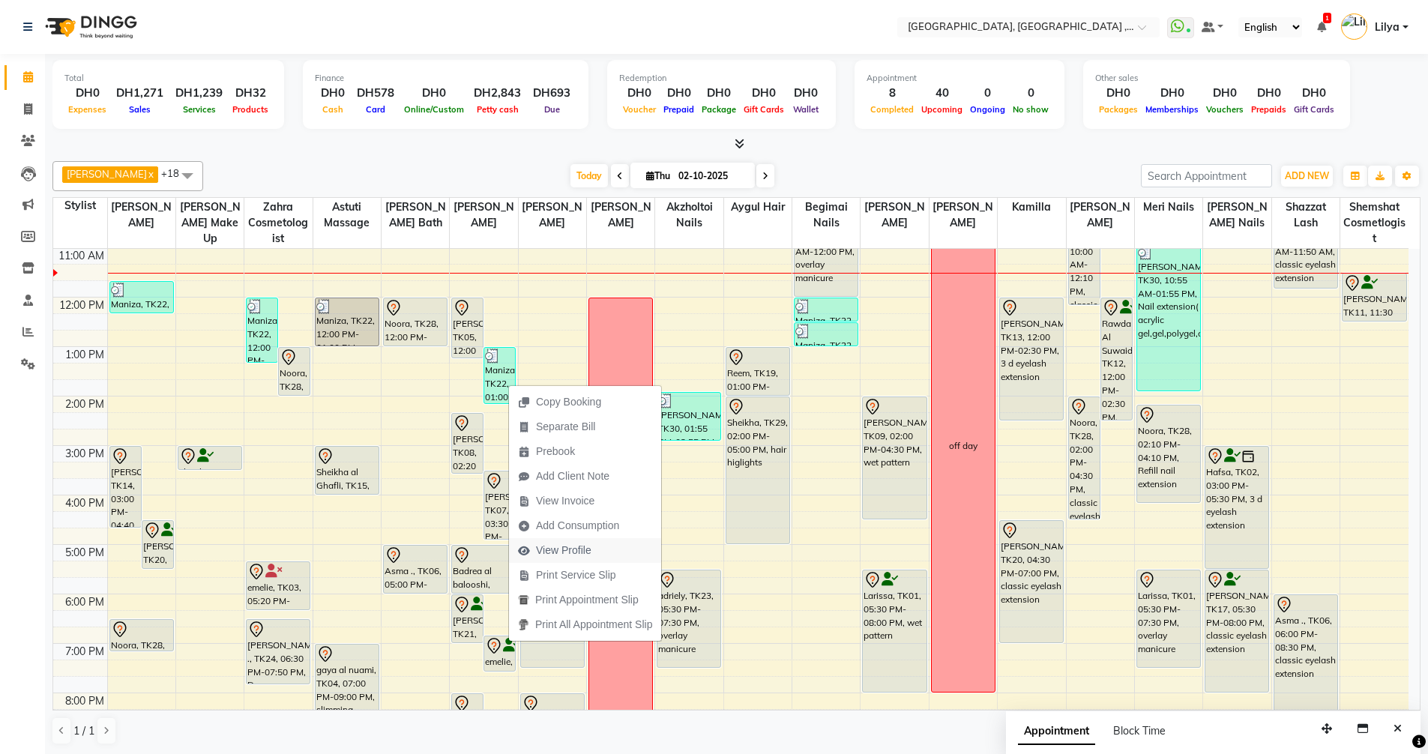
click at [591, 548] on span "View Profile" at bounding box center [563, 551] width 55 height 16
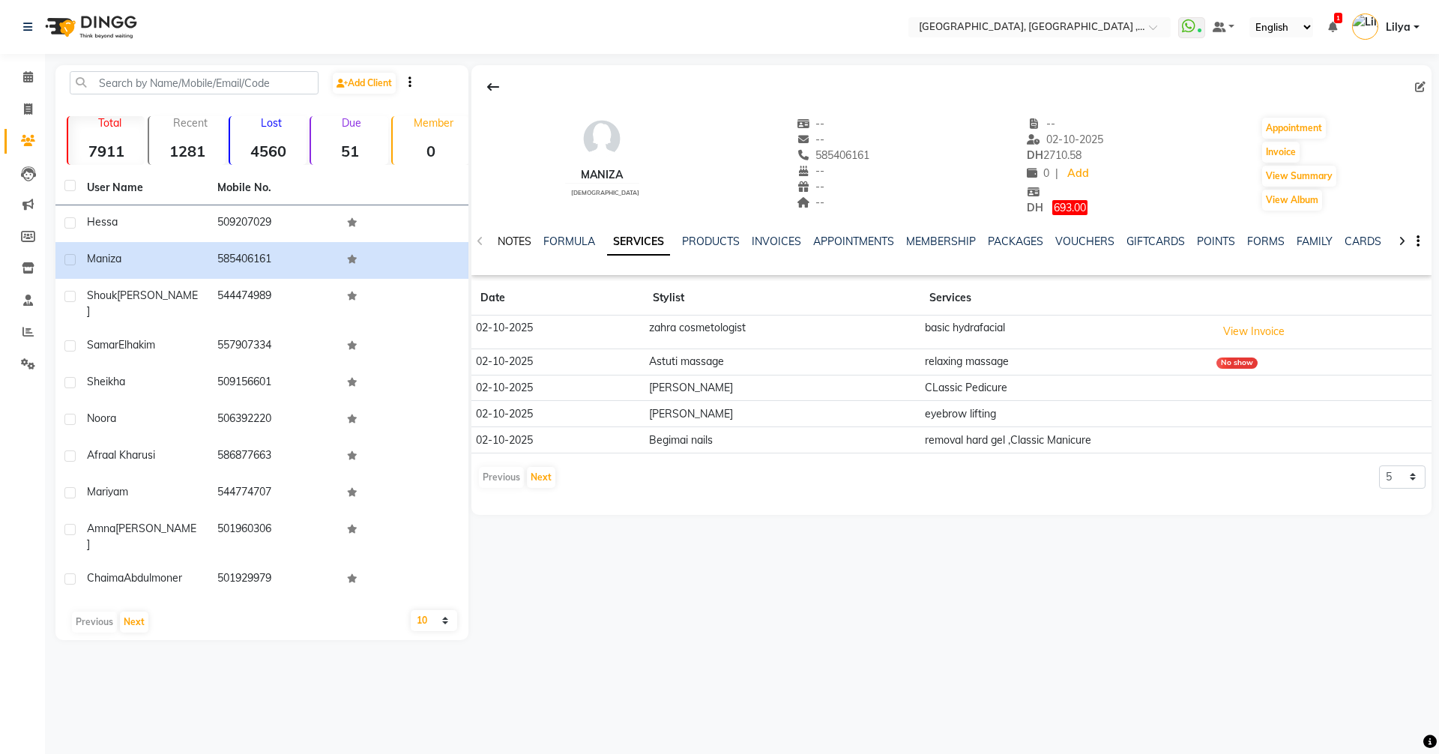
click at [525, 244] on link "NOTES" at bounding box center [515, 241] width 34 height 13
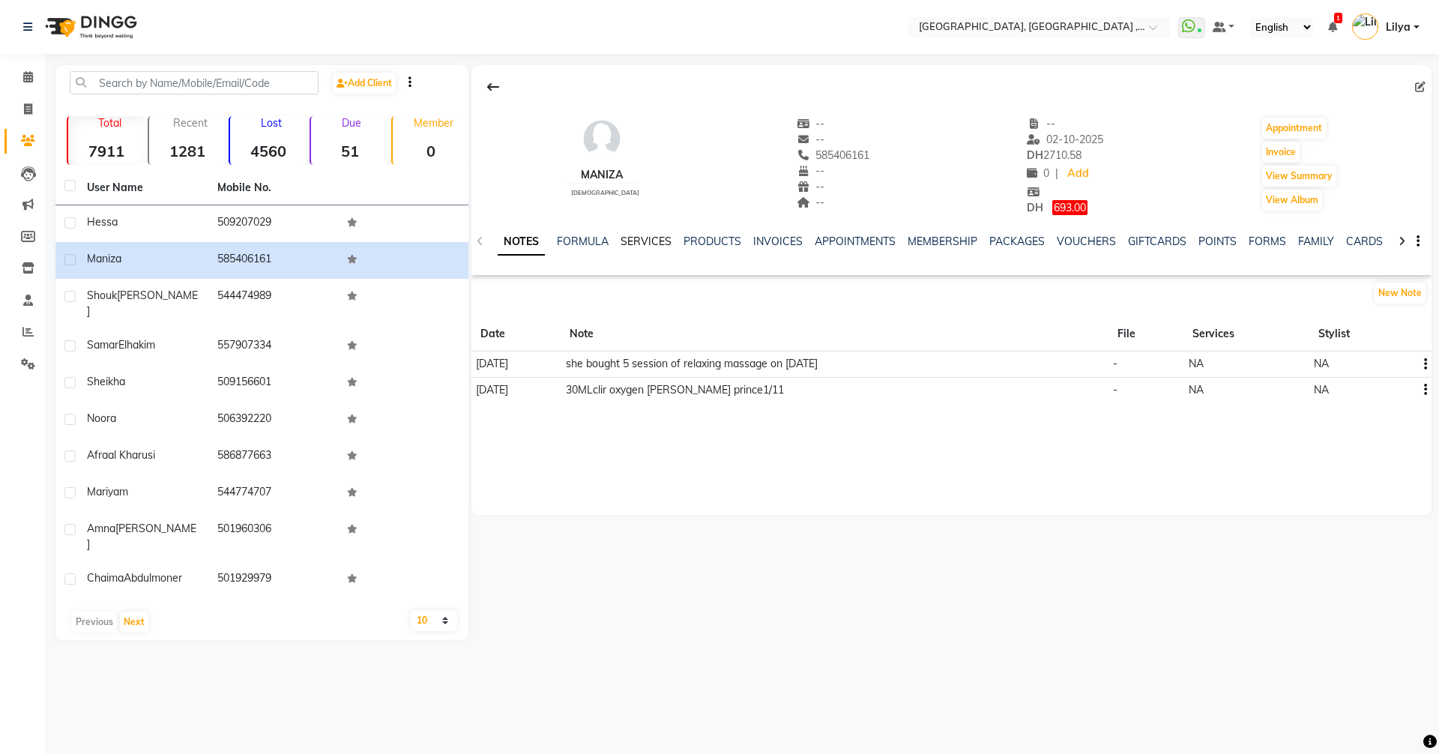
click at [642, 239] on link "SERVICES" at bounding box center [646, 241] width 51 height 13
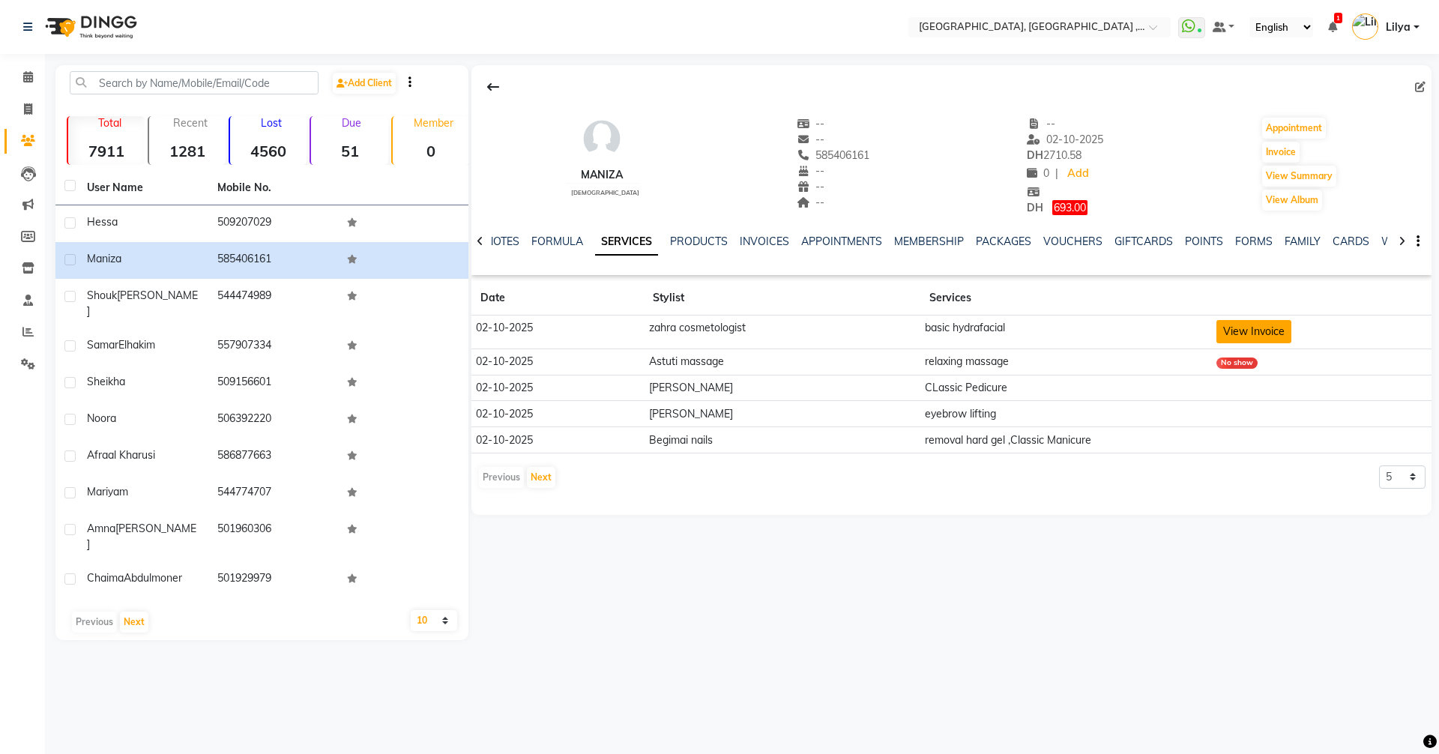
click at [1245, 325] on button "View Invoice" at bounding box center [1253, 331] width 75 height 23
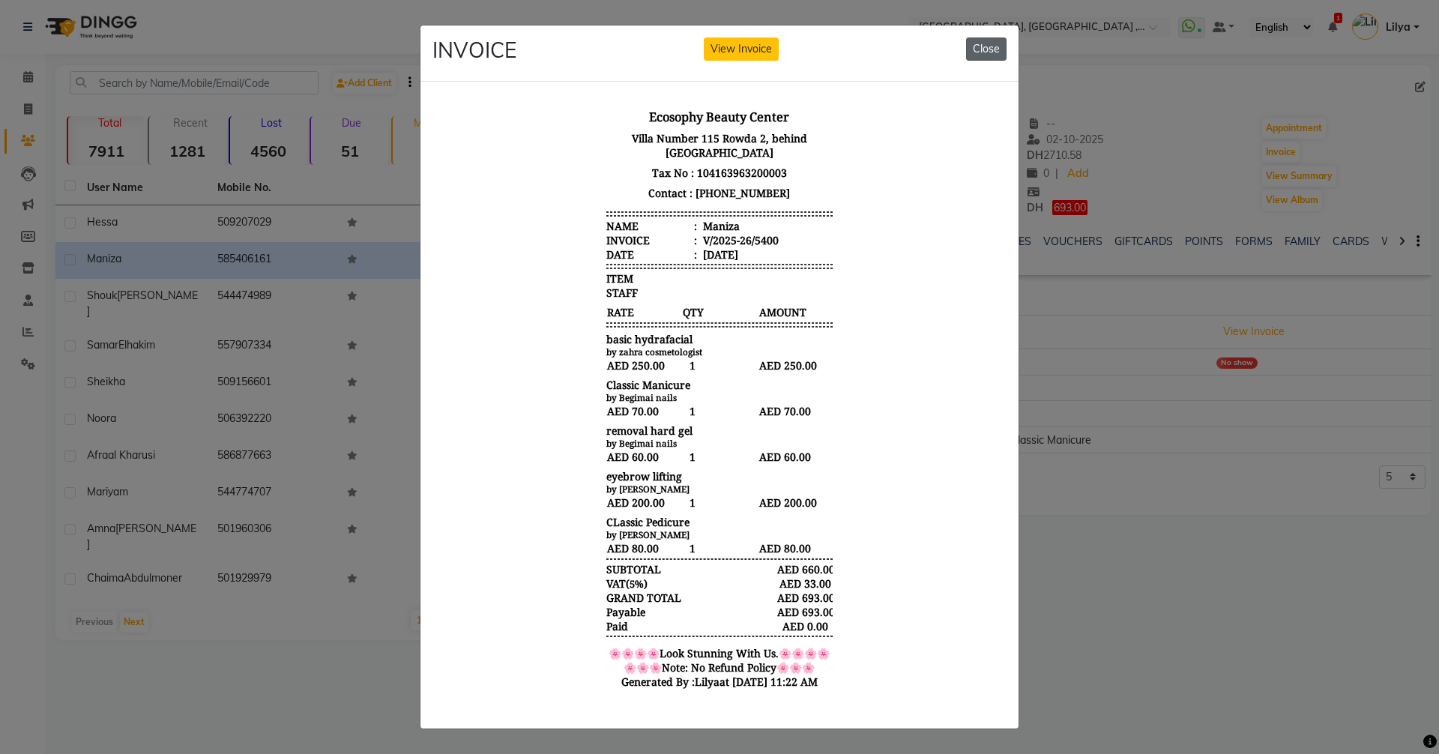
click at [986, 52] on button "Close" at bounding box center [986, 48] width 40 height 23
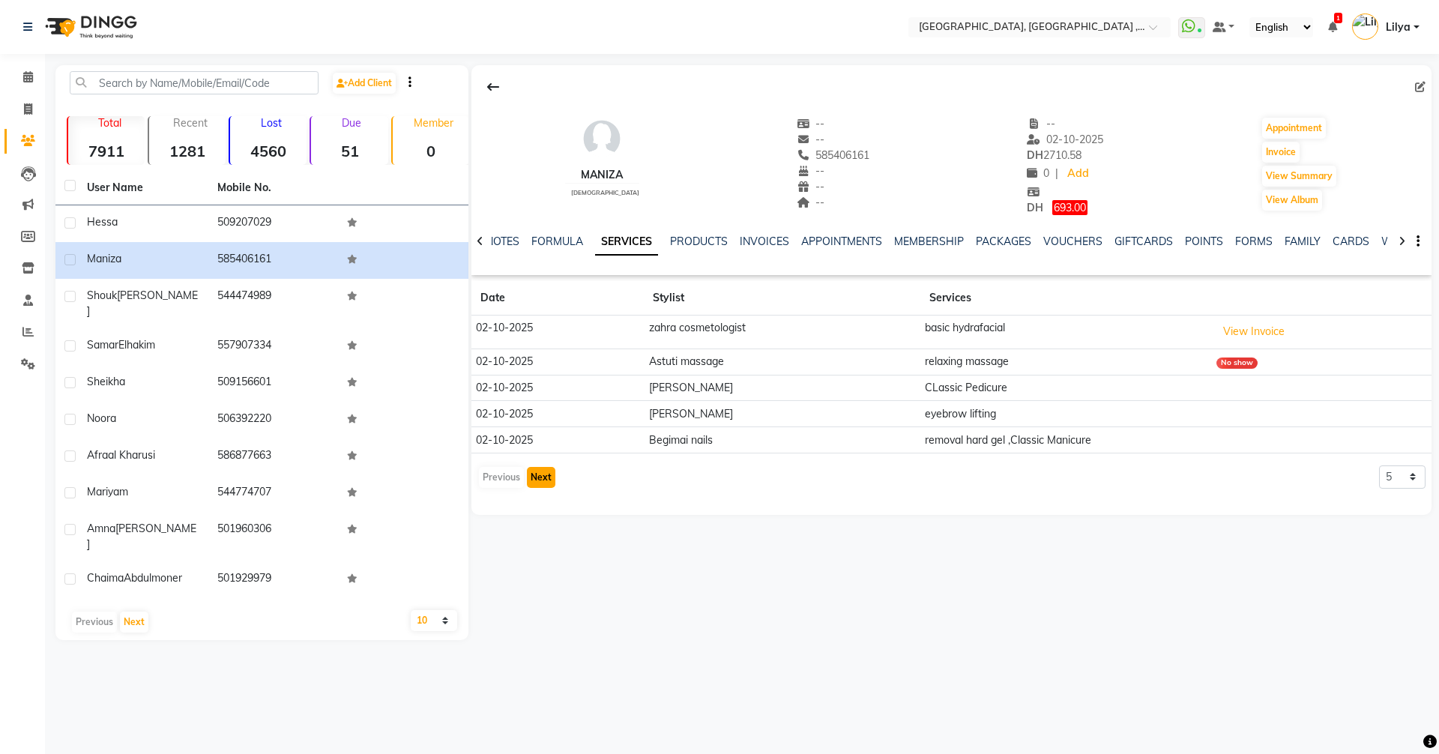
click at [548, 479] on button "Next" at bounding box center [541, 477] width 28 height 21
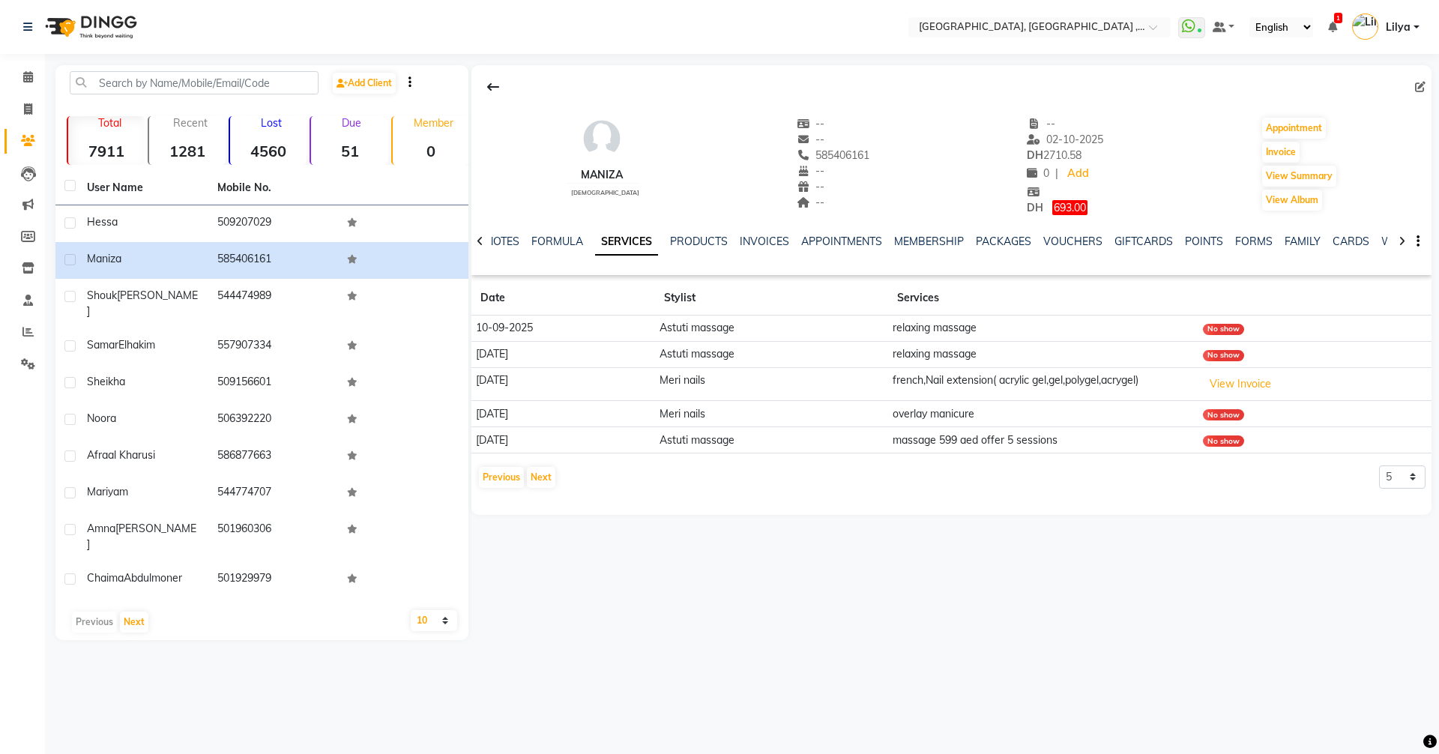
click at [477, 241] on icon at bounding box center [480, 241] width 7 height 10
click at [516, 239] on link "NOTES" at bounding box center [515, 241] width 34 height 13
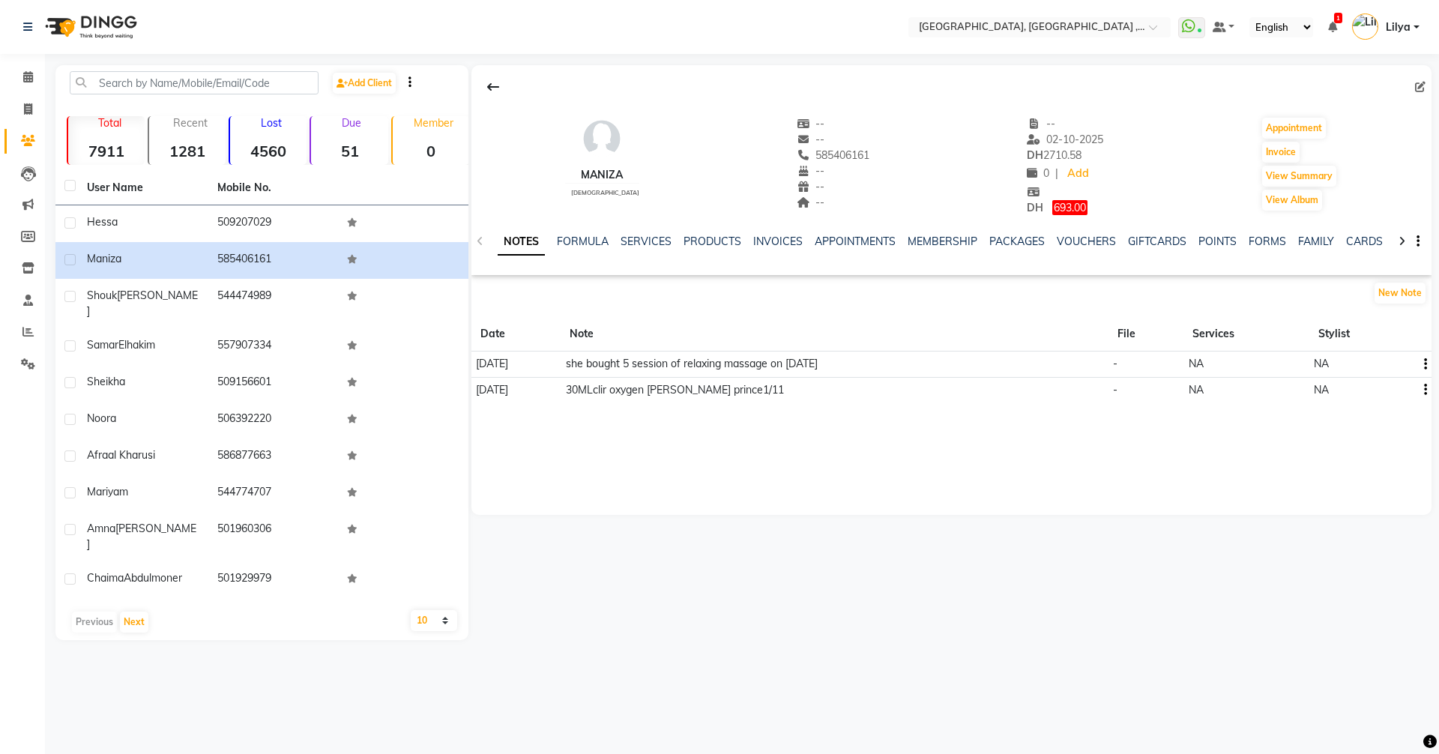
click at [49, 73] on main "Add Client Total 7911 Recent 1281 Lost 4560 Due 51 Member 0 User Name Mobile No…" at bounding box center [742, 363] width 1394 height 597
click at [40, 78] on span at bounding box center [28, 77] width 26 height 17
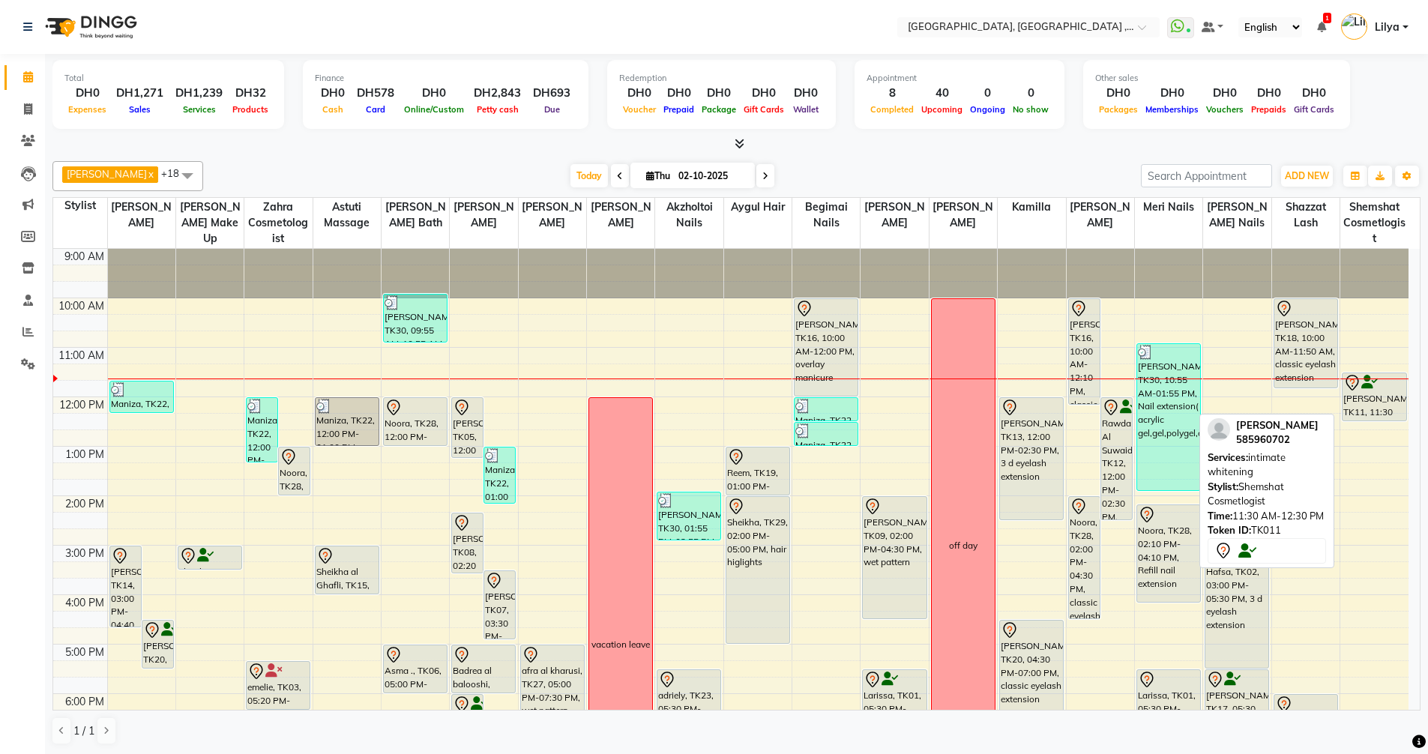
click at [1362, 409] on div "narges mohammadi, TK11, 11:30 AM-12:30 PM, intimate whitening" at bounding box center [1374, 396] width 64 height 47
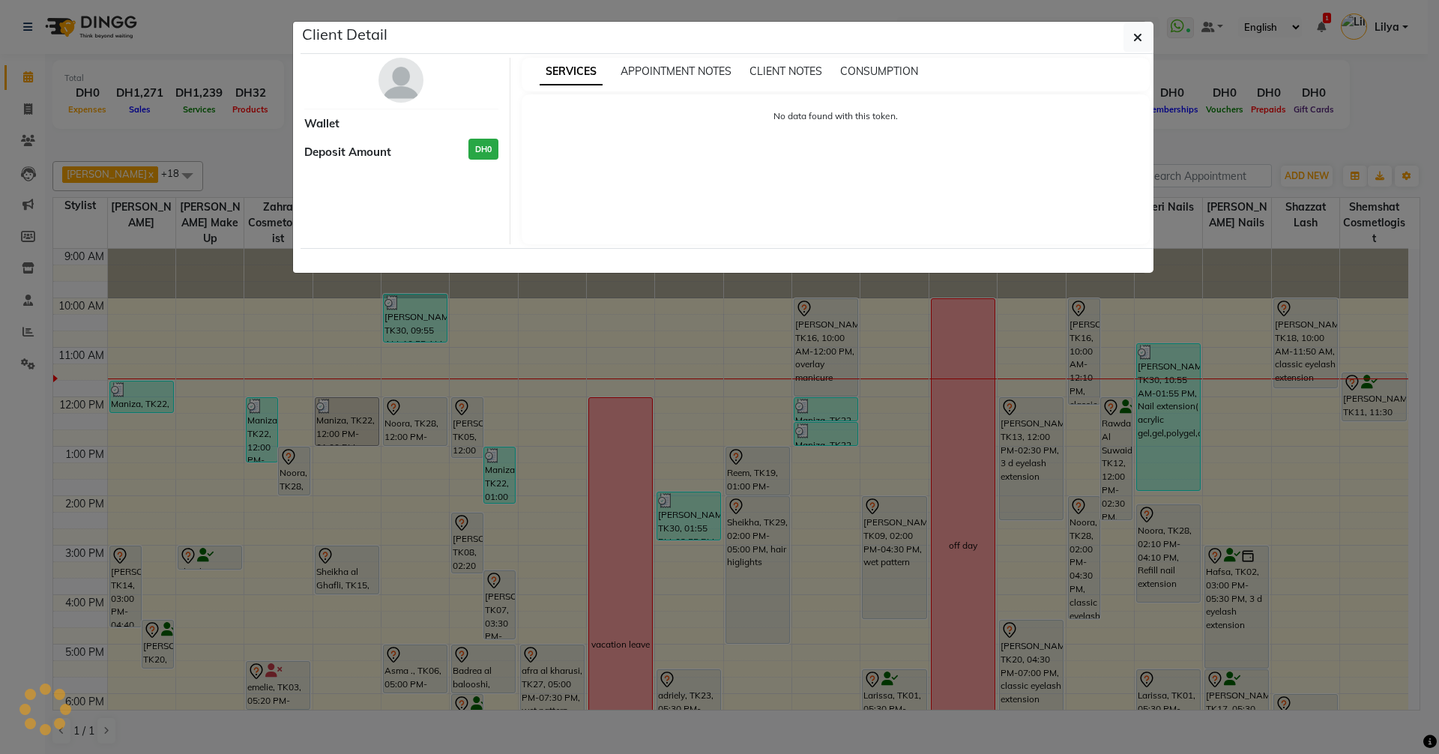
select select "7"
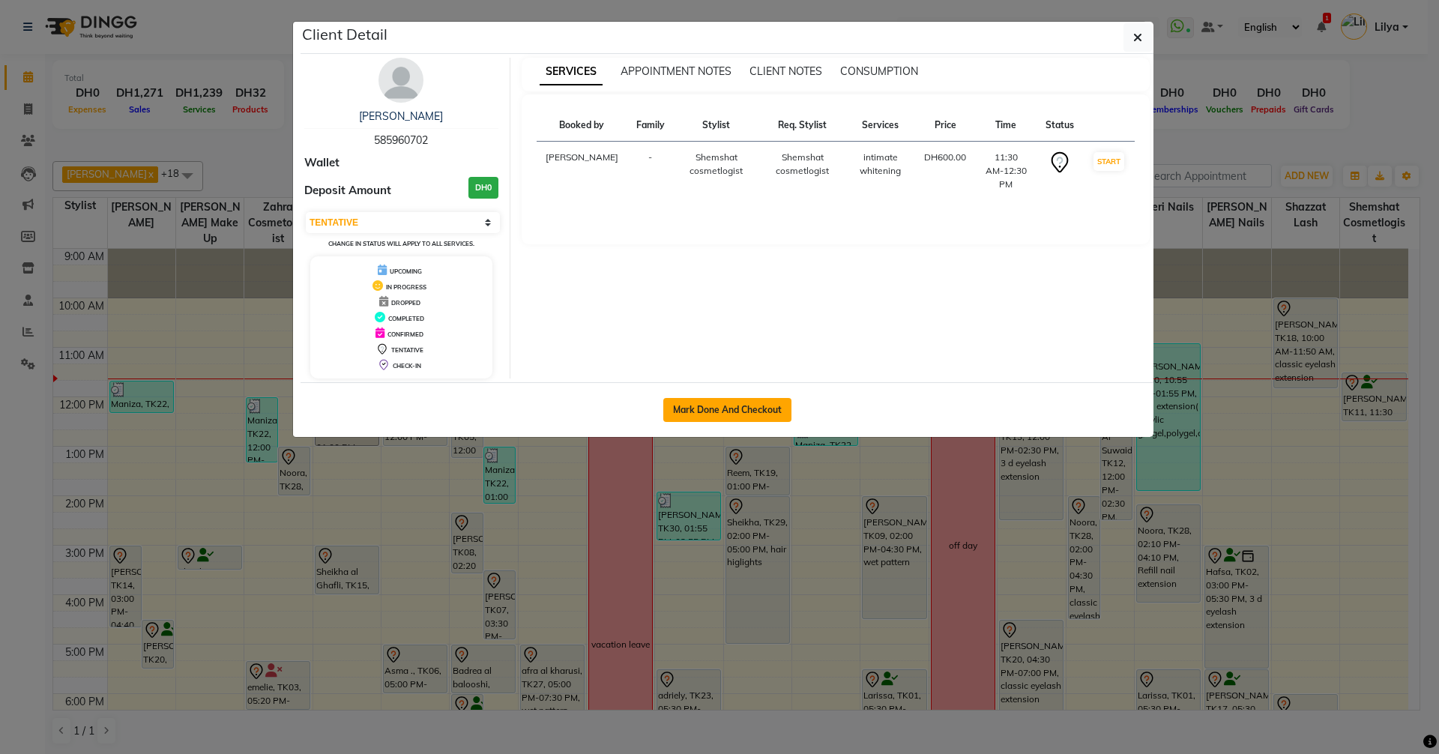
click at [746, 414] on button "Mark Done And Checkout" at bounding box center [727, 410] width 128 height 24
select select "service"
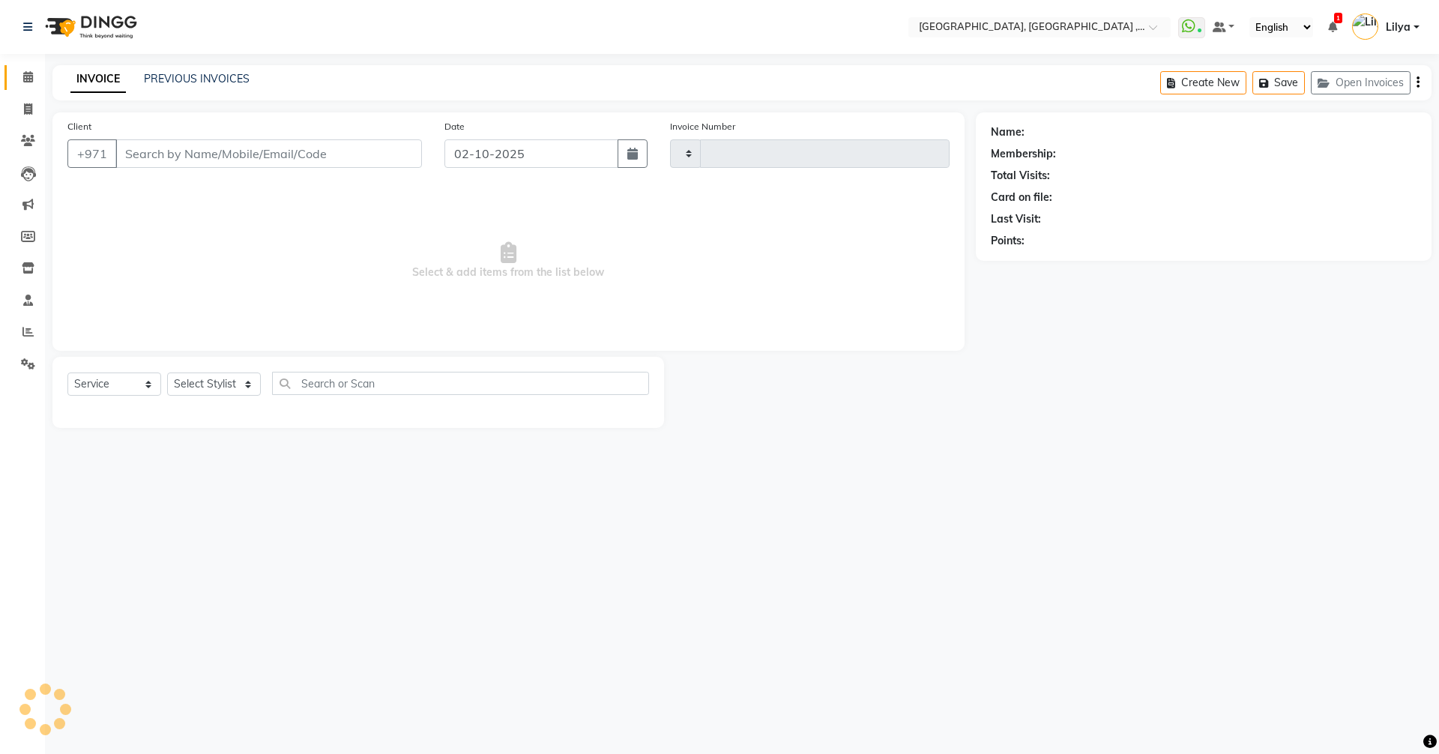
type input "5401"
select select "3838"
type input "585960702"
select select "90922"
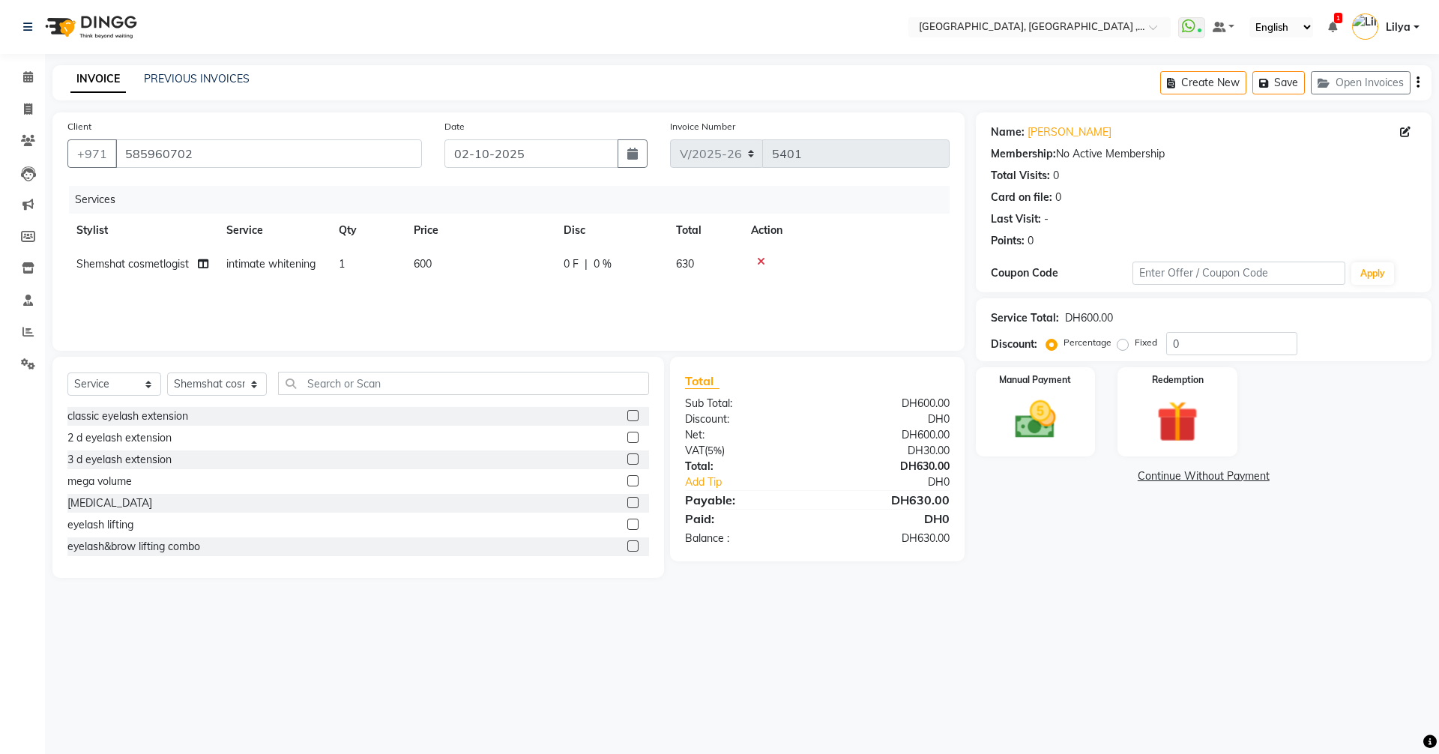
drag, startPoint x: 382, startPoint y: 366, endPoint x: 381, endPoint y: 386, distance: 20.3
click at [382, 366] on div "Select Service Product Membership Package Voucher Prepaid Gift Card Select Styl…" at bounding box center [358, 467] width 612 height 221
click at [381, 386] on input "text" at bounding box center [463, 383] width 371 height 23
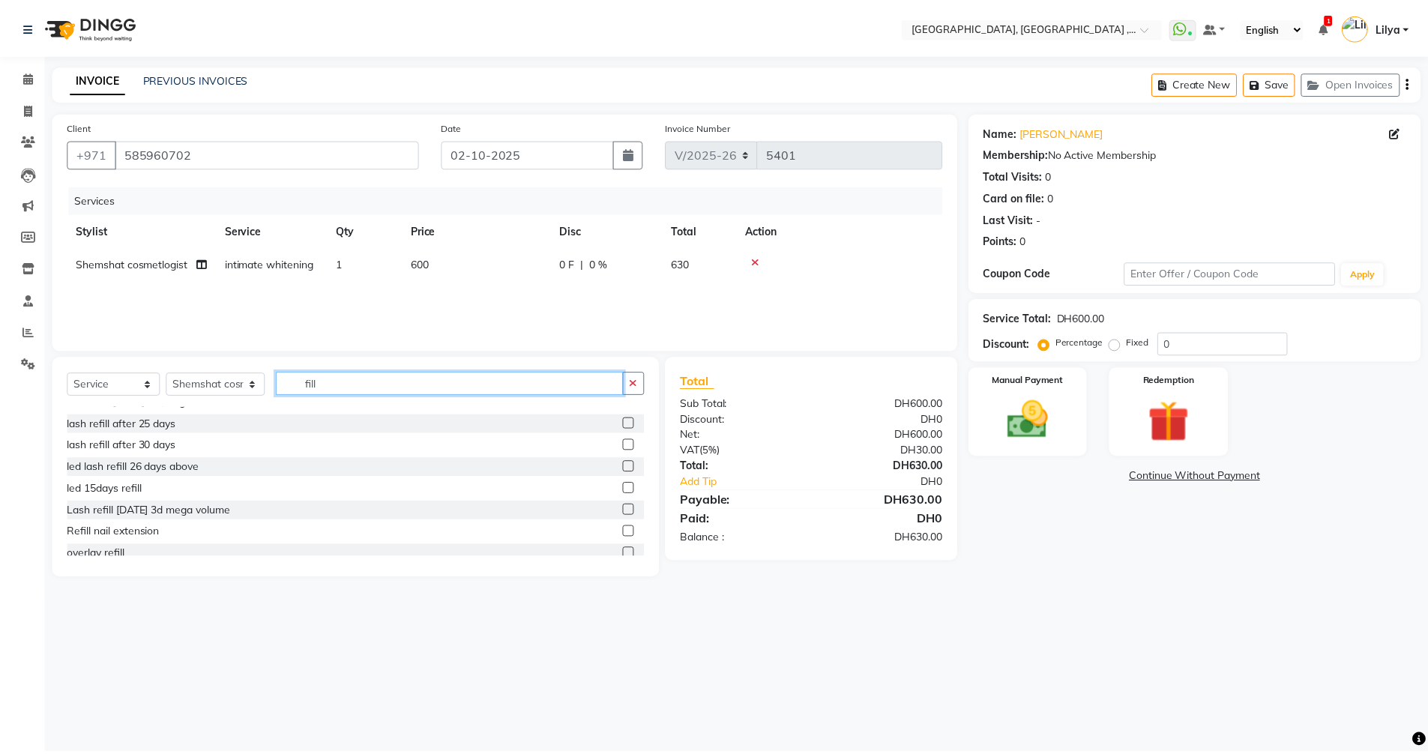
scroll to position [67, 0]
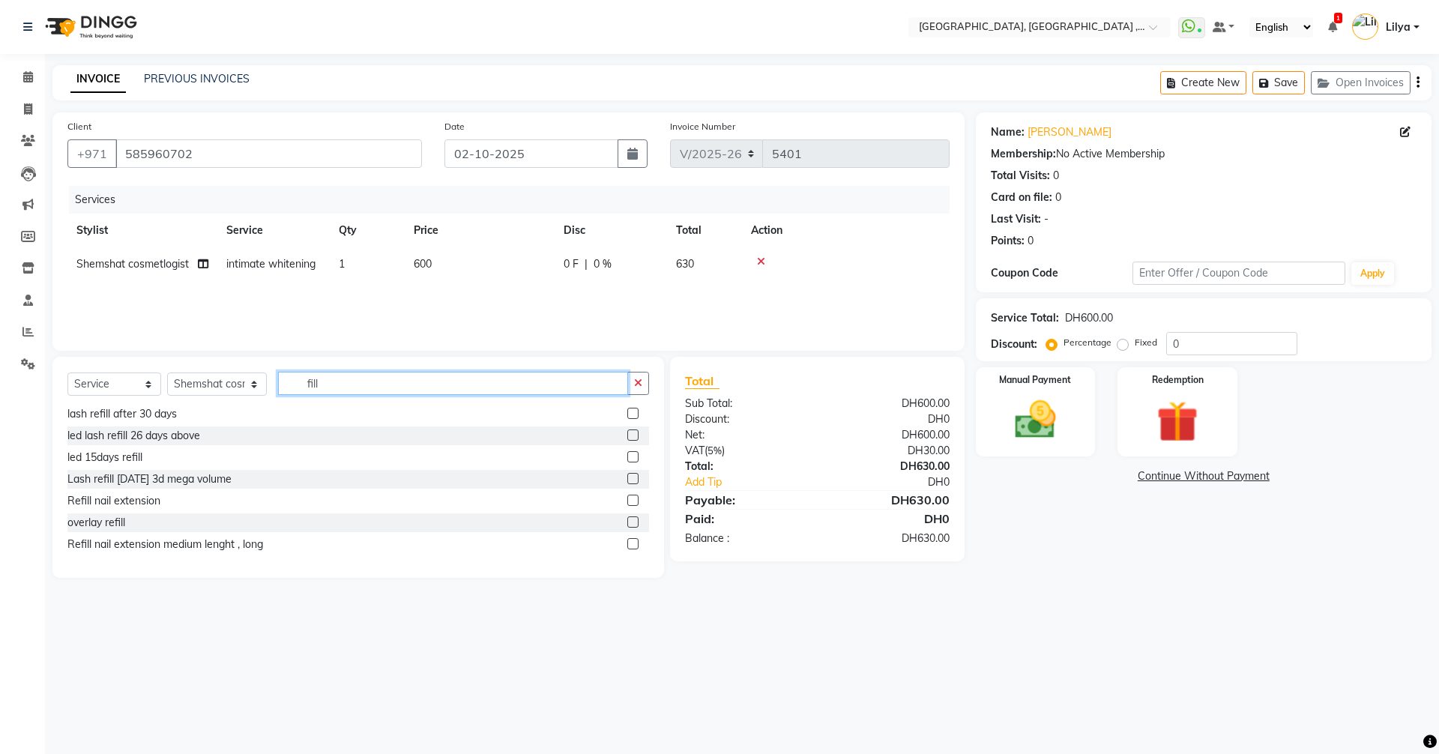
type input "fill"
click at [1171, 479] on link "Continue Without Payment" at bounding box center [1204, 476] width 450 height 16
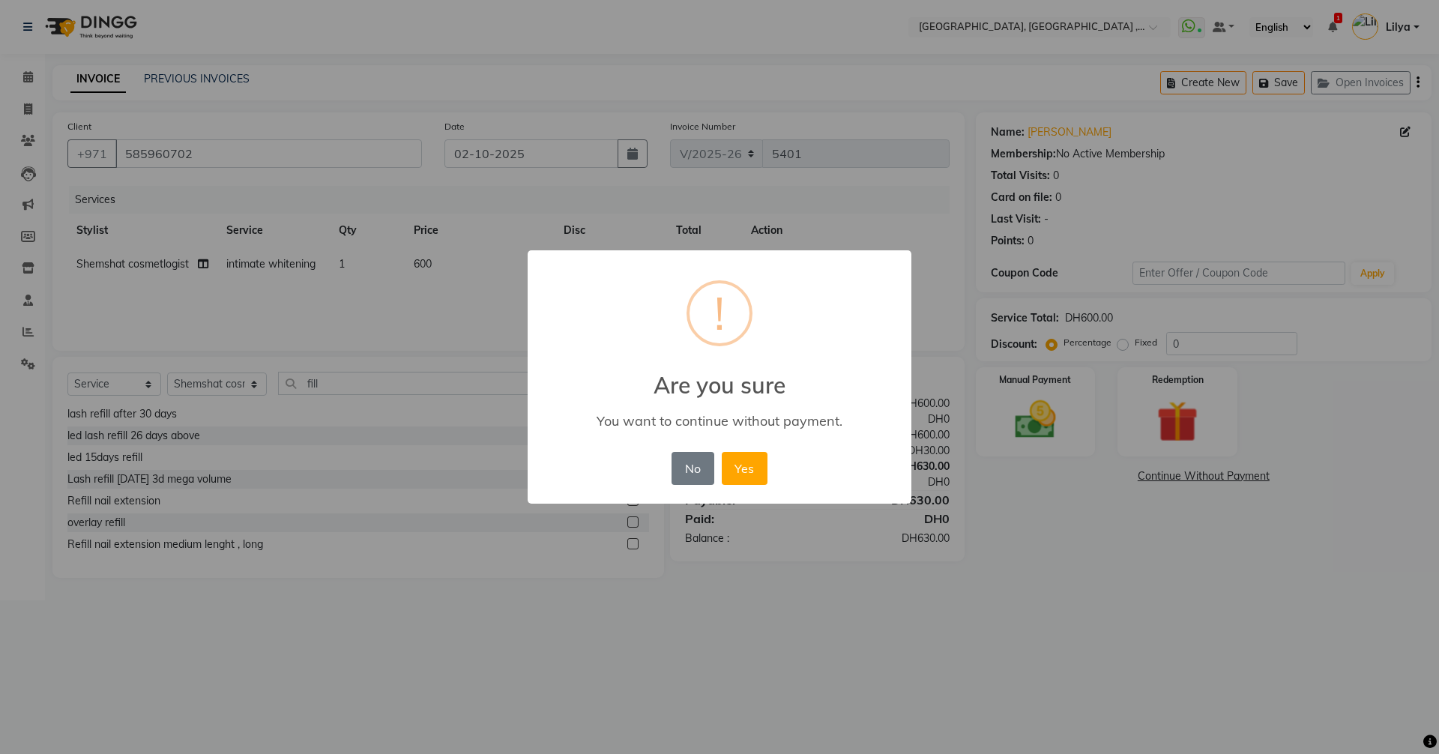
click at [763, 463] on button "Yes" at bounding box center [745, 468] width 46 height 33
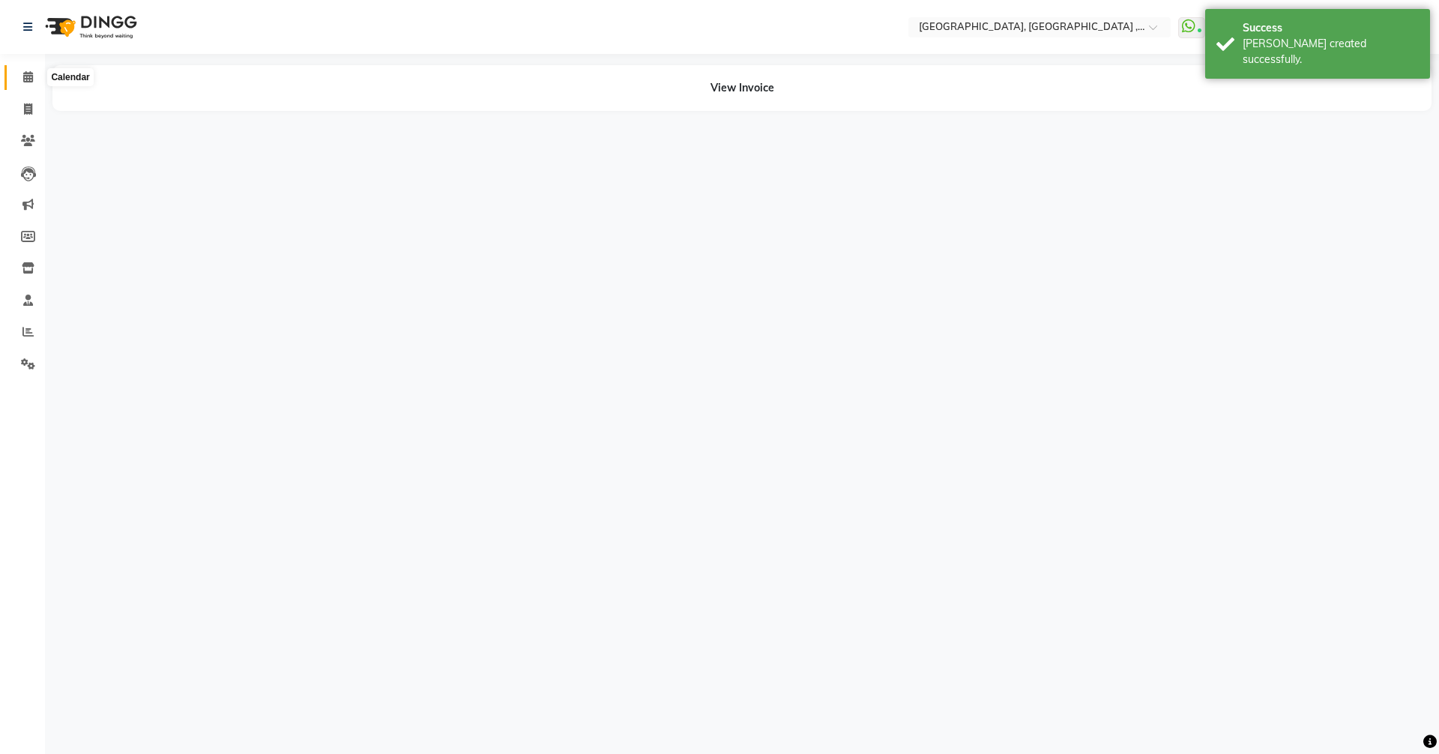
click at [24, 82] on span at bounding box center [28, 77] width 26 height 17
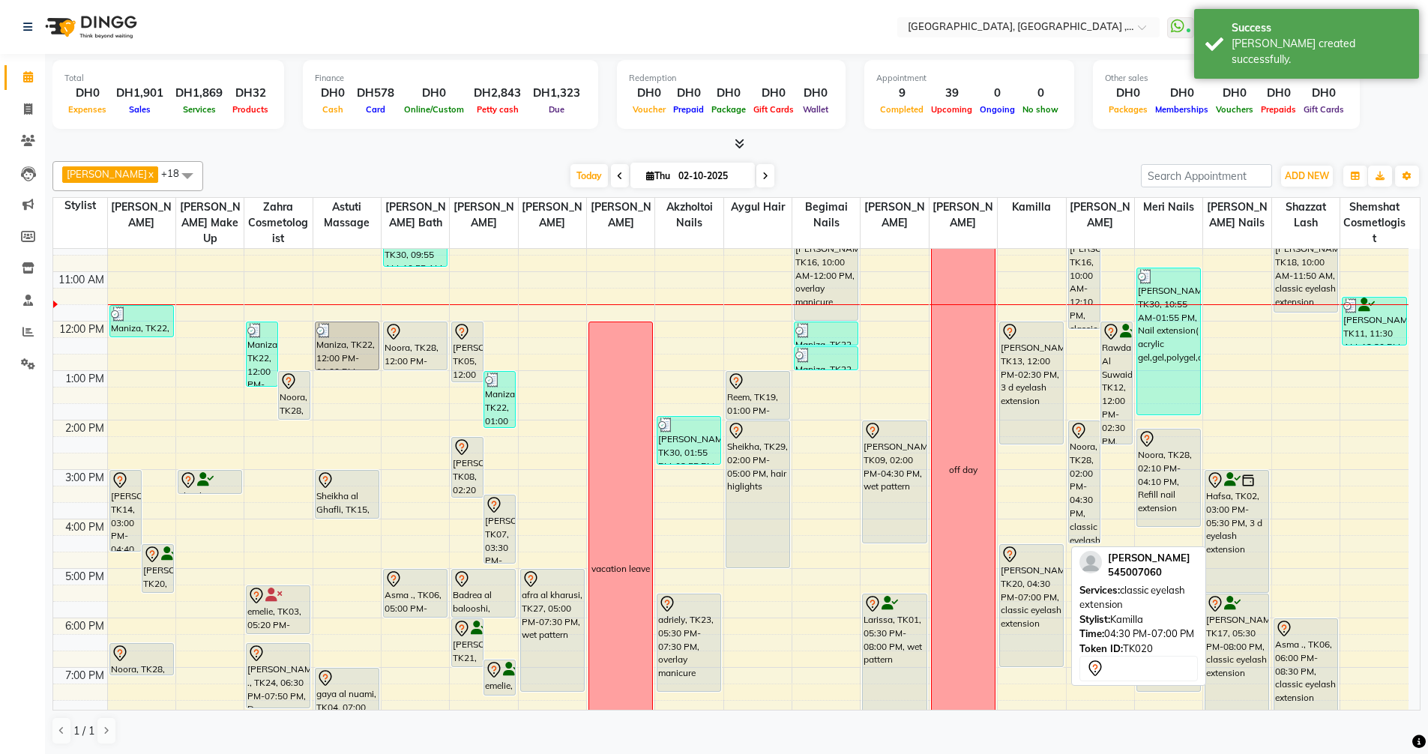
scroll to position [75, 0]
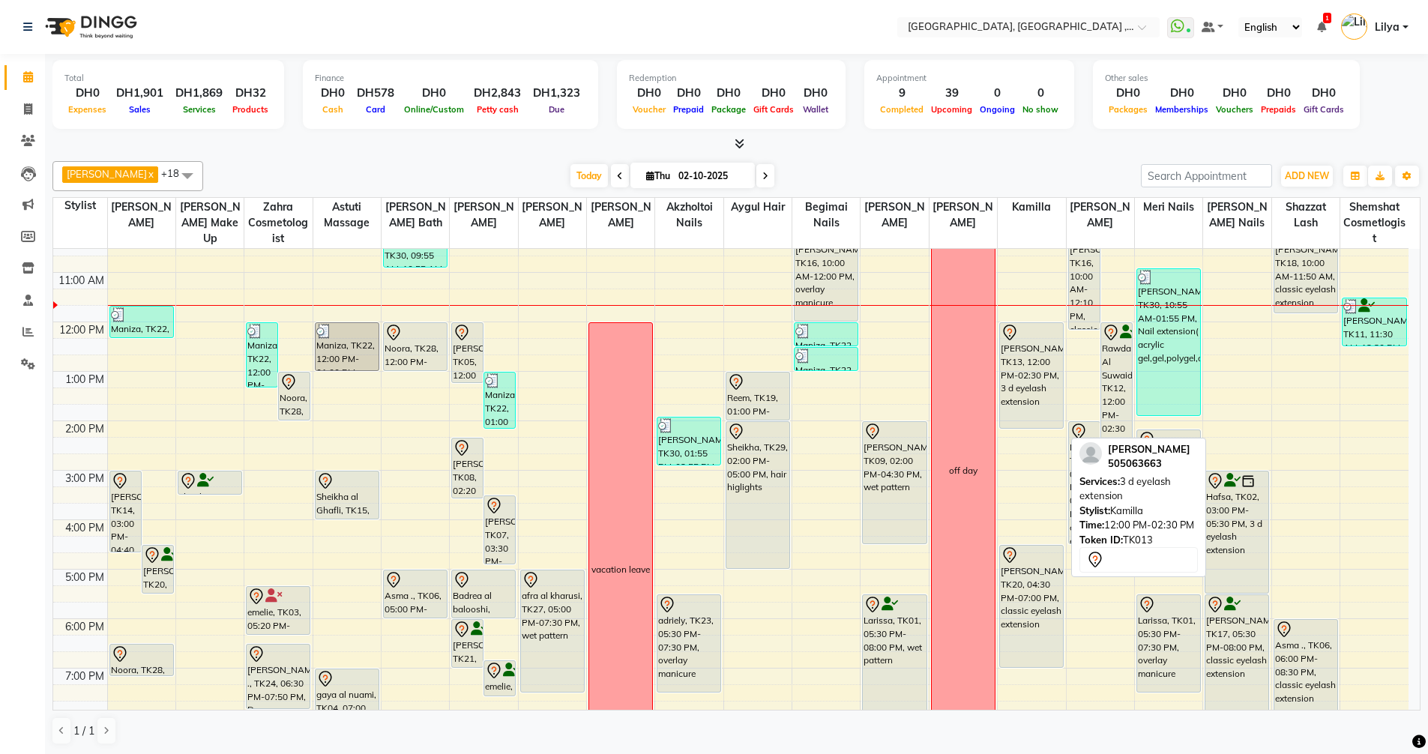
drag, startPoint x: 1036, startPoint y: 444, endPoint x: 1030, endPoint y: 421, distance: 23.5
click at [1030, 421] on div "liliya, TK13, 12:00 PM-02:30 PM, 3 d eyelash extension Noura Al Mulla, TK20, 04…" at bounding box center [1031, 544] width 67 height 741
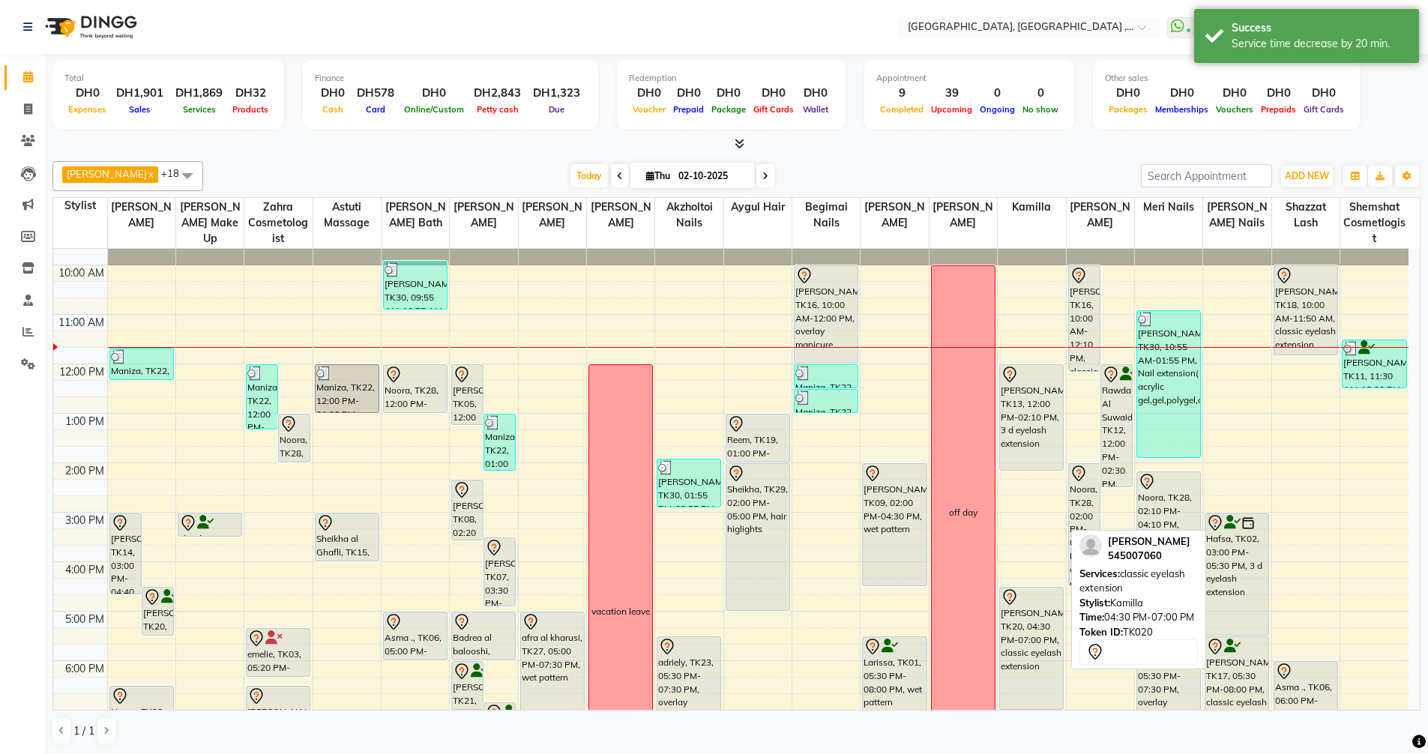
scroll to position [0, 0]
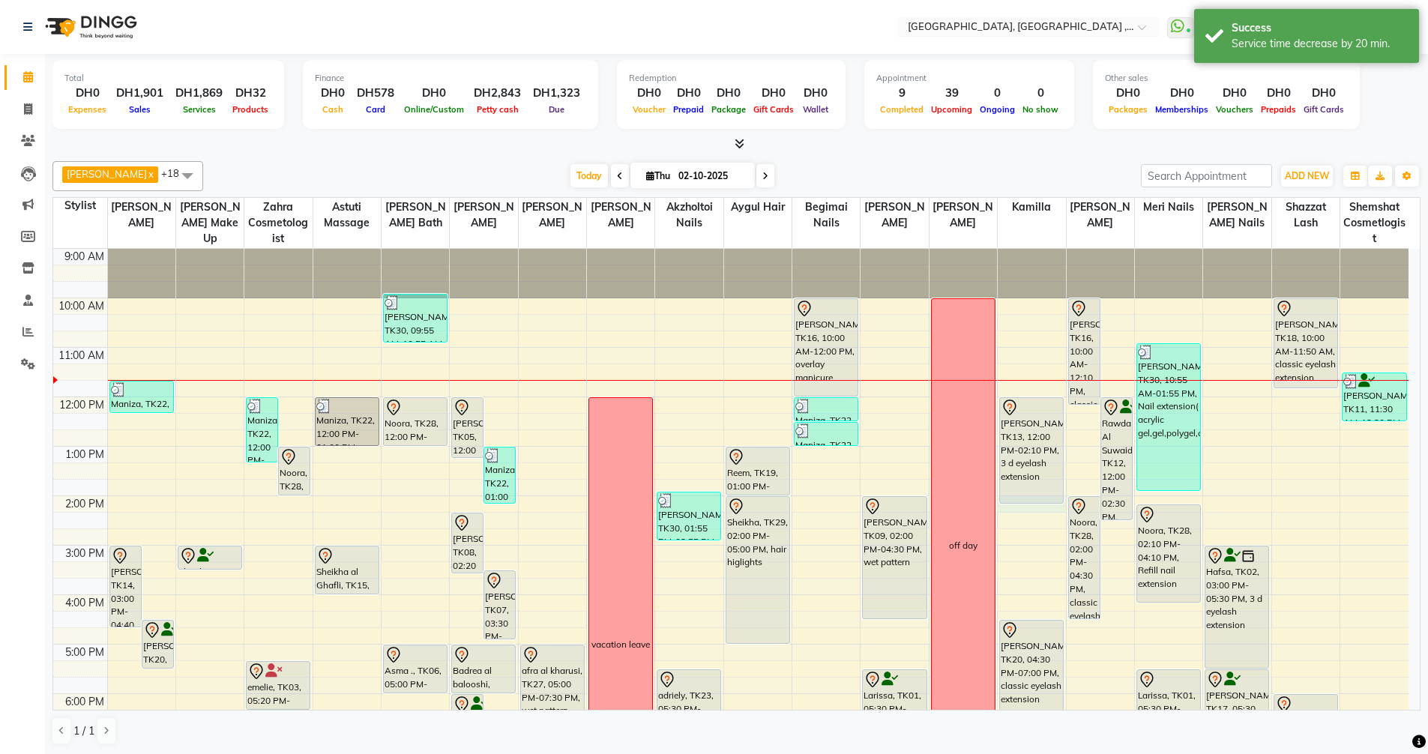
click at [1027, 509] on div "9:00 AM 10:00 AM 11:00 AM 12:00 PM 1:00 PM 2:00 PM 3:00 PM 4:00 PM 5:00 PM 6:00…" at bounding box center [730, 619] width 1355 height 741
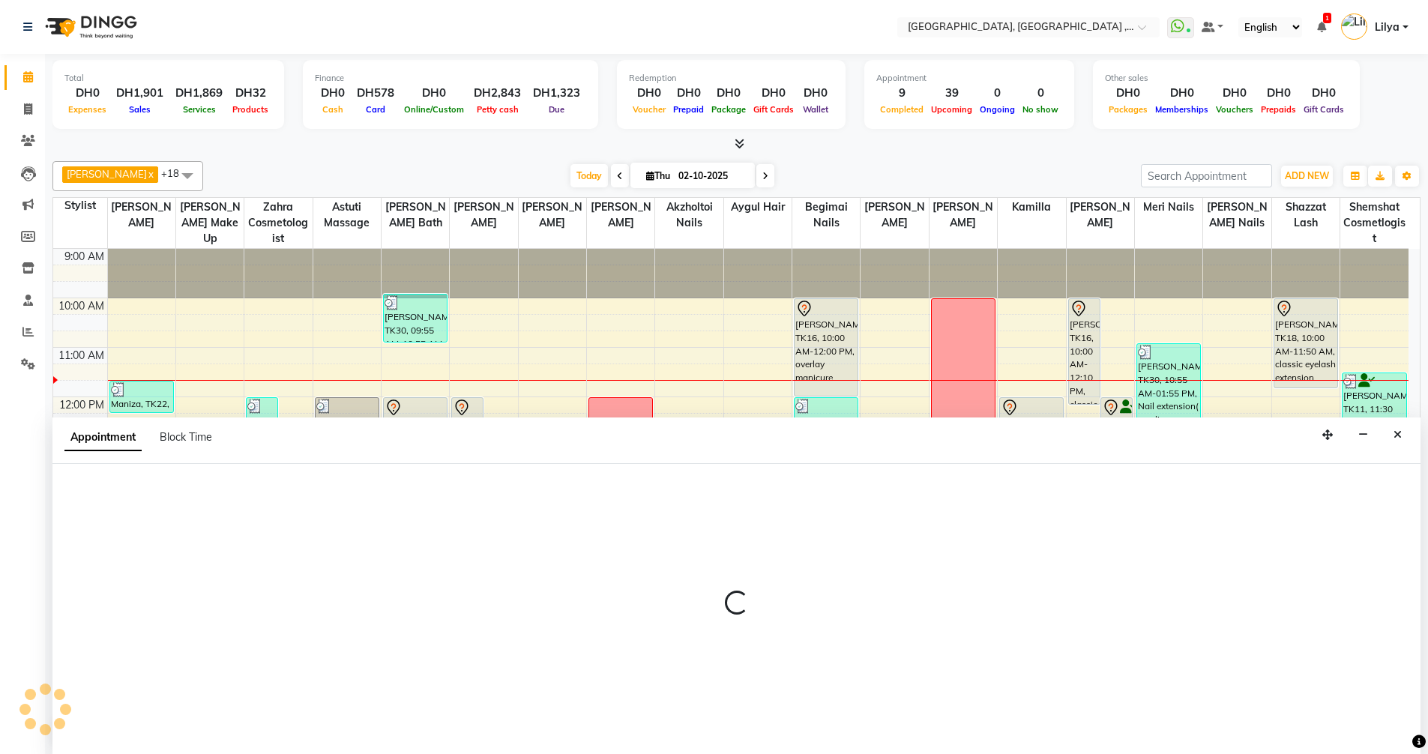
scroll to position [1, 0]
select select "91749"
select select "tentative"
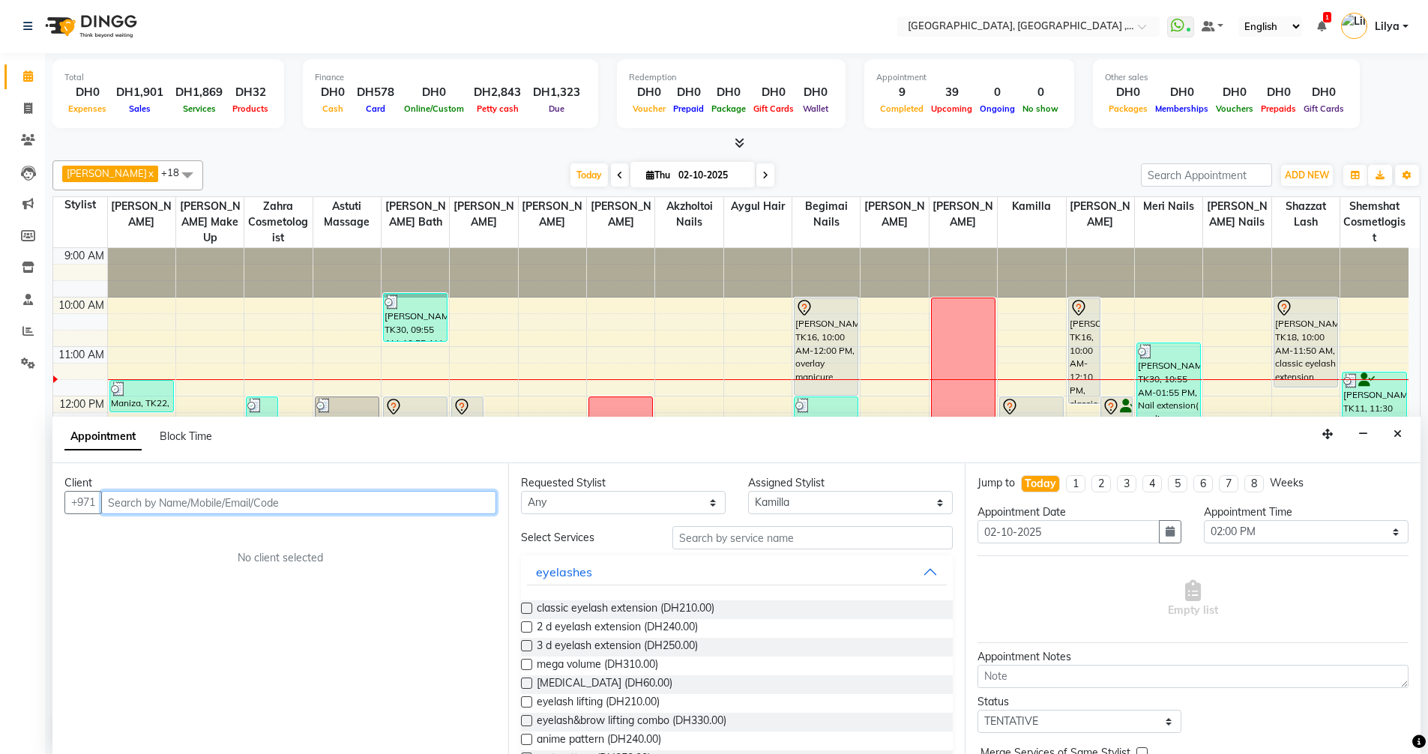
click at [323, 505] on input "text" at bounding box center [298, 502] width 395 height 23
drag, startPoint x: 1317, startPoint y: 530, endPoint x: 1312, endPoint y: 522, distance: 9.4
click at [1317, 530] on select "Select 10:00 AM 10:15 AM 10:30 AM 10:45 AM 11:00 AM 11:15 AM 11:30 AM 11:45 AM …" at bounding box center [1306, 531] width 205 height 23
select select "780"
click at [1204, 520] on select "Select 10:00 AM 10:15 AM 10:30 AM 10:45 AM 11:00 AM 11:15 AM 11:30 AM 11:45 AM …" at bounding box center [1306, 531] width 205 height 23
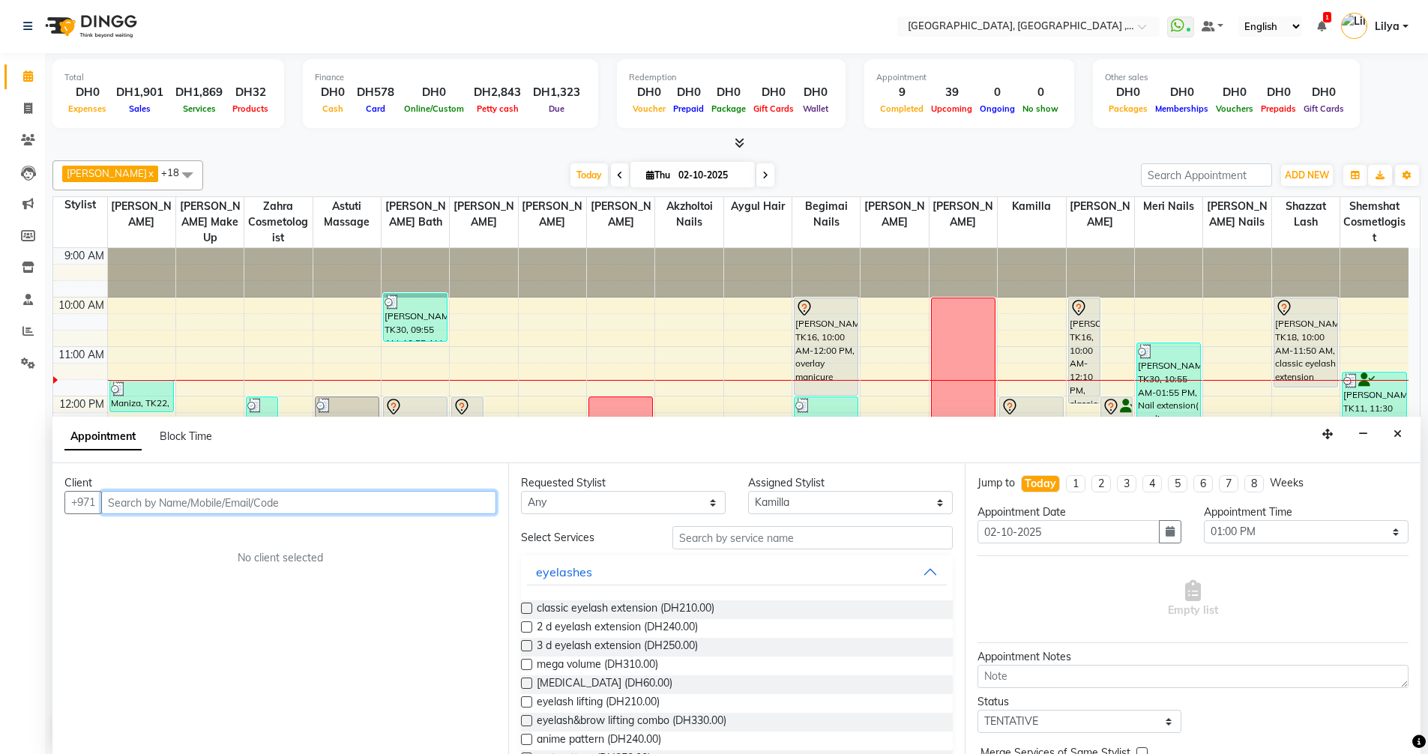
click at [339, 504] on input "text" at bounding box center [298, 502] width 395 height 23
click at [257, 488] on div "Client" at bounding box center [280, 483] width 432 height 16
click at [265, 501] on input "text" at bounding box center [298, 502] width 395 height 23
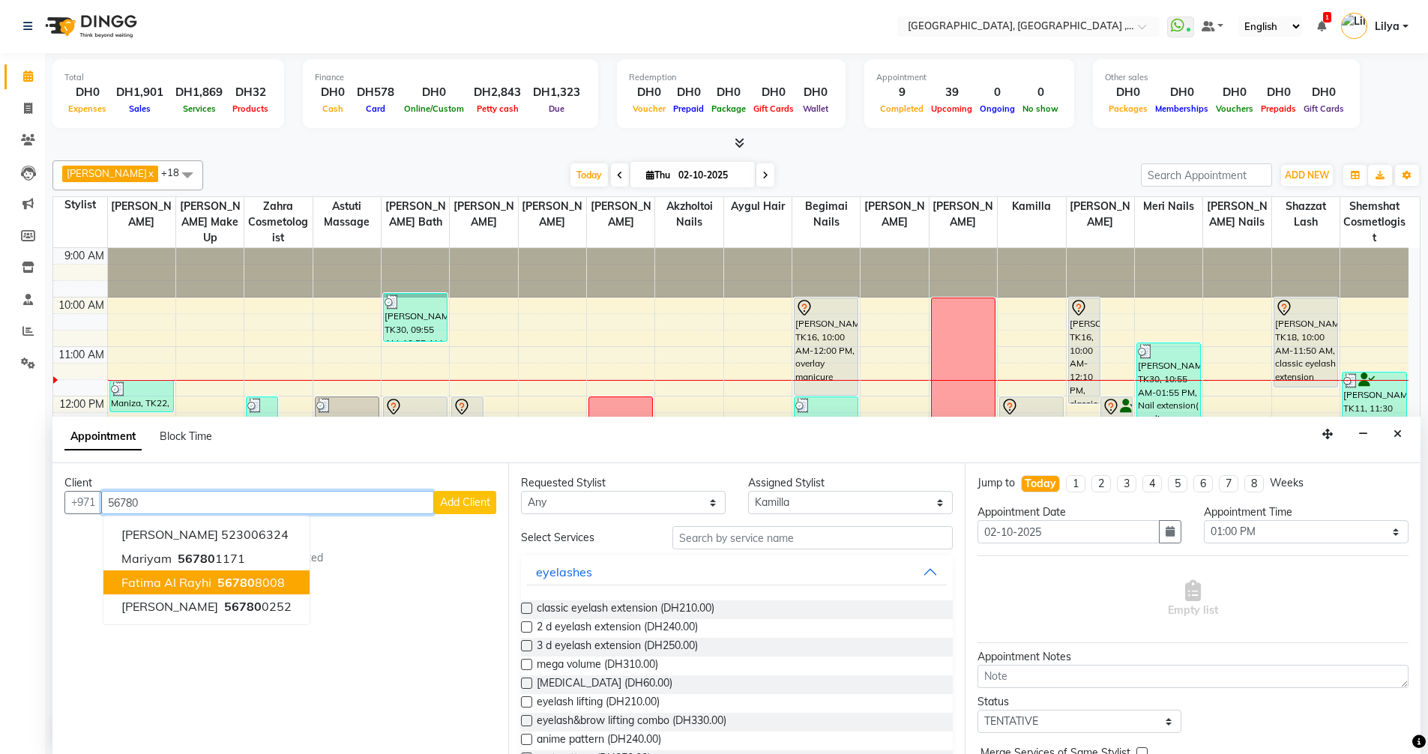
click at [197, 584] on span "Fatima al rayhi" at bounding box center [166, 582] width 90 height 15
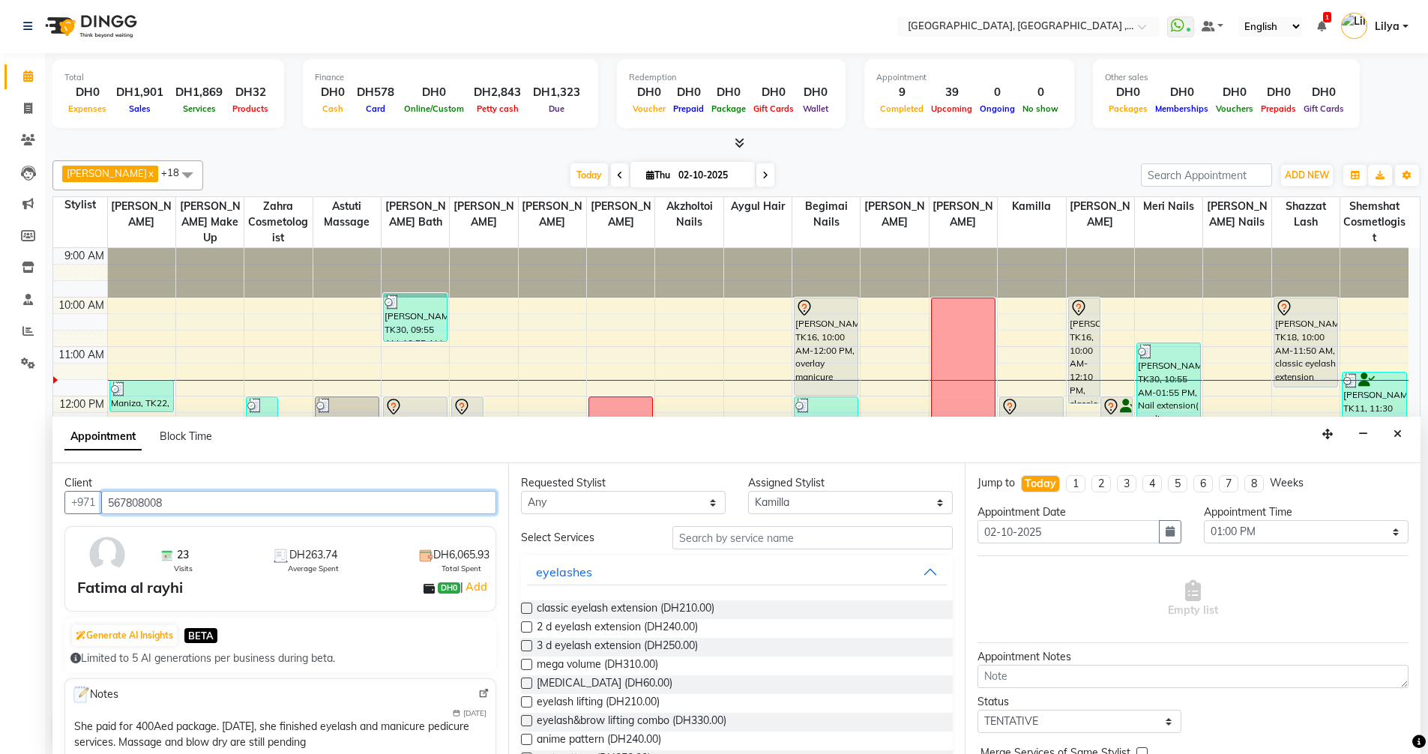
type input "567808008"
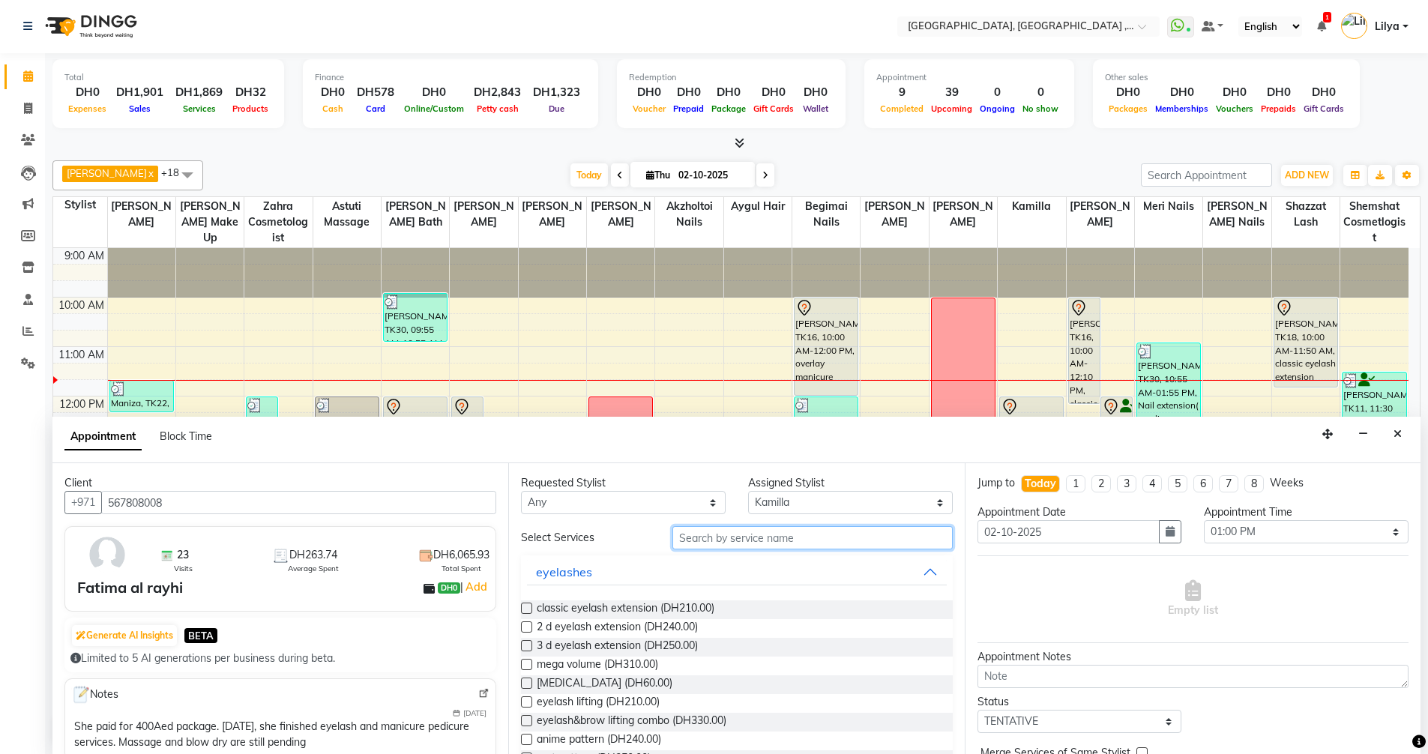
click at [726, 538] on input "text" at bounding box center [812, 537] width 280 height 23
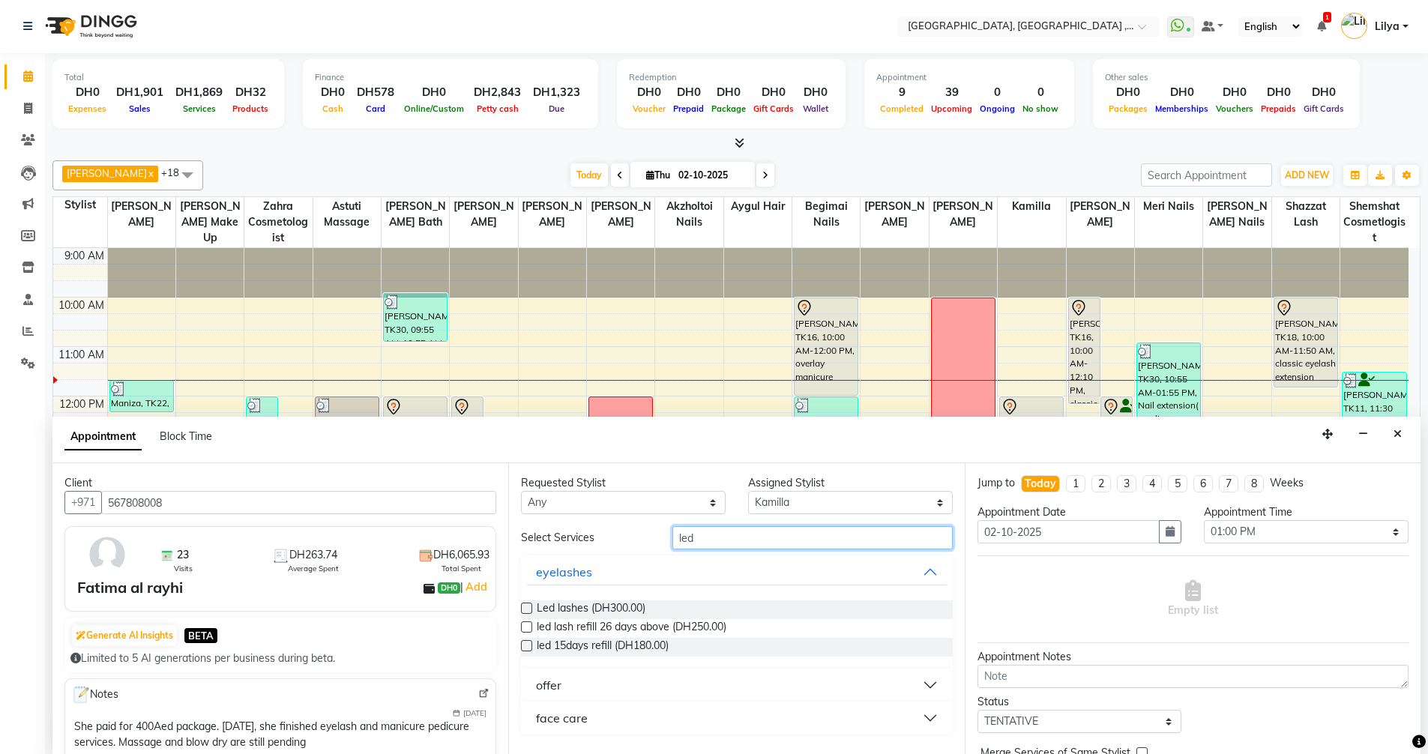
type input "led"
click at [525, 608] on label at bounding box center [526, 608] width 11 height 11
click at [525, 608] on input "checkbox" at bounding box center [526, 610] width 10 height 10
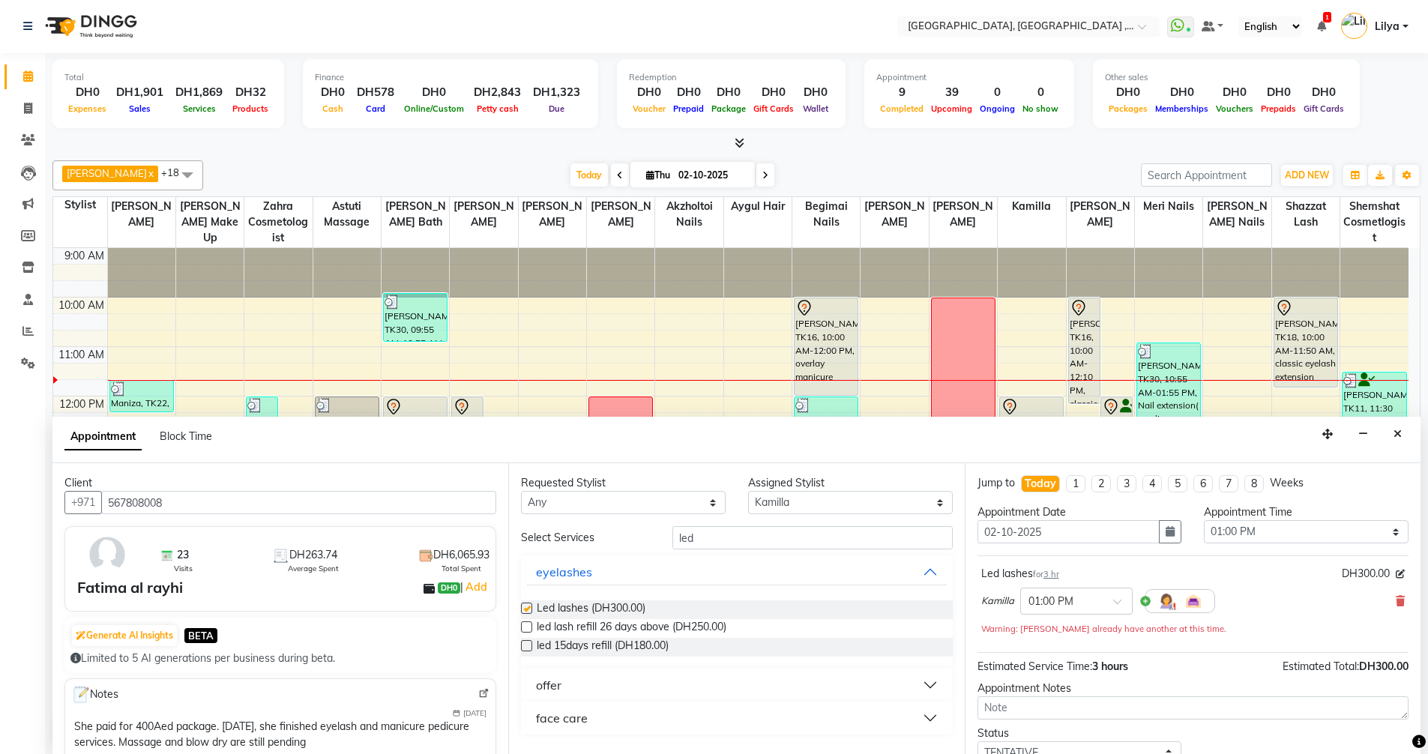
checkbox input "false"
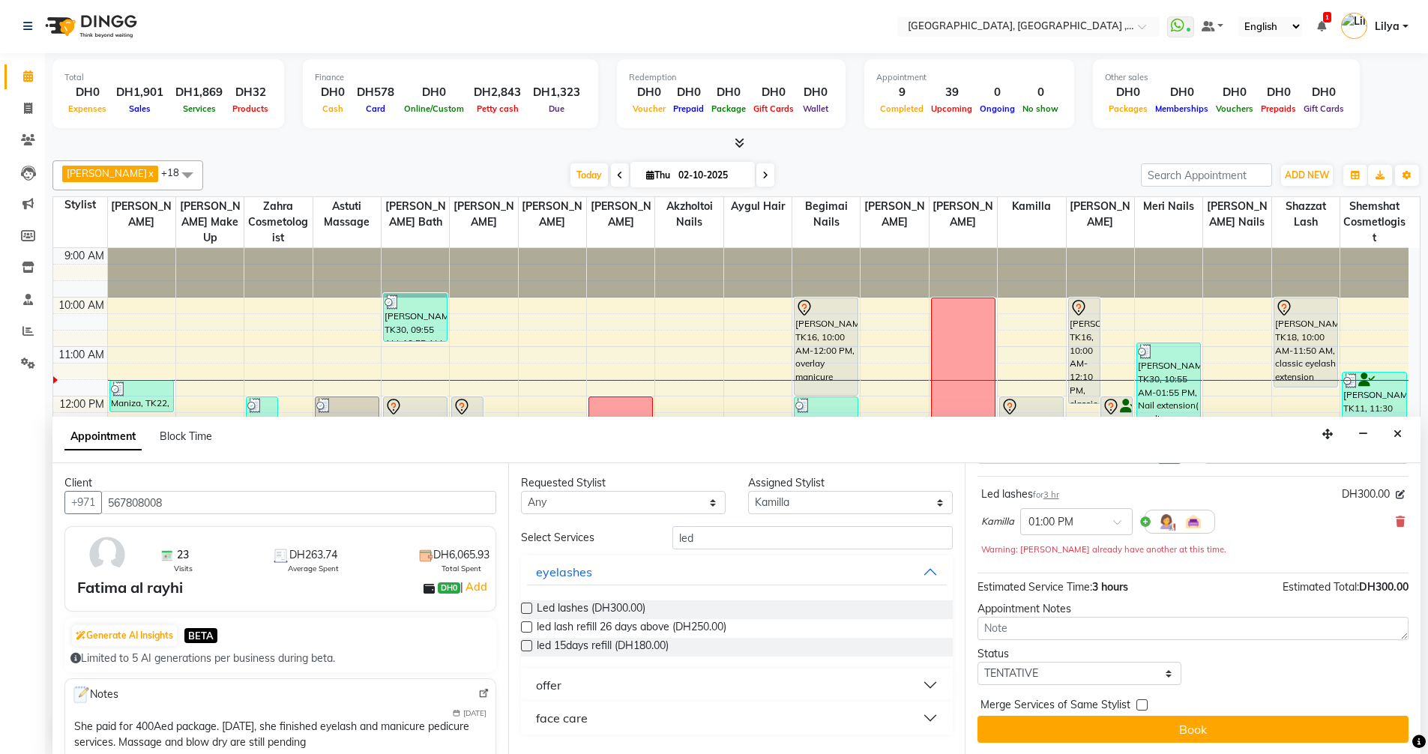
scroll to position [80, 0]
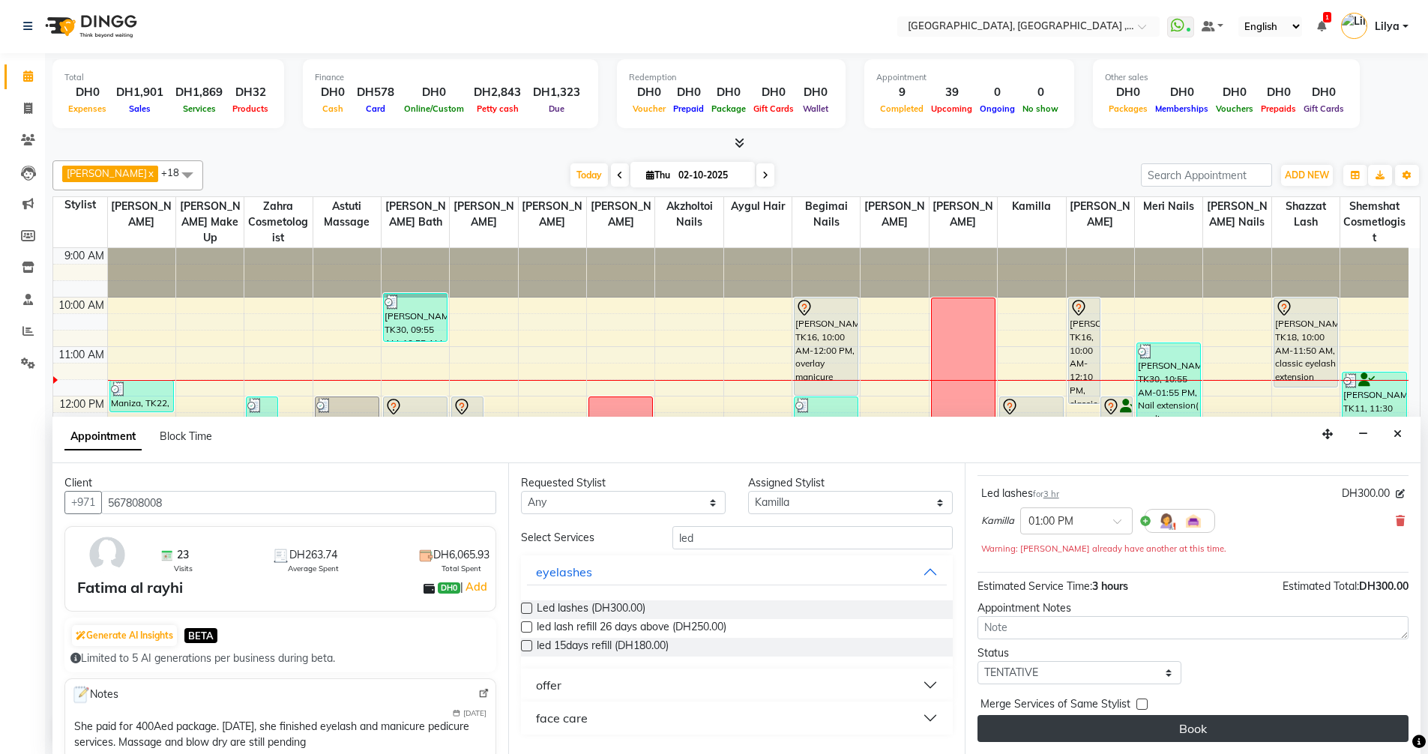
click at [1231, 729] on button "Book" at bounding box center [1192, 728] width 431 height 27
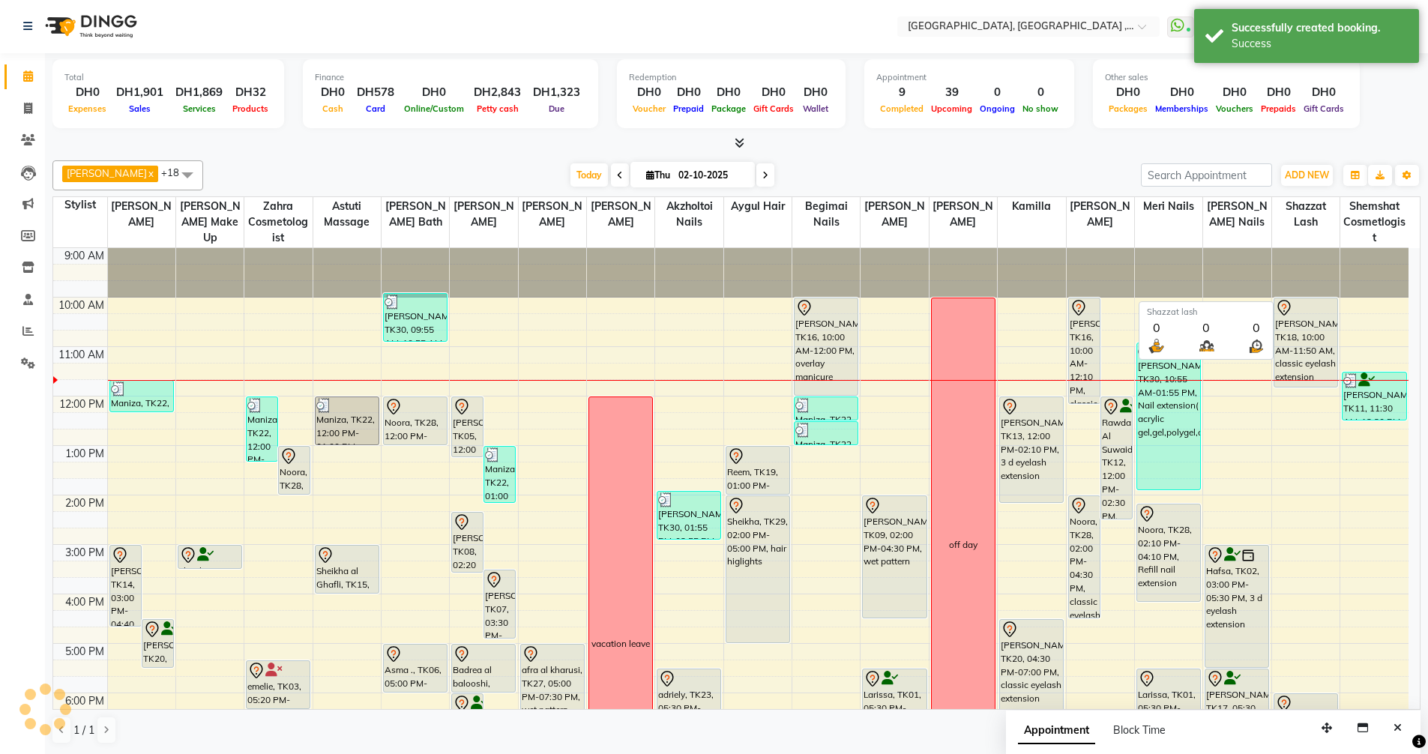
scroll to position [0, 0]
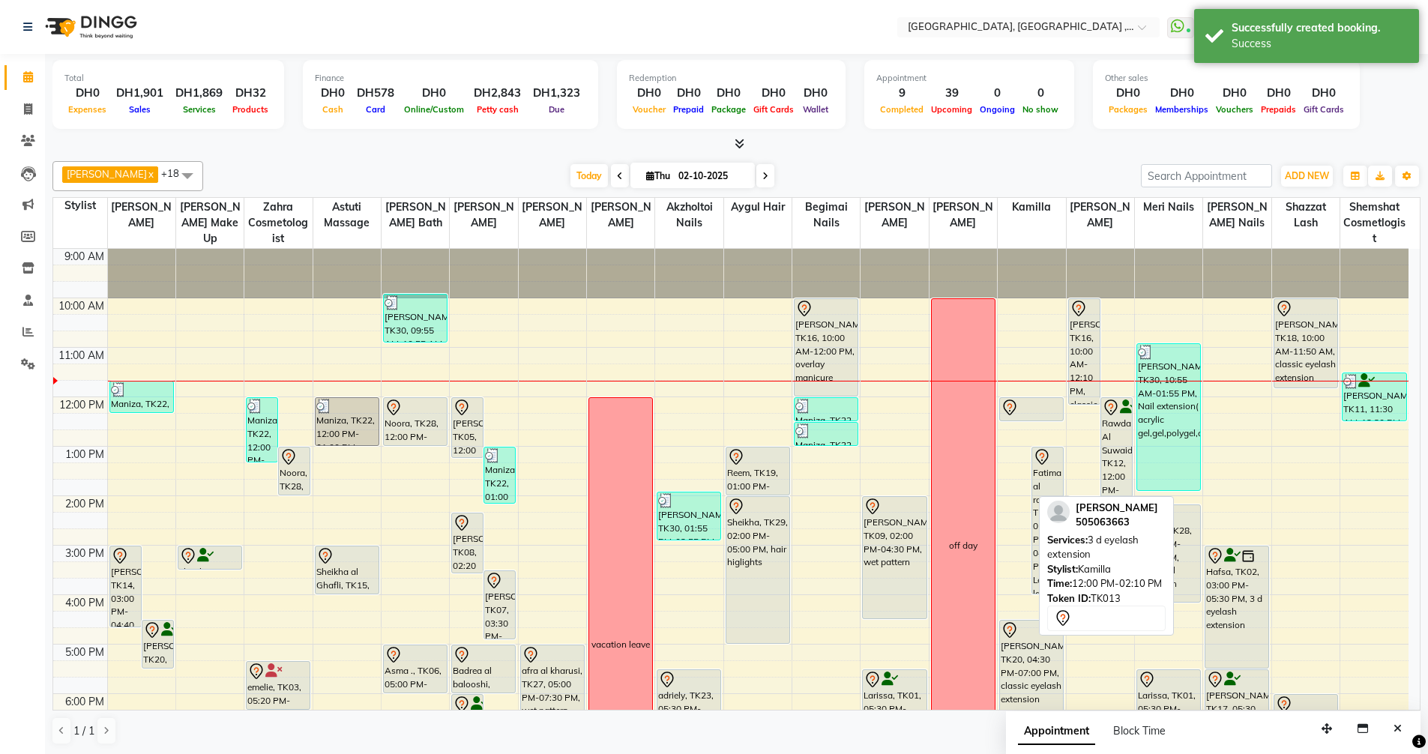
drag, startPoint x: 1014, startPoint y: 503, endPoint x: 1015, endPoint y: 429, distance: 74.2
click at [1015, 429] on div "9:00 AM 10:00 AM 11:00 AM 12:00 PM 1:00 PM 2:00 PM 3:00 PM 4:00 PM 5:00 PM 6:00…" at bounding box center [730, 619] width 1355 height 741
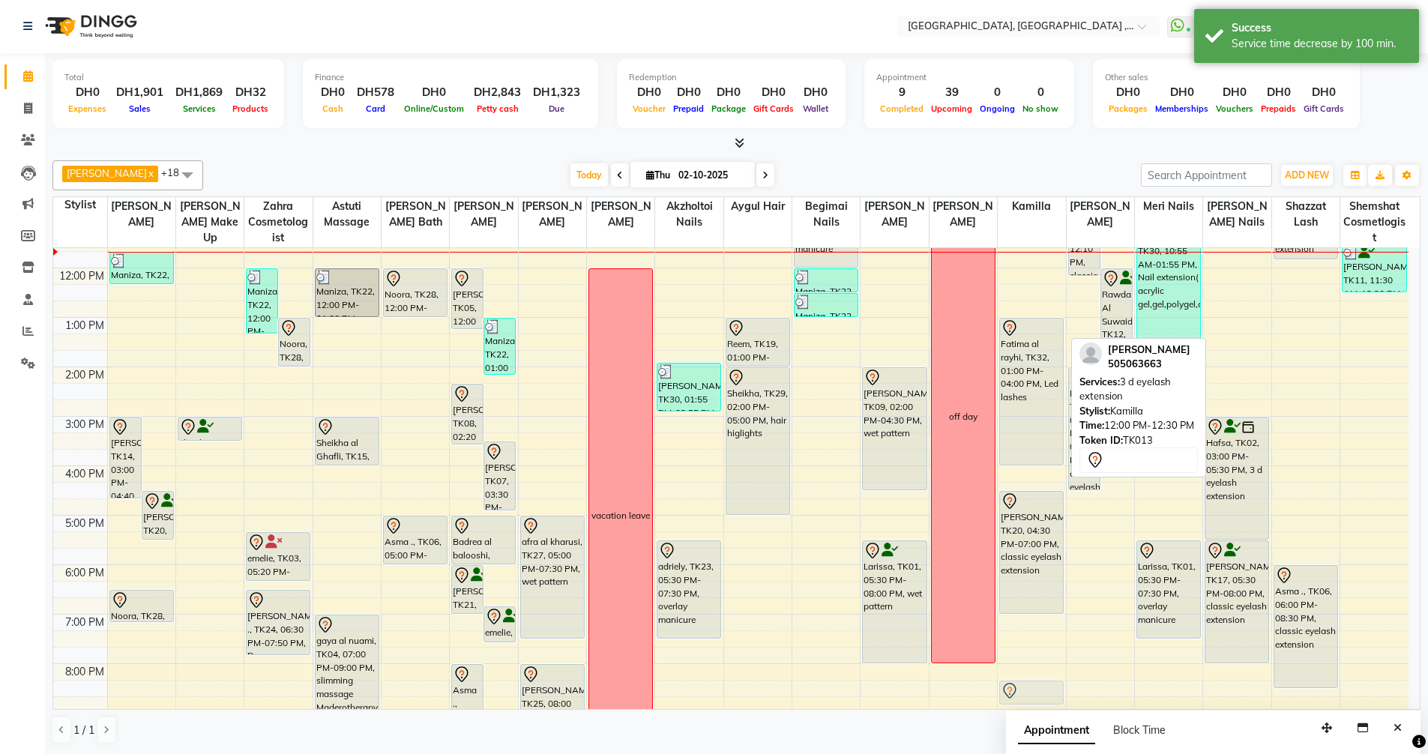
scroll to position [132, 0]
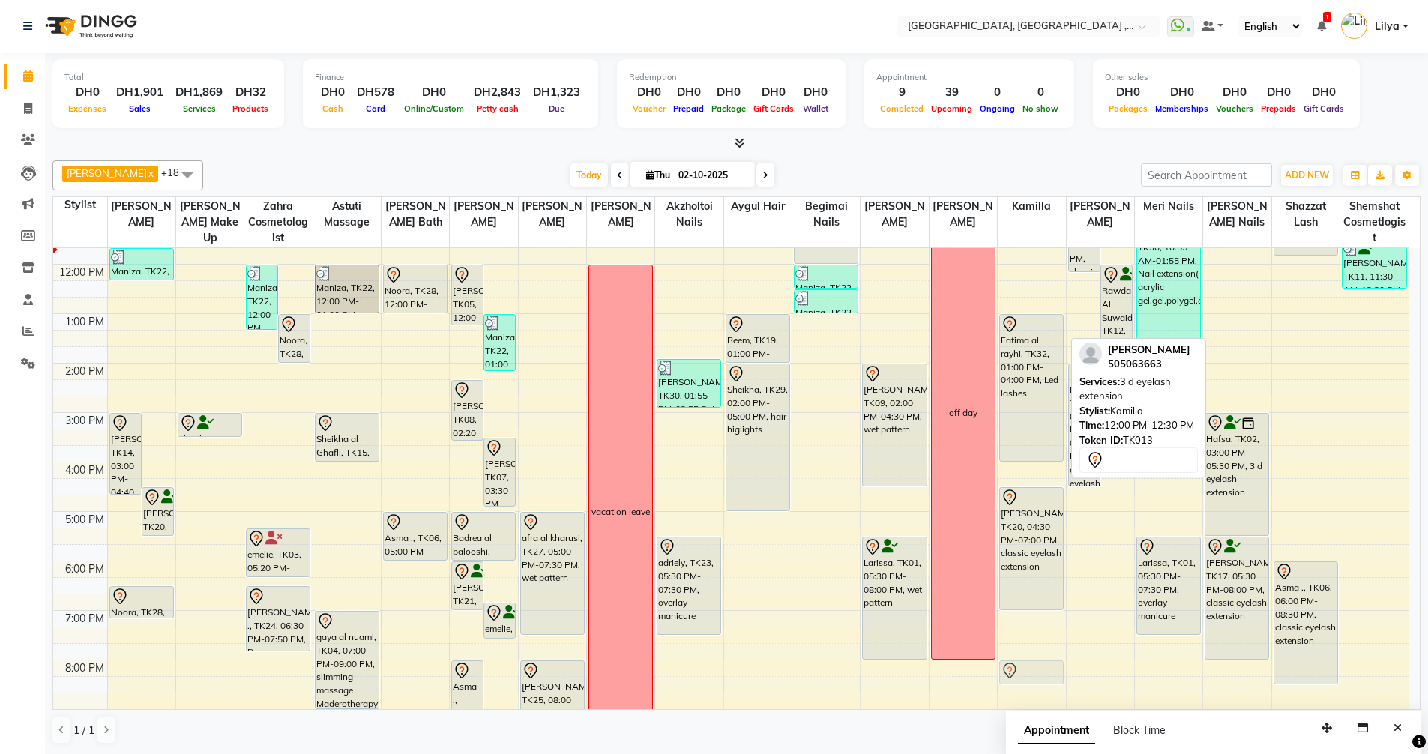
drag, startPoint x: 1033, startPoint y: 337, endPoint x: 1031, endPoint y: 668, distance: 330.5
click at [1031, 668] on div "liliya, TK13, 12:00 PM-12:30 PM, 3 d eyelash extension Fatima al rayhi, TK32, 0…" at bounding box center [1031, 486] width 67 height 741
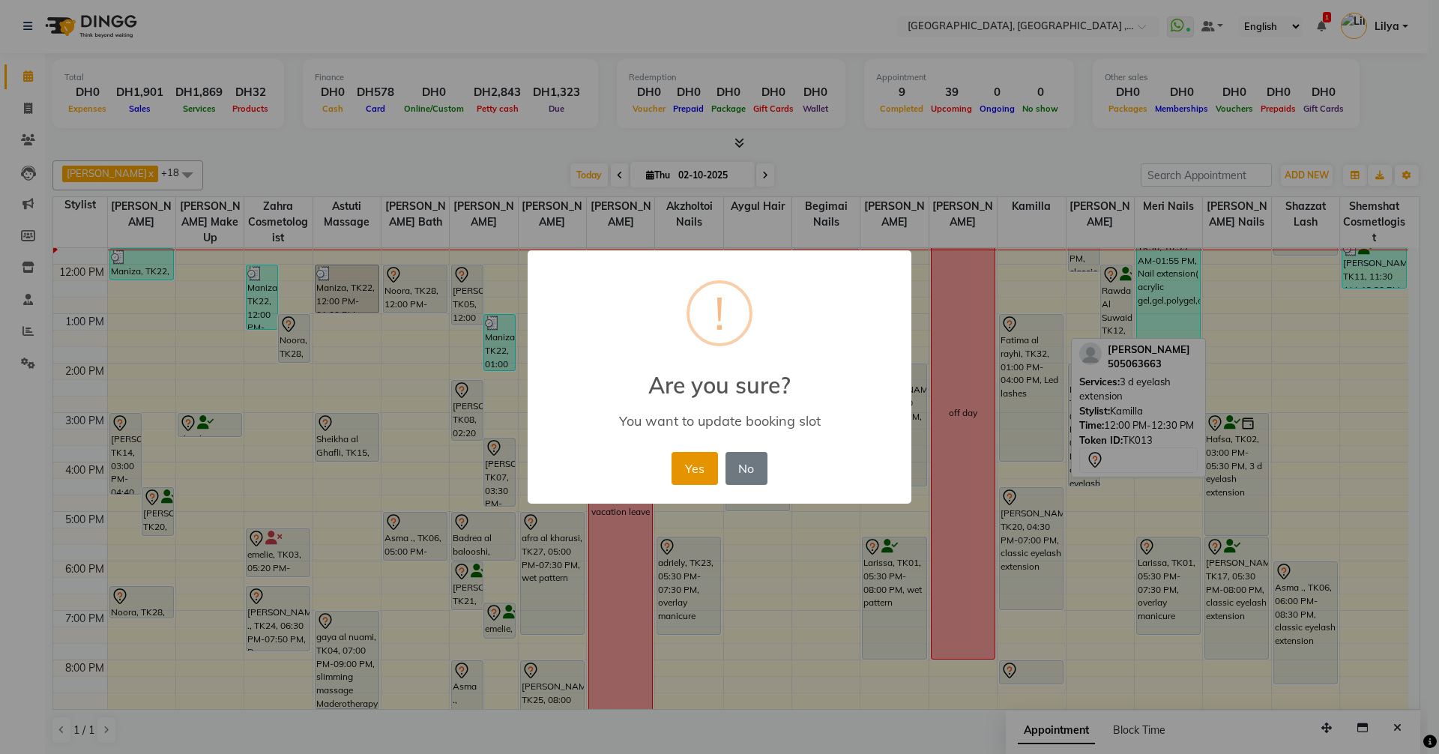
click at [701, 465] on button "Yes" at bounding box center [694, 468] width 46 height 33
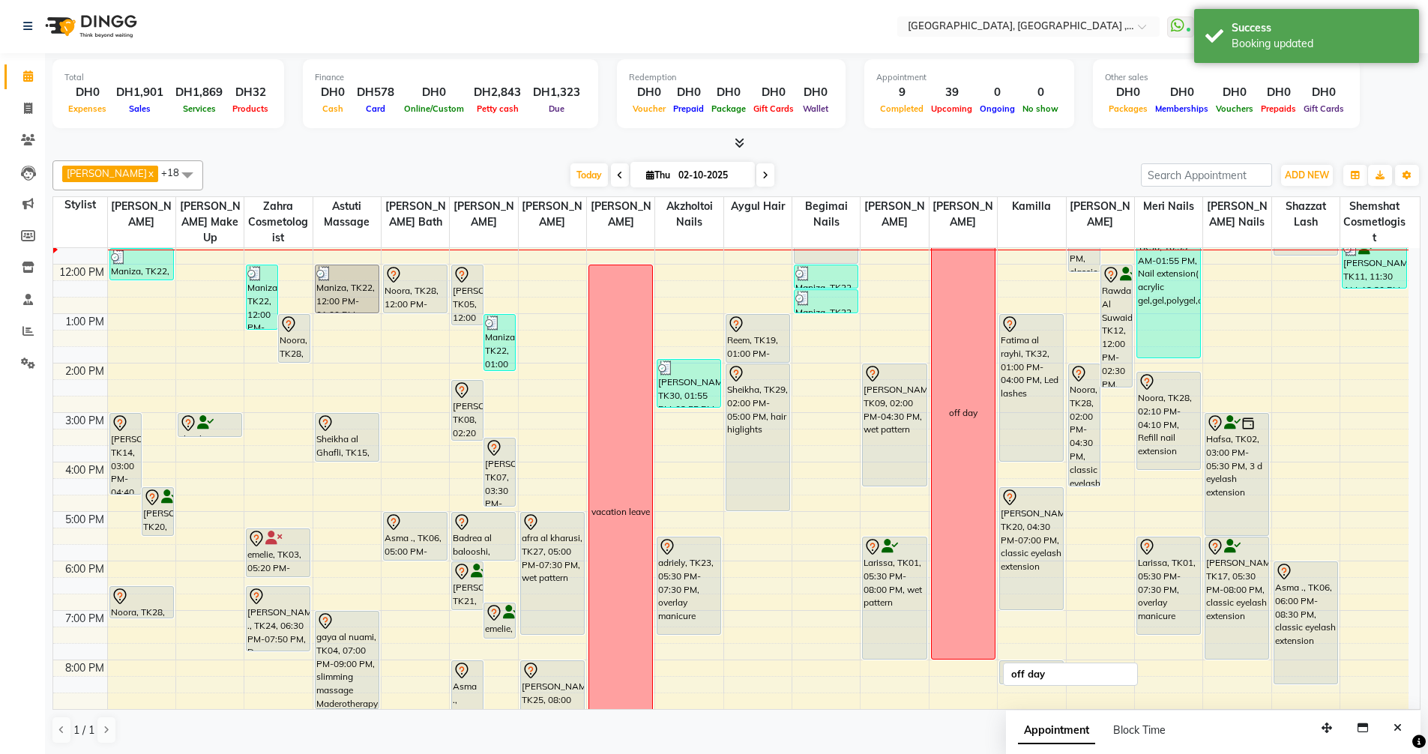
scroll to position [280, 0]
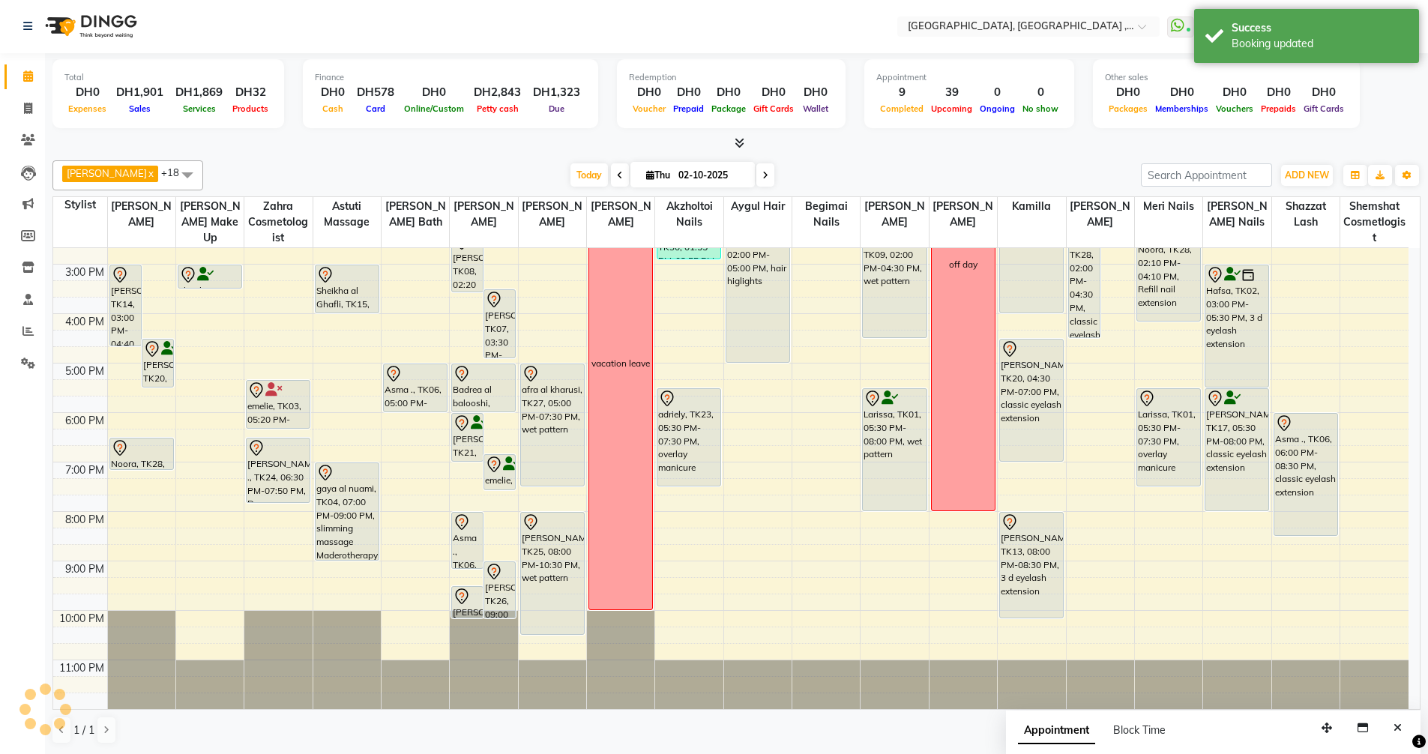
drag, startPoint x: 1024, startPoint y: 536, endPoint x: 1020, endPoint y: 615, distance: 78.8
click at [1020, 615] on div "Fatima al rayhi, TK32, 01:00 PM-04:00 PM, Led lashes Noura Al Mulla, TK20, 04:3…" at bounding box center [1031, 338] width 67 height 741
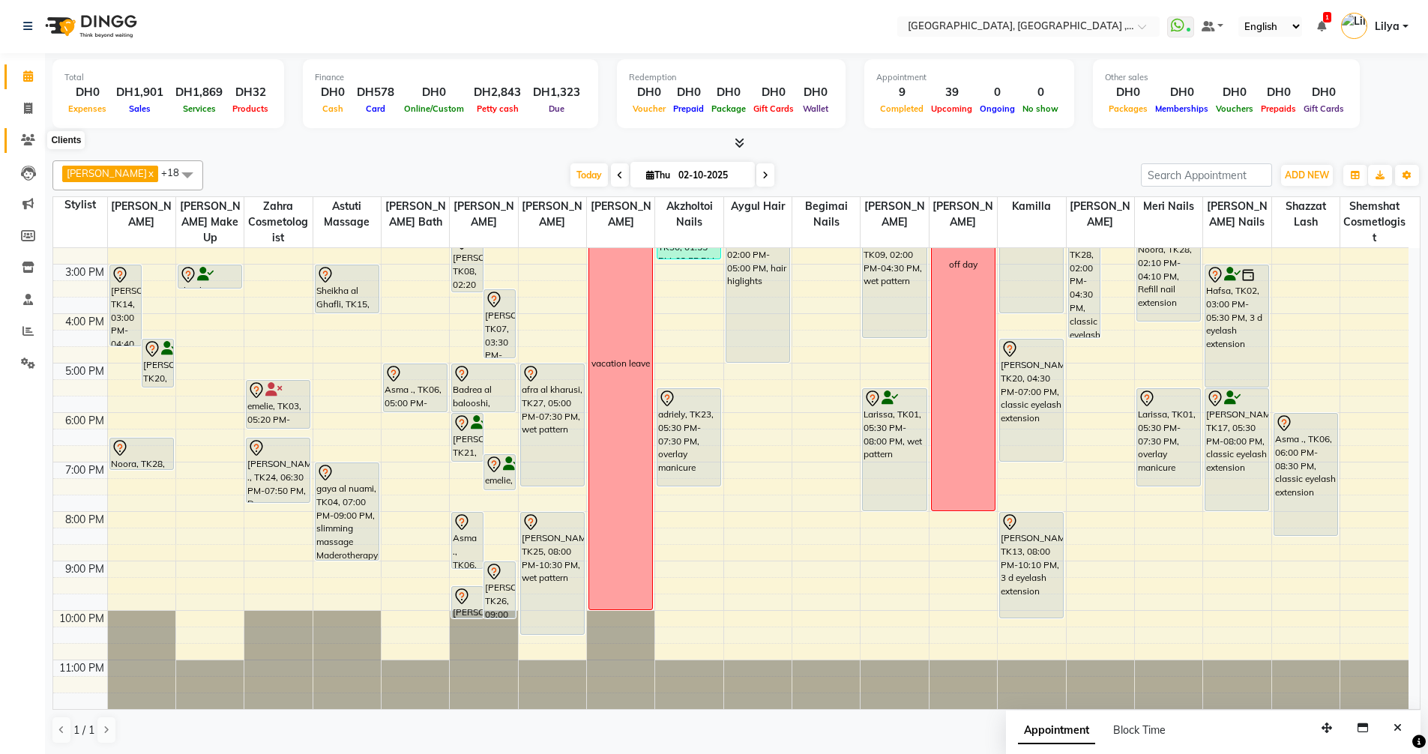
click at [30, 144] on icon at bounding box center [28, 139] width 14 height 11
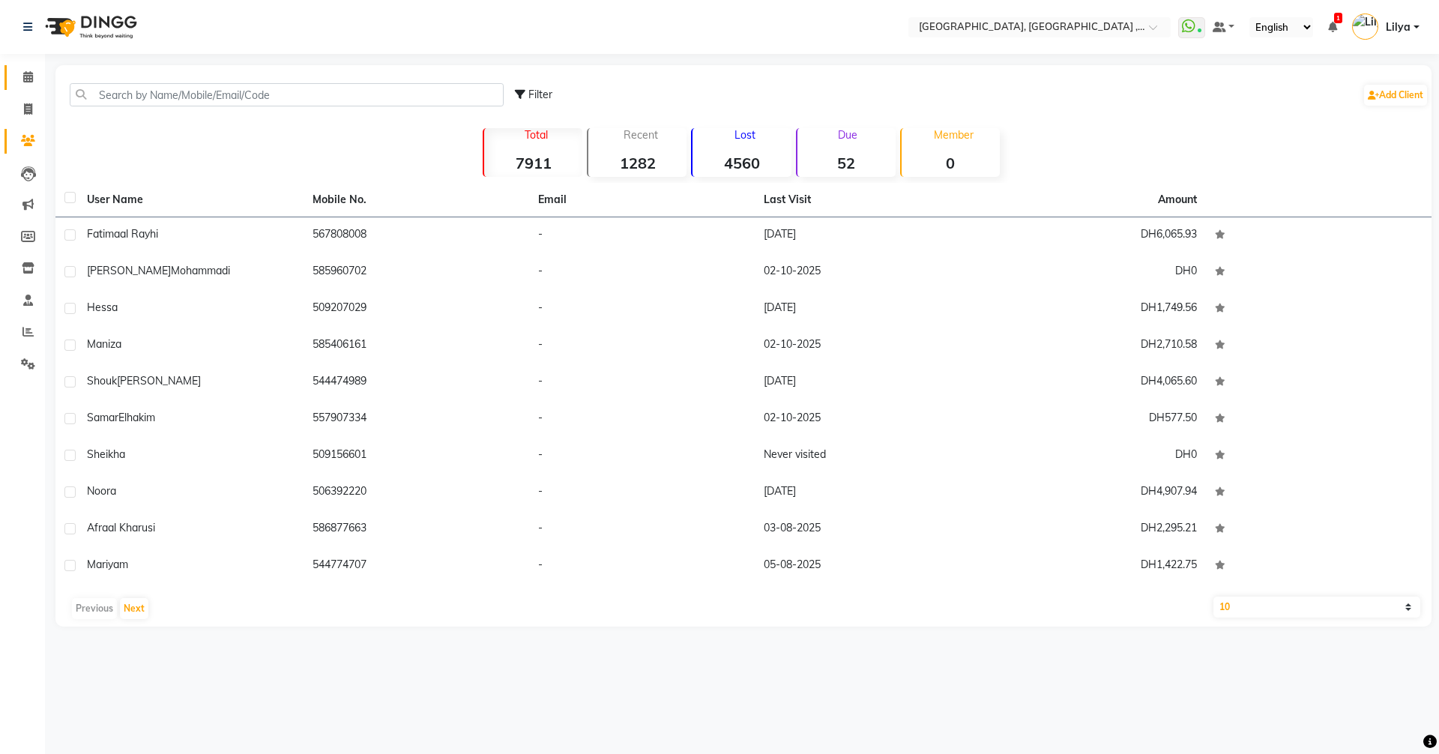
click at [27, 65] on link "Calendar" at bounding box center [22, 77] width 36 height 25
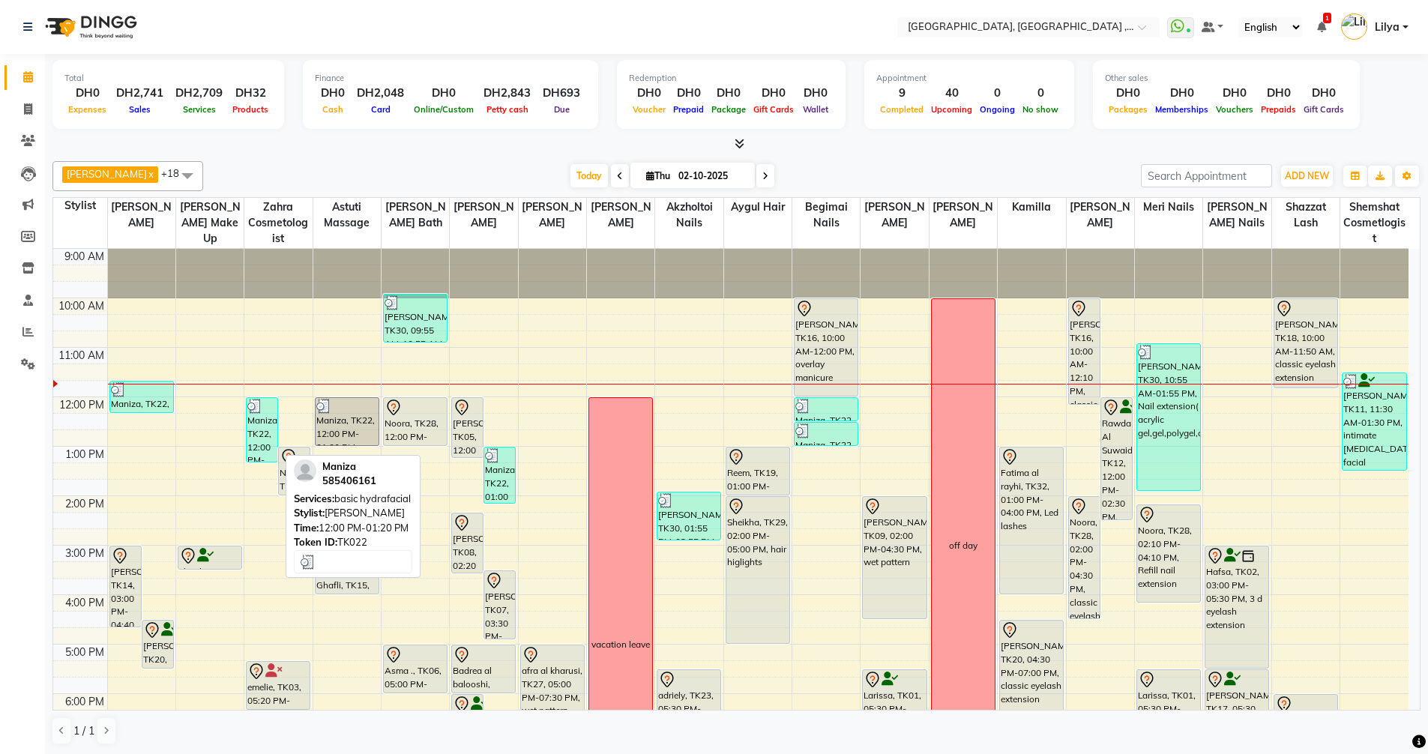
click at [263, 426] on div "Maniza, TK22, 12:00 PM-01:20 PM, basic hydrafacial" at bounding box center [262, 430] width 31 height 64
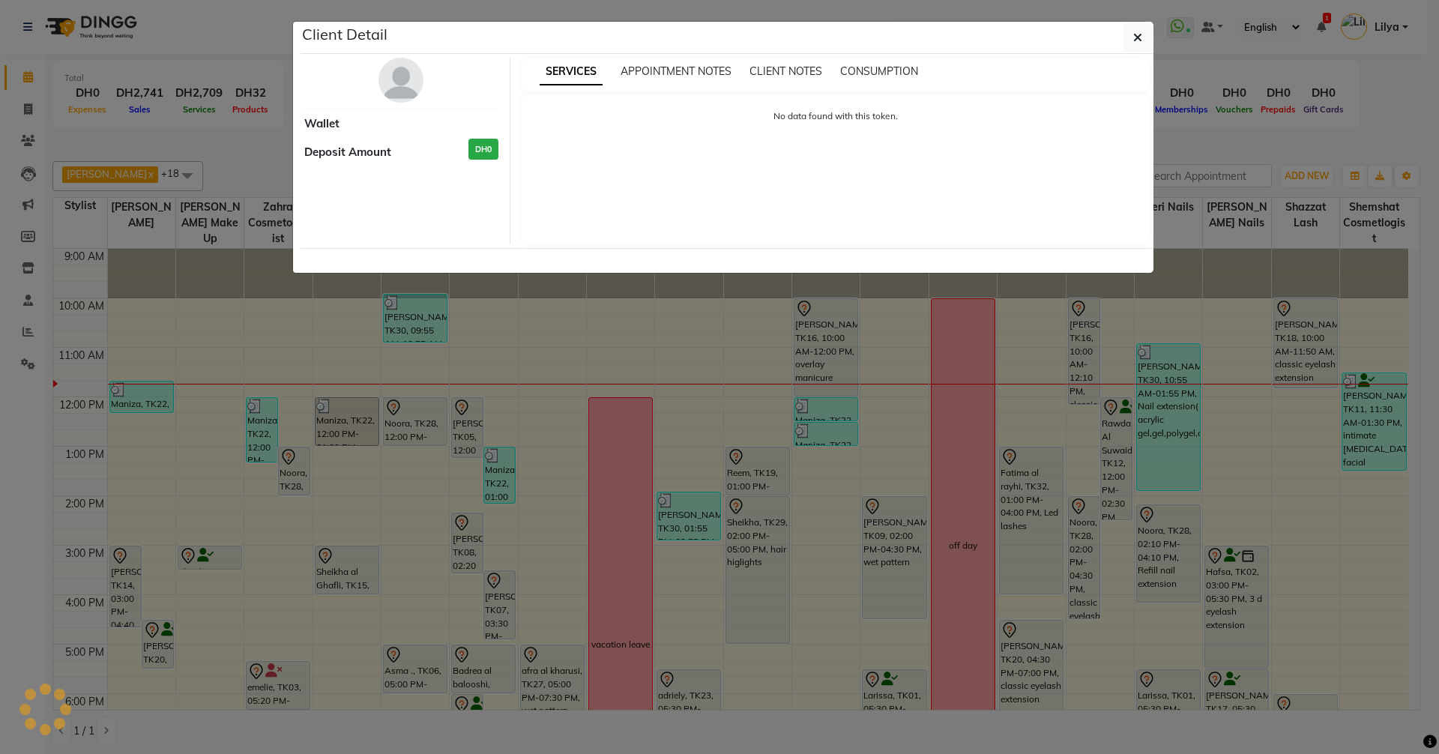
select select "3"
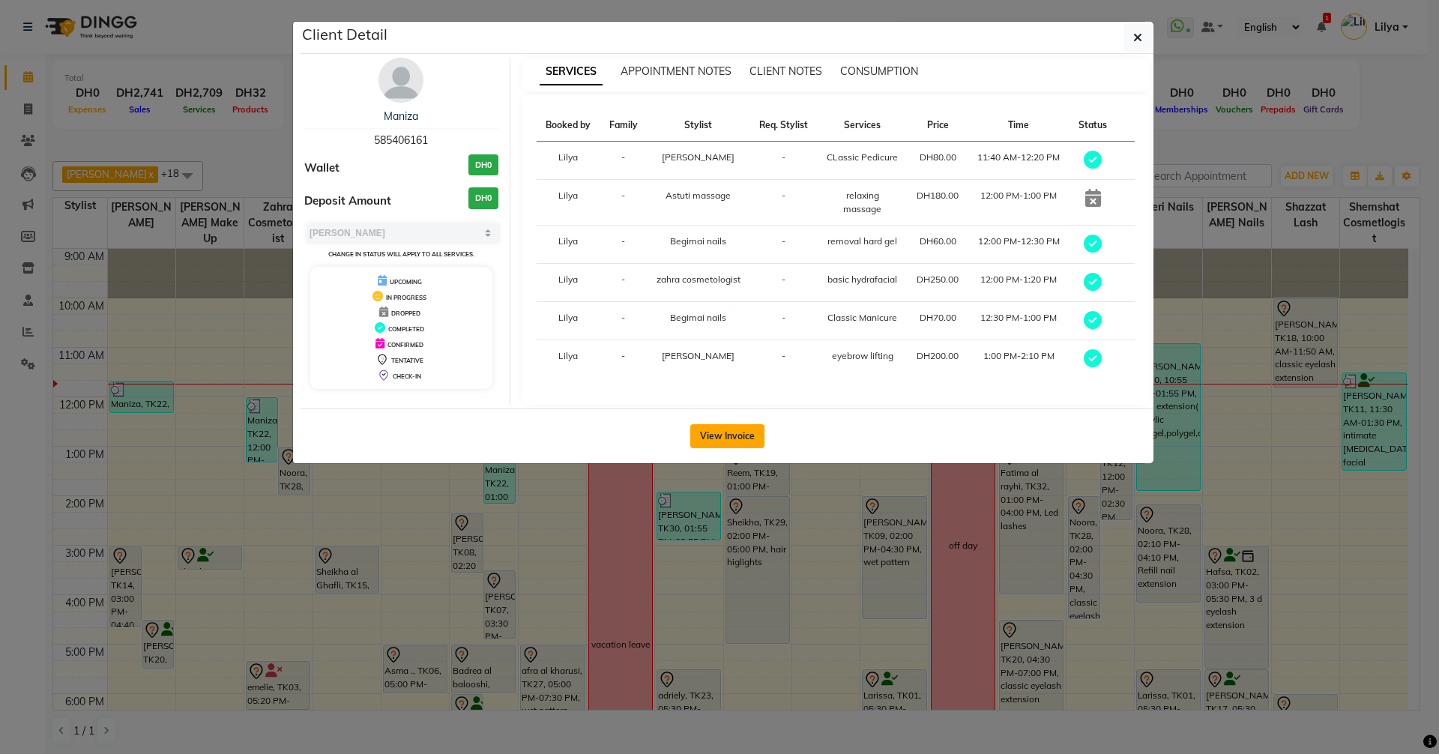
click at [747, 435] on button "View Invoice" at bounding box center [727, 436] width 74 height 24
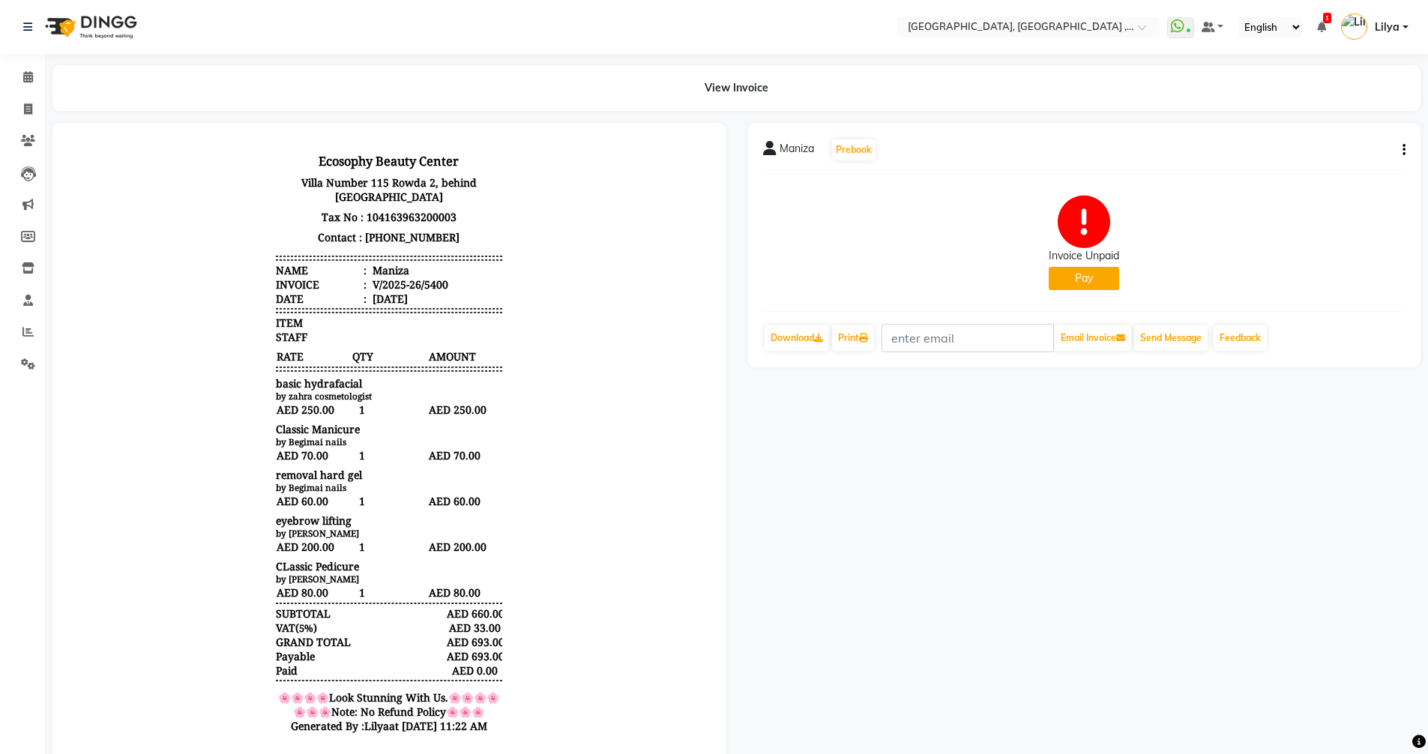
click at [1401, 148] on button "button" at bounding box center [1400, 150] width 9 height 16
click at [1264, 181] on div "Edit Invoice" at bounding box center [1304, 178] width 154 height 19
select select "service"
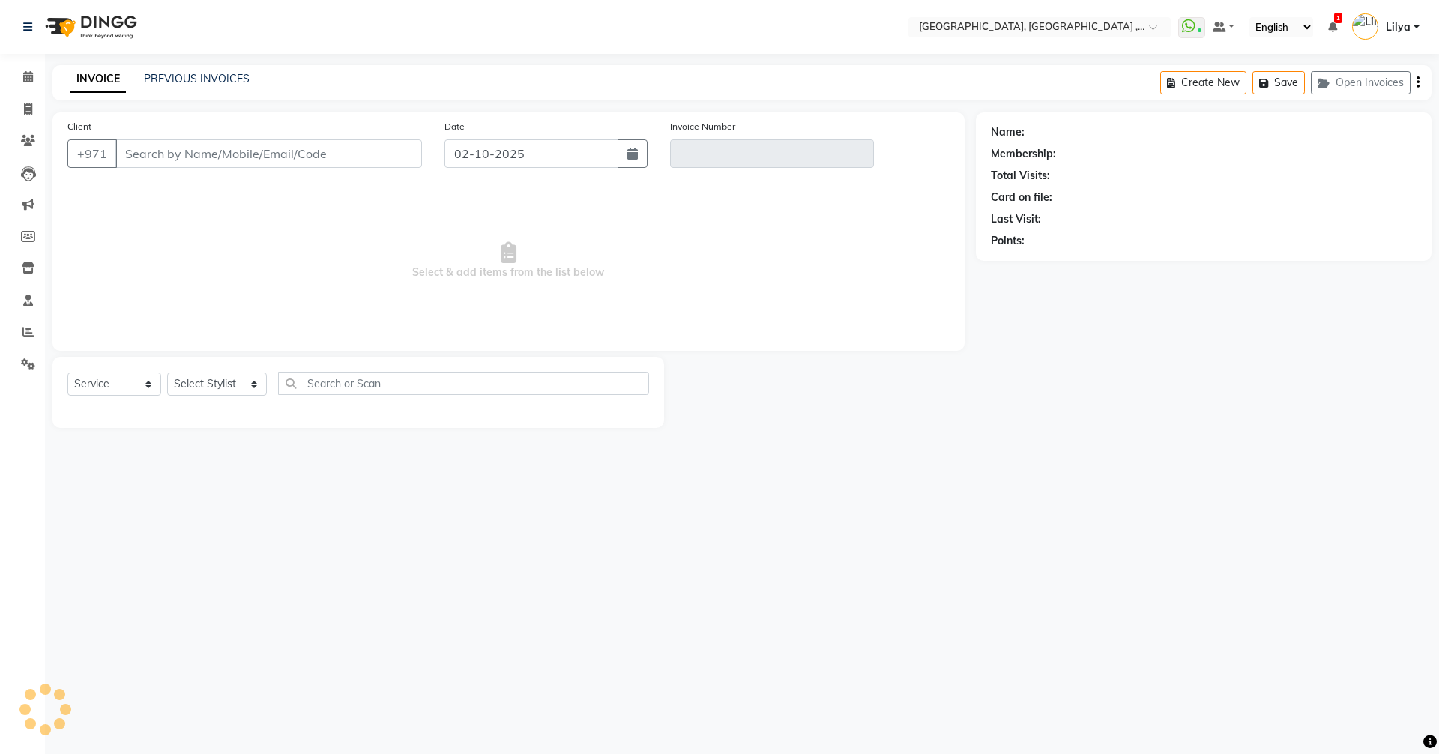
type input "585406161"
type input "V/2025-26/5400"
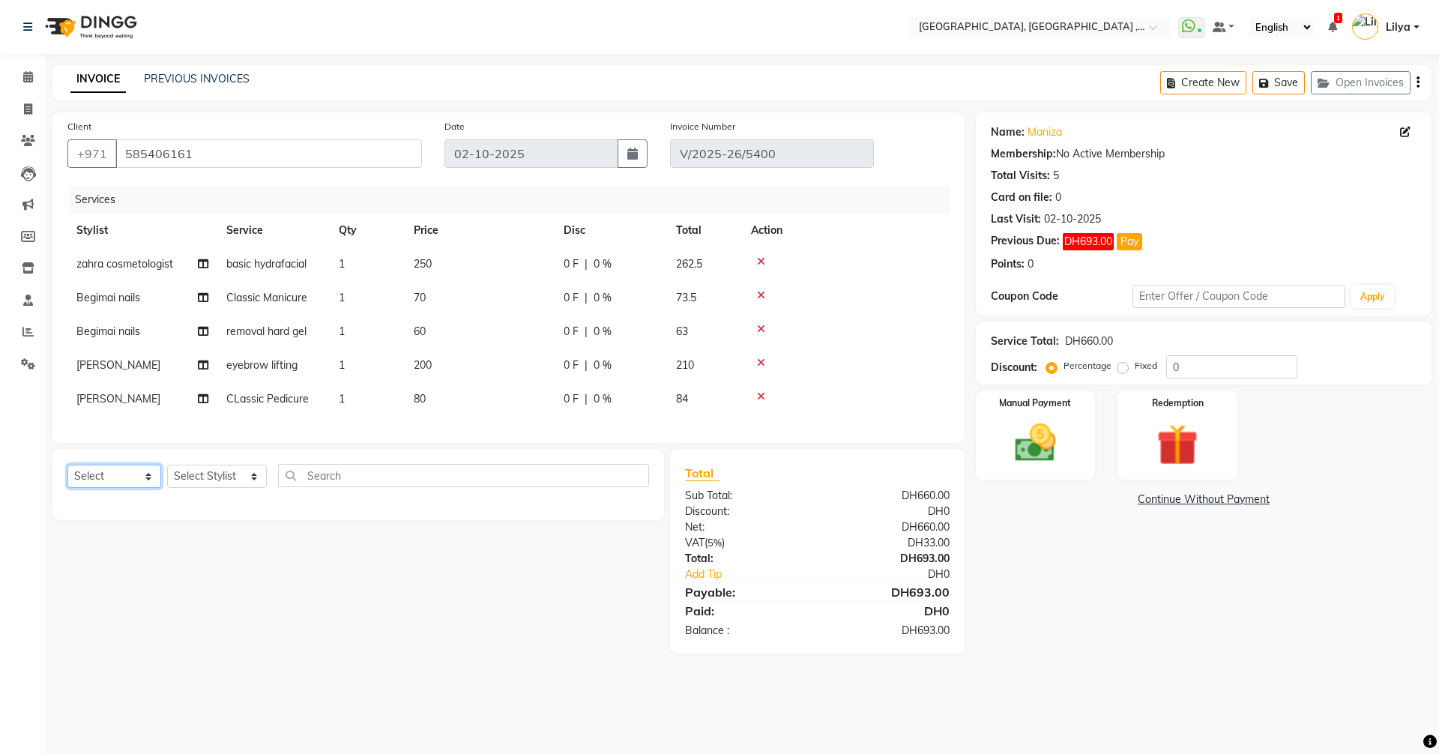
click at [121, 482] on select "Select Service Product Membership Package Voucher Prepaid Gift Card" at bounding box center [114, 476] width 94 height 23
select select "service"
click at [67, 476] on select "Select Service Product Membership Package Voucher Prepaid Gift Card" at bounding box center [114, 476] width 94 height 23
click at [236, 488] on select "Select Stylist Adel brow Aina Akzholtoi nails Amina lash Astuti massage Aygul h…" at bounding box center [217, 476] width 100 height 23
click at [473, 418] on div "Services Stylist Service Qty Price Disc Total Action zahra cosmetologist basic …" at bounding box center [508, 307] width 882 height 242
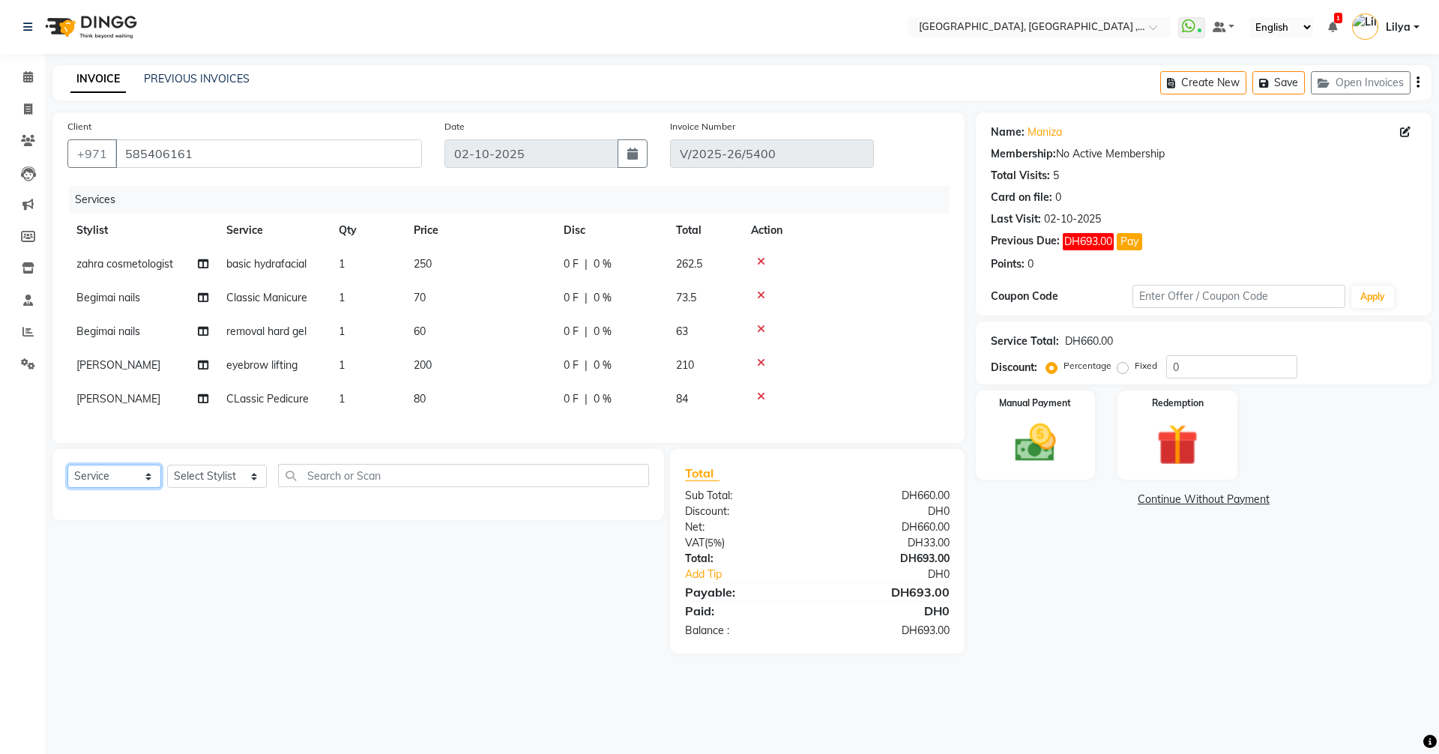
click at [151, 481] on select "Select Service Product Membership Package Voucher Prepaid Gift Card" at bounding box center [114, 476] width 94 height 23
click at [67, 476] on select "Select Service Product Membership Package Voucher Prepaid Gift Card" at bounding box center [114, 476] width 94 height 23
click at [235, 483] on select "Select Stylist Adel brow Aina Akzholtoi nails Amina lash Astuti massage Aygul h…" at bounding box center [217, 476] width 100 height 23
select select "34258"
click at [167, 476] on select "Select Stylist Adel brow Aina Akzholtoi nails Amina lash Astuti massage Aygul h…" at bounding box center [217, 476] width 100 height 23
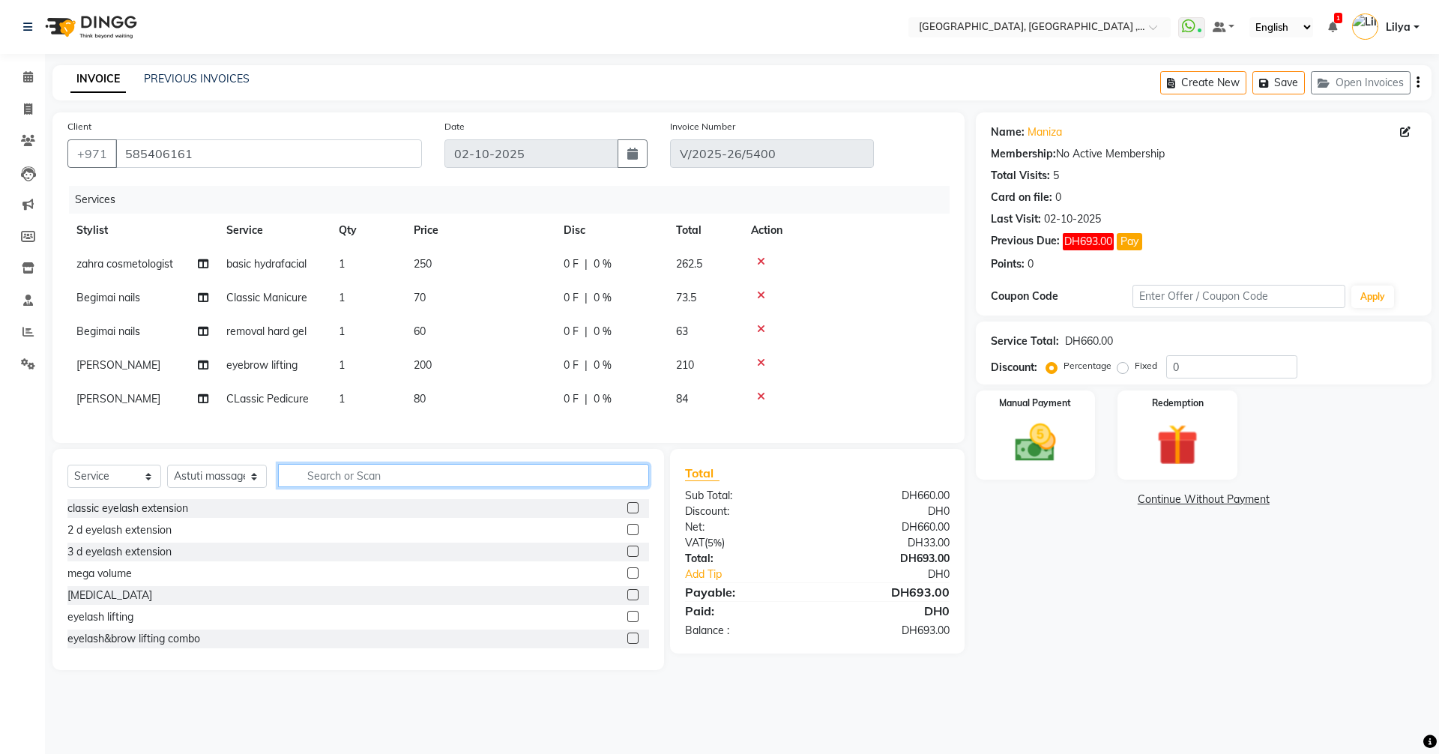
drag, startPoint x: 364, startPoint y: 489, endPoint x: 367, endPoint y: 498, distance: 8.8
click at [364, 487] on input "text" at bounding box center [463, 475] width 371 height 23
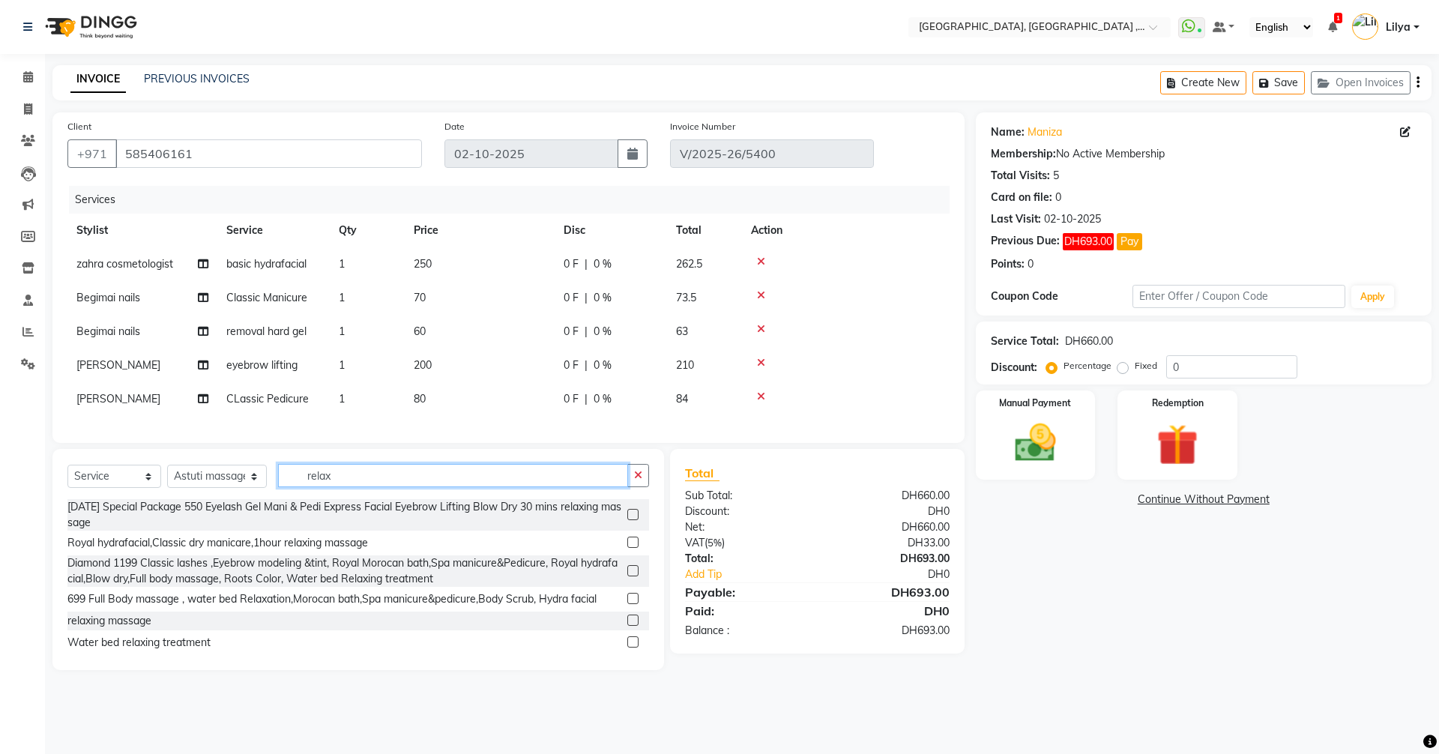
type input "relax"
drag, startPoint x: 621, startPoint y: 633, endPoint x: 613, endPoint y: 620, distance: 14.8
click at [627, 626] on label at bounding box center [632, 620] width 11 height 11
click at [627, 626] on input "checkbox" at bounding box center [632, 621] width 10 height 10
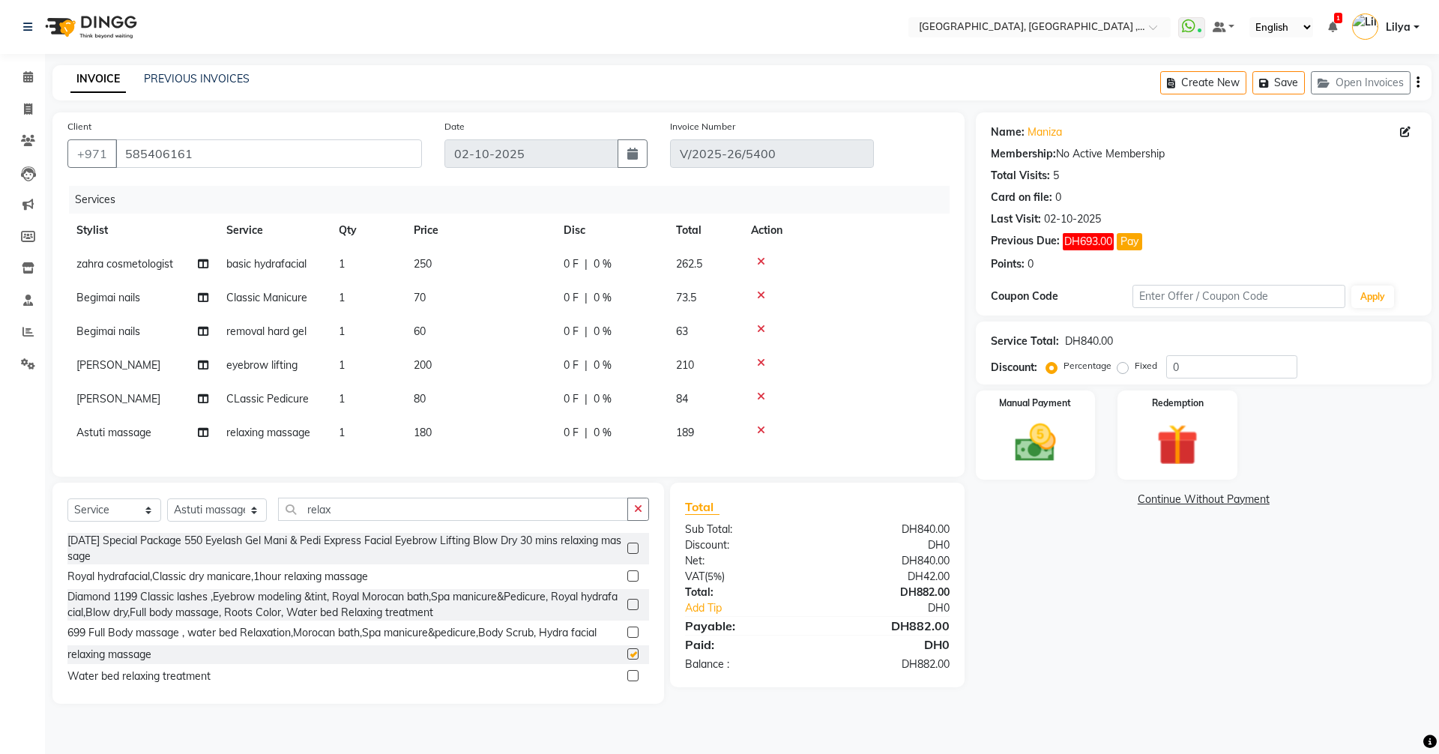
checkbox input "false"
click at [1198, 504] on link "Continue Without Payment" at bounding box center [1204, 500] width 450 height 16
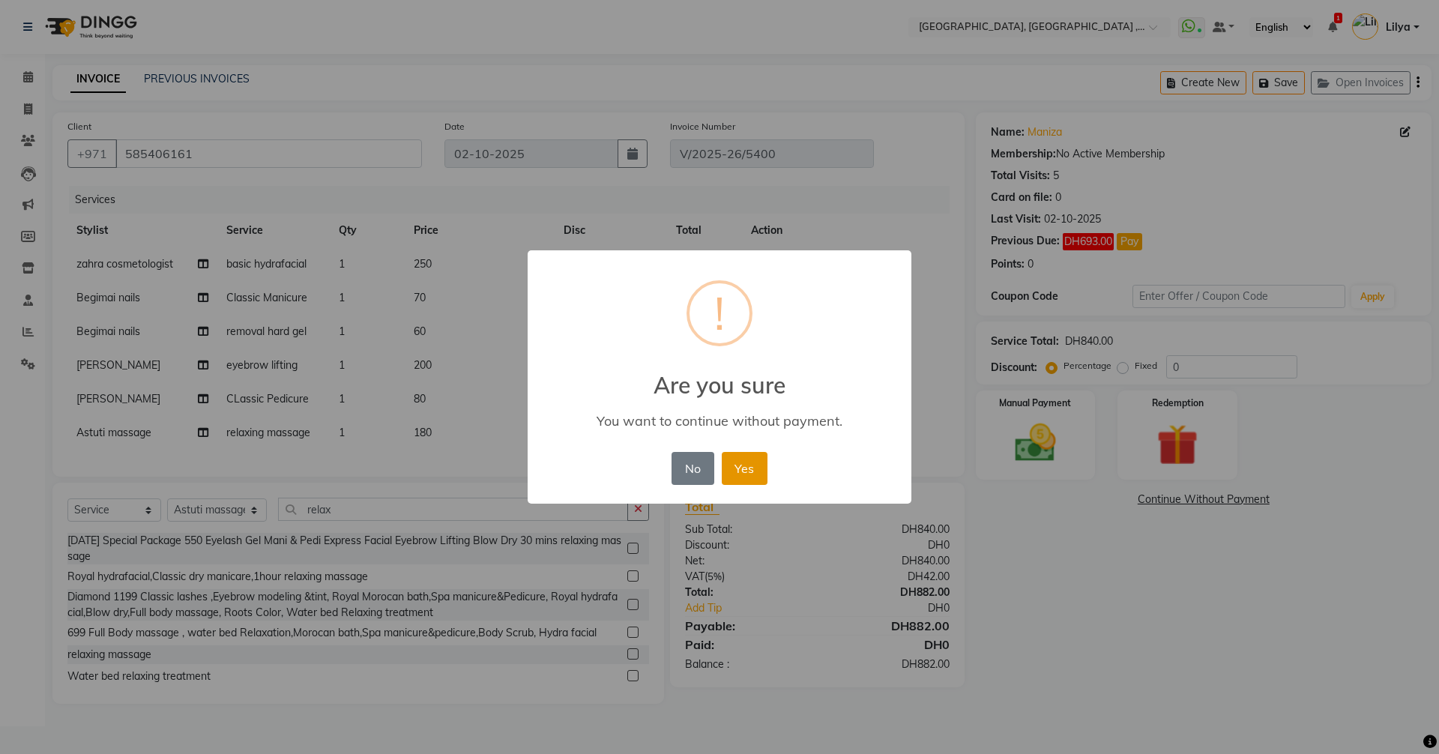
click at [761, 470] on button "Yes" at bounding box center [745, 468] width 46 height 33
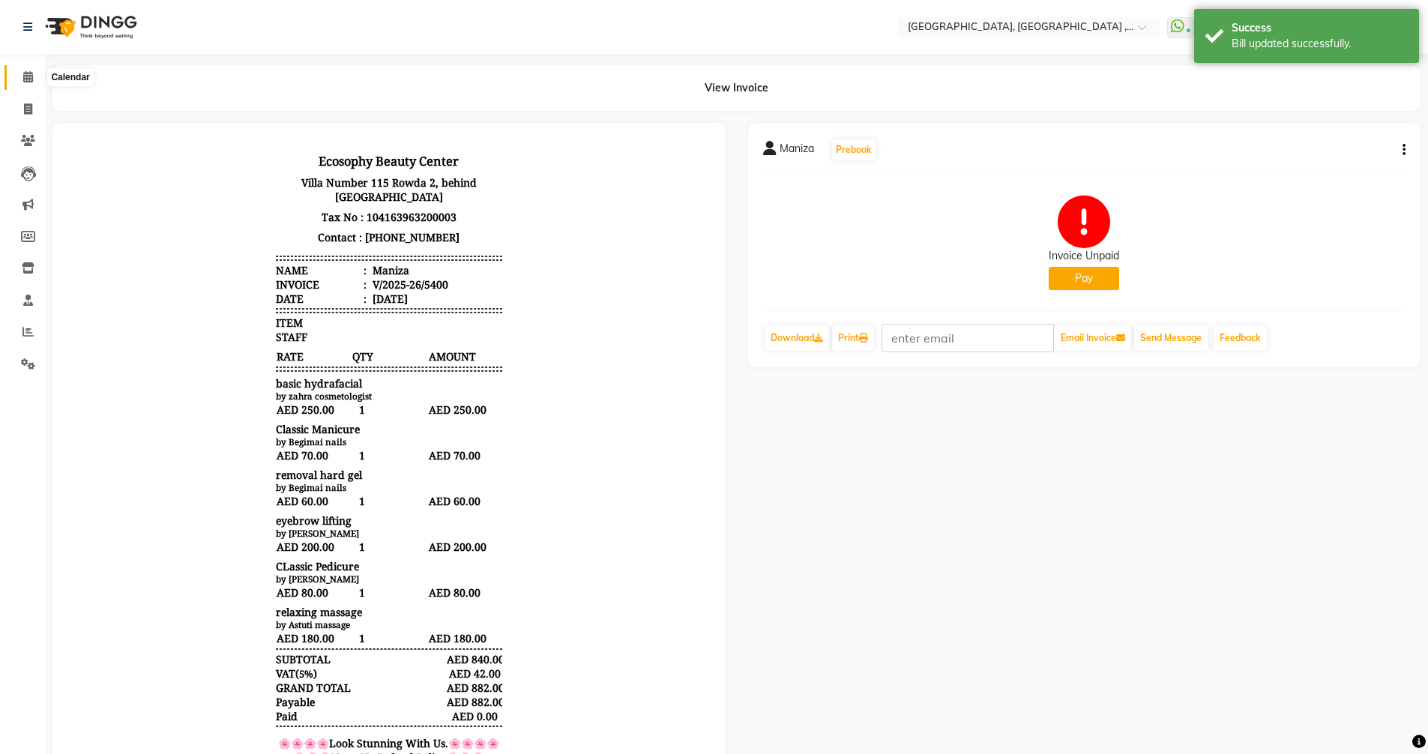
drag, startPoint x: 25, startPoint y: 73, endPoint x: 136, endPoint y: 10, distance: 127.9
click at [25, 73] on icon at bounding box center [28, 76] width 10 height 11
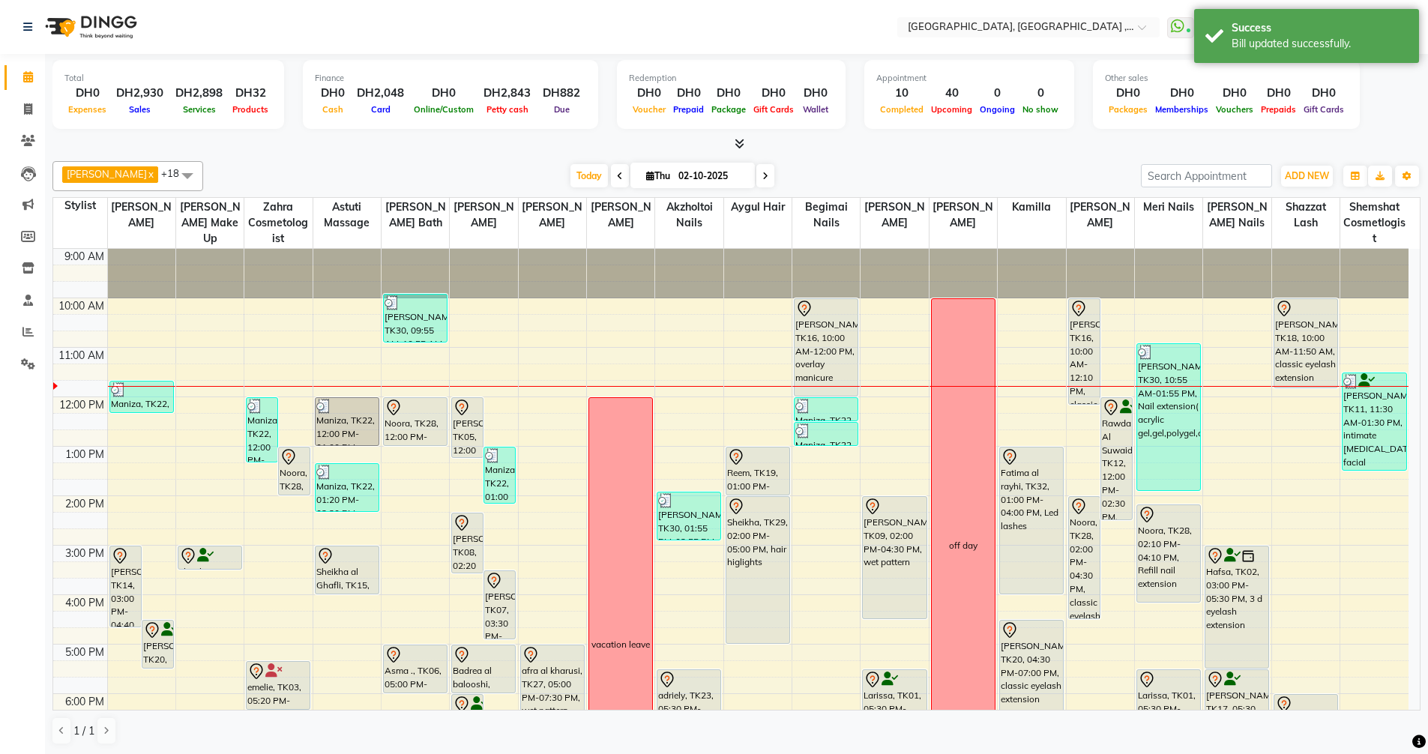
click at [770, 183] on span at bounding box center [765, 175] width 18 height 23
type input "03-10-2025"
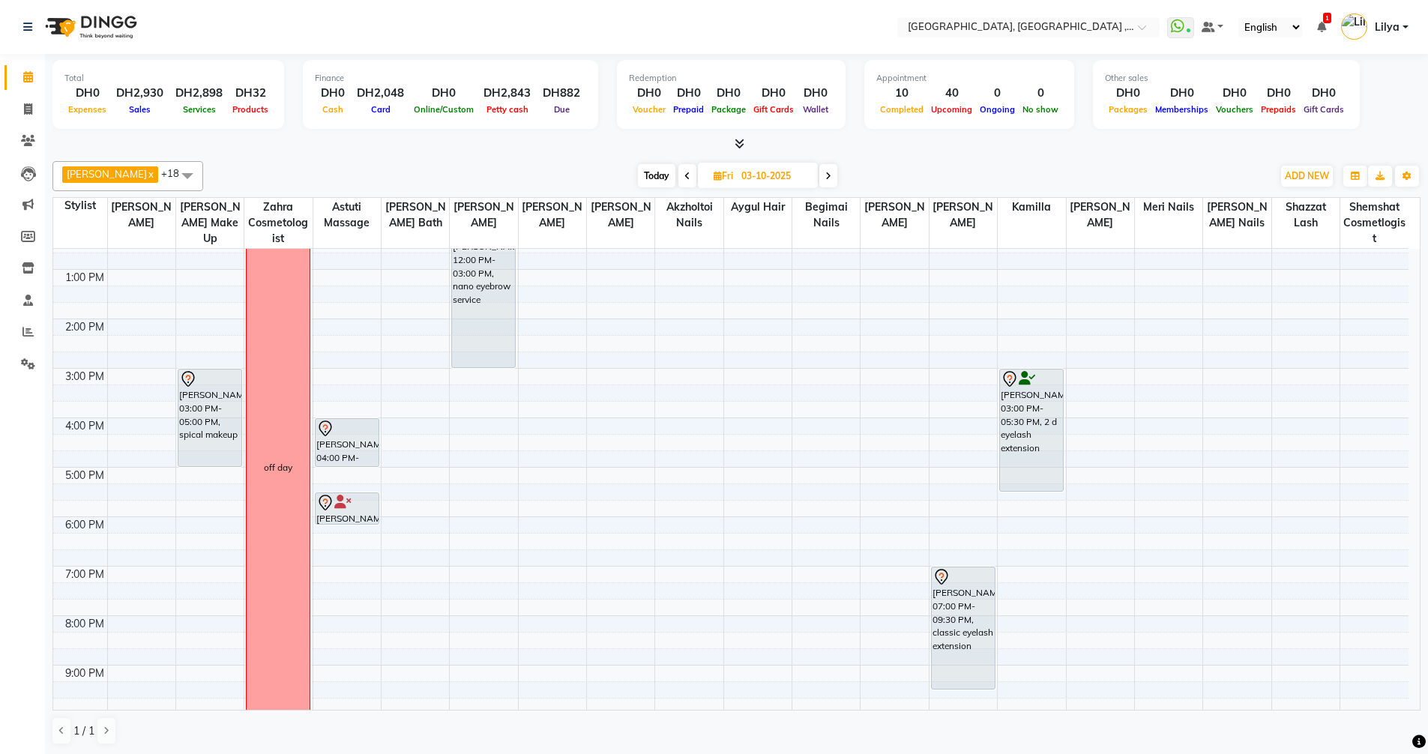
scroll to position [225, 0]
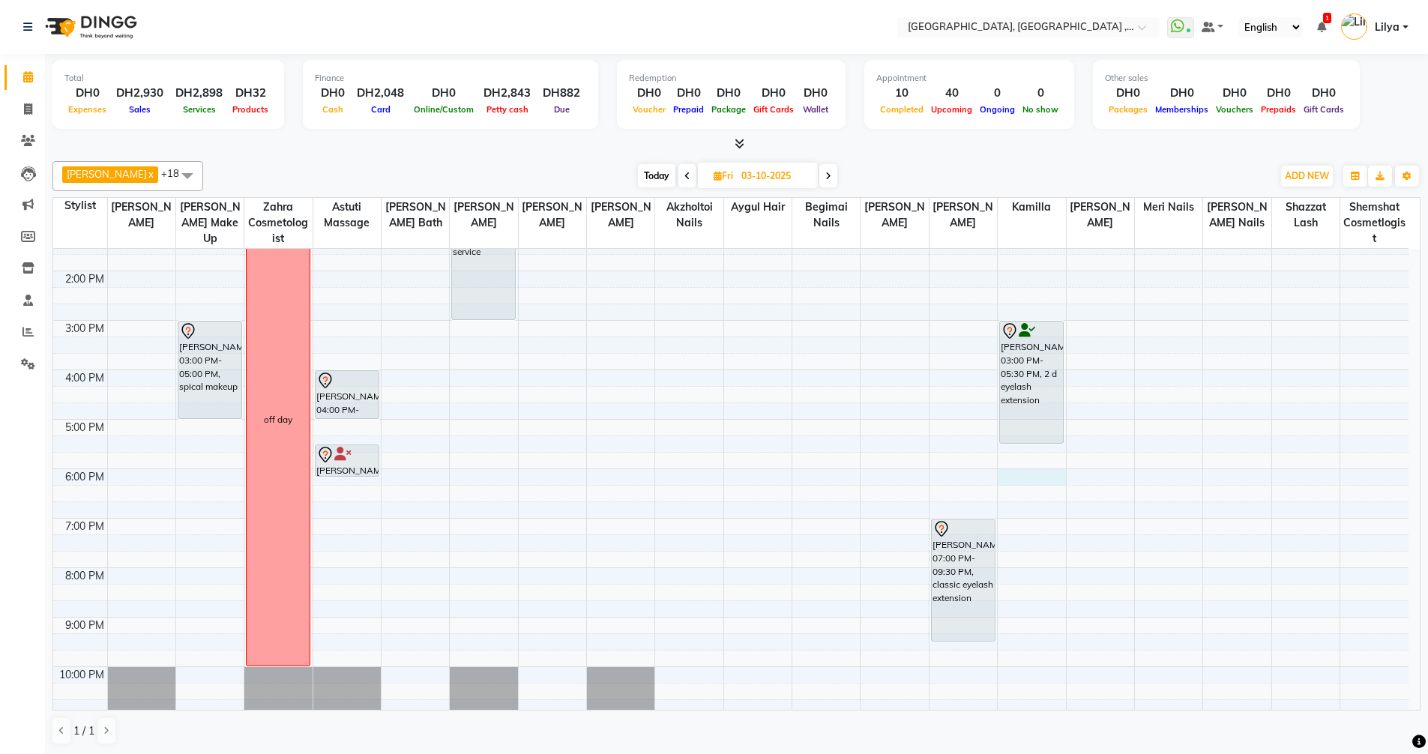
click at [1022, 480] on div "9:00 AM 10:00 AM 11:00 AM 12:00 PM 1:00 PM 2:00 PM 3:00 PM 4:00 PM 5:00 PM 6:00…" at bounding box center [730, 394] width 1355 height 741
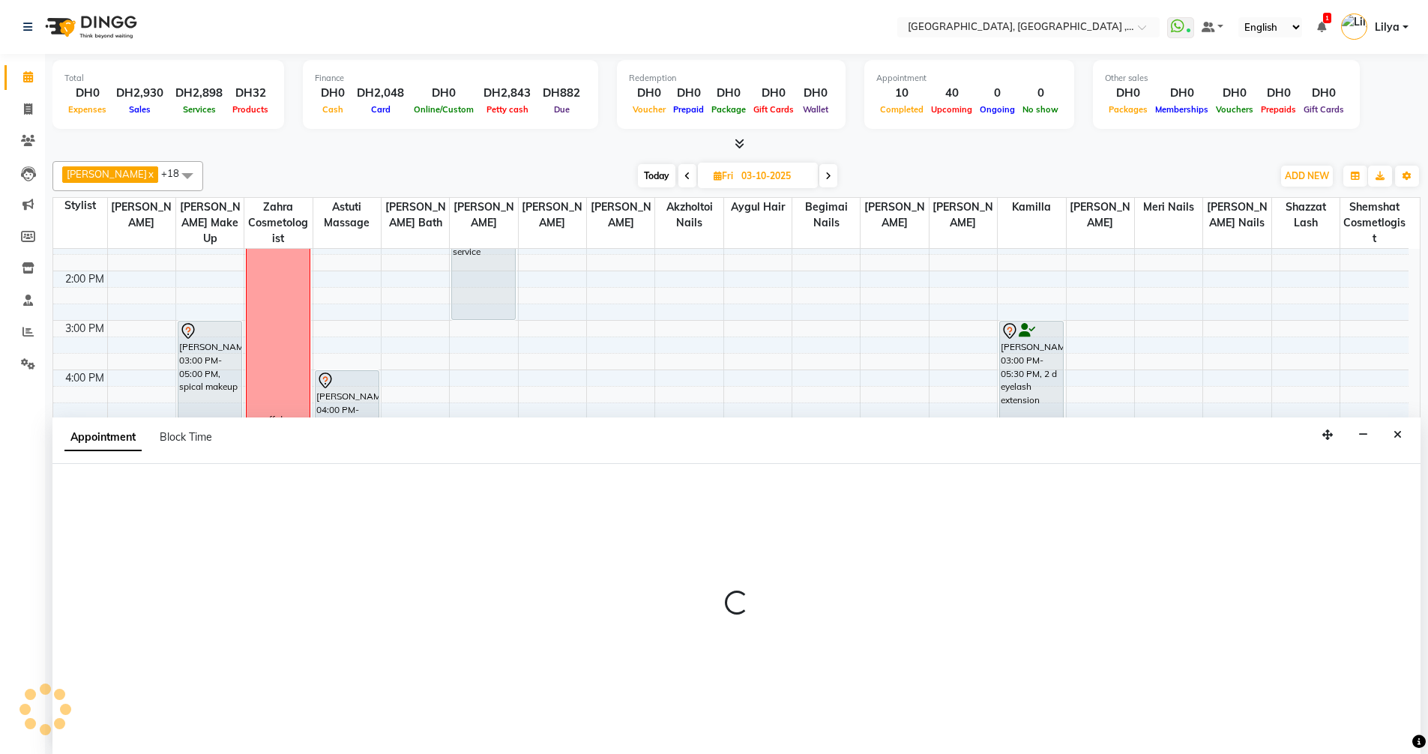
scroll to position [1, 0]
select select "91749"
select select "1080"
select select "tentative"
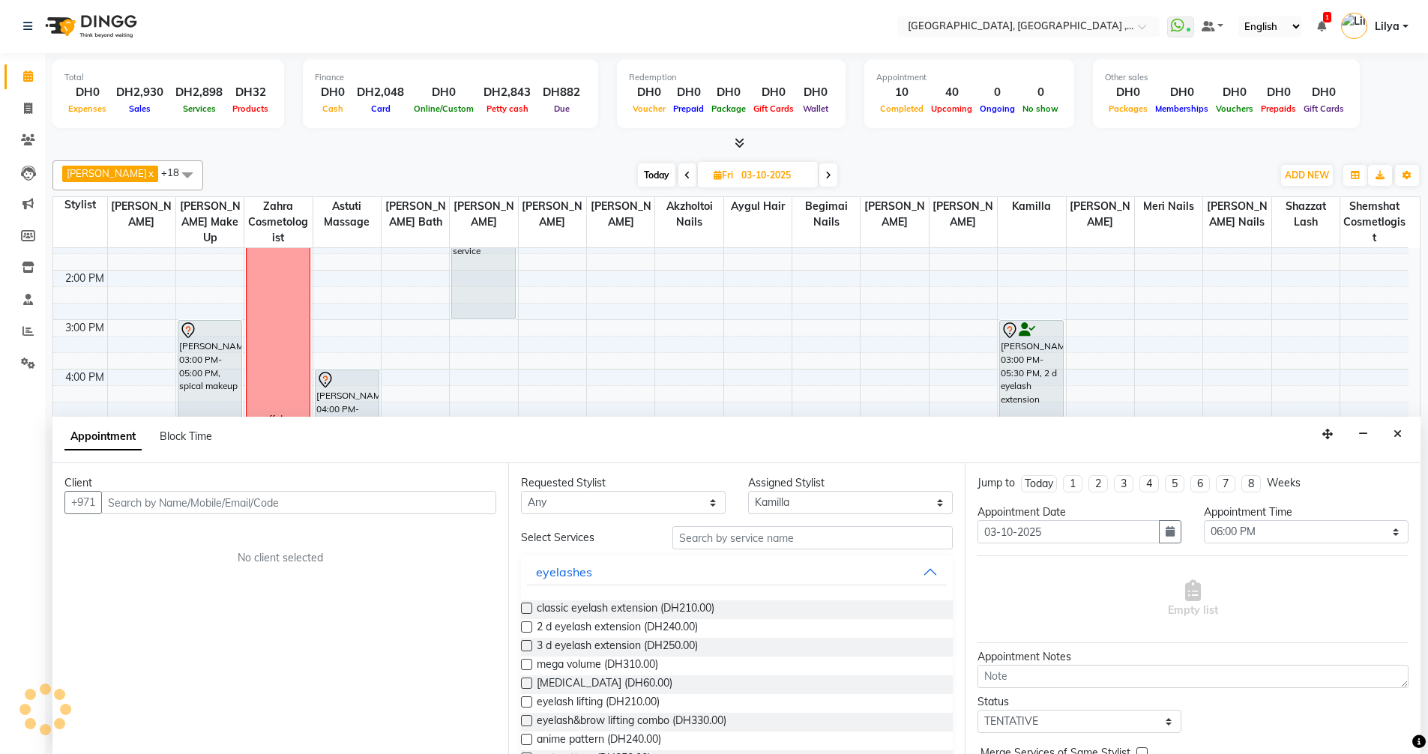
click at [256, 497] on input "text" at bounding box center [298, 502] width 395 height 23
click at [184, 505] on input "haff set" at bounding box center [267, 502] width 333 height 23
type input "h"
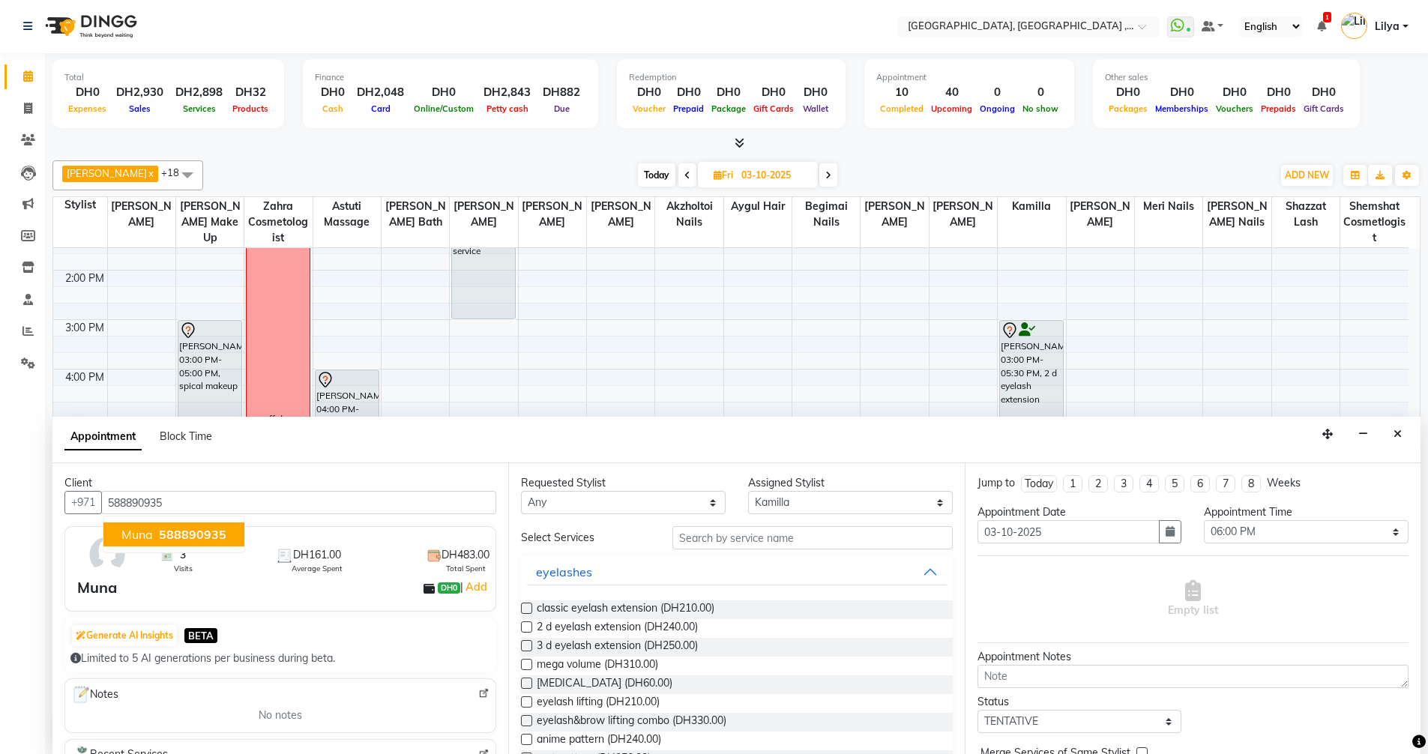
click at [222, 533] on span "588890935" at bounding box center [192, 534] width 67 height 15
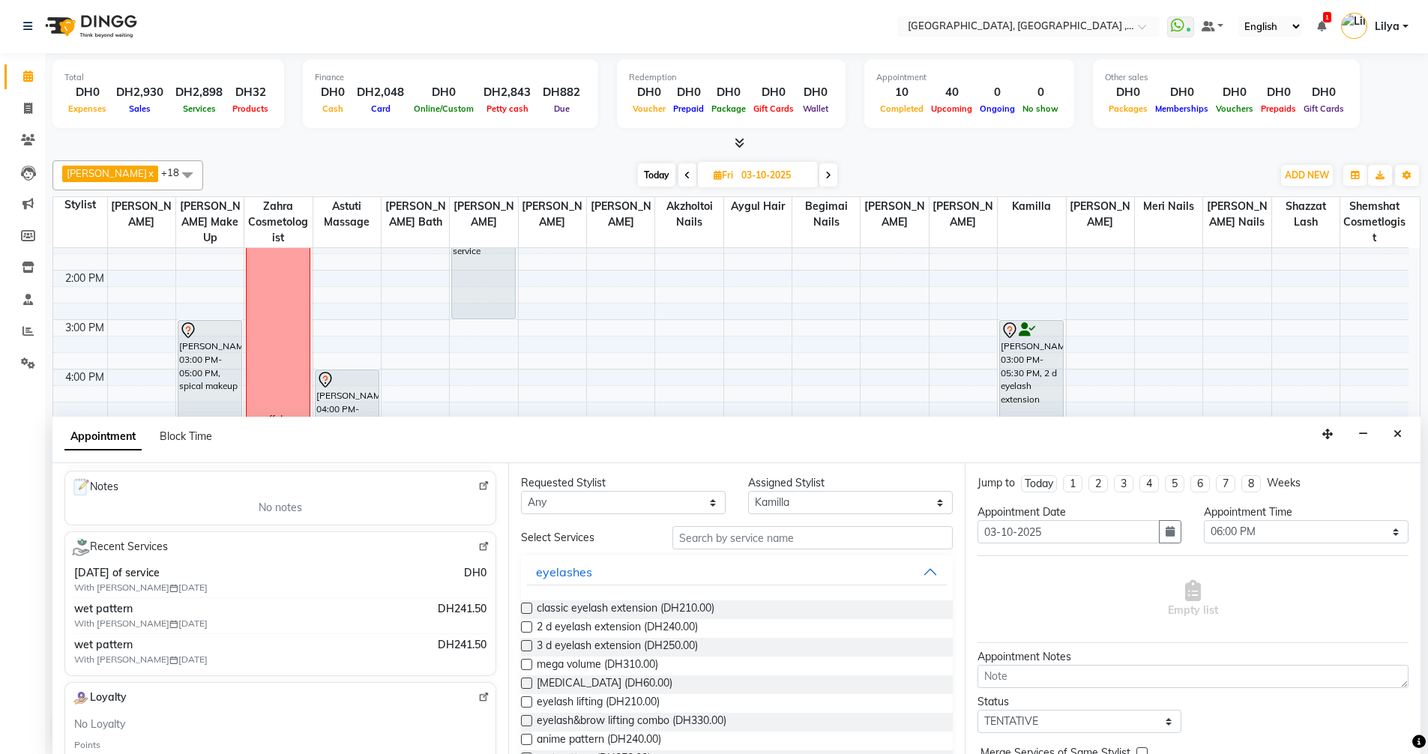
scroll to position [150, 0]
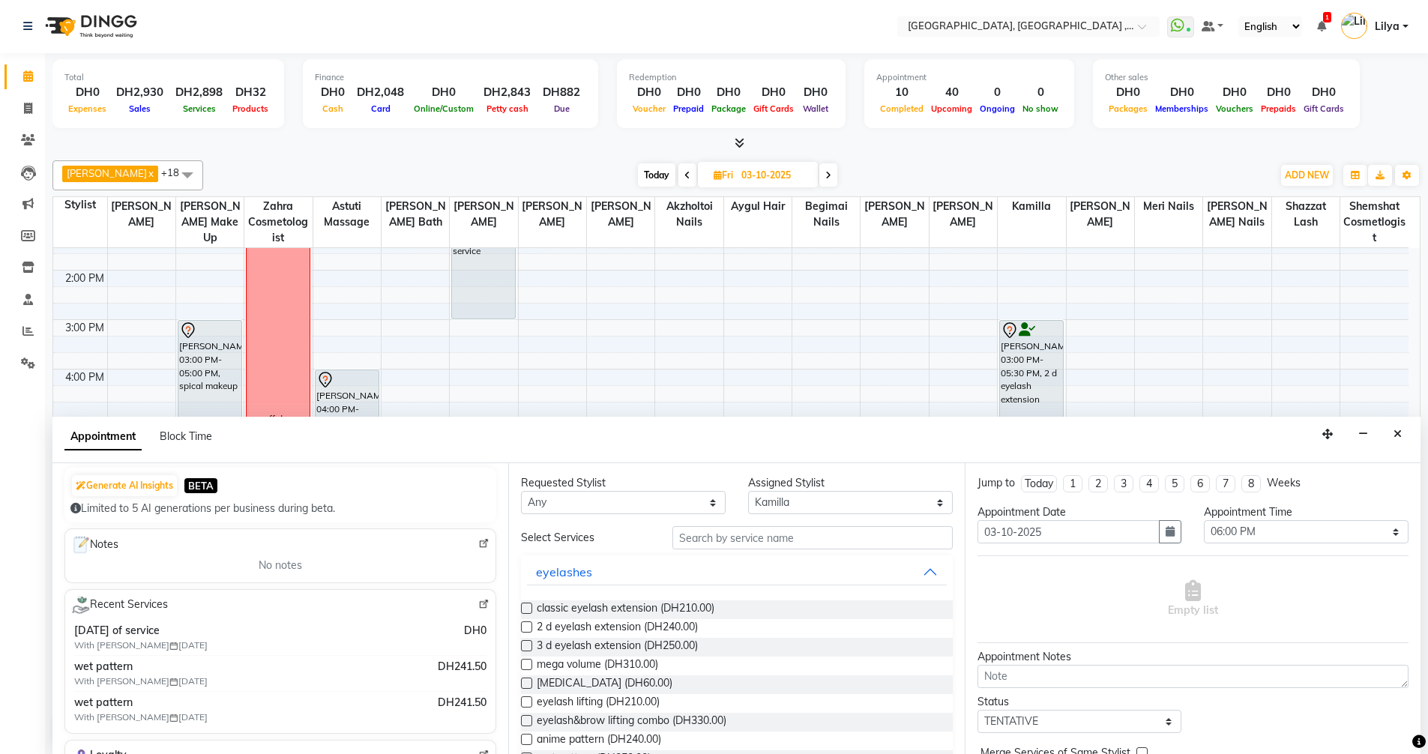
type input "588890935"
click at [725, 538] on input "text" at bounding box center [812, 537] width 280 height 23
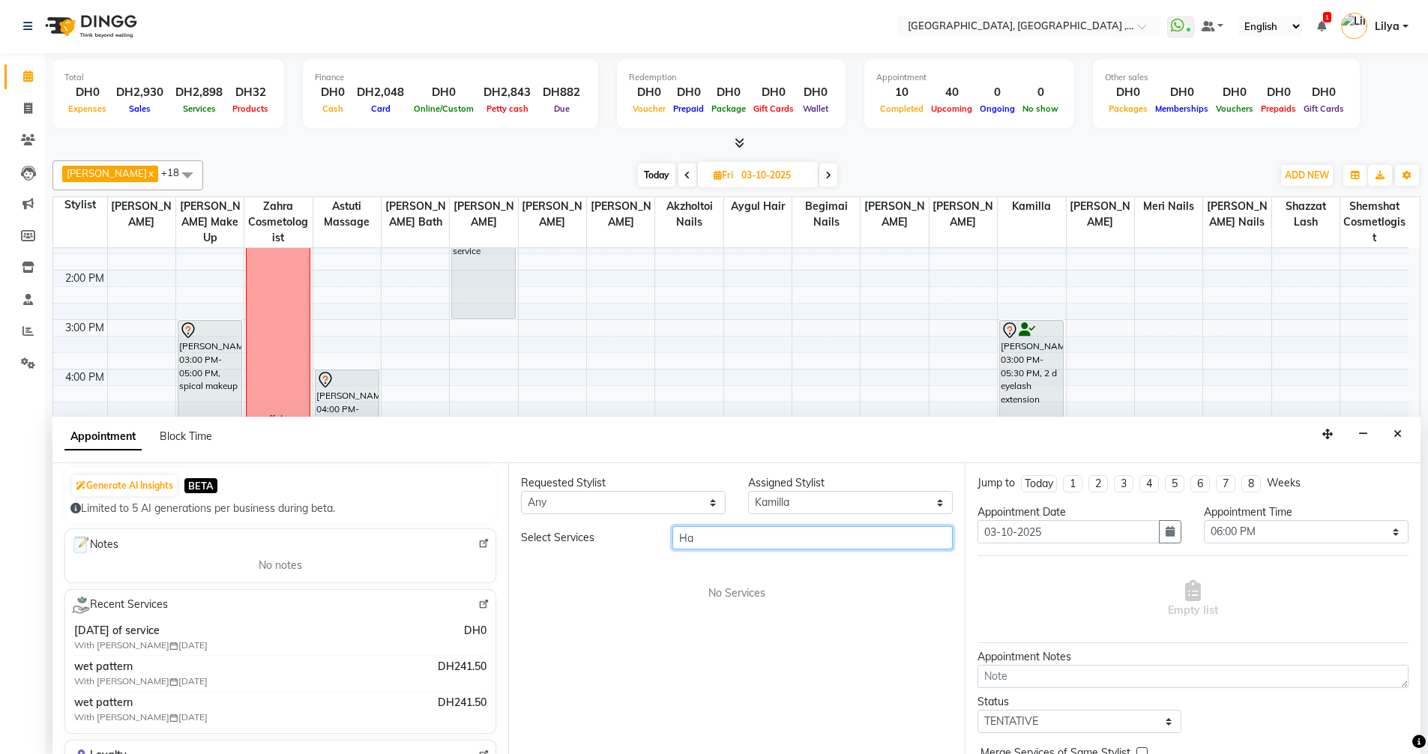
type input "H"
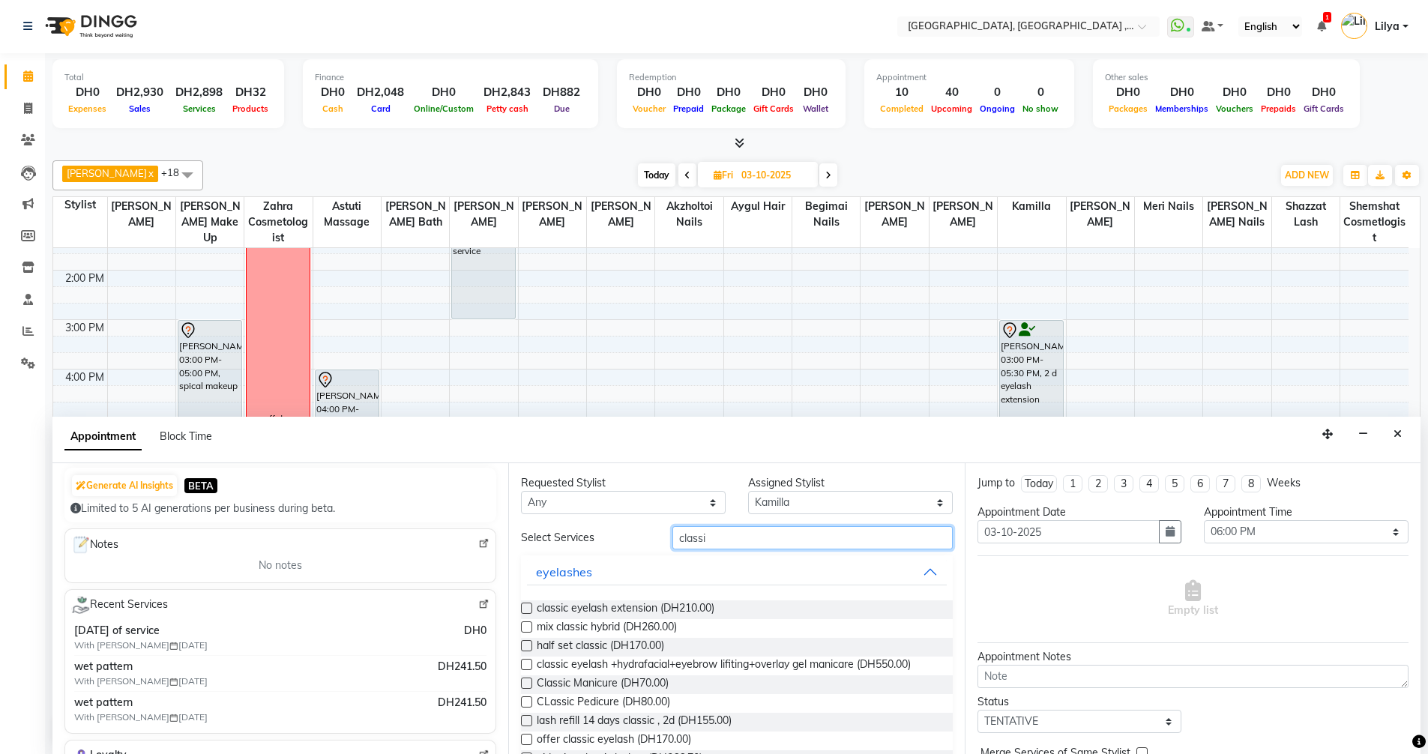
type input "classi"
click at [527, 648] on label at bounding box center [526, 645] width 11 height 11
click at [527, 648] on input "checkbox" at bounding box center [526, 647] width 10 height 10
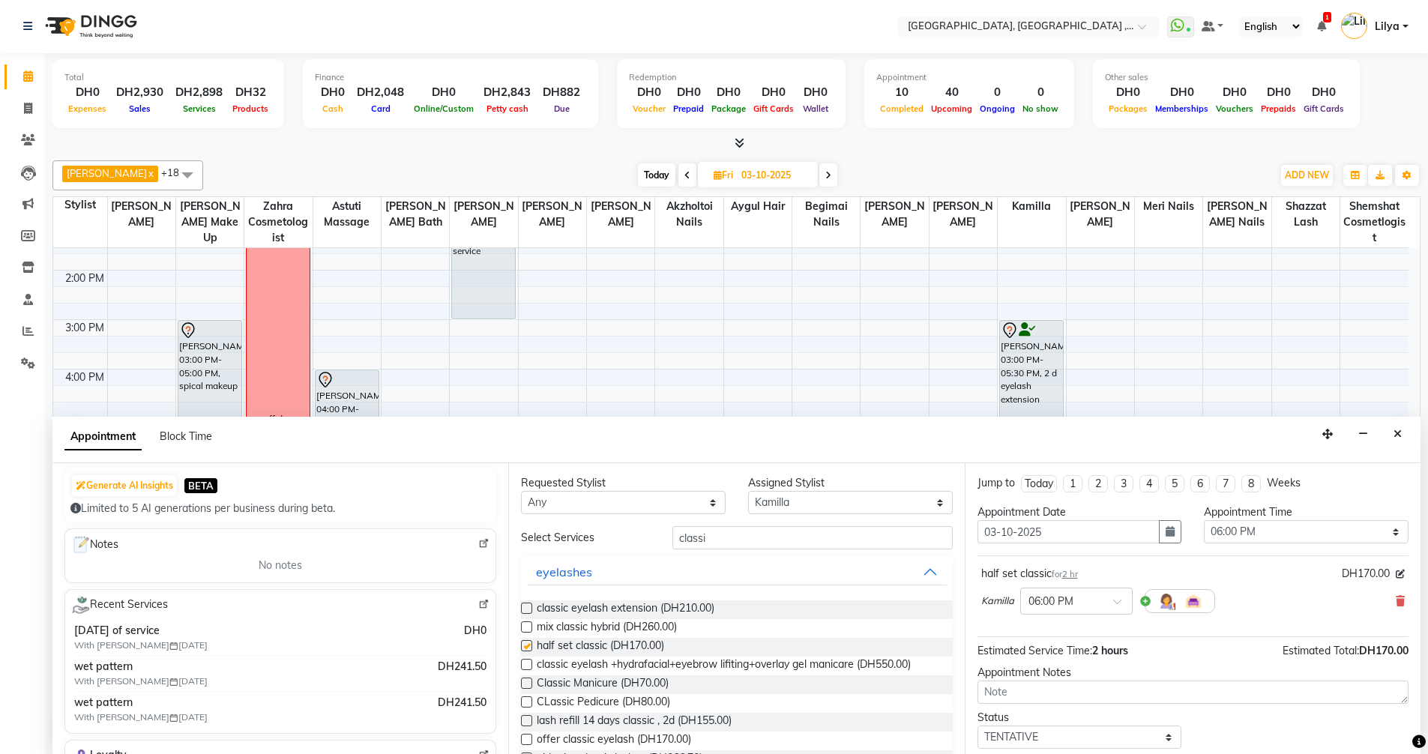
checkbox input "false"
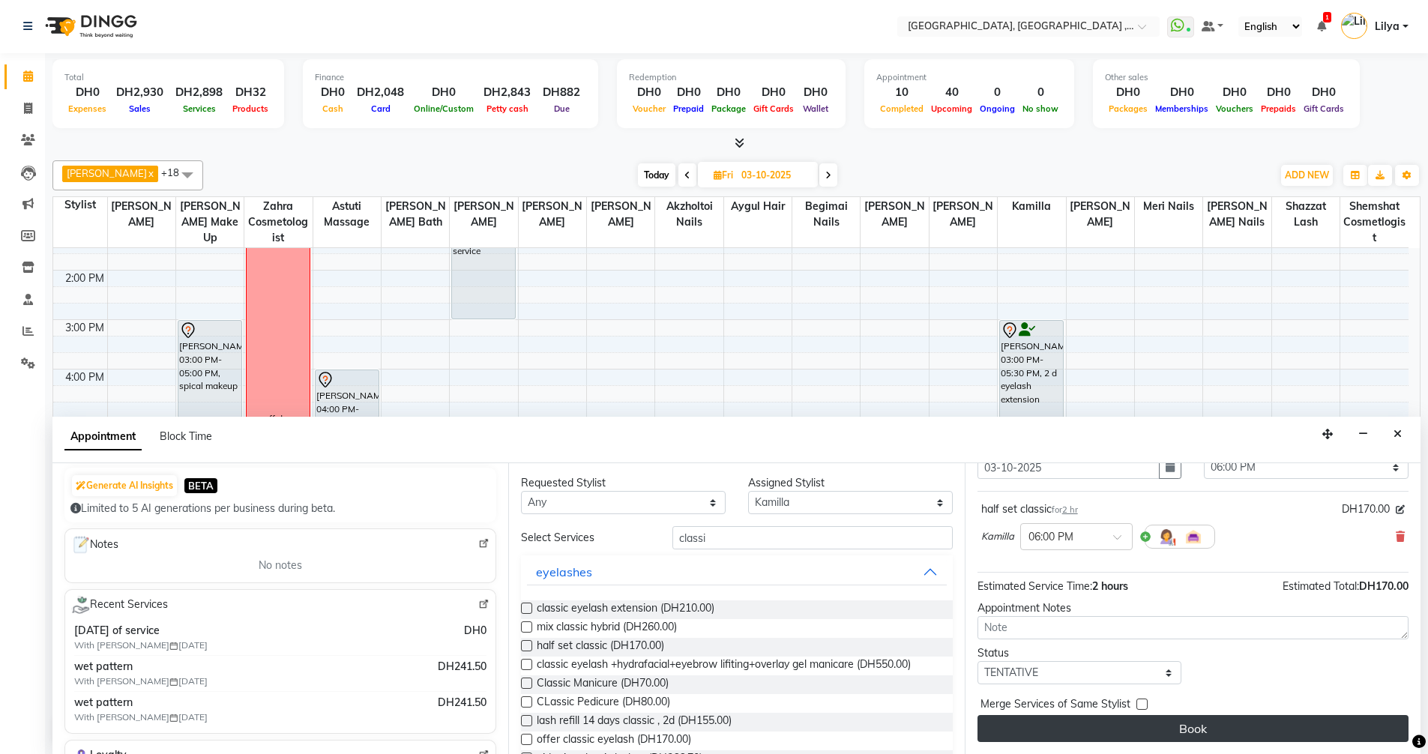
click at [1177, 731] on button "Book" at bounding box center [1192, 728] width 431 height 27
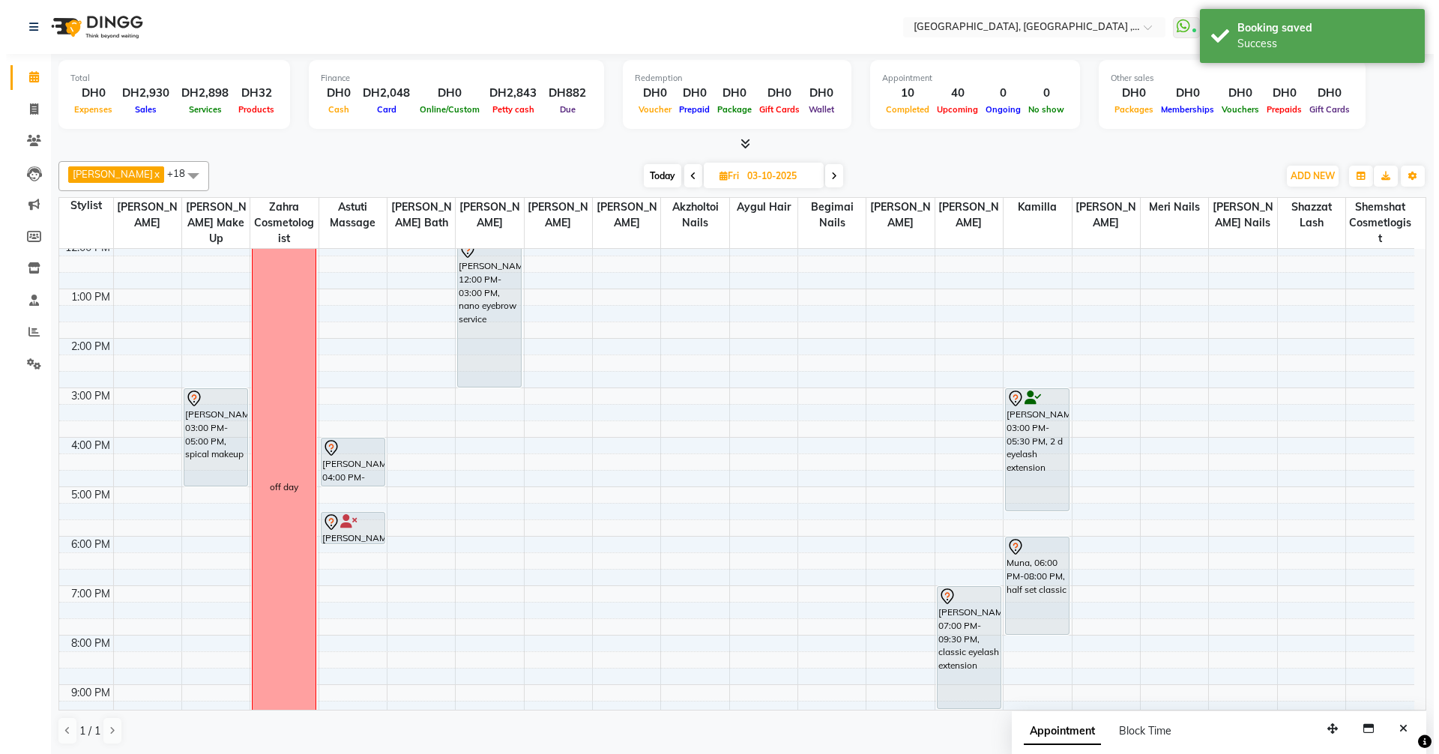
scroll to position [130, 0]
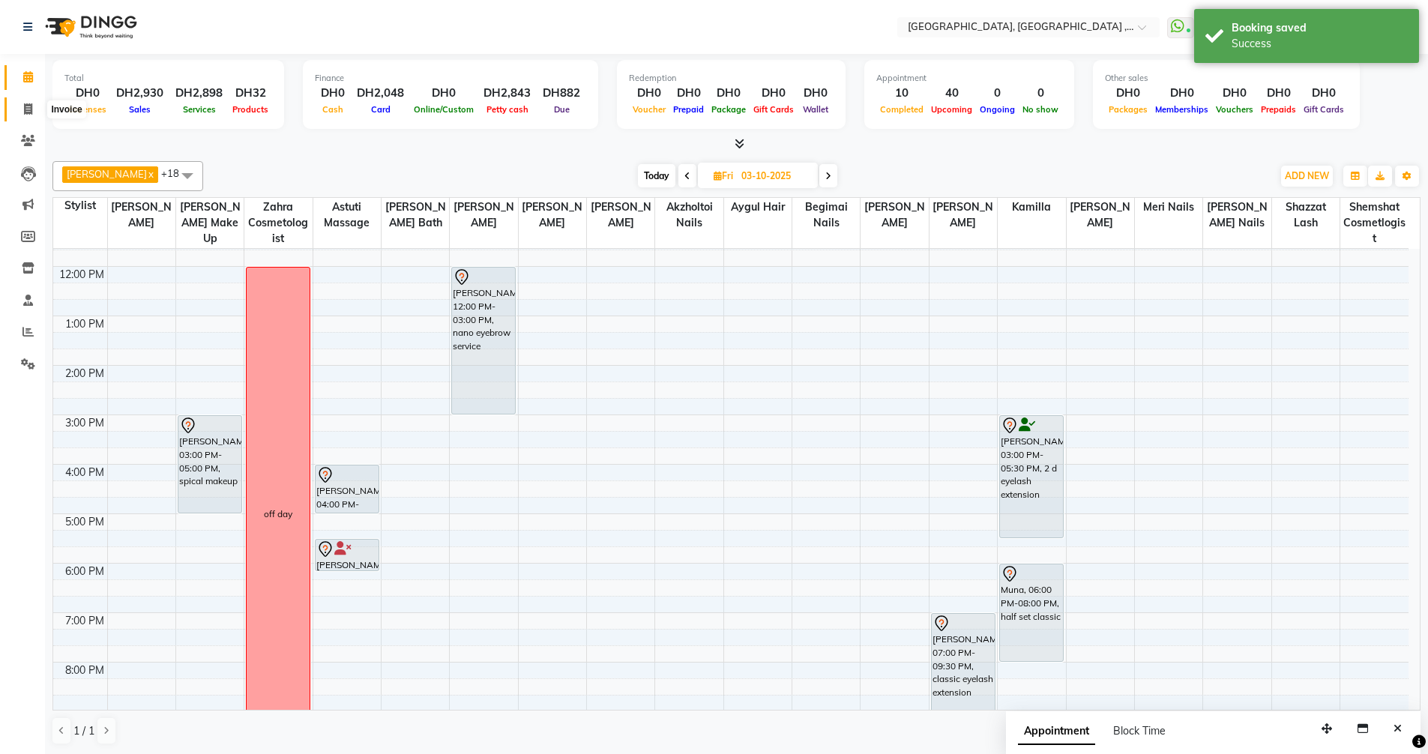
click at [24, 109] on icon at bounding box center [28, 108] width 8 height 11
select select "service"
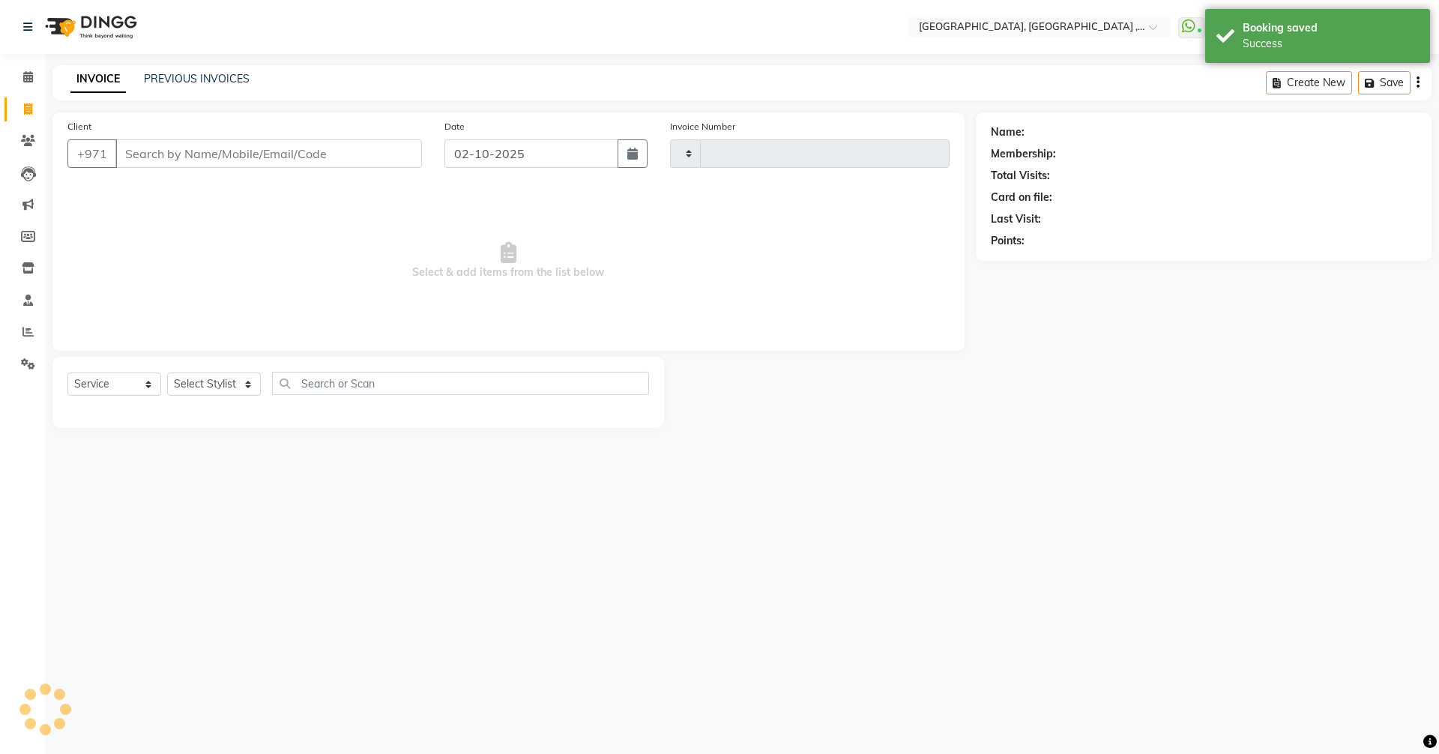
type input "5402"
click at [178, 86] on div "PREVIOUS INVOICES" at bounding box center [197, 79] width 106 height 16
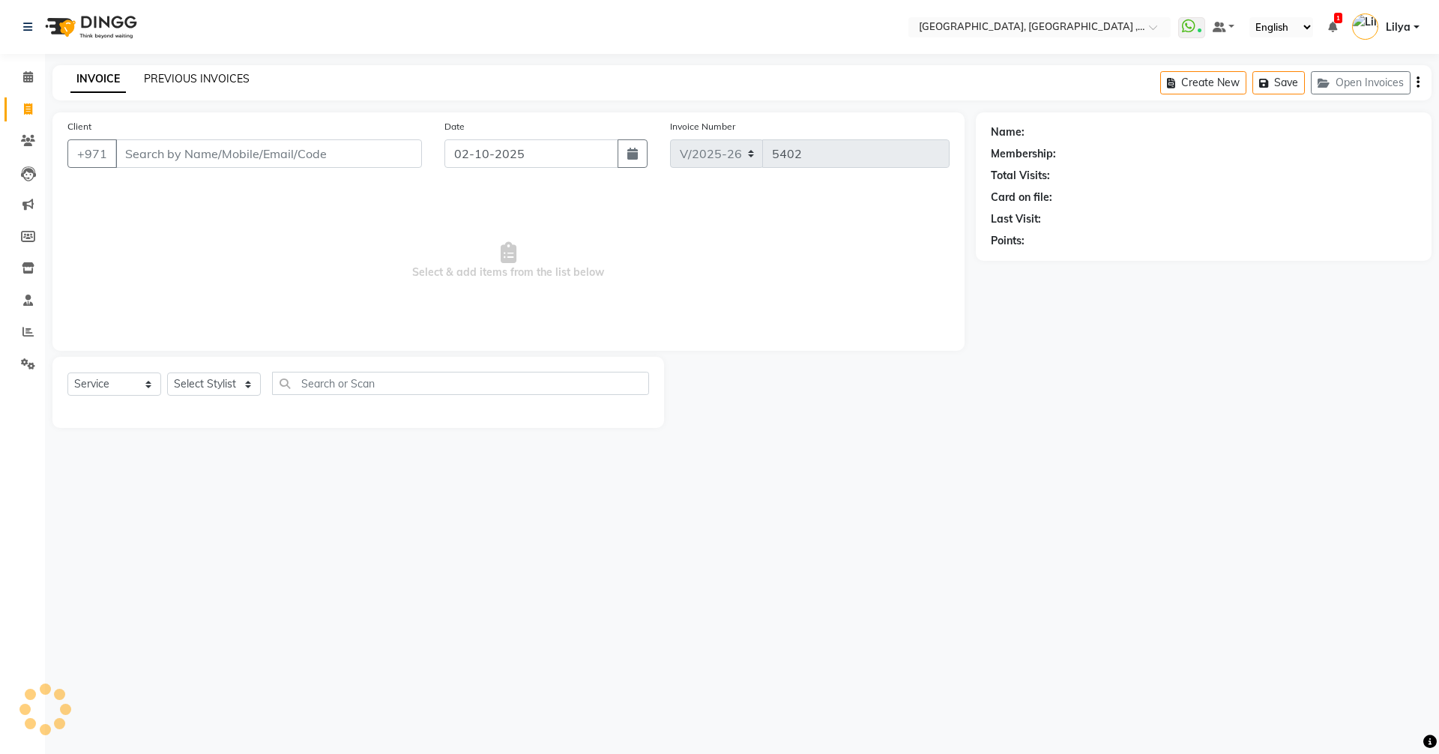
click at [188, 76] on link "PREVIOUS INVOICES" at bounding box center [197, 78] width 106 height 13
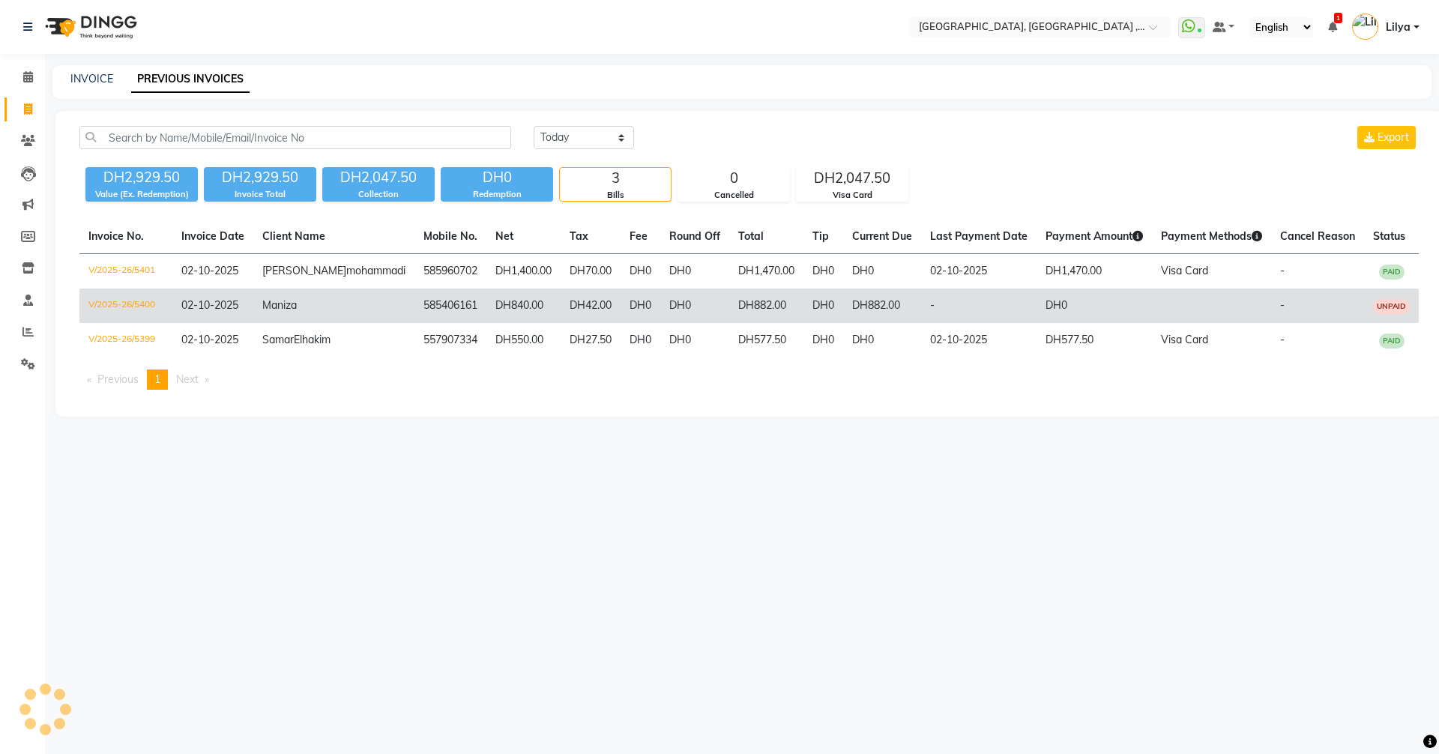
click at [859, 315] on td "DH882.00" at bounding box center [882, 306] width 78 height 34
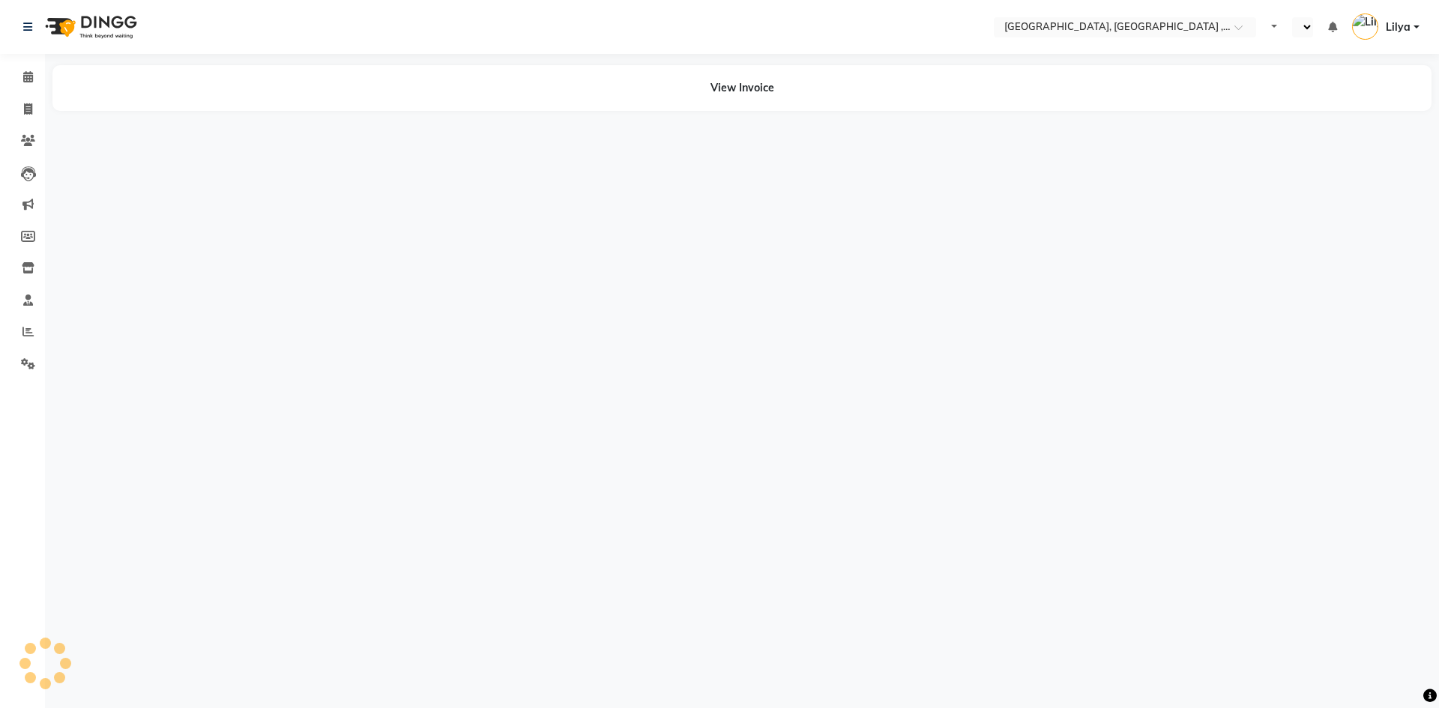
select select "en"
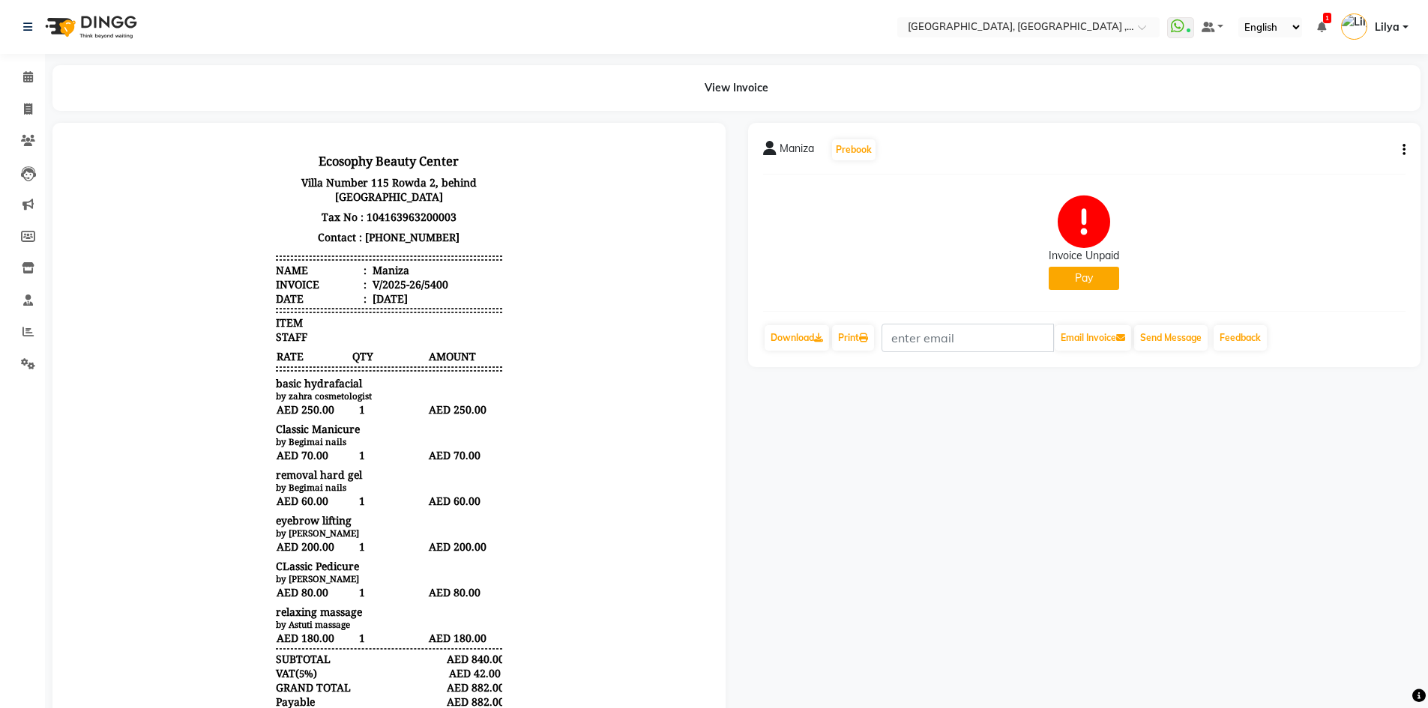
click at [1402, 150] on icon "button" at bounding box center [1403, 150] width 3 height 1
click at [1288, 181] on div "Edit Invoice" at bounding box center [1304, 178] width 154 height 19
select select "service"
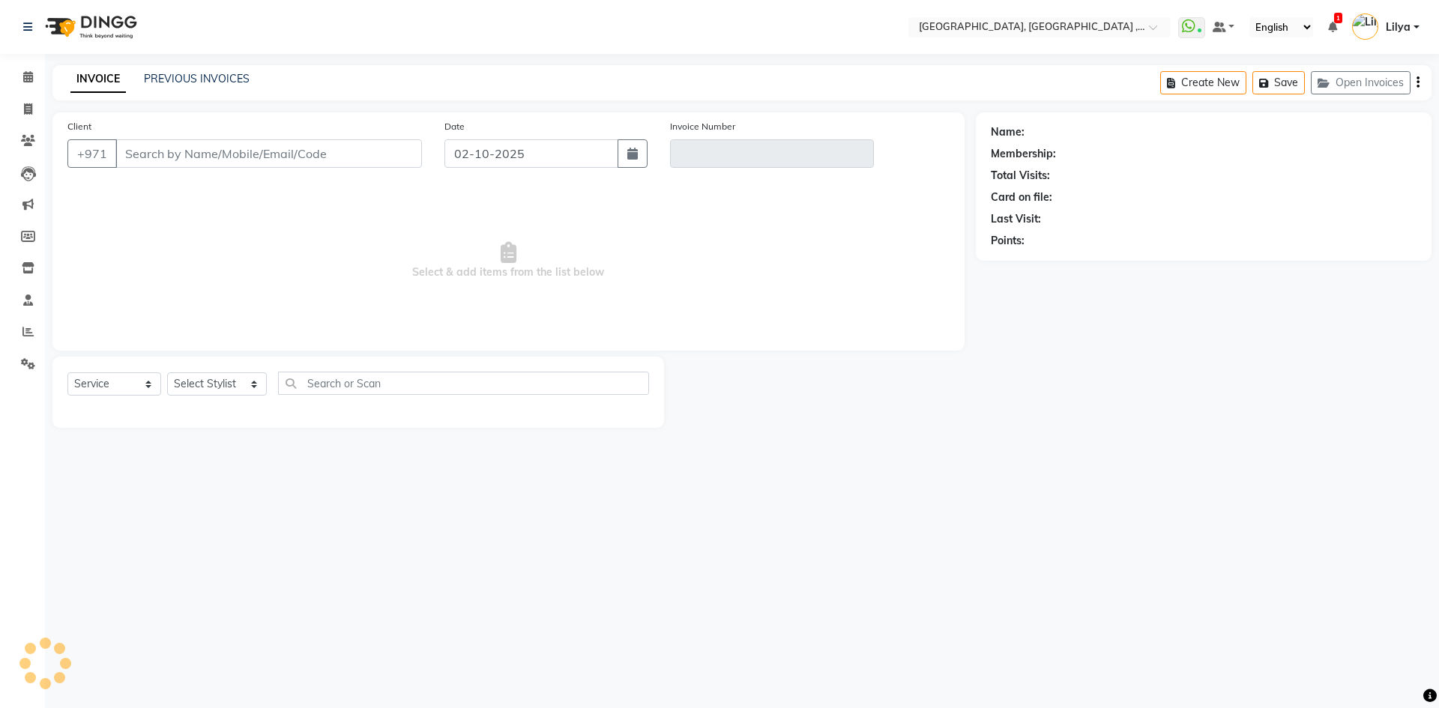
type input "585406161"
type input "V/2025-26/5400"
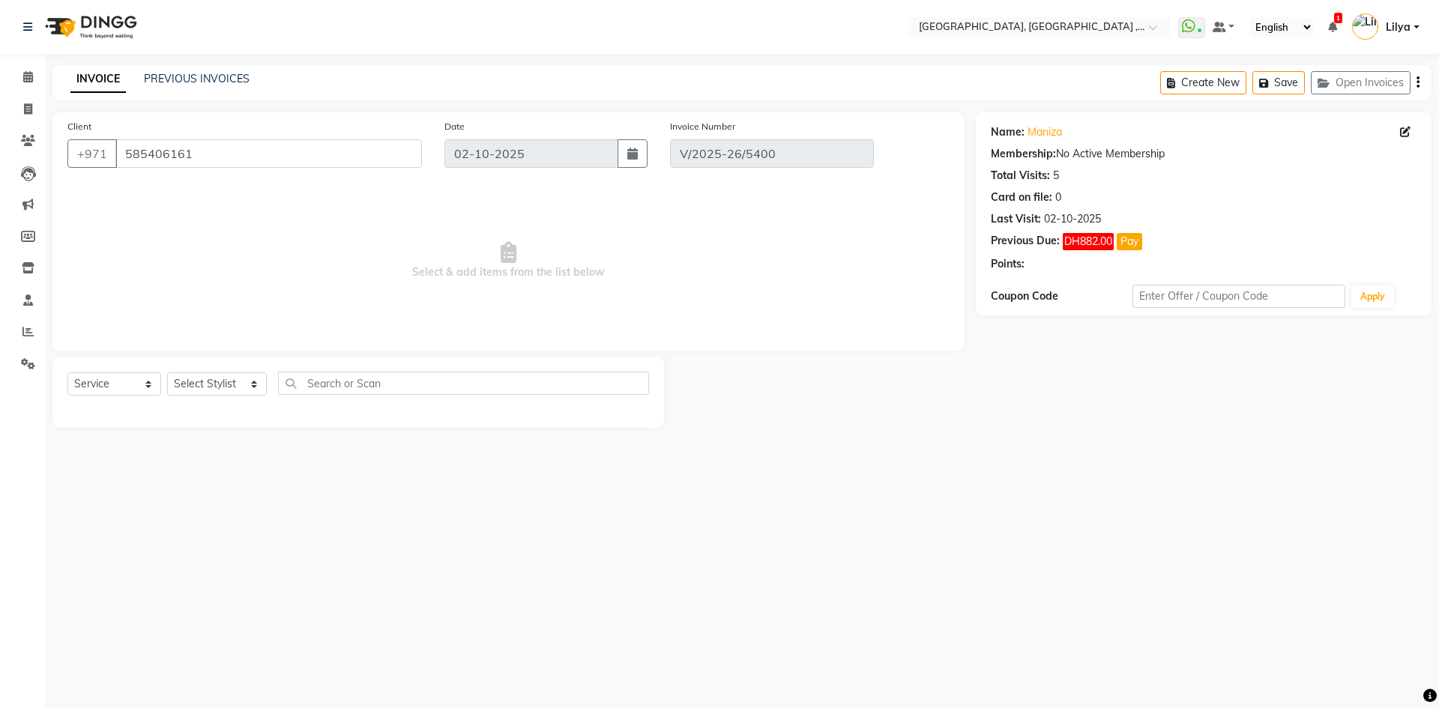
select select "select"
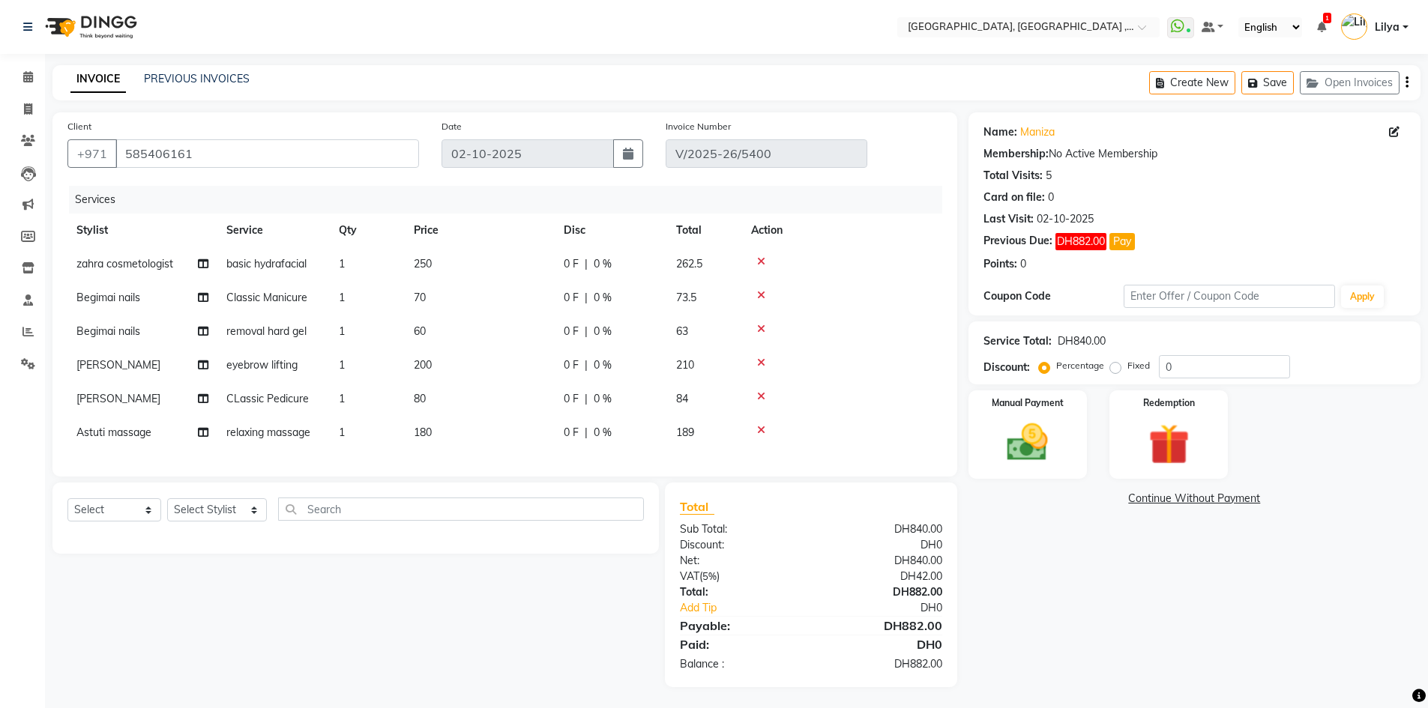
click at [758, 259] on icon at bounding box center [761, 261] width 8 height 10
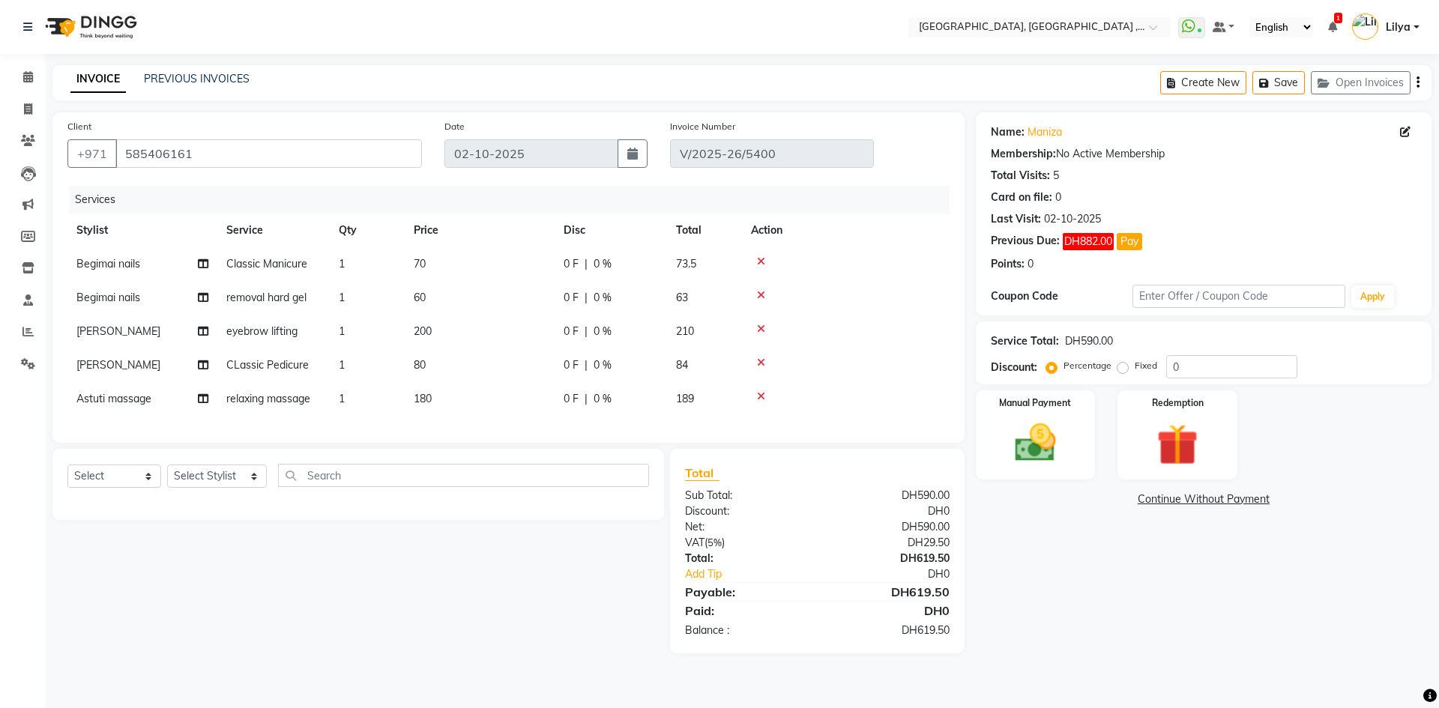
click at [284, 260] on span "Classic Manicure" at bounding box center [266, 263] width 81 height 13
select select "85019"
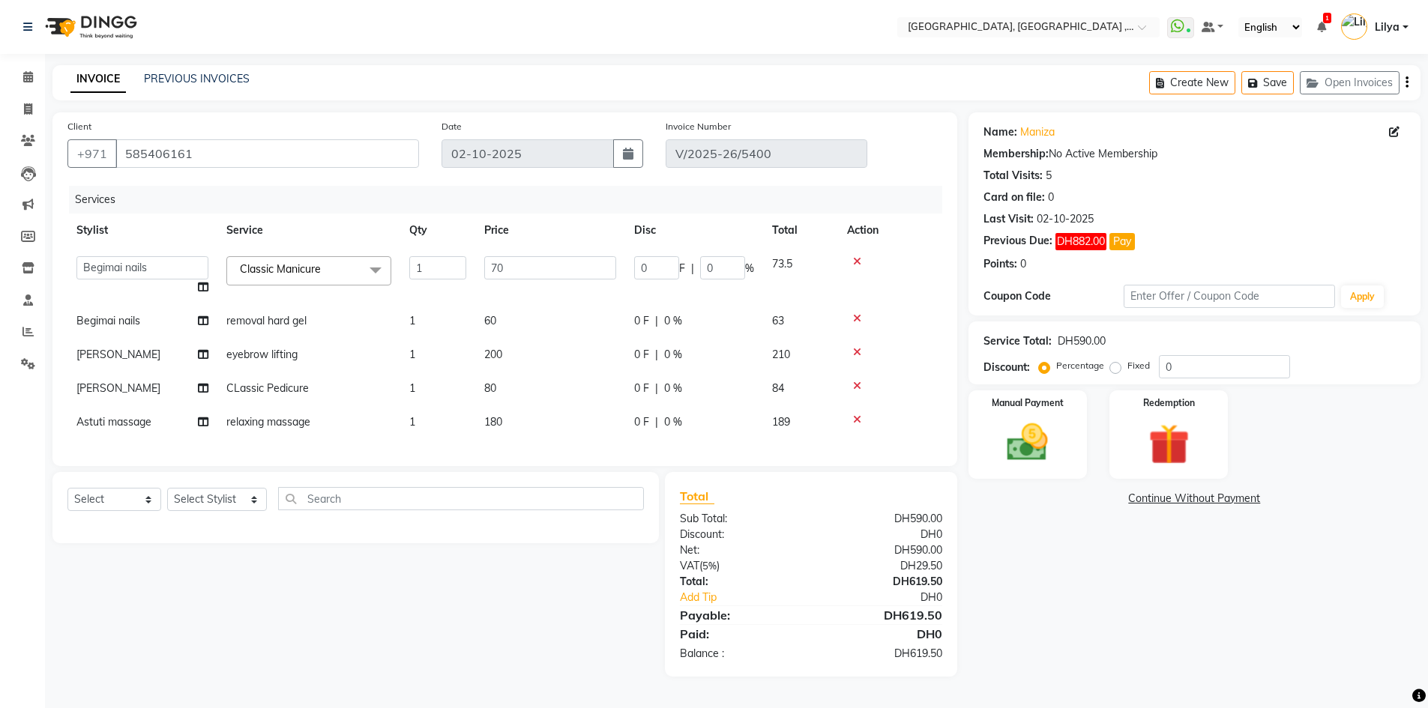
click at [301, 270] on span "Classic Manicure" at bounding box center [280, 268] width 81 height 13
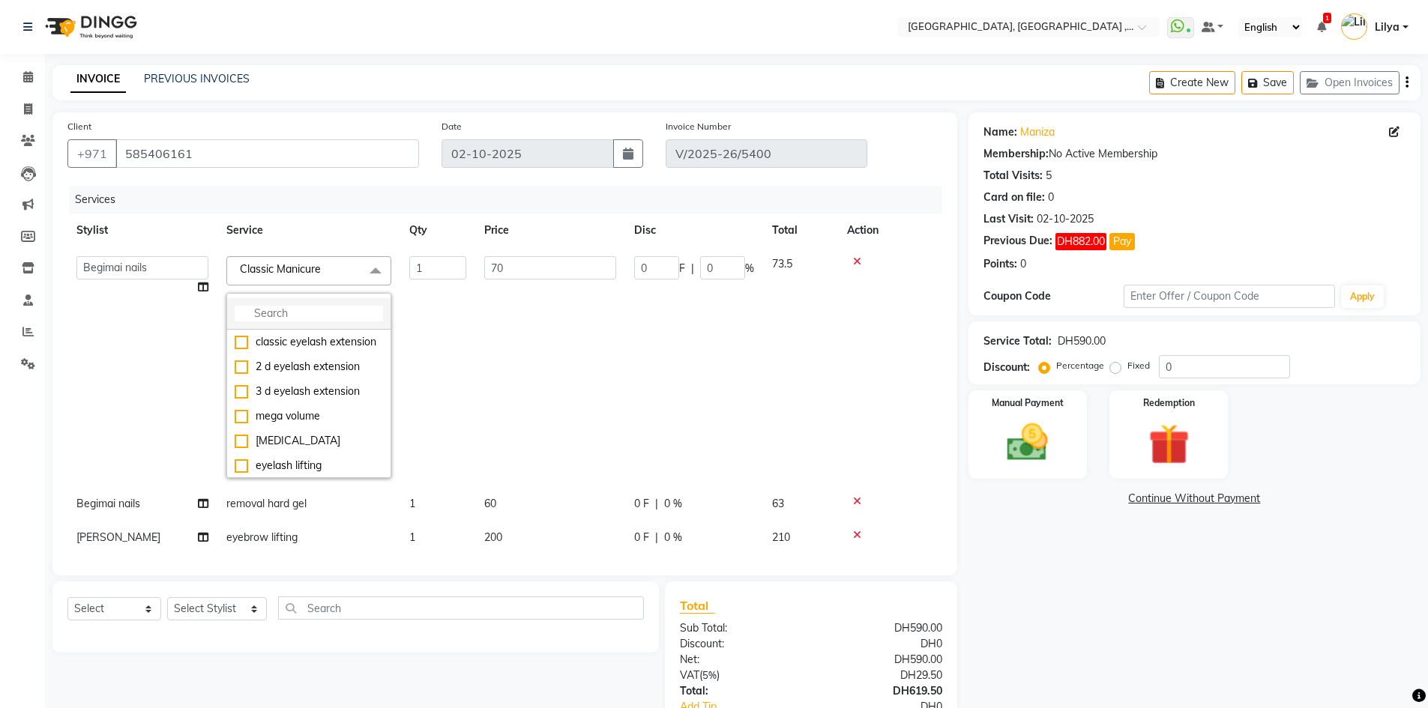
click at [310, 310] on input "multiselect-search" at bounding box center [309, 314] width 148 height 16
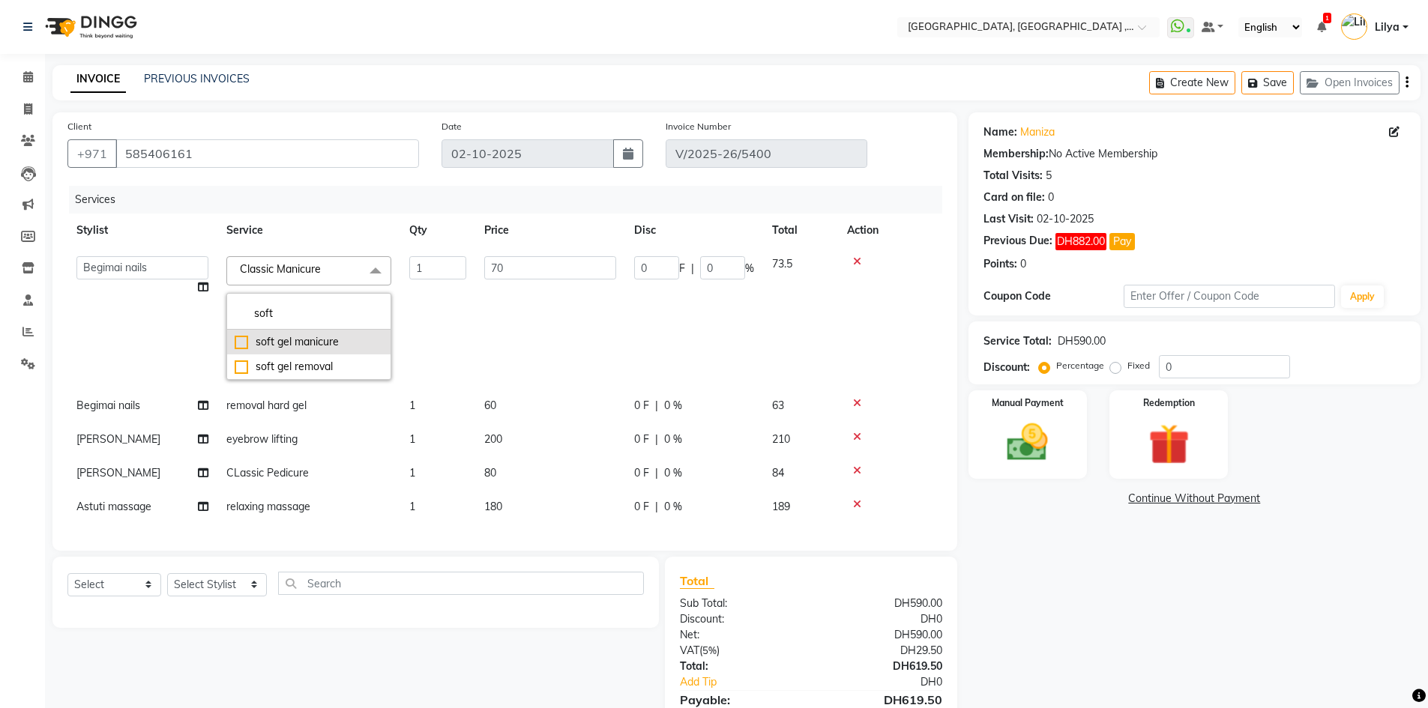
type input "soft"
click at [246, 340] on div "soft gel manicure" at bounding box center [309, 342] width 148 height 16
type input "130"
checkbox input "true"
click at [1198, 366] on input "0" at bounding box center [1224, 366] width 131 height 23
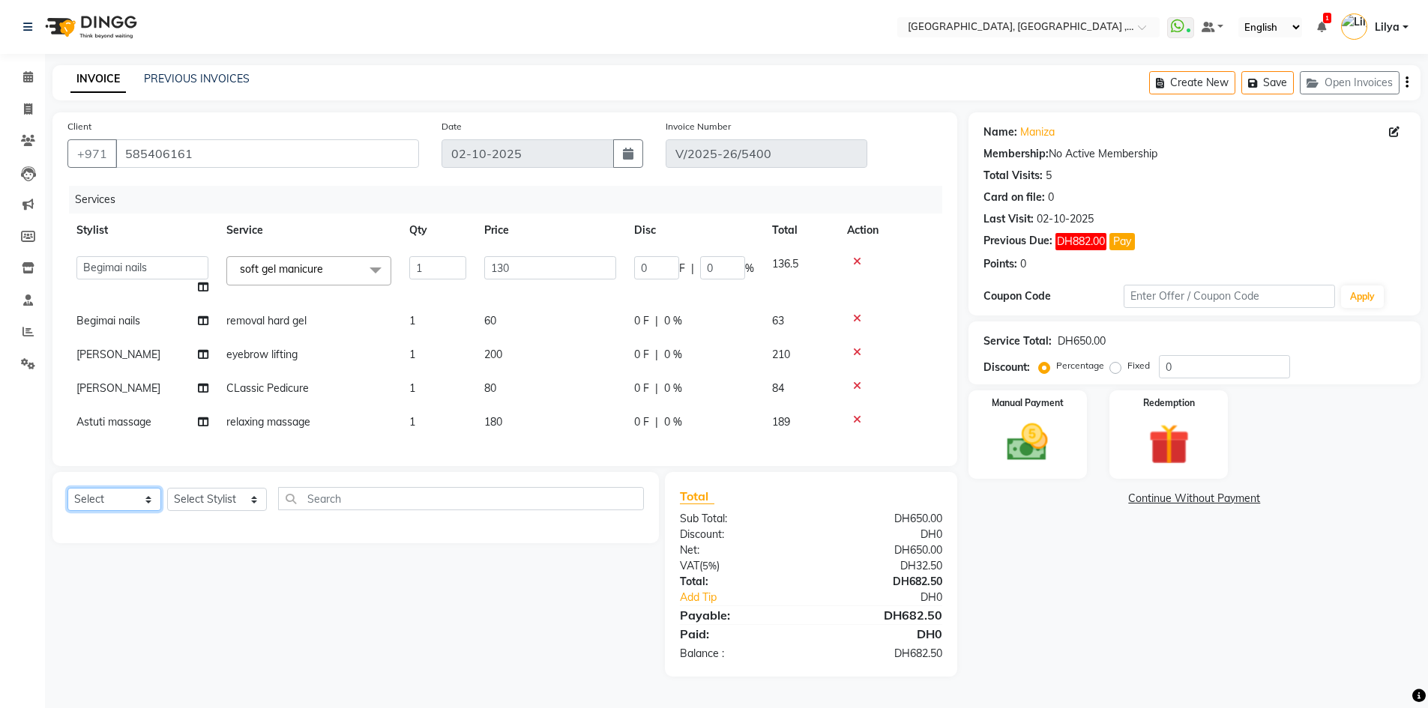
click at [157, 511] on select "Select Service Product Membership Package Voucher Prepaid Gift Card" at bounding box center [114, 499] width 94 height 23
select select "service"
click at [67, 499] on select "Select Service Product Membership Package Voucher Prepaid Gift Card" at bounding box center [114, 499] width 94 height 23
drag, startPoint x: 253, startPoint y: 510, endPoint x: 232, endPoint y: 501, distance: 23.1
click at [253, 510] on select "Select Stylist Adel brow Aina Akzholtoi nails Amina lash Astuti massage Aygul h…" at bounding box center [217, 499] width 100 height 23
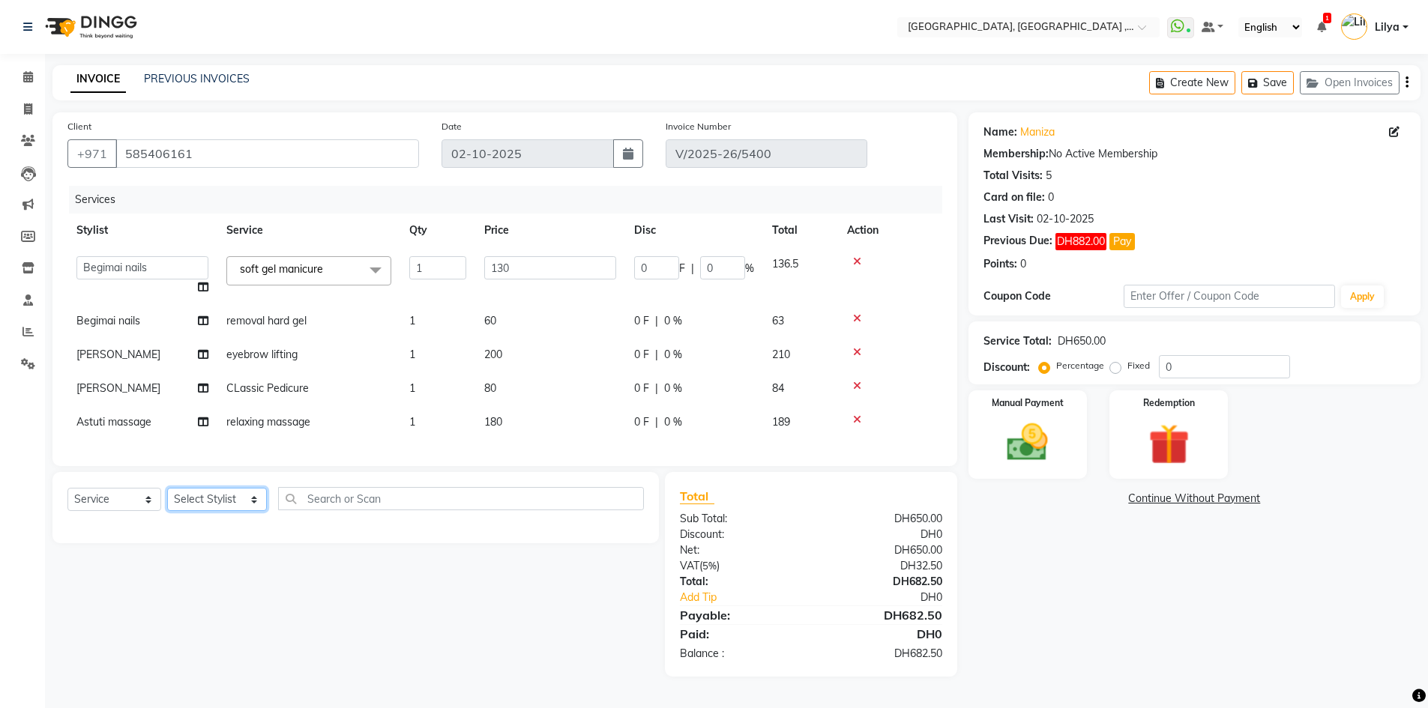
select select "67076"
click at [167, 499] on select "Select Stylist Adel brow Aina Akzholtoi nails Amina lash Astuti massage Aygul h…" at bounding box center [217, 499] width 100 height 23
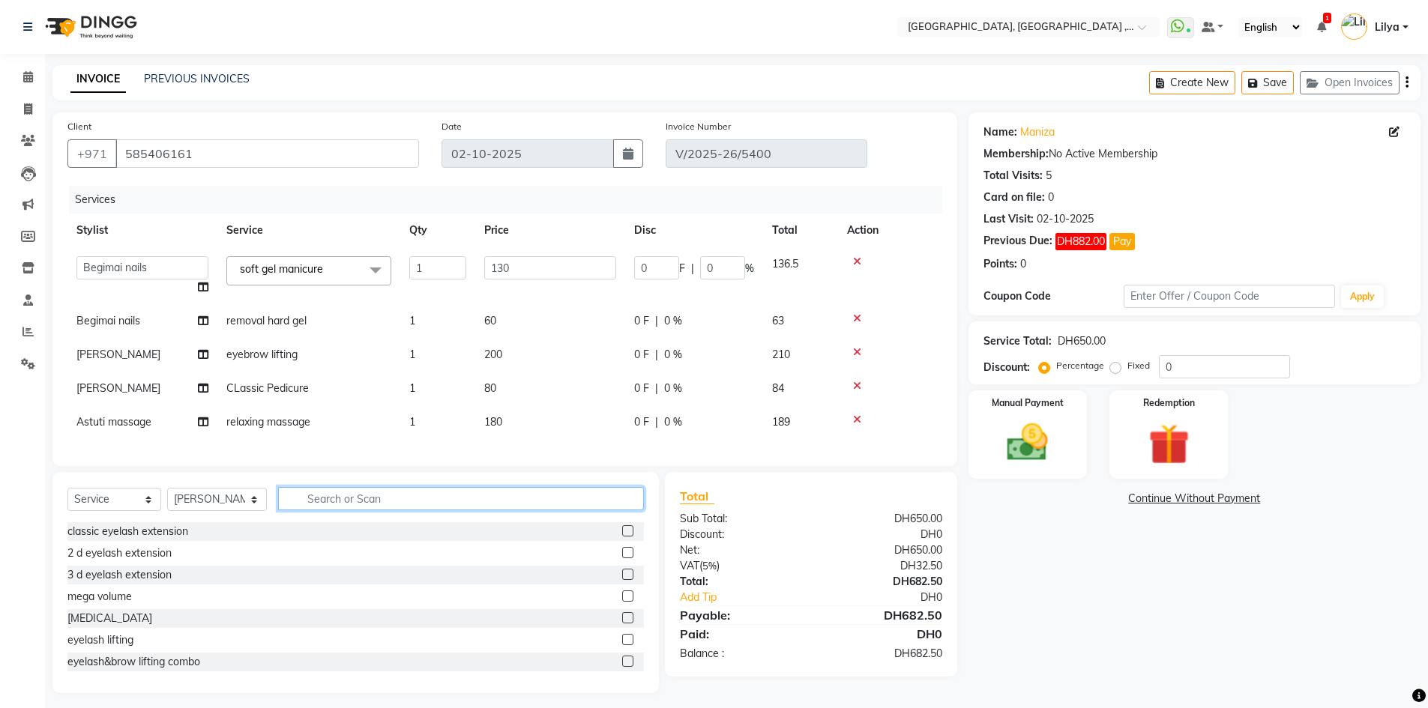
click at [369, 509] on input "text" at bounding box center [461, 498] width 366 height 23
type input "e"
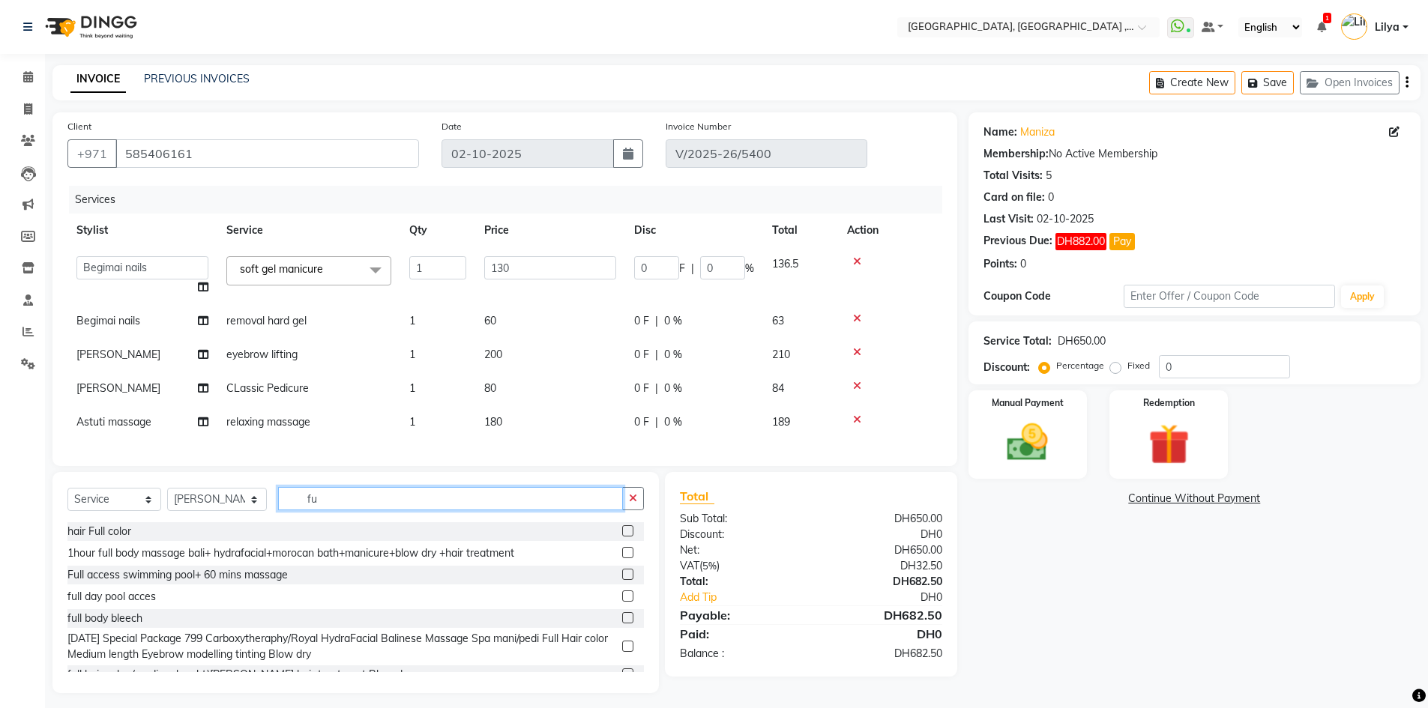
type input "f"
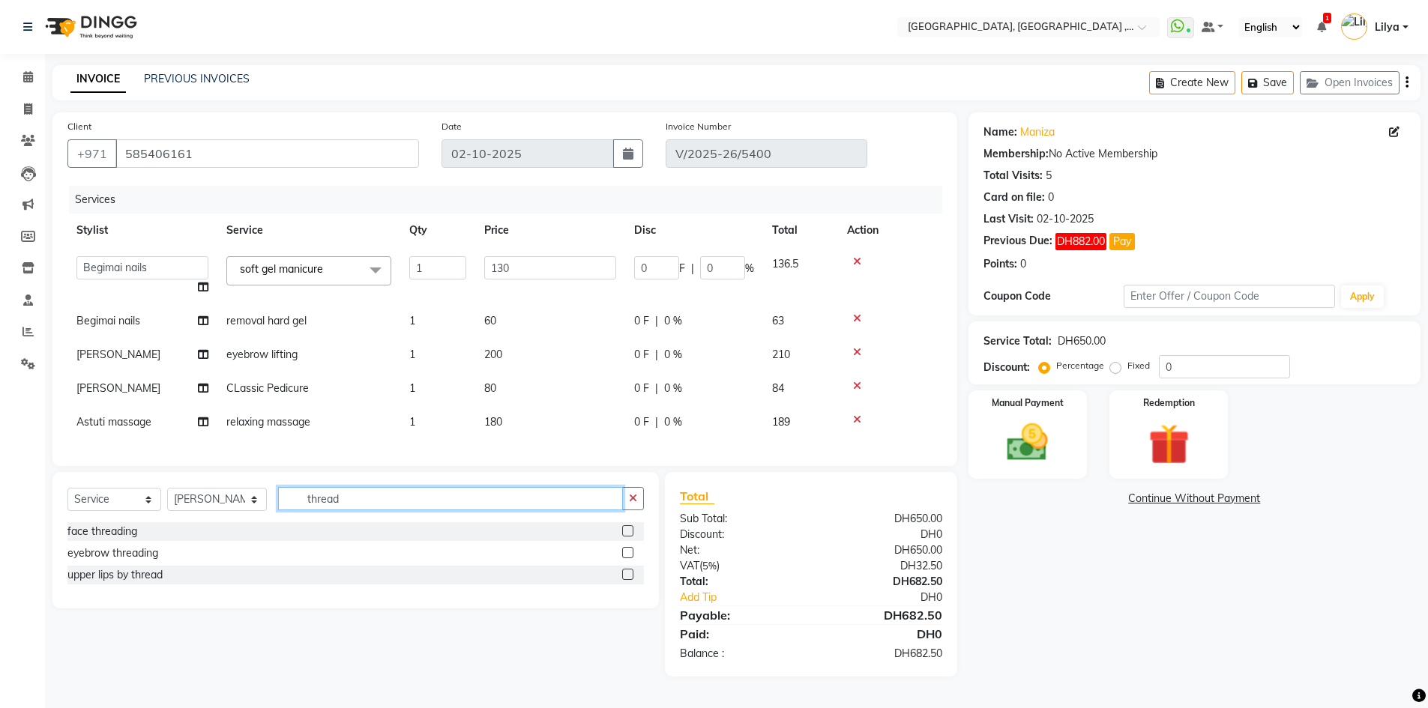
type input "thread"
drag, startPoint x: 625, startPoint y: 543, endPoint x: 632, endPoint y: 516, distance: 28.5
click at [625, 537] on label at bounding box center [627, 530] width 11 height 11
click at [625, 537] on input "checkbox" at bounding box center [627, 532] width 10 height 10
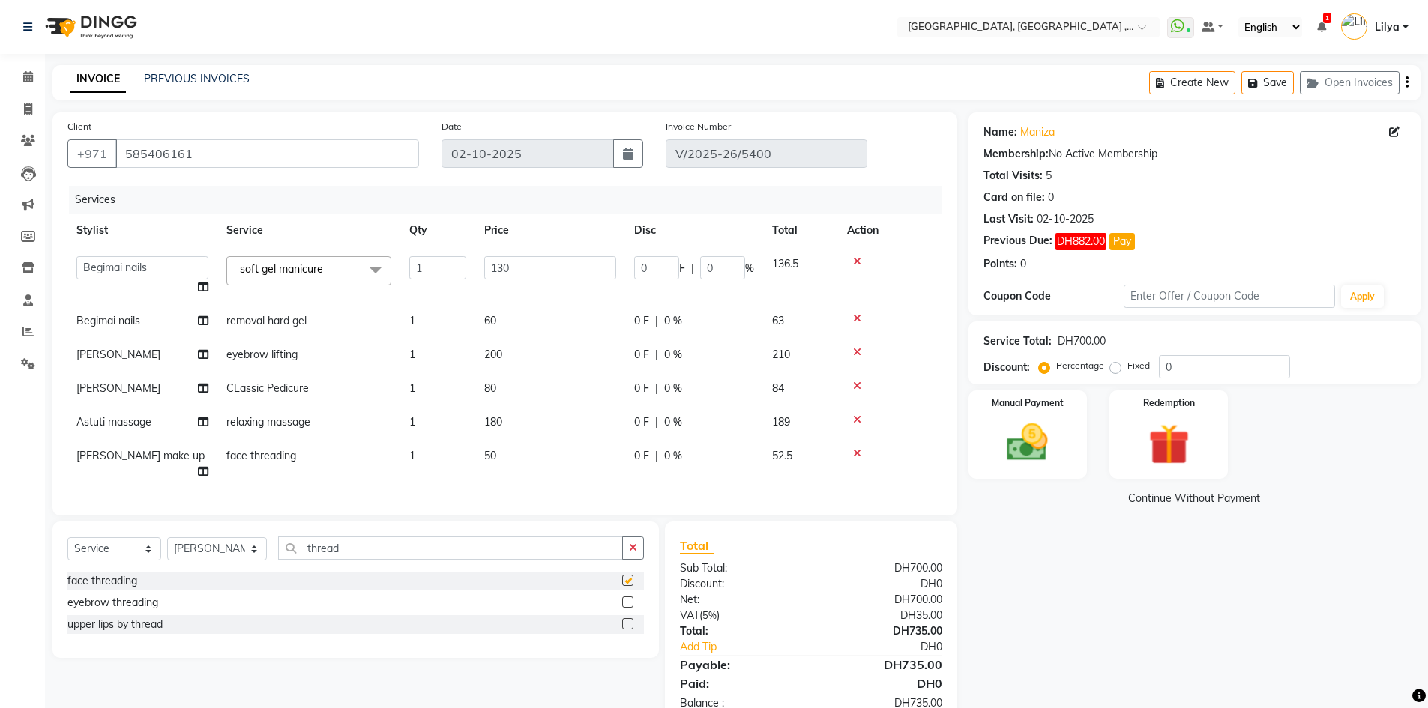
checkbox input "false"
click at [372, 551] on input "thread" at bounding box center [450, 548] width 345 height 23
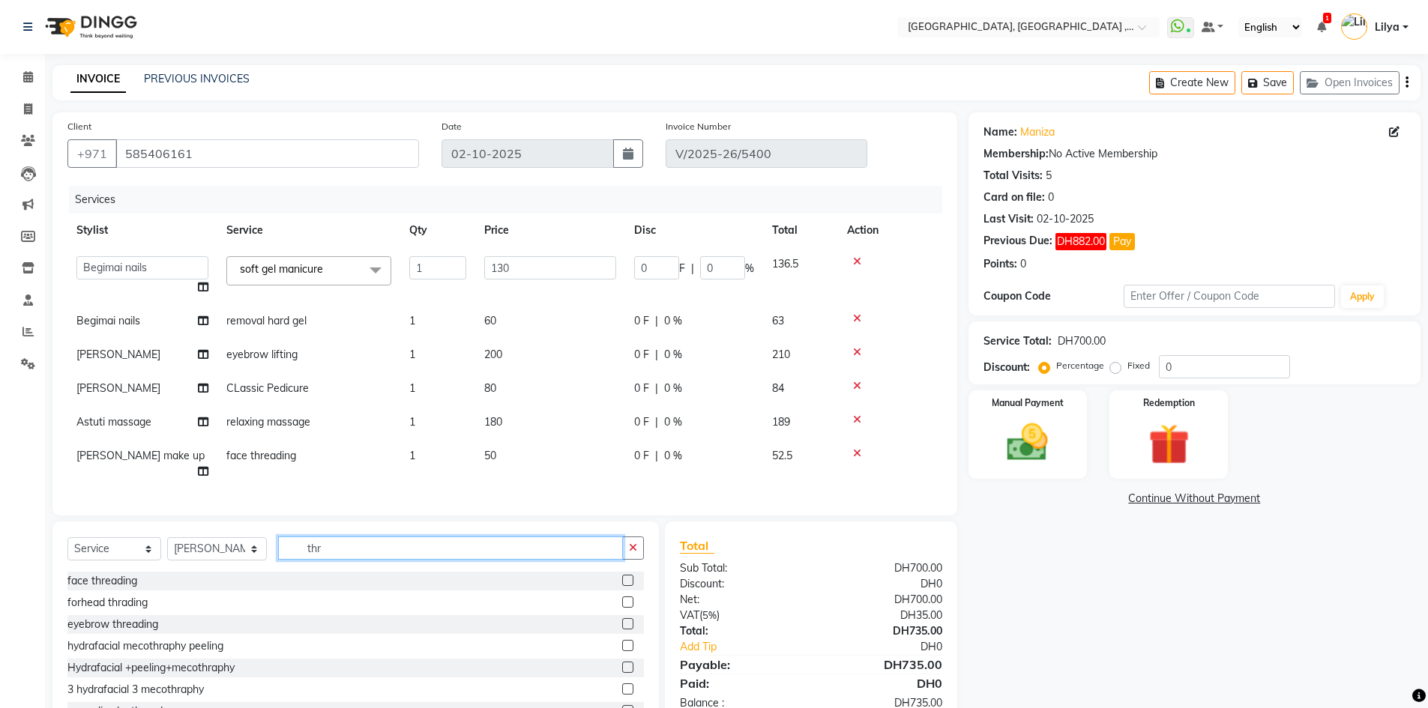
type input "thr"
click at [622, 575] on label at bounding box center [627, 580] width 11 height 11
click at [622, 576] on input "checkbox" at bounding box center [627, 581] width 10 height 10
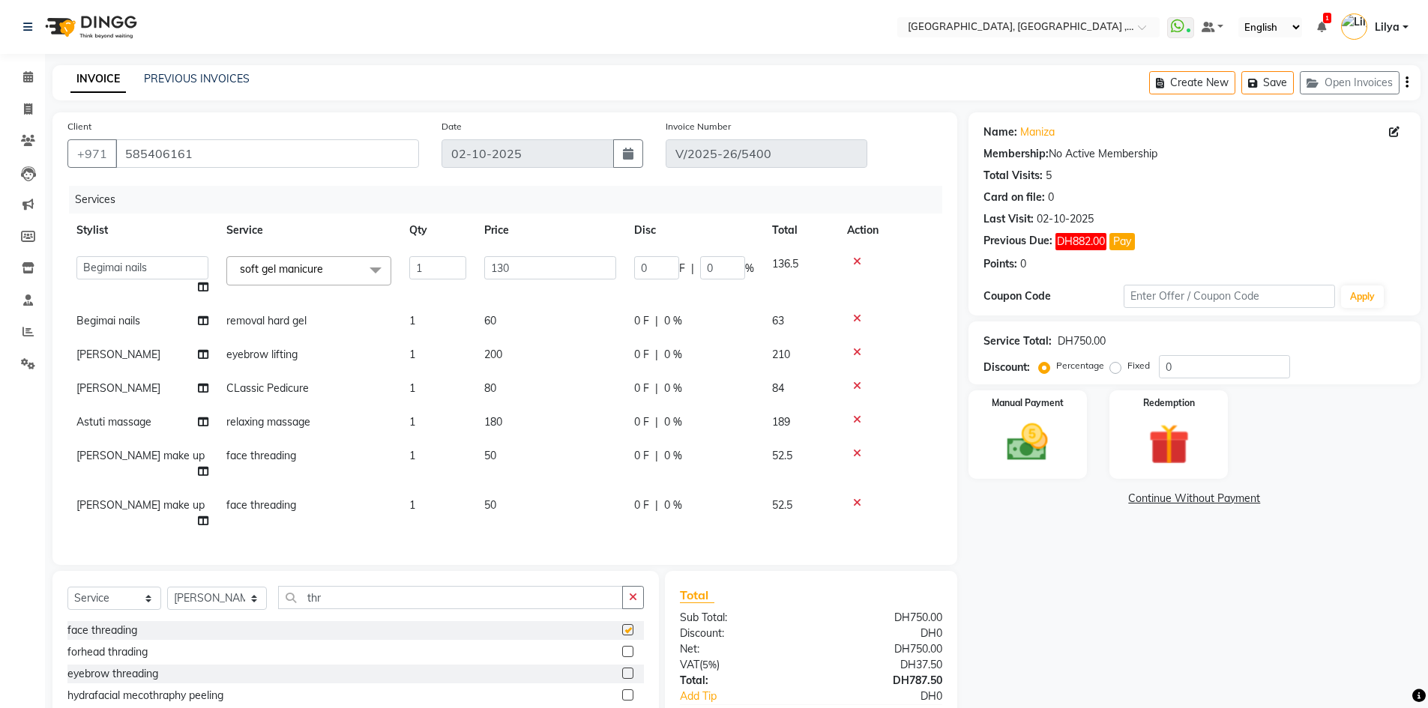
checkbox input "false"
click at [235, 587] on select "Select Stylist Adel brow Aina Akzholtoi nails Amina lash Astuti massage Aygul h…" at bounding box center [217, 598] width 100 height 23
select select "53586"
click at [167, 587] on select "Select Stylist Adel brow Aina Akzholtoi nails Amina lash Astuti massage Aygul h…" at bounding box center [217, 598] width 100 height 23
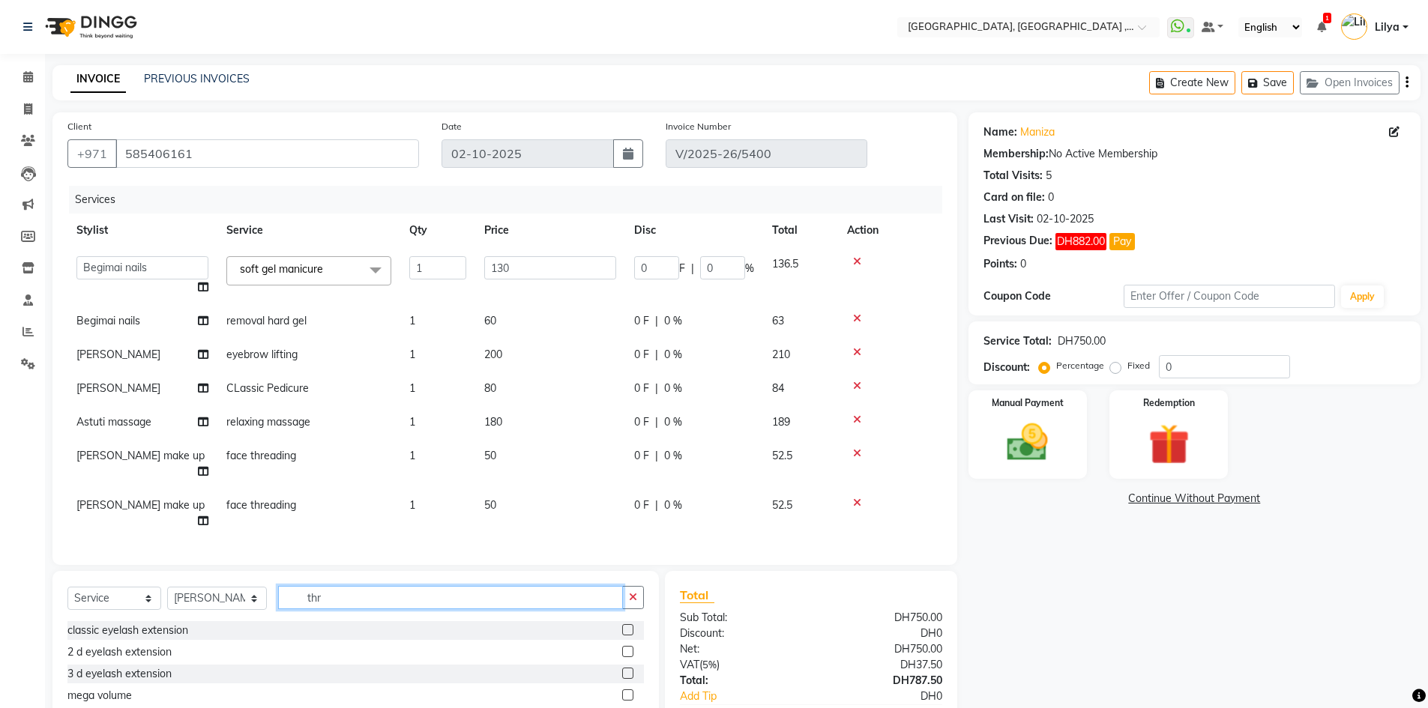
click at [352, 586] on input "thr" at bounding box center [450, 597] width 345 height 23
type input "t"
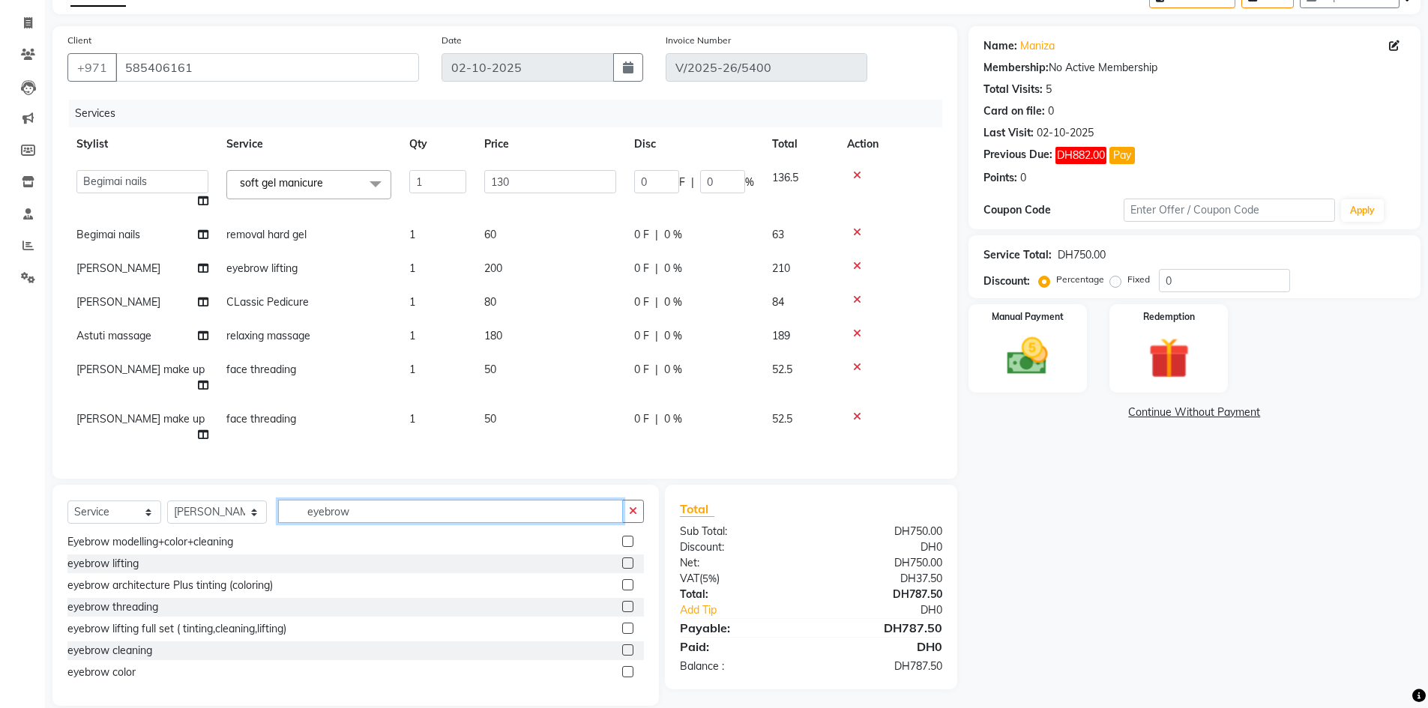
scroll to position [173, 0]
type input "eyebrow"
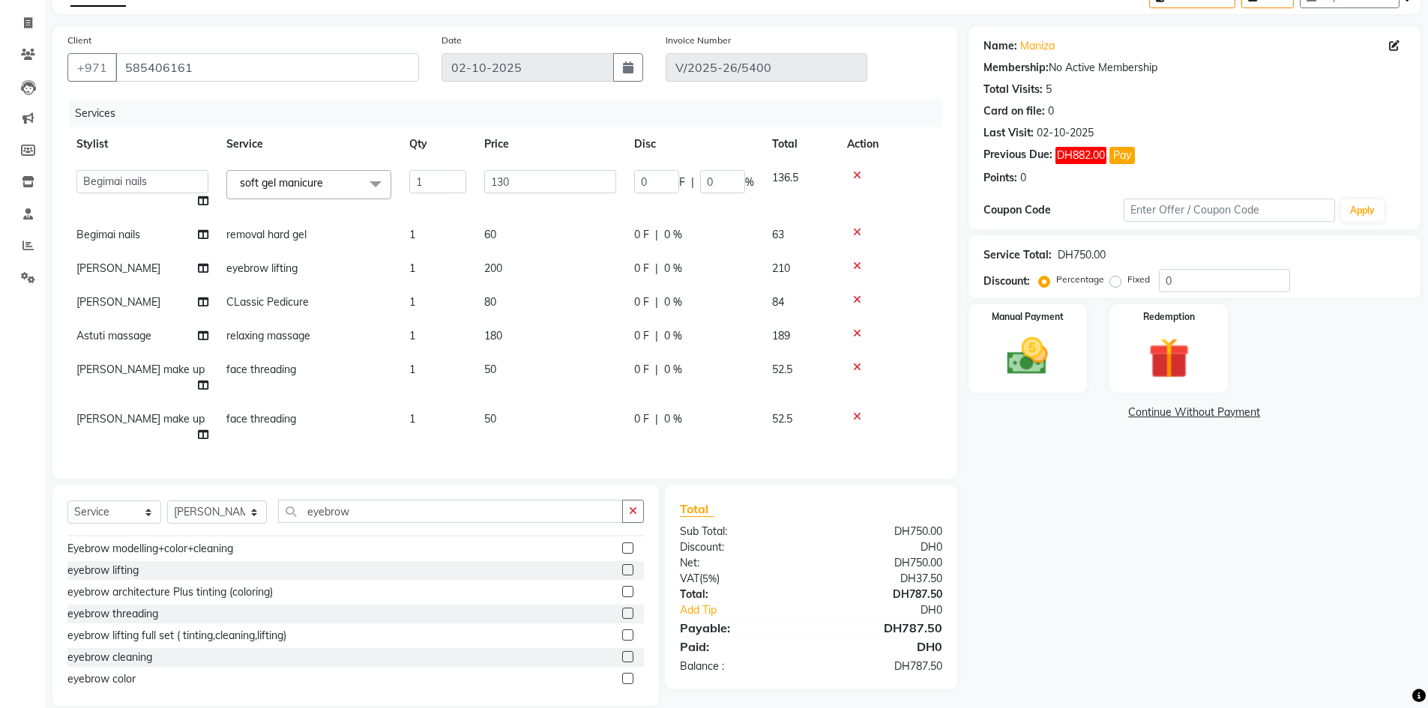
click at [622, 651] on label at bounding box center [627, 656] width 11 height 11
click at [622, 653] on input "checkbox" at bounding box center [627, 658] width 10 height 10
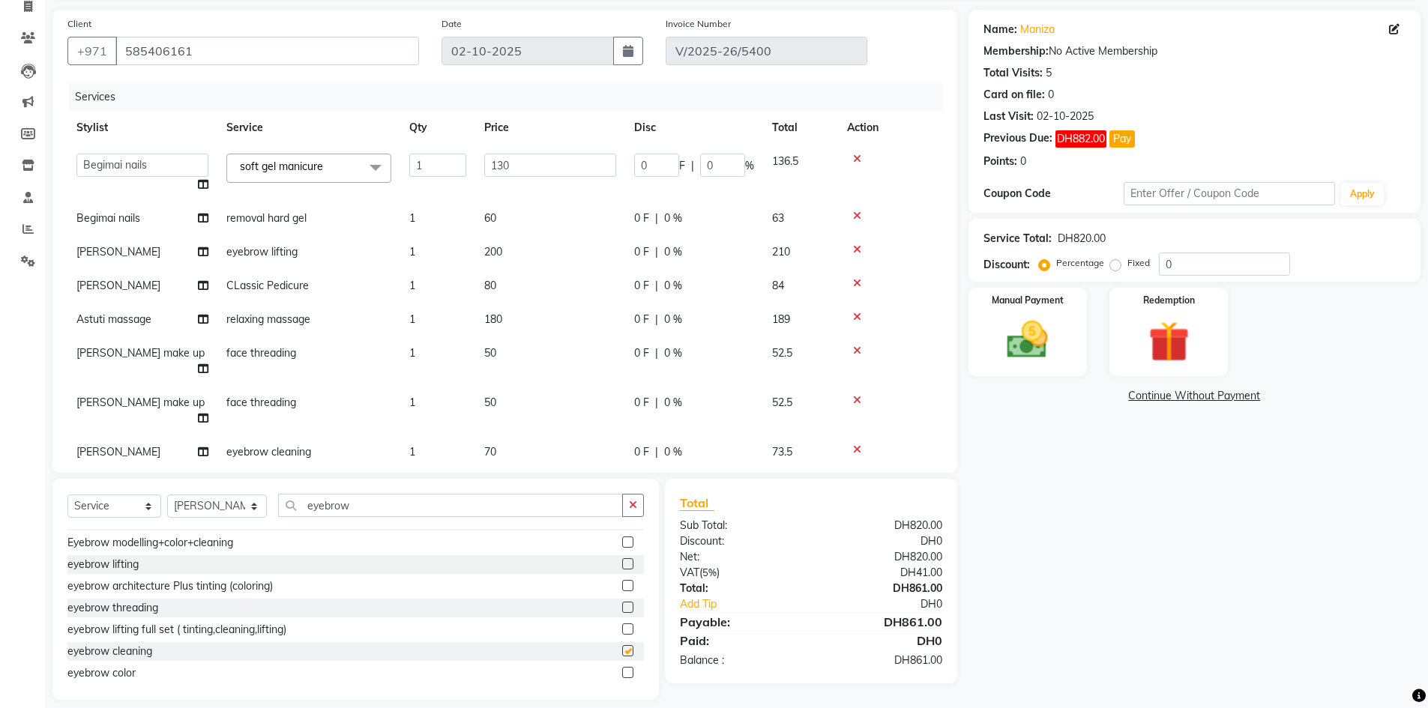
checkbox input "false"
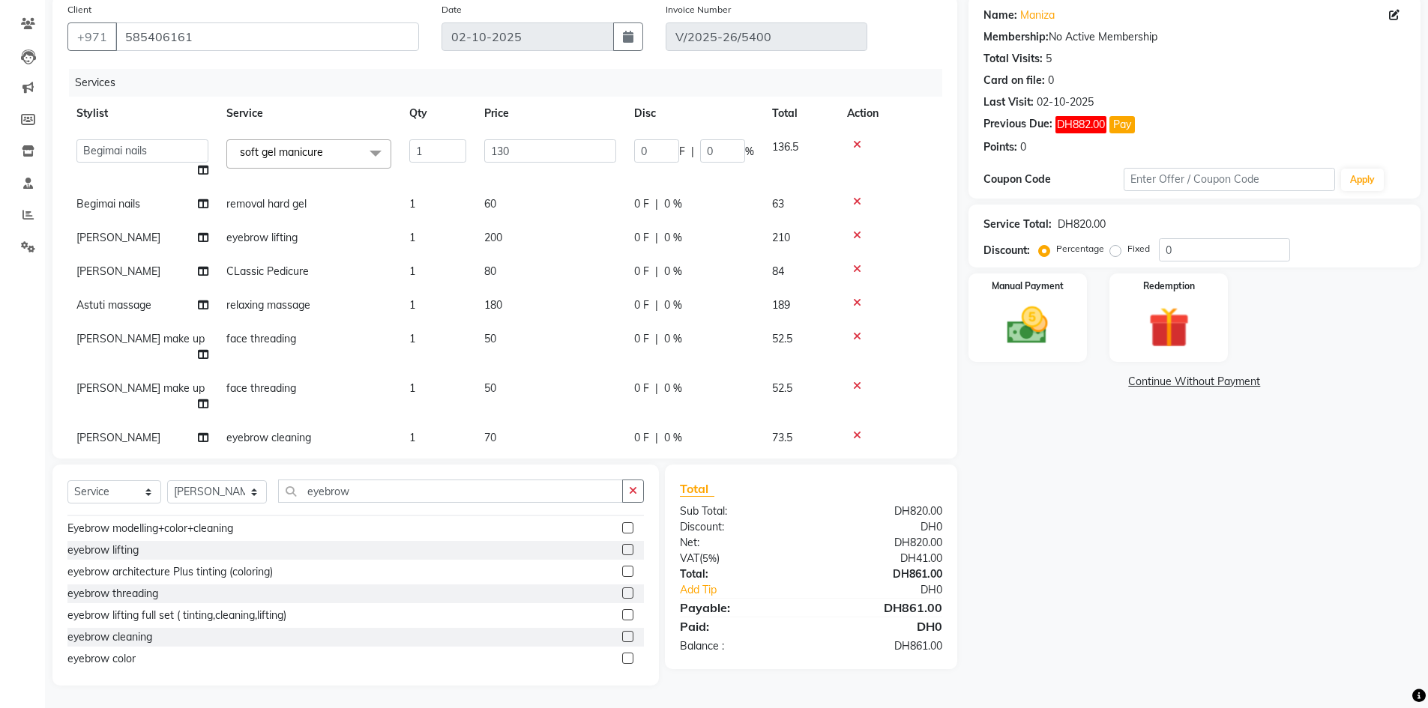
click at [1188, 376] on link "Continue Without Payment" at bounding box center [1194, 382] width 446 height 16
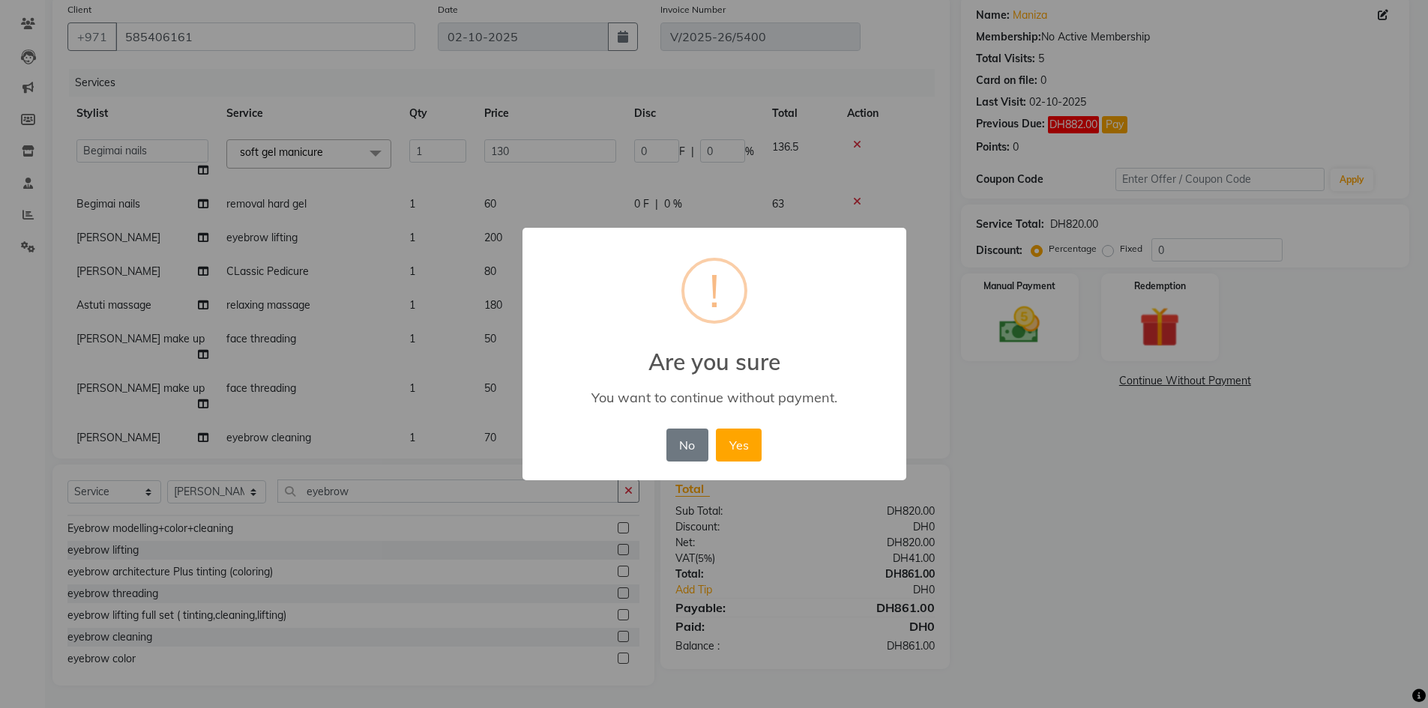
scroll to position [109, 0]
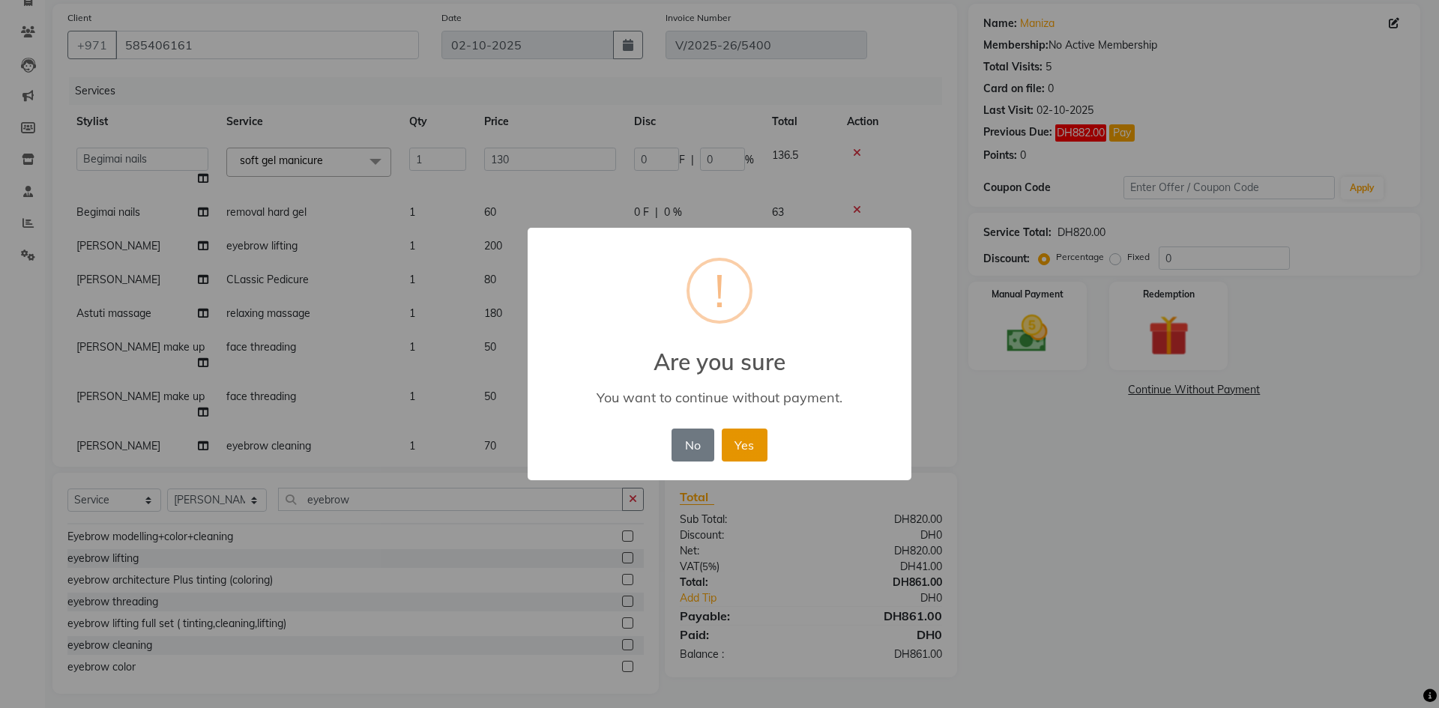
click at [749, 453] on button "Yes" at bounding box center [745, 445] width 46 height 33
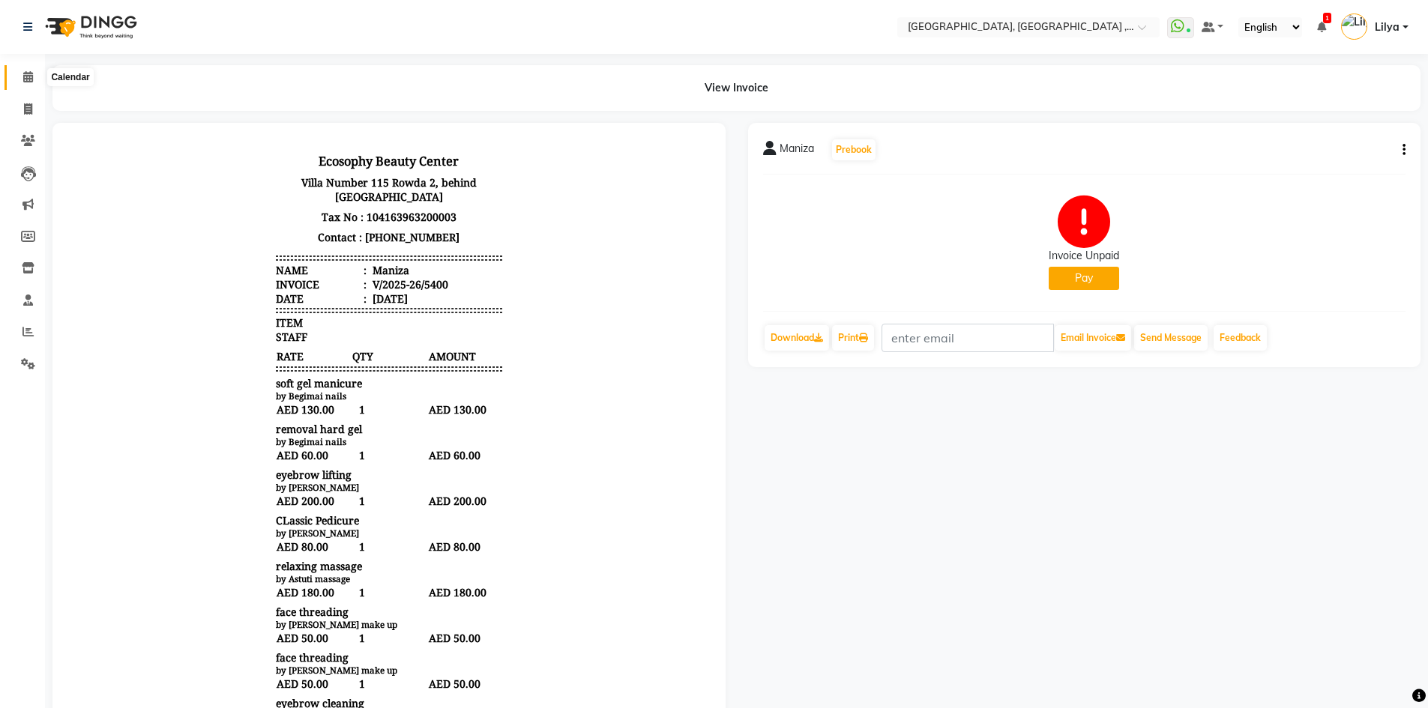
click at [29, 79] on icon at bounding box center [28, 76] width 10 height 11
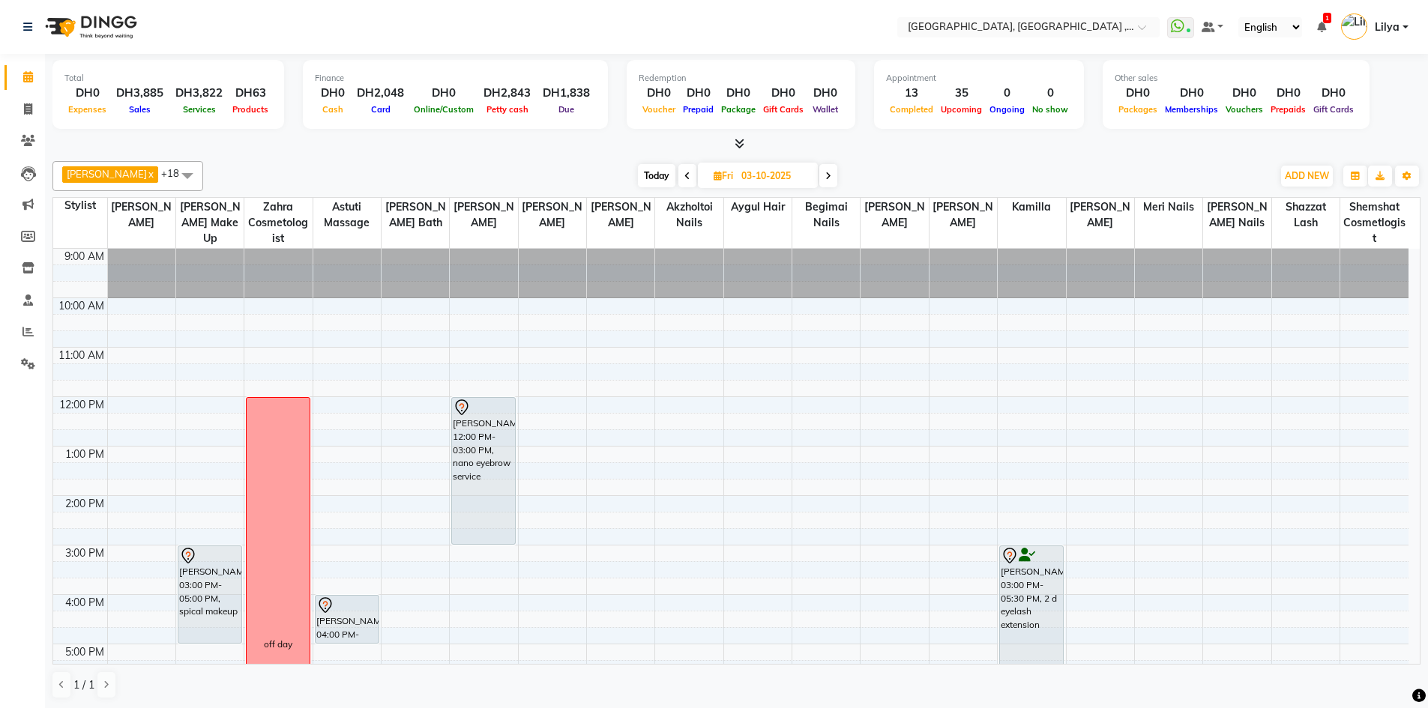
click at [668, 177] on span "Today" at bounding box center [656, 175] width 37 height 23
type input "02-10-2025"
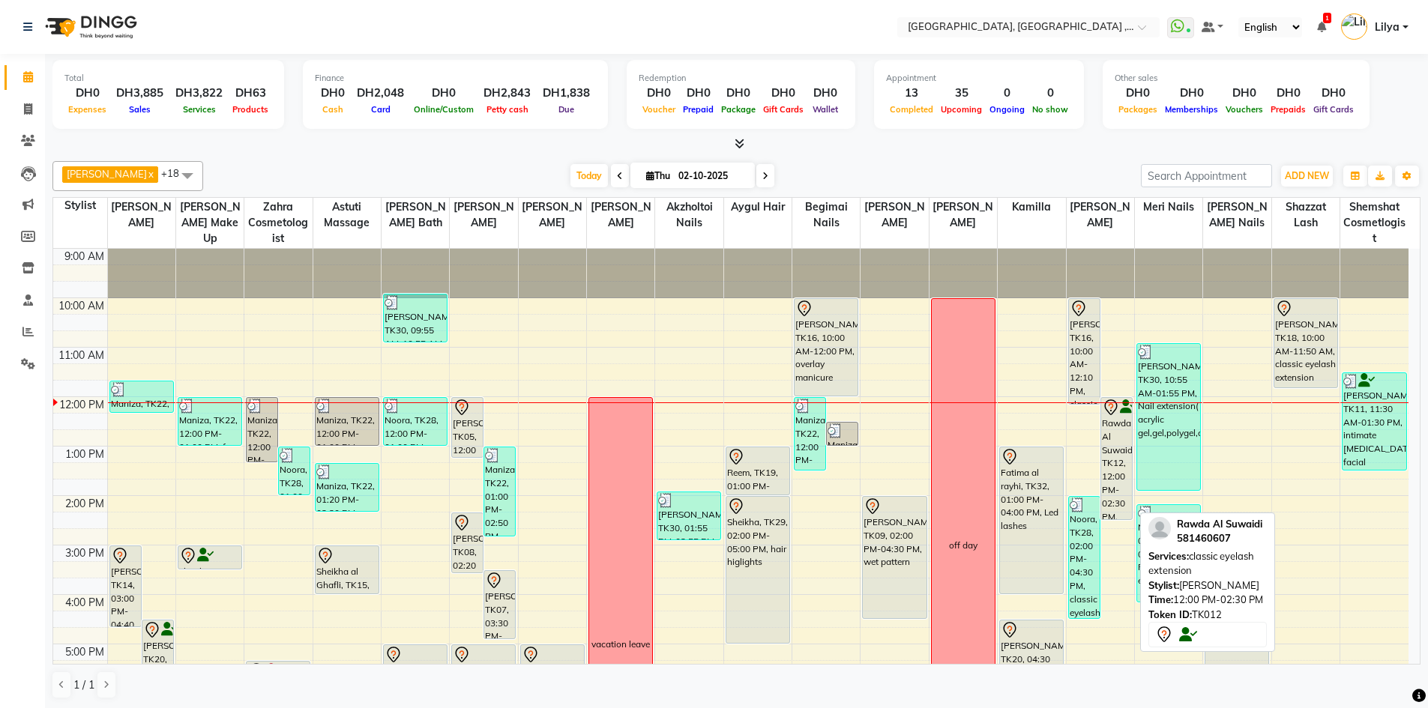
click at [1118, 446] on div "Rawda Al Suwaidi, TK12, 12:00 PM-02:30 PM, classic eyelash extension" at bounding box center [1116, 458] width 31 height 121
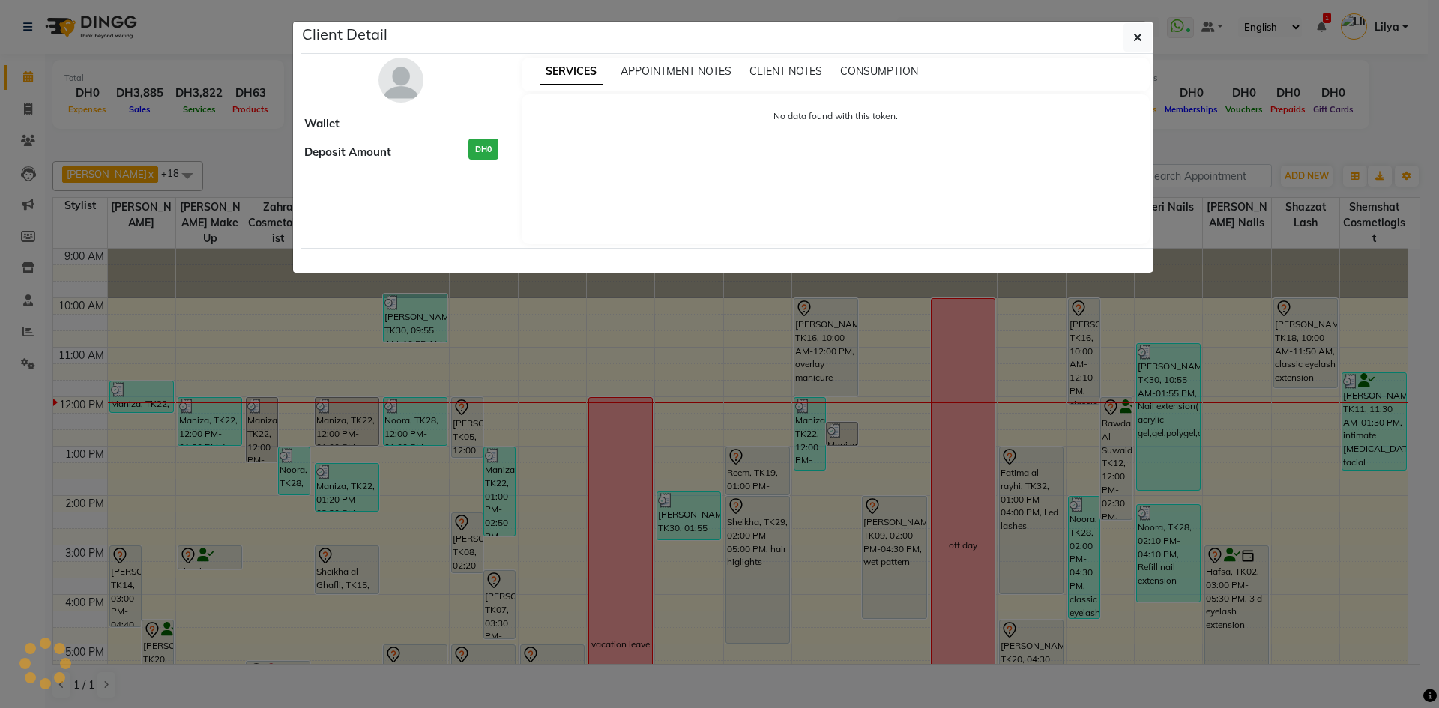
select select "7"
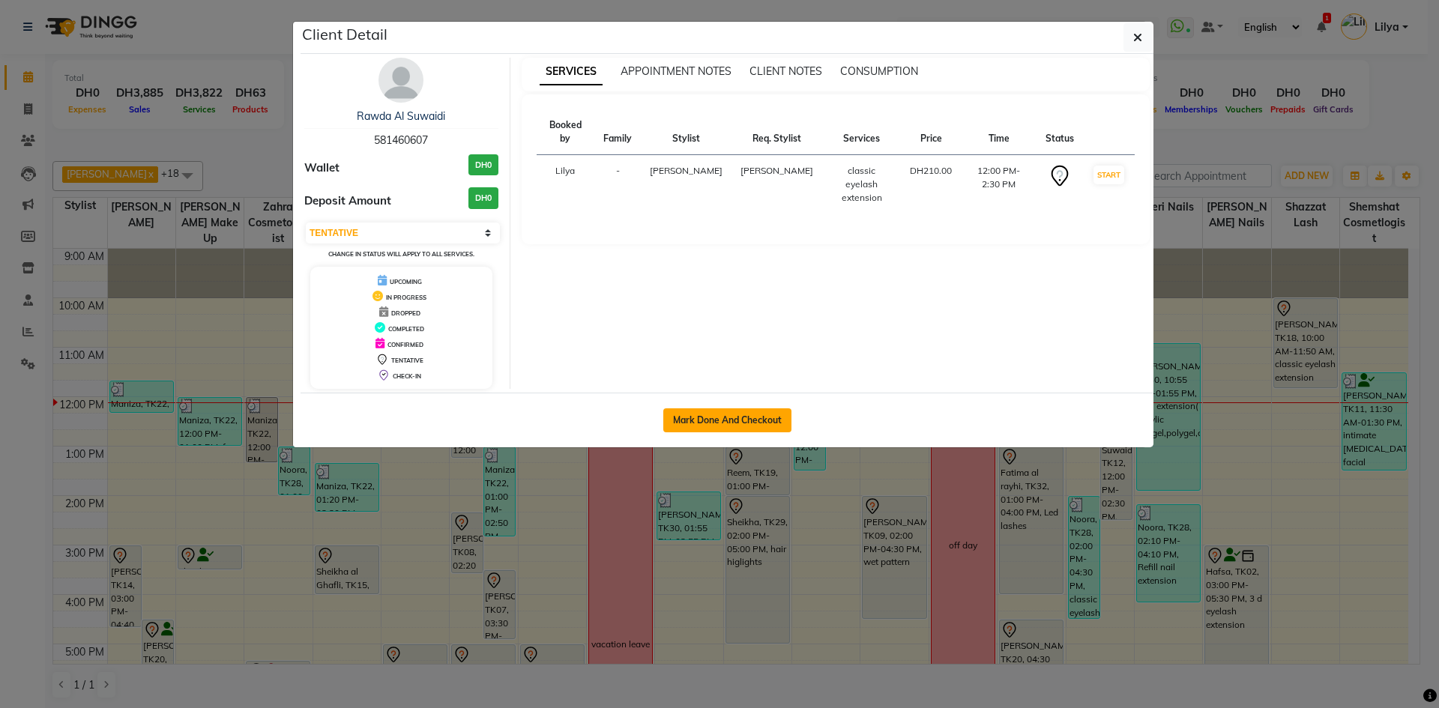
click at [749, 415] on button "Mark Done And Checkout" at bounding box center [727, 420] width 128 height 24
select select "service"
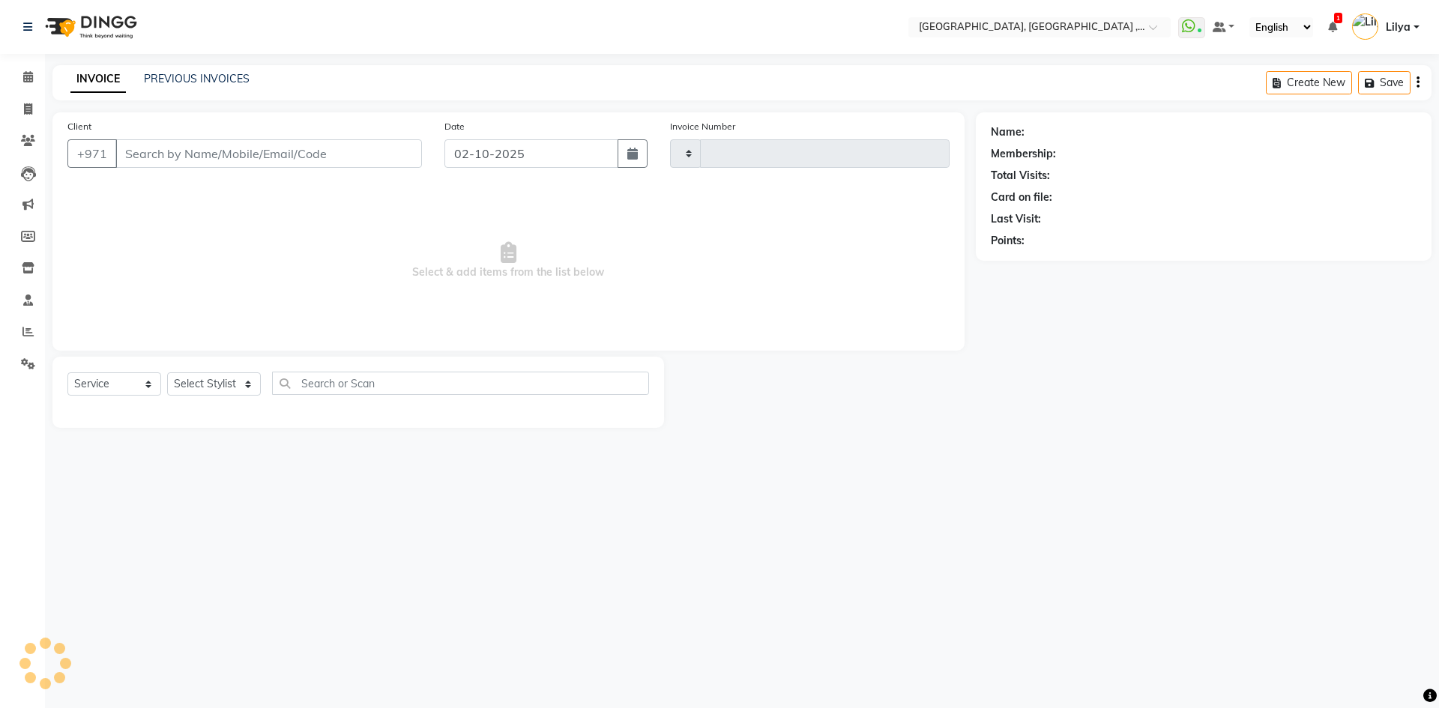
type input "5403"
select select "3838"
type input "581460607"
select select "74061"
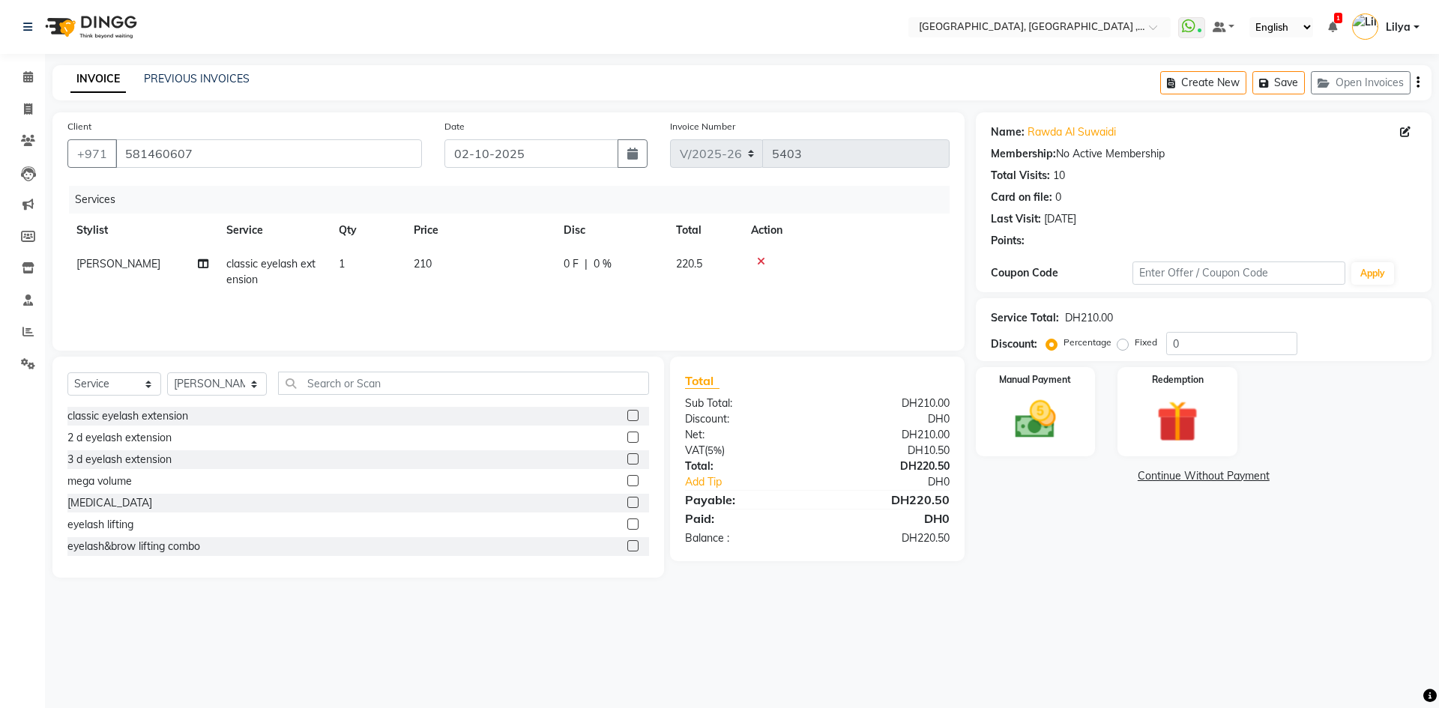
click at [277, 262] on span "classic eyelash extension" at bounding box center [270, 271] width 89 height 29
select select "74061"
click at [277, 262] on span "classic eyelash extension x" at bounding box center [302, 278] width 132 height 32
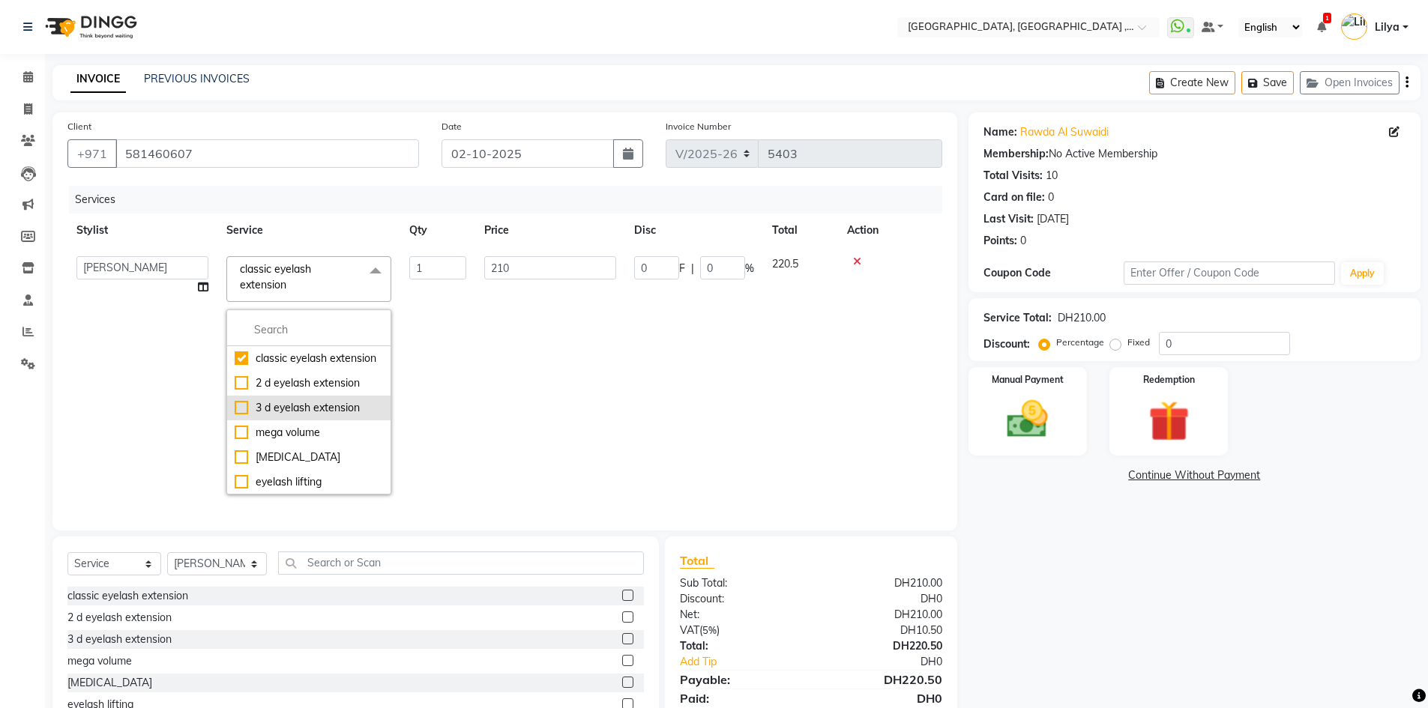
click at [244, 416] on div "3 d eyelash extension" at bounding box center [309, 408] width 148 height 16
checkbox input "false"
checkbox input "true"
type input "250"
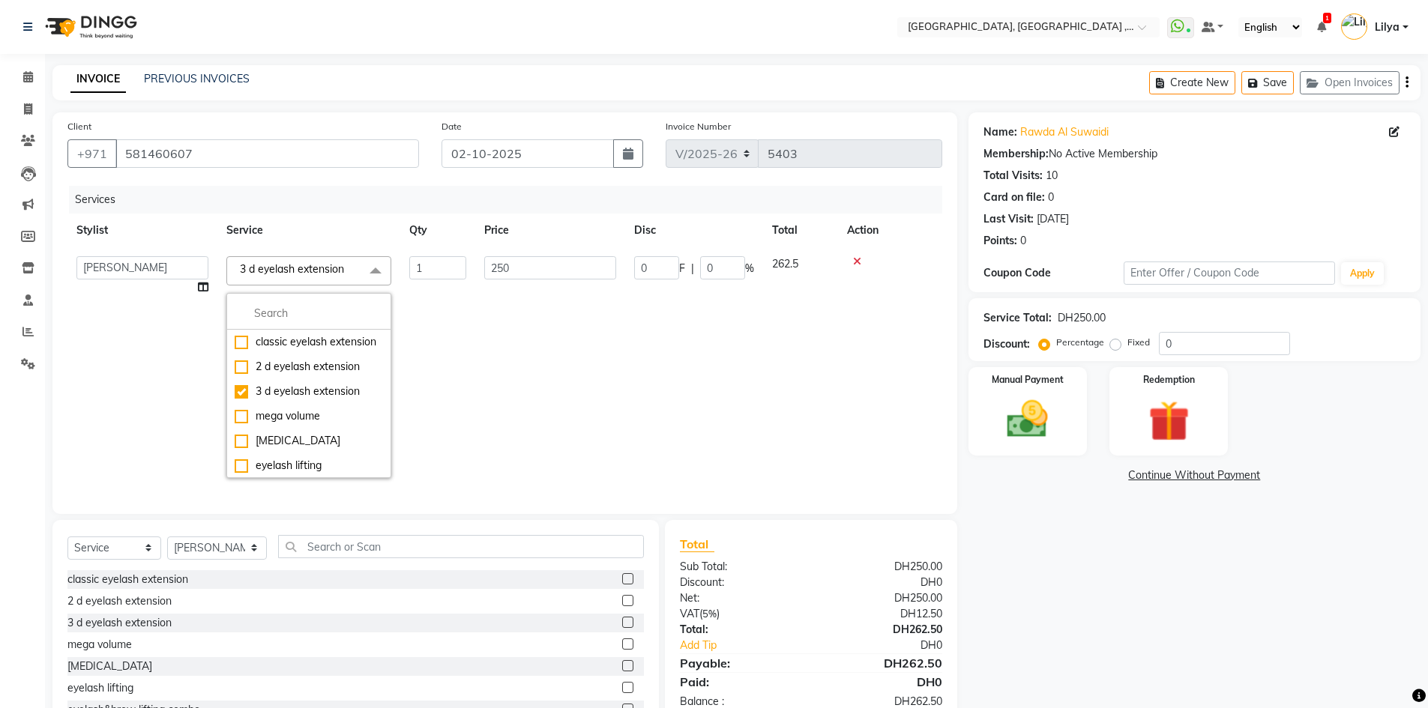
click at [455, 392] on td "1" at bounding box center [437, 367] width 75 height 240
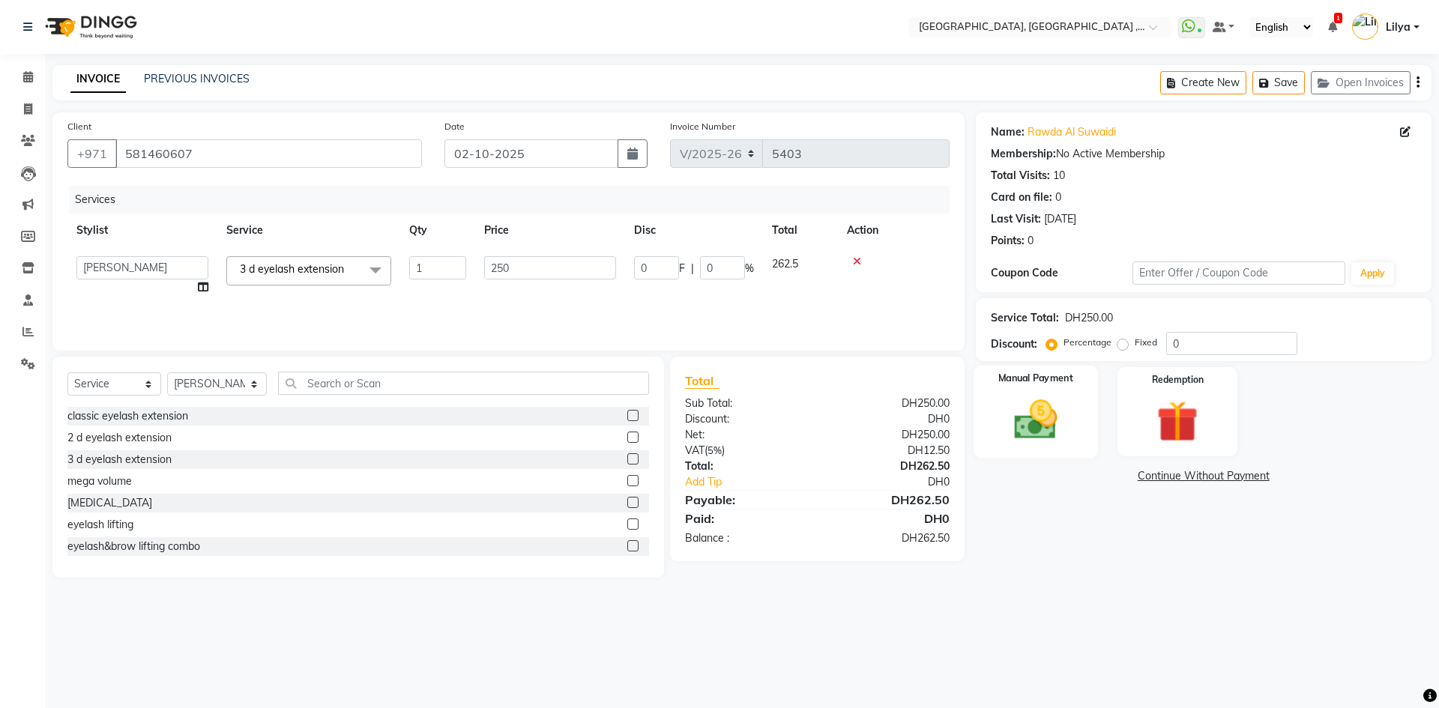
click at [1015, 414] on img at bounding box center [1036, 419] width 70 height 49
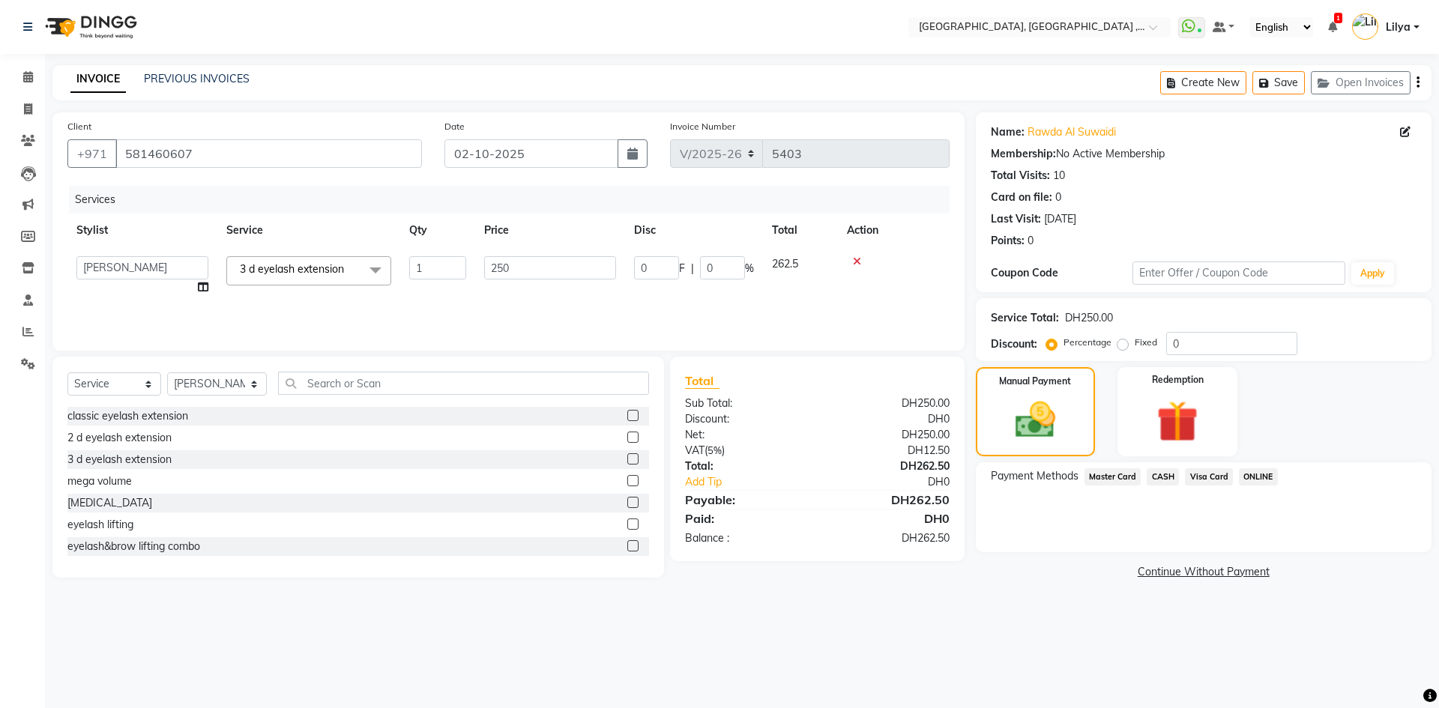
click at [1204, 474] on span "Visa Card" at bounding box center [1209, 476] width 48 height 17
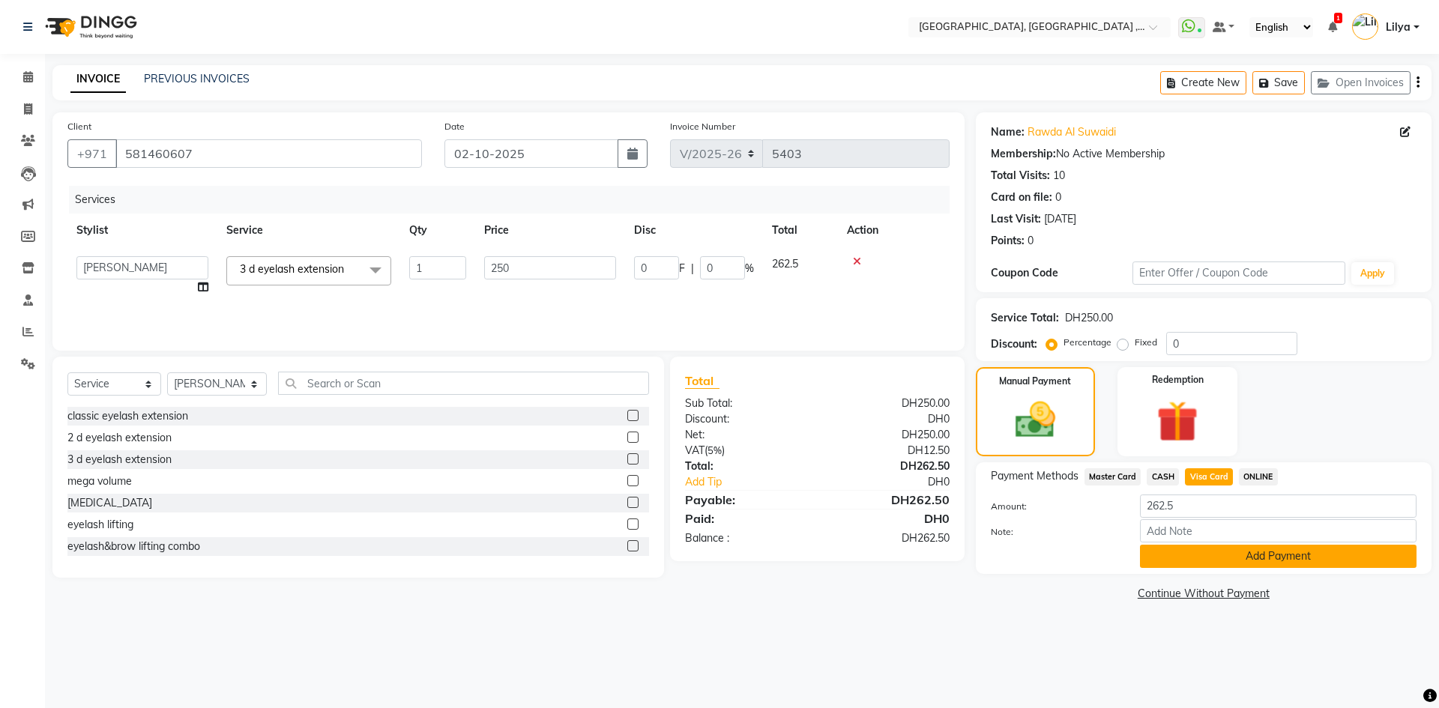
click at [1258, 558] on button "Add Payment" at bounding box center [1278, 556] width 277 height 23
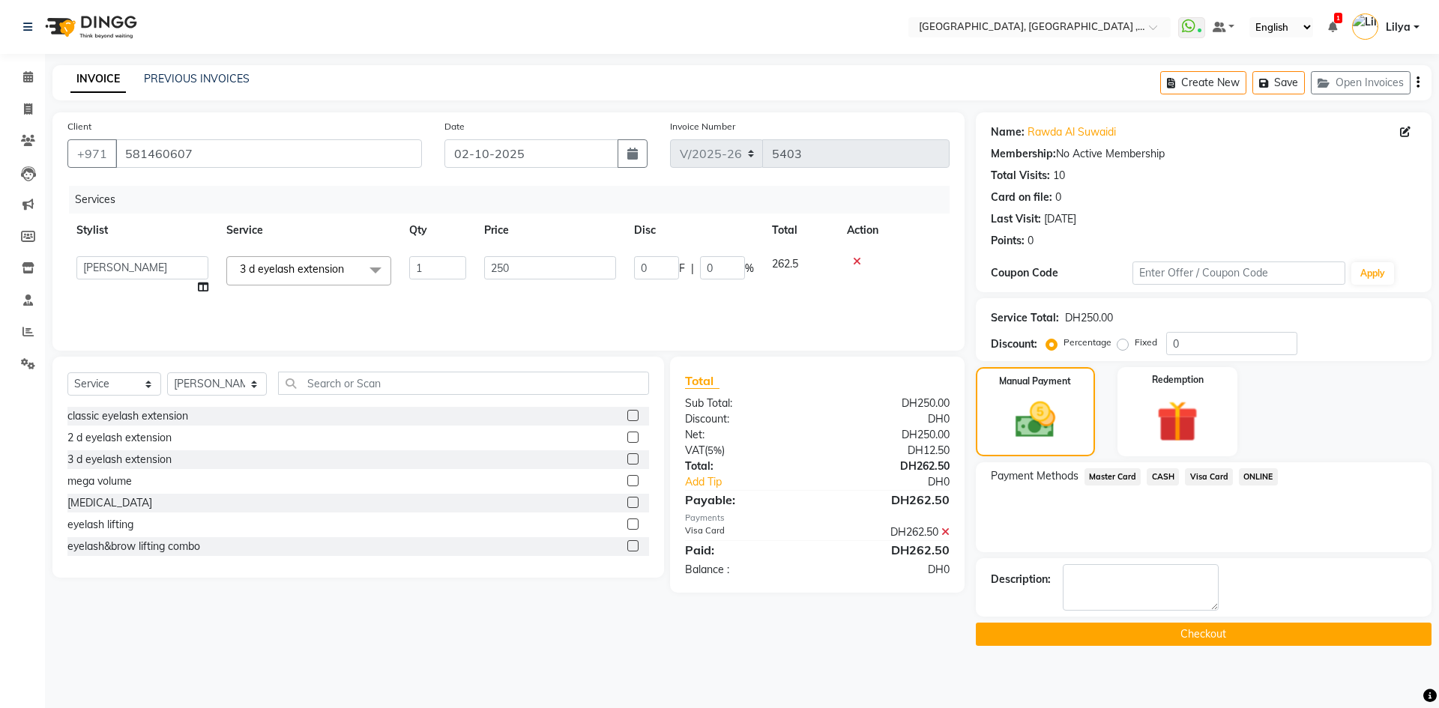
click at [1228, 640] on button "Checkout" at bounding box center [1204, 634] width 456 height 23
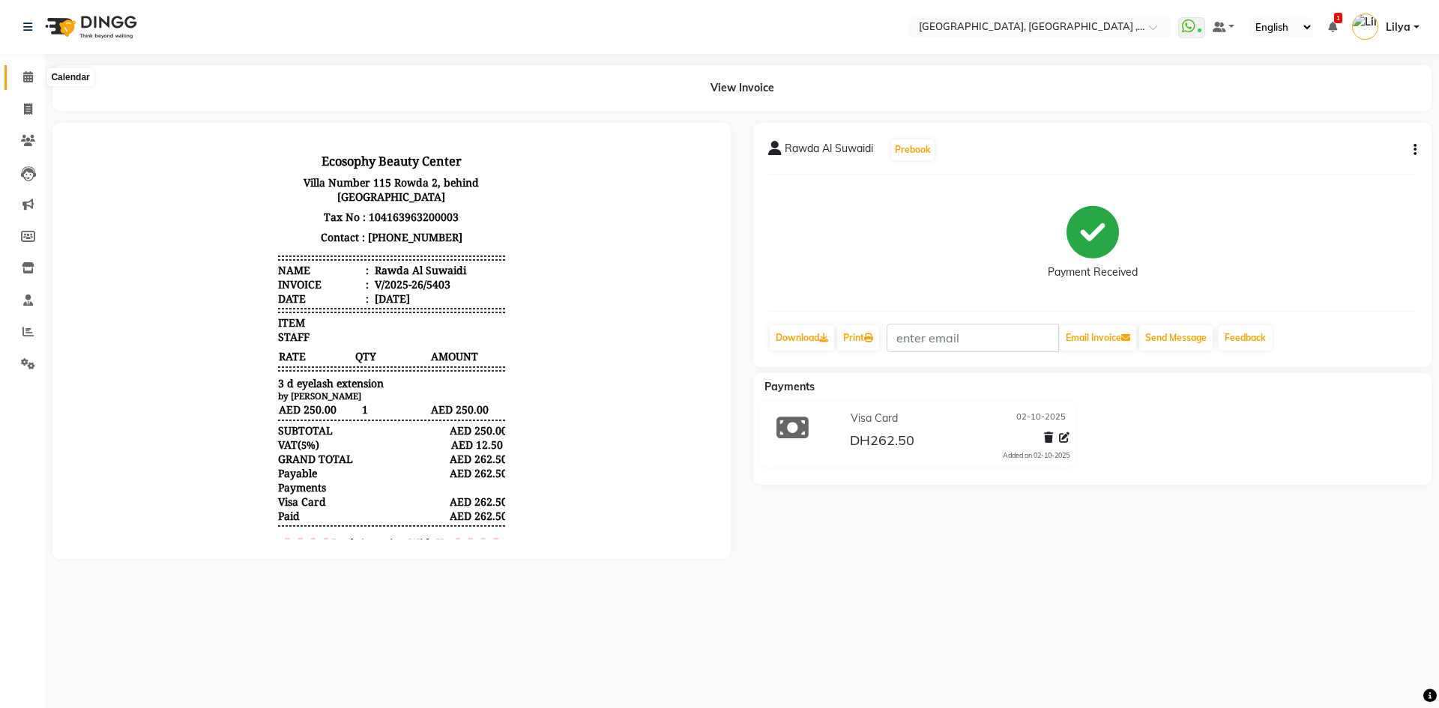
click at [27, 82] on icon at bounding box center [28, 76] width 10 height 11
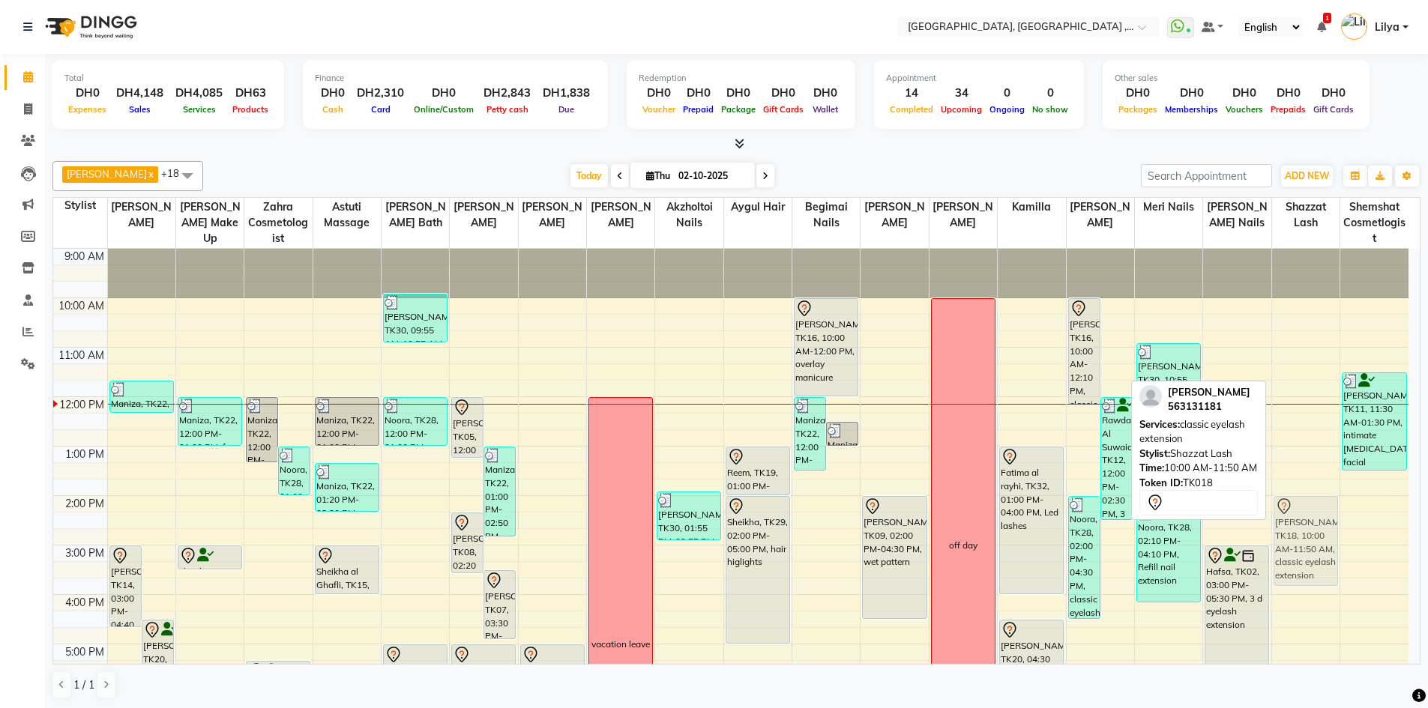
drag, startPoint x: 1285, startPoint y: 319, endPoint x: 1309, endPoint y: 514, distance: 196.4
click at [1309, 514] on div "Souq Ahmed, TK18, 10:00 AM-11:50 AM, classic eyelash extension Asma ., TK06, 06…" at bounding box center [1305, 619] width 67 height 741
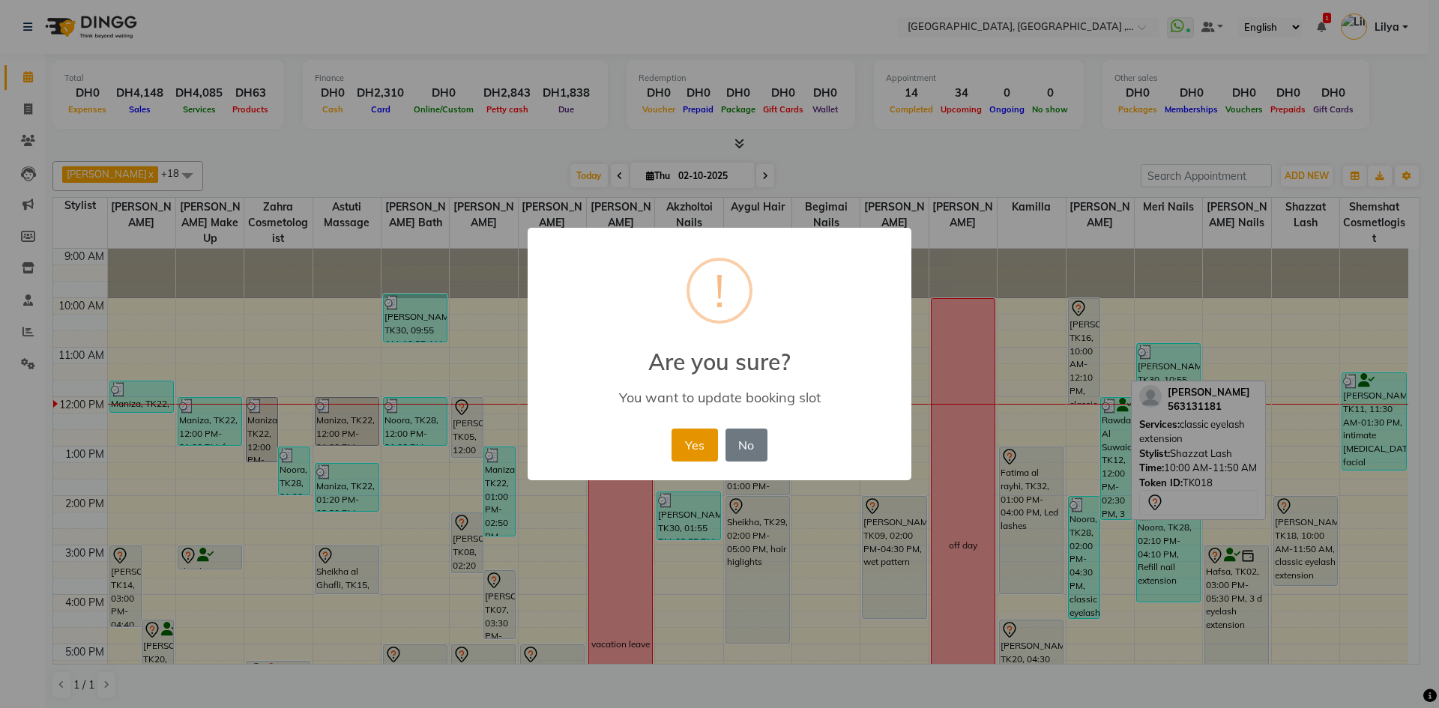
click at [700, 444] on button "Yes" at bounding box center [694, 445] width 46 height 33
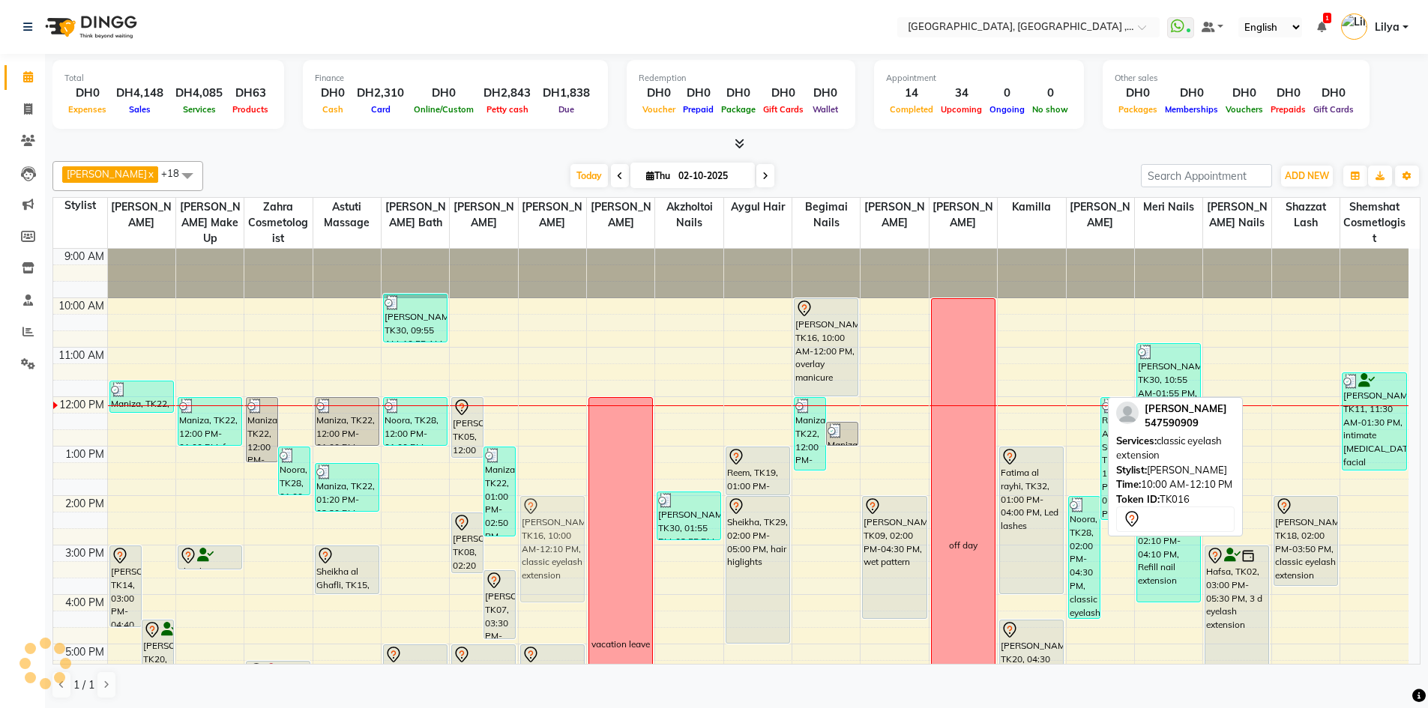
drag, startPoint x: 1078, startPoint y: 340, endPoint x: 517, endPoint y: 534, distance: 593.9
click at [517, 534] on div "9:00 AM 10:00 AM 11:00 AM 12:00 PM 1:00 PM 2:00 PM 3:00 PM 4:00 PM 5:00 PM 6:00…" at bounding box center [730, 619] width 1355 height 741
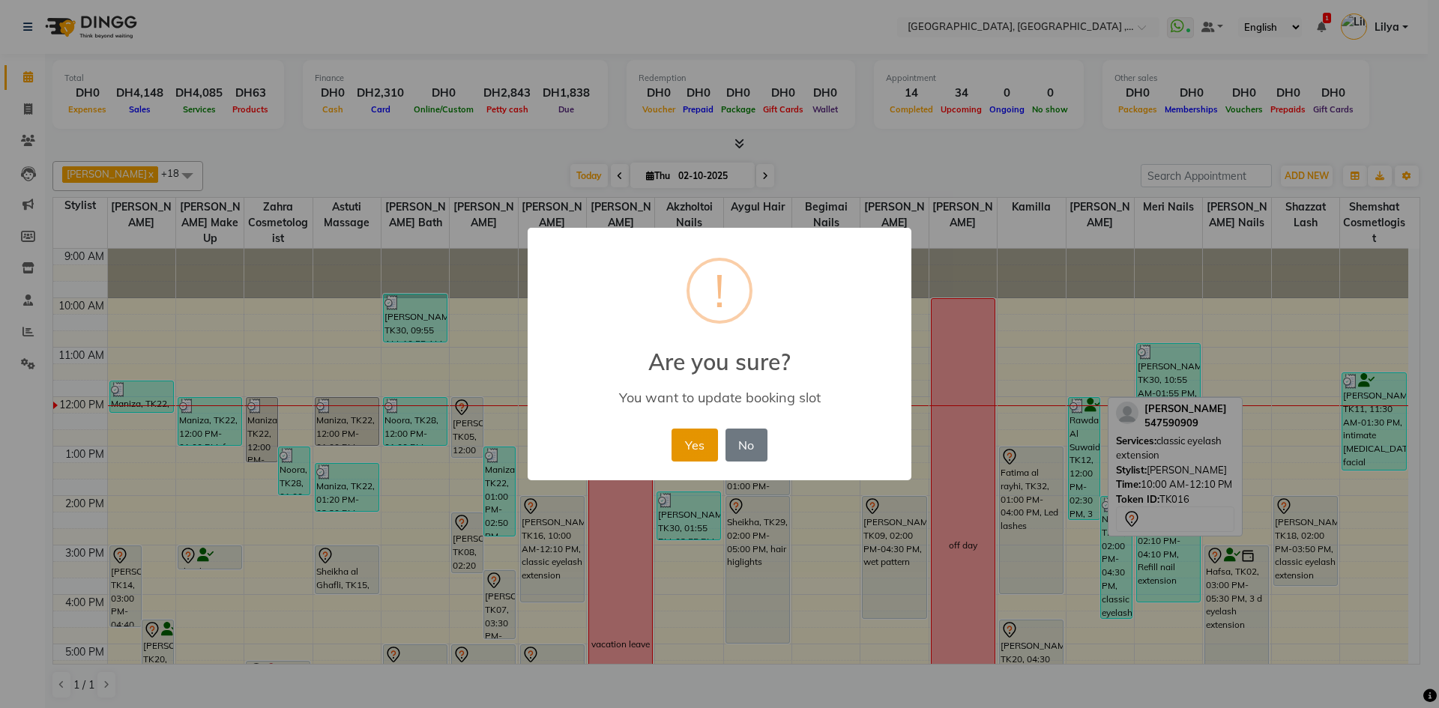
drag, startPoint x: 681, startPoint y: 438, endPoint x: 689, endPoint y: 442, distance: 8.4
click at [683, 439] on button "Yes" at bounding box center [694, 445] width 46 height 33
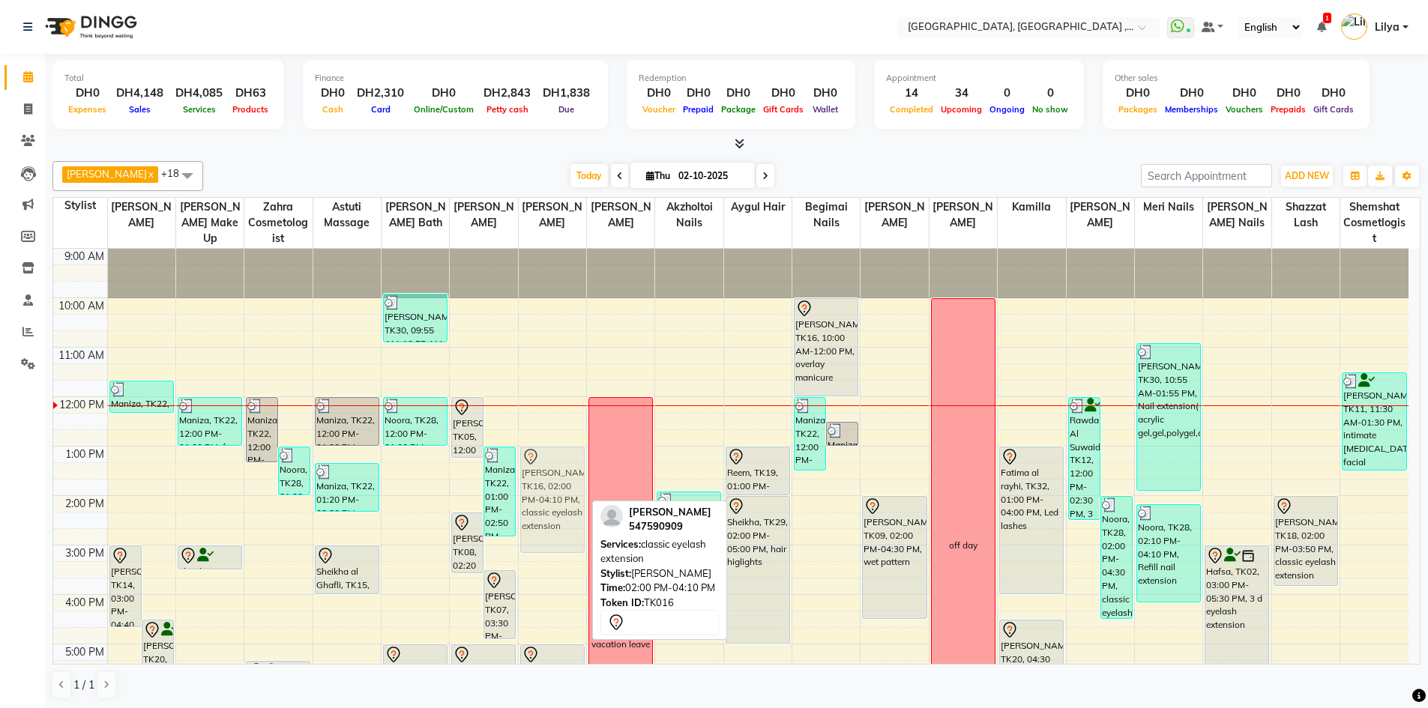
drag, startPoint x: 551, startPoint y: 522, endPoint x: 561, endPoint y: 470, distance: 53.4
click at [561, 470] on div "Mona Ahmed, TK16, 02:00 PM-04:10 PM, classic eyelash extension afra al kharusi,…" at bounding box center [552, 619] width 67 height 741
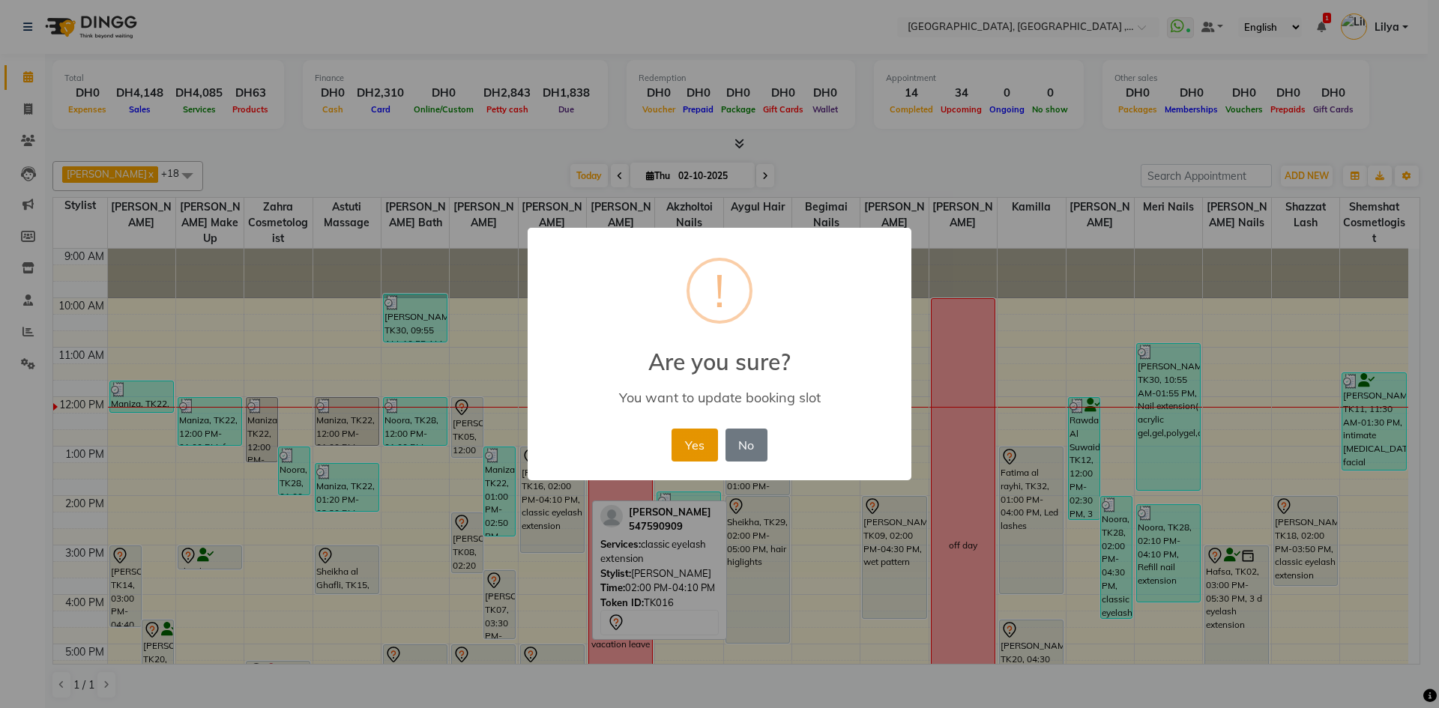
click at [692, 451] on button "Yes" at bounding box center [694, 445] width 46 height 33
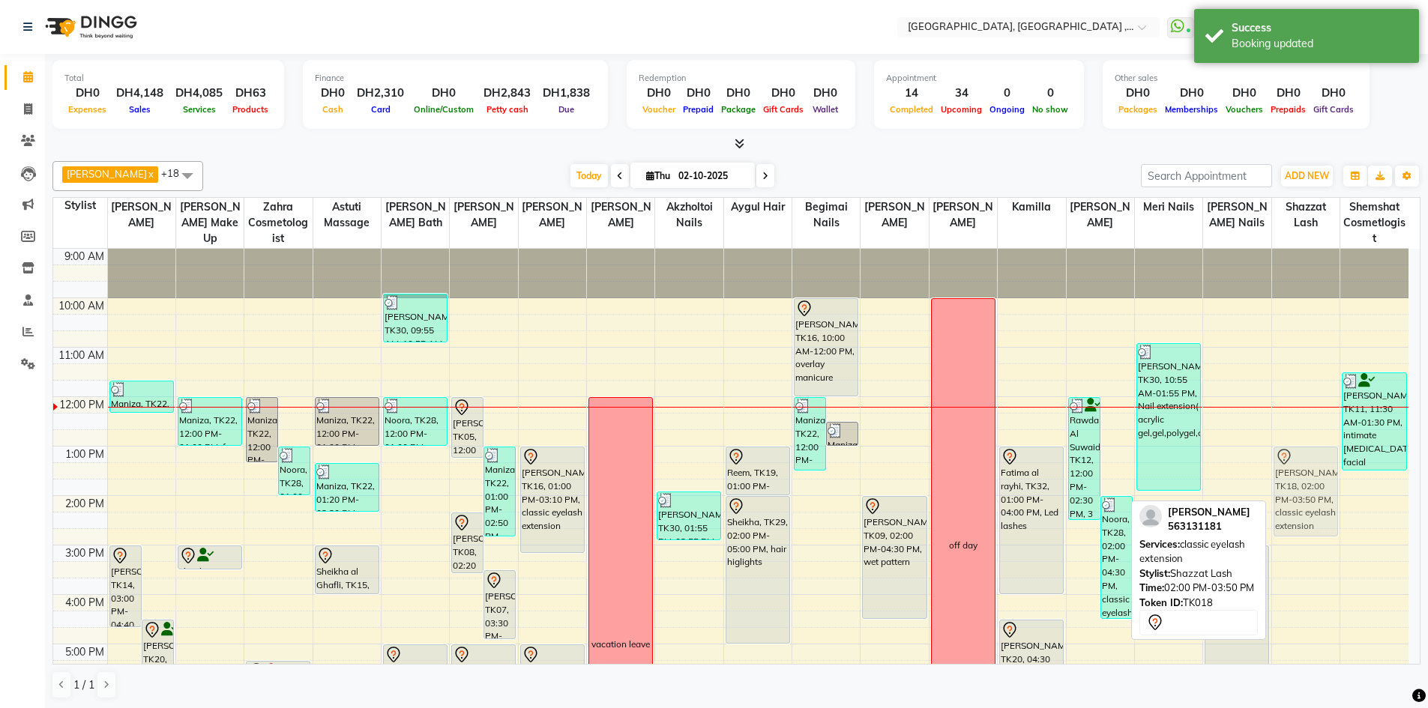
click at [1308, 473] on div "Souq Ahmed, TK18, 02:00 PM-03:50 PM, classic eyelash extension Asma ., TK06, 06…" at bounding box center [1305, 619] width 67 height 741
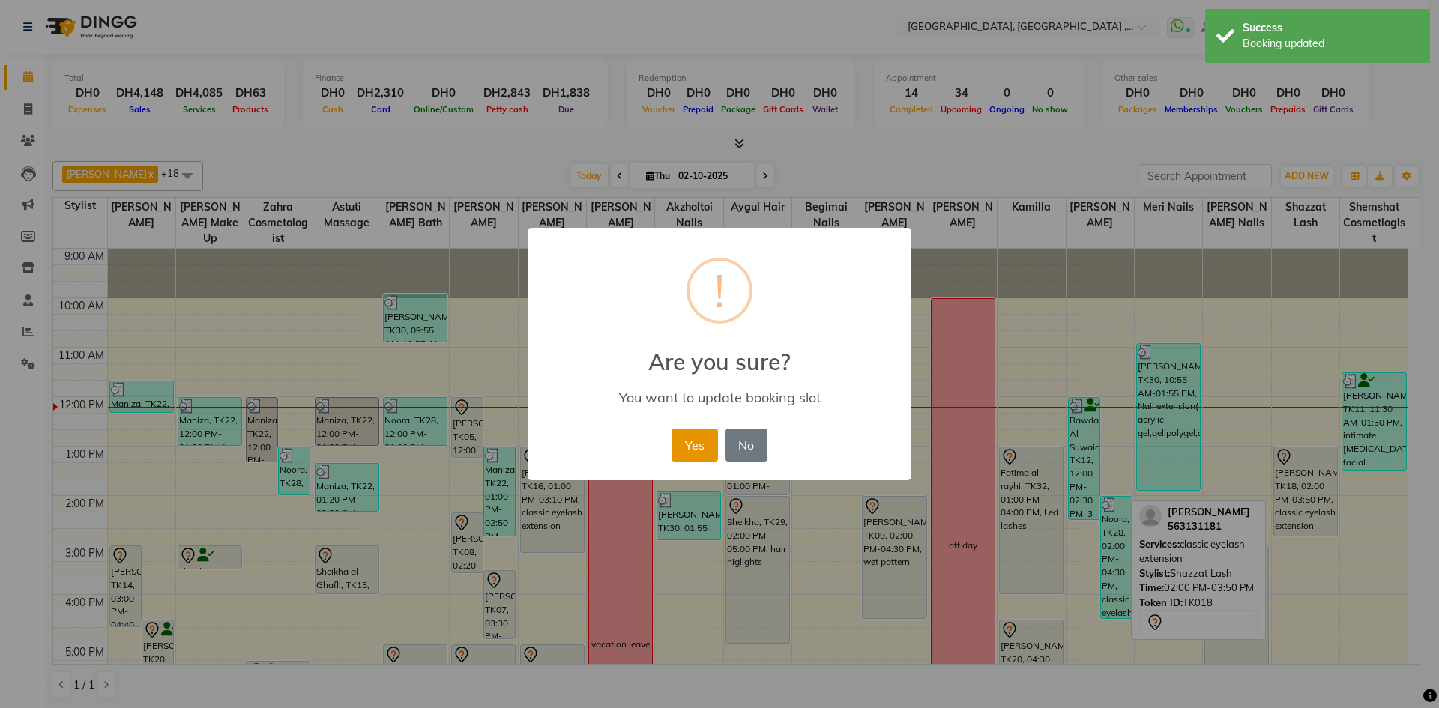
click at [704, 445] on button "Yes" at bounding box center [694, 445] width 46 height 33
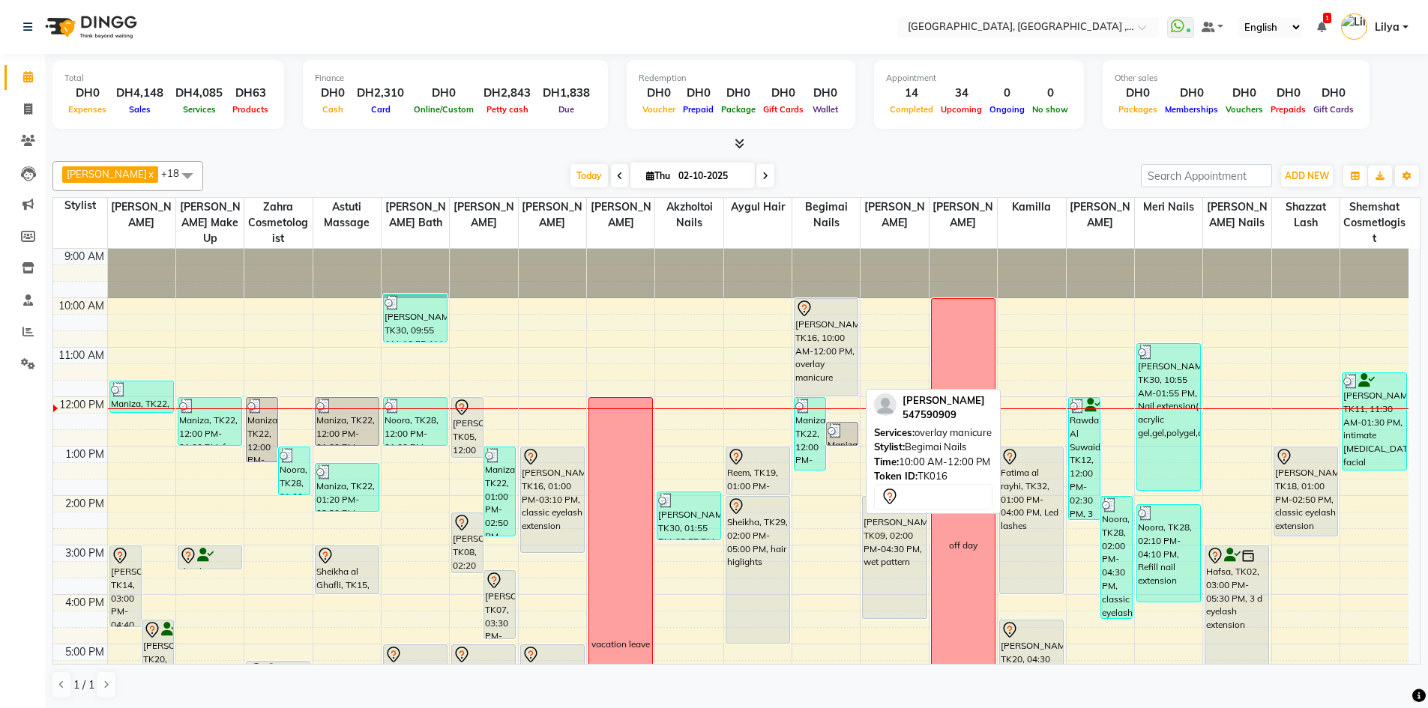
drag, startPoint x: 840, startPoint y: 395, endPoint x: 849, endPoint y: 297, distance: 98.6
click at [849, 297] on div "Maniza, TK22, 12:00 PM-01:30 PM, soft gel manicure ,removal hard gel Maniza, TK…" at bounding box center [825, 619] width 67 height 741
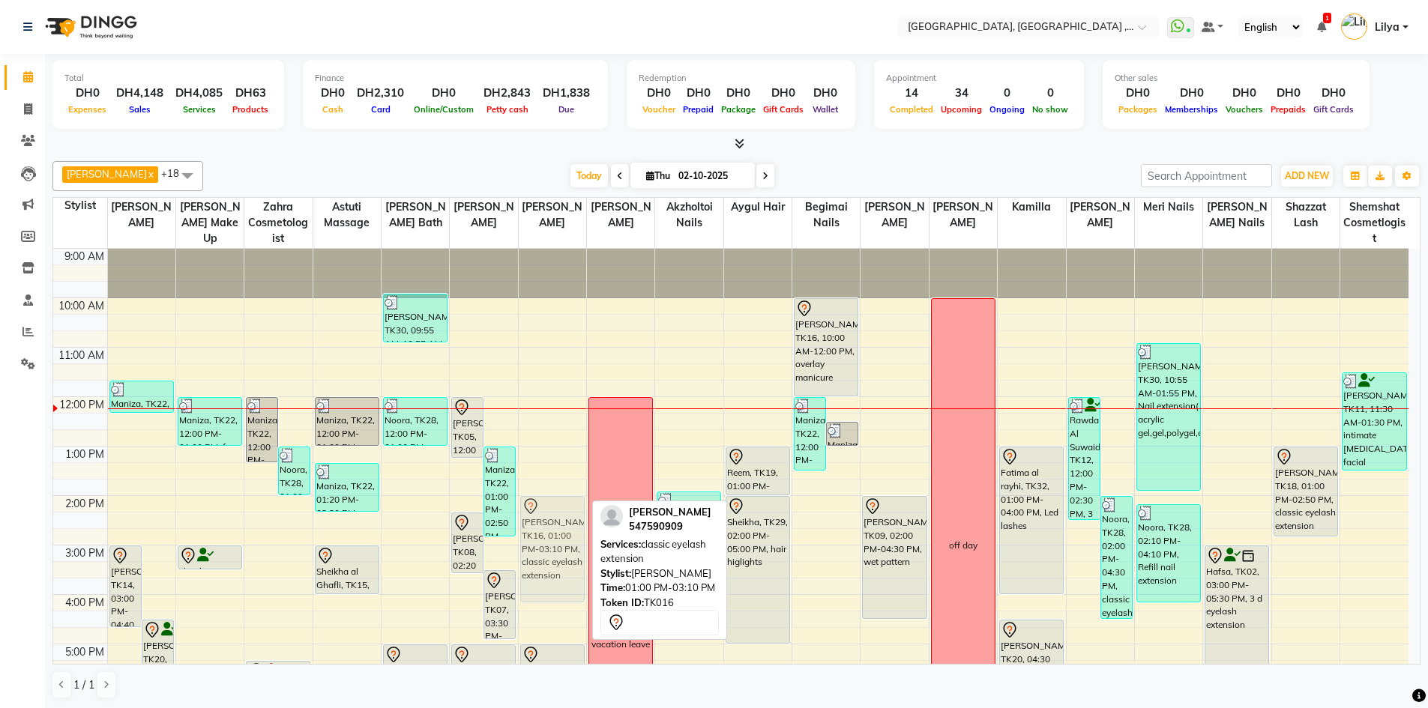
drag, startPoint x: 533, startPoint y: 472, endPoint x: 519, endPoint y: 519, distance: 49.1
click at [519, 519] on div "Mona Ahmed, TK16, 01:00 PM-03:10 PM, classic eyelash extension afra al kharusi,…" at bounding box center [552, 619] width 67 height 741
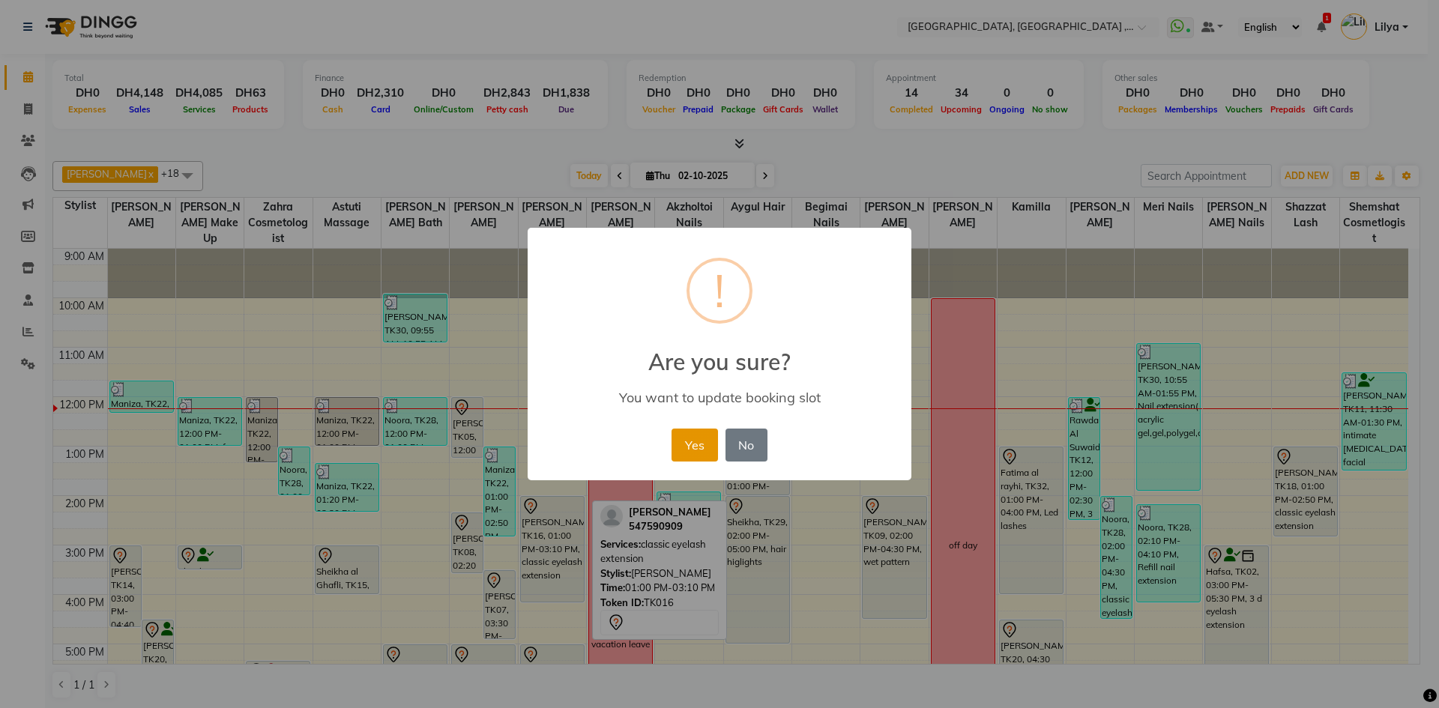
drag, startPoint x: 688, startPoint y: 445, endPoint x: 728, endPoint y: 472, distance: 48.6
click at [689, 445] on button "Yes" at bounding box center [694, 445] width 46 height 33
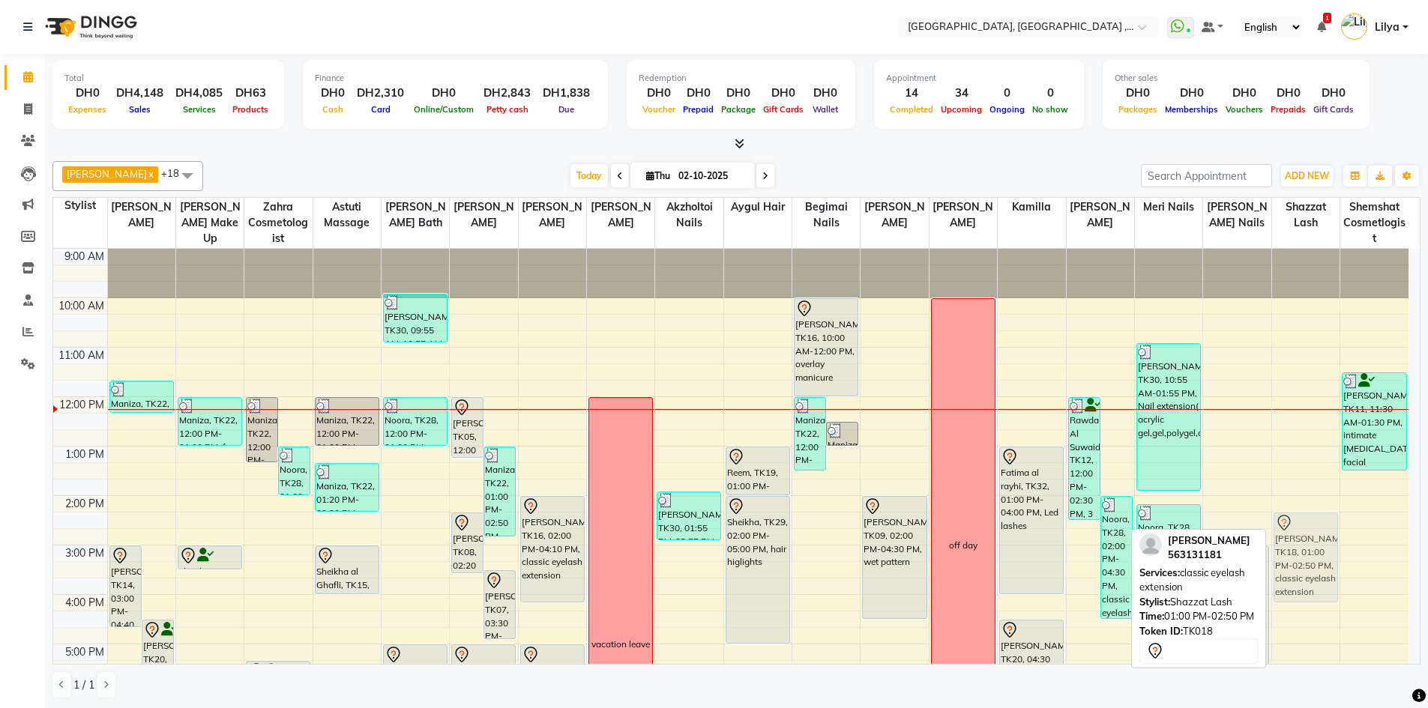
drag, startPoint x: 1295, startPoint y: 471, endPoint x: 1310, endPoint y: 531, distance: 61.1
click at [1310, 531] on div "Souq Ahmed, TK18, 01:00 PM-02:50 PM, classic eyelash extension Asma ., TK06, 06…" at bounding box center [1305, 619] width 67 height 741
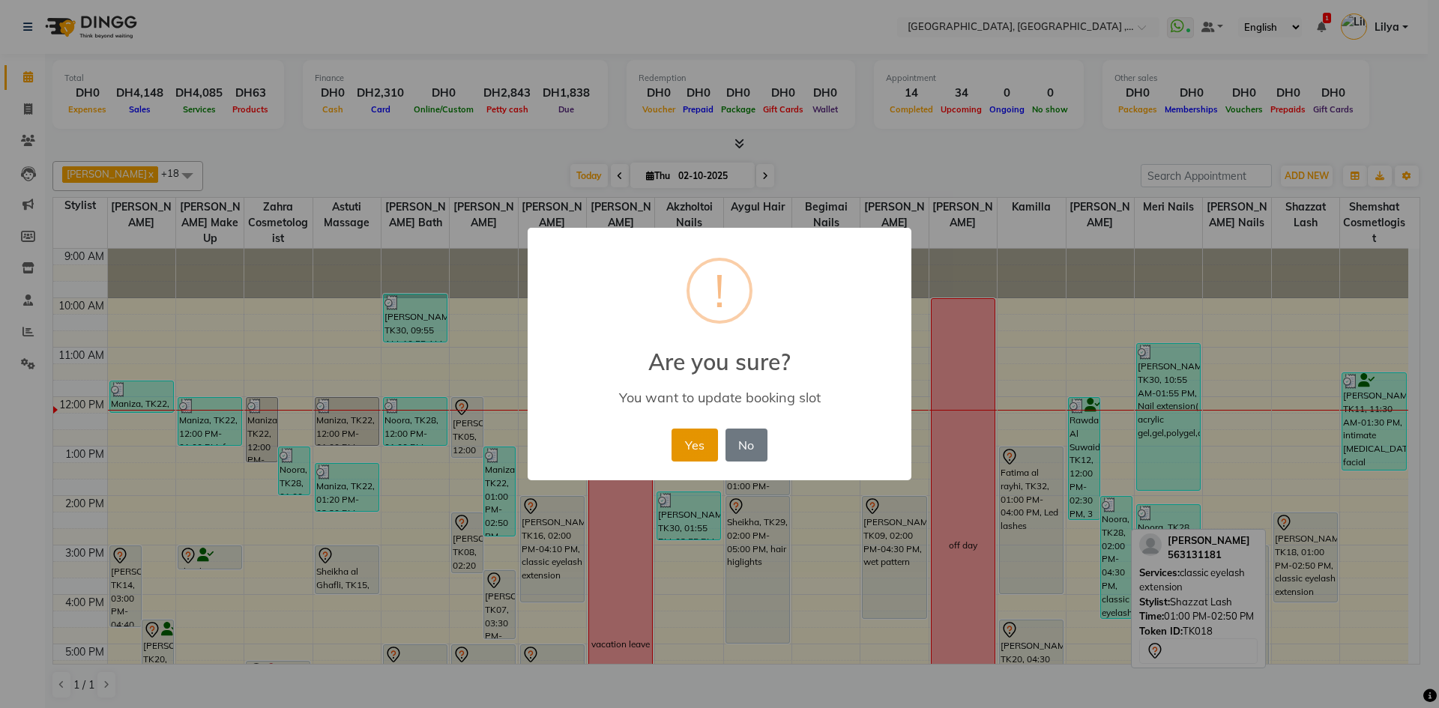
click at [696, 444] on button "Yes" at bounding box center [694, 445] width 46 height 33
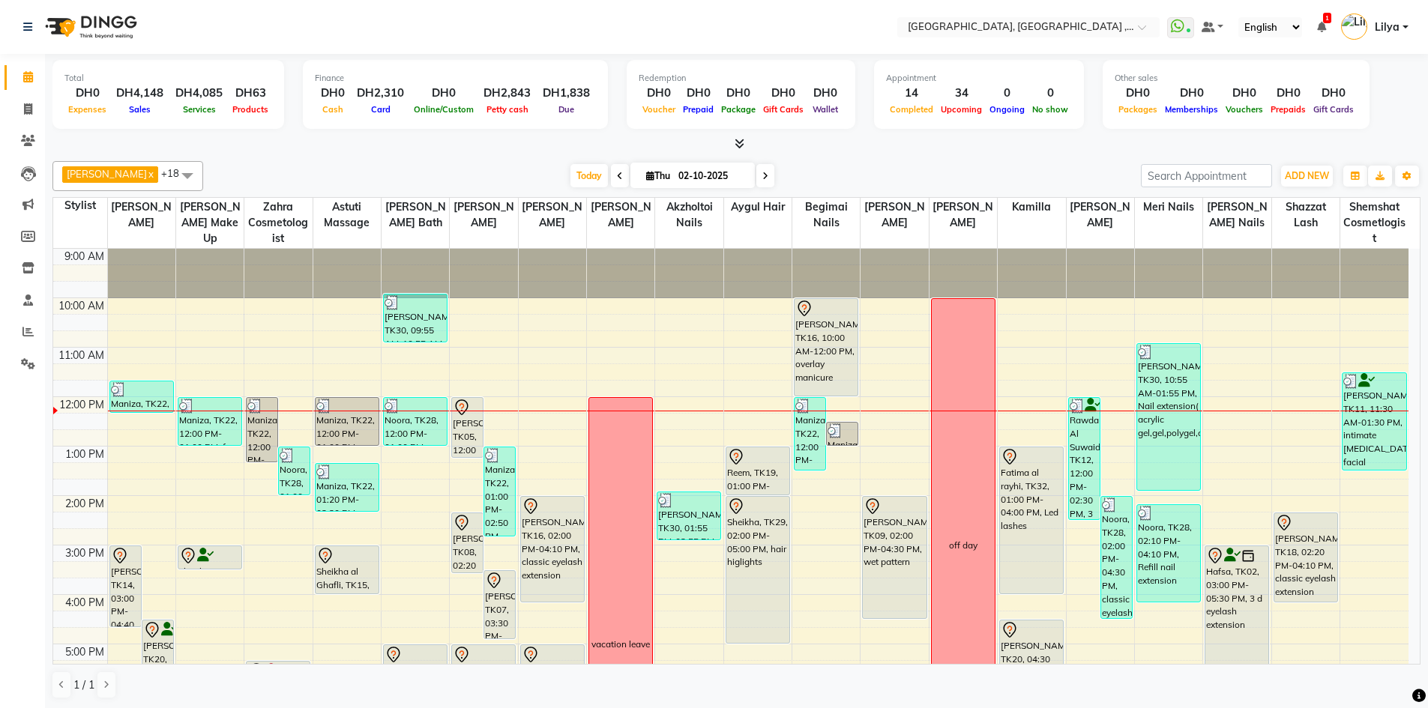
click at [773, 176] on span at bounding box center [765, 175] width 18 height 23
type input "03-10-2025"
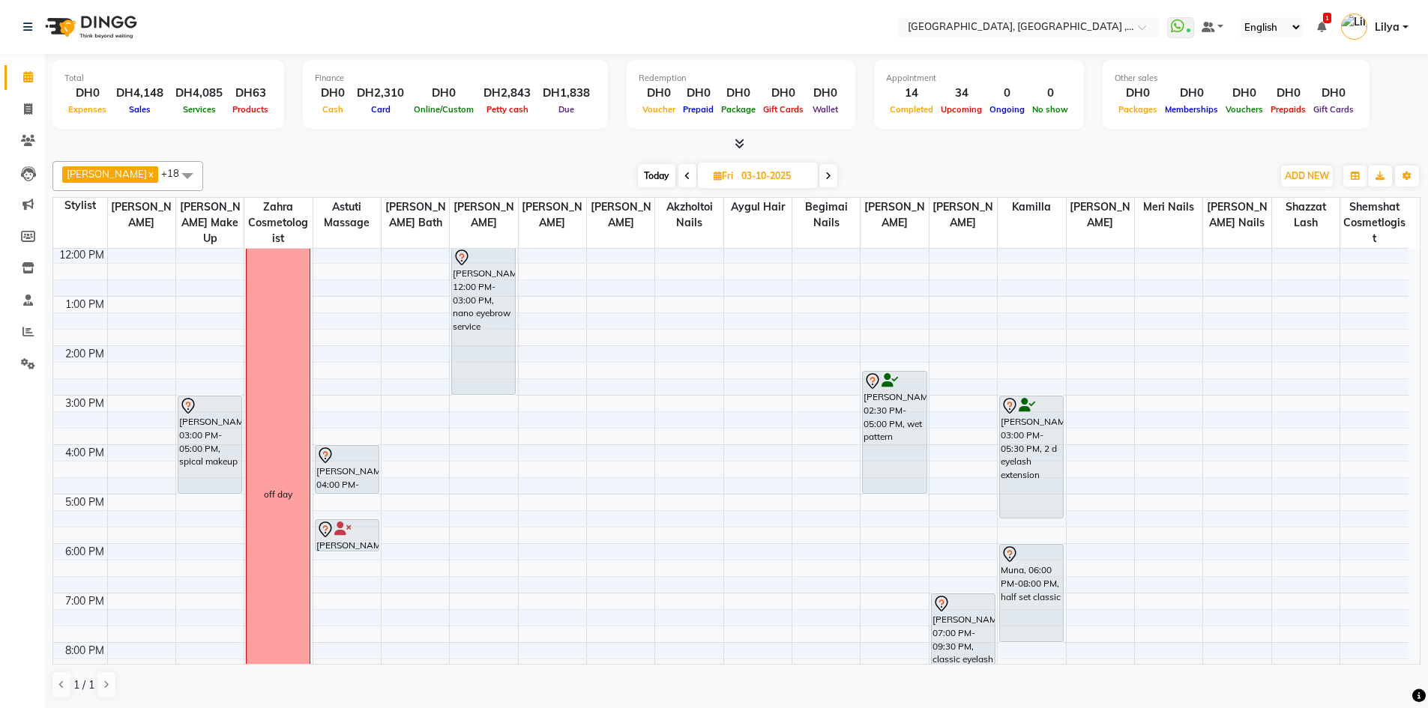
scroll to position [176, 0]
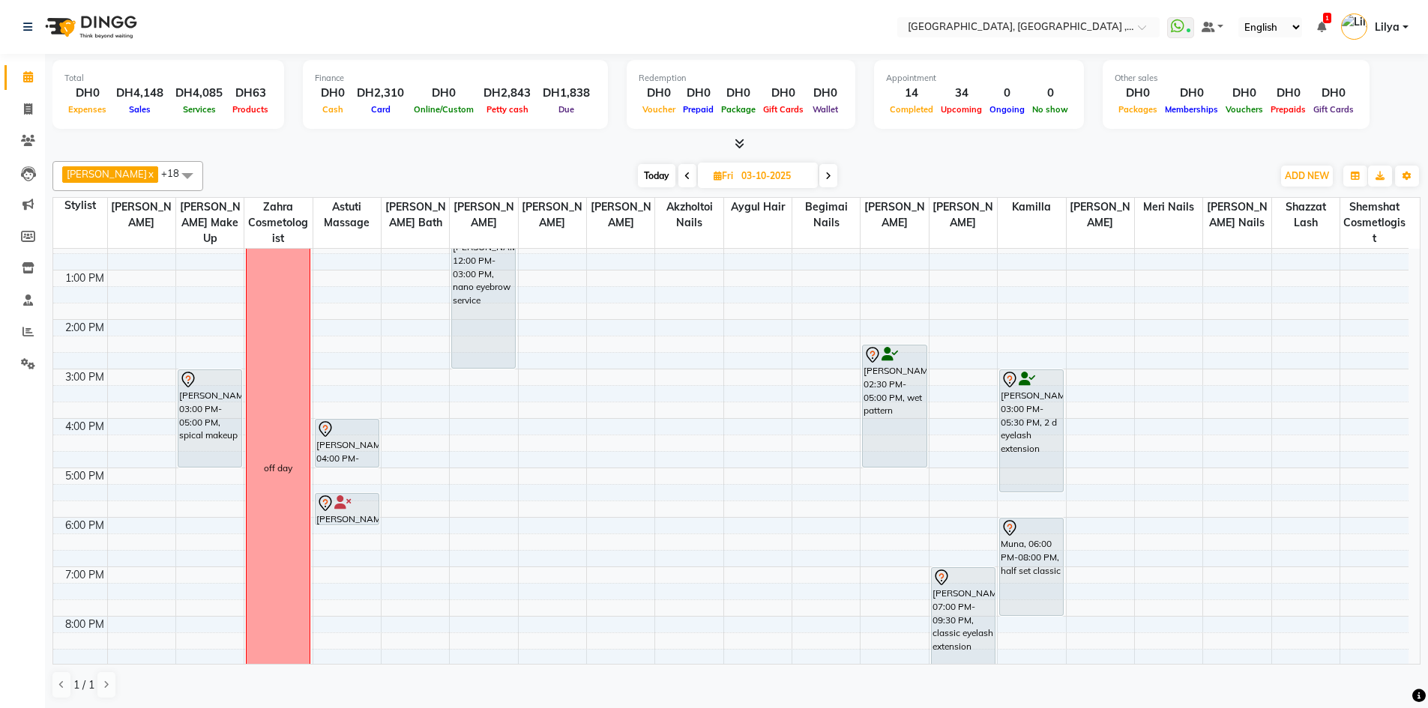
click at [776, 174] on input "03-10-2025" at bounding box center [774, 176] width 75 height 22
select select "10"
select select "2025"
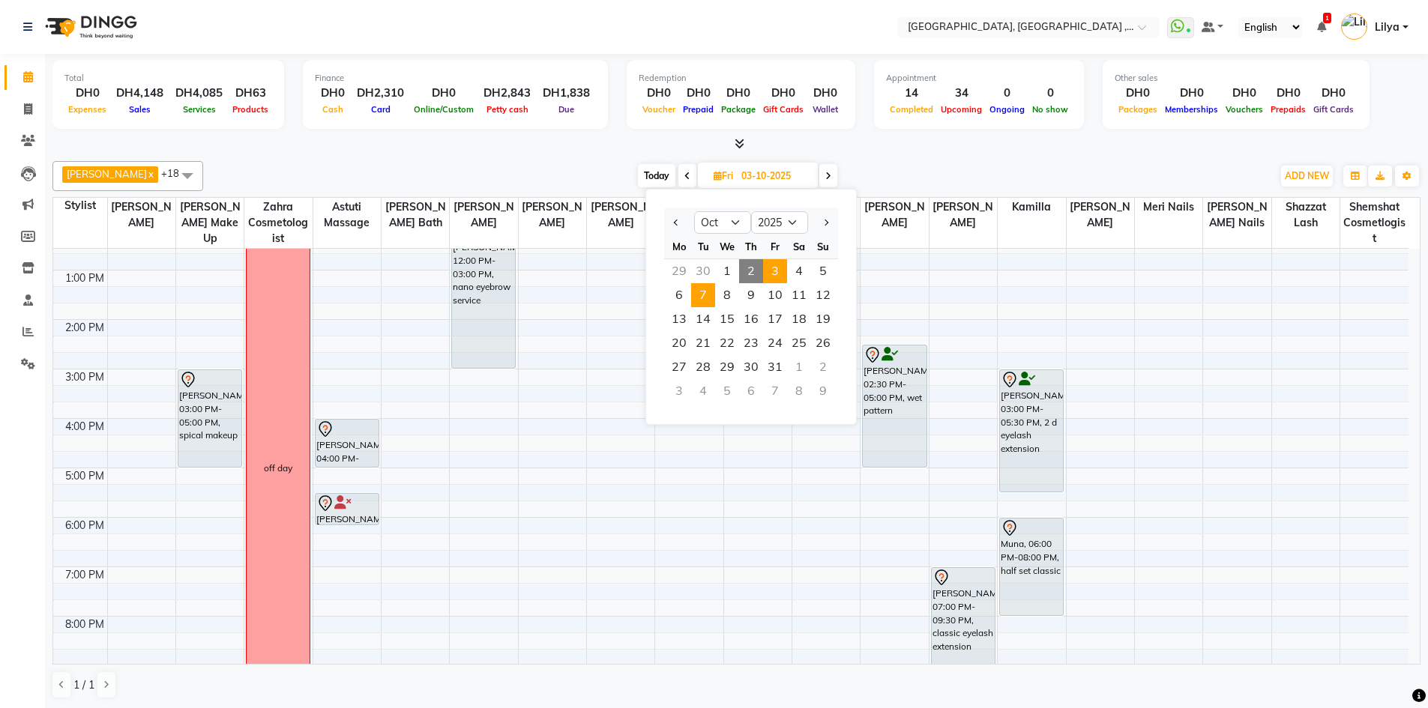
click at [706, 297] on span "7" at bounding box center [703, 295] width 24 height 24
type input "07-10-2025"
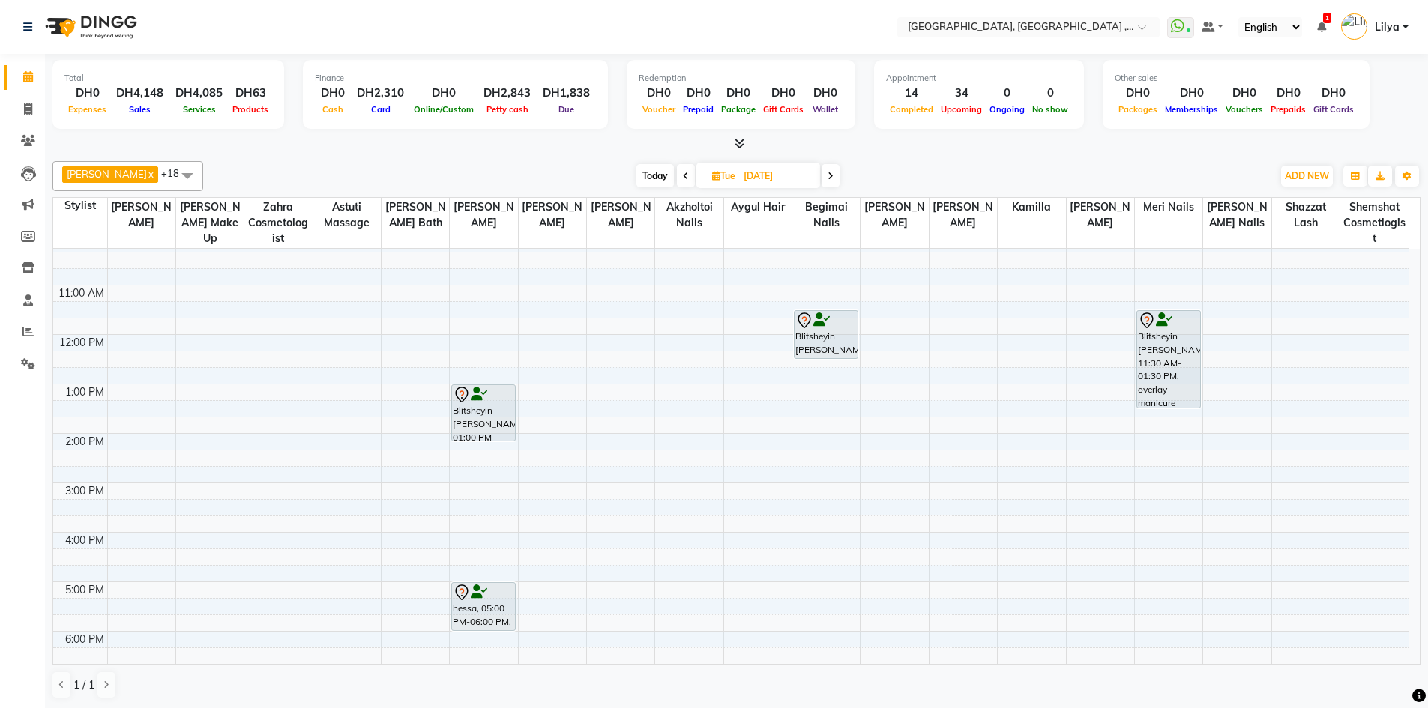
scroll to position [150, 0]
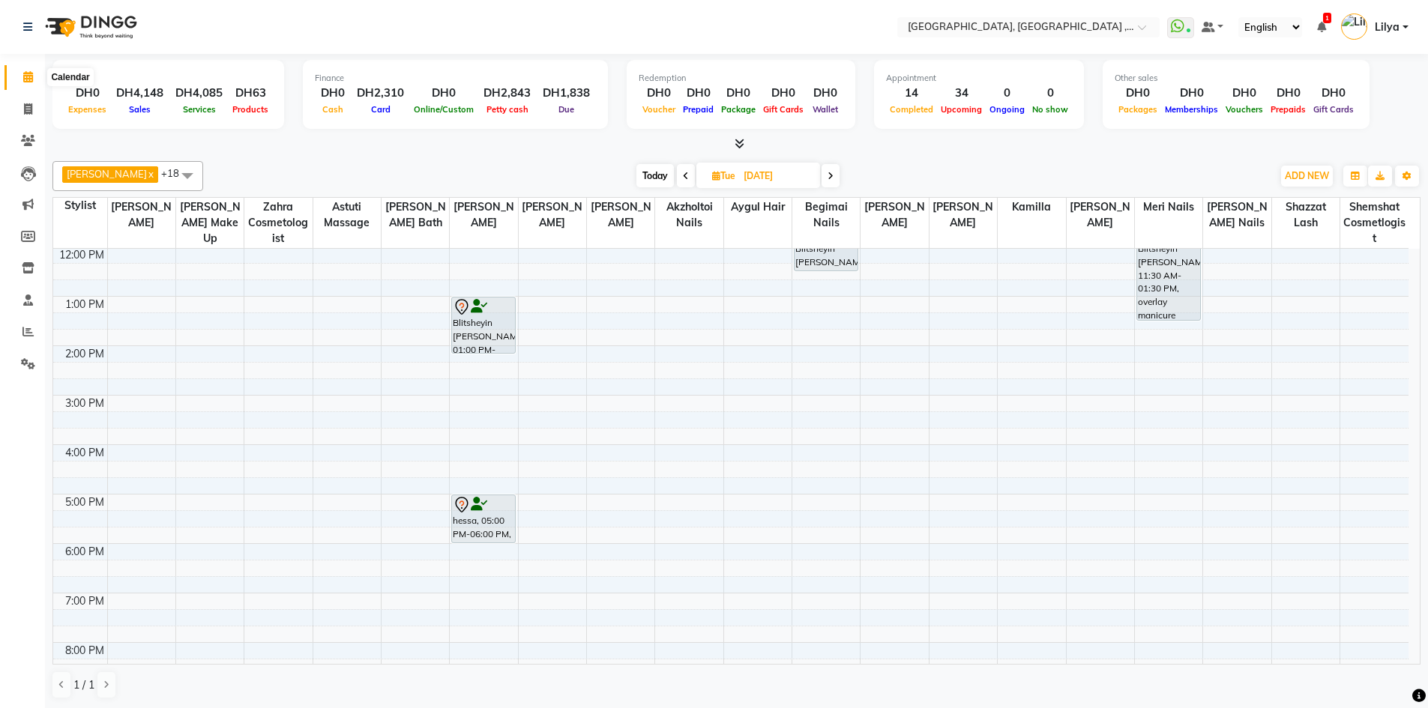
click at [23, 79] on icon at bounding box center [28, 76] width 10 height 11
click at [26, 76] on icon at bounding box center [28, 76] width 10 height 11
click at [34, 109] on span at bounding box center [28, 109] width 26 height 17
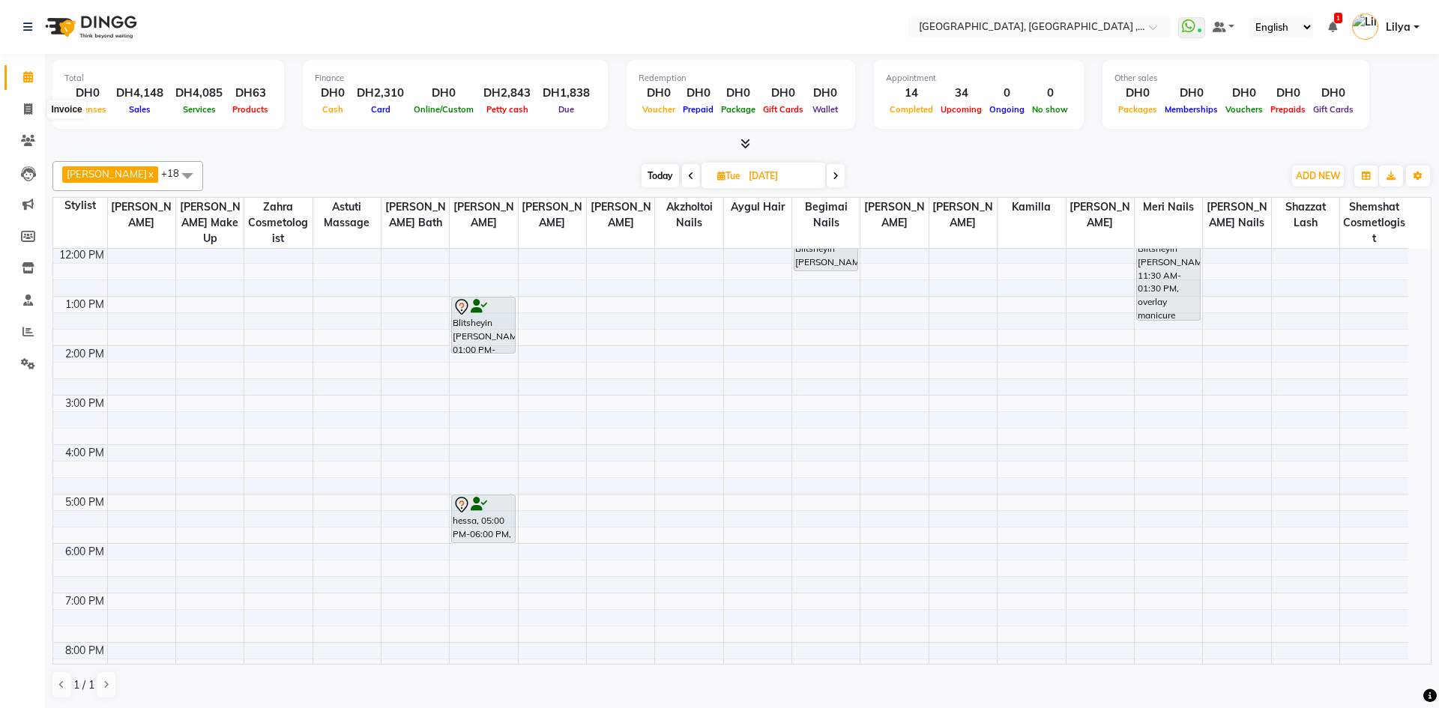
select select "service"
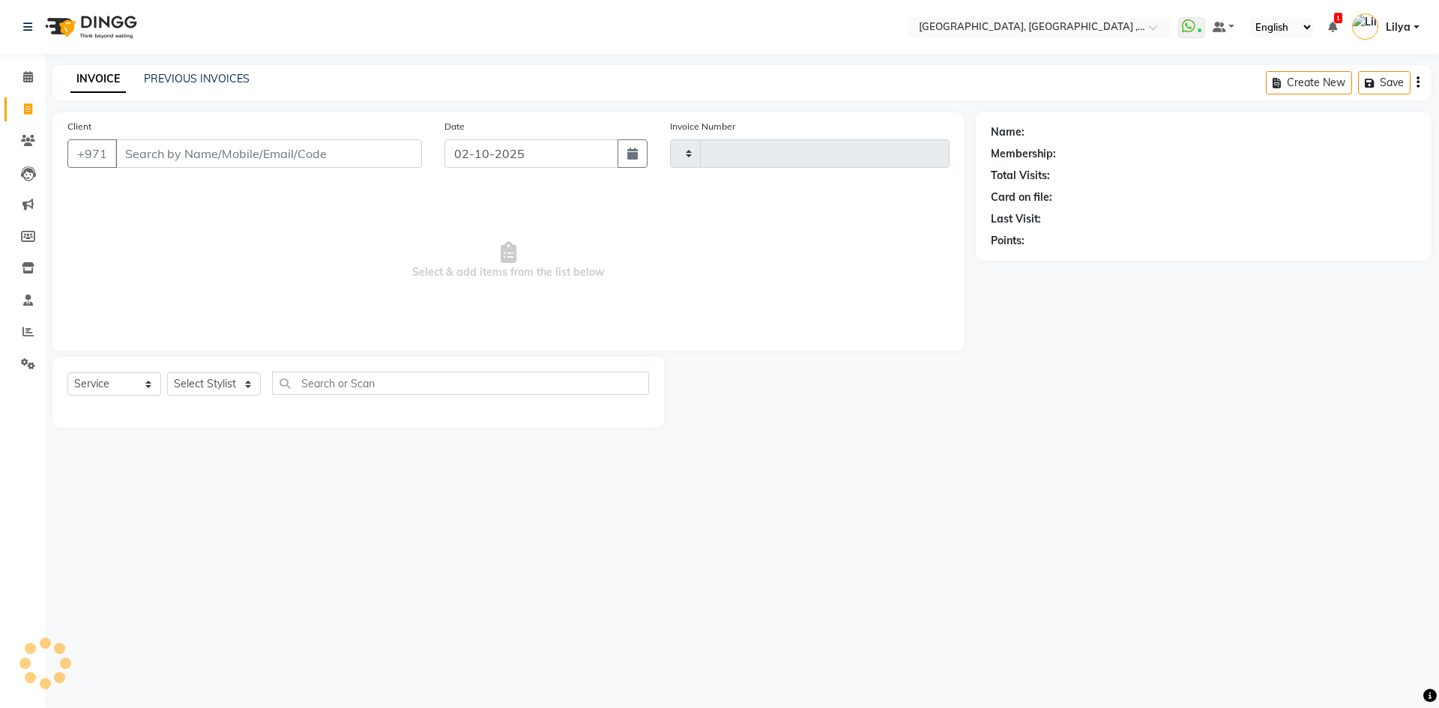
click at [193, 68] on div "INVOICE PREVIOUS INVOICES Create New Save" at bounding box center [741, 82] width 1379 height 35
type input "5404"
select select "3838"
click at [205, 76] on link "PREVIOUS INVOICES" at bounding box center [197, 78] width 106 height 13
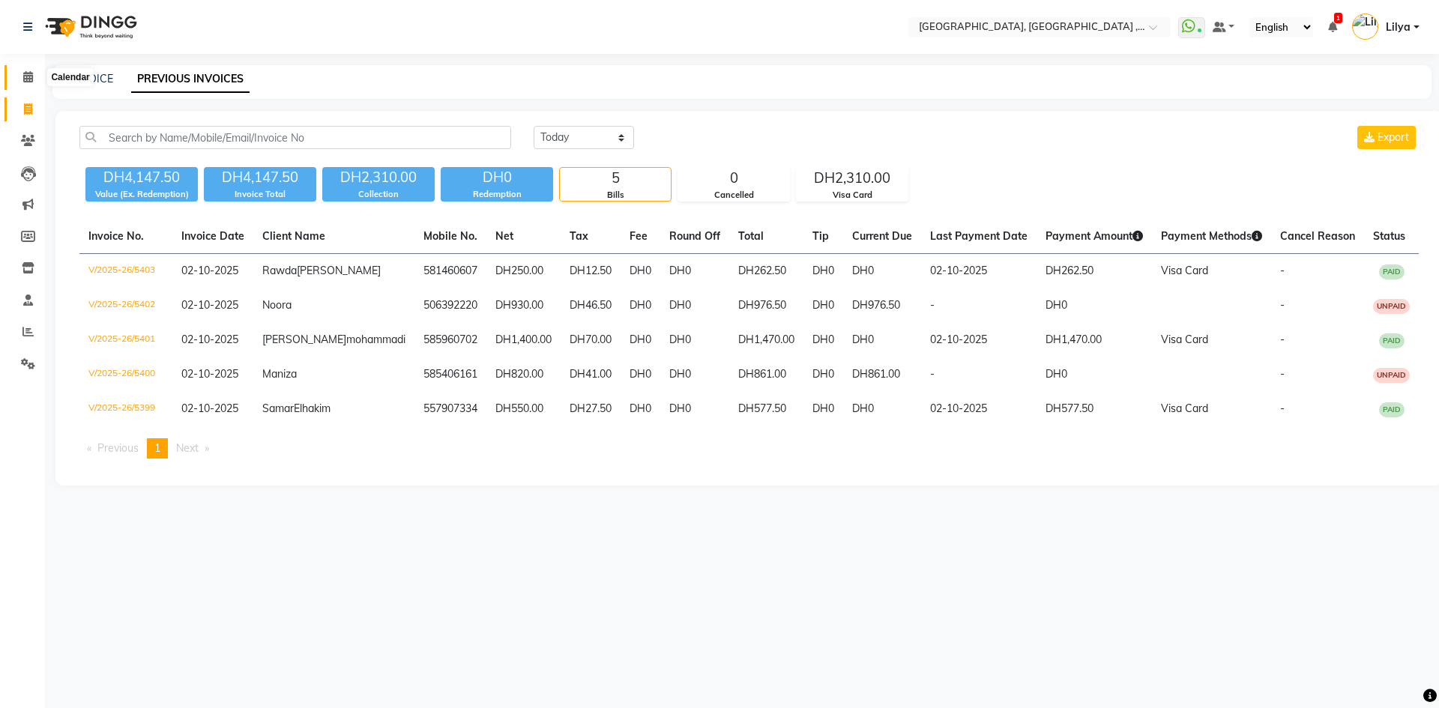
click at [31, 79] on icon at bounding box center [28, 76] width 10 height 11
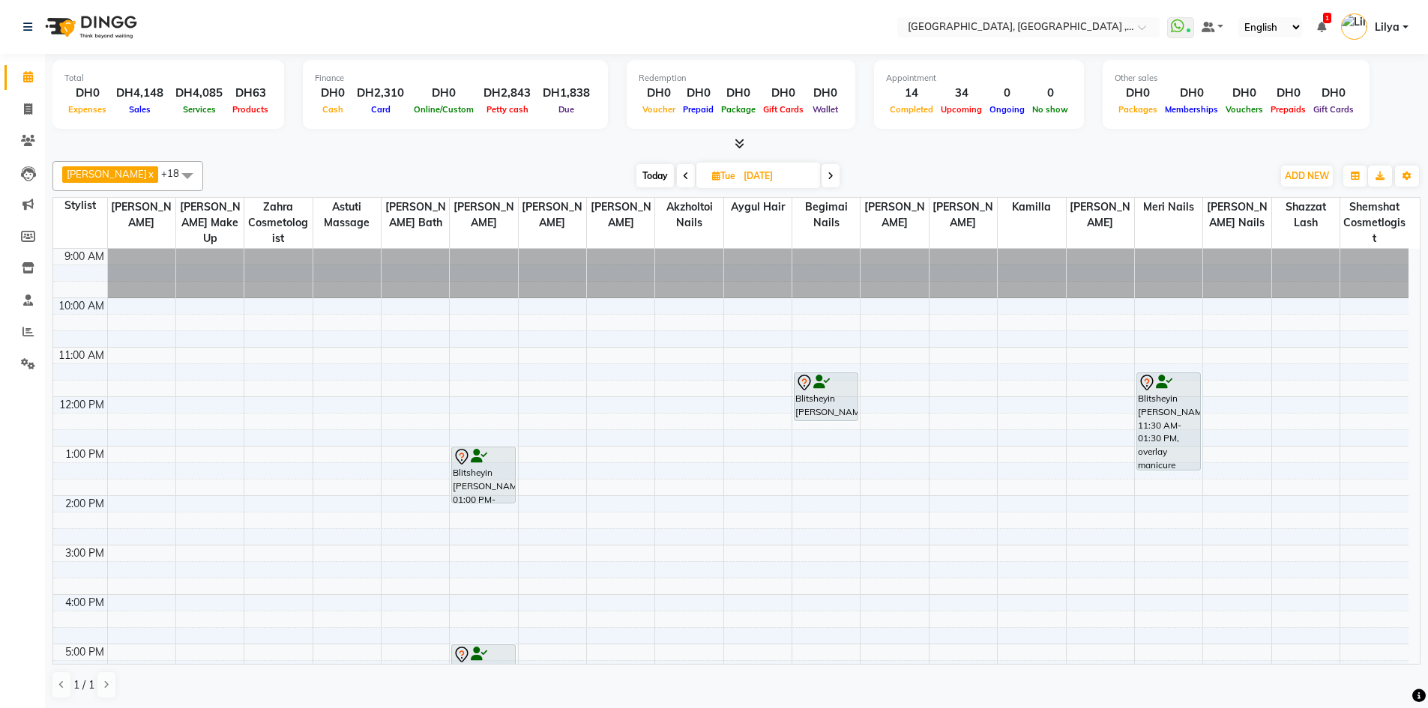
click at [662, 181] on span "Today" at bounding box center [654, 175] width 37 height 23
type input "02-10-2025"
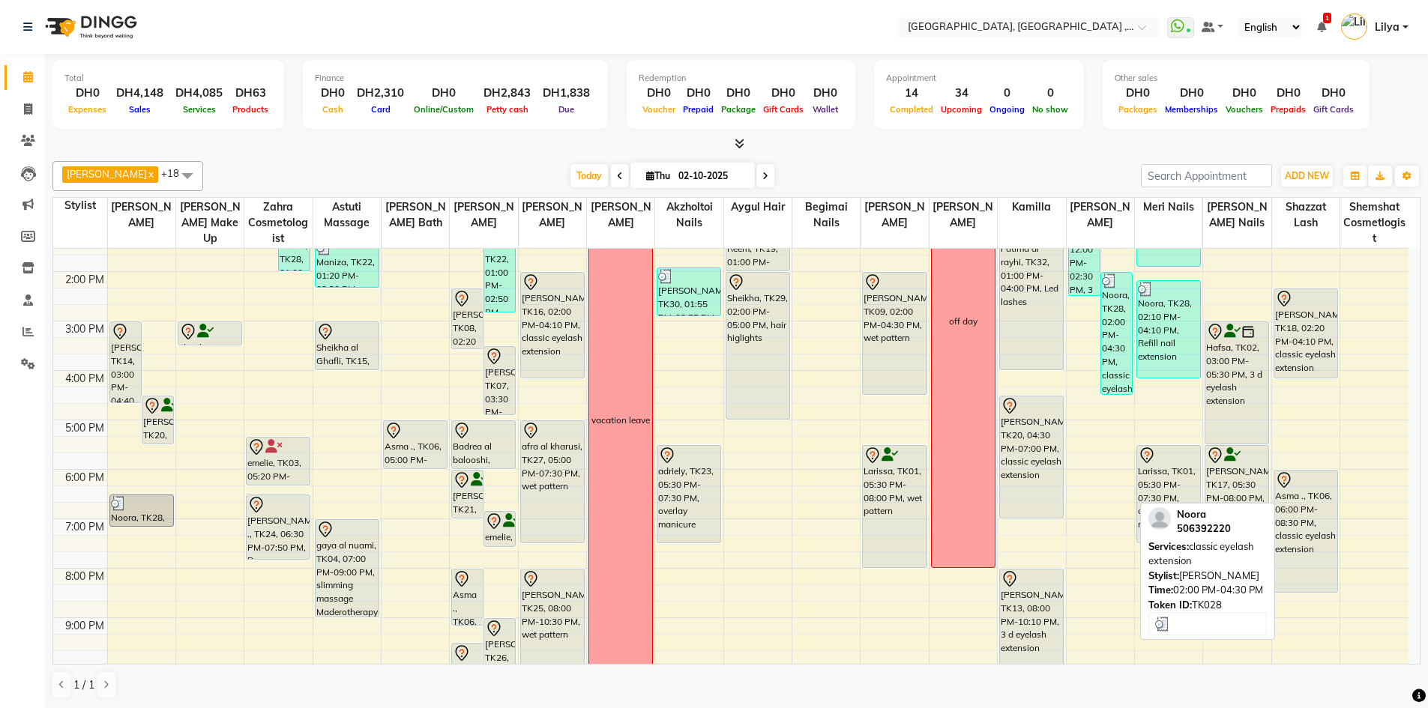
scroll to position [225, 0]
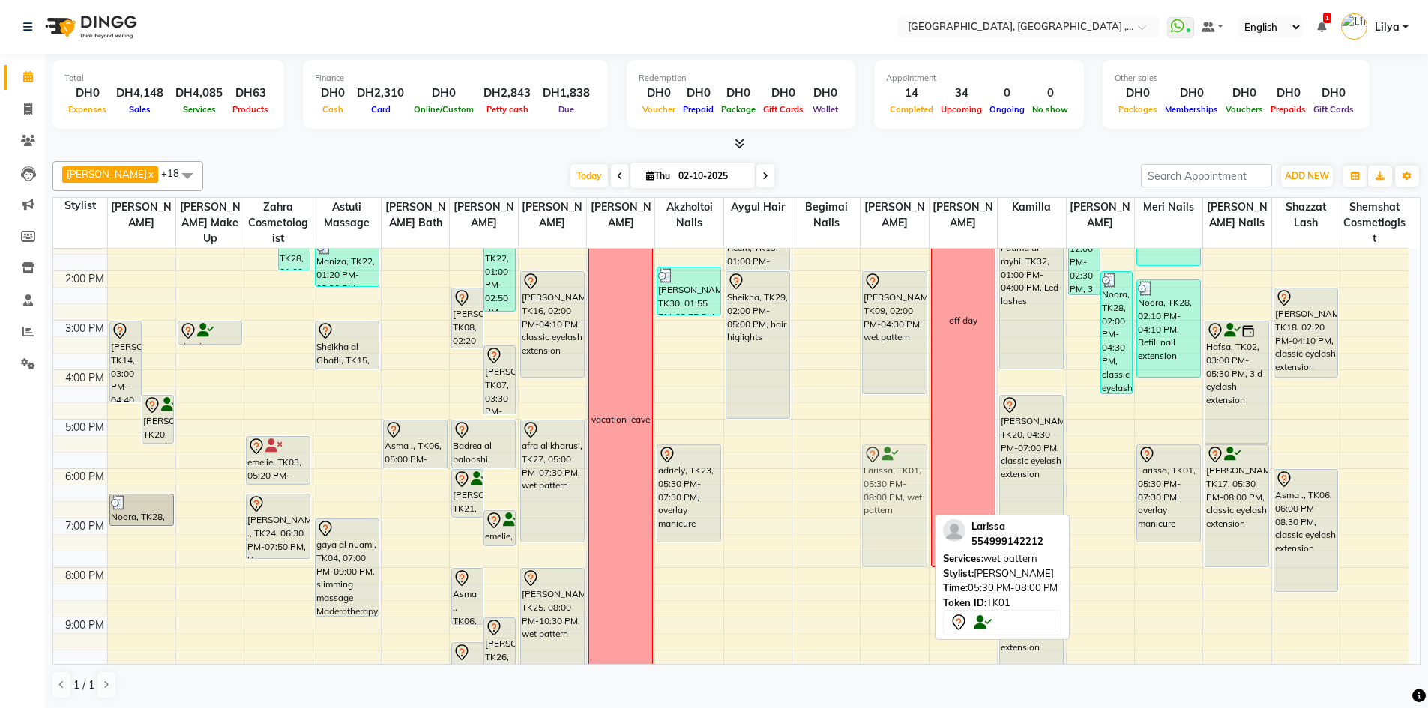
drag, startPoint x: 892, startPoint y: 487, endPoint x: 882, endPoint y: 492, distance: 11.1
click at [882, 492] on div "Rose Salman, TK09, 02:00 PM-04:30 PM, wet pattern Larissa, TK01, 05:30 PM-08:00…" at bounding box center [893, 394] width 67 height 741
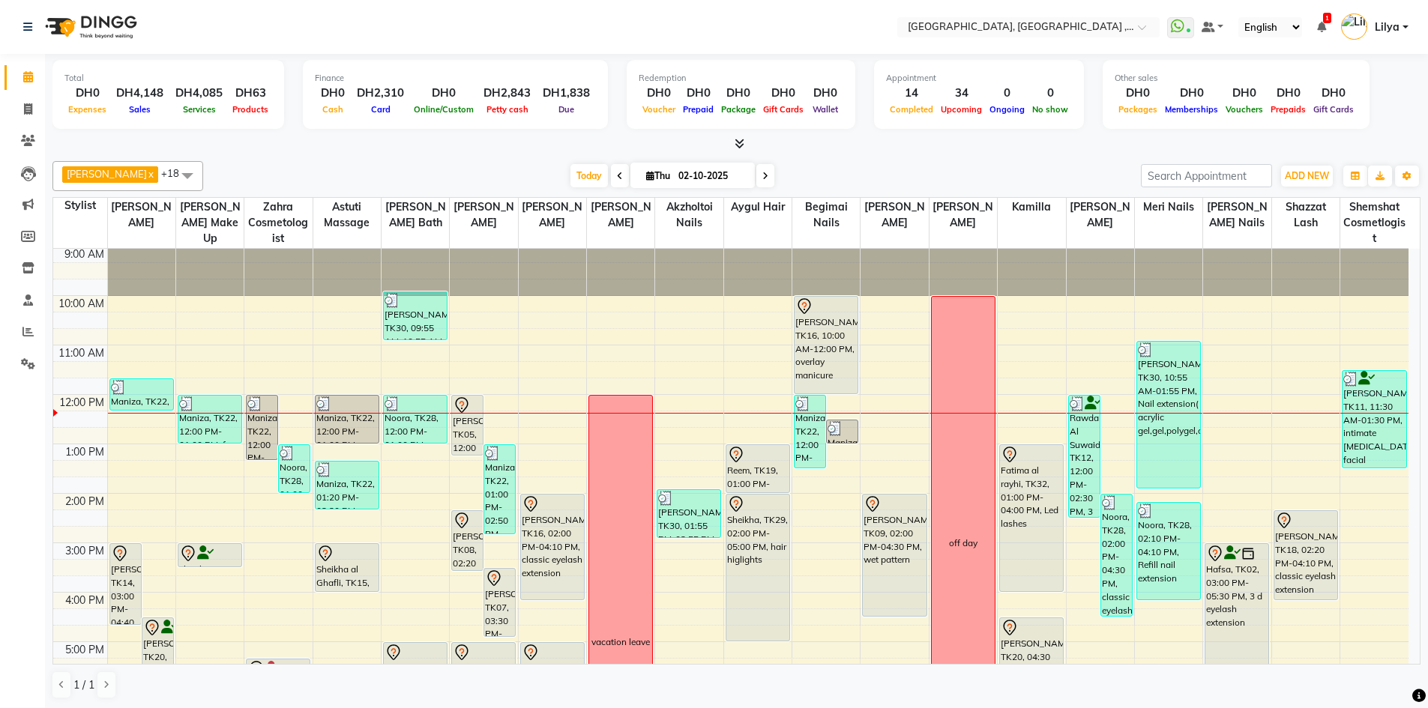
scroll to position [0, 0]
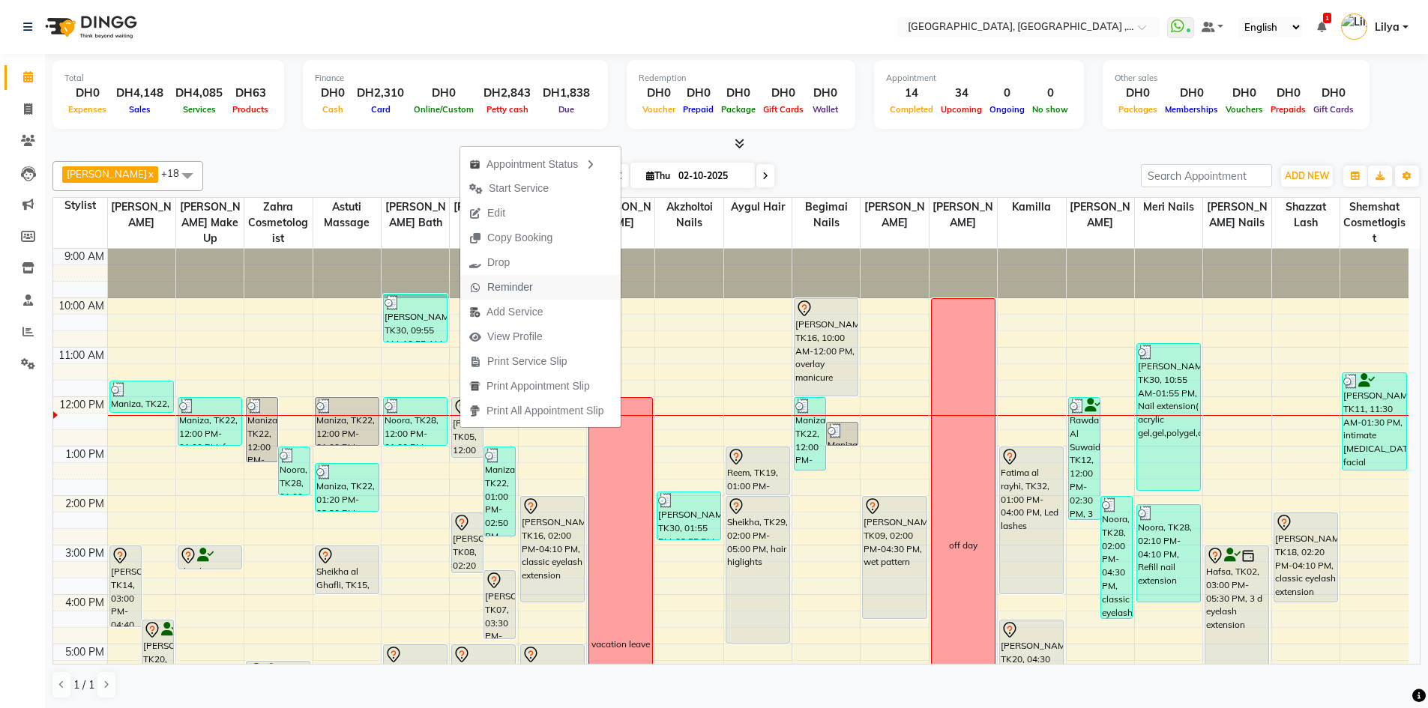
click at [507, 290] on span "Reminder" at bounding box center [510, 288] width 46 height 16
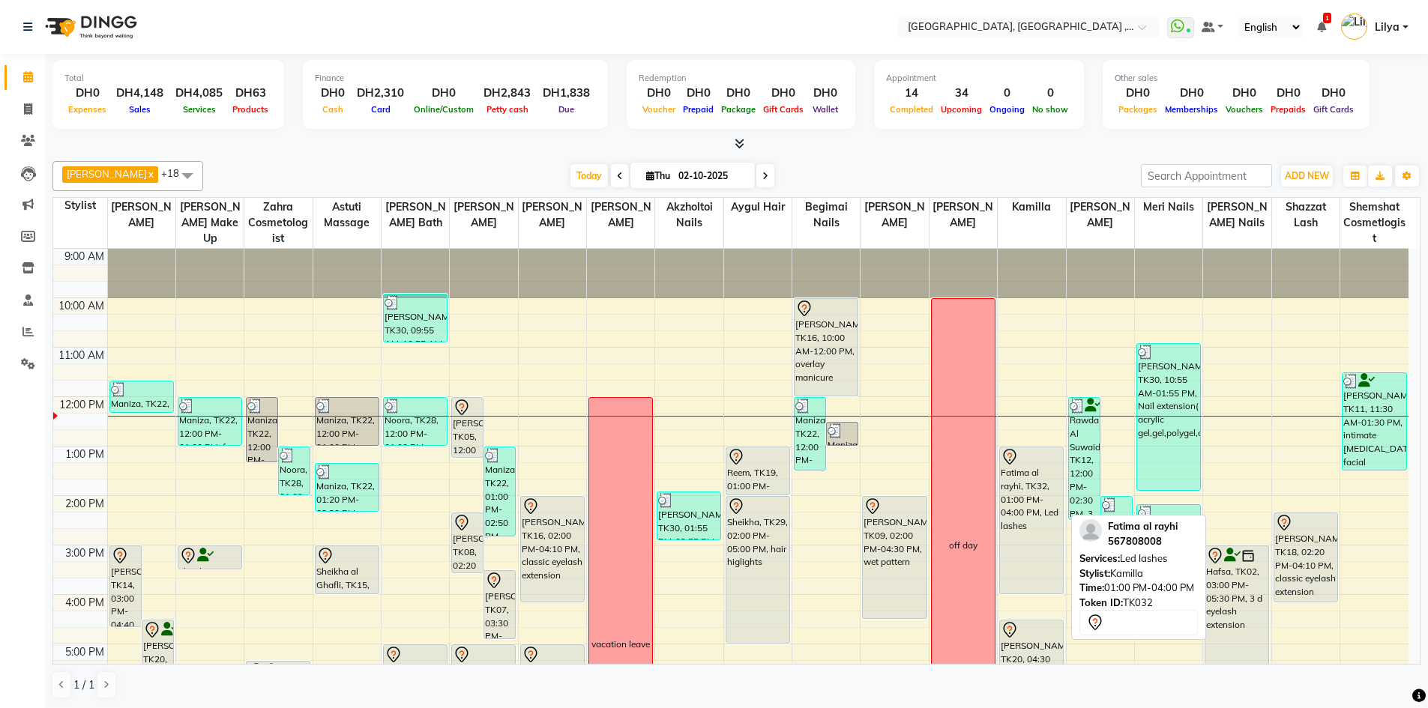
scroll to position [300, 0]
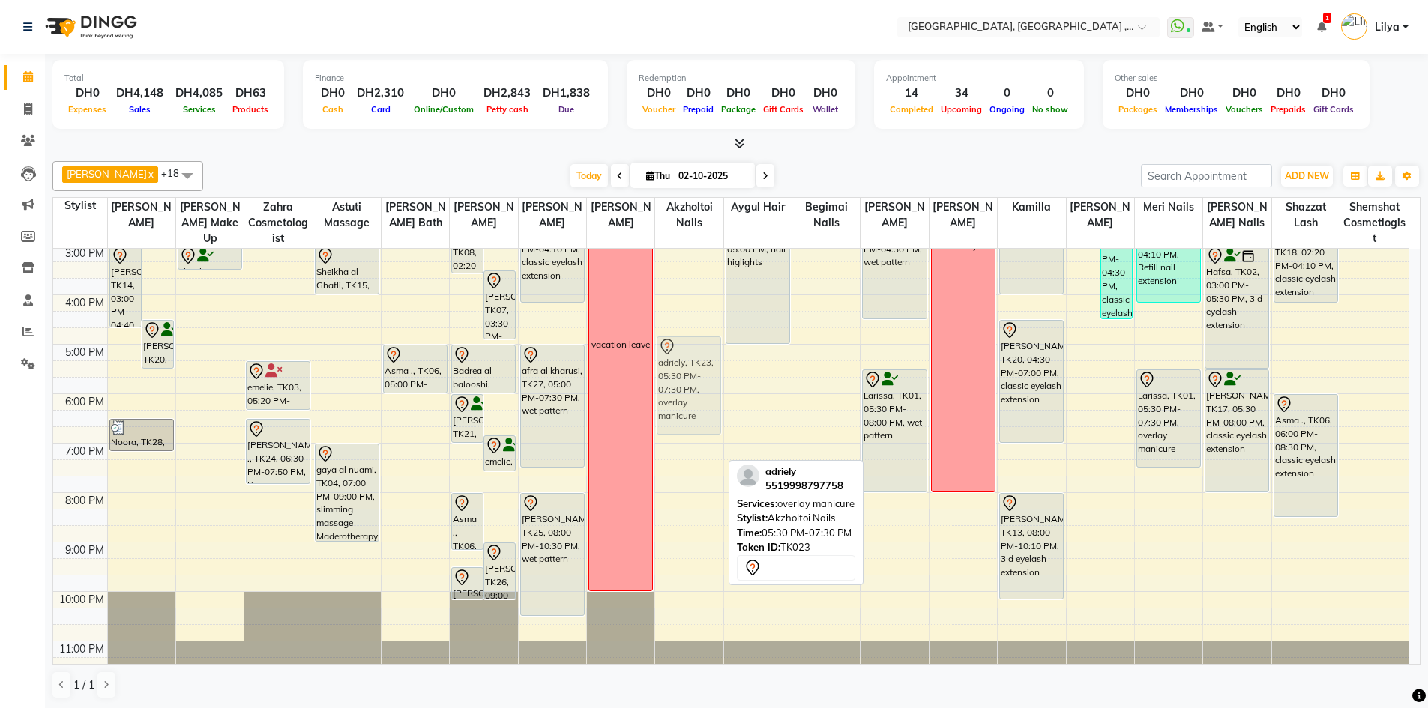
drag, startPoint x: 689, startPoint y: 414, endPoint x: 674, endPoint y: 387, distance: 31.2
click at [674, 387] on div "Samar Elhakim, TK30, 01:55 PM-02:55 PM, smart pedicure without gel adriely, TK2…" at bounding box center [688, 319] width 67 height 741
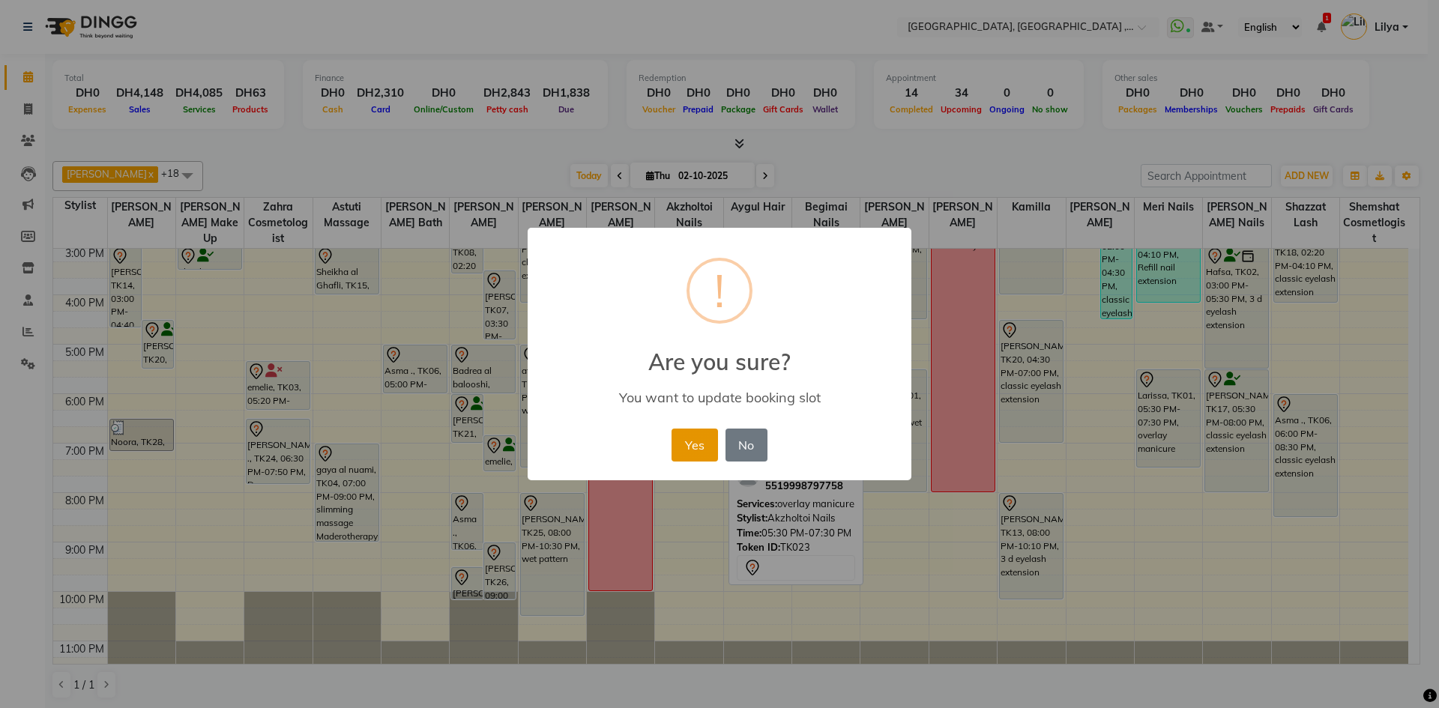
click at [686, 429] on button "Yes" at bounding box center [694, 445] width 46 height 33
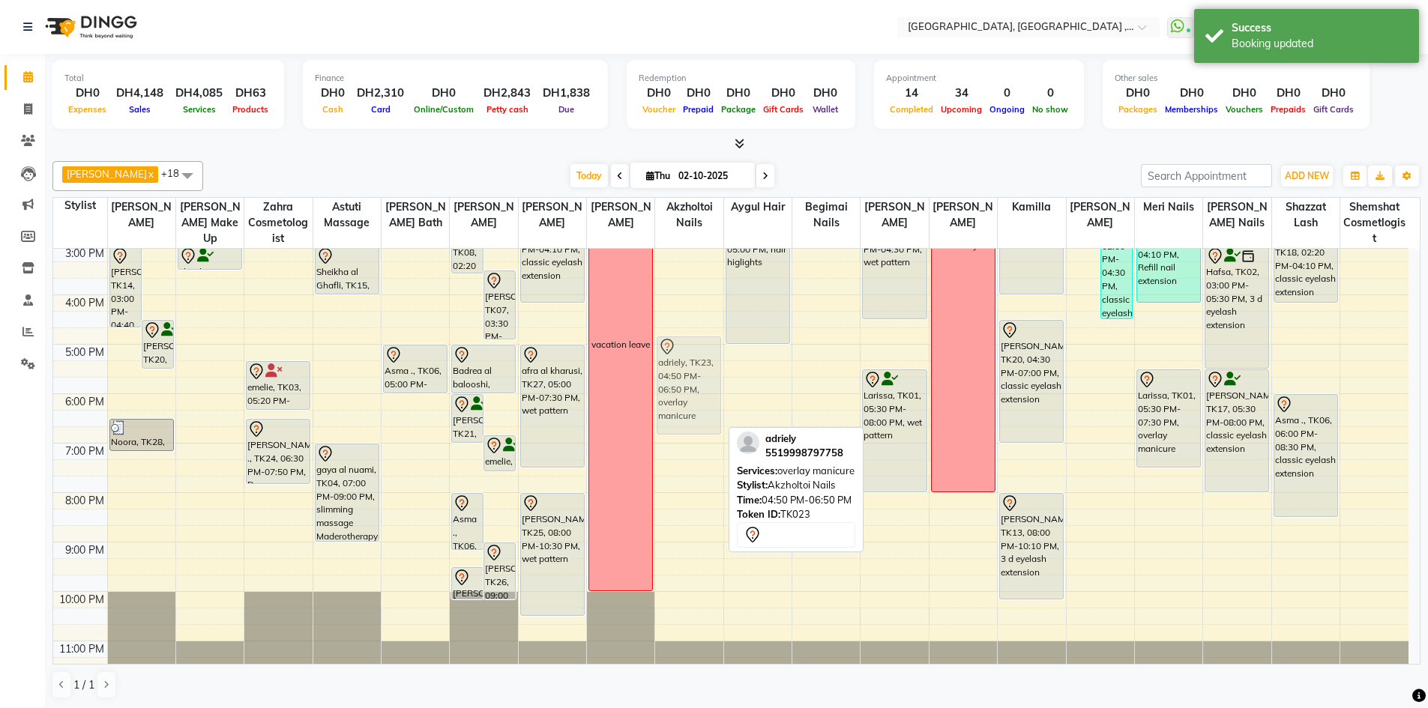
click at [680, 379] on div "Samar Elhakim, TK30, 01:55 PM-02:55 PM, smart pedicure without gel adriely, TK2…" at bounding box center [688, 319] width 67 height 741
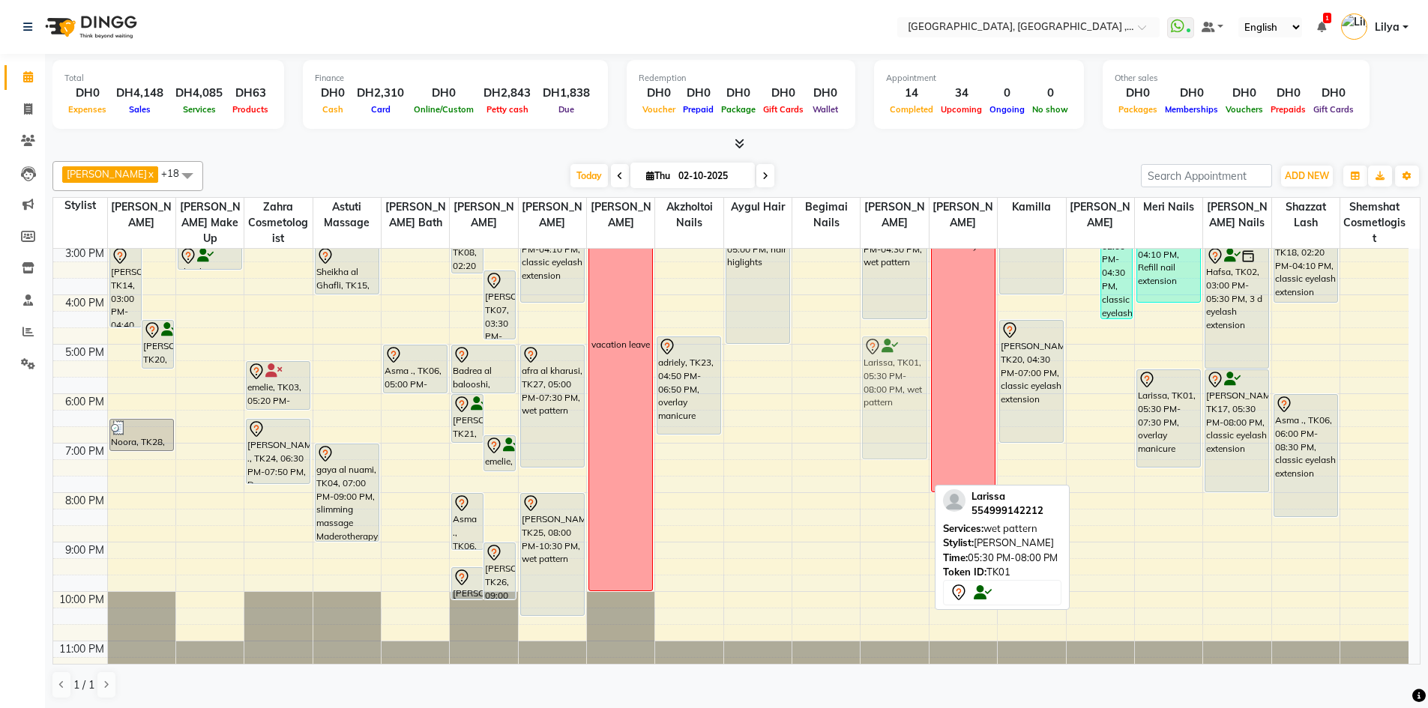
drag, startPoint x: 893, startPoint y: 417, endPoint x: 885, endPoint y: 389, distance: 29.4
click at [885, 389] on div "Rose Salman, TK09, 02:00 PM-04:30 PM, wet pattern Larissa, TK01, 05:30 PM-08:00…" at bounding box center [893, 319] width 67 height 741
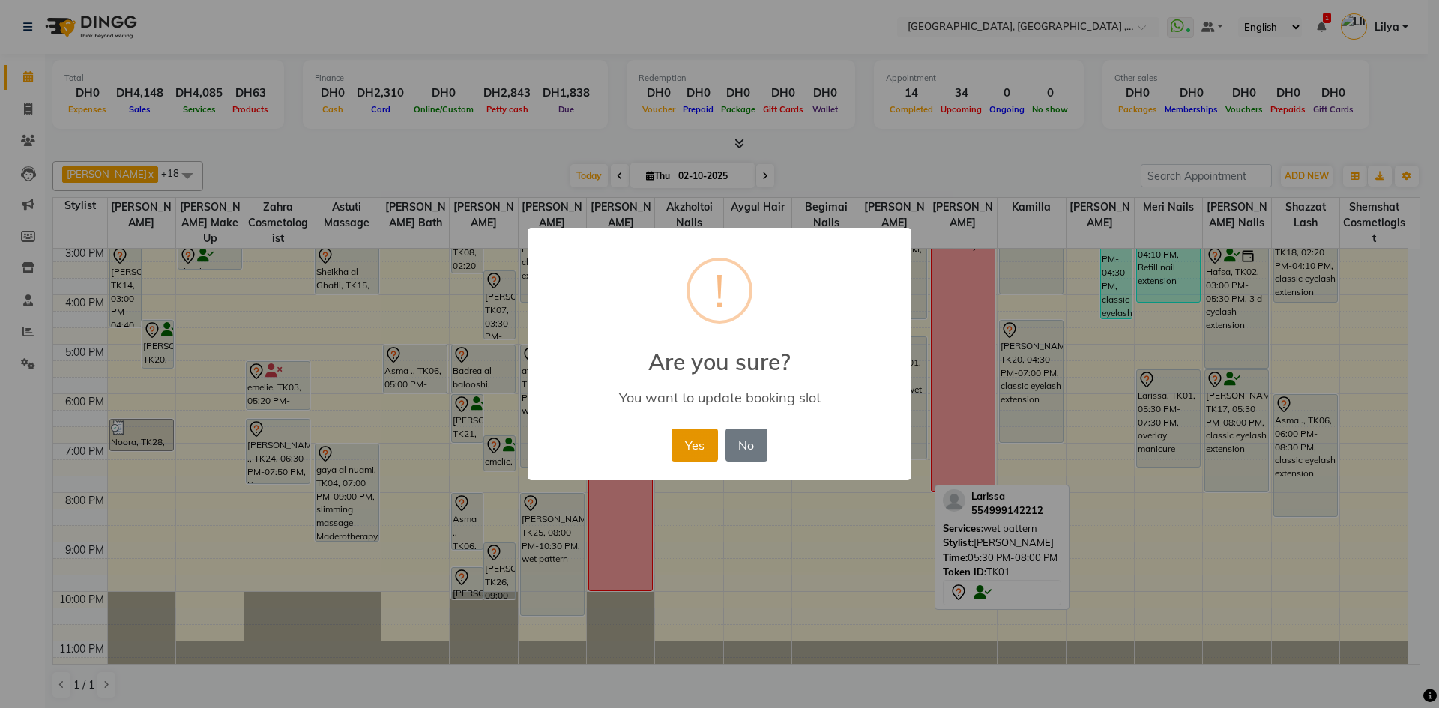
click at [693, 438] on button "Yes" at bounding box center [694, 445] width 46 height 33
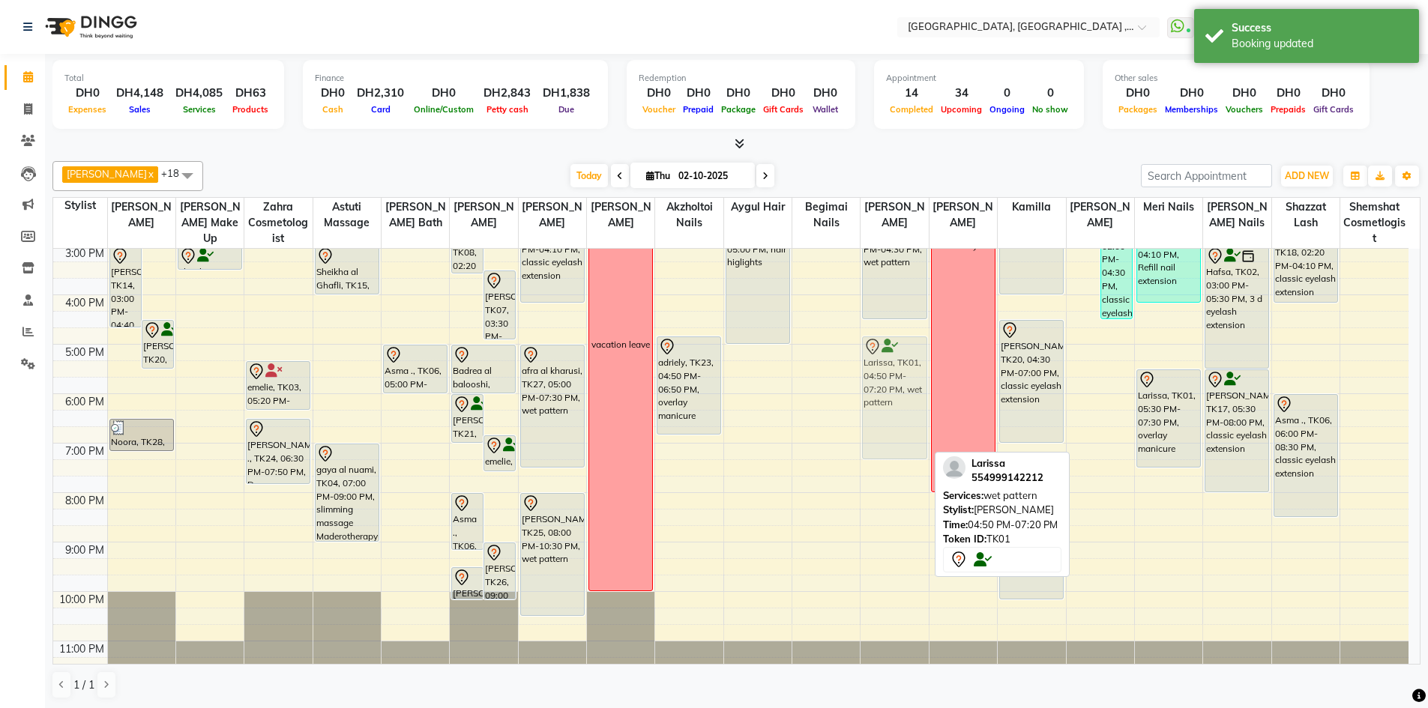
drag, startPoint x: 887, startPoint y: 380, endPoint x: 883, endPoint y: 387, distance: 8.4
click at [883, 387] on div "Rose Salman, TK09, 02:00 PM-04:30 PM, wet pattern Larissa, TK01, 04:50 PM-07:20…" at bounding box center [893, 319] width 67 height 741
drag, startPoint x: 905, startPoint y: 373, endPoint x: 899, endPoint y: 379, distance: 8.0
click at [899, 379] on div "Rose Salman, TK09, 02:00 PM-04:30 PM, wet pattern Larissa, TK01, 04:50 PM-07:20…" at bounding box center [893, 319] width 67 height 741
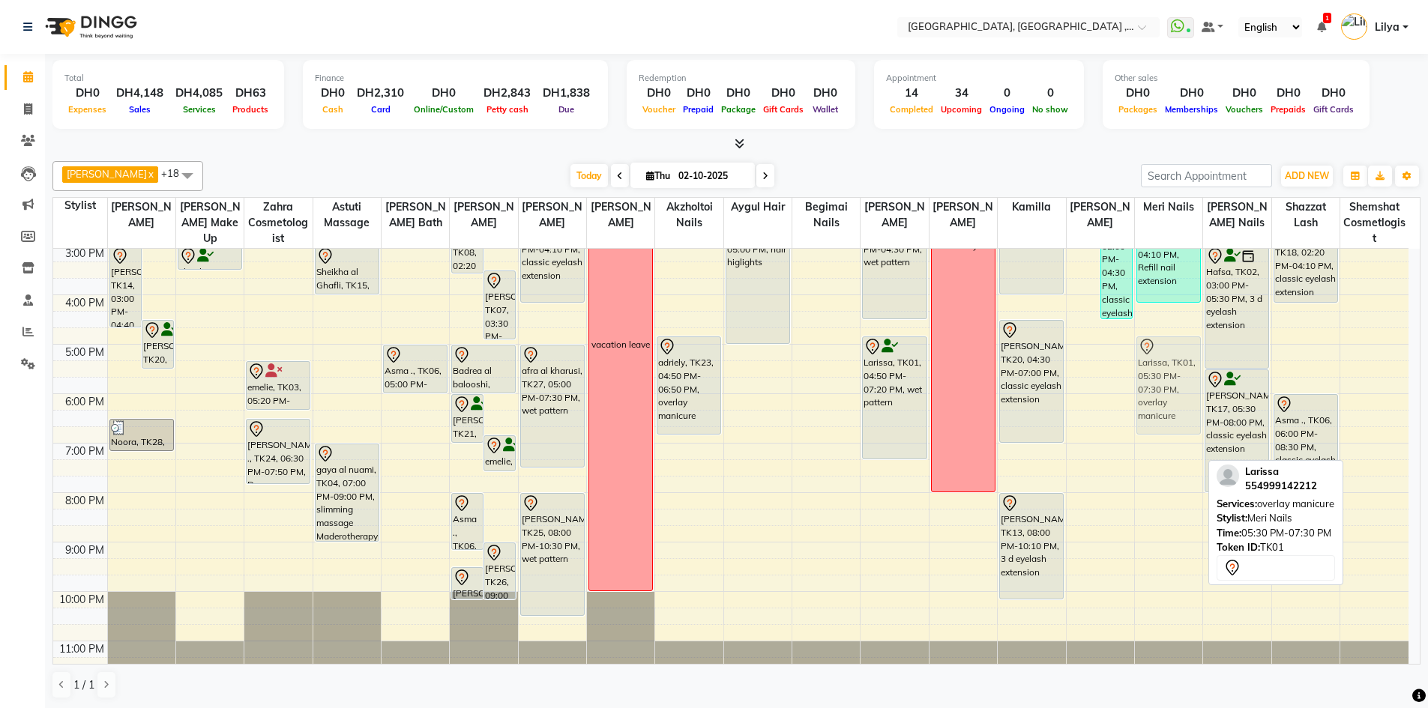
drag, startPoint x: 1155, startPoint y: 423, endPoint x: 1150, endPoint y: 393, distance: 29.7
click at [1150, 393] on div "Samar Elhakim, TK30, 10:55 AM-01:55 PM, Nail extension( acrylic gel,gel,polygel…" at bounding box center [1168, 319] width 67 height 741
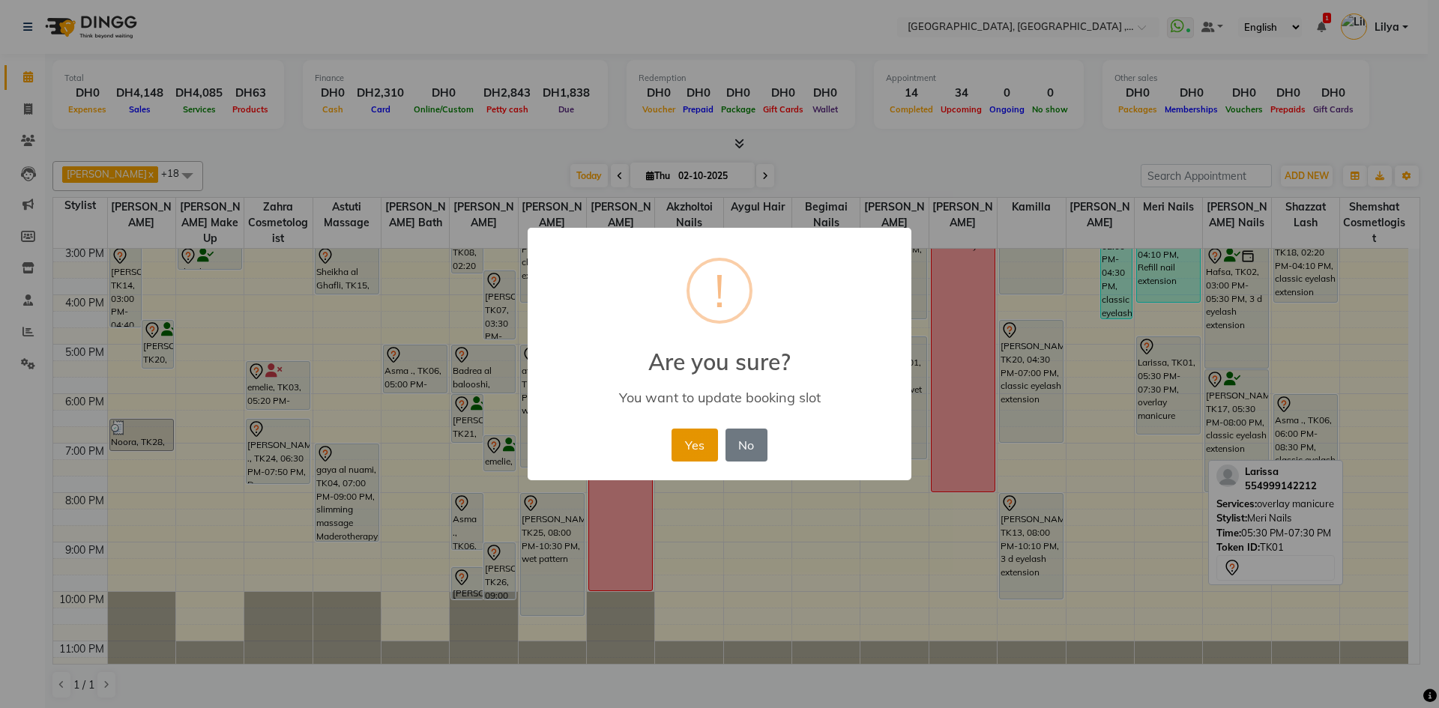
click at [704, 447] on button "Yes" at bounding box center [694, 445] width 46 height 33
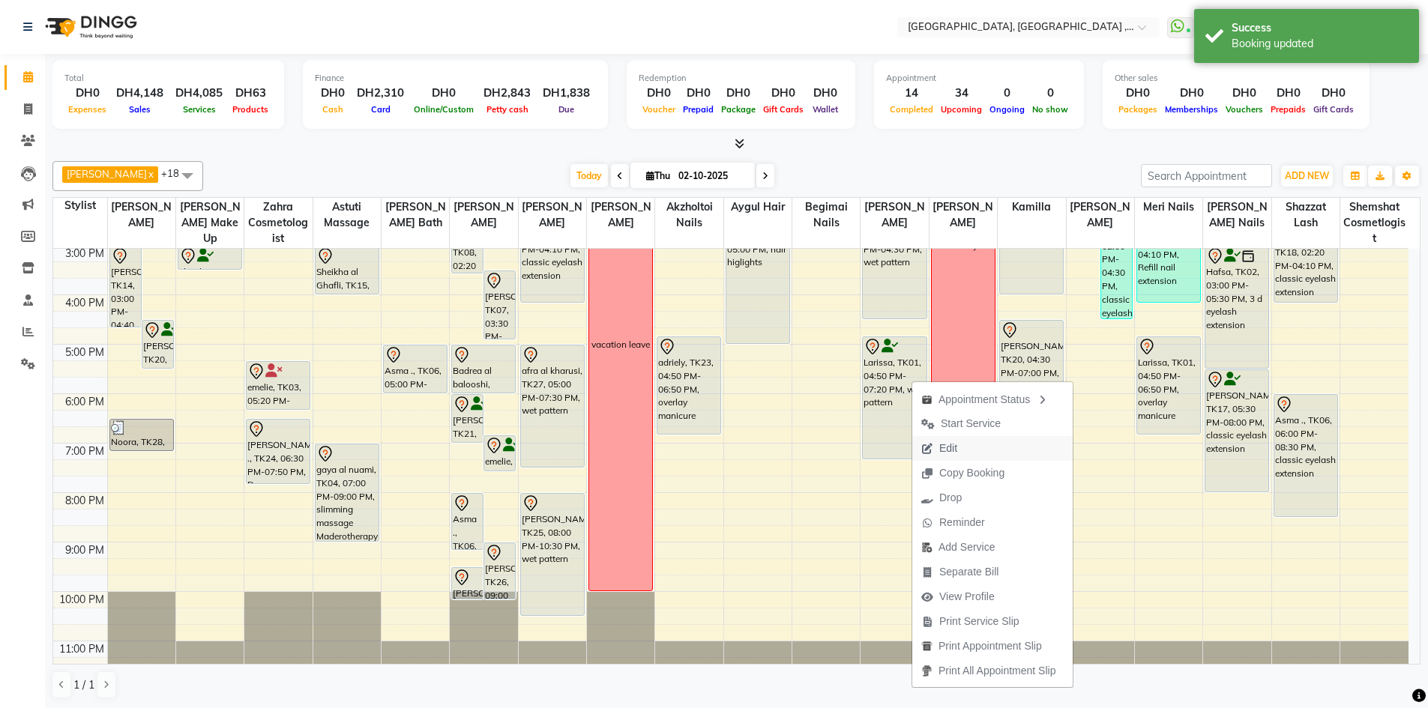
click at [965, 445] on span "Edit" at bounding box center [939, 448] width 54 height 25
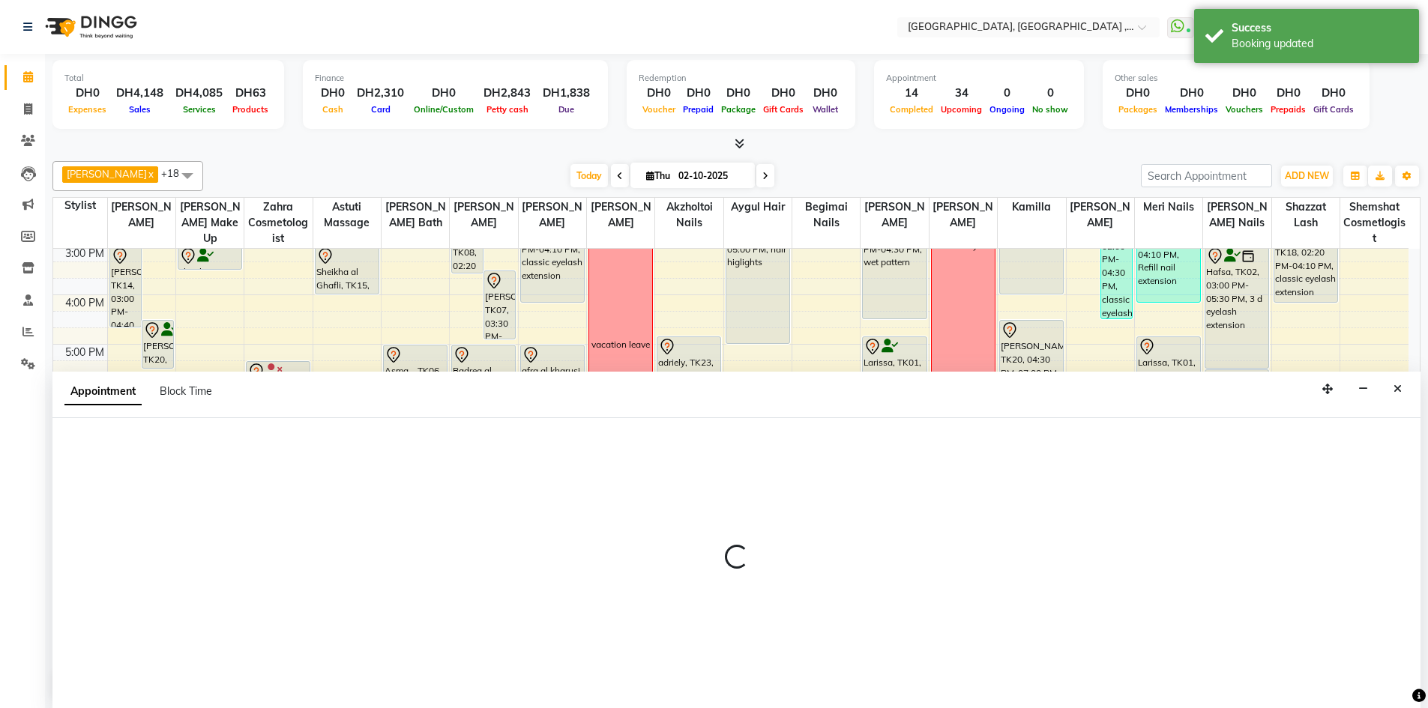
scroll to position [1, 0]
select select "tentative"
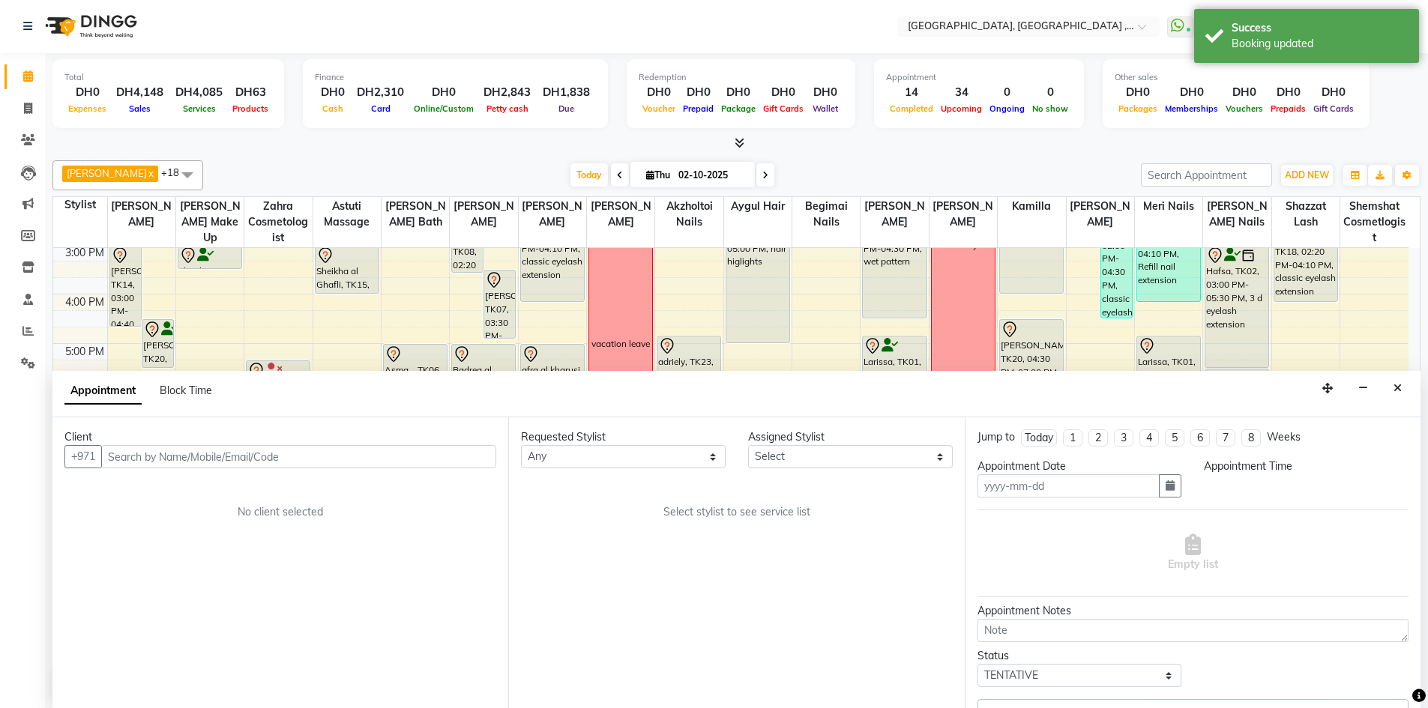
type input "02-10-2025"
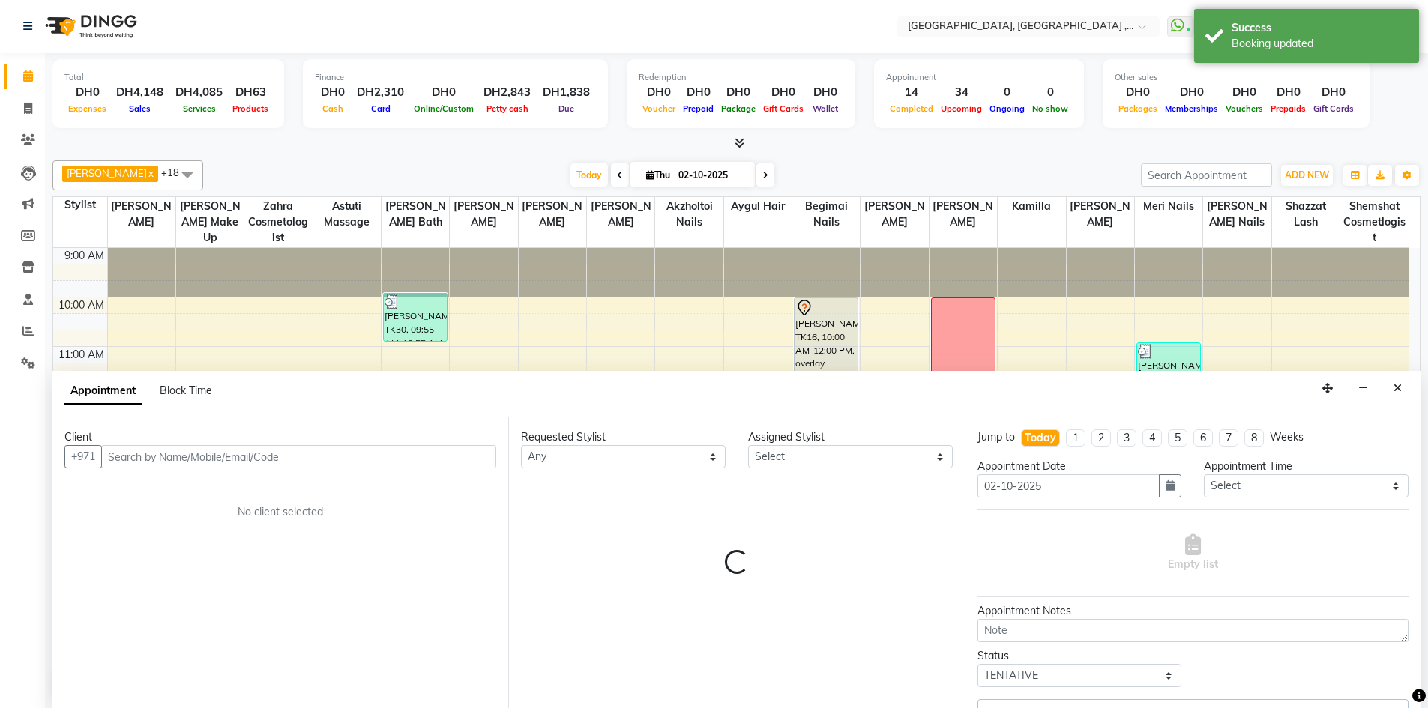
select select "85659"
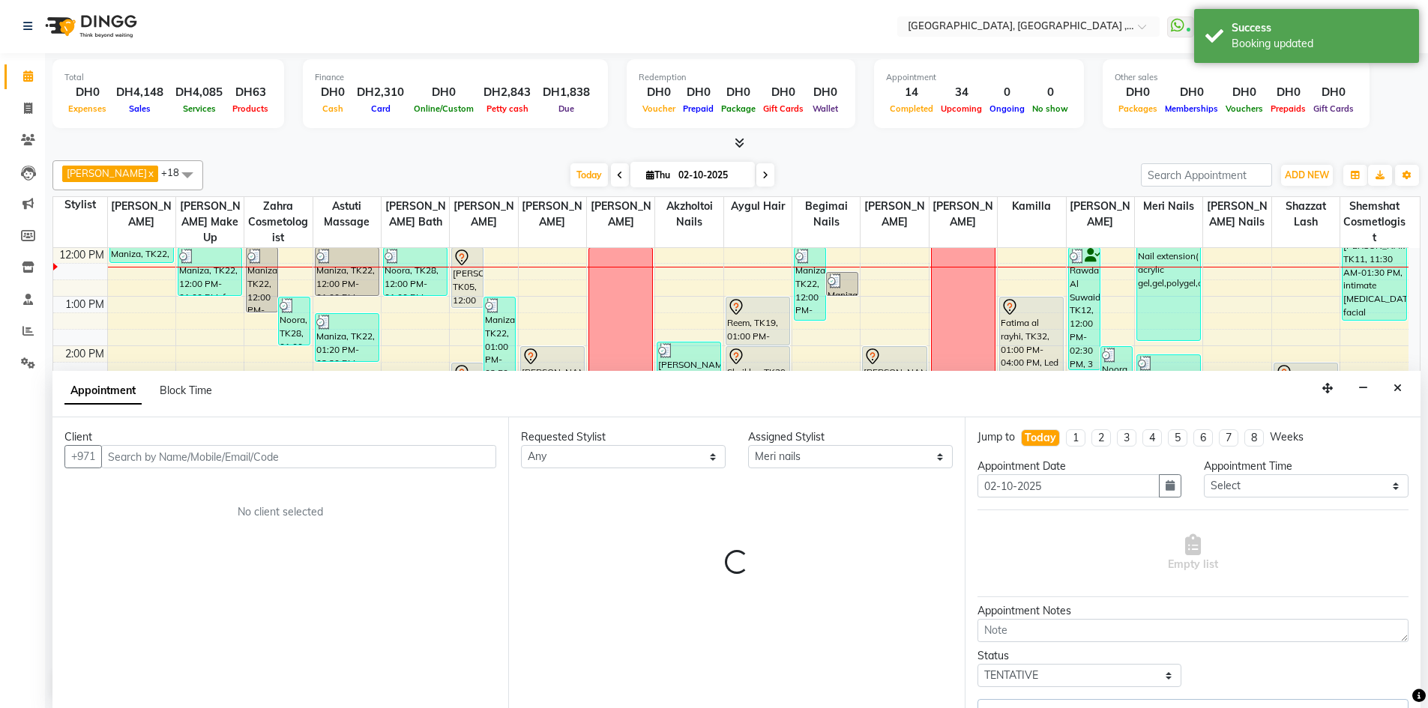
select select "1566"
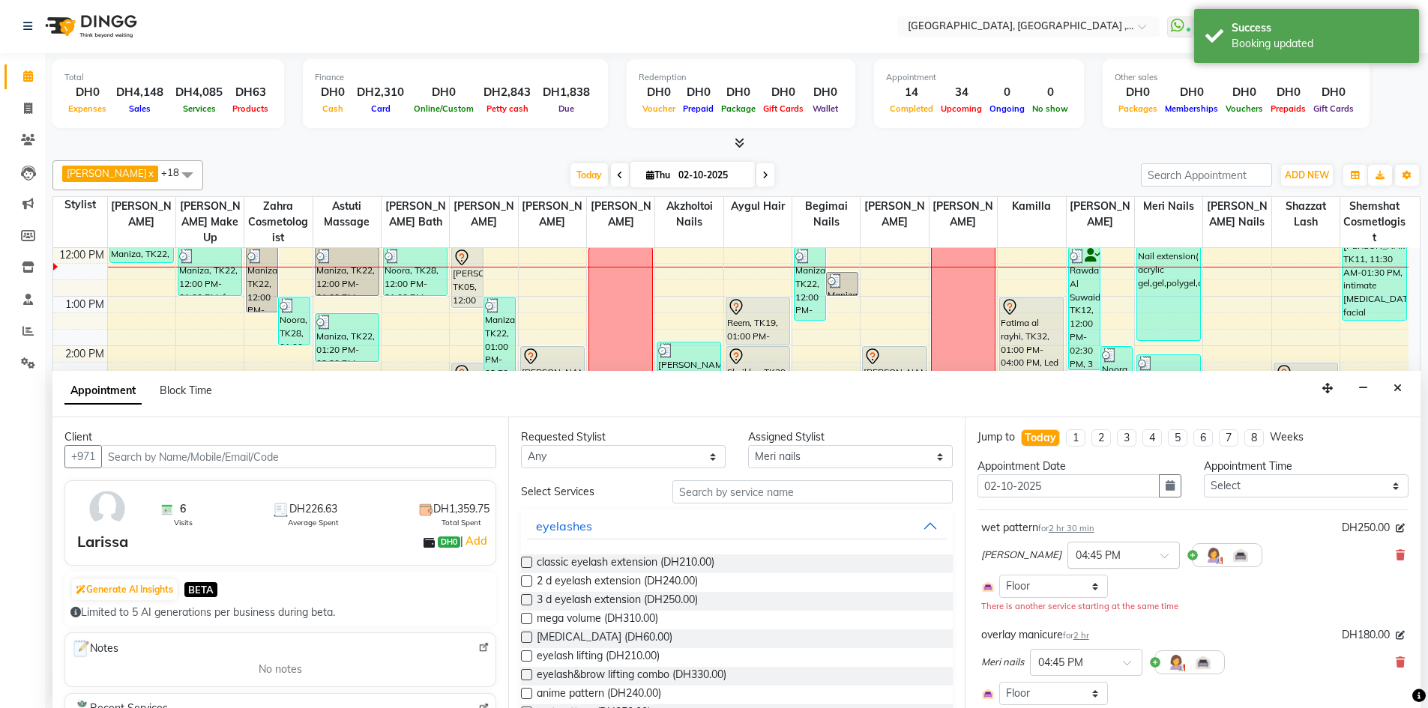
click at [1160, 554] on span at bounding box center [1169, 560] width 19 height 16
click at [1087, 614] on div "05:00 PM" at bounding box center [1123, 611] width 111 height 28
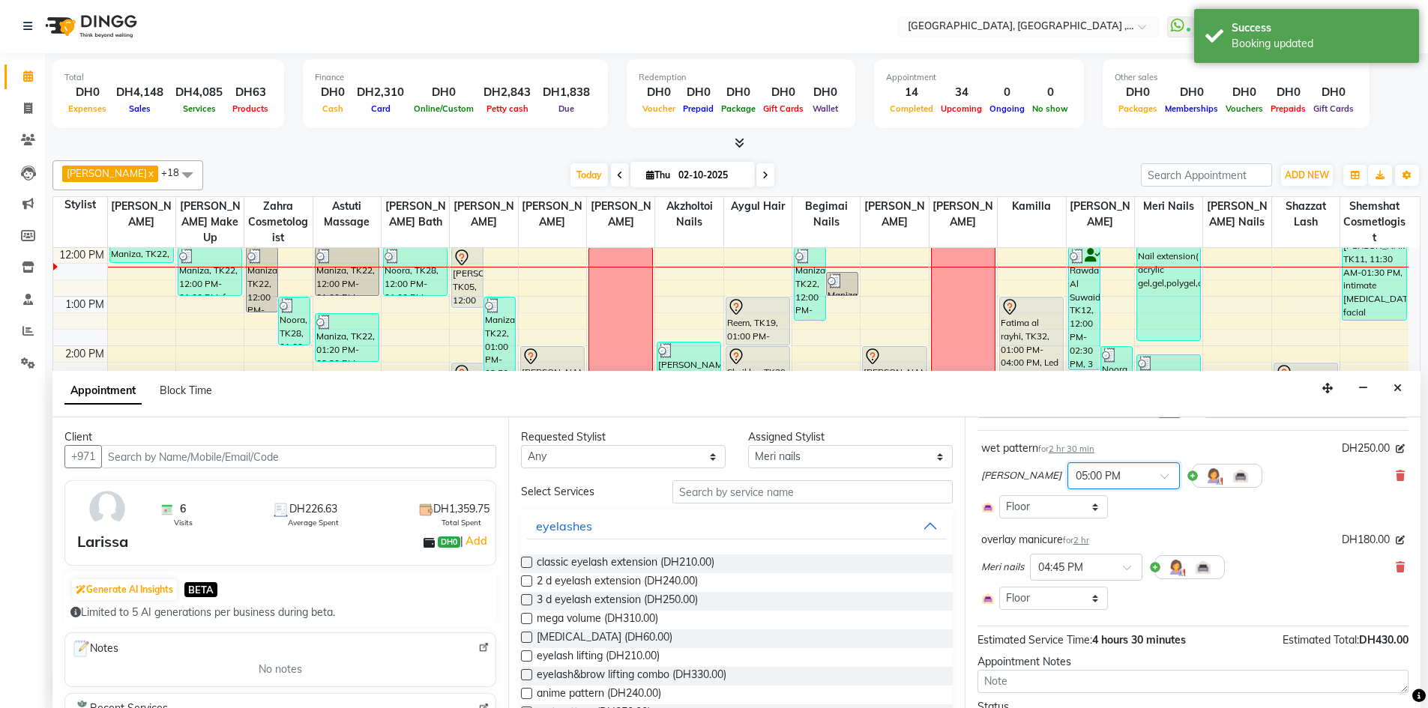
scroll to position [160, 0]
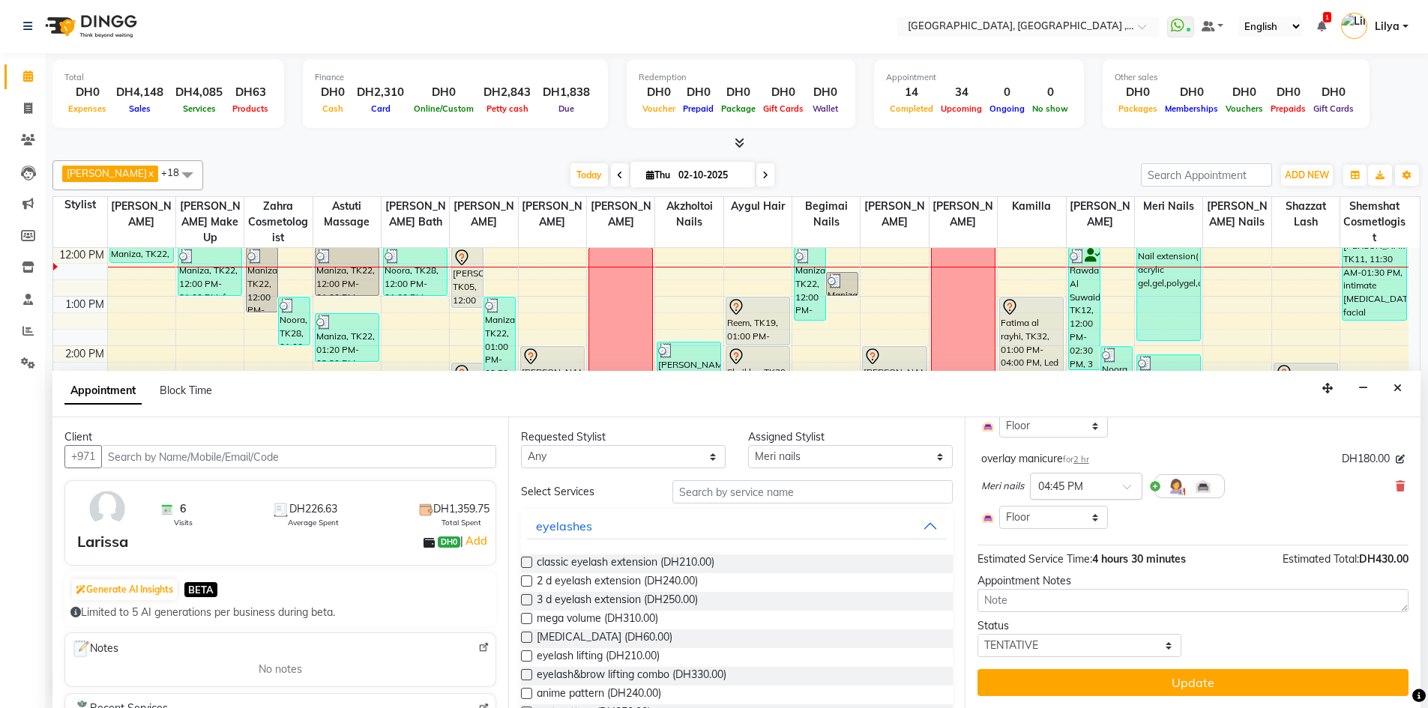
click at [1120, 487] on div at bounding box center [1085, 485] width 111 height 16
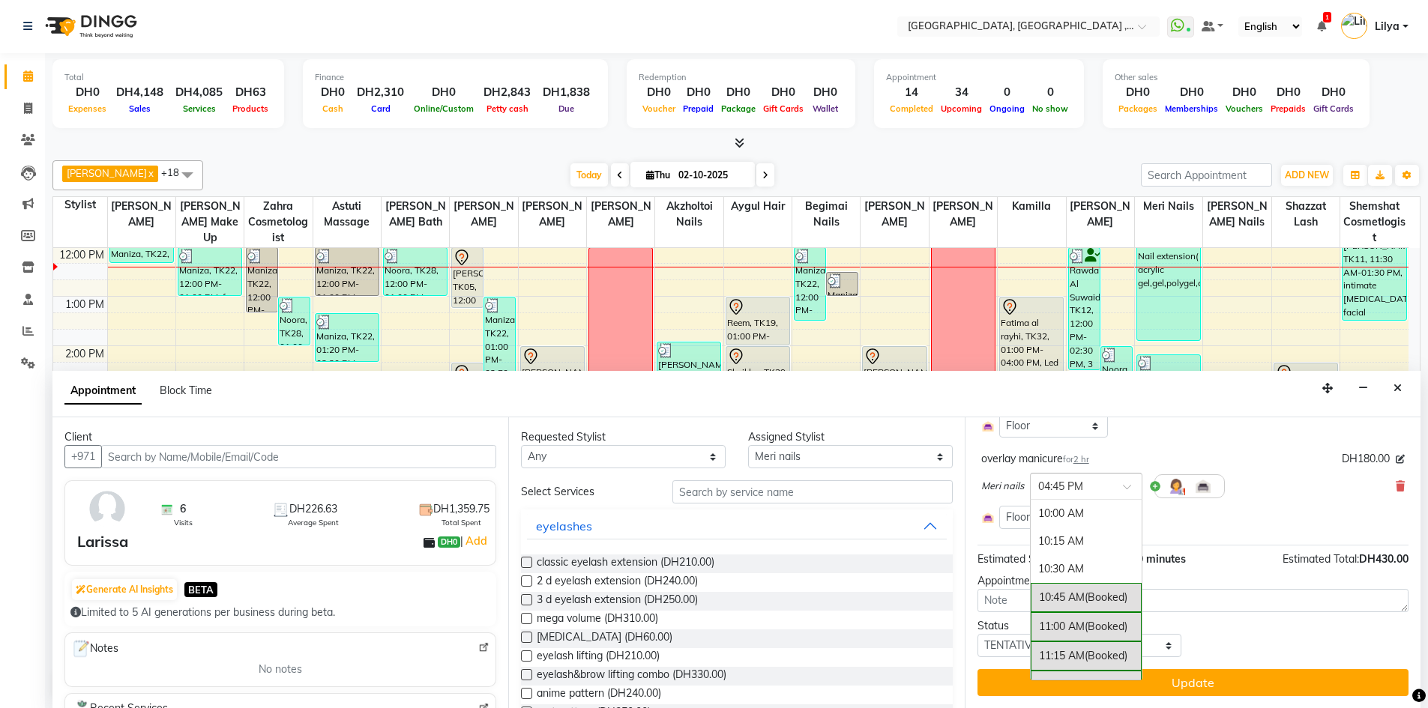
scroll to position [782, 0]
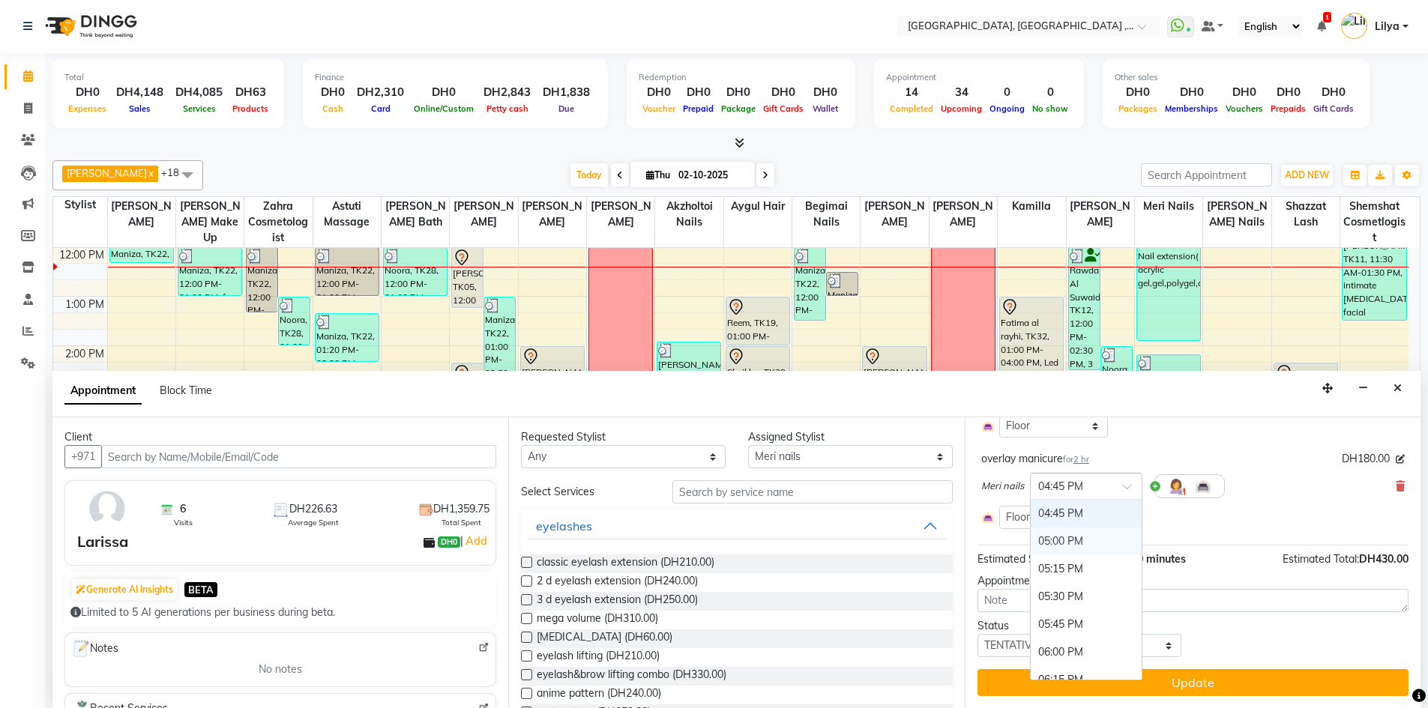
click at [1087, 545] on div "05:00 PM" at bounding box center [1085, 542] width 111 height 28
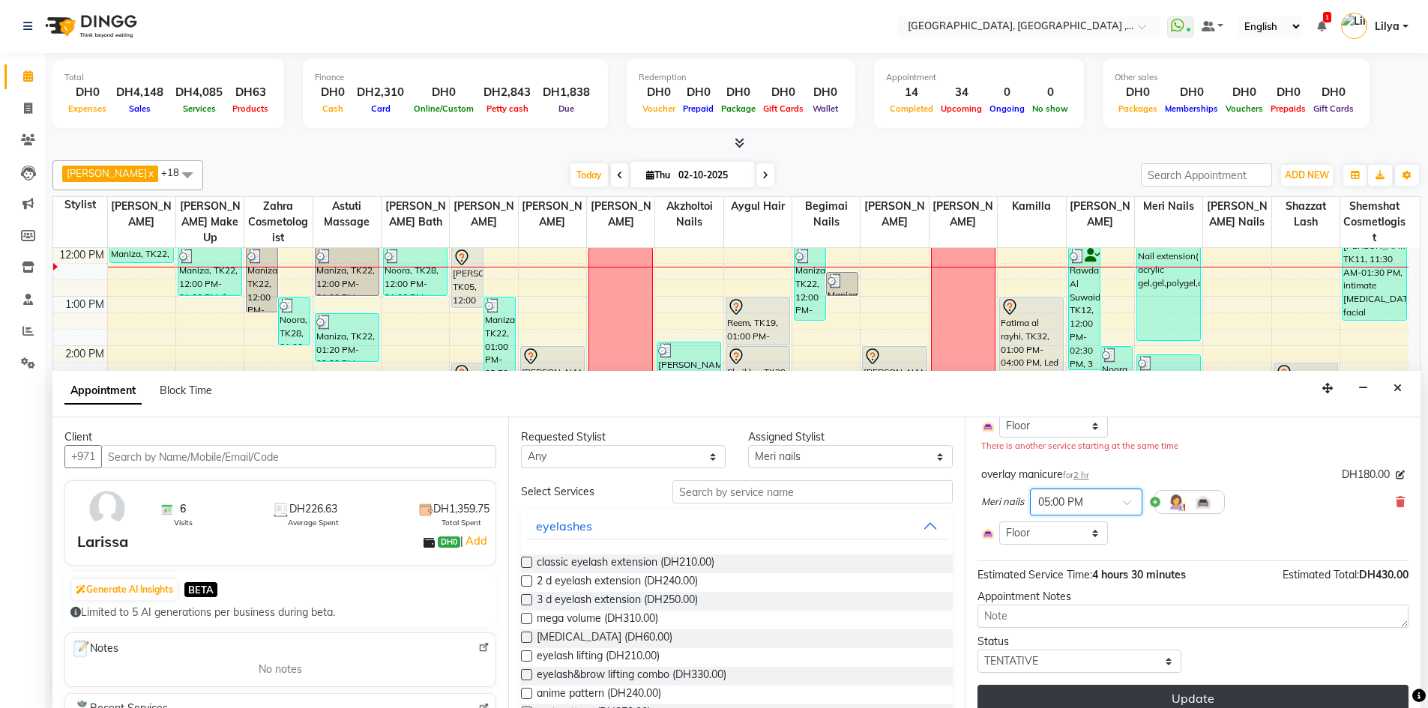
click at [1184, 697] on button "Update" at bounding box center [1192, 698] width 431 height 27
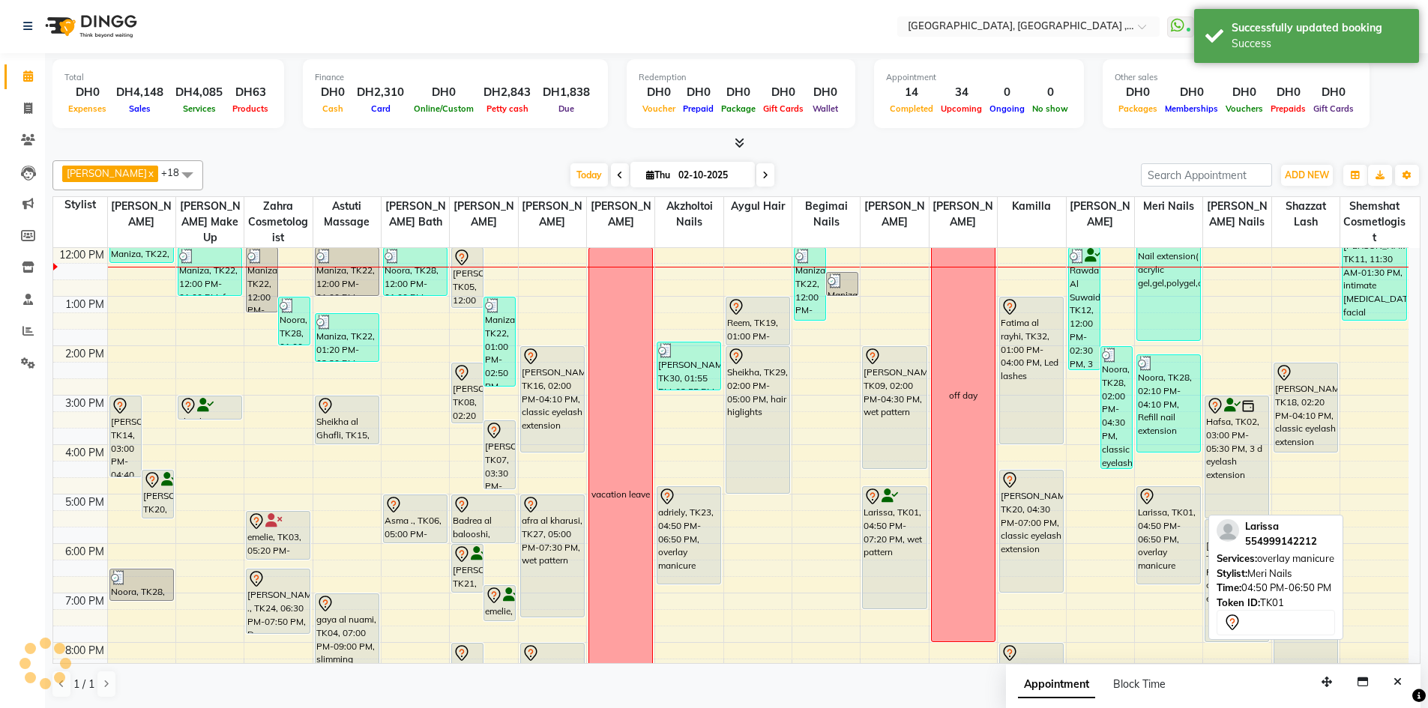
scroll to position [0, 0]
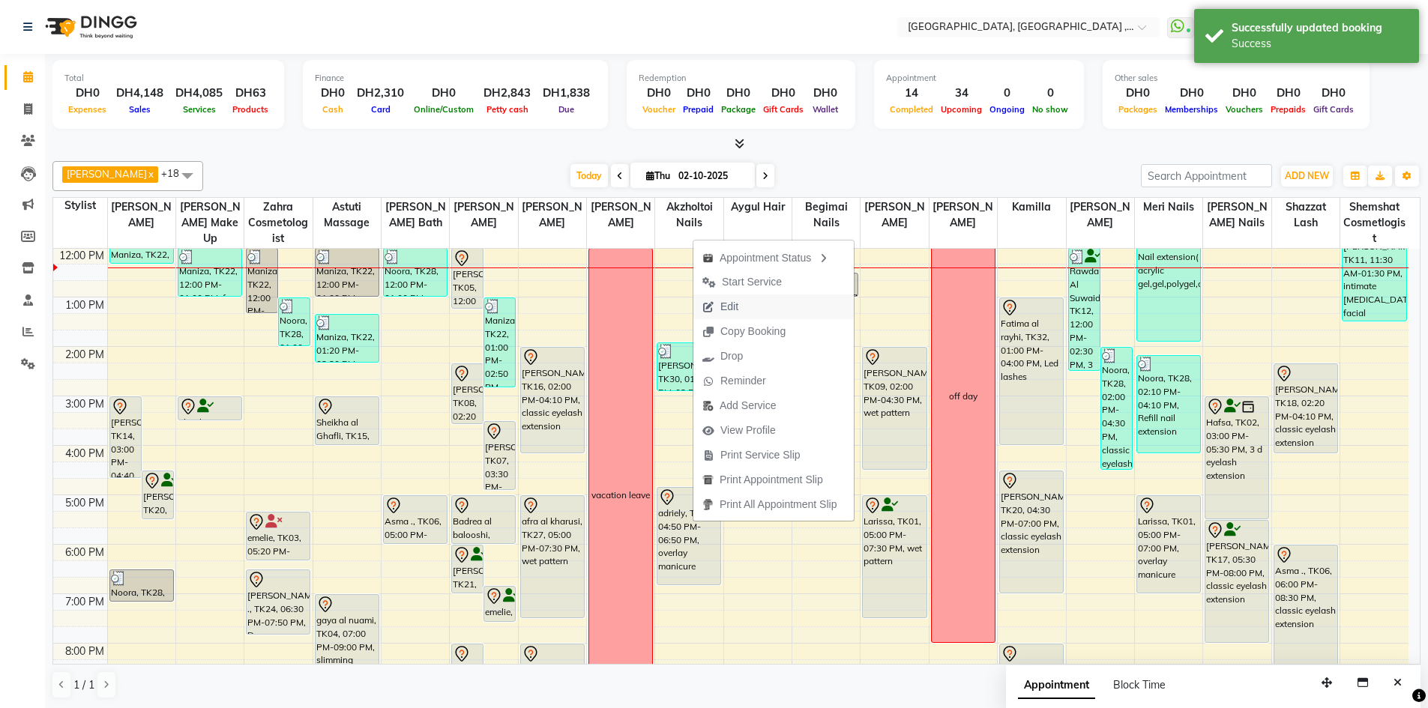
click at [746, 311] on span "Edit" at bounding box center [720, 307] width 54 height 25
select select "tentative"
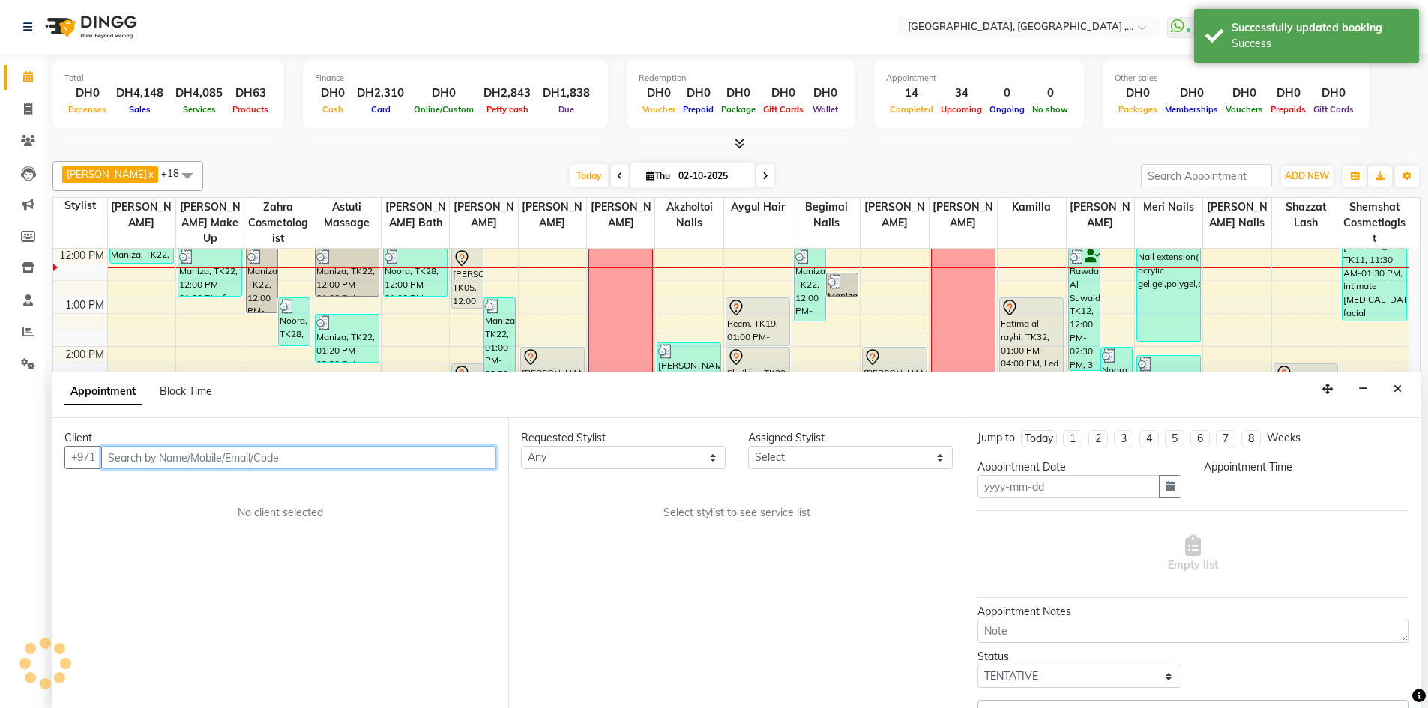
scroll to position [1, 0]
type input "02-10-2025"
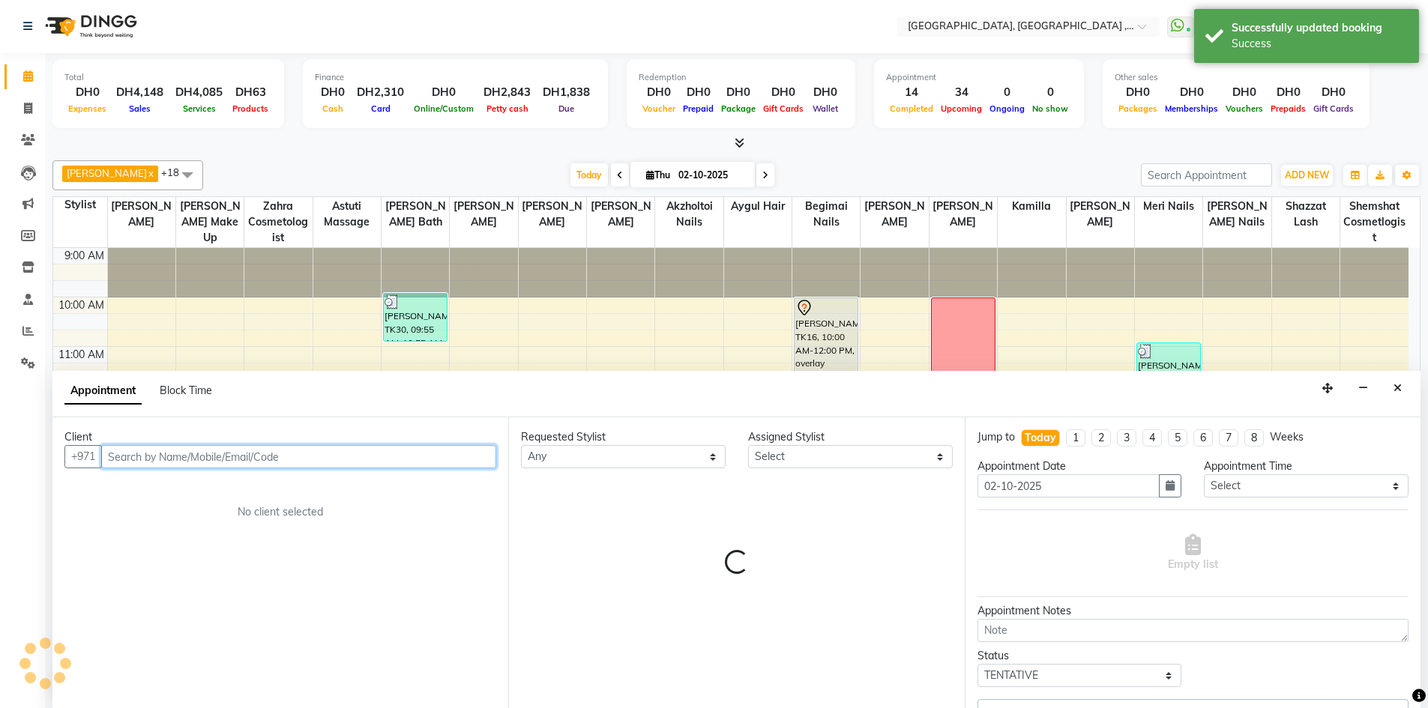
select select "85658"
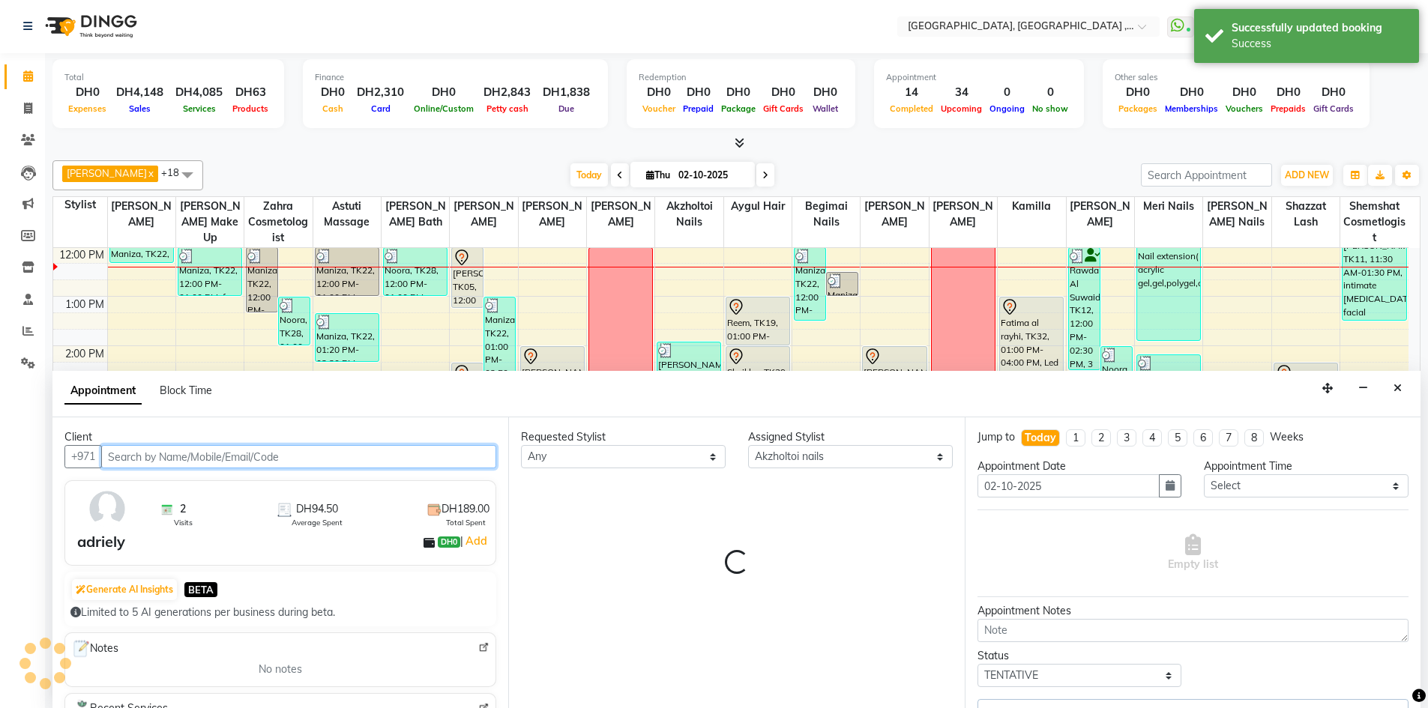
select select "1566"
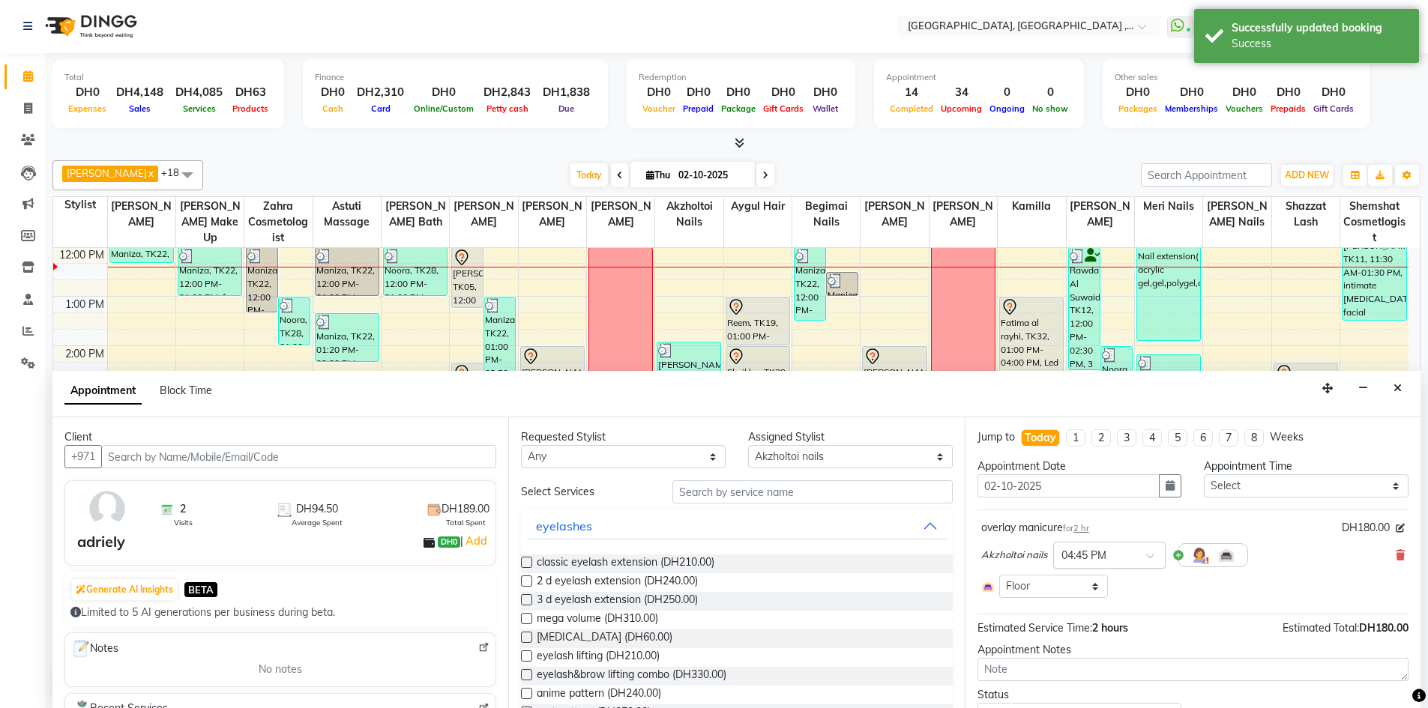
click at [1150, 555] on span at bounding box center [1155, 560] width 19 height 16
click at [1087, 609] on div "05:00 PM" at bounding box center [1109, 611] width 111 height 28
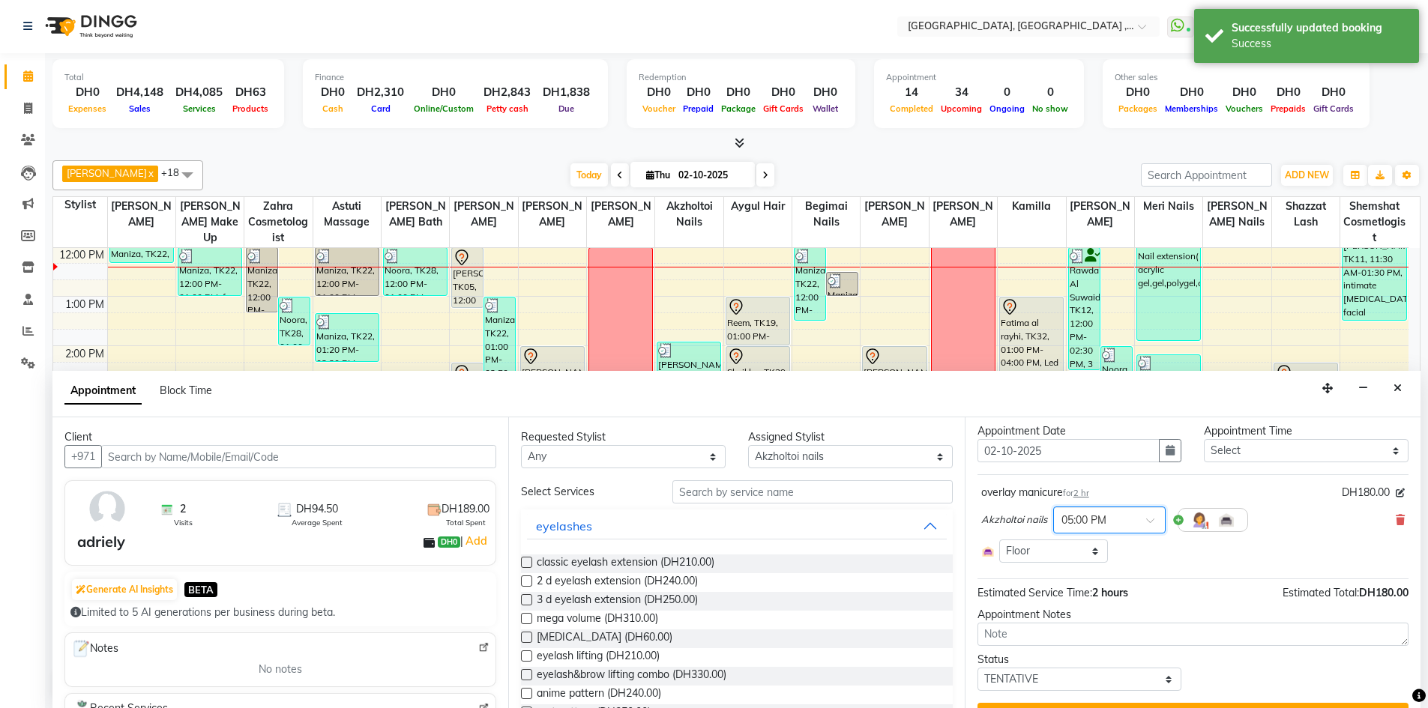
scroll to position [69, 0]
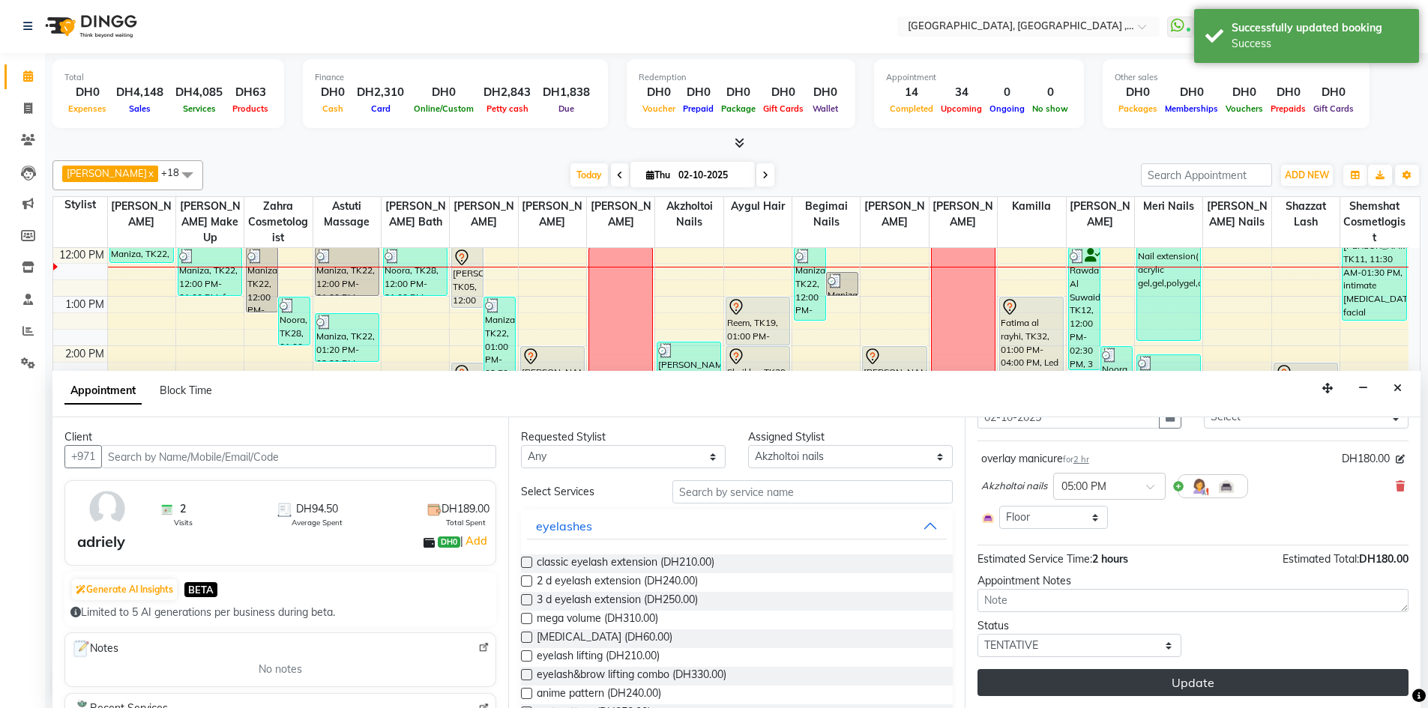
click at [1190, 677] on button "Update" at bounding box center [1192, 682] width 431 height 27
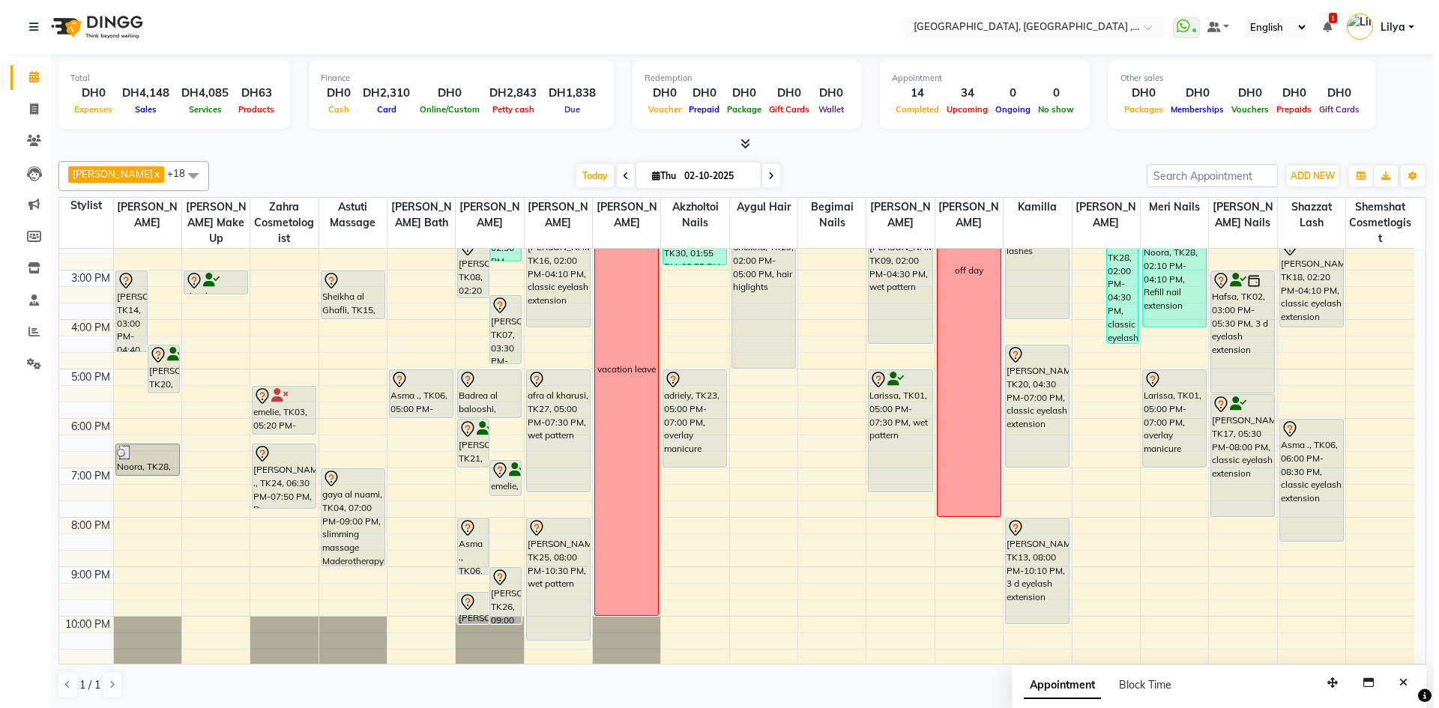
scroll to position [326, 0]
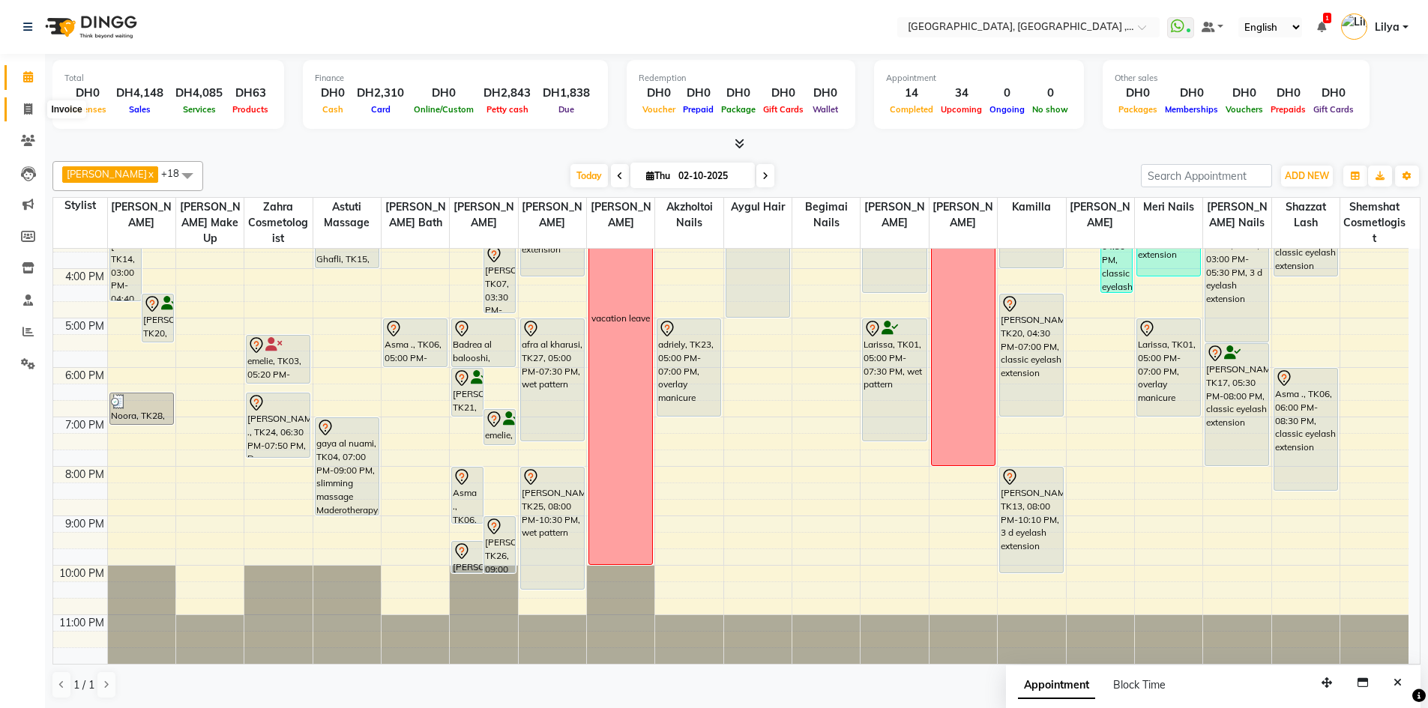
drag, startPoint x: 30, startPoint y: 111, endPoint x: 151, endPoint y: 61, distance: 131.1
click at [30, 111] on icon at bounding box center [28, 108] width 8 height 11
select select "service"
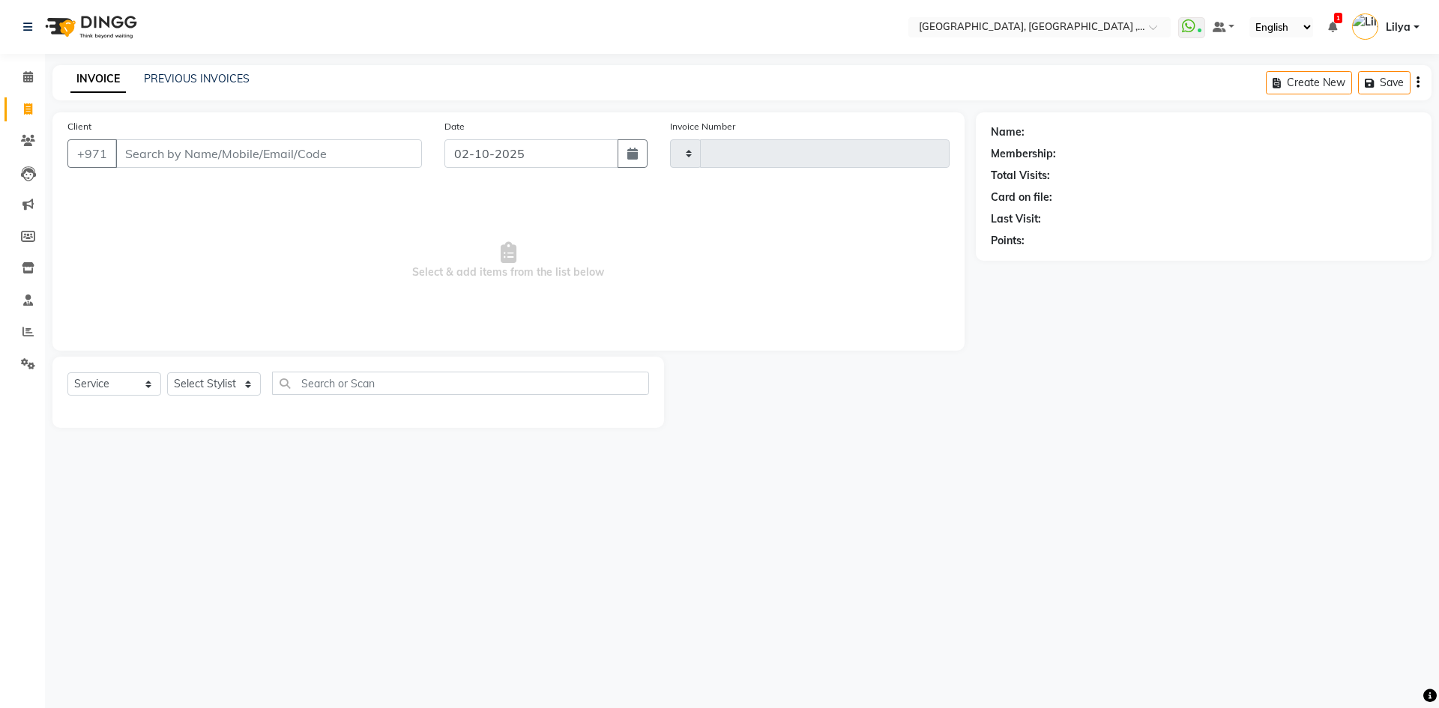
type input "5404"
select select "3838"
click at [223, 76] on link "PREVIOUS INVOICES" at bounding box center [197, 78] width 106 height 13
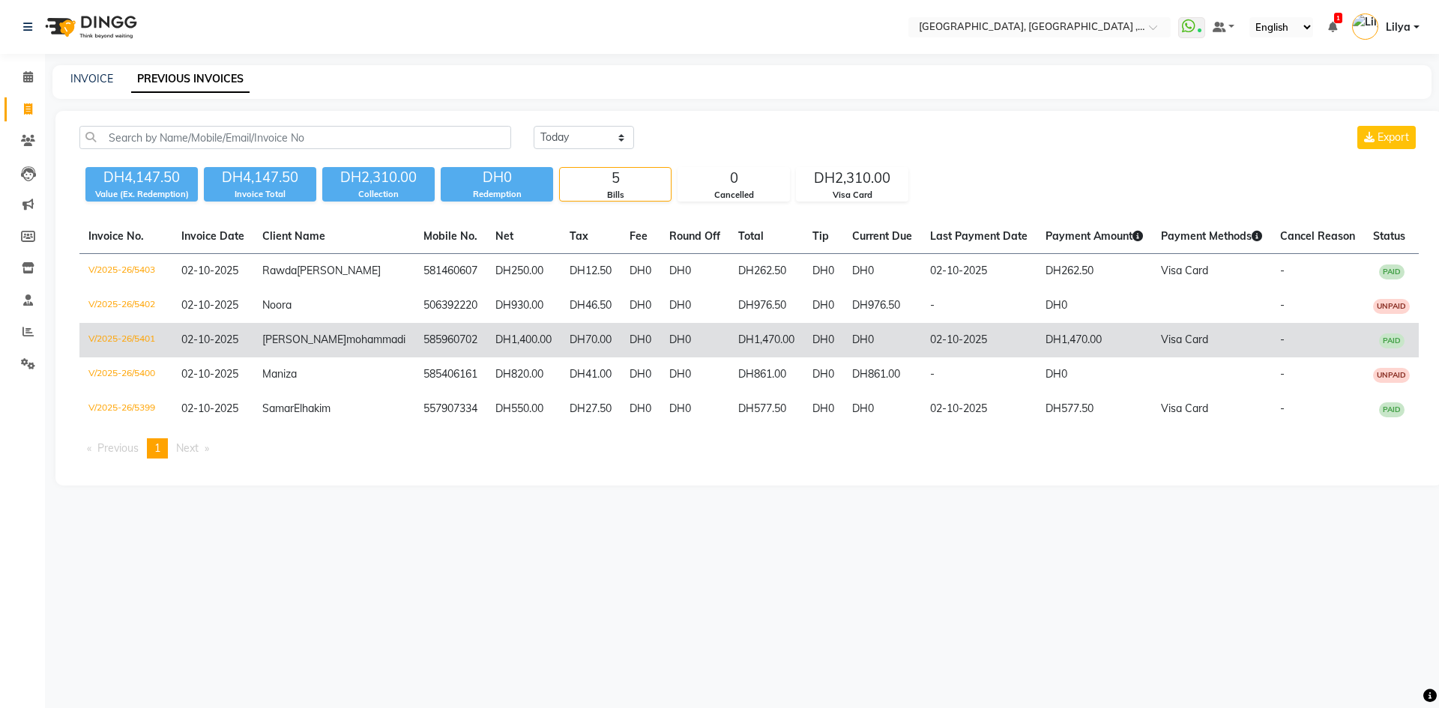
click at [1054, 357] on td "DH1,470.00" at bounding box center [1093, 340] width 115 height 34
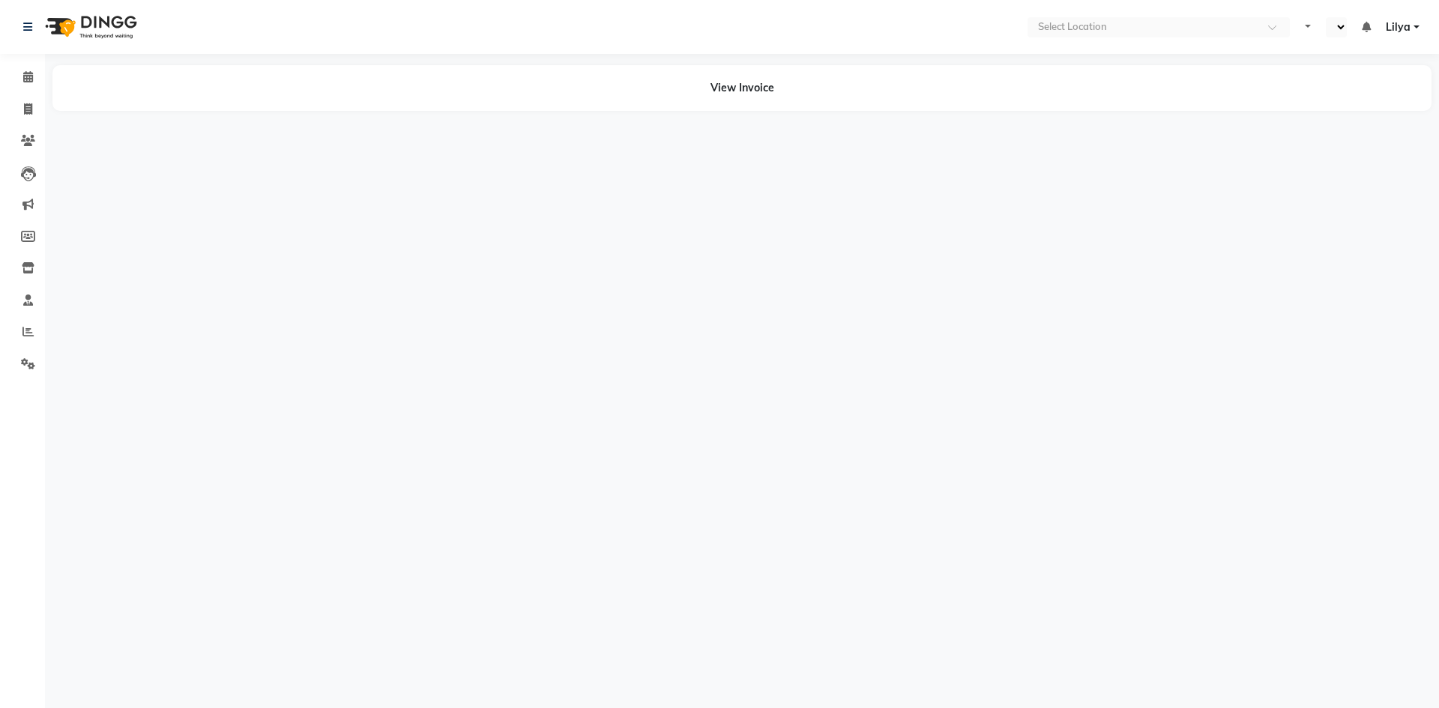
select select "en"
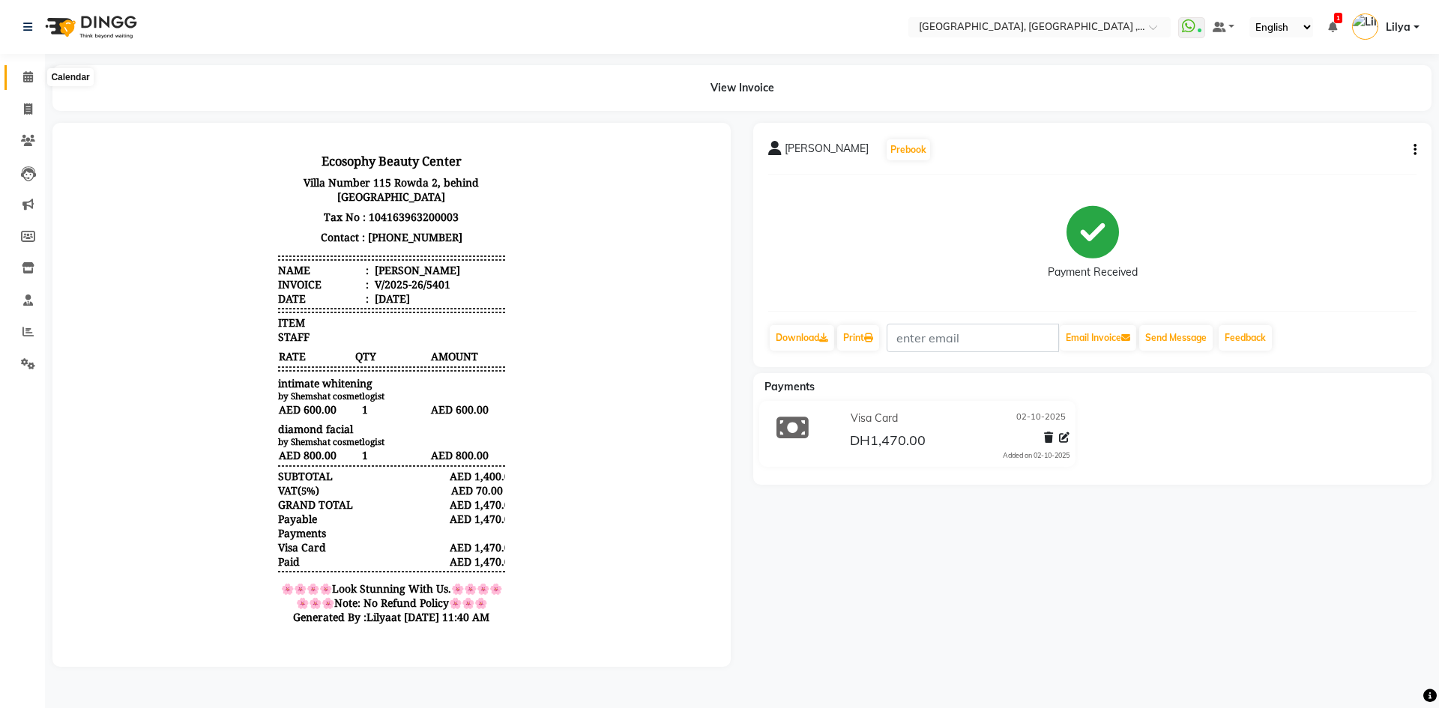
click at [31, 76] on icon at bounding box center [28, 76] width 10 height 11
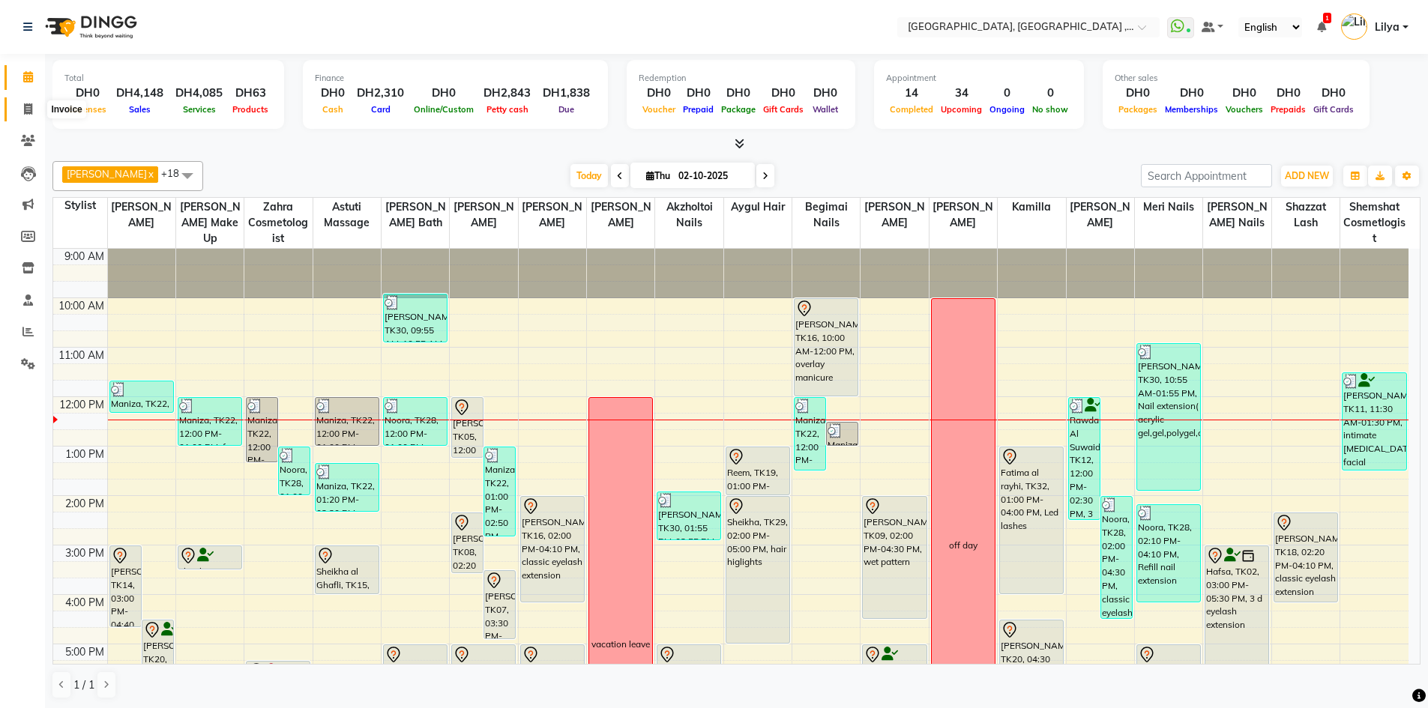
click at [31, 111] on icon at bounding box center [28, 108] width 8 height 11
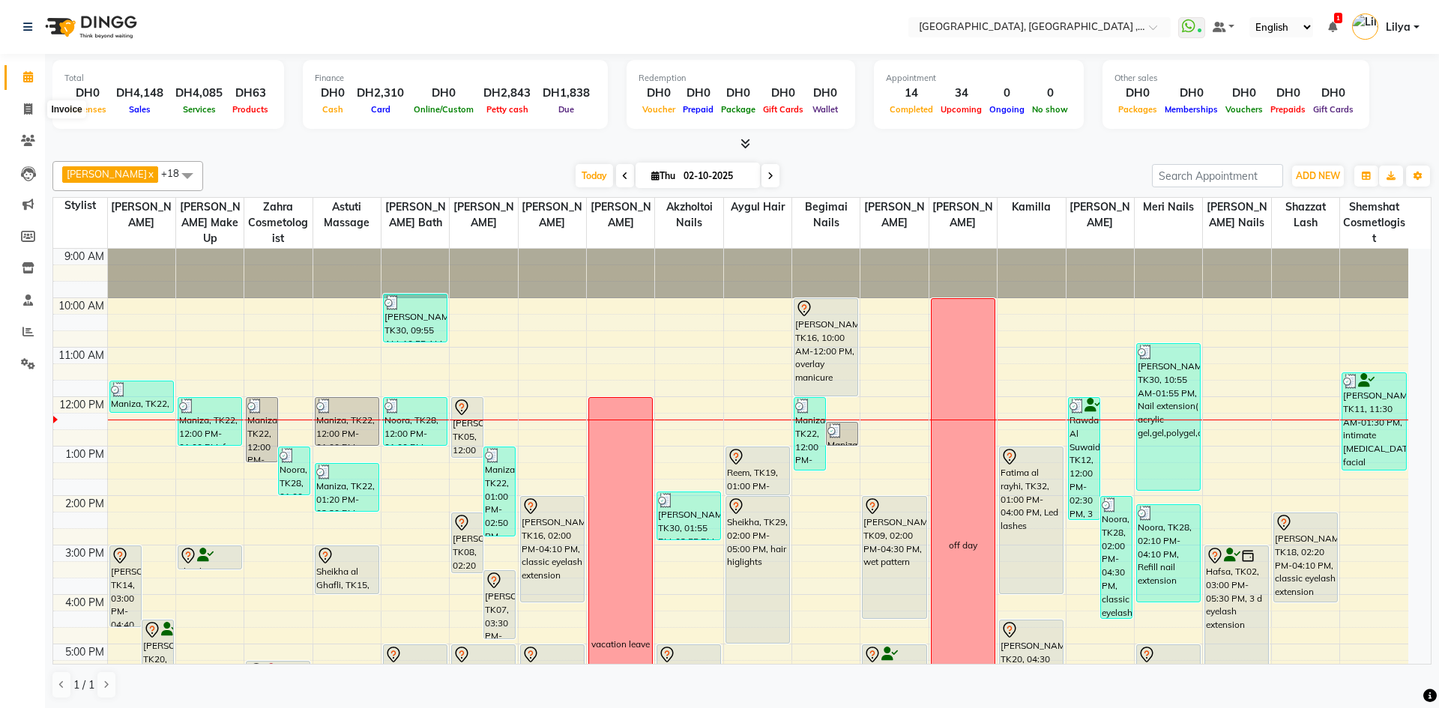
select select "service"
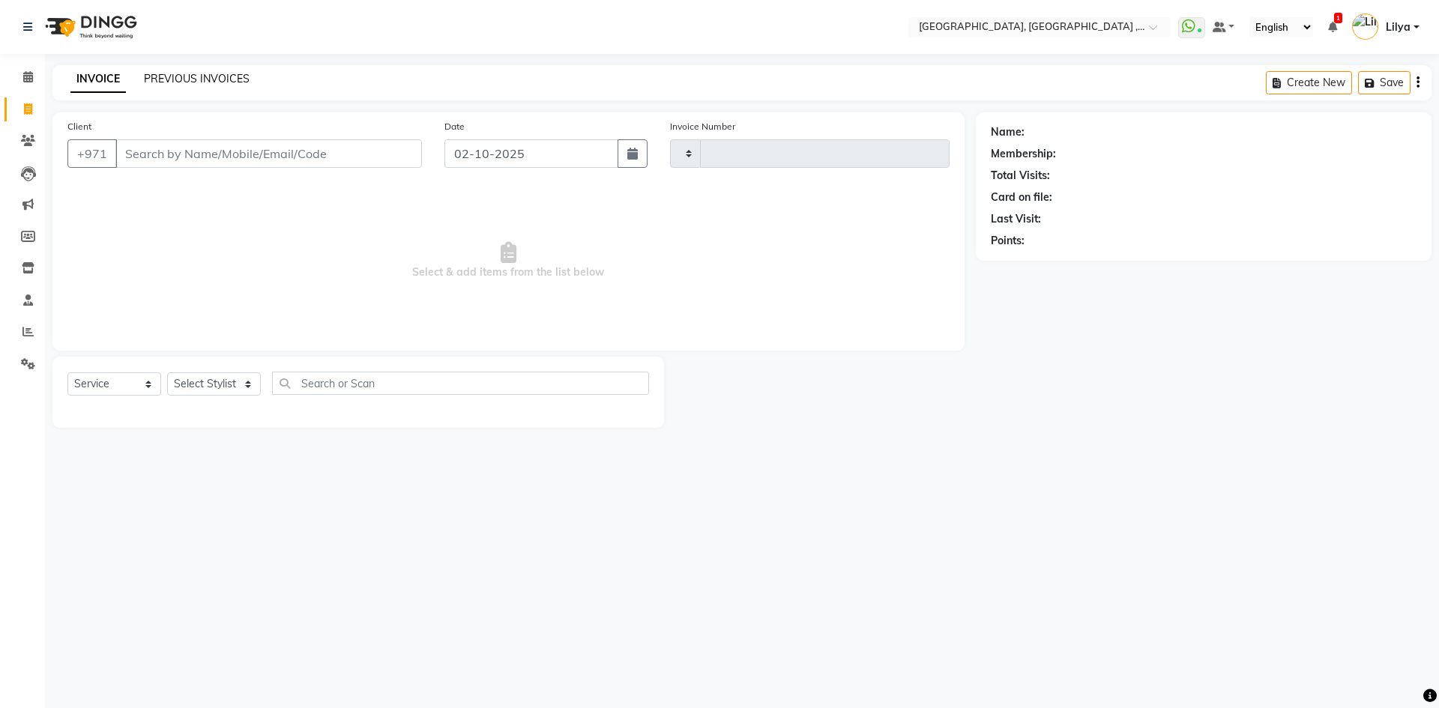
type input "5404"
select select "3838"
click at [207, 79] on link "PREVIOUS INVOICES" at bounding box center [197, 78] width 106 height 13
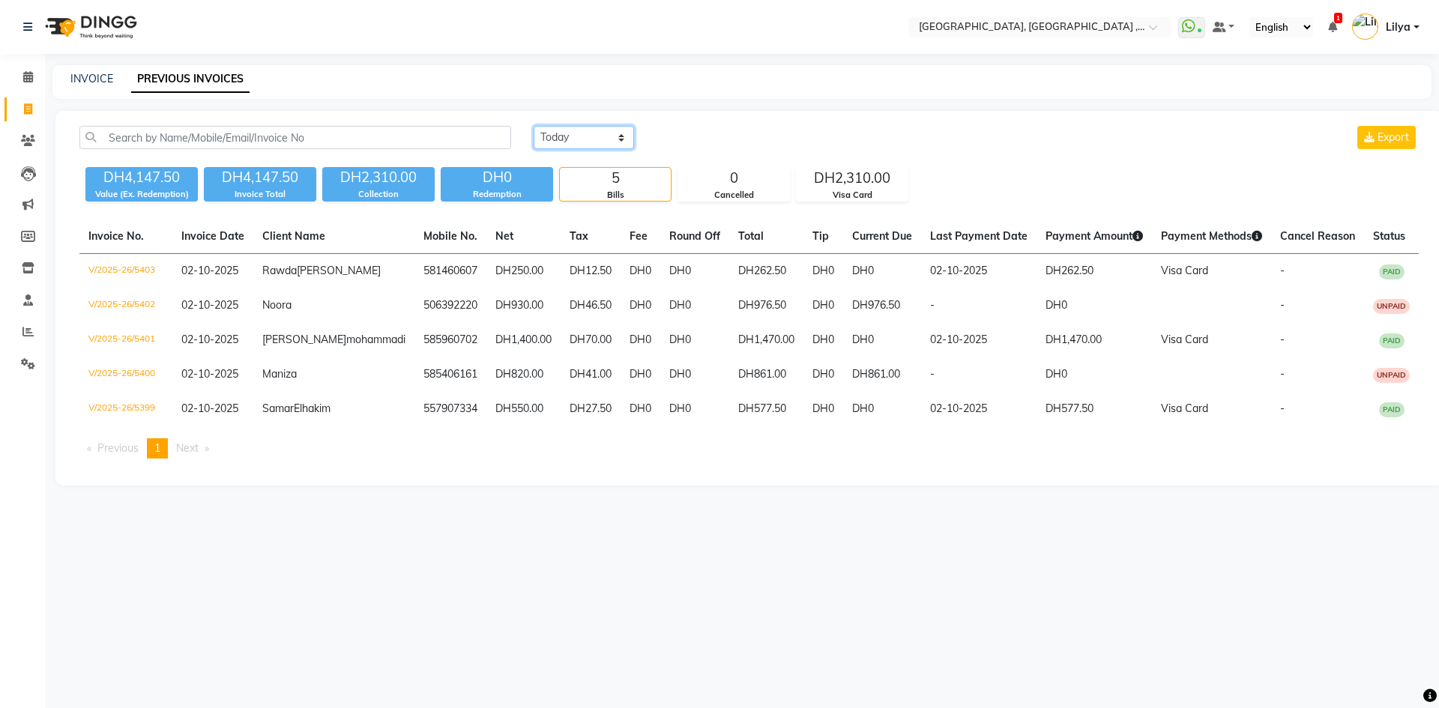
click at [603, 137] on select "[DATE] [DATE] Custom Range" at bounding box center [584, 137] width 100 height 23
select select "range"
click at [534, 126] on select "[DATE] [DATE] Custom Range" at bounding box center [584, 137] width 100 height 23
click at [749, 131] on input "02-10-2025" at bounding box center [706, 137] width 105 height 21
select select "10"
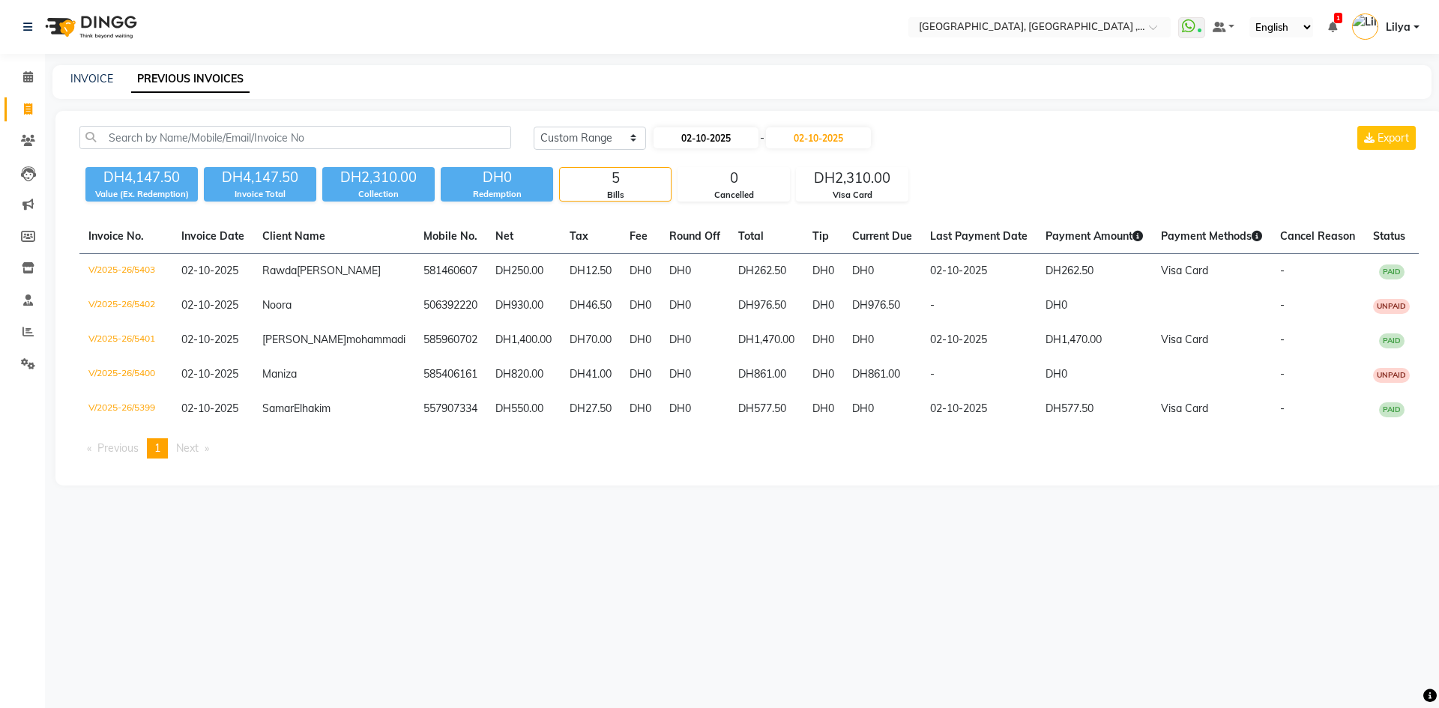
select select "2025"
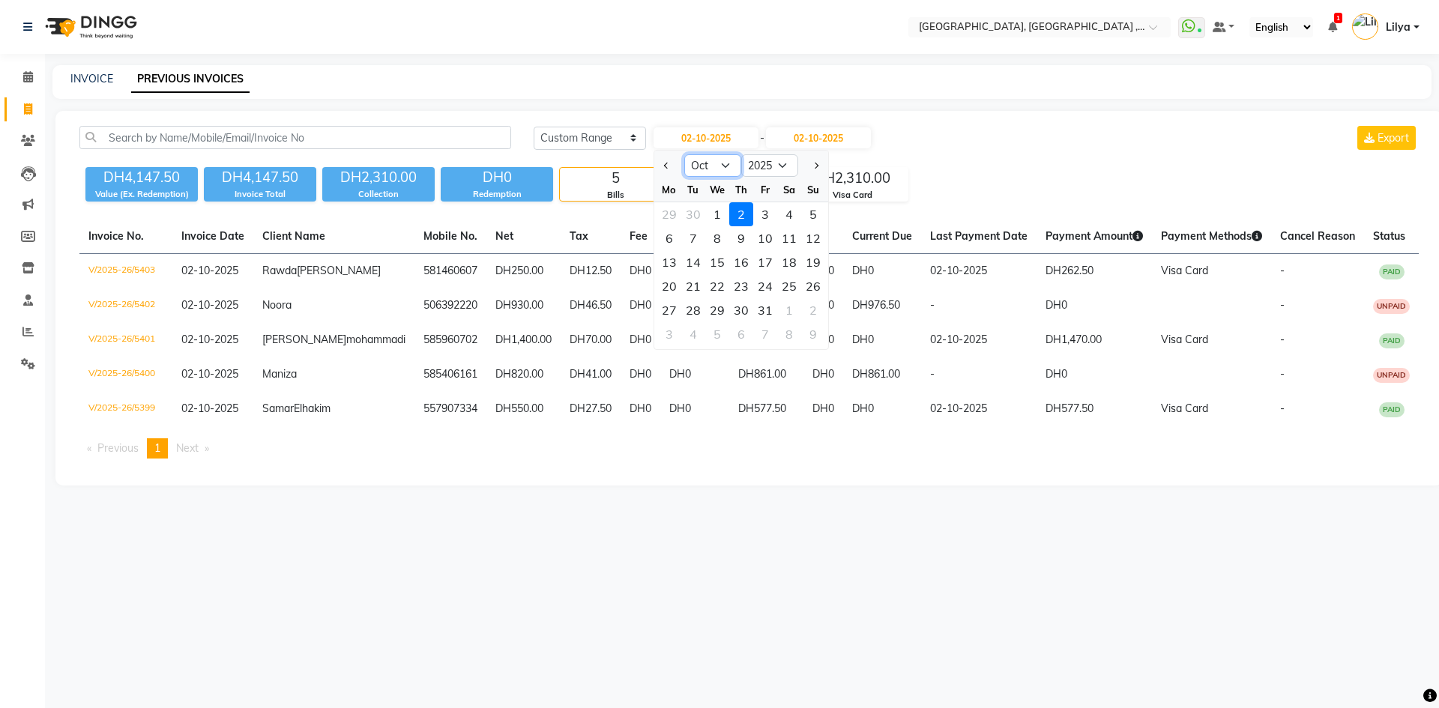
click at [725, 161] on select "Jan Feb Mar Apr May Jun Jul Aug Sep Oct Nov Dec" at bounding box center [712, 165] width 57 height 22
select select "9"
click at [684, 154] on select "Jan Feb Mar Apr May Jun Jul Aug Sep Oct Nov Dec" at bounding box center [712, 165] width 57 height 22
click at [793, 237] on div "13" at bounding box center [789, 238] width 24 height 24
type input "13-09-2025"
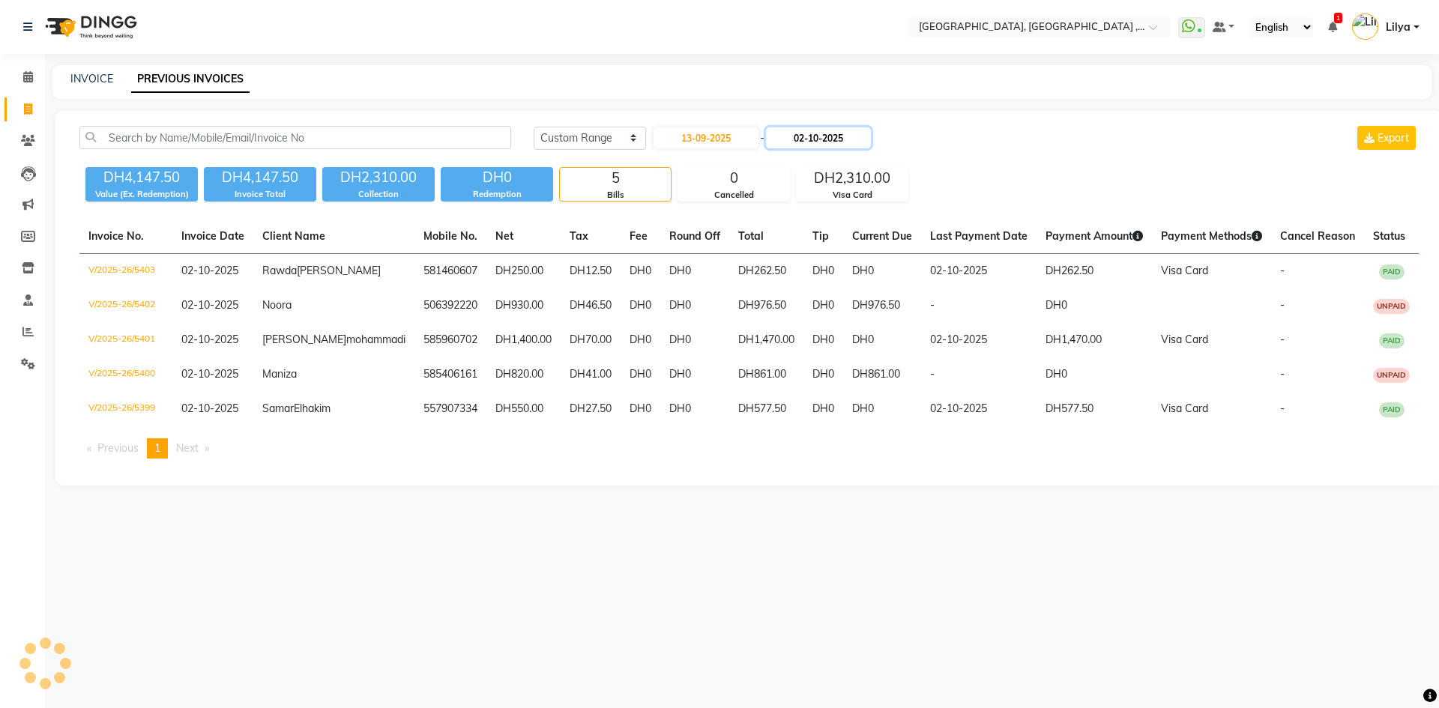
click at [848, 142] on input "02-10-2025" at bounding box center [818, 137] width 105 height 21
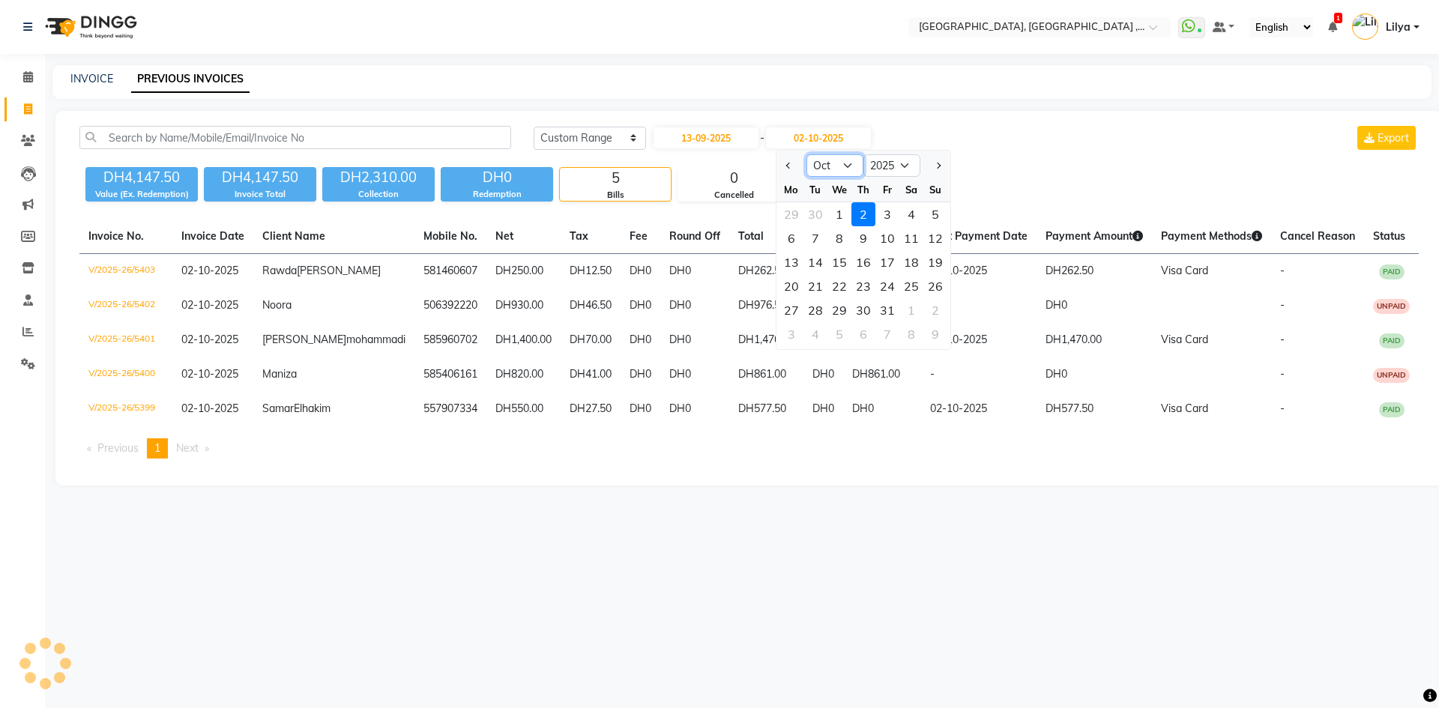
drag, startPoint x: 852, startPoint y: 165, endPoint x: 851, endPoint y: 176, distance: 11.3
click at [852, 165] on select "Sep Oct Nov Dec" at bounding box center [834, 165] width 57 height 22
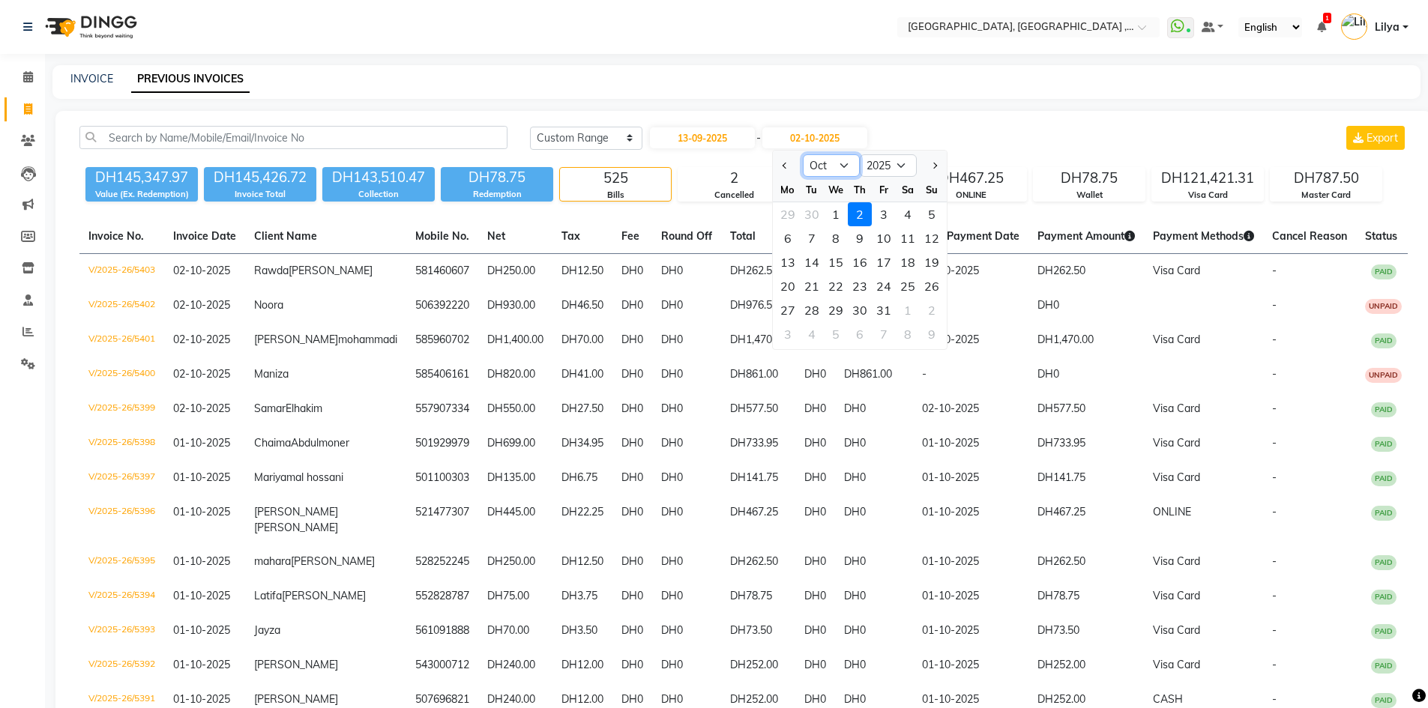
select select "9"
click at [803, 154] on select "Sep Oct Nov Dec" at bounding box center [831, 165] width 57 height 22
click at [902, 237] on div "13" at bounding box center [908, 238] width 24 height 24
type input "13-09-2025"
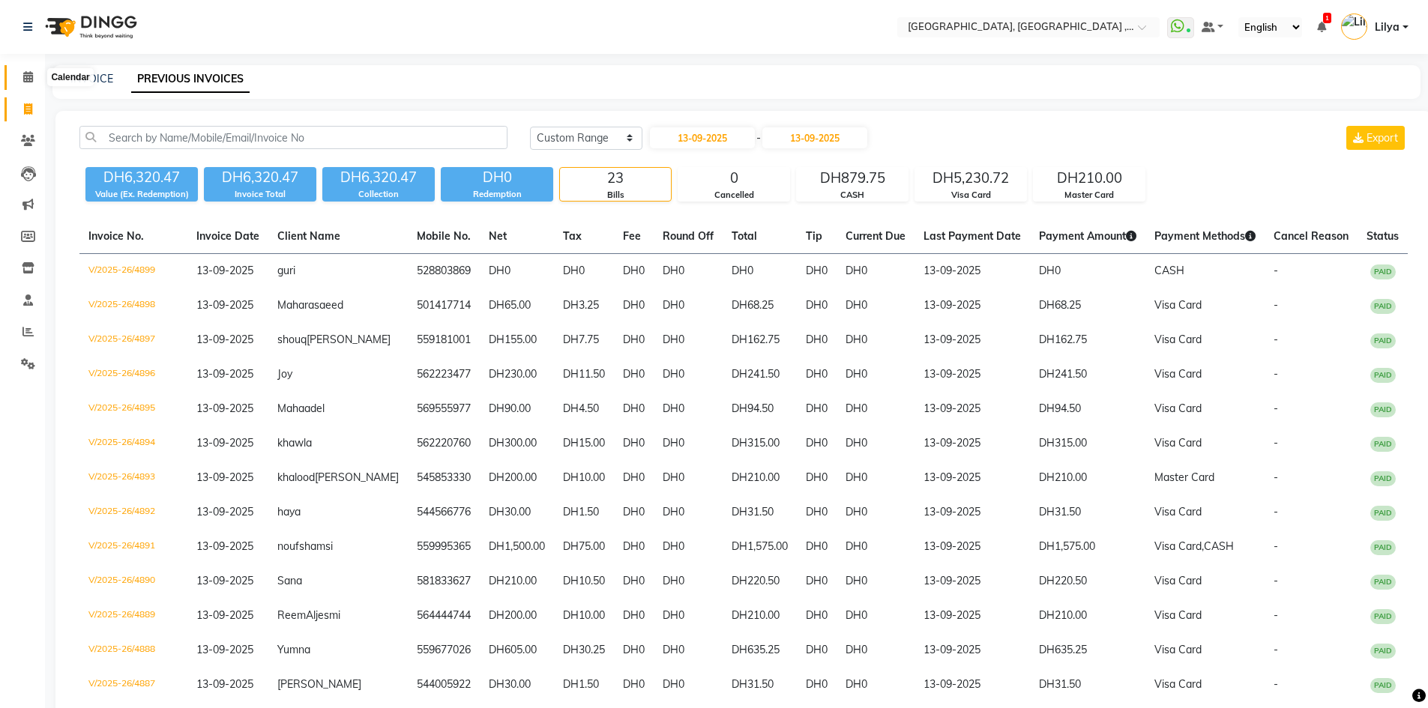
click at [30, 77] on icon at bounding box center [28, 76] width 10 height 11
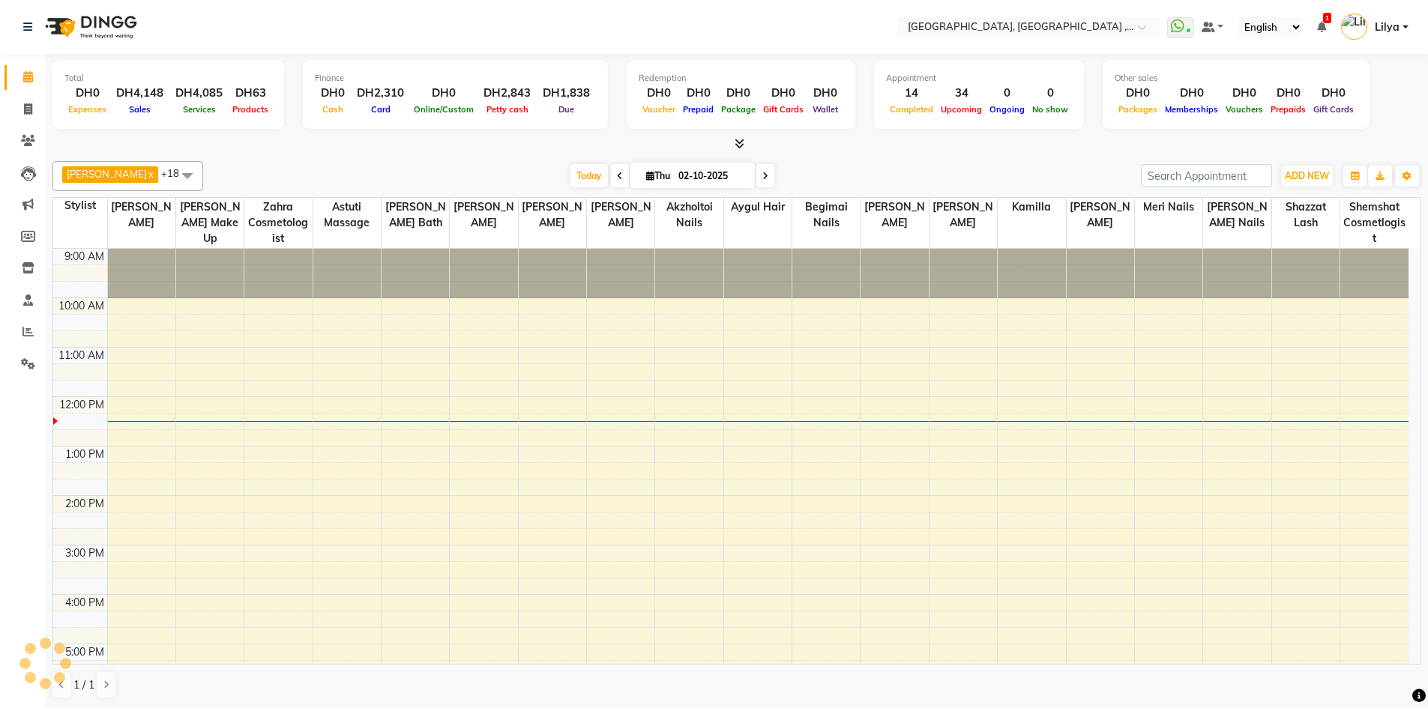
scroll to position [149, 0]
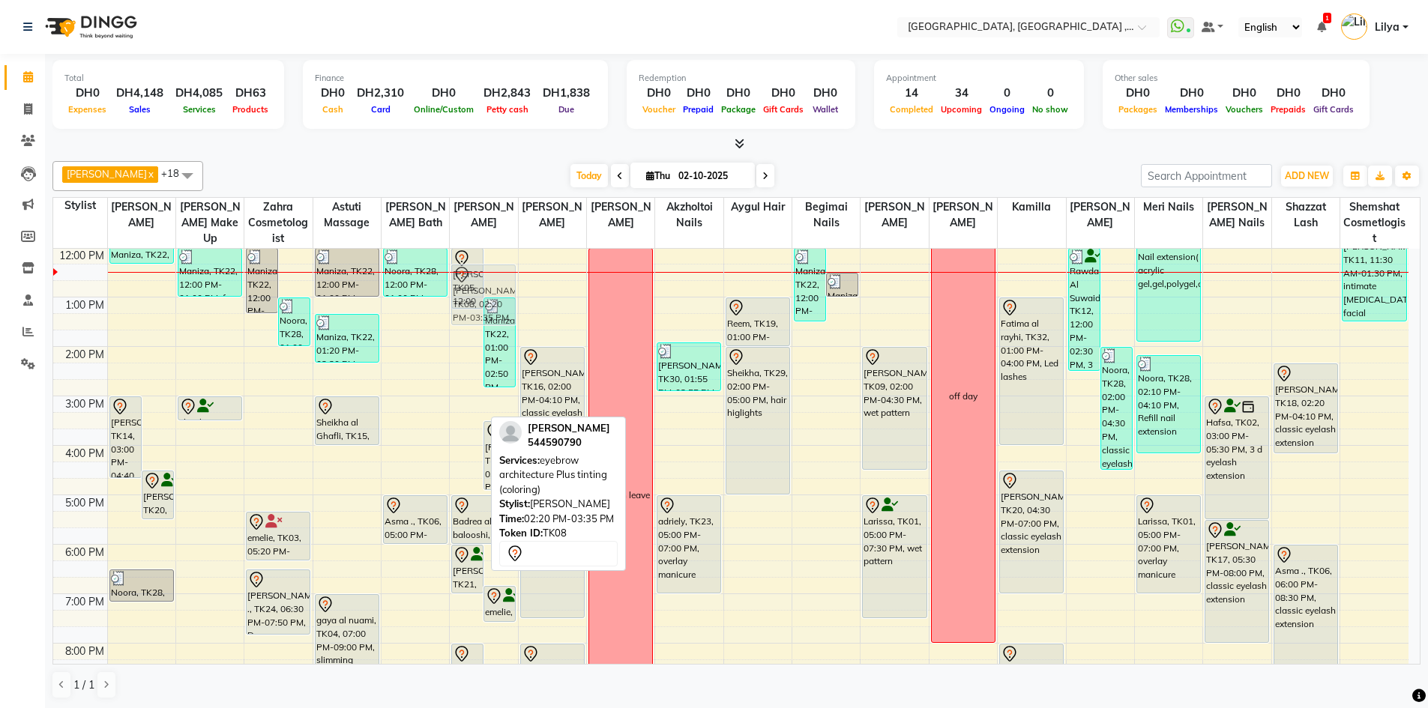
drag, startPoint x: 465, startPoint y: 400, endPoint x: 481, endPoint y: 293, distance: 108.4
click at [481, 293] on div "Amani al ali, TK05, 12:00 PM-01:15 PM, eyebrow architecture Plus tinting (color…" at bounding box center [483, 470] width 67 height 741
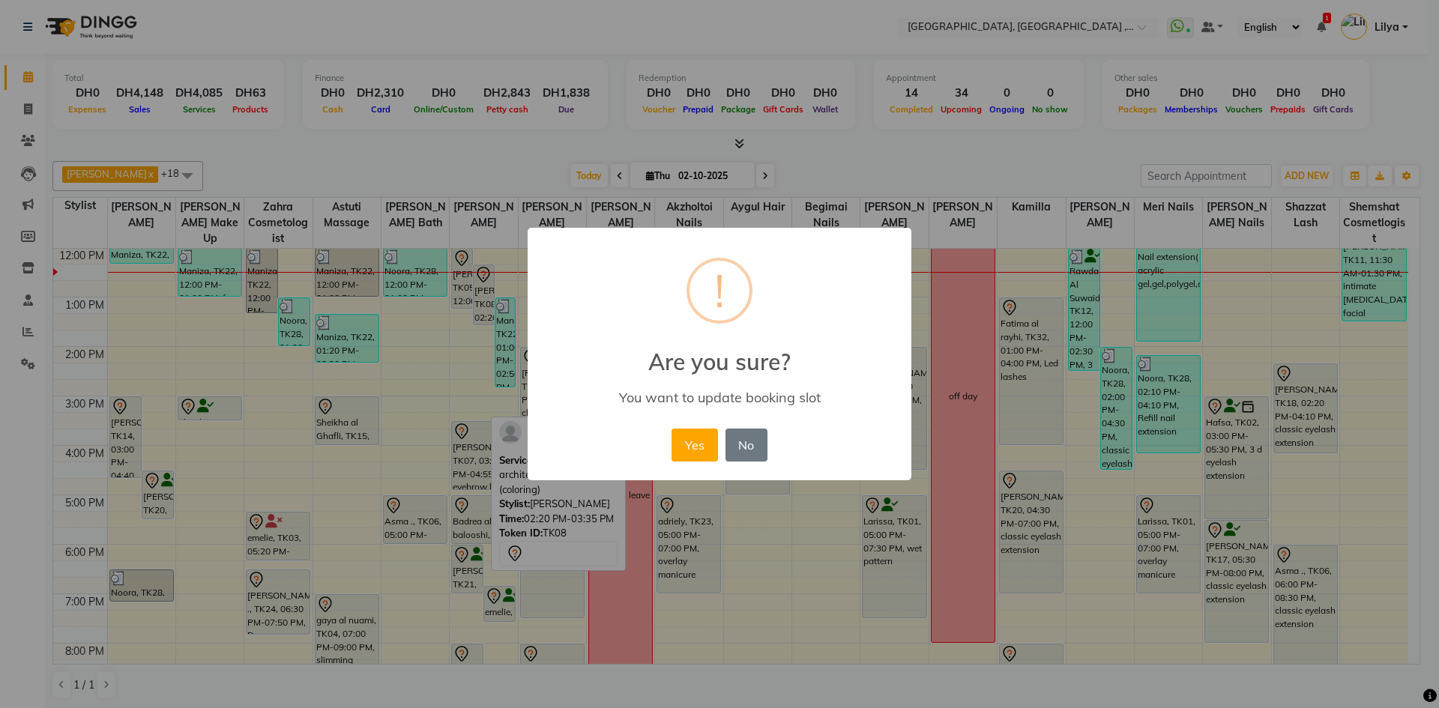
drag, startPoint x: 696, startPoint y: 449, endPoint x: 624, endPoint y: 411, distance: 81.1
click at [695, 449] on button "Yes" at bounding box center [694, 445] width 46 height 33
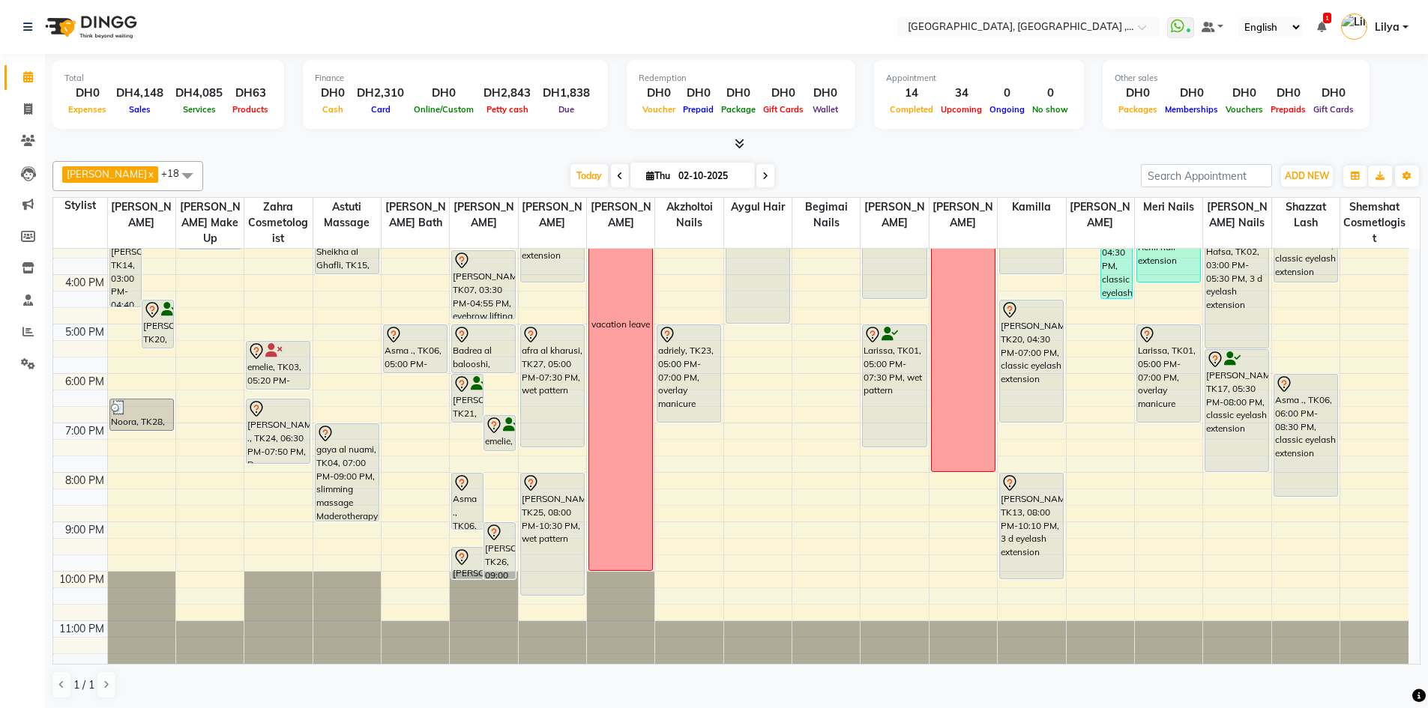
scroll to position [326, 0]
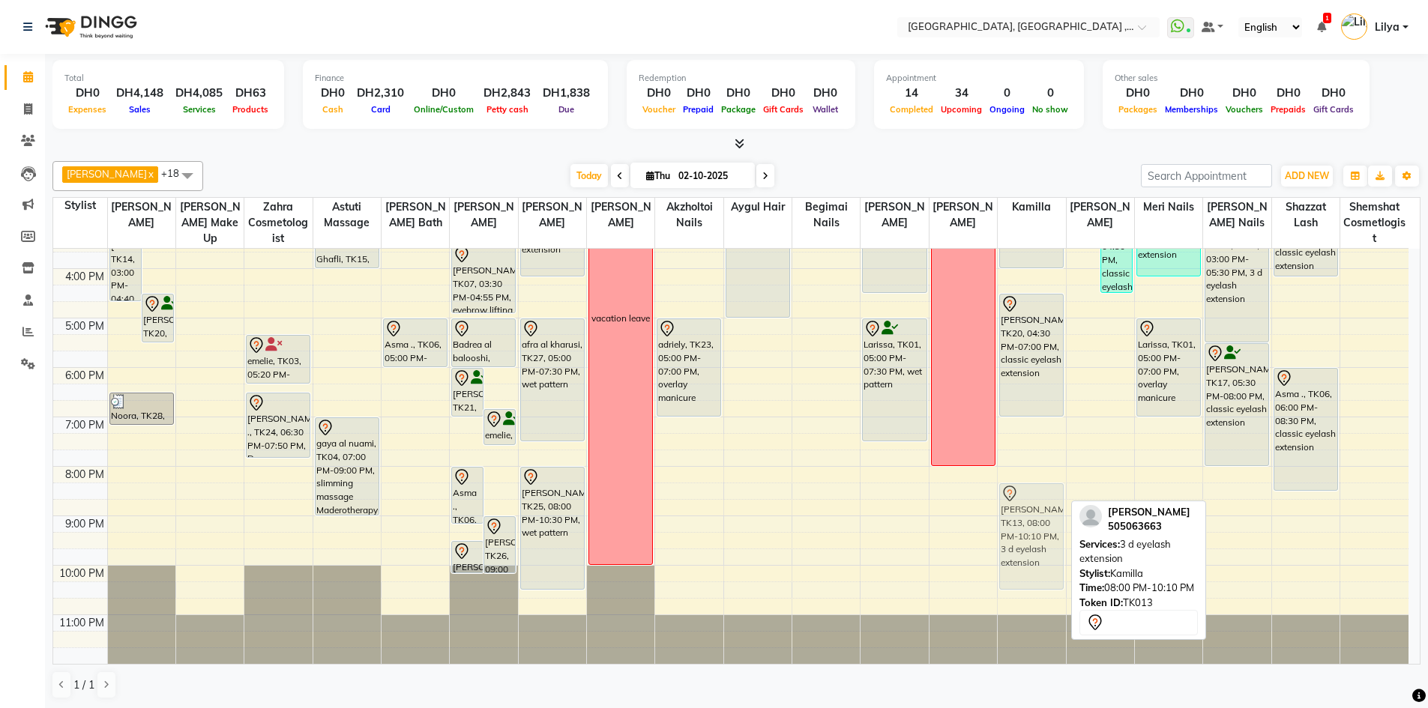
drag, startPoint x: 1024, startPoint y: 497, endPoint x: 1024, endPoint y: 510, distance: 13.5
click at [1024, 510] on div "Fatima al rayhi, TK32, 01:00 PM-04:00 PM, Led lashes Noura Al Mulla, TK20, 04:3…" at bounding box center [1031, 293] width 67 height 741
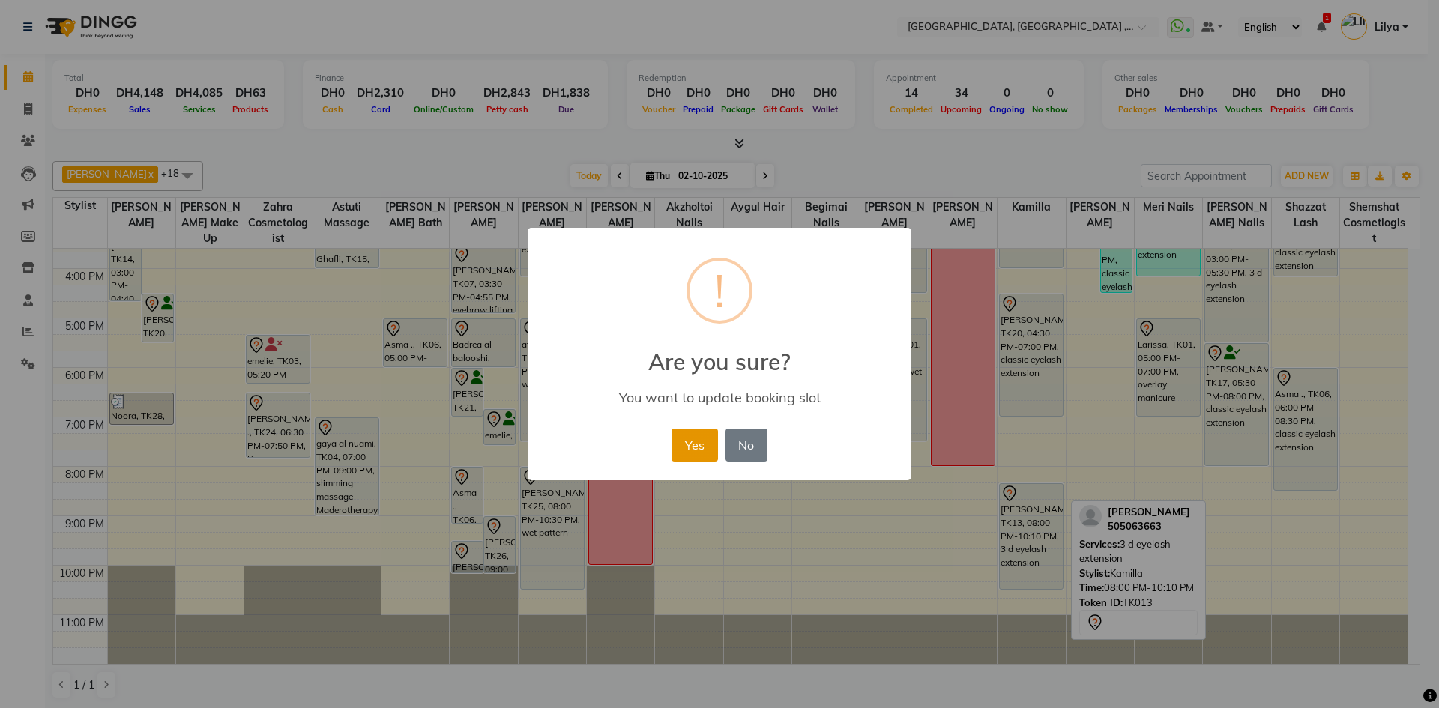
click at [707, 444] on button "Yes" at bounding box center [694, 445] width 46 height 33
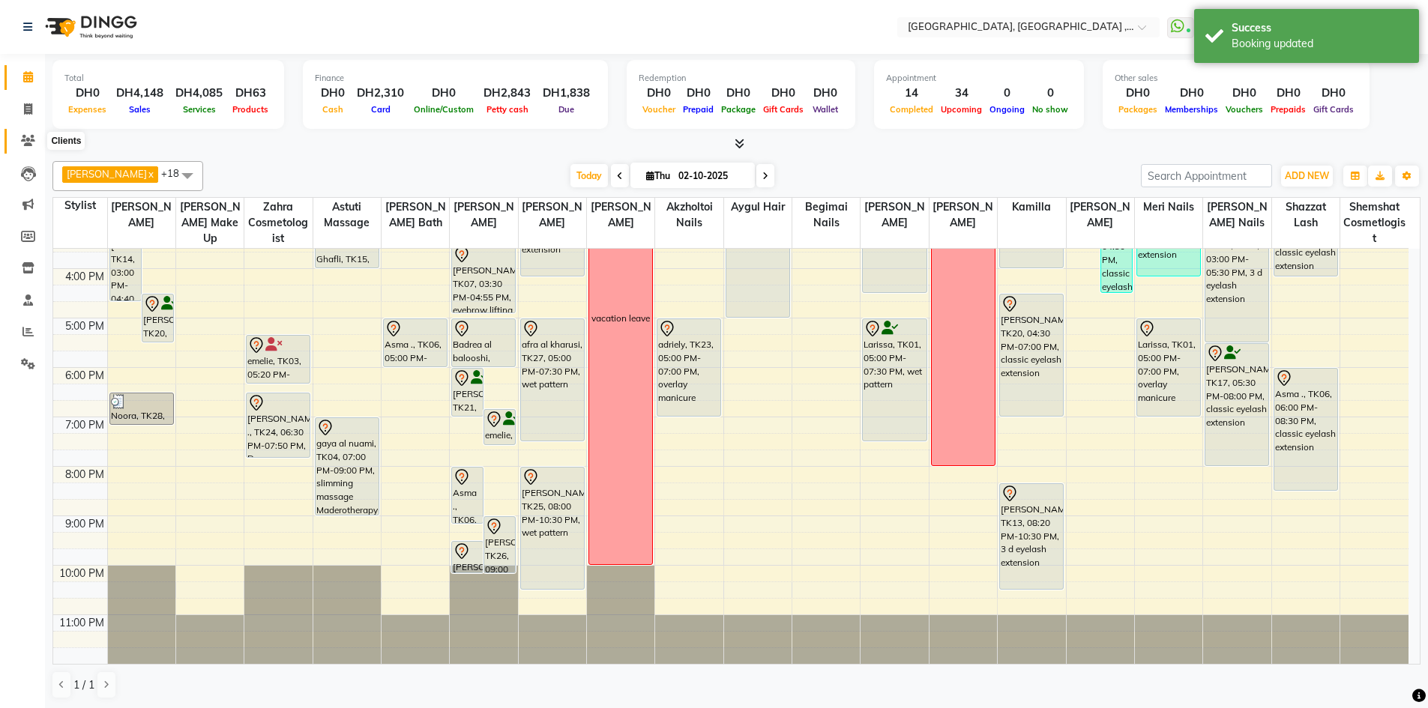
drag, startPoint x: 28, startPoint y: 138, endPoint x: 40, endPoint y: 134, distance: 13.3
click at [28, 138] on icon at bounding box center [28, 140] width 14 height 11
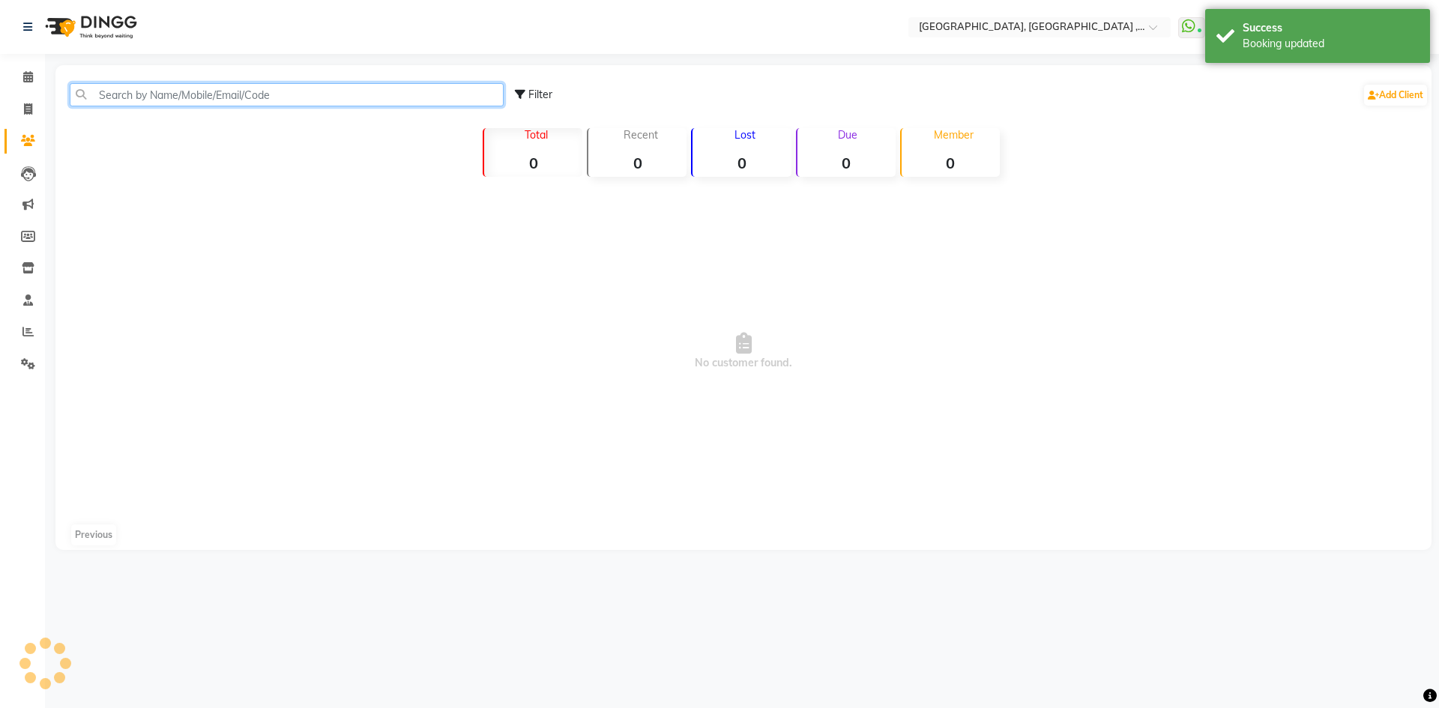
click at [160, 103] on input "text" at bounding box center [287, 94] width 434 height 23
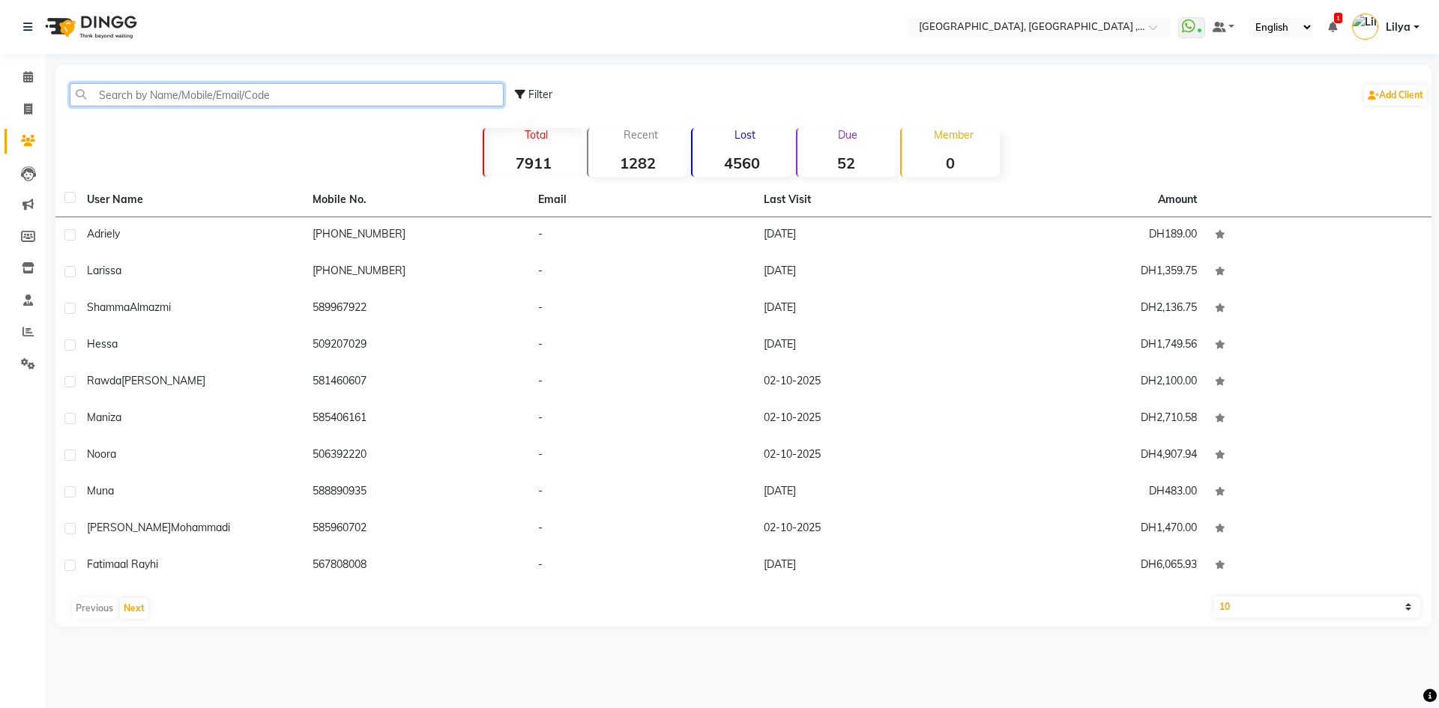
click at [226, 98] on input "text" at bounding box center [287, 94] width 434 height 23
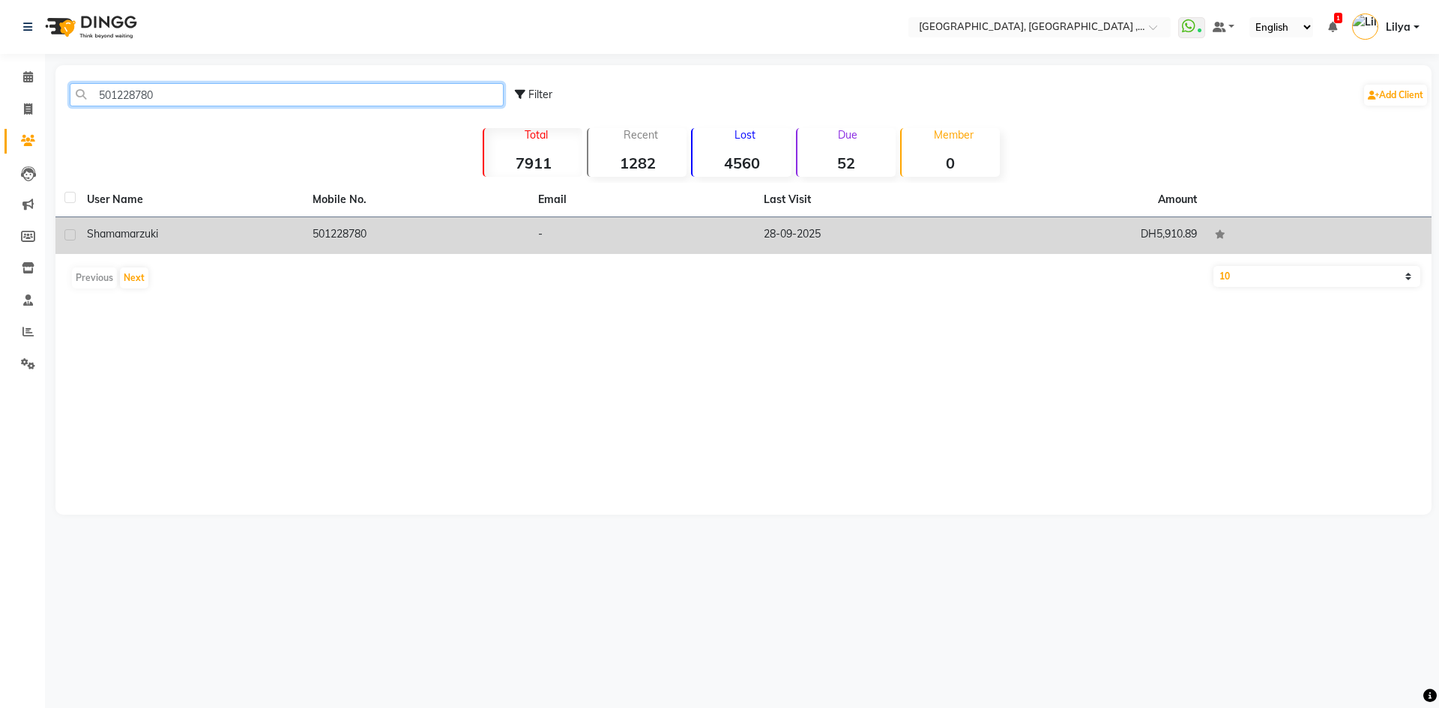
type input "501228780"
click at [274, 235] on div "Shama marzuki" at bounding box center [191, 234] width 208 height 16
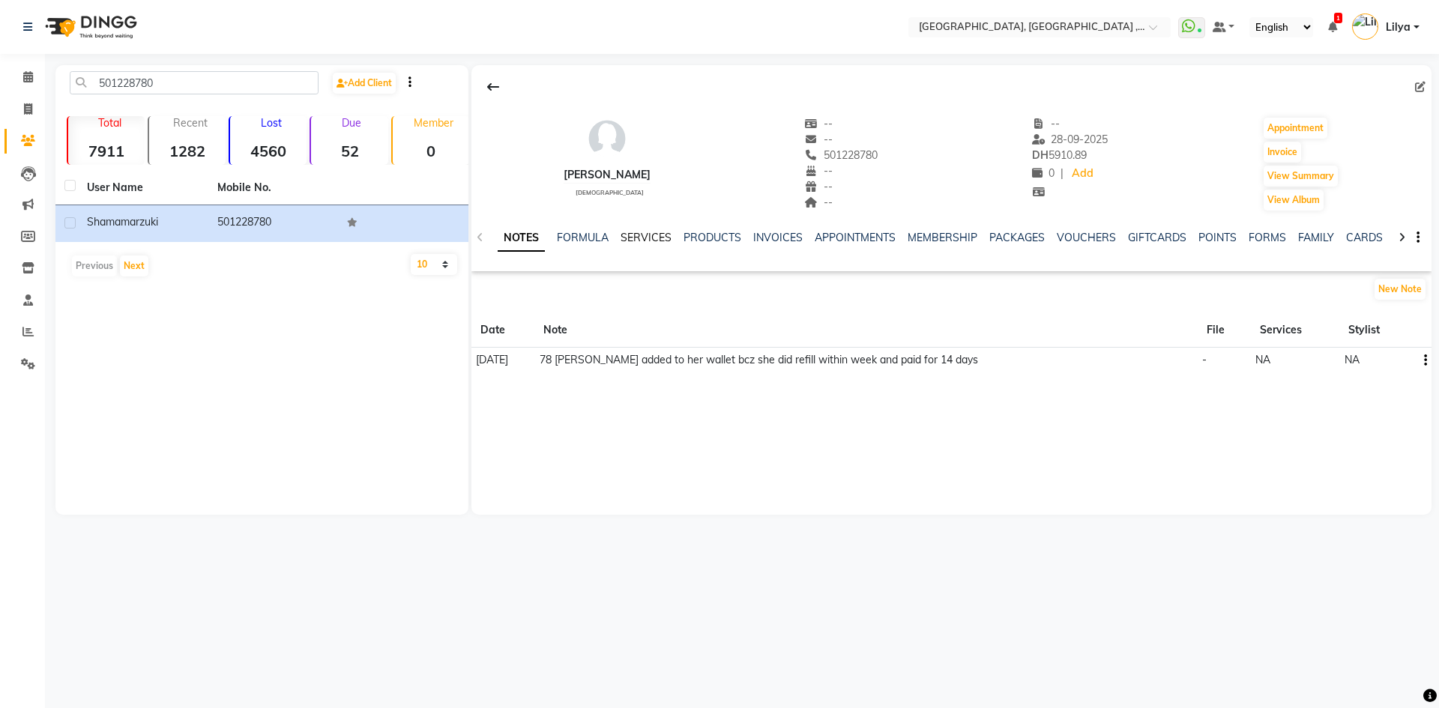
click at [654, 239] on link "SERVICES" at bounding box center [646, 237] width 51 height 13
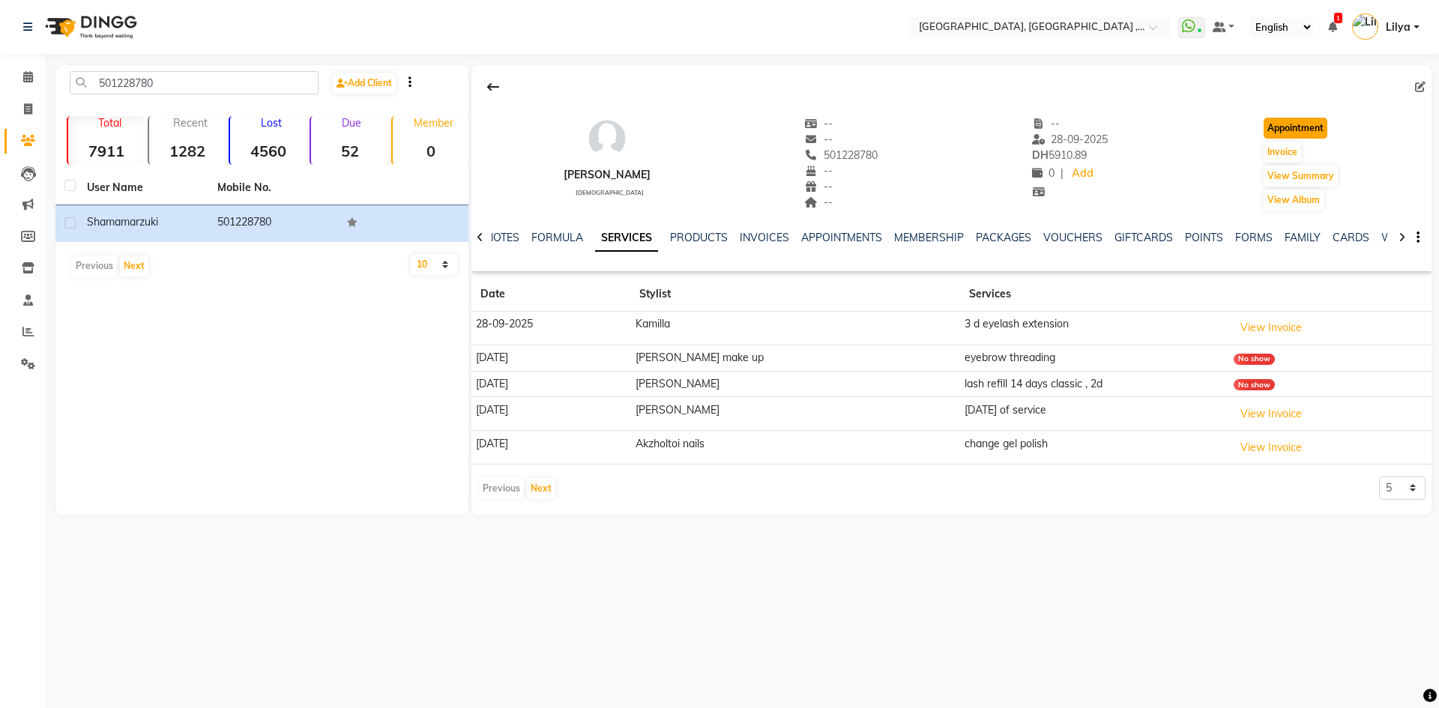
click at [1297, 125] on button "Appointment" at bounding box center [1296, 128] width 64 height 21
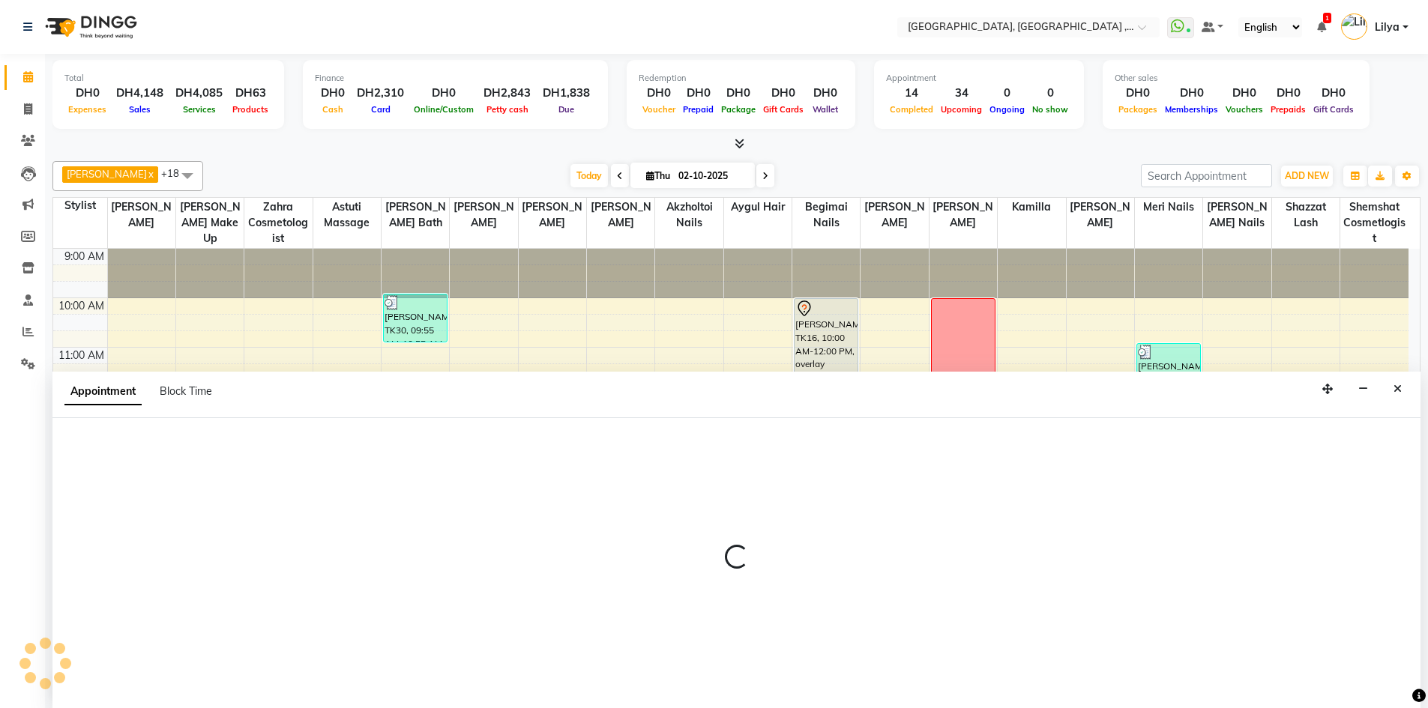
scroll to position [1, 0]
select select "600"
select select "tentative"
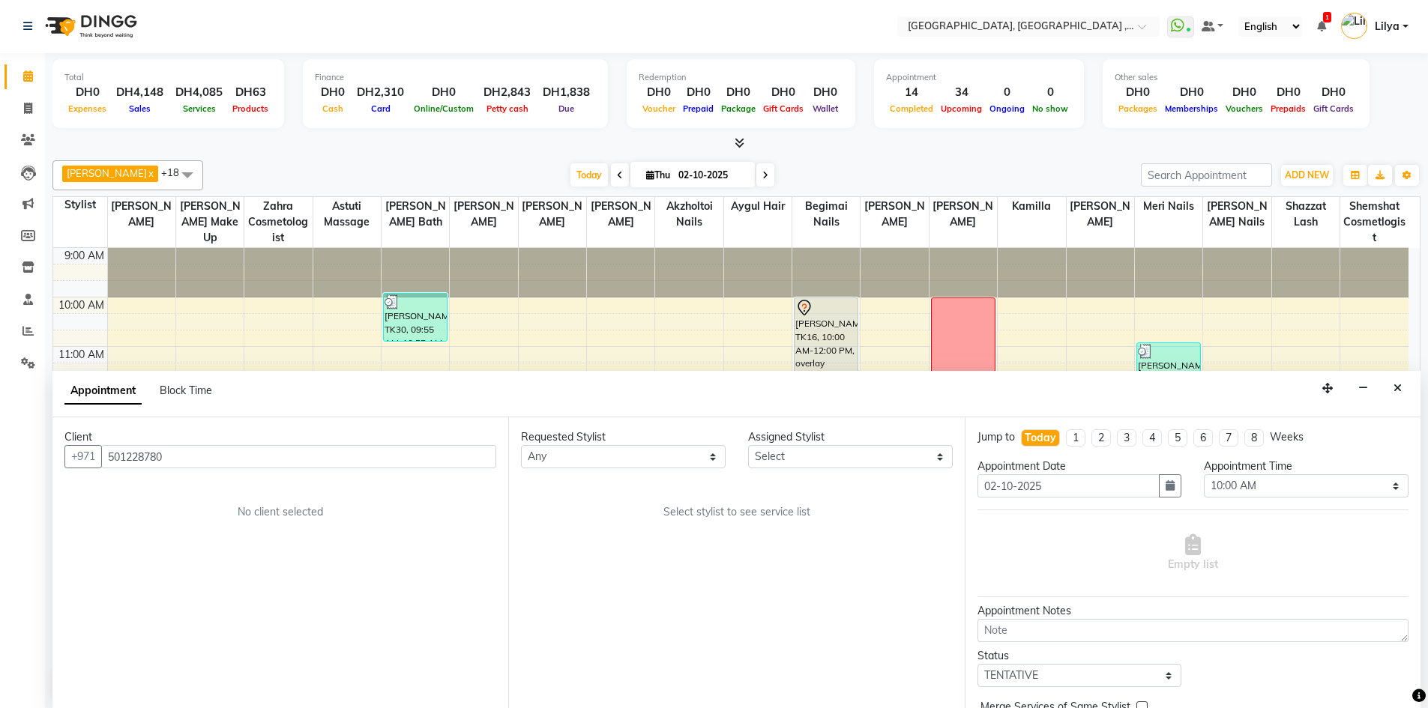
scroll to position [149, 0]
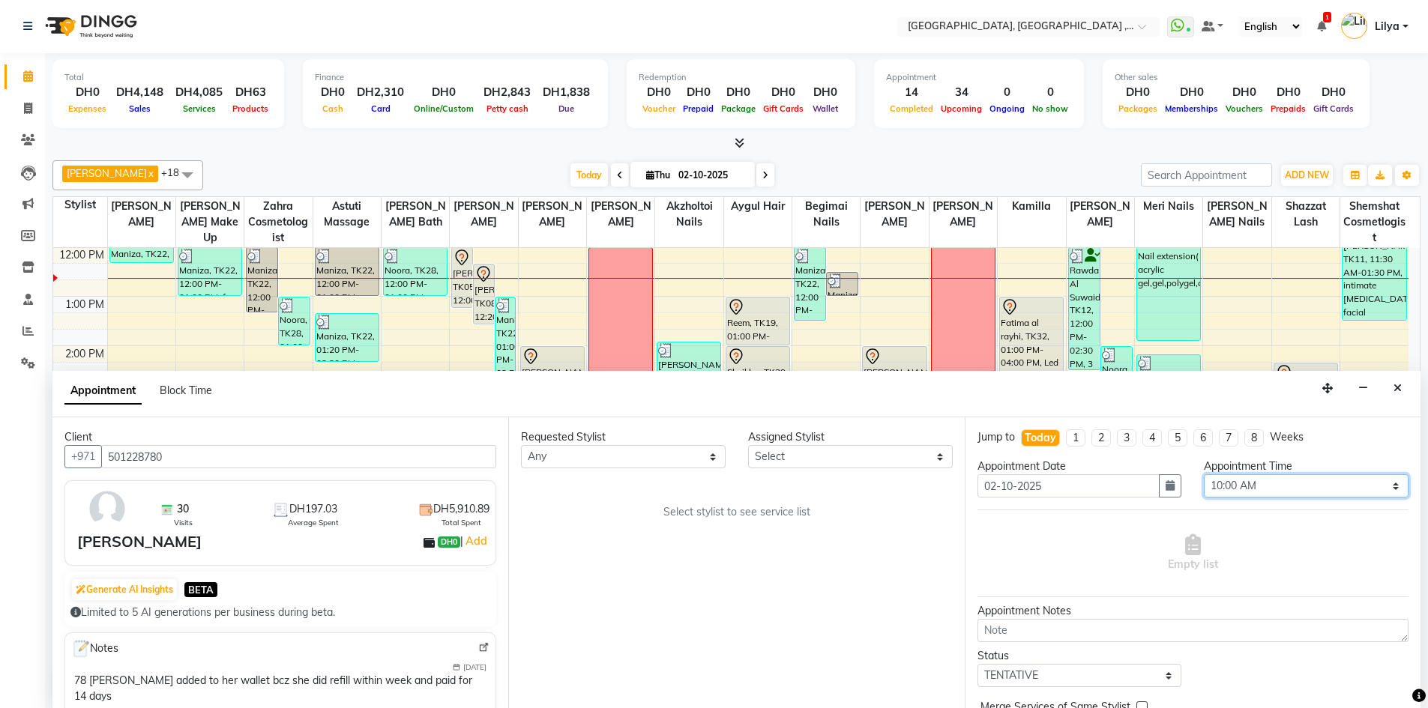
drag, startPoint x: 1310, startPoint y: 483, endPoint x: 1307, endPoint y: 475, distance: 8.8
click at [1310, 483] on select "Select 10:00 AM 10:15 AM 10:30 AM 10:45 AM 11:00 AM 11:15 AM 11:30 AM 11:45 AM …" at bounding box center [1306, 485] width 205 height 23
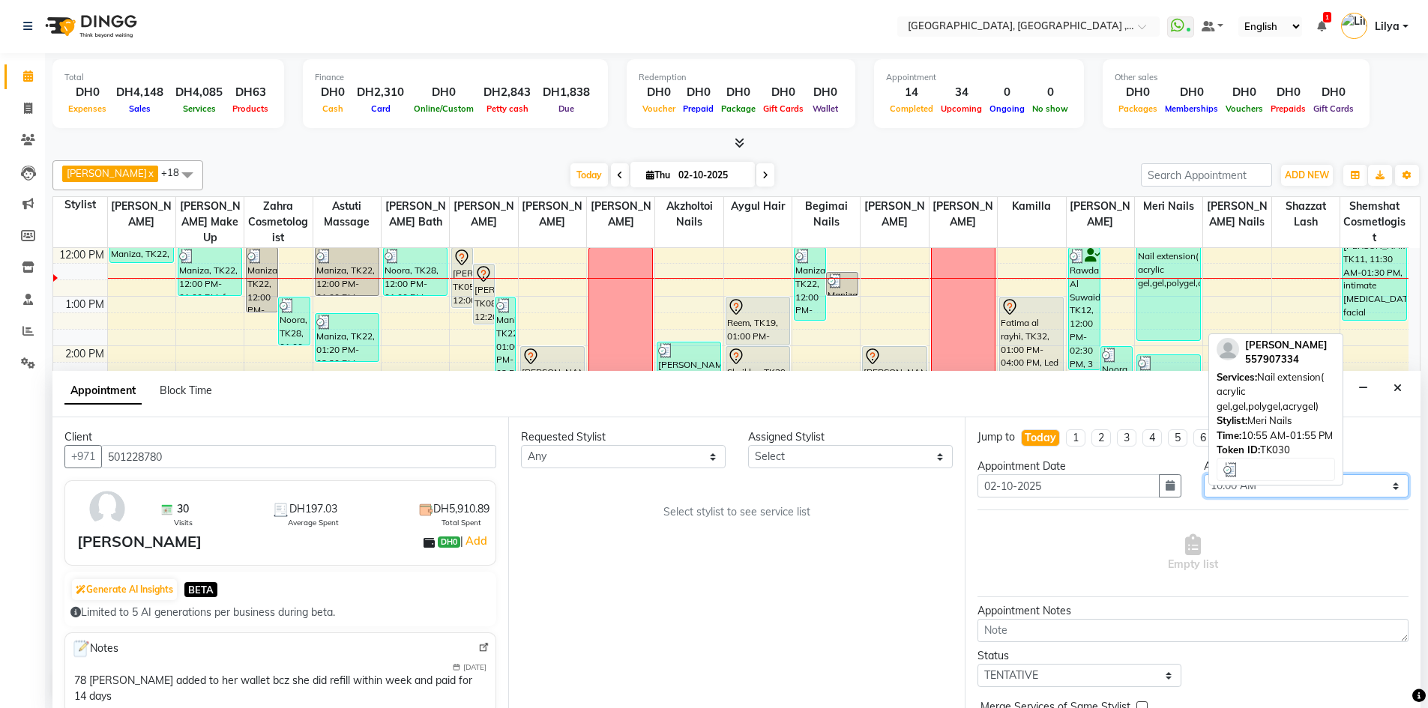
select select "1140"
click at [1204, 474] on select "Select 10:00 AM 10:15 AM 10:30 AM 10:45 AM 11:00 AM 11:15 AM 11:30 AM 11:45 AM …" at bounding box center [1306, 485] width 205 height 23
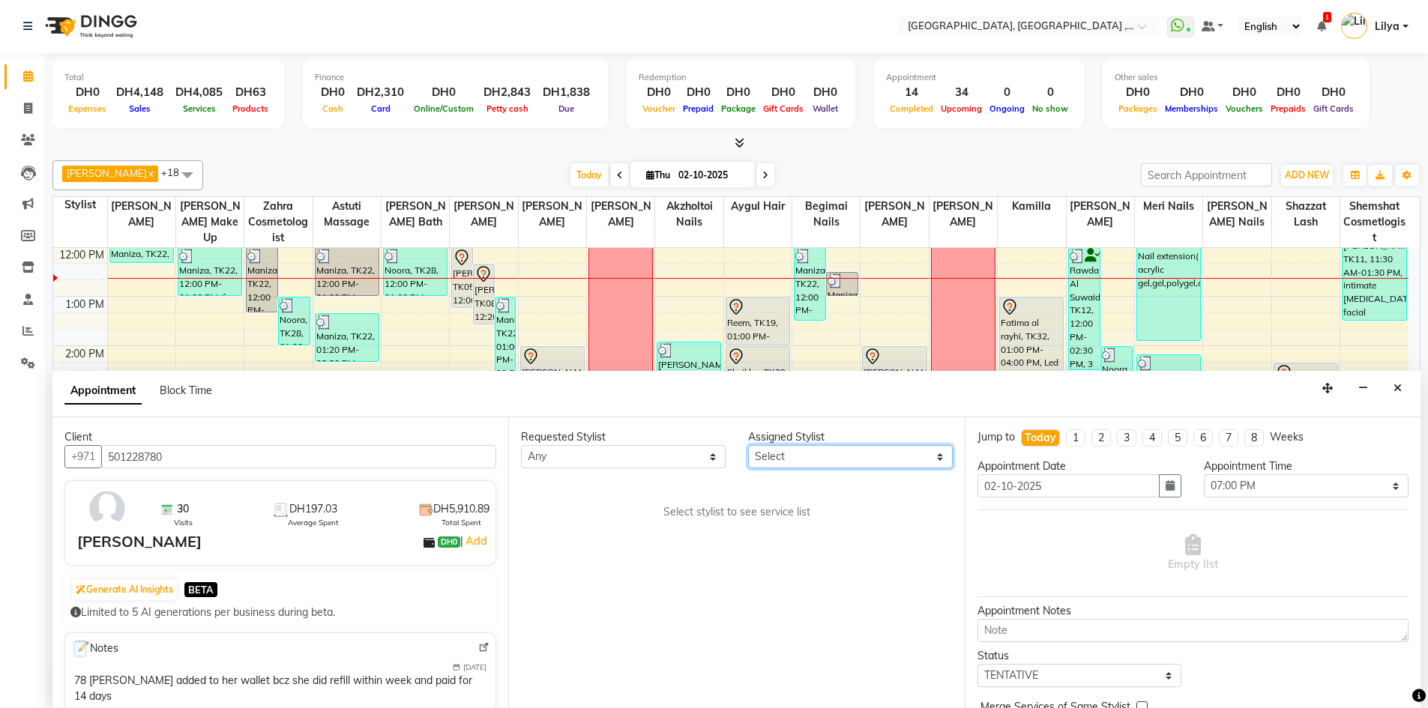
click at [814, 459] on select "Select Adel brow Aina Akzholtoi nails Amina lash Astuti massage Aygul hair Begi…" at bounding box center [850, 456] width 205 height 23
select select "91749"
click at [748, 445] on select "Select Adel brow Aina Akzholtoi nails Amina lash Astuti massage Aygul hair Begi…" at bounding box center [850, 456] width 205 height 23
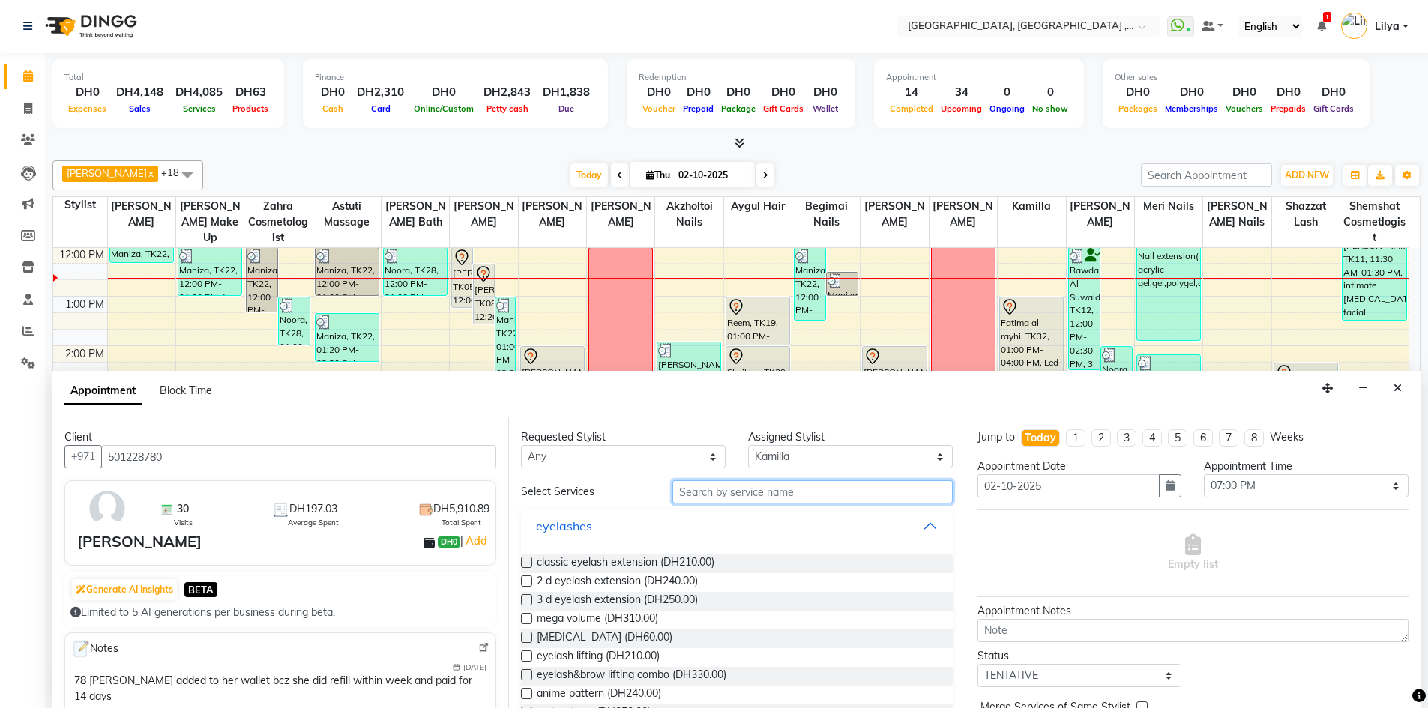
click at [716, 494] on input "text" at bounding box center [812, 491] width 280 height 23
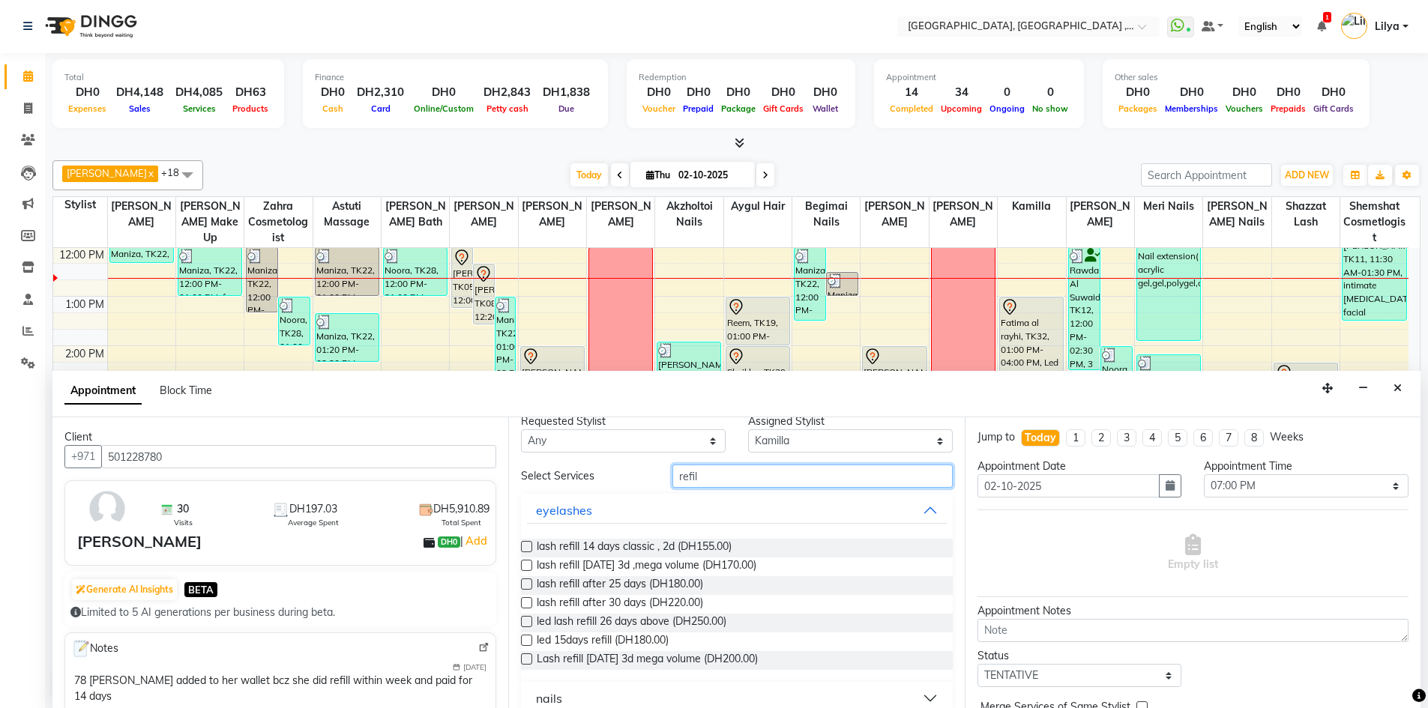
scroll to position [0, 0]
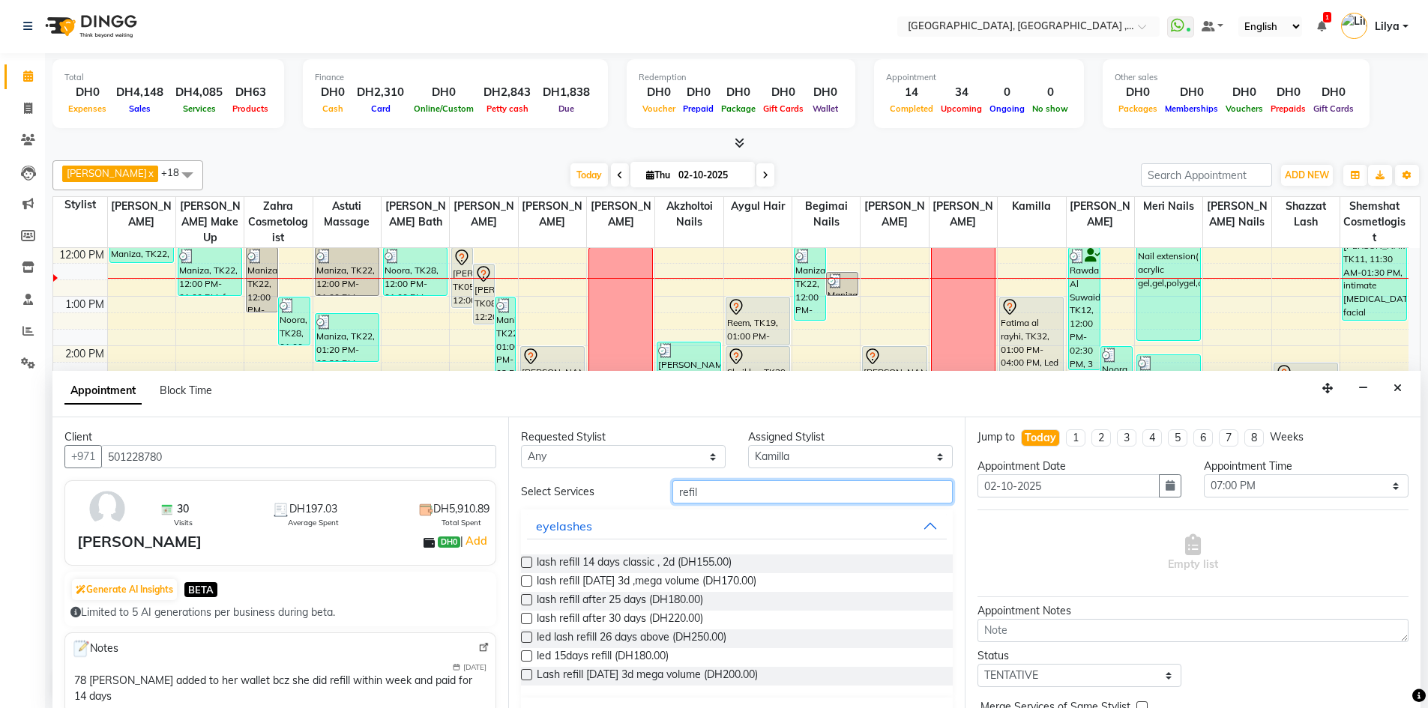
click at [730, 499] on input "refil" at bounding box center [812, 491] width 280 height 23
type input "r"
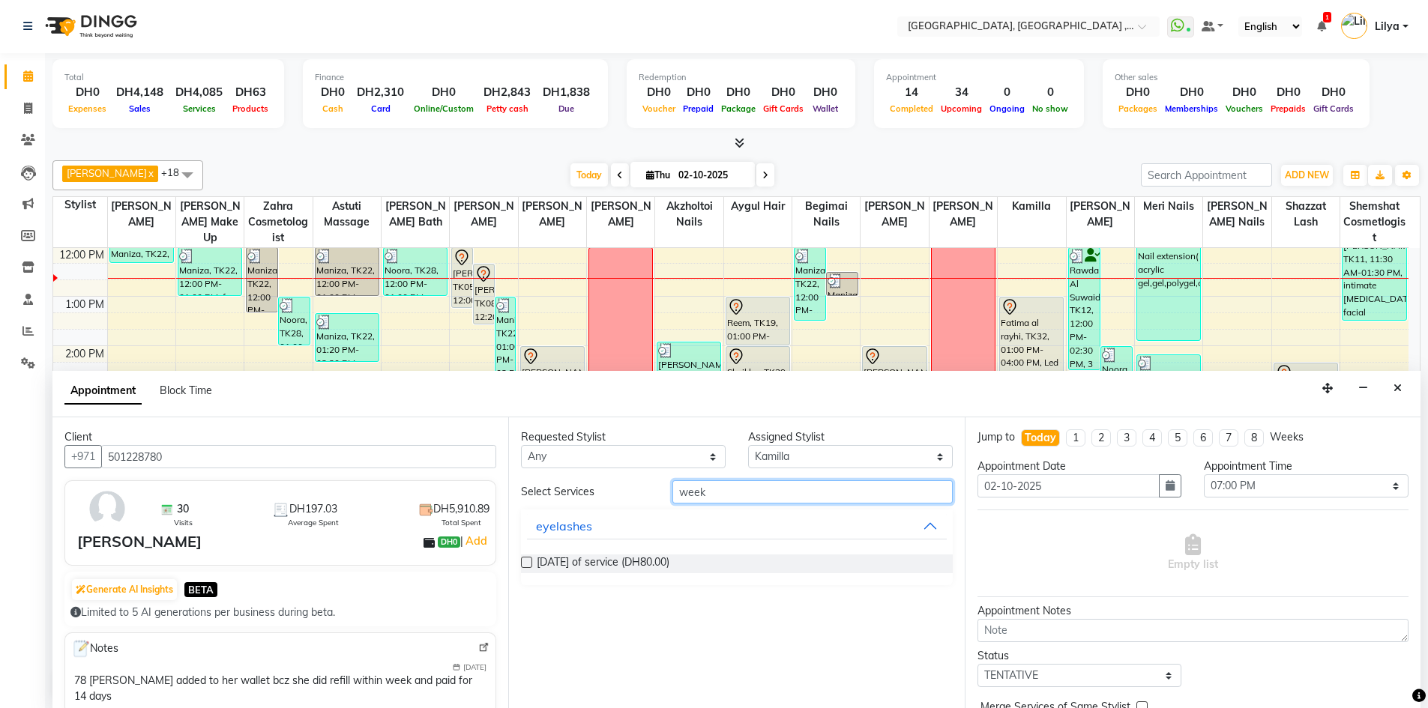
type input "week"
click at [522, 561] on label at bounding box center [526, 562] width 11 height 11
click at [522, 561] on input "checkbox" at bounding box center [526, 564] width 10 height 10
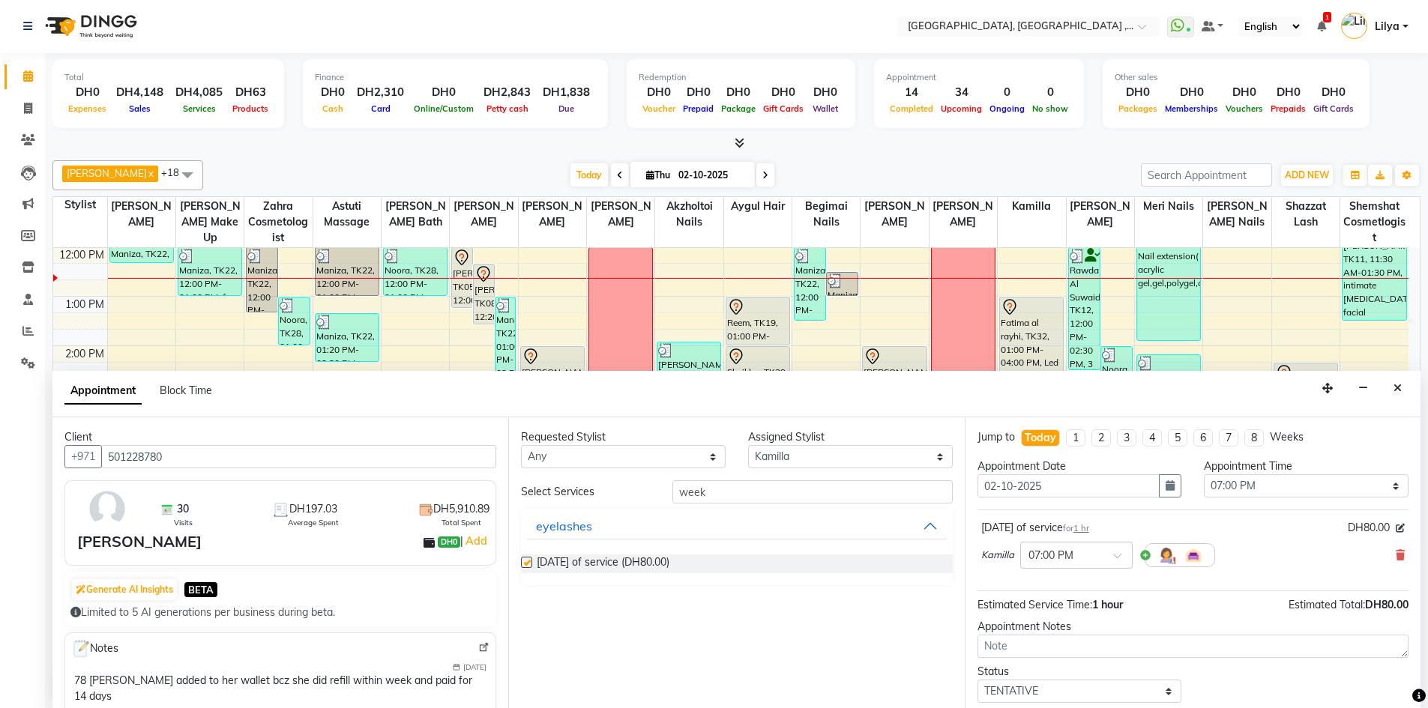
checkbox input "false"
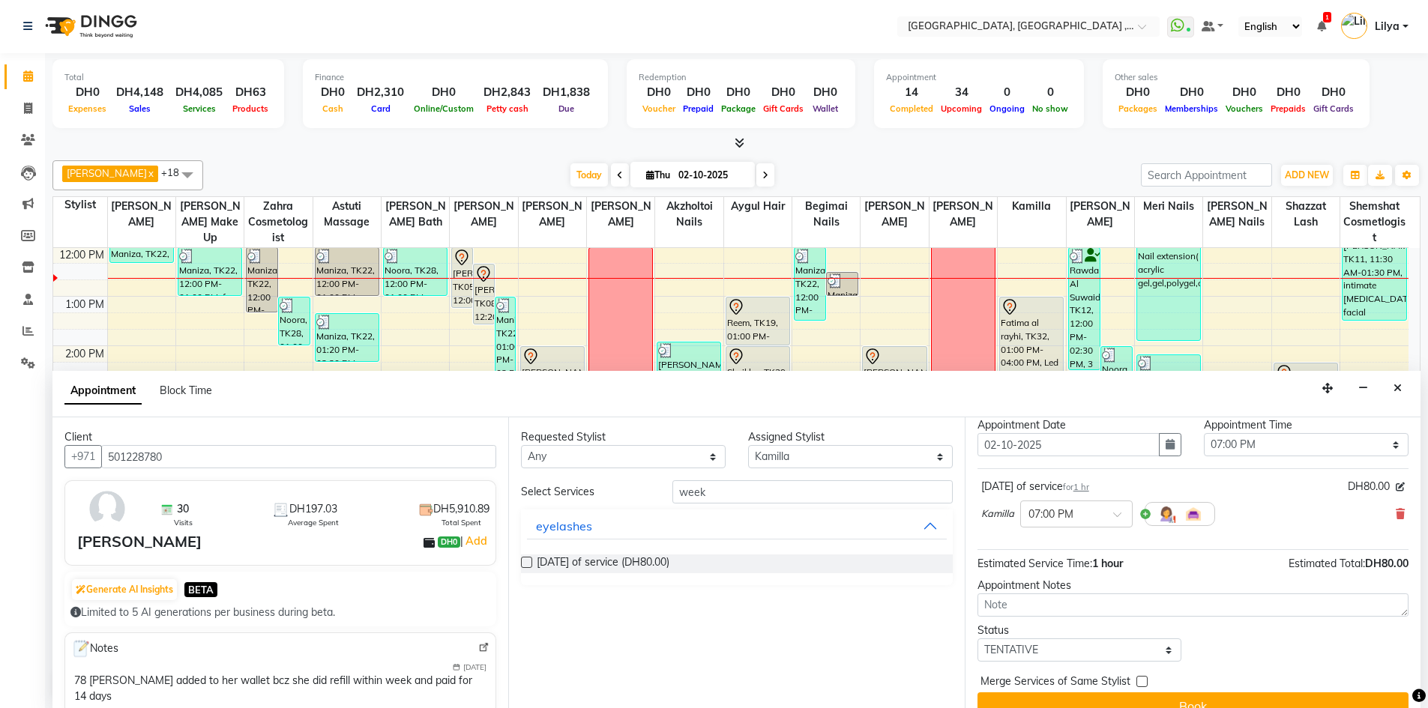
scroll to position [64, 0]
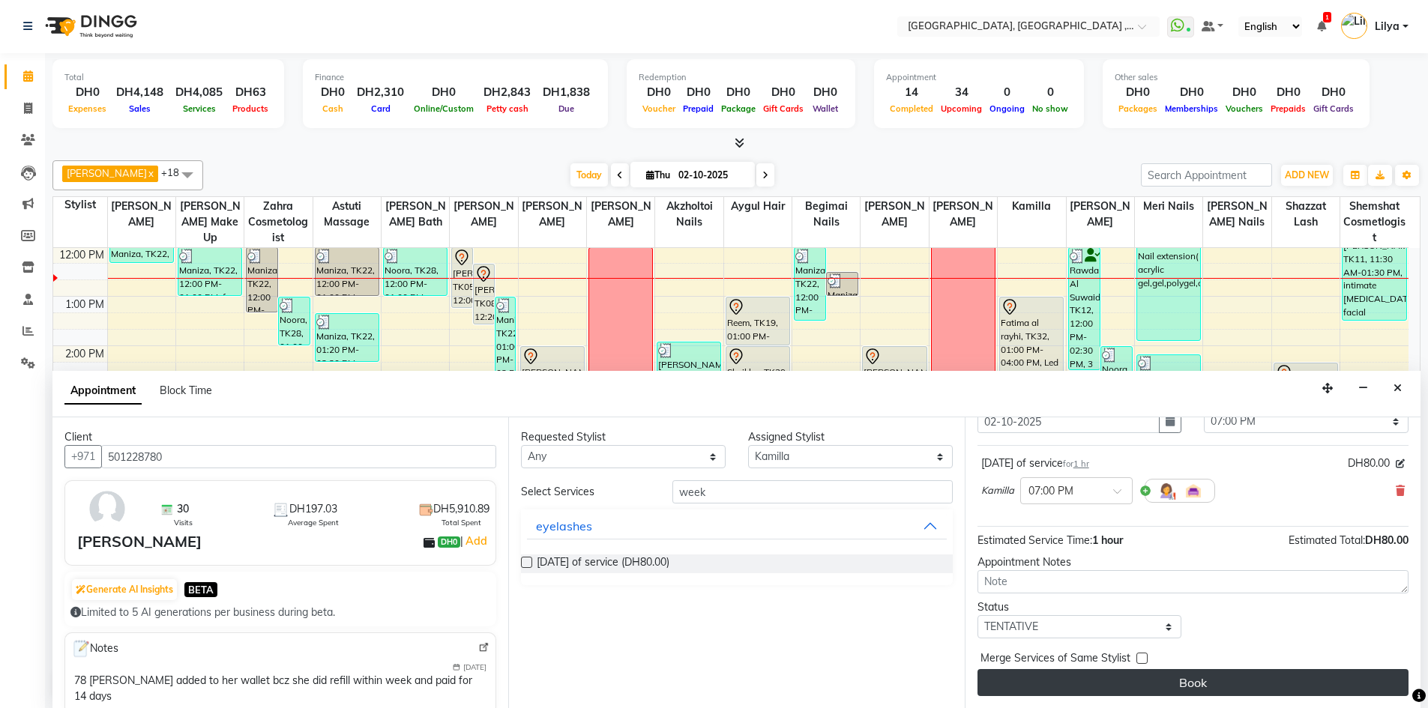
click at [1179, 683] on button "Book" at bounding box center [1192, 682] width 431 height 27
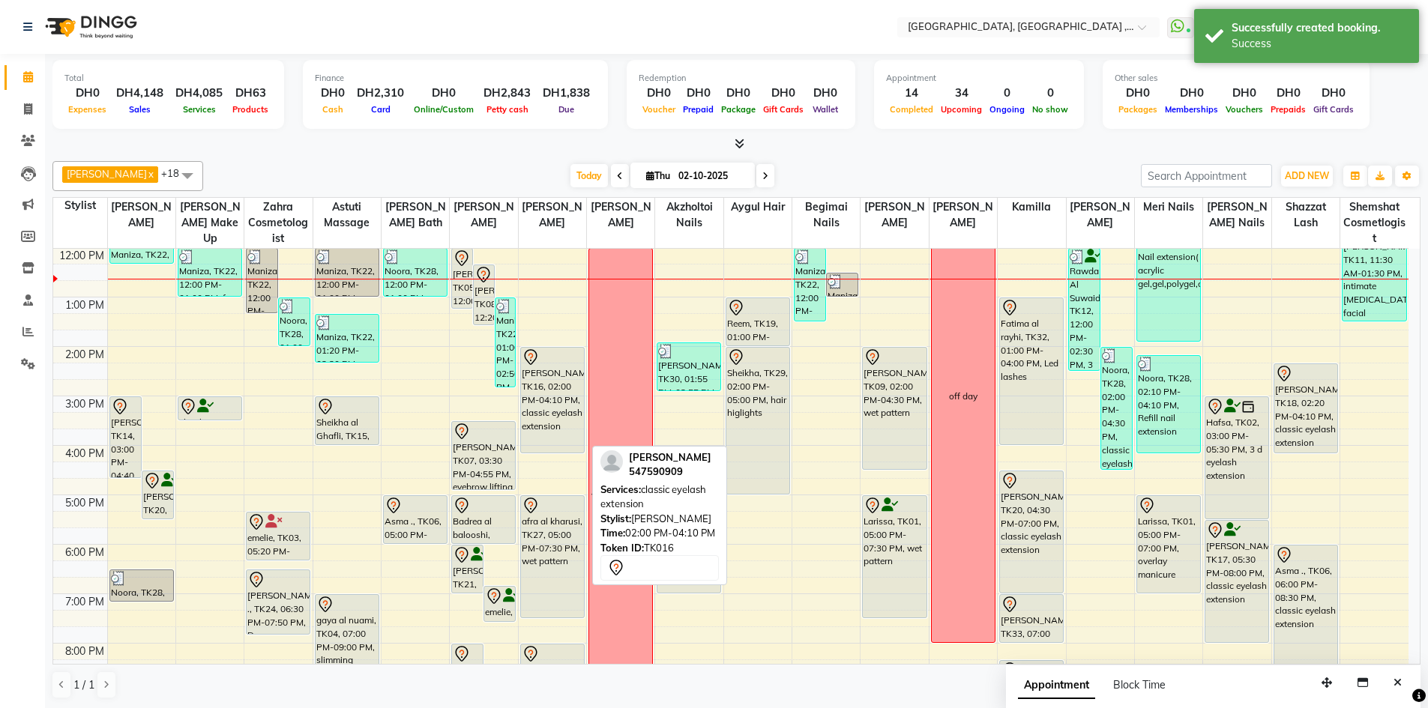
scroll to position [74, 0]
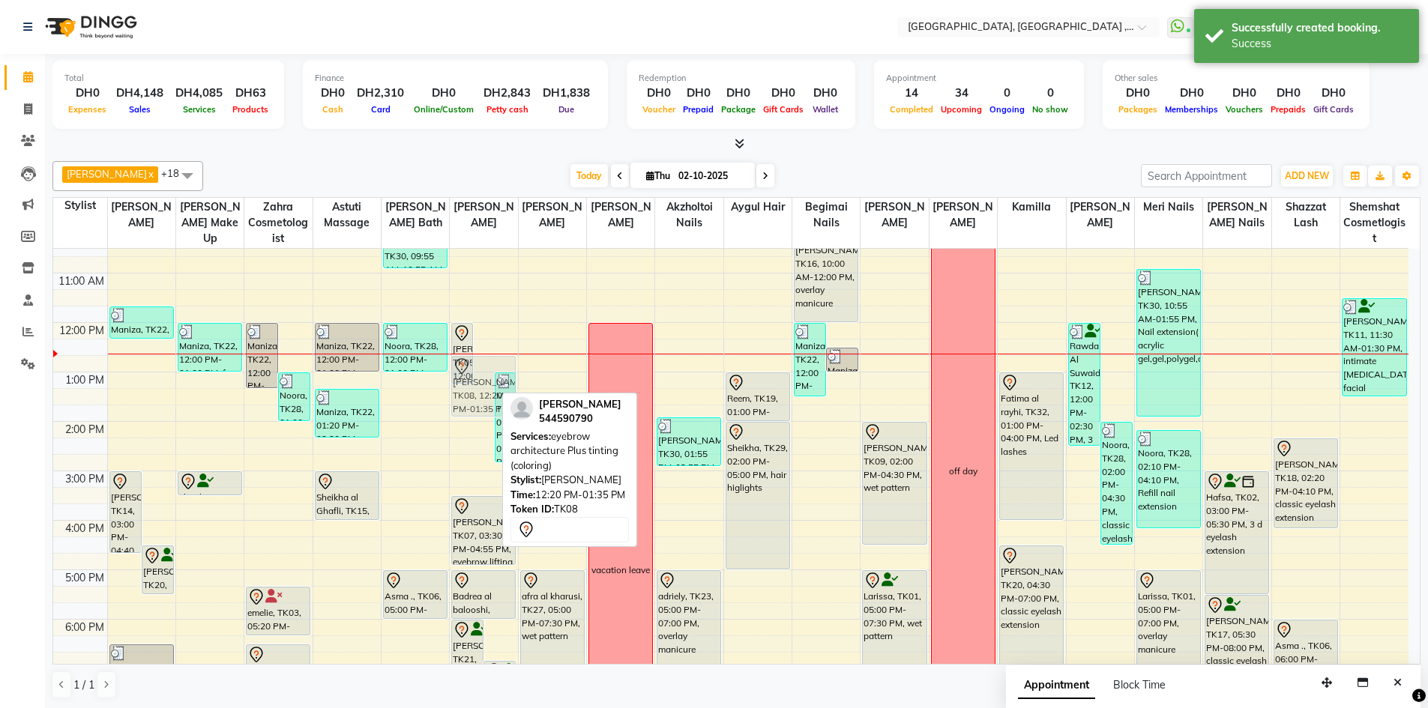
drag, startPoint x: 482, startPoint y: 371, endPoint x: 483, endPoint y: 387, distance: 16.5
click at [483, 387] on div "Amani al ali, TK05, 12:00 PM-01:15 PM, eyebrow architecture Plus tinting (color…" at bounding box center [483, 545] width 67 height 741
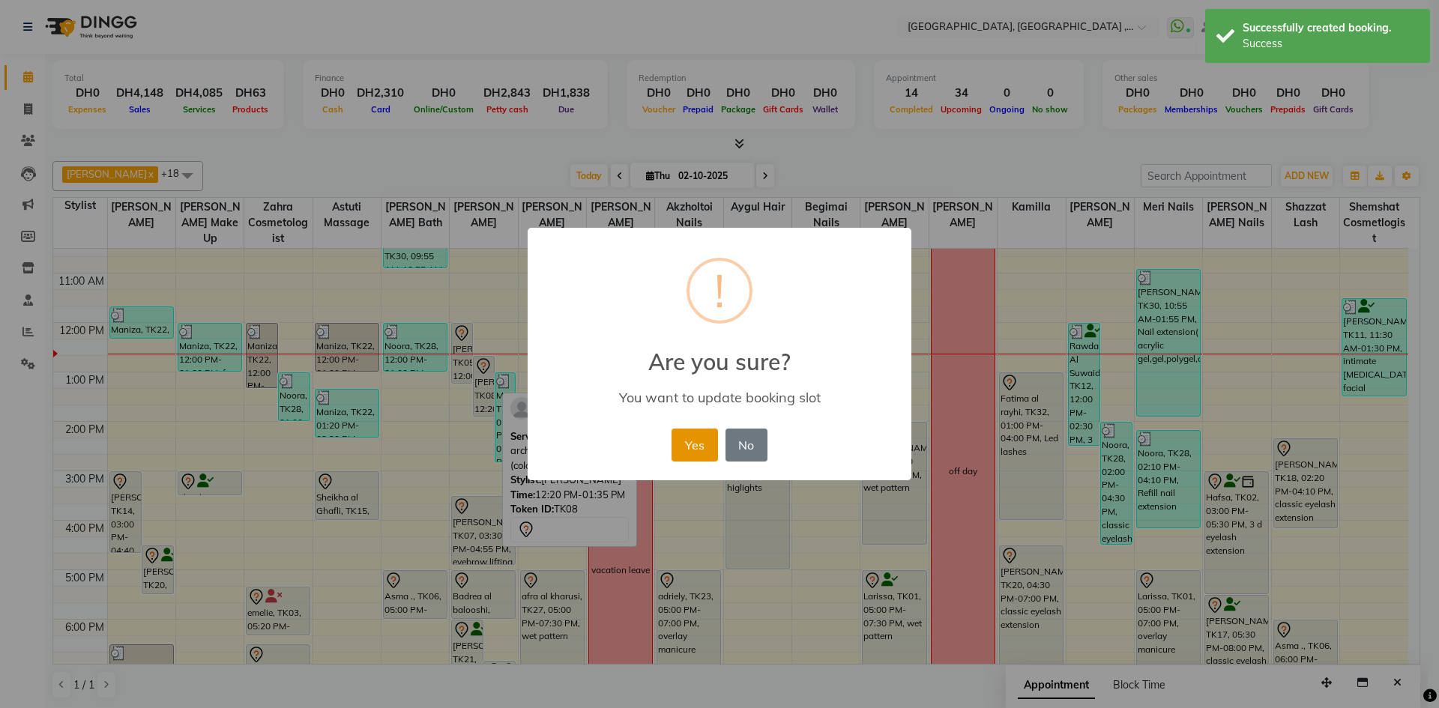
click at [696, 435] on button "Yes" at bounding box center [694, 445] width 46 height 33
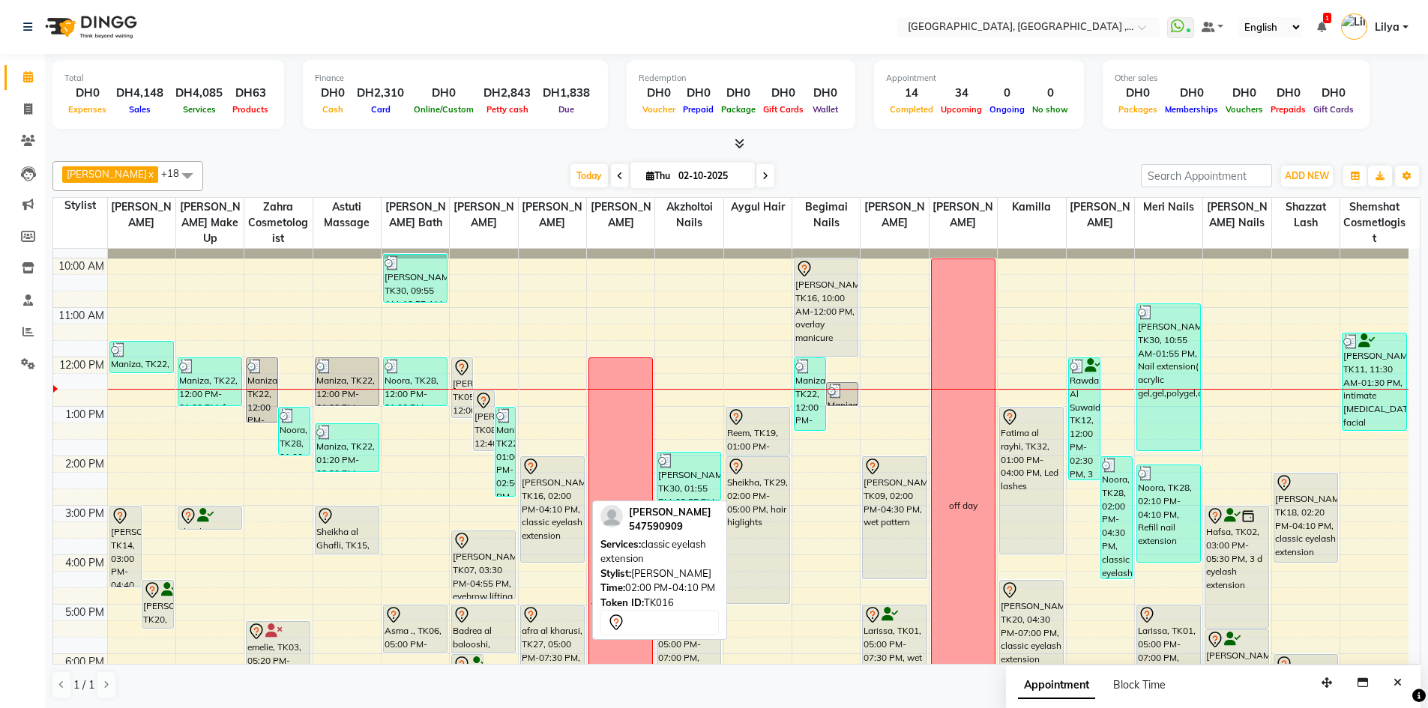
scroll to position [75, 0]
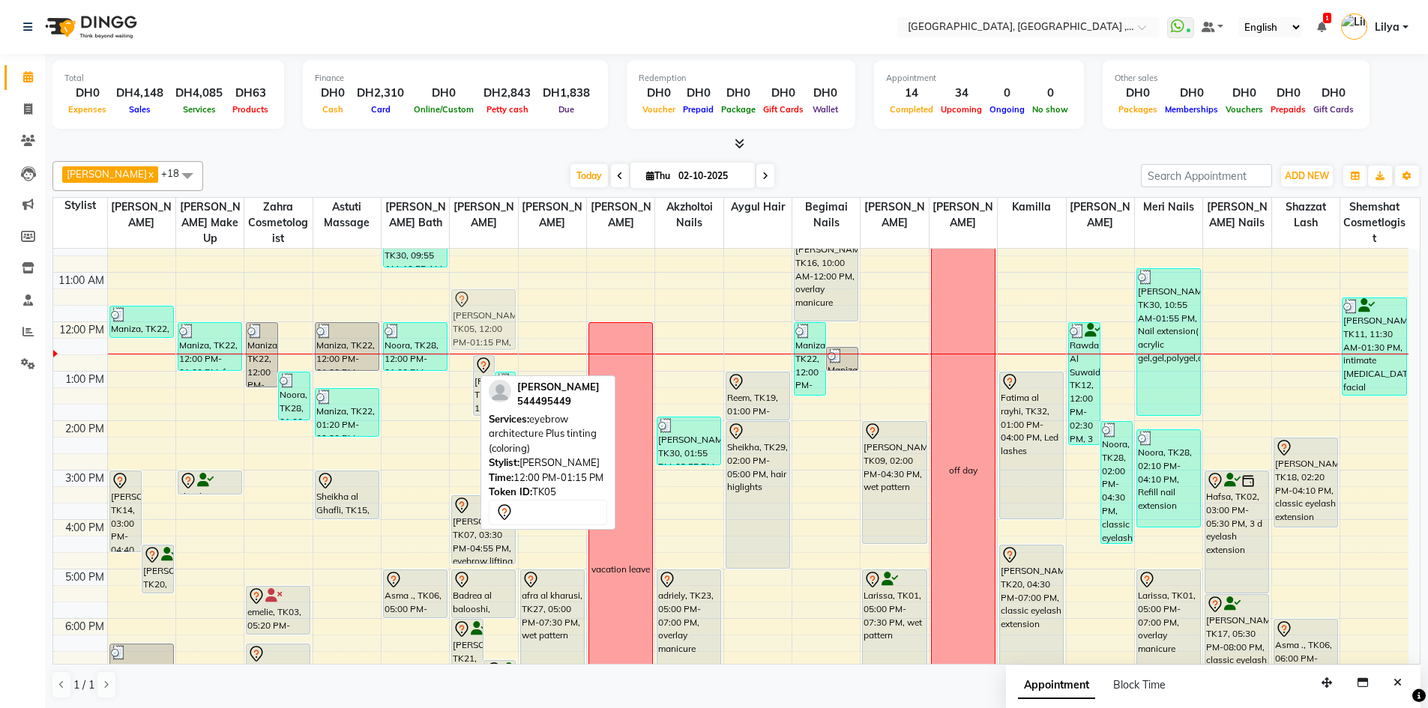
drag, startPoint x: 468, startPoint y: 330, endPoint x: 481, endPoint y: 304, distance: 28.8
click at [483, 298] on div "Amani al ali, TK05, 12:00 PM-01:15 PM, eyebrow architecture Plus tinting (color…" at bounding box center [483, 544] width 67 height 741
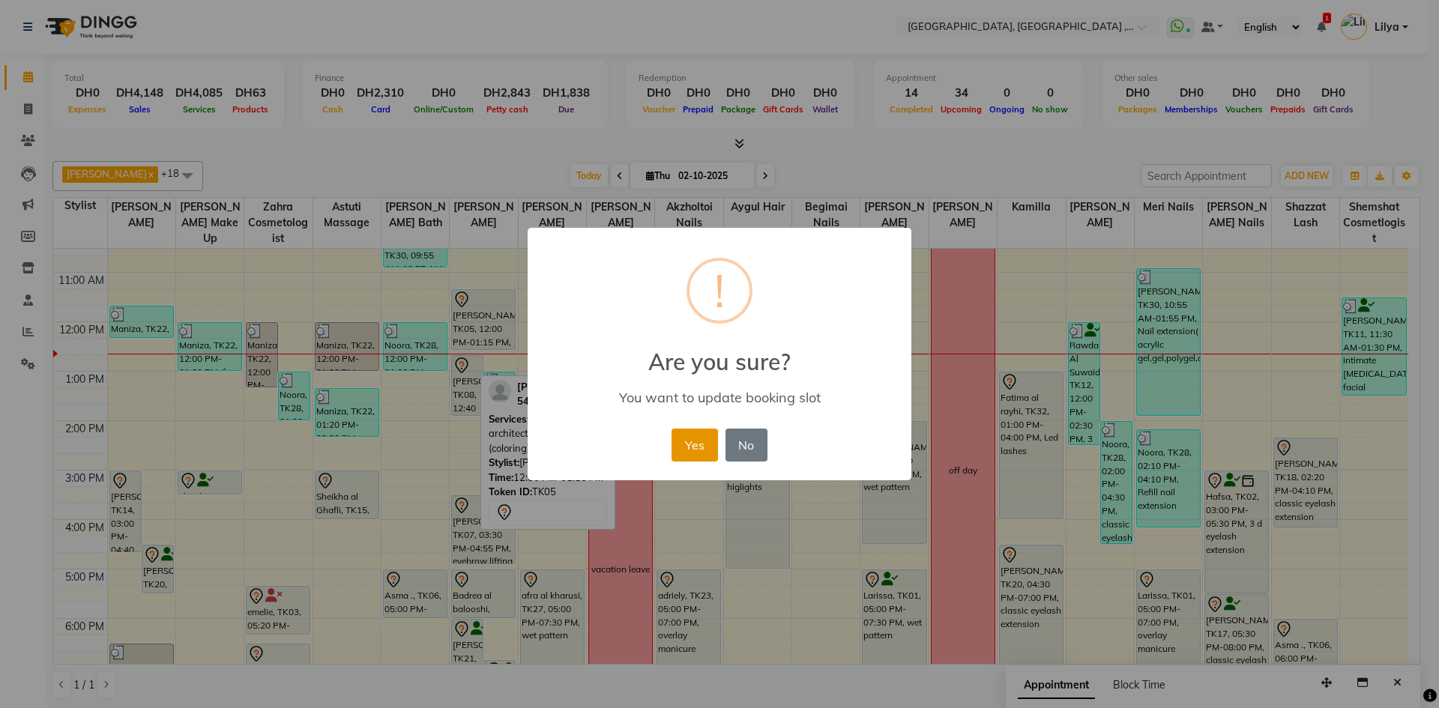
click at [701, 436] on button "Yes" at bounding box center [694, 445] width 46 height 33
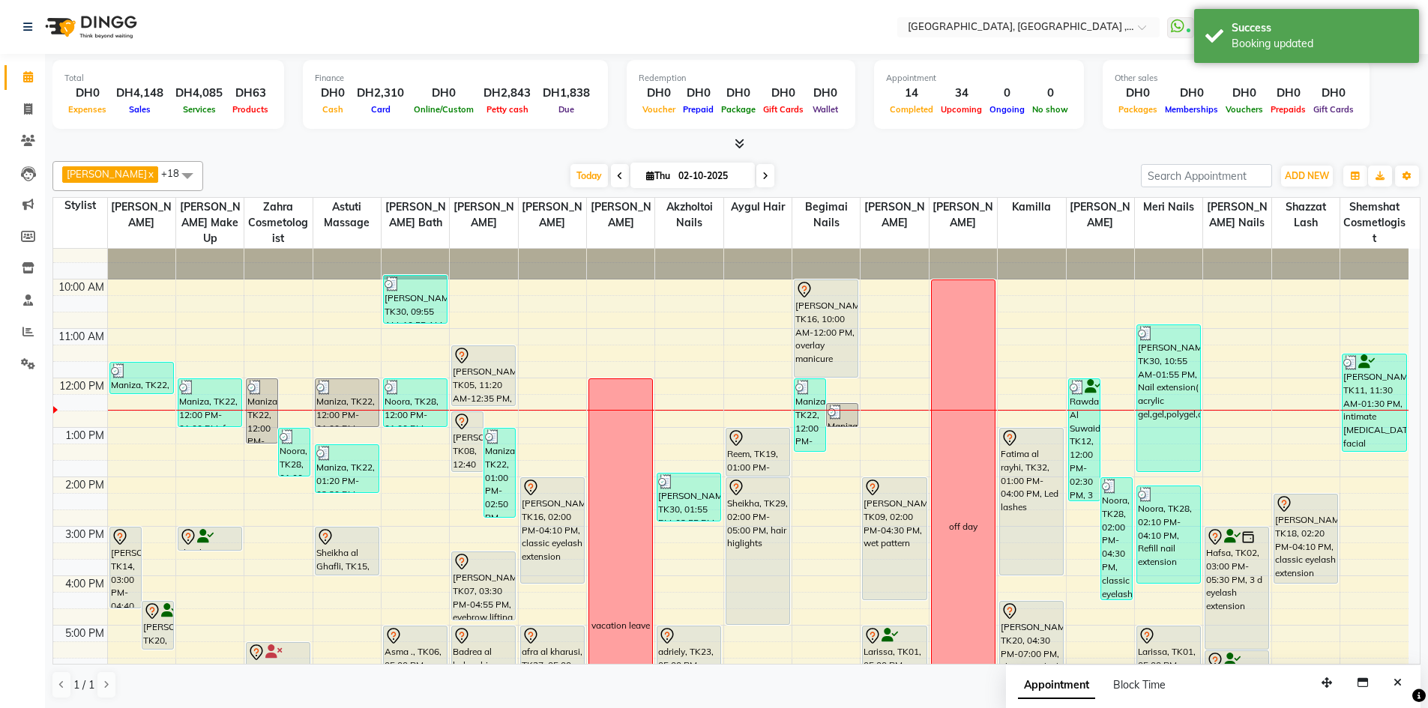
scroll to position [0, 0]
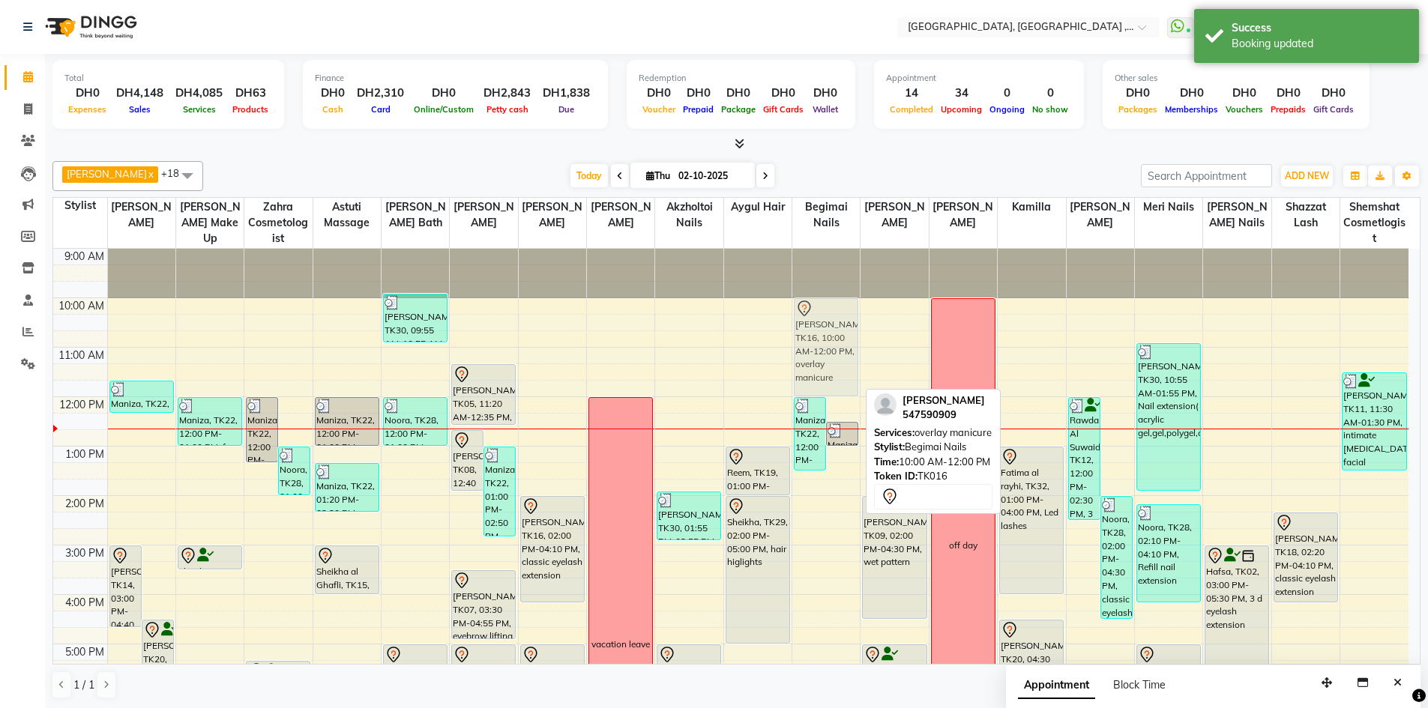
drag, startPoint x: 834, startPoint y: 381, endPoint x: 827, endPoint y: 393, distance: 14.4
click at [827, 393] on div "Maniza, TK22, 12:00 PM-01:30 PM, soft gel manicure ,removal hard gel Maniza, TK…" at bounding box center [825, 619] width 67 height 741
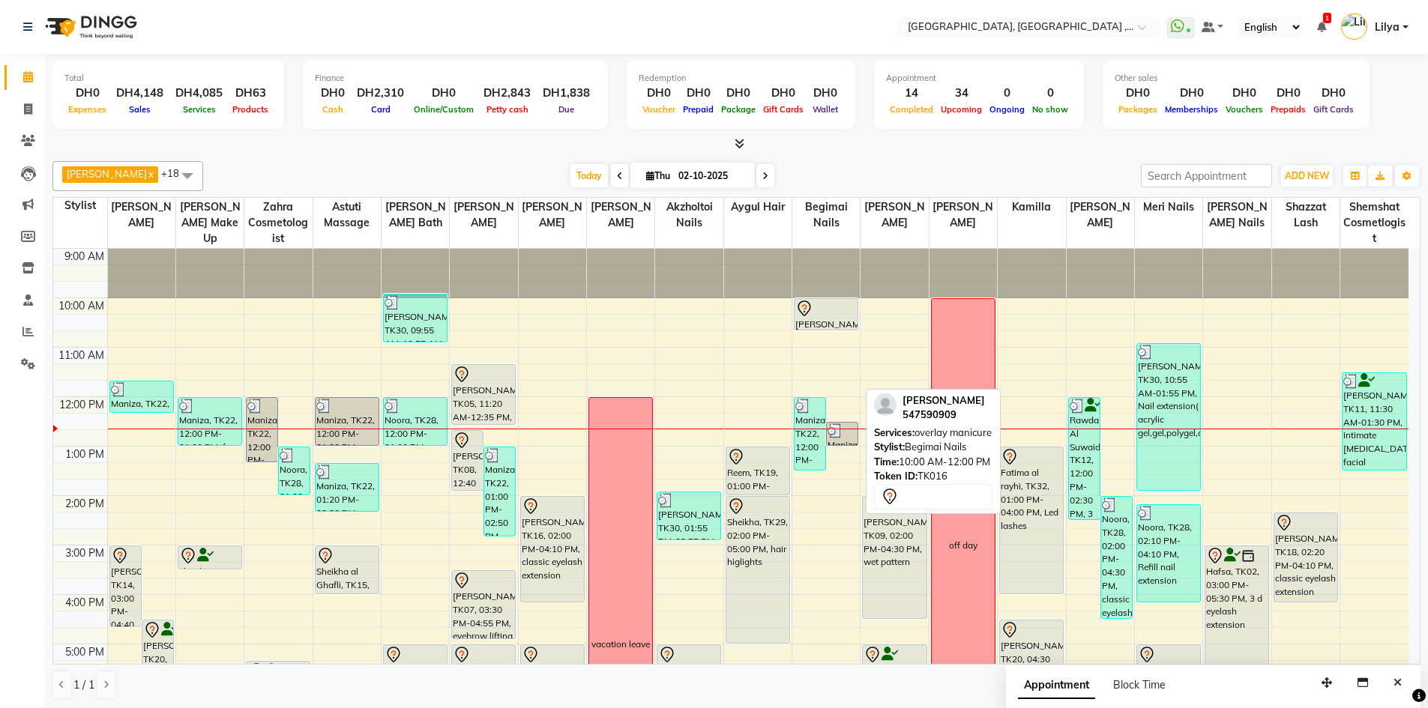
drag, startPoint x: 845, startPoint y: 396, endPoint x: 817, endPoint y: 322, distance: 79.2
click at [817, 322] on div "Maniza, TK22, 12:00 PM-01:30 PM, soft gel manicure ,removal hard gel Maniza, TK…" at bounding box center [825, 619] width 67 height 741
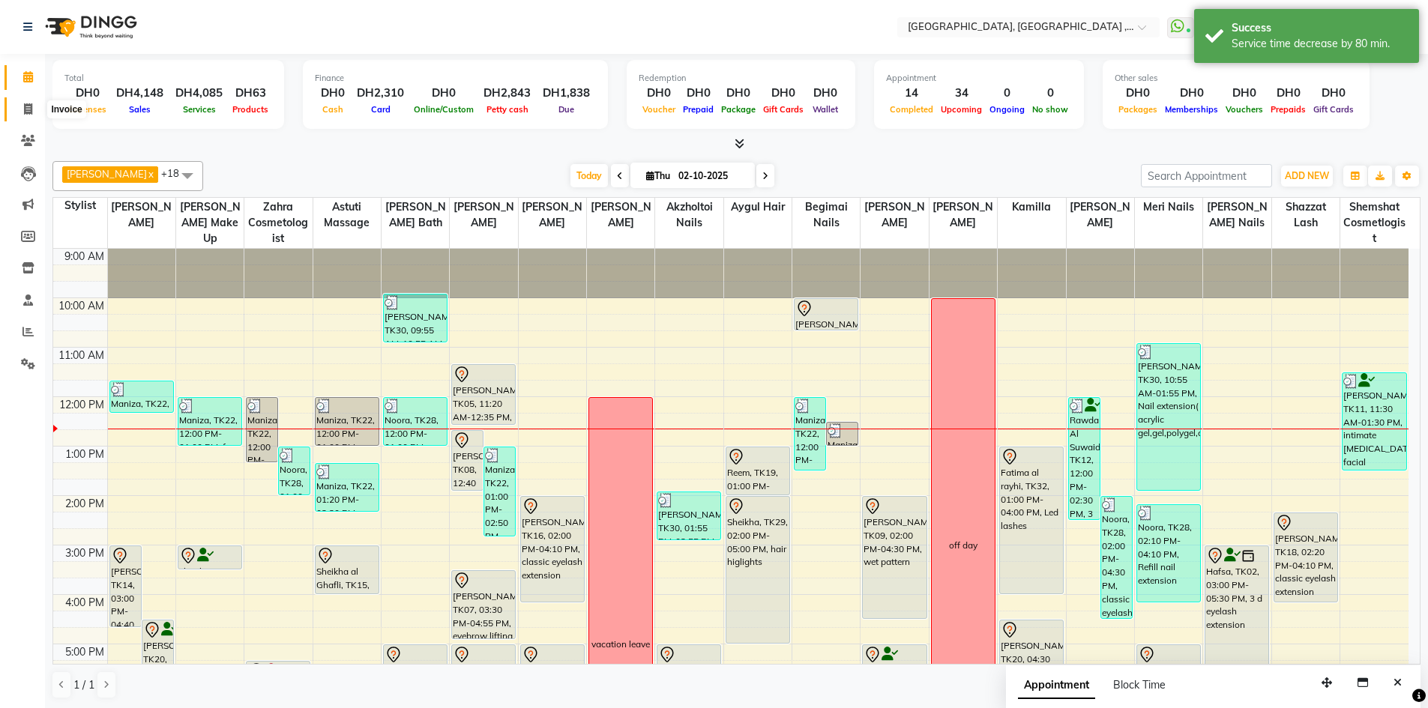
drag, startPoint x: 26, startPoint y: 106, endPoint x: 73, endPoint y: 103, distance: 47.3
click at [27, 109] on icon at bounding box center [28, 108] width 8 height 11
select select "service"
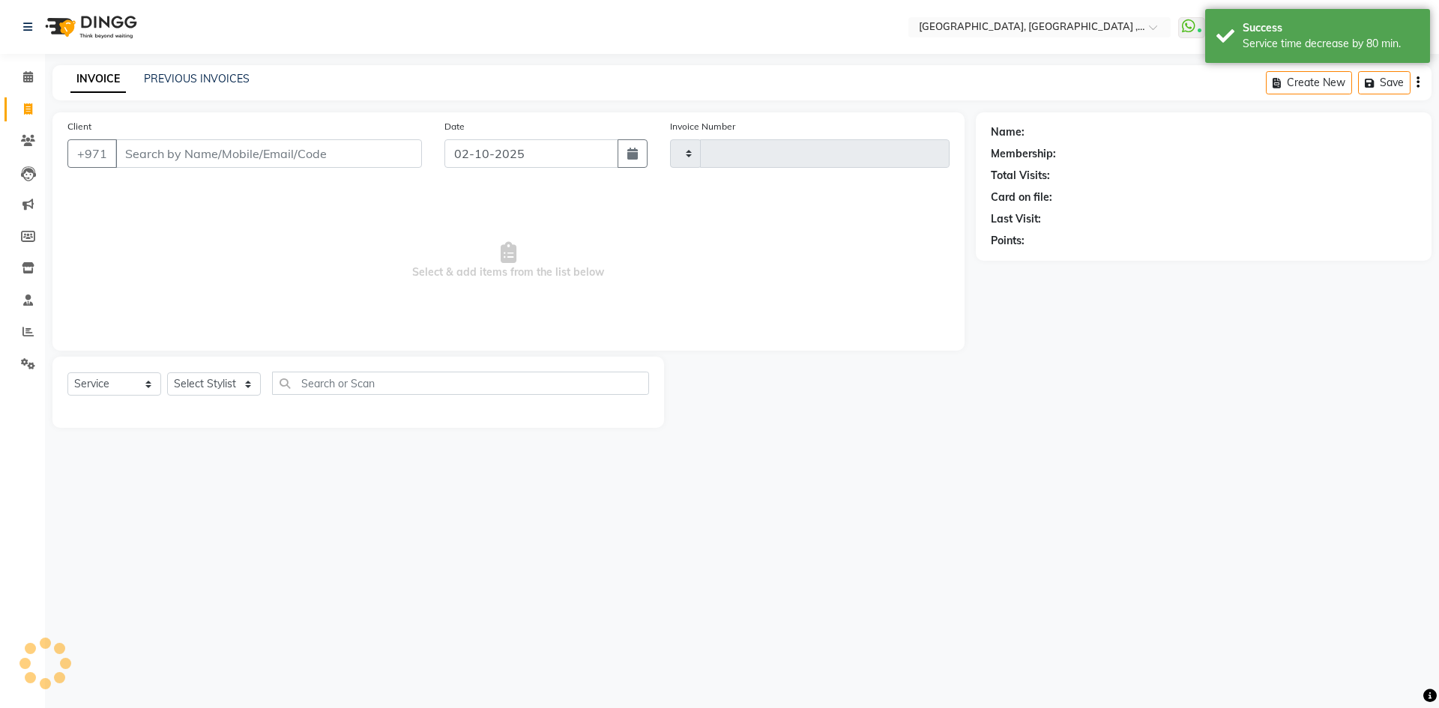
type input "5404"
select select "3838"
click at [232, 82] on link "PREVIOUS INVOICES" at bounding box center [197, 78] width 106 height 13
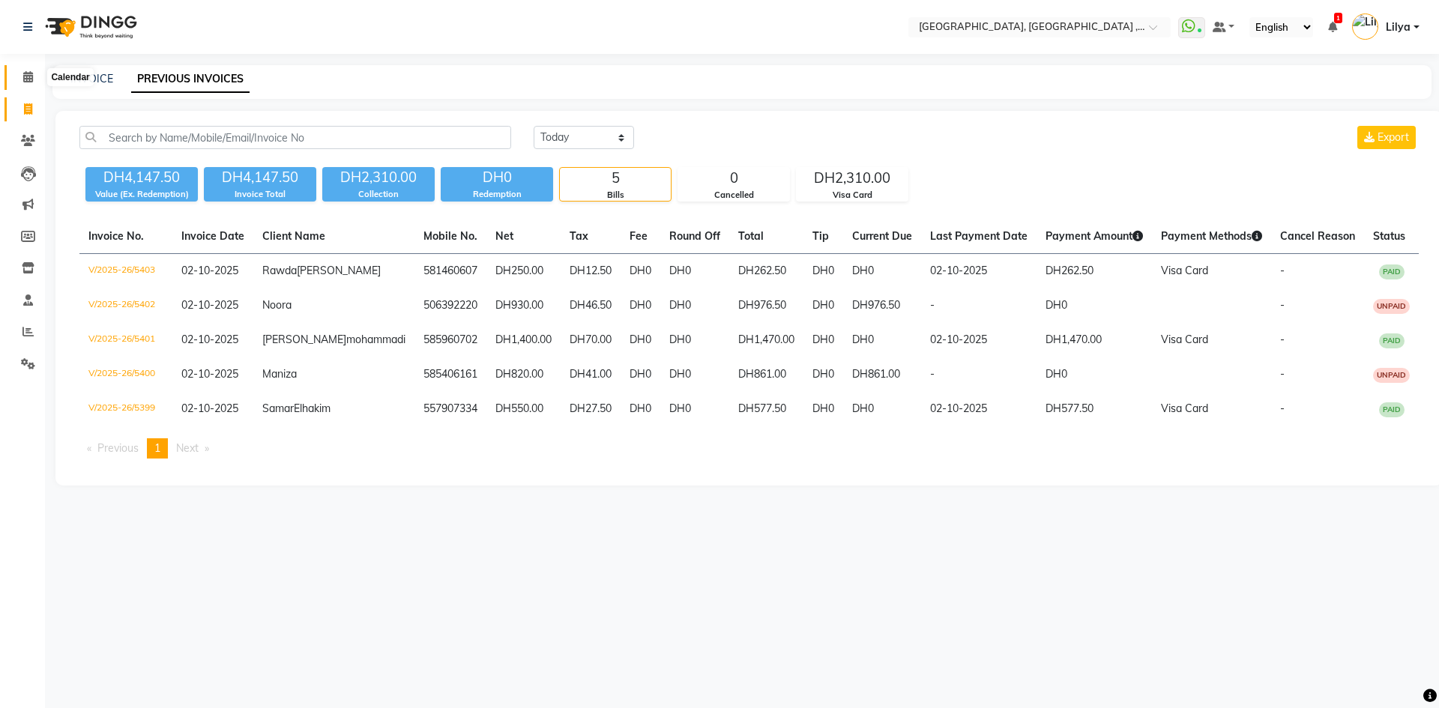
click at [31, 82] on span at bounding box center [28, 77] width 26 height 17
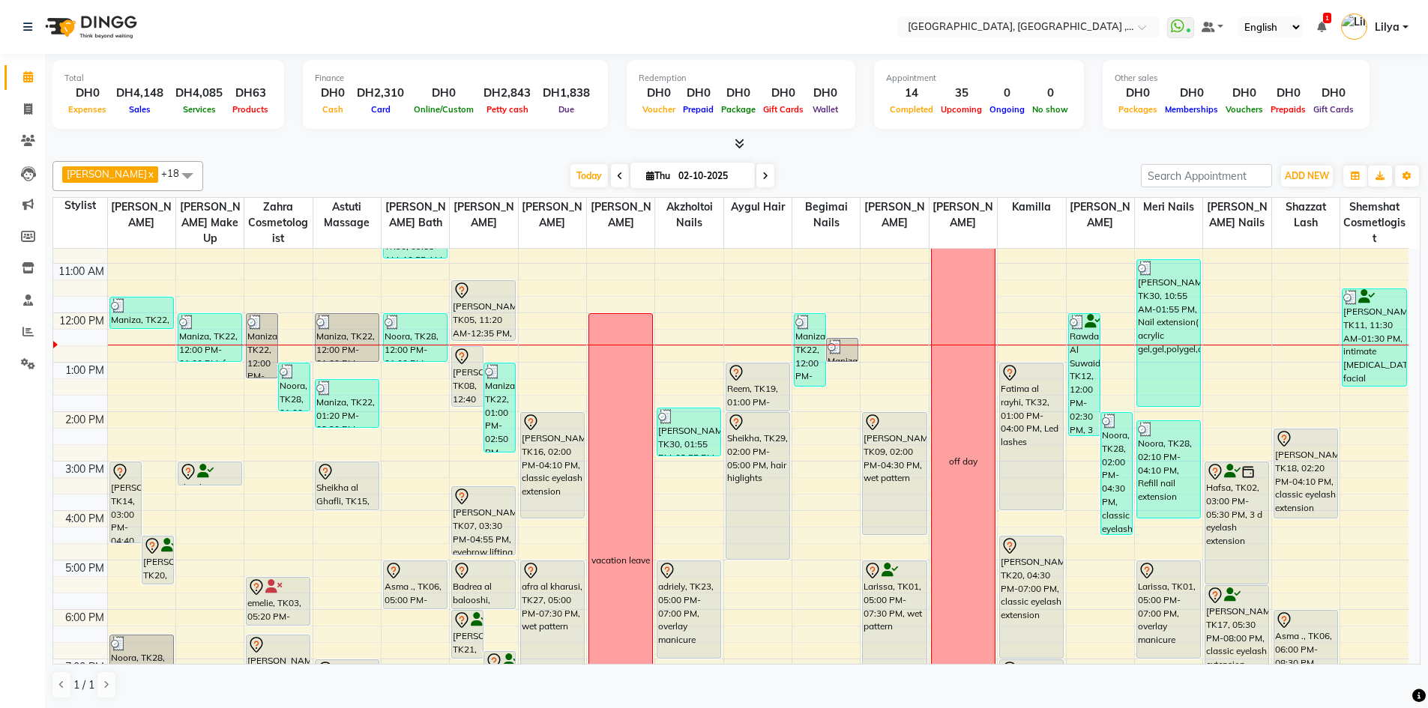
scroll to position [300, 0]
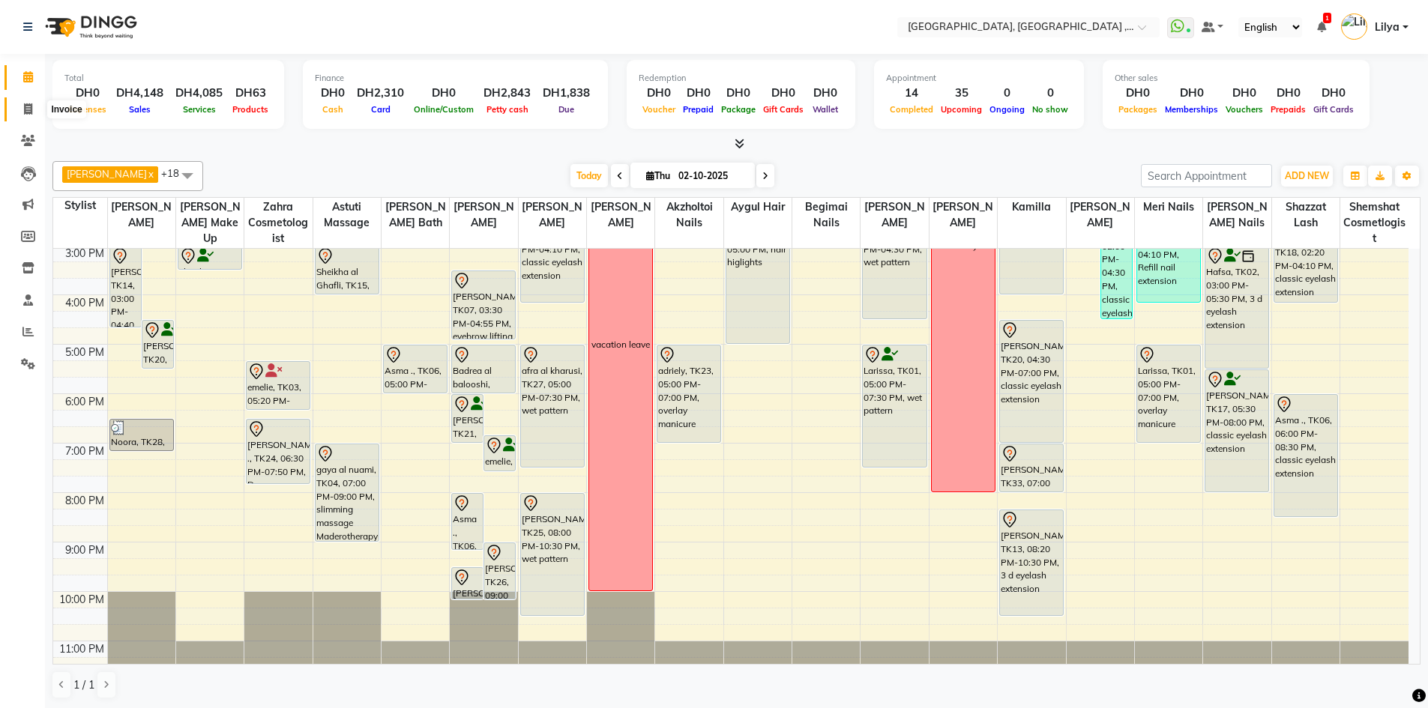
click at [30, 113] on icon at bounding box center [28, 108] width 8 height 11
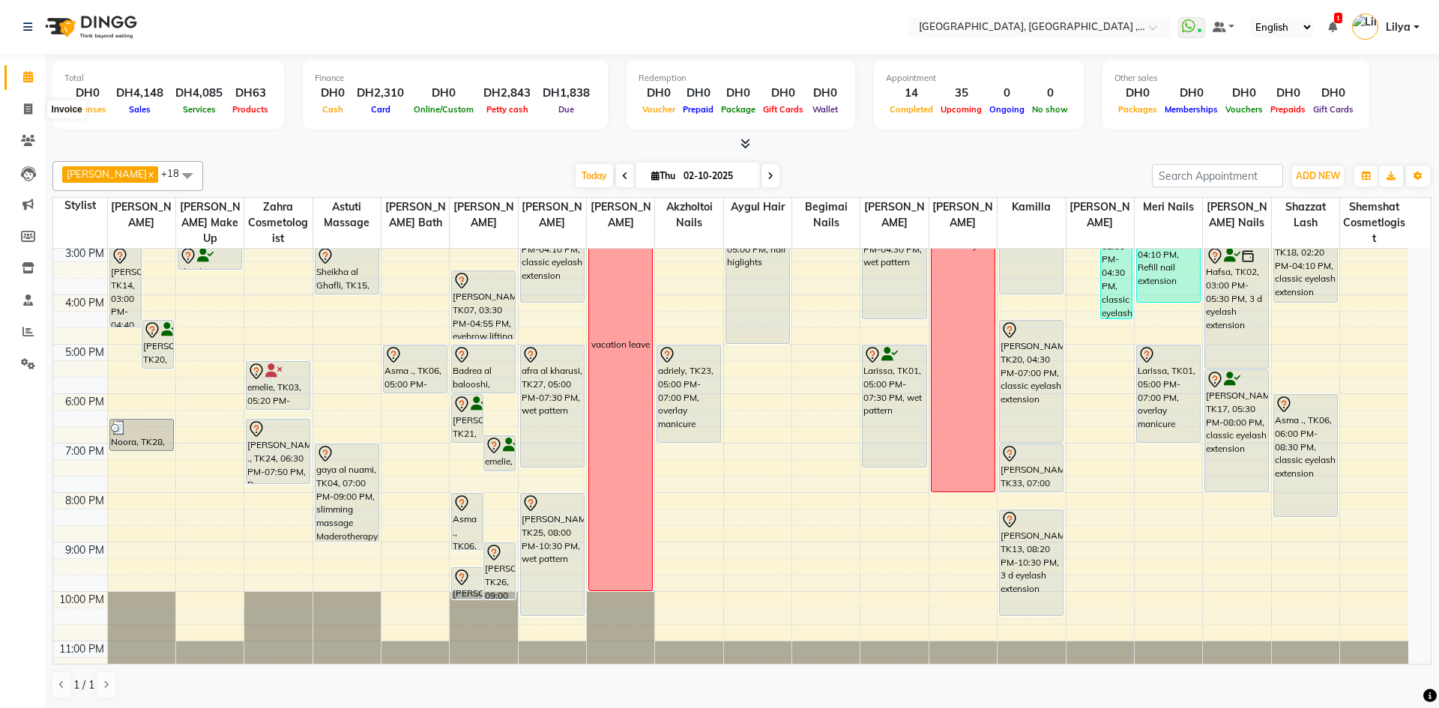
select select "3838"
select select "service"
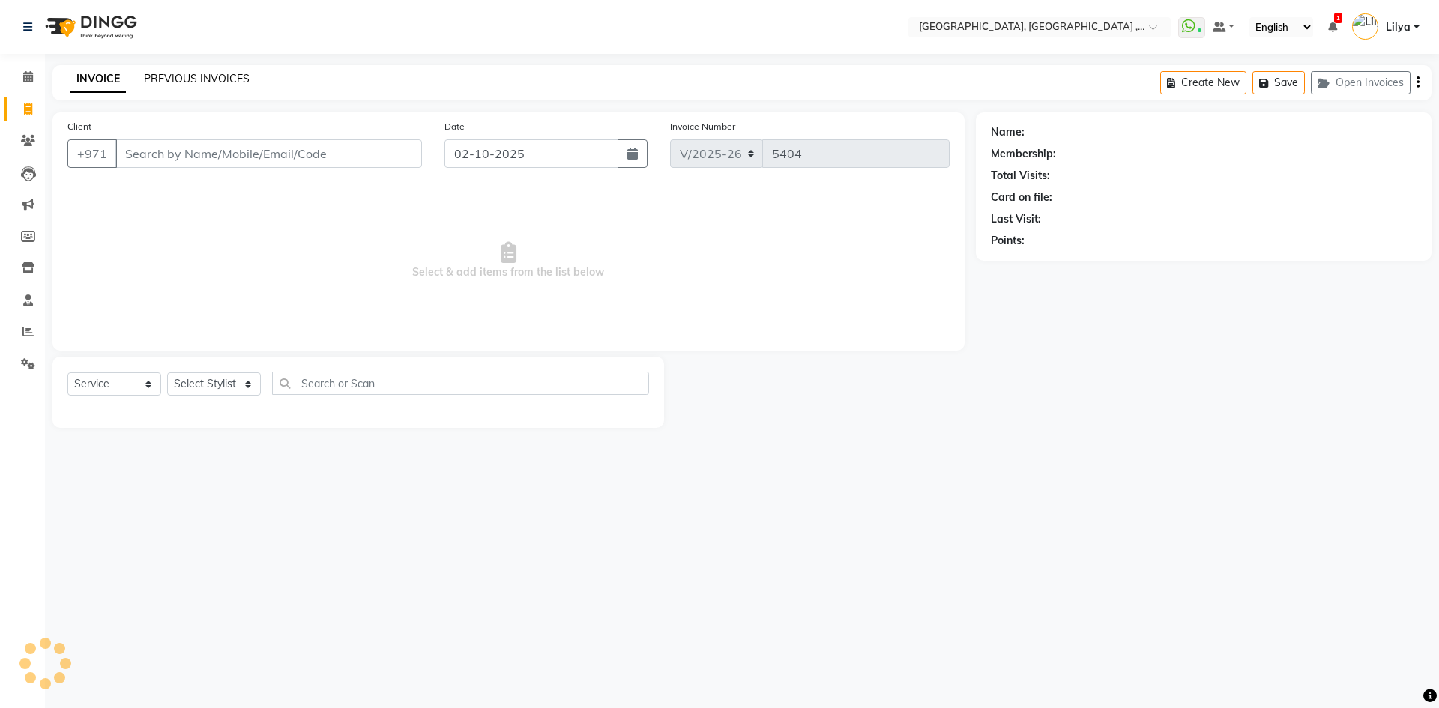
click at [187, 74] on link "PREVIOUS INVOICES" at bounding box center [197, 78] width 106 height 13
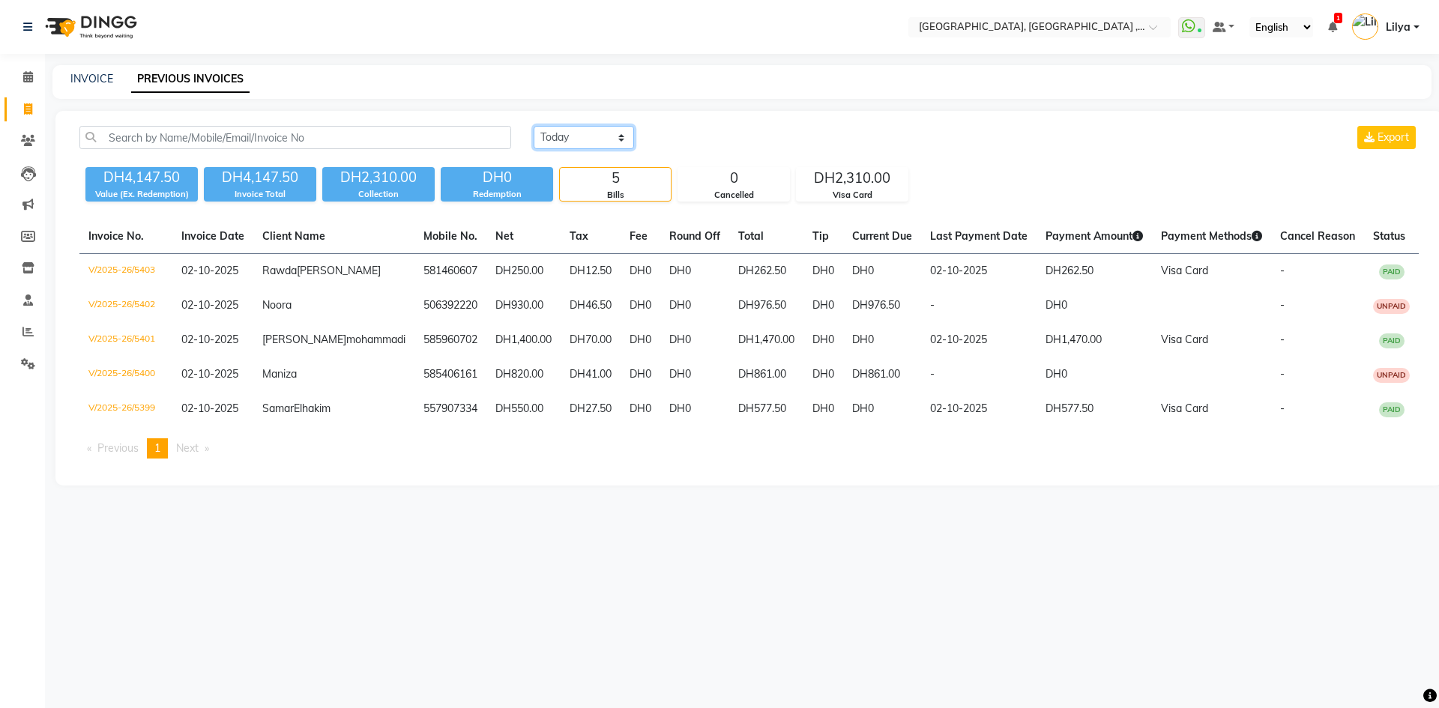
drag, startPoint x: 571, startPoint y: 136, endPoint x: 579, endPoint y: 148, distance: 14.8
click at [571, 136] on select "Today Yesterday Custom Range" at bounding box center [584, 137] width 100 height 23
select select "range"
click at [534, 126] on select "Today Yesterday Custom Range" at bounding box center [584, 137] width 100 height 23
click at [722, 149] on div "02-10-2025 - 02-10-2025" at bounding box center [762, 138] width 220 height 24
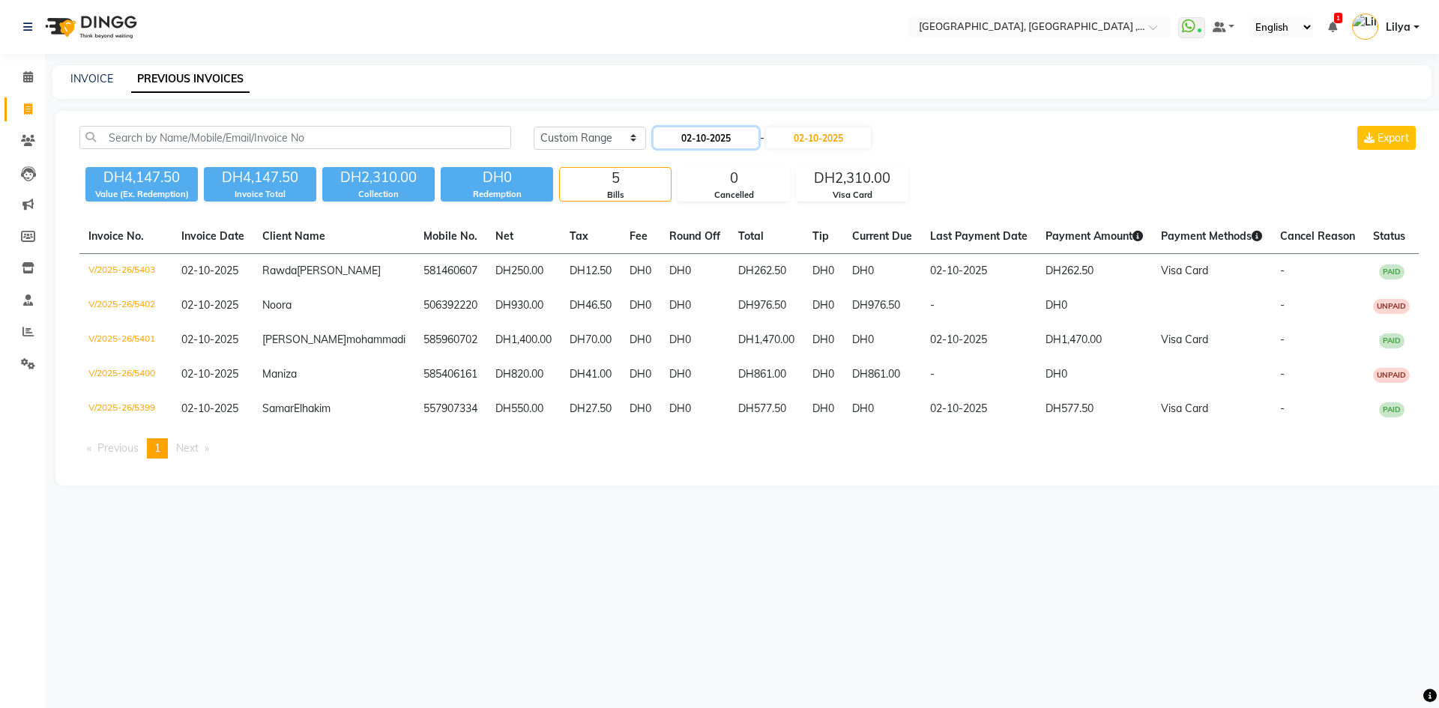
click at [713, 139] on input "02-10-2025" at bounding box center [706, 137] width 105 height 21
select select "10"
select select "2025"
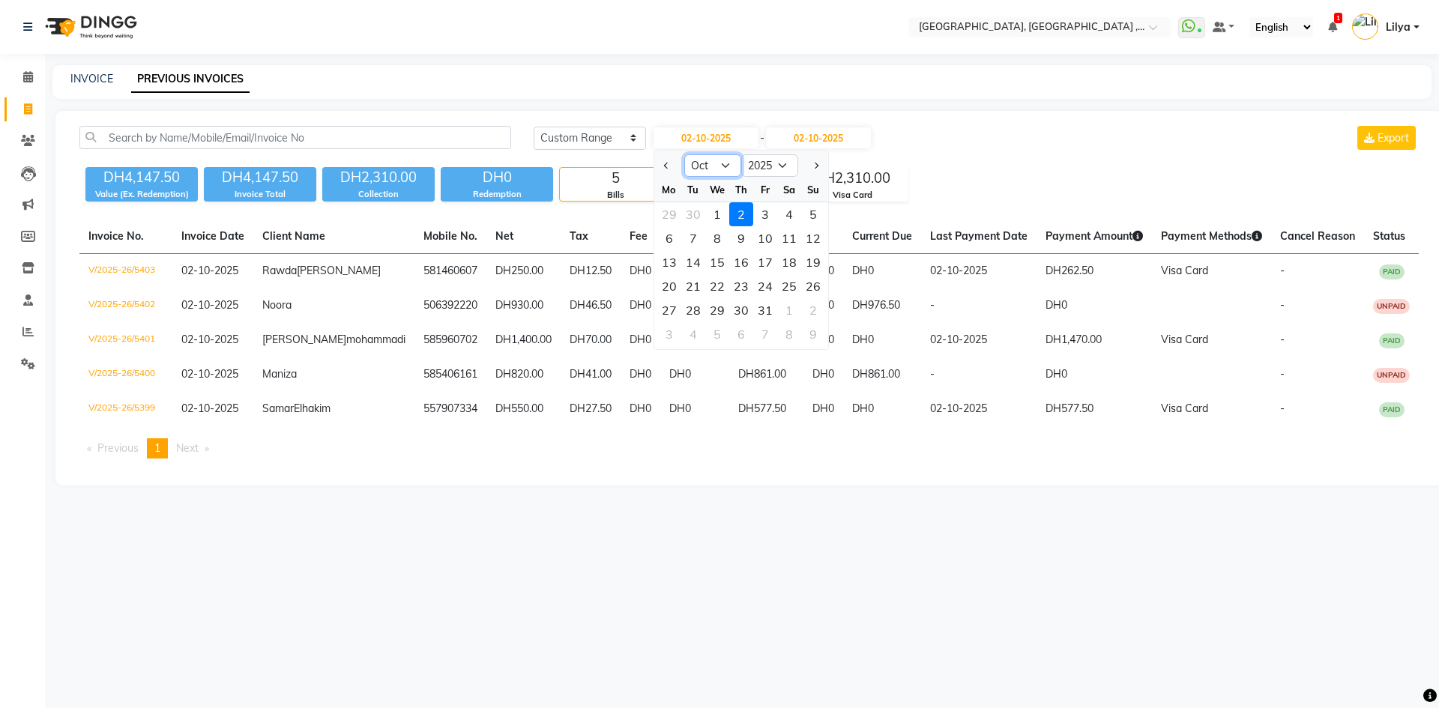
click at [723, 167] on select "Jan Feb Mar Apr May Jun Jul Aug Sep Oct Nov Dec" at bounding box center [712, 165] width 57 height 22
select select "9"
click at [684, 154] on select "Jan Feb Mar Apr May Jun Jul Aug Sep Oct Nov Dec" at bounding box center [712, 165] width 57 height 22
click at [806, 242] on div "14" at bounding box center [813, 238] width 24 height 24
type input "[DATE]"
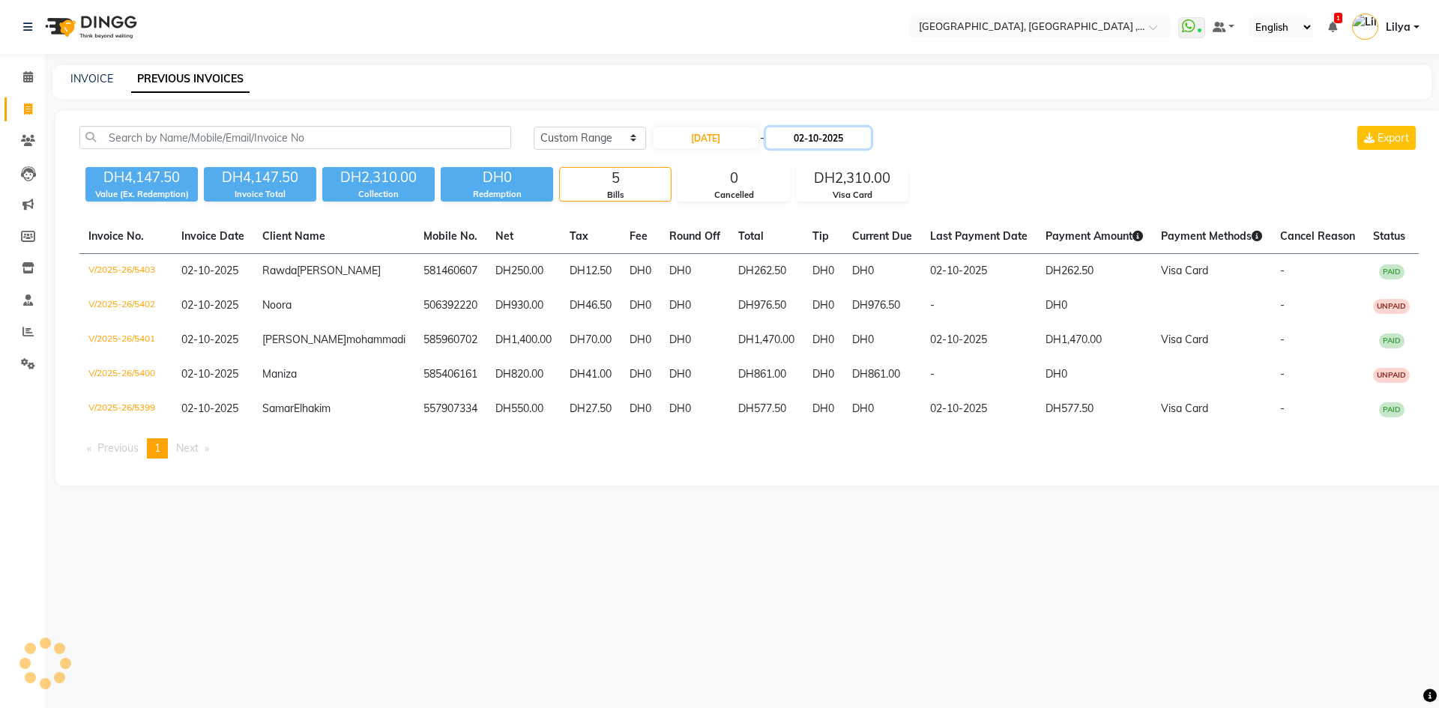
click at [835, 138] on input "02-10-2025" at bounding box center [818, 137] width 105 height 21
select select "10"
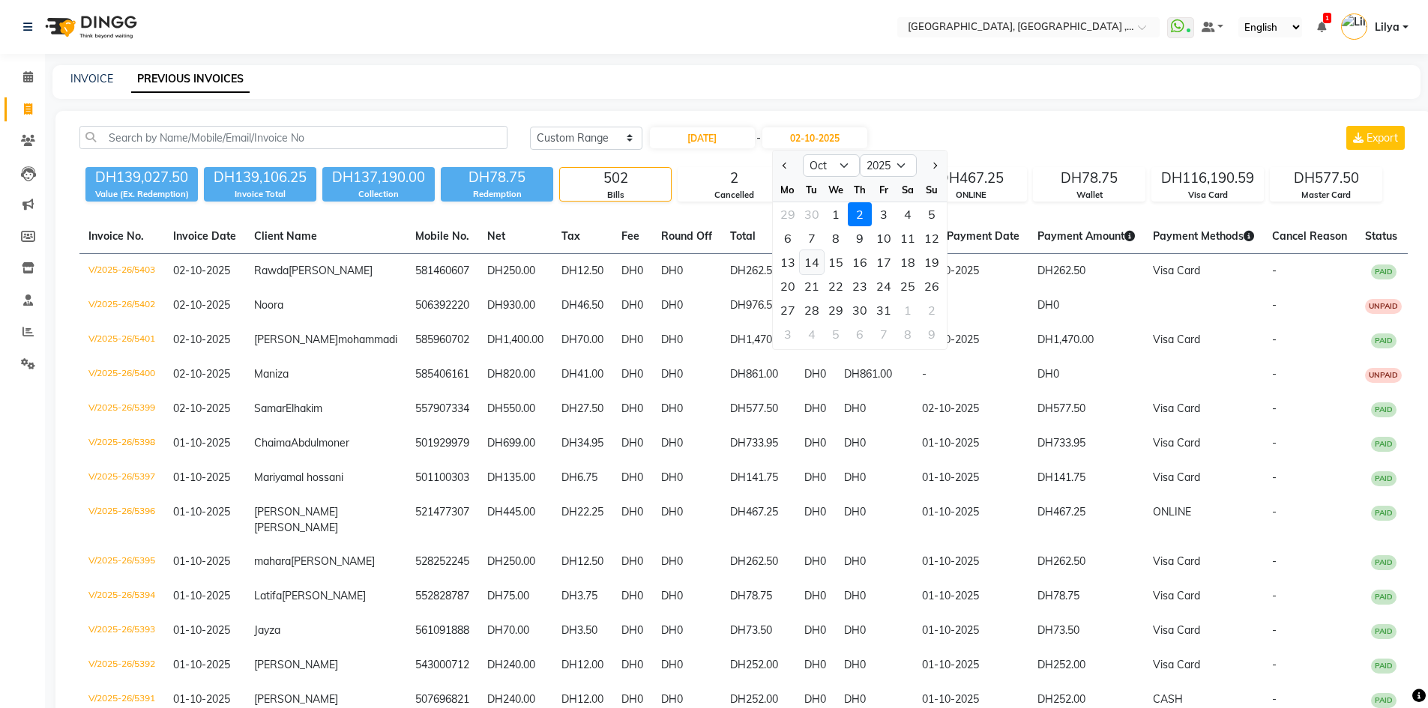
click at [812, 263] on div "14" at bounding box center [812, 262] width 24 height 24
type input "14-10-2025"
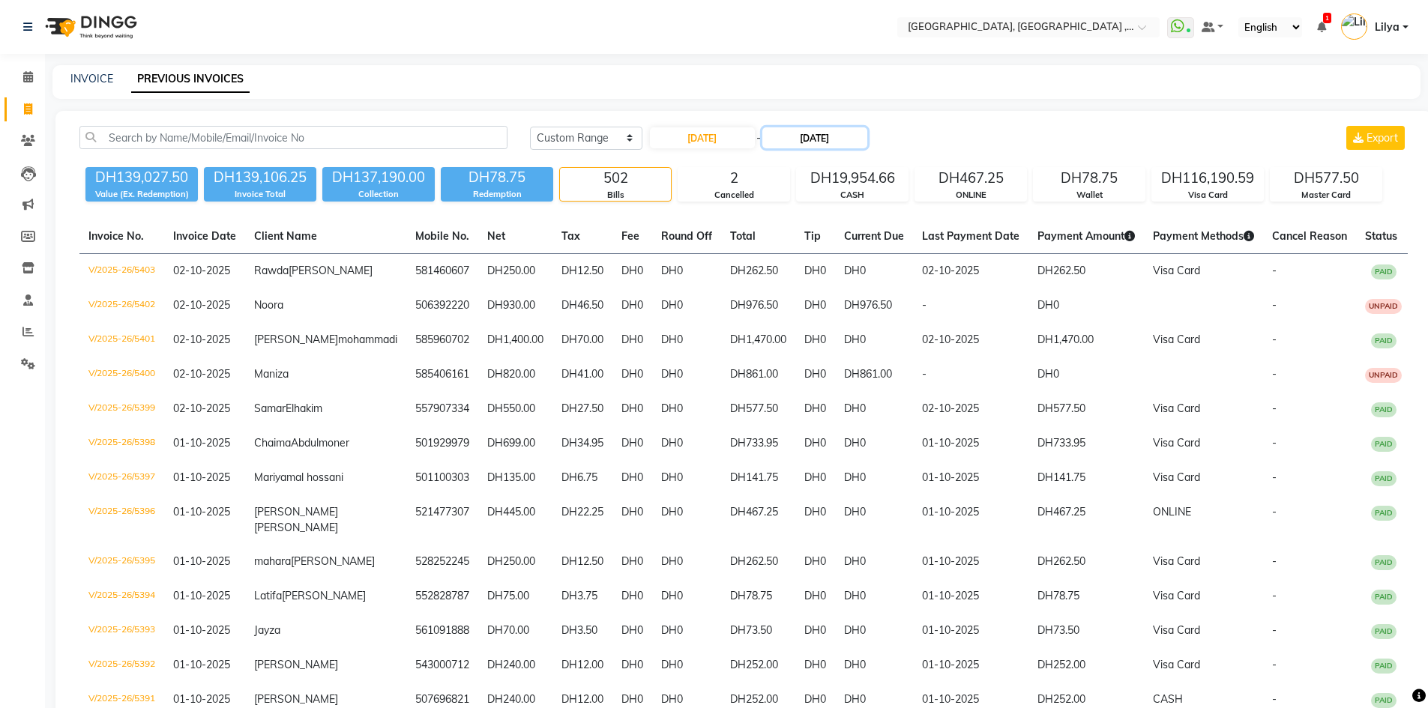
click at [849, 137] on input "14-10-2025" at bounding box center [814, 137] width 105 height 21
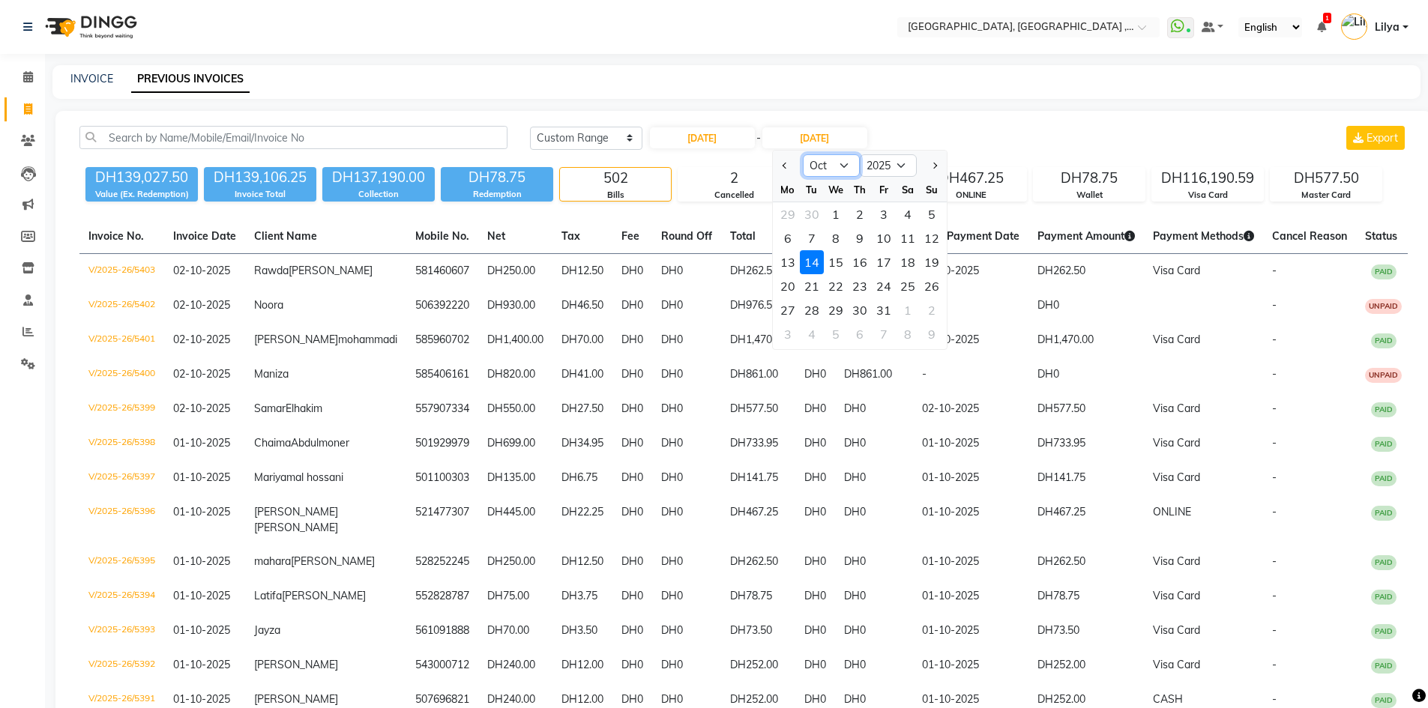
click at [846, 163] on select "Sep Oct Nov Dec" at bounding box center [831, 165] width 57 height 22
select select "11"
click at [803, 154] on select "Sep Oct Nov Dec" at bounding box center [831, 165] width 57 height 22
click at [796, 265] on div "10" at bounding box center [788, 262] width 24 height 24
type input "10-11-2025"
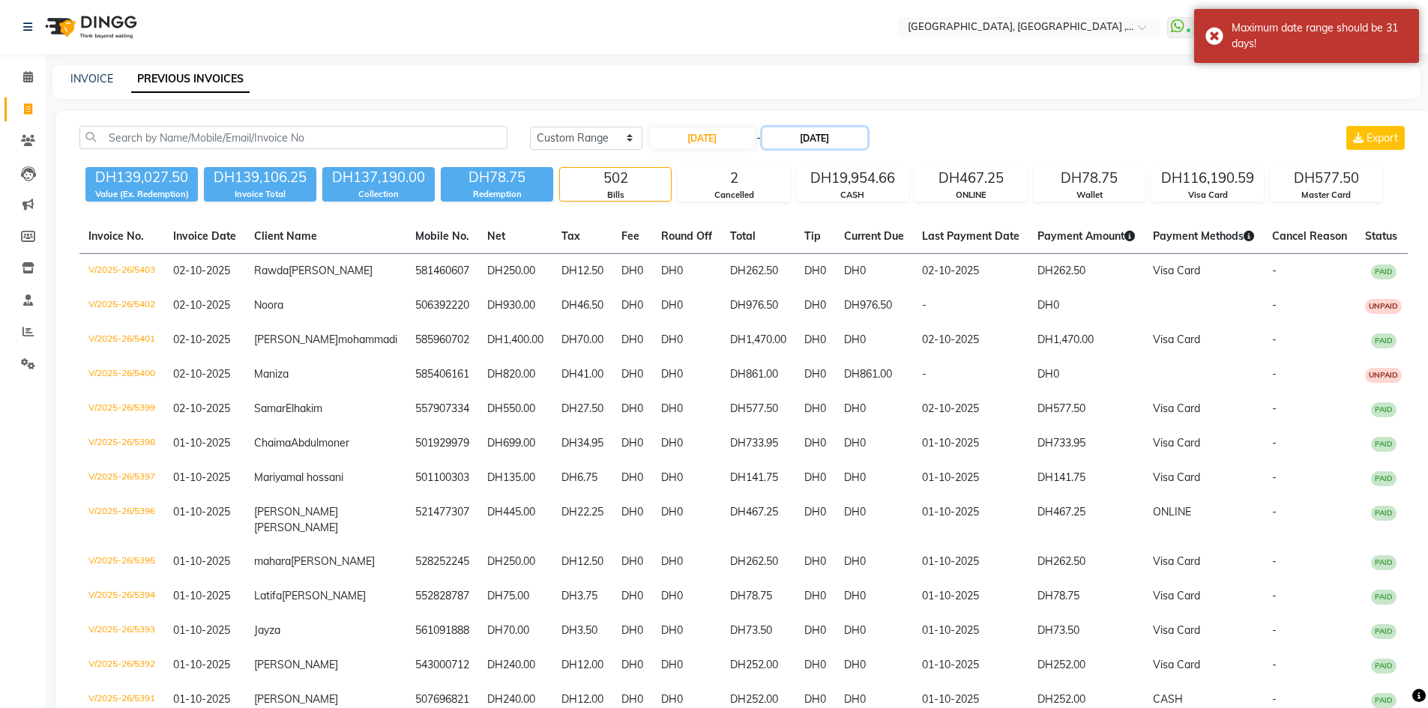
click at [836, 133] on input "10-11-2025" at bounding box center [814, 137] width 105 height 21
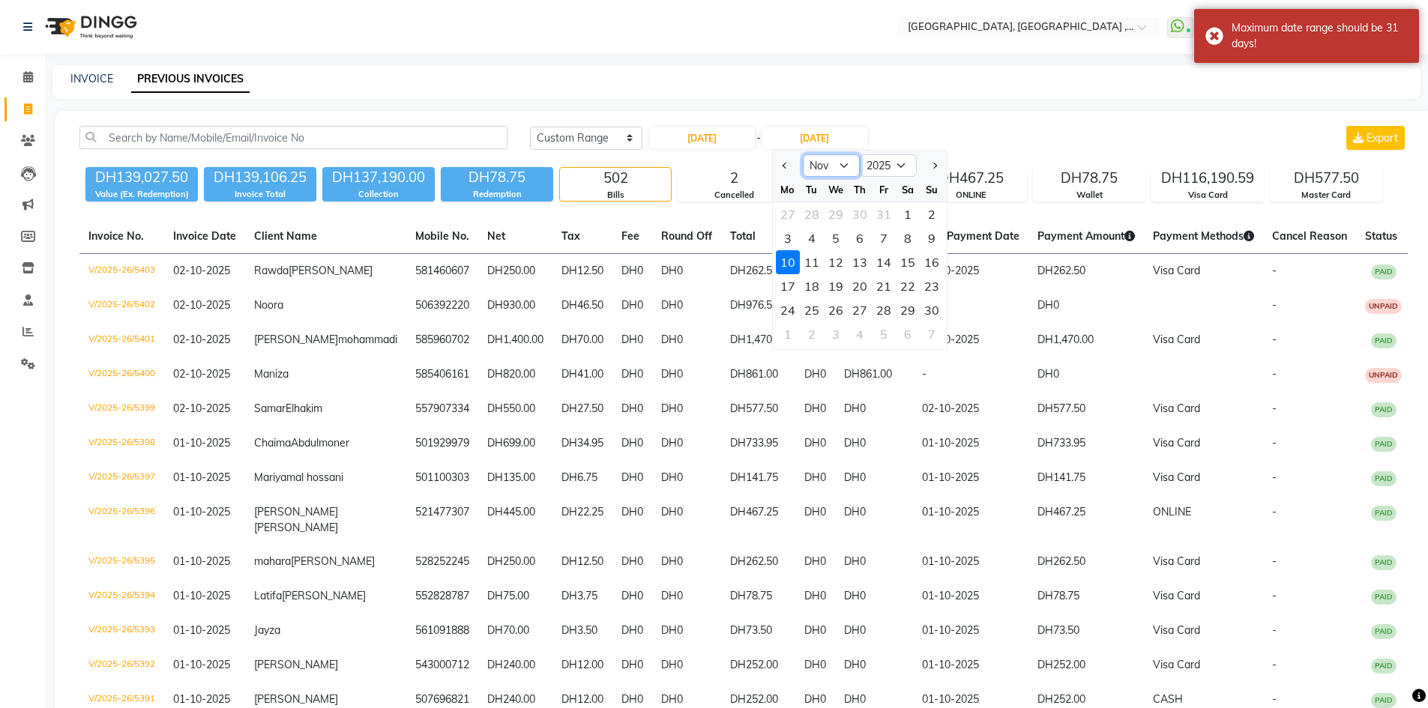
click at [841, 163] on select "Sep Oct Nov Dec" at bounding box center [831, 165] width 57 height 22
select select "9"
click at [803, 154] on select "Sep Oct Nov Dec" at bounding box center [831, 165] width 57 height 22
click at [939, 240] on div "14" at bounding box center [932, 238] width 24 height 24
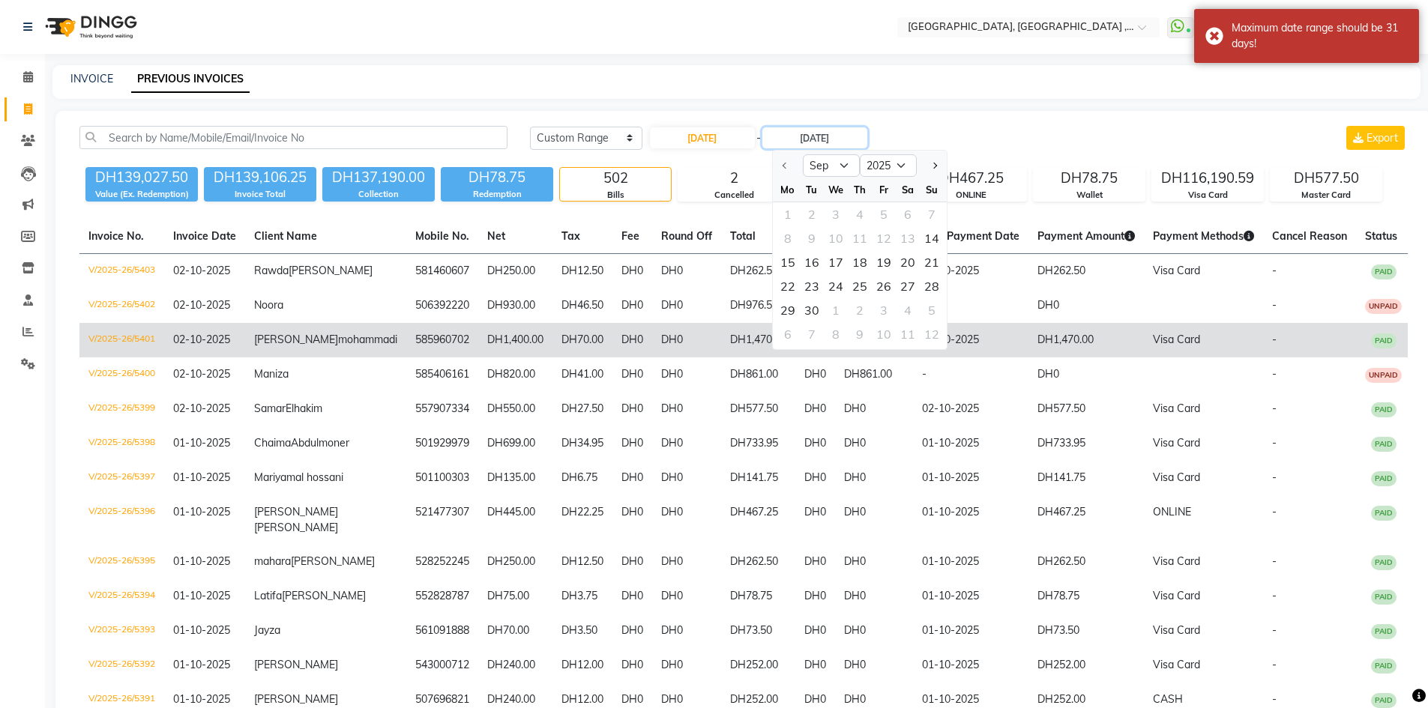
type input "[DATE]"
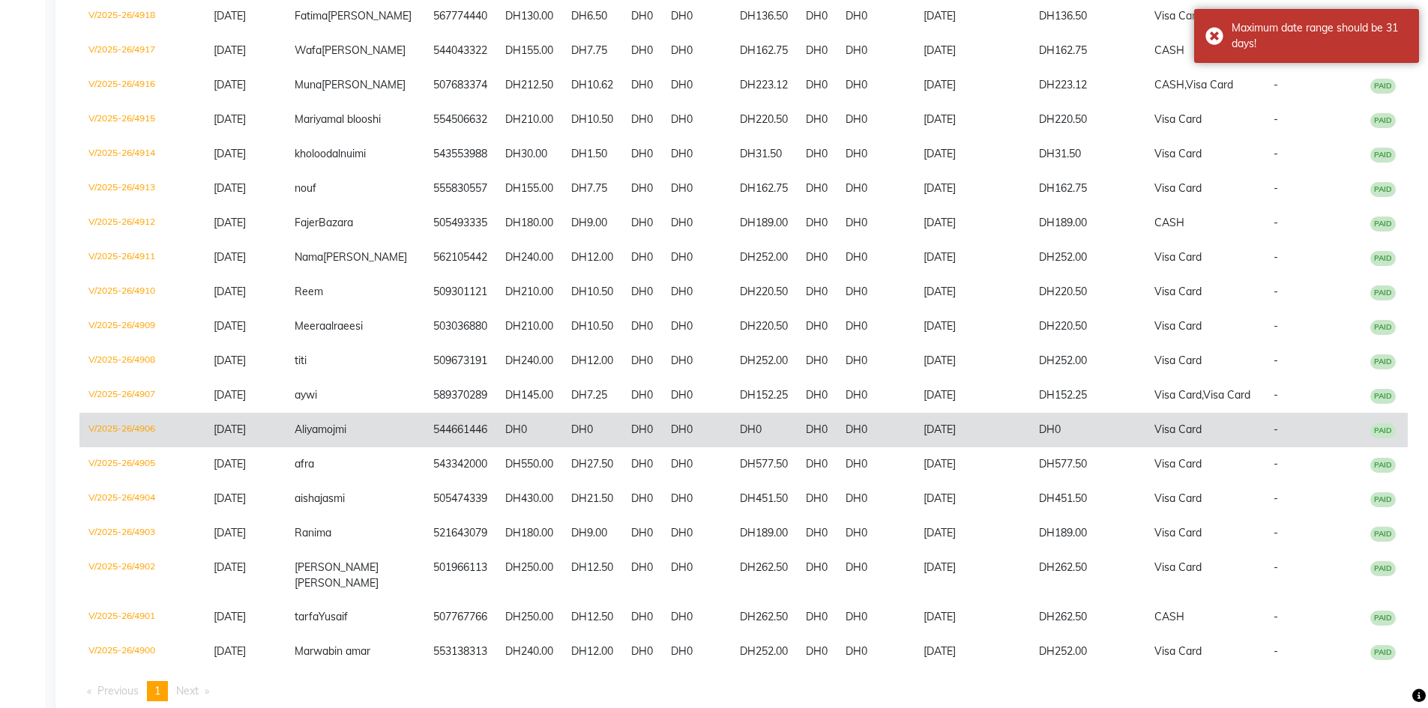
scroll to position [837, 0]
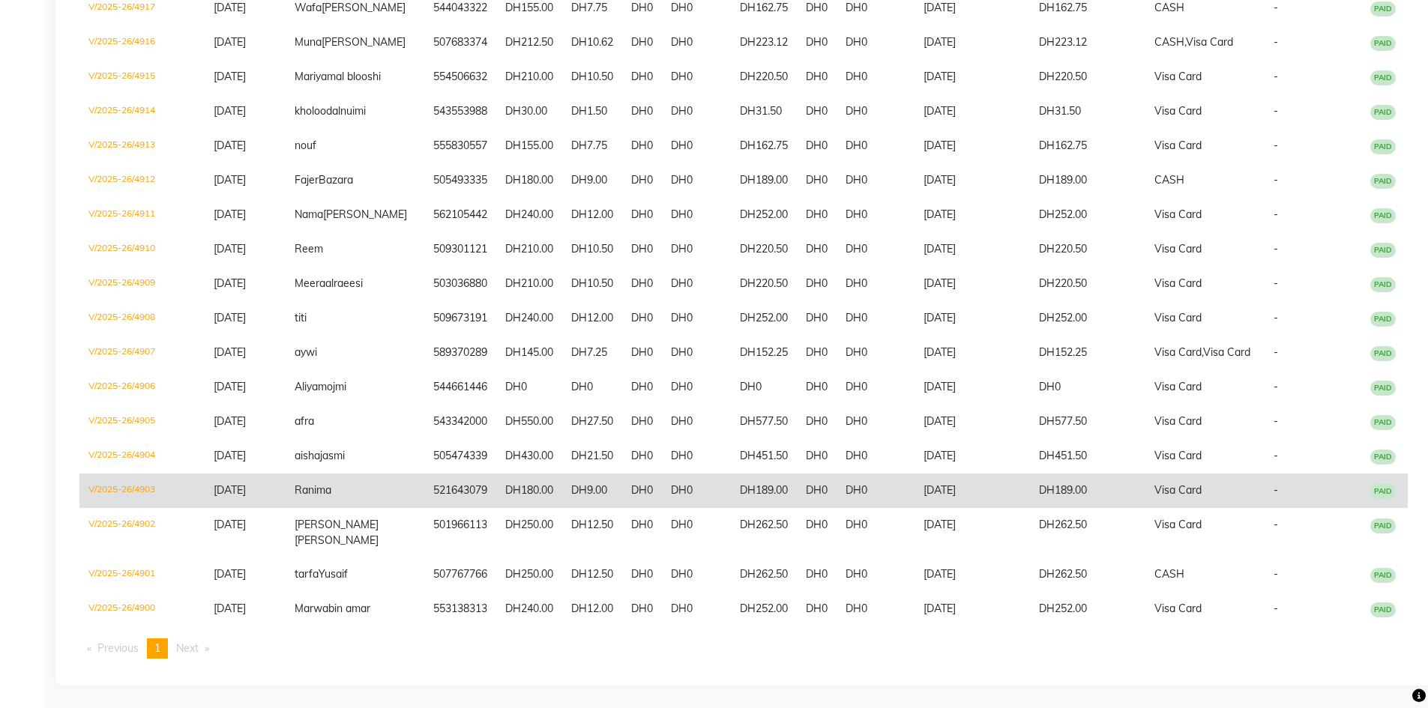
click at [627, 477] on td "DH0" at bounding box center [642, 491] width 40 height 34
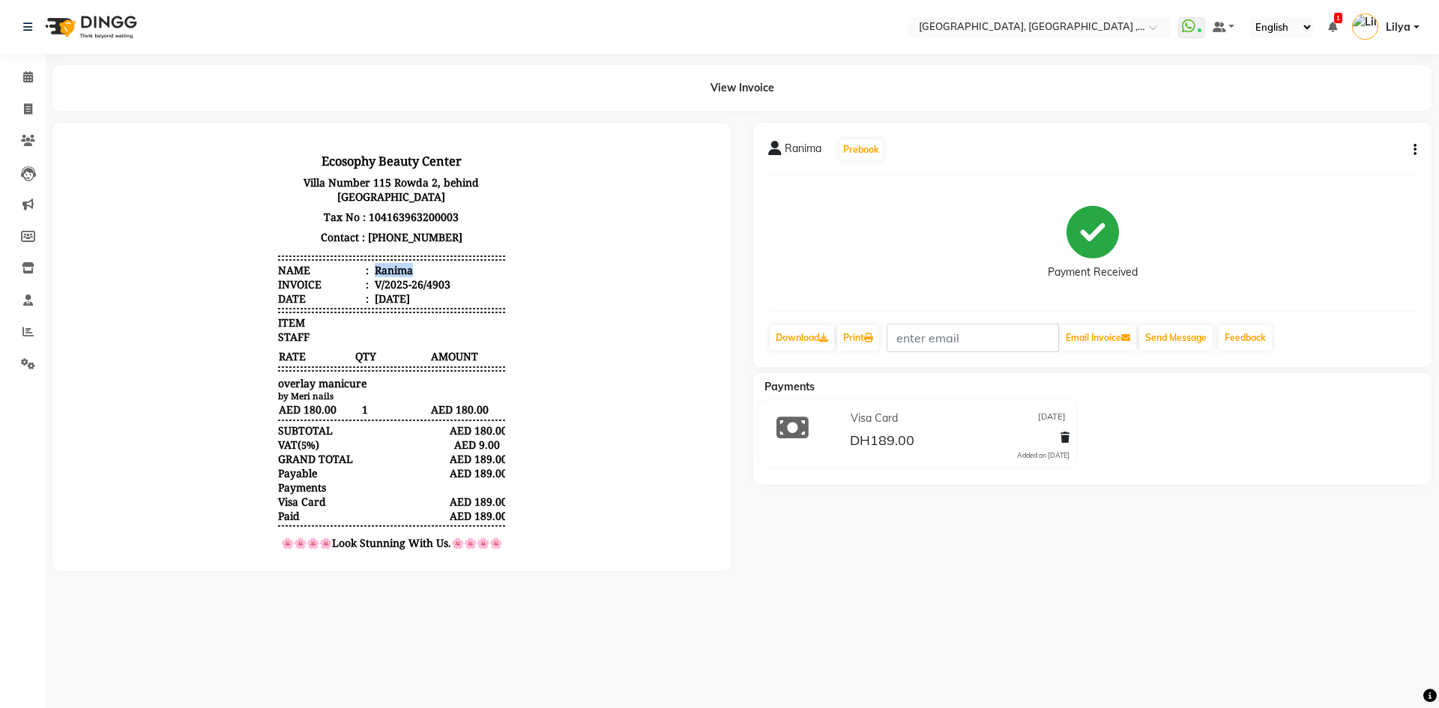
drag, startPoint x: 363, startPoint y: 270, endPoint x: 423, endPoint y: 271, distance: 60.7
click at [423, 271] on li "Name : Ranima" at bounding box center [391, 270] width 226 height 14
copy div "Ranima"
click at [28, 114] on icon at bounding box center [28, 108] width 8 height 11
select select "service"
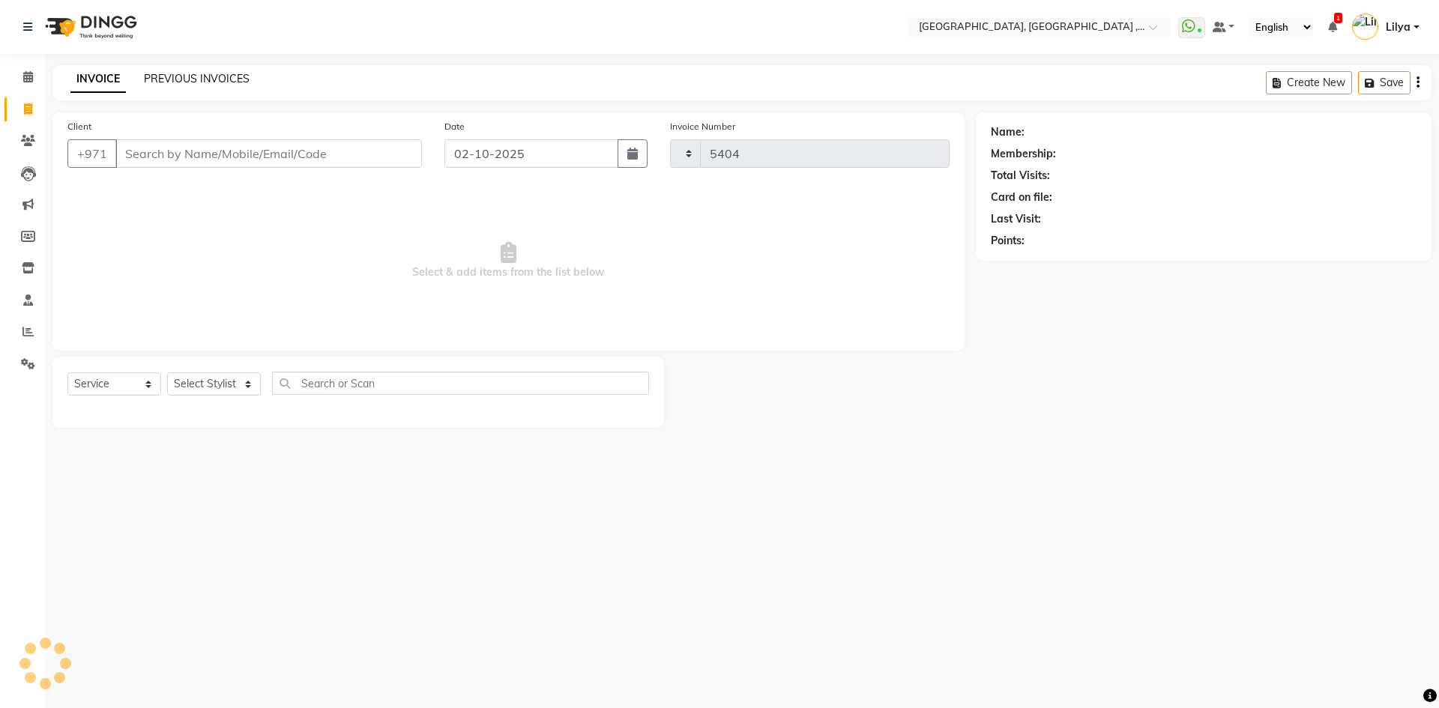
click at [185, 77] on link "PREVIOUS INVOICES" at bounding box center [197, 78] width 106 height 13
